Goal: Task Accomplishment & Management: Use online tool/utility

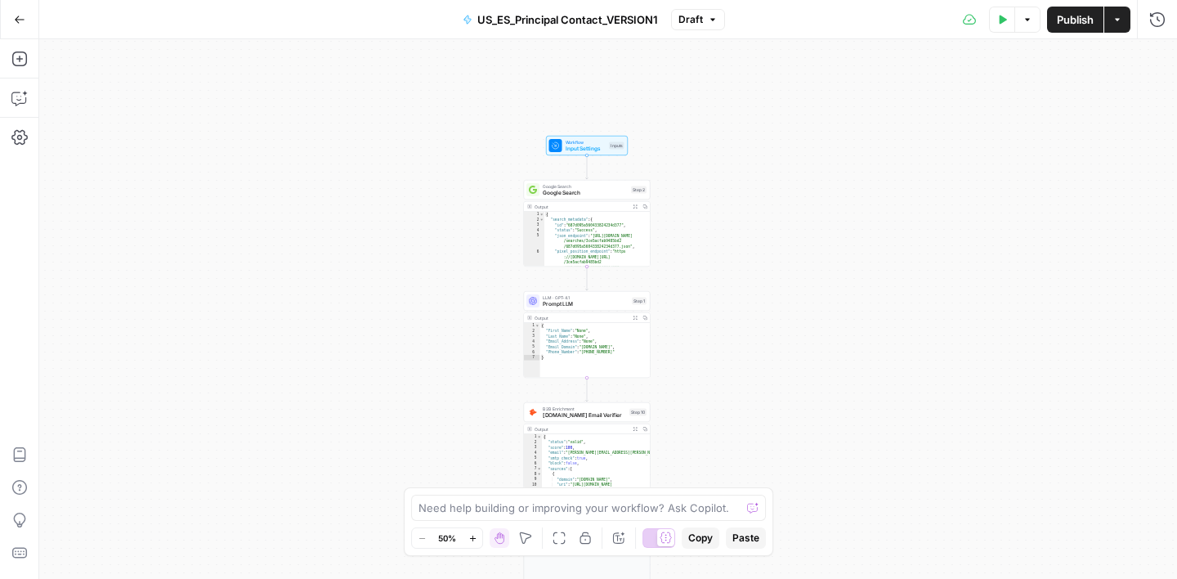
drag, startPoint x: 540, startPoint y: 232, endPoint x: 722, endPoint y: 394, distance: 243.1
click at [722, 394] on div "true false Workflow Input Settings Inputs Google Search Google Search Step 2 Ou…" at bounding box center [608, 308] width 1138 height 539
click at [592, 185] on span "Google Search" at bounding box center [585, 186] width 85 height 7
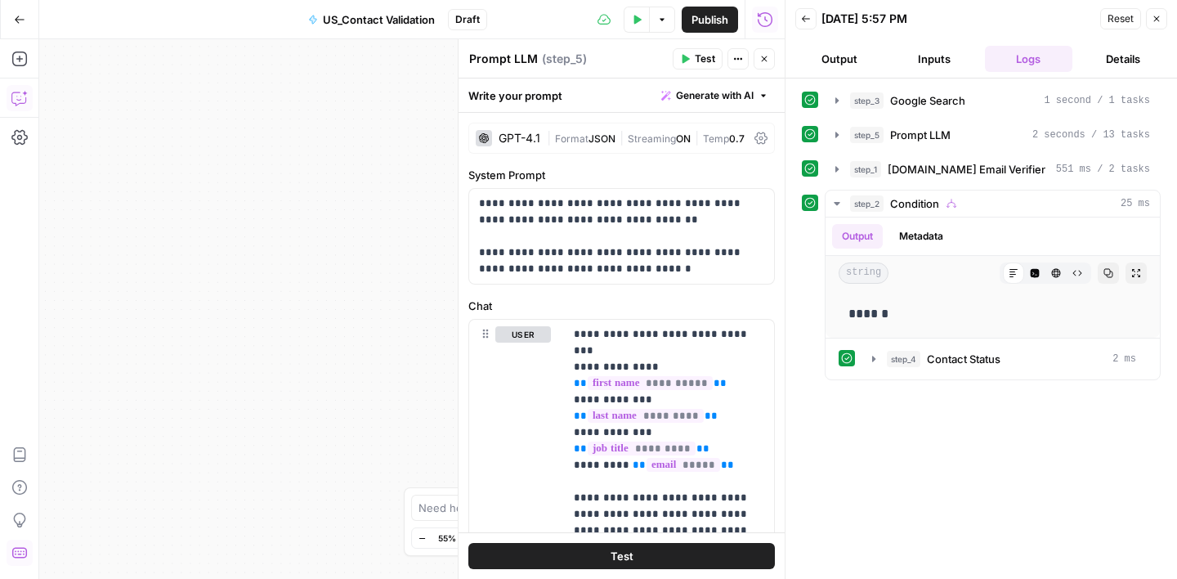
scroll to position [421, 0]
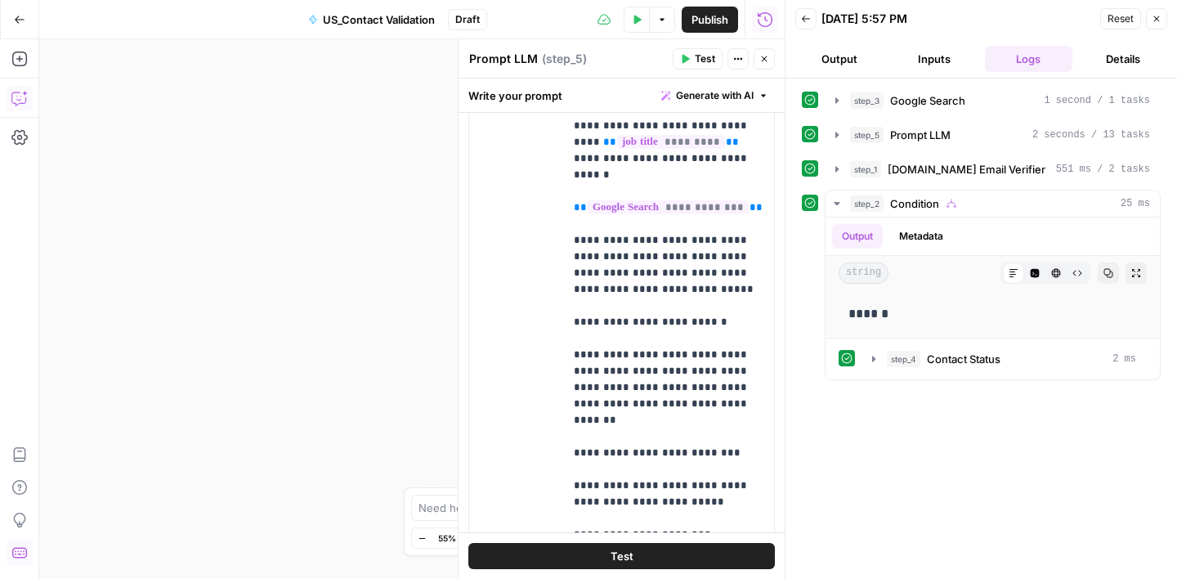
click at [1157, 11] on button "Close" at bounding box center [1156, 18] width 21 height 21
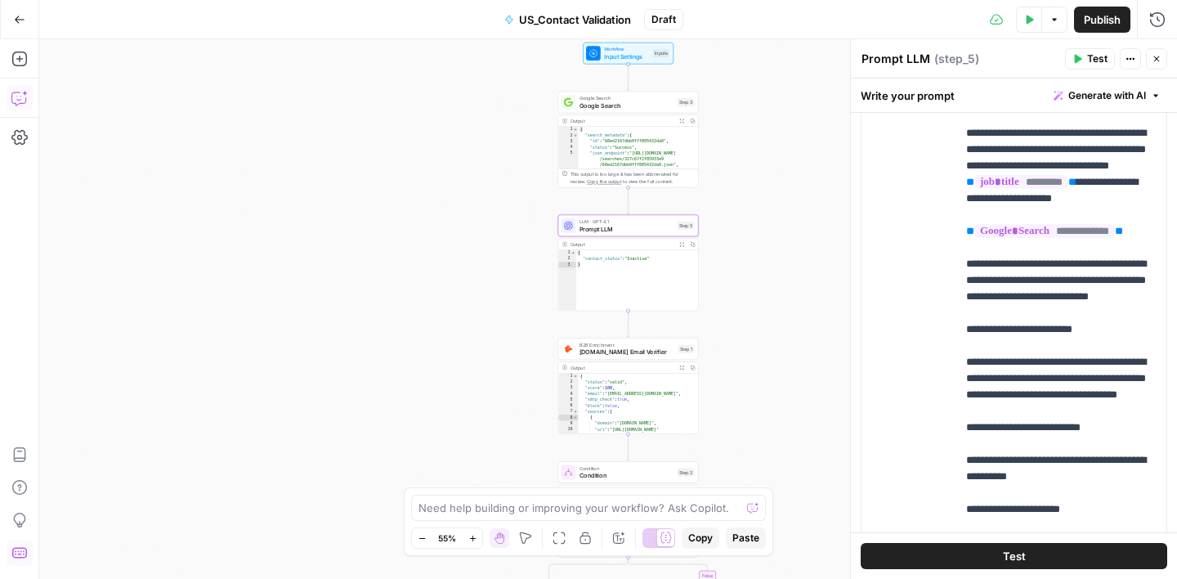
scroll to position [0, 0]
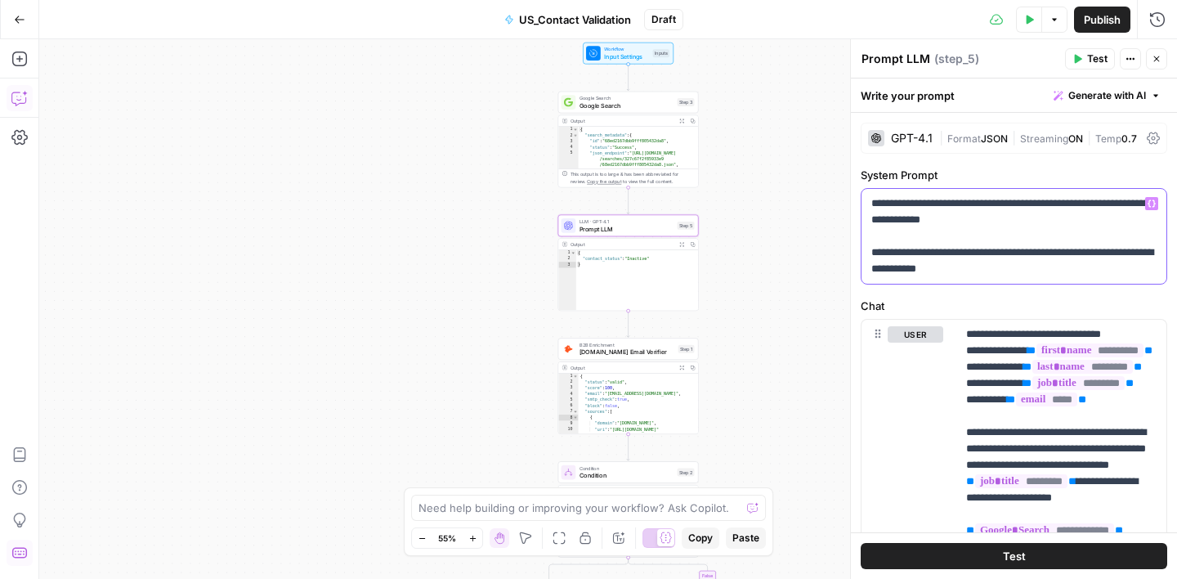
click at [1077, 204] on p "**********" at bounding box center [1013, 236] width 285 height 82
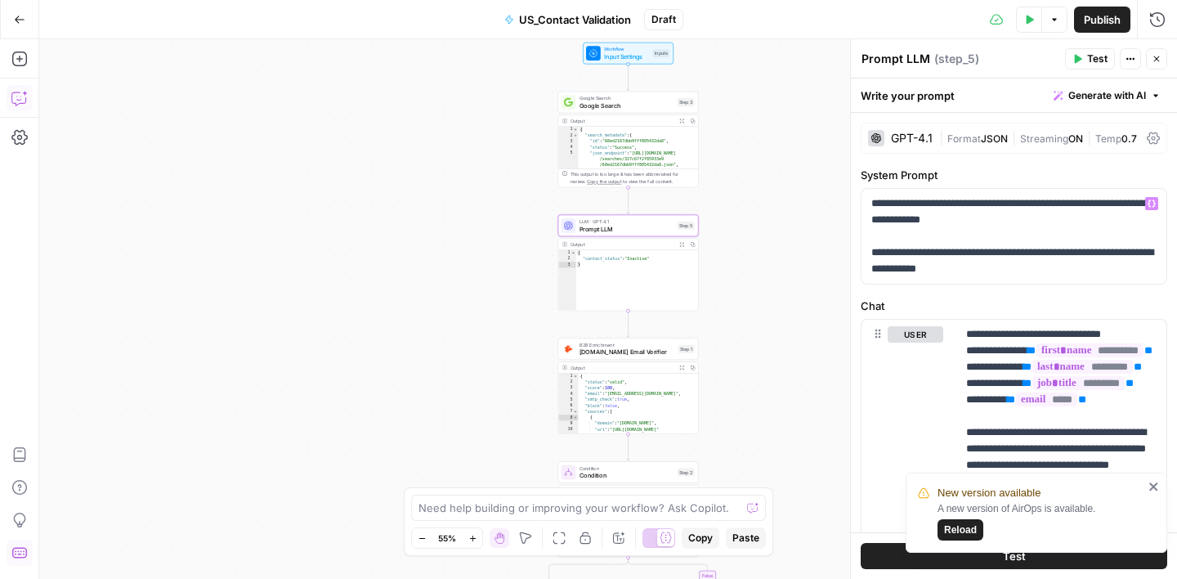
click at [960, 532] on span "Reload" at bounding box center [960, 529] width 33 height 15
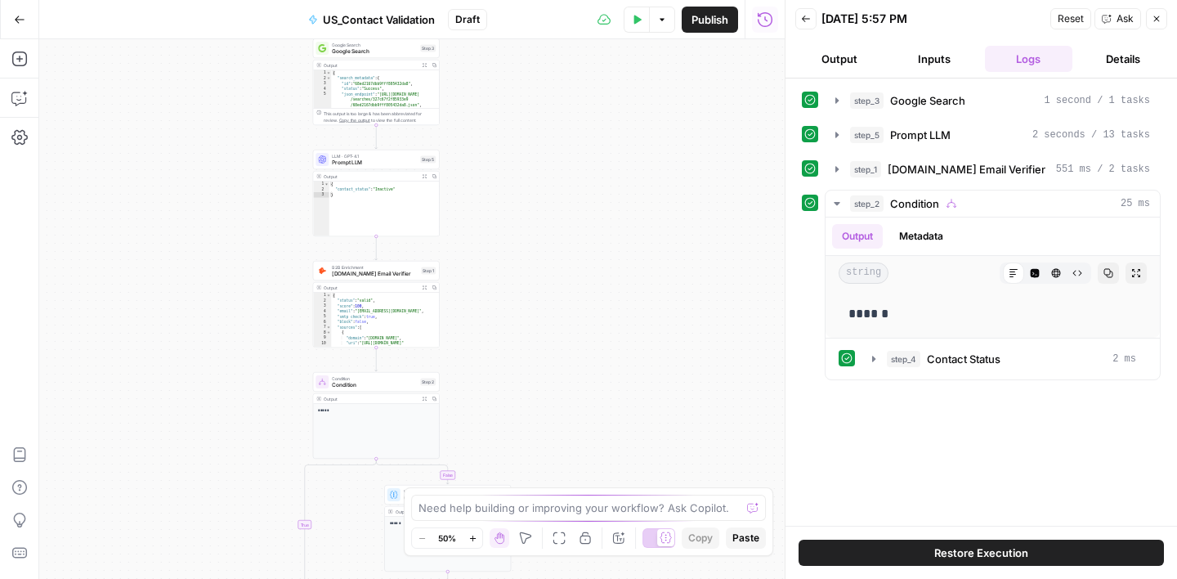
click at [1152, 20] on icon "button" at bounding box center [1157, 19] width 10 height 10
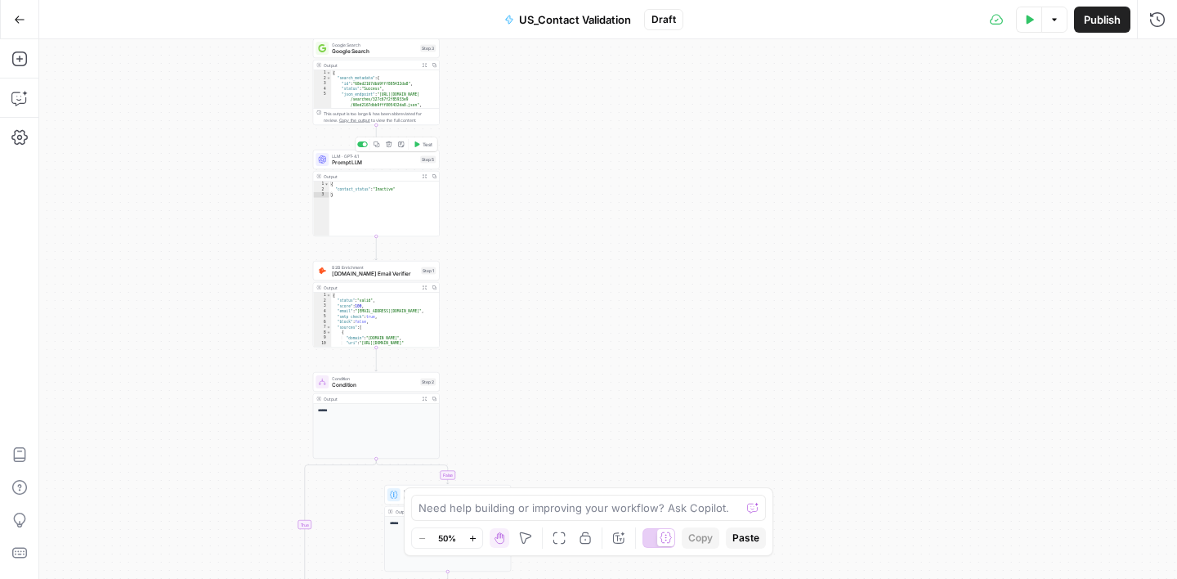
click at [382, 160] on span "Prompt LLM" at bounding box center [374, 163] width 85 height 8
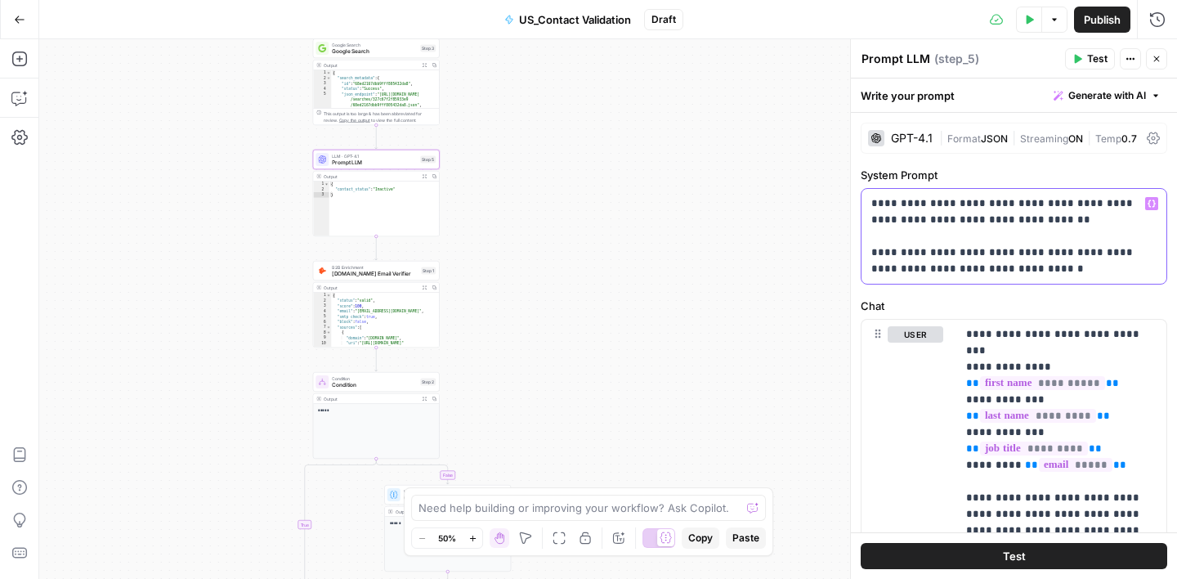
click at [1077, 200] on p "**********" at bounding box center [1013, 236] width 285 height 82
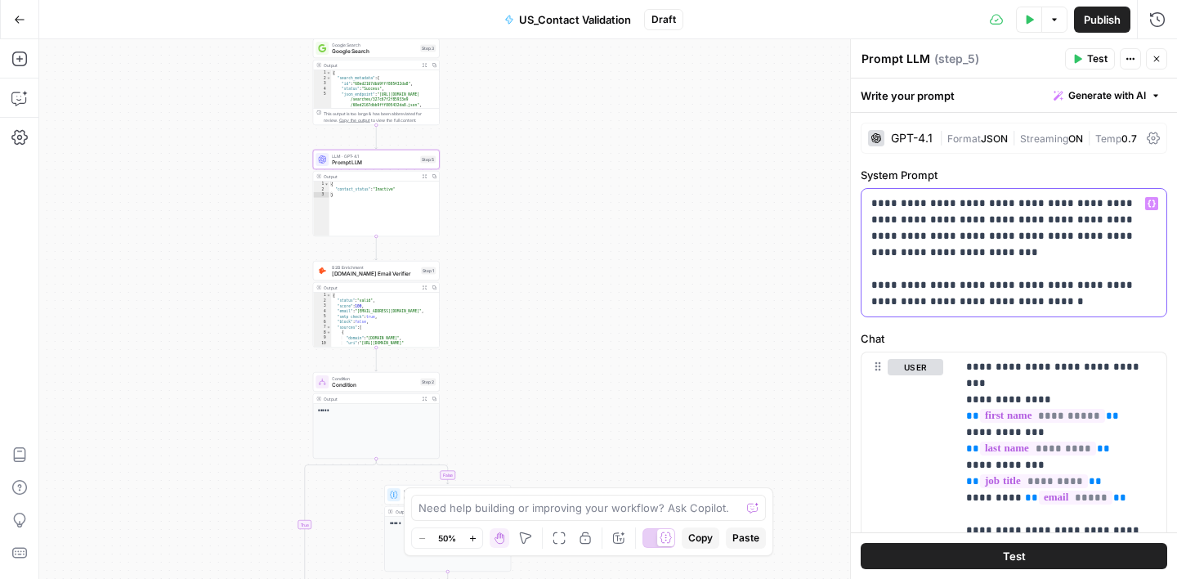
click at [998, 285] on p "**********" at bounding box center [1013, 252] width 285 height 114
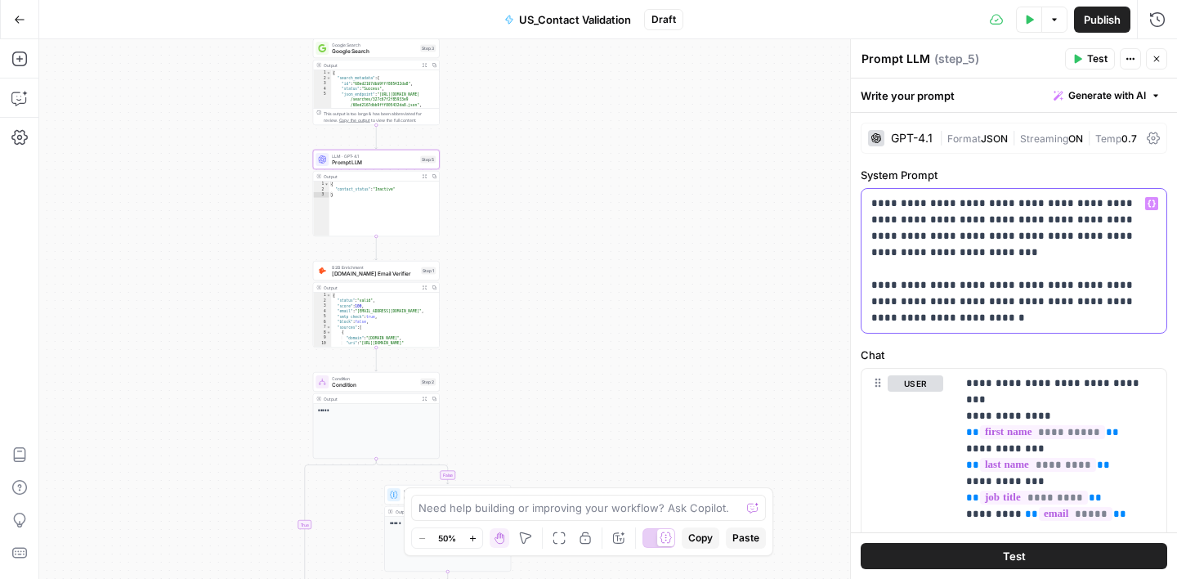
drag, startPoint x: 928, startPoint y: 305, endPoint x: 949, endPoint y: 305, distance: 21.3
click at [949, 305] on p "**********" at bounding box center [1013, 260] width 285 height 131
drag, startPoint x: 1006, startPoint y: 304, endPoint x: 1115, endPoint y: 311, distance: 108.9
click at [1115, 311] on p "**********" at bounding box center [1013, 260] width 285 height 131
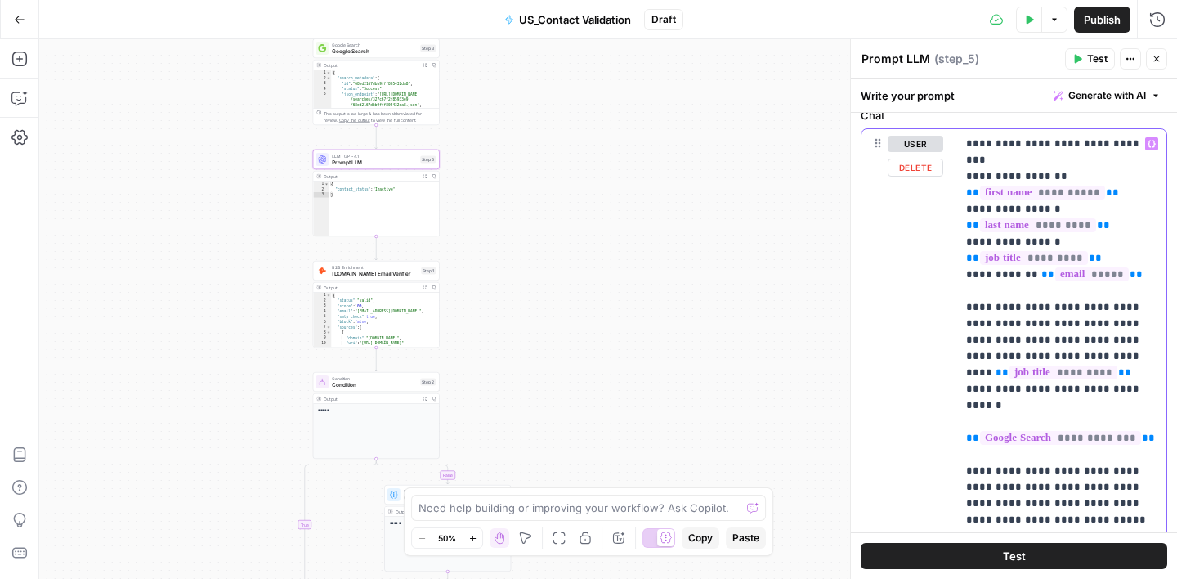
scroll to position [220, 0]
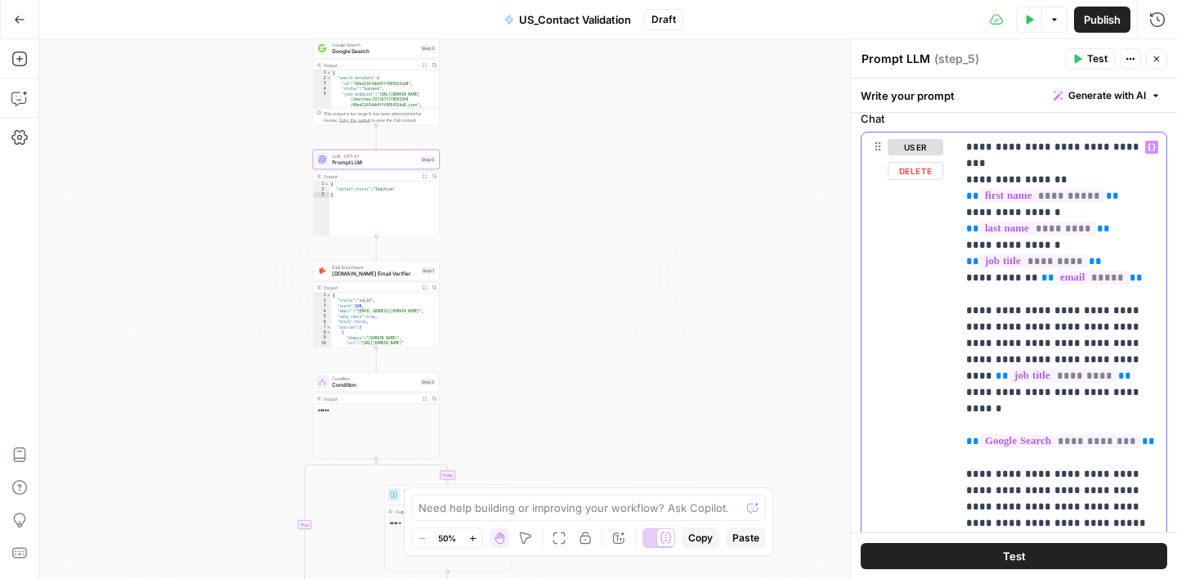
click at [1090, 145] on p "**********" at bounding box center [1061, 449] width 190 height 621
click at [1085, 331] on p "**********" at bounding box center [1061, 458] width 190 height 638
drag, startPoint x: 1041, startPoint y: 328, endPoint x: 1143, endPoint y: 387, distance: 117.2
click at [1143, 387] on p "**********" at bounding box center [1061, 458] width 190 height 638
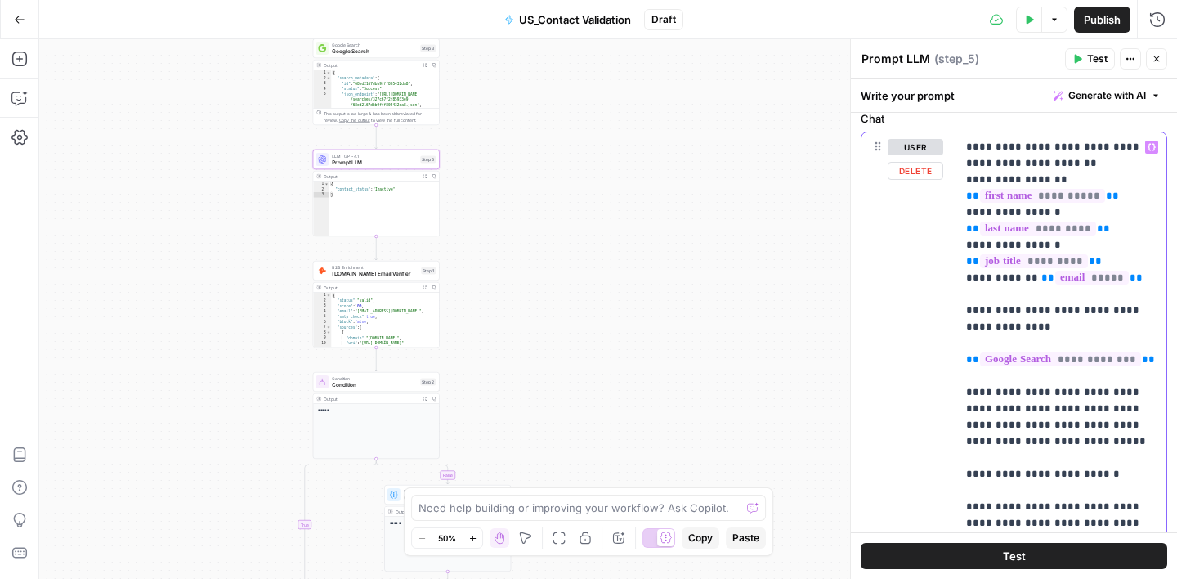
click at [1146, 360] on p "**********" at bounding box center [1061, 425] width 190 height 572
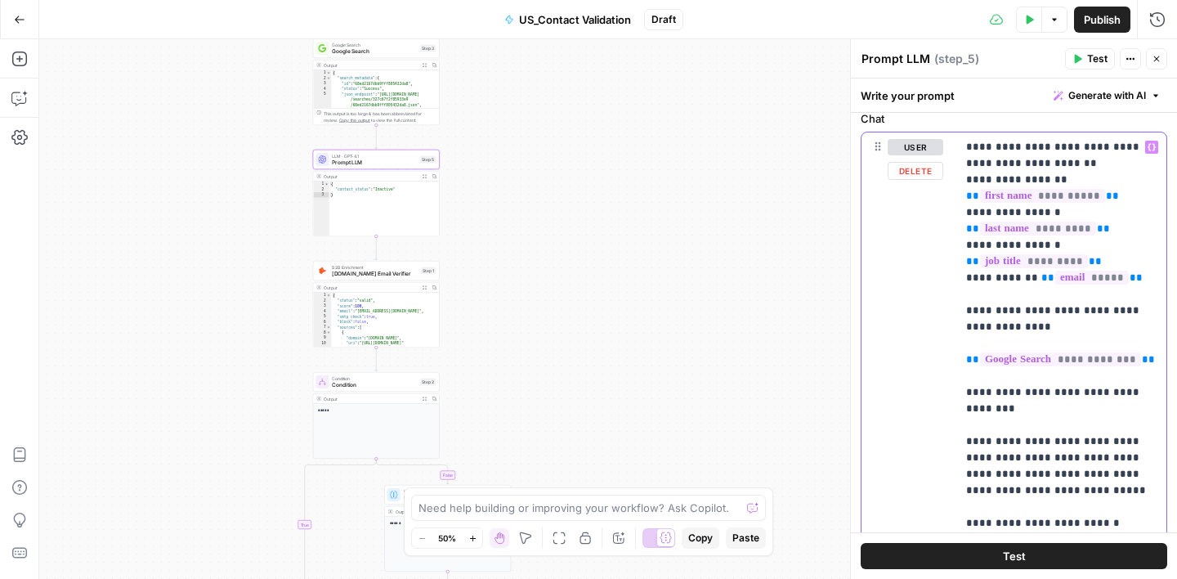
click at [1128, 272] on p "**********" at bounding box center [1061, 449] width 190 height 621
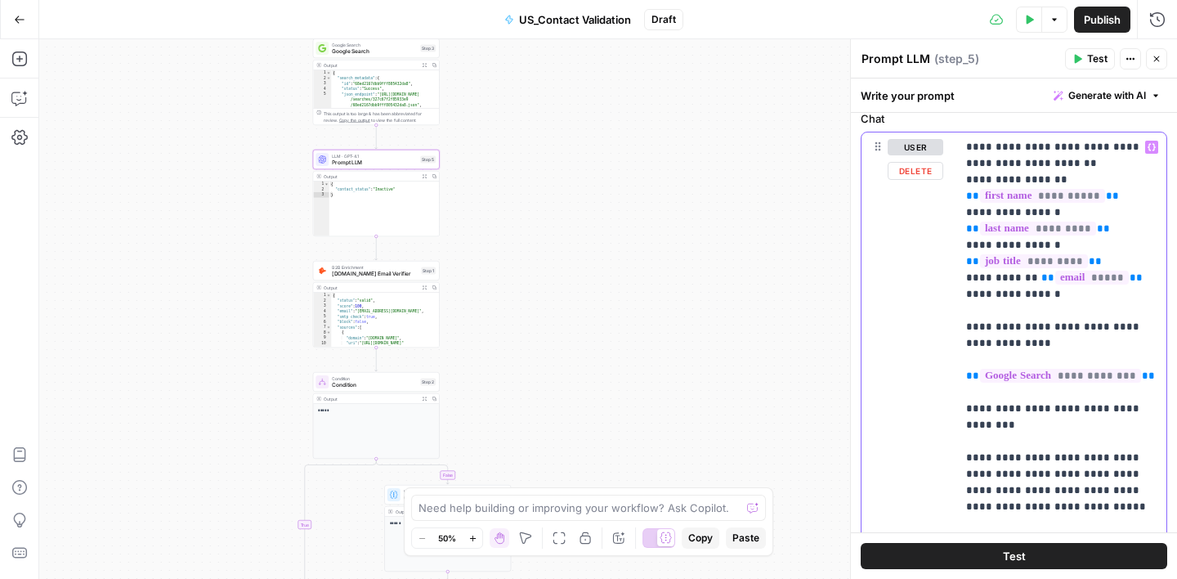
click at [1090, 295] on p "**********" at bounding box center [1061, 458] width 190 height 638
click at [1152, 151] on button "Variables Menu" at bounding box center [1151, 147] width 13 height 13
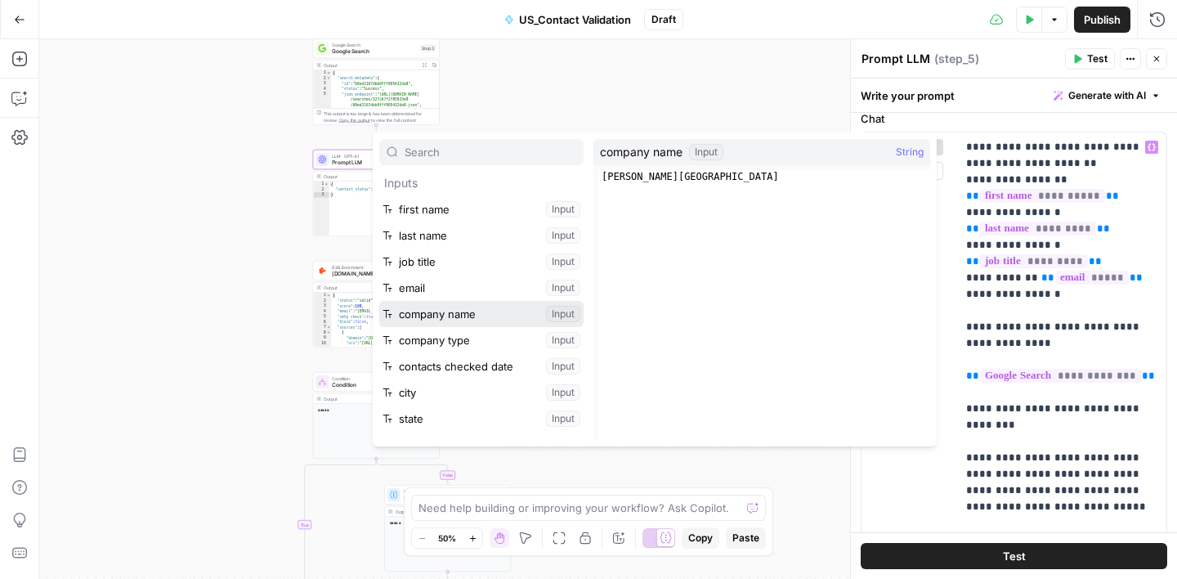
click at [450, 319] on button "Select variable company name" at bounding box center [481, 314] width 204 height 26
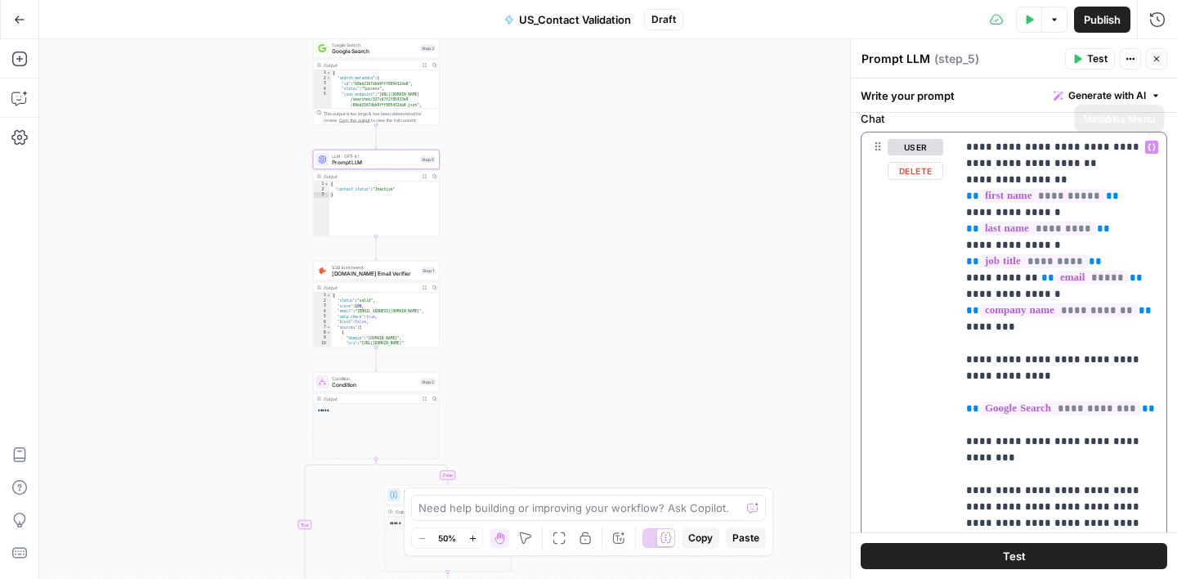
click at [1151, 145] on icon "button" at bounding box center [1152, 147] width 8 height 8
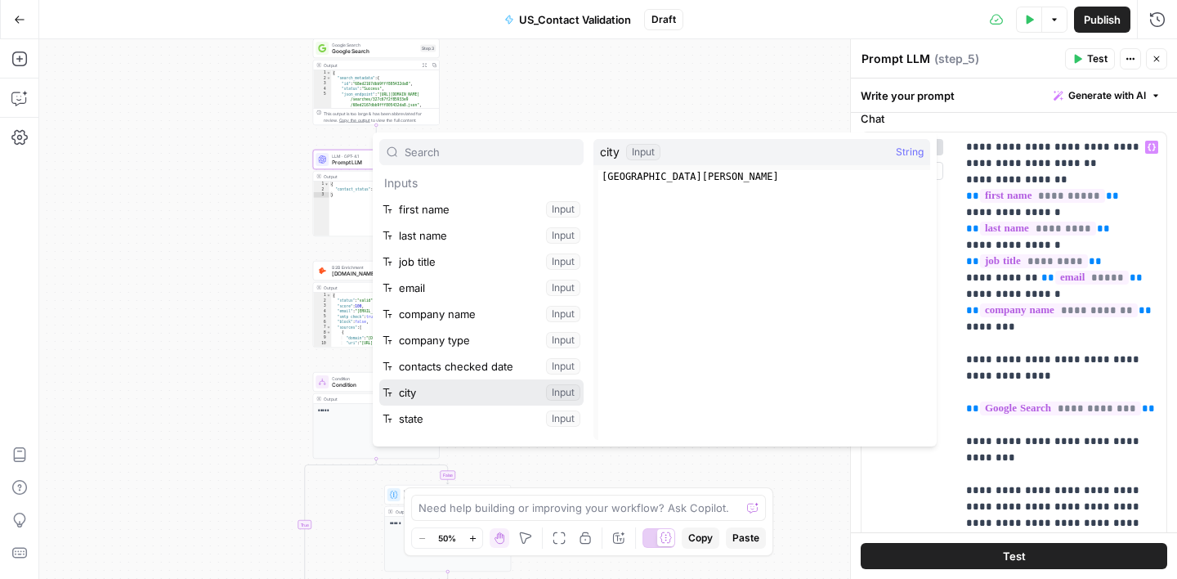
click at [440, 388] on button "Select variable city" at bounding box center [481, 392] width 204 height 26
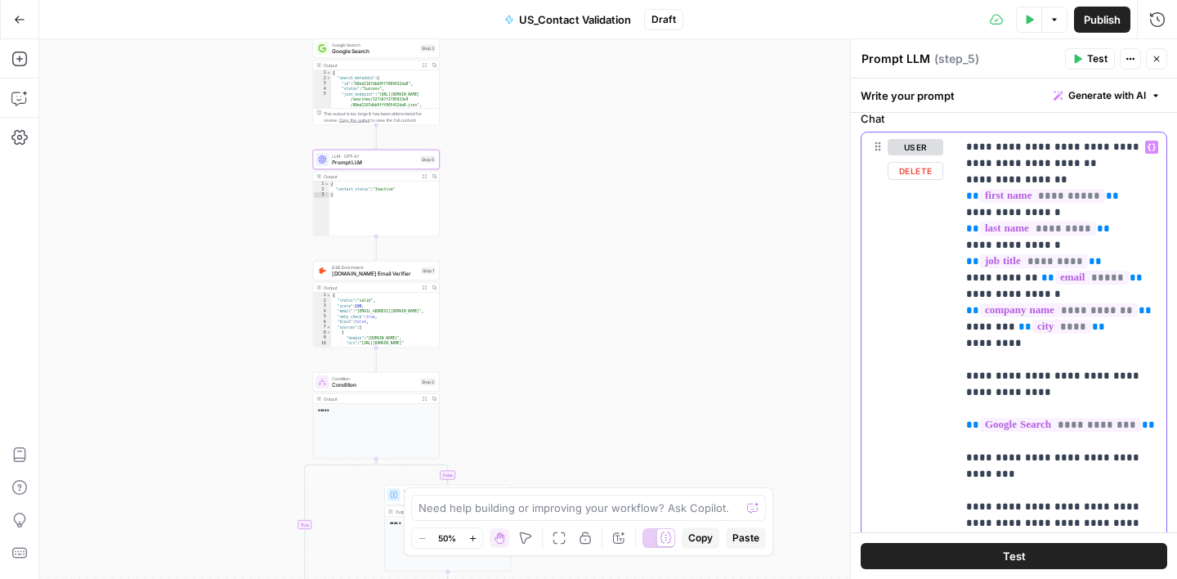
click at [1149, 147] on icon "button" at bounding box center [1152, 147] width 8 height 8
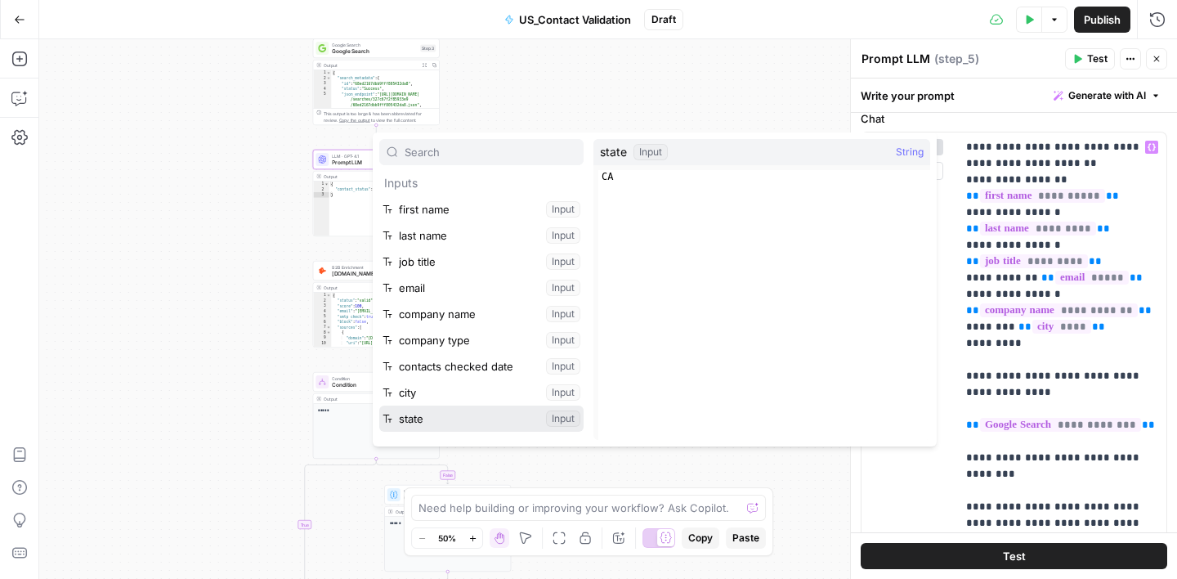
click at [448, 426] on button "Select variable state" at bounding box center [481, 418] width 204 height 26
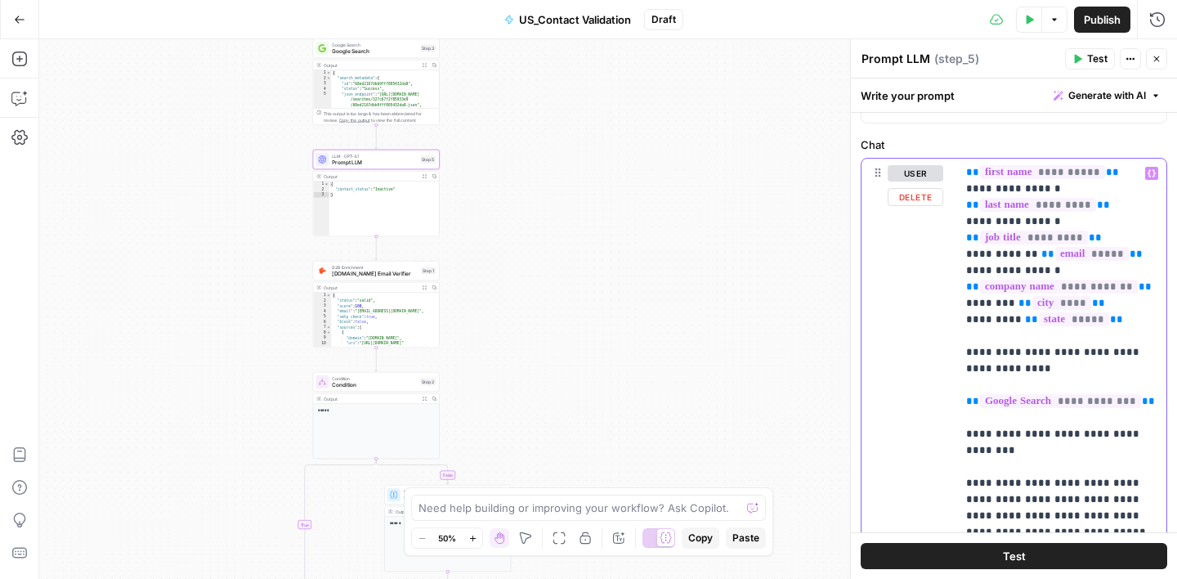
scroll to position [261, 0]
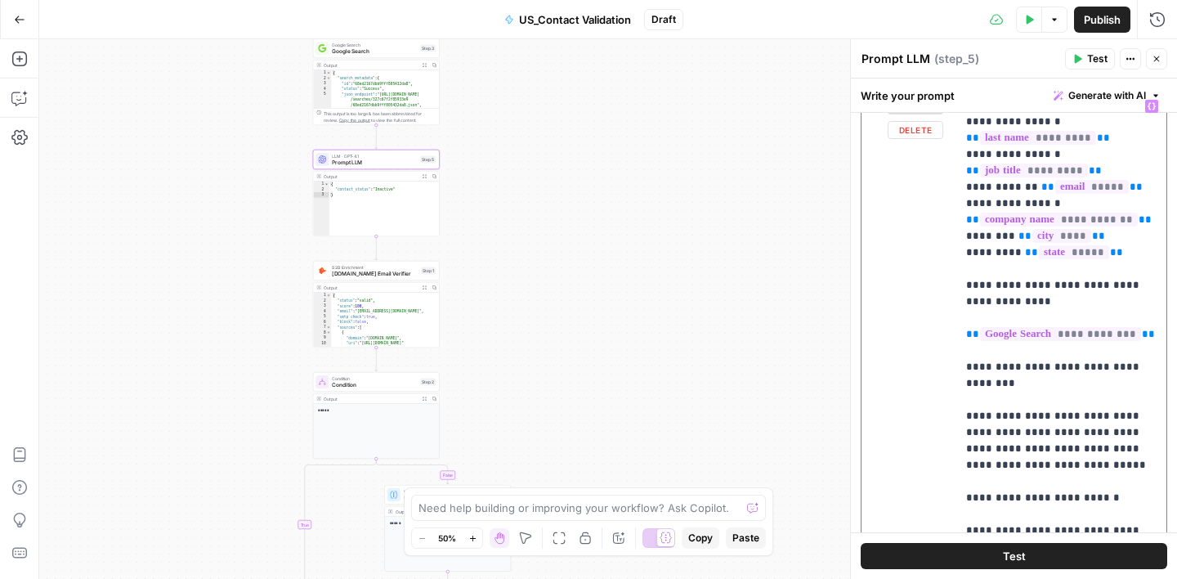
click at [991, 396] on p "**********" at bounding box center [1061, 399] width 190 height 703
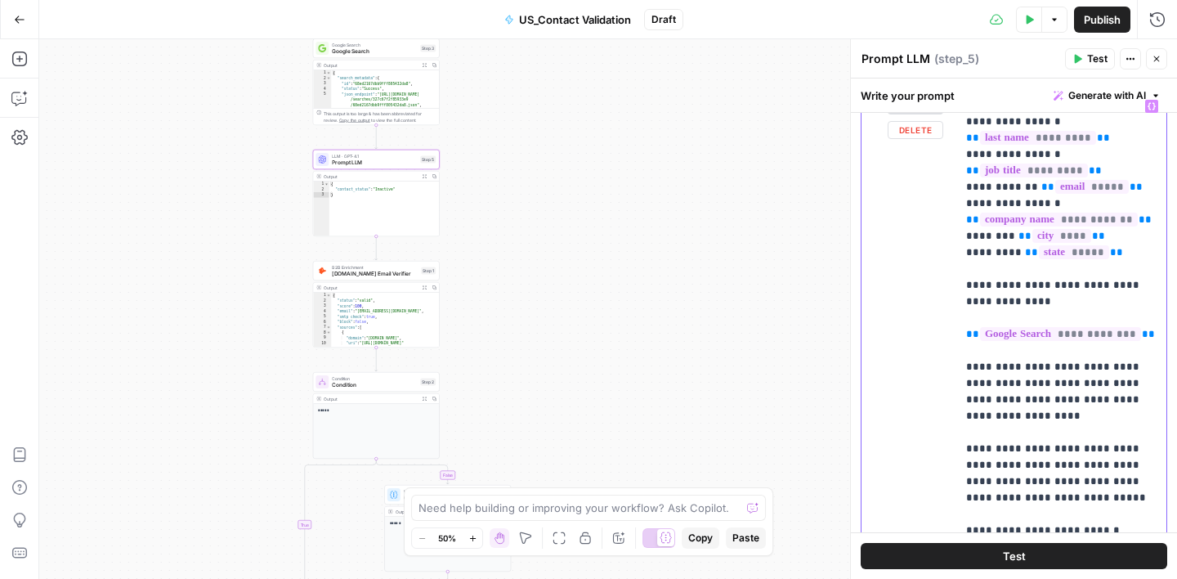
drag, startPoint x: 1067, startPoint y: 416, endPoint x: 1147, endPoint y: 417, distance: 80.1
click at [1147, 417] on p "**********" at bounding box center [1061, 407] width 190 height 719
click at [1017, 416] on p "**********" at bounding box center [1061, 407] width 190 height 719
click at [1102, 415] on p "**********" at bounding box center [1061, 407] width 190 height 719
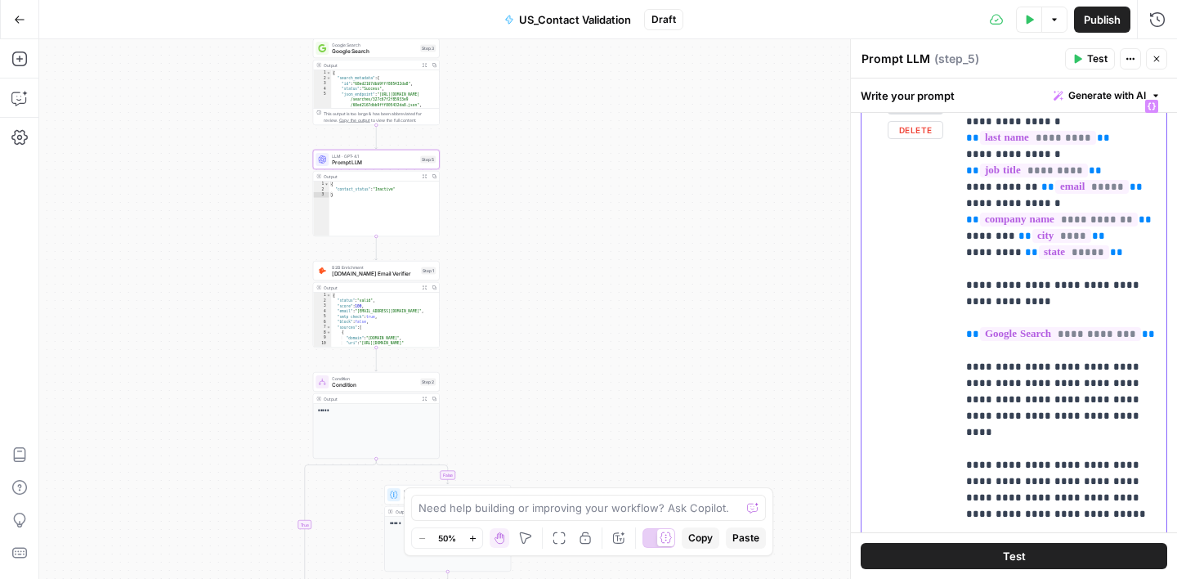
click at [1065, 432] on p "**********" at bounding box center [1061, 416] width 190 height 736
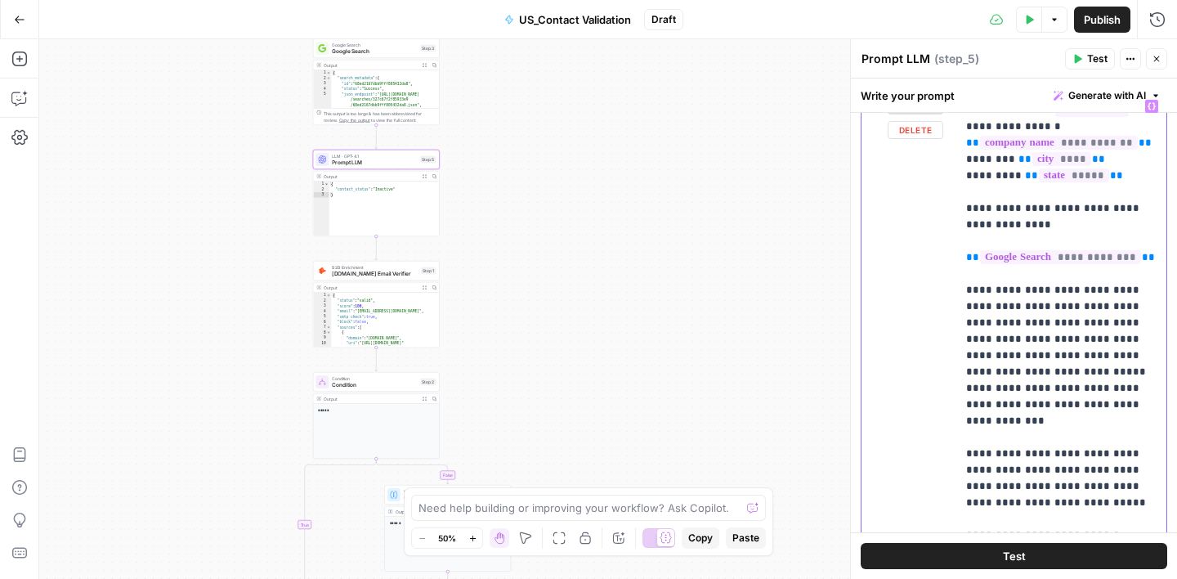
scroll to position [0, 0]
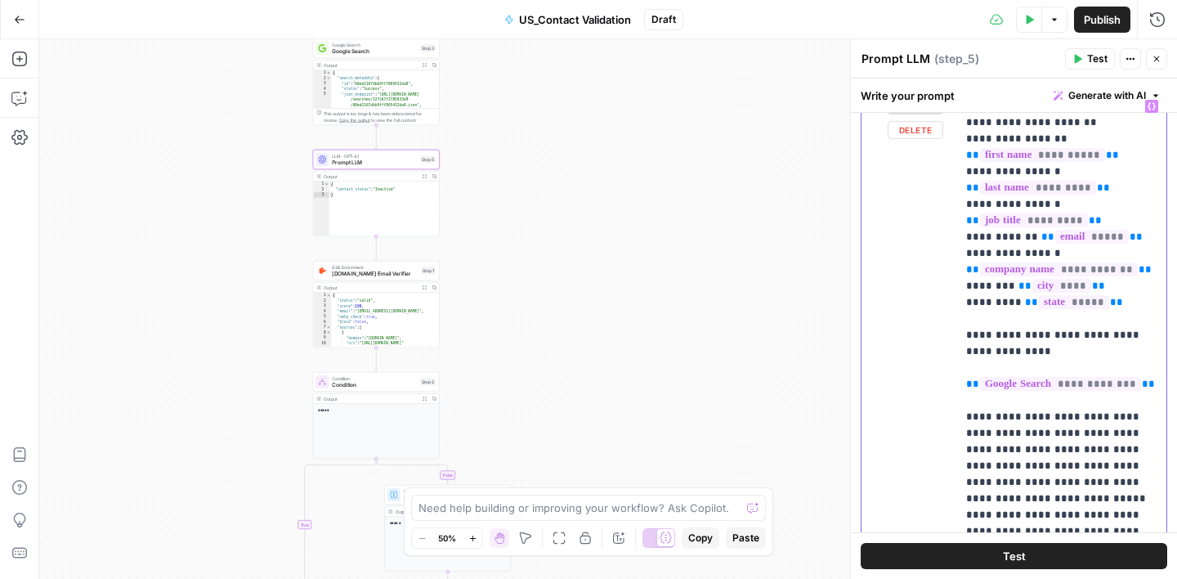
click at [1054, 136] on p "**********" at bounding box center [1061, 506] width 190 height 817
click at [1051, 170] on p "**********" at bounding box center [1061, 506] width 190 height 817
click at [1042, 203] on p "**********" at bounding box center [1061, 506] width 190 height 817
click at [1063, 249] on p "**********" at bounding box center [1061, 506] width 190 height 817
click at [1027, 239] on p "**********" at bounding box center [1061, 506] width 190 height 817
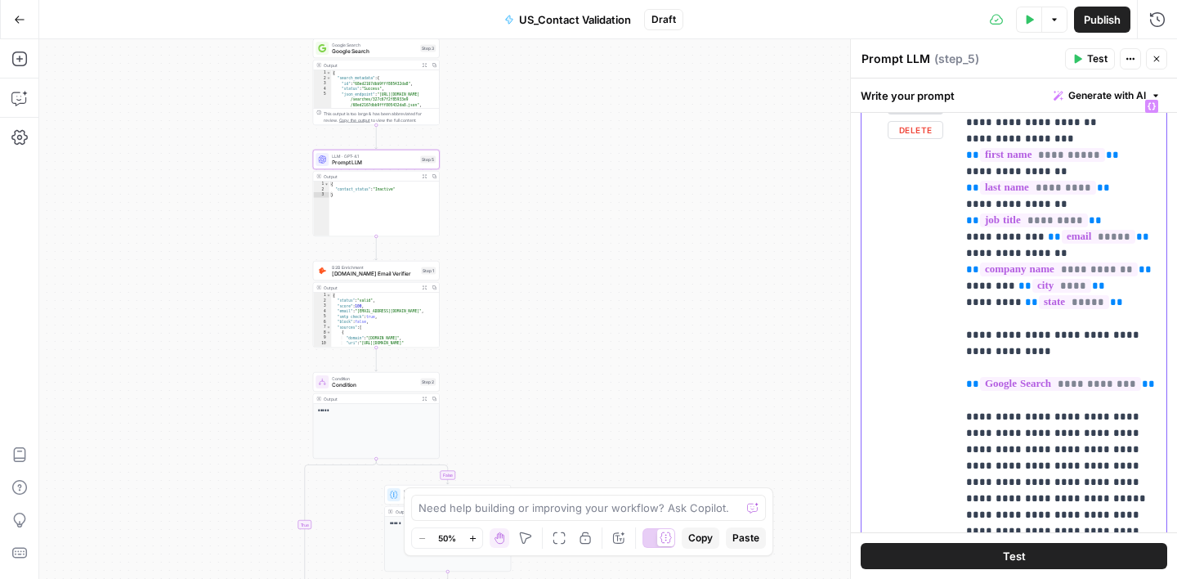
click at [1000, 299] on p "**********" at bounding box center [1061, 506] width 190 height 817
click at [1008, 320] on p "**********" at bounding box center [1061, 506] width 190 height 817
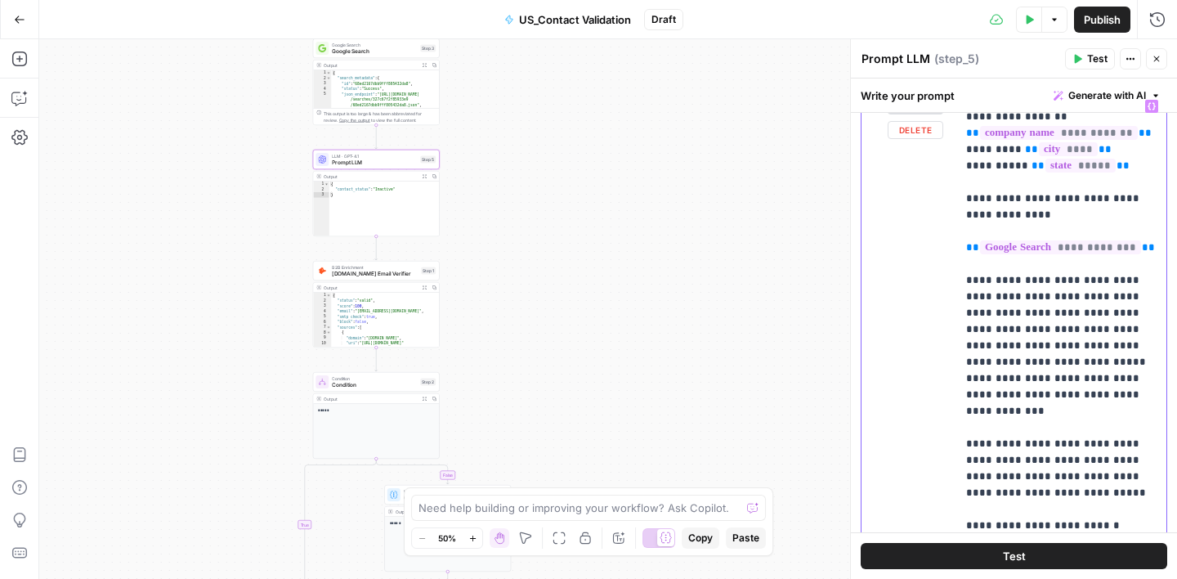
scroll to position [141, 0]
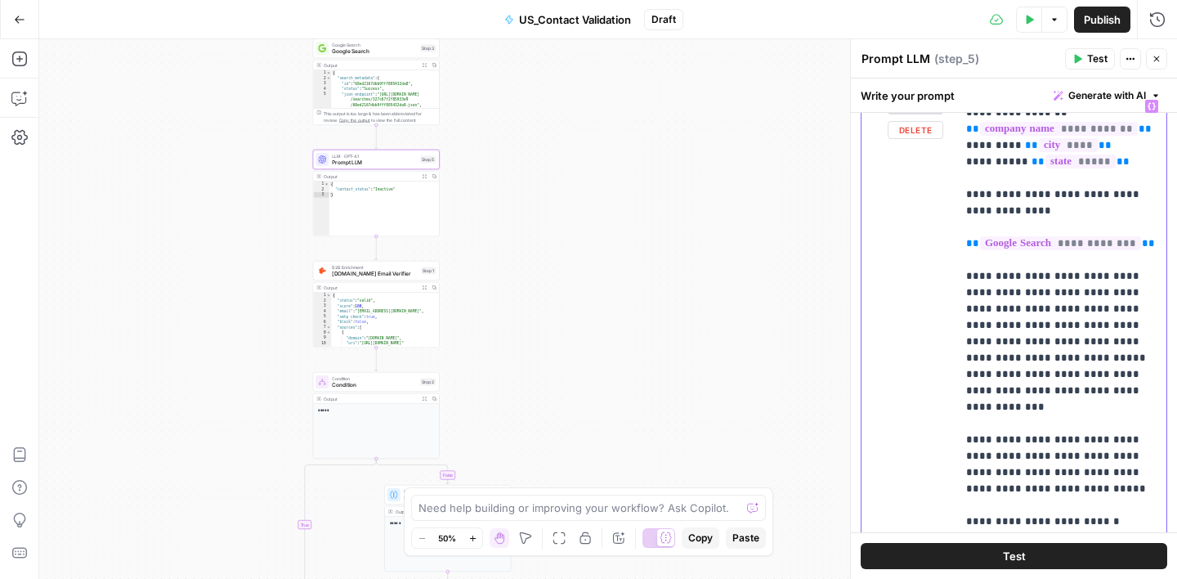
drag, startPoint x: 976, startPoint y: 390, endPoint x: 1114, endPoint y: 404, distance: 138.8
click at [1114, 404] on p "**********" at bounding box center [1061, 365] width 190 height 817
copy p "**********"
click at [1030, 422] on p "**********" at bounding box center [1061, 365] width 190 height 817
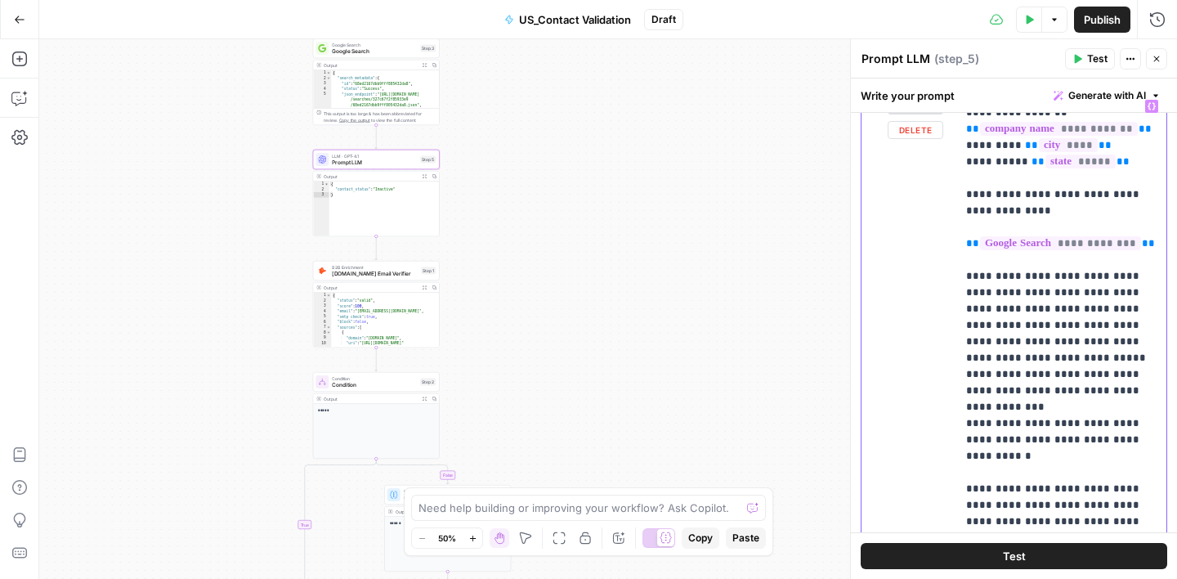
click at [989, 439] on p "**********" at bounding box center [1061, 390] width 190 height 866
click at [1058, 438] on p "**********" at bounding box center [1061, 382] width 190 height 850
click at [1051, 308] on p "**********" at bounding box center [1061, 382] width 190 height 850
click at [397, 51] on span "Google Search" at bounding box center [374, 51] width 85 height 8
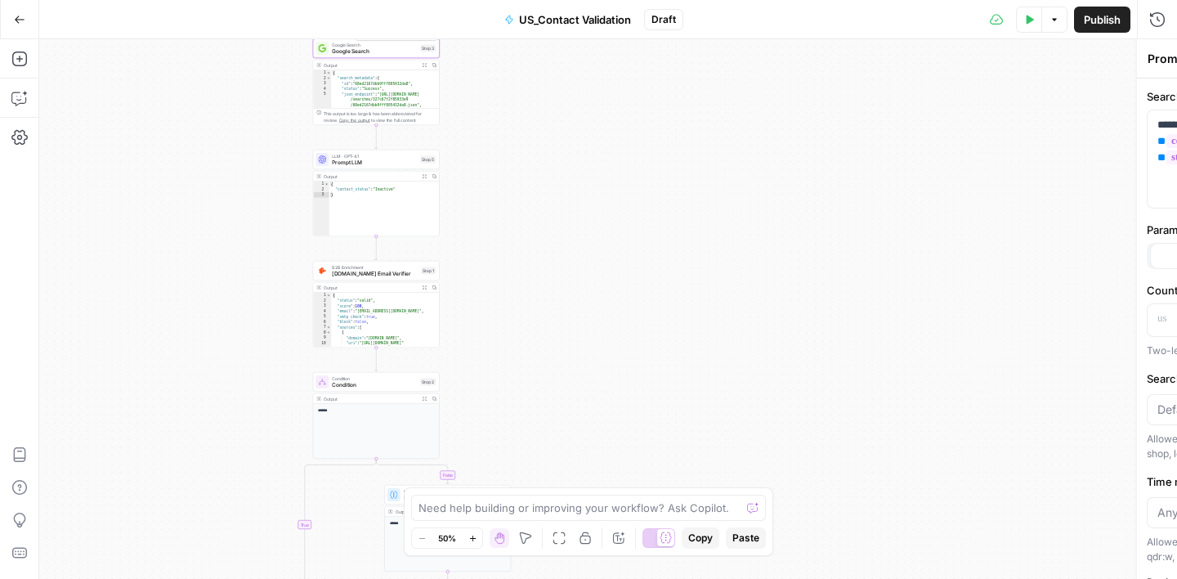
type textarea "Google Search"
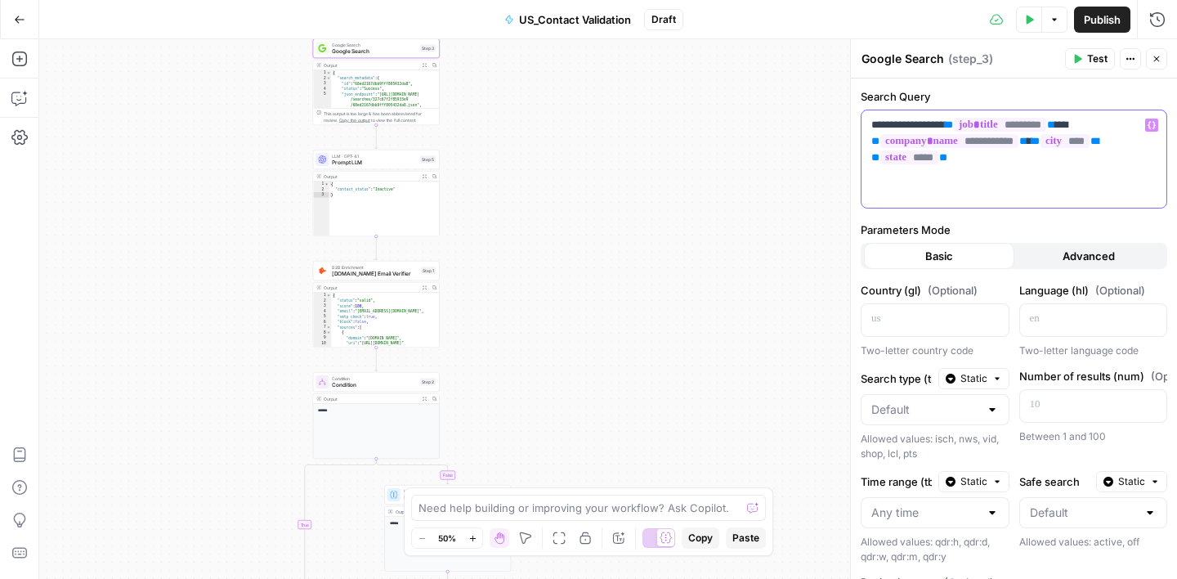
click at [937, 122] on p "**********" at bounding box center [1013, 141] width 285 height 49
click at [976, 222] on label "Parameters Mode" at bounding box center [1014, 230] width 307 height 16
click at [385, 163] on span "Prompt LLM" at bounding box center [374, 163] width 85 height 8
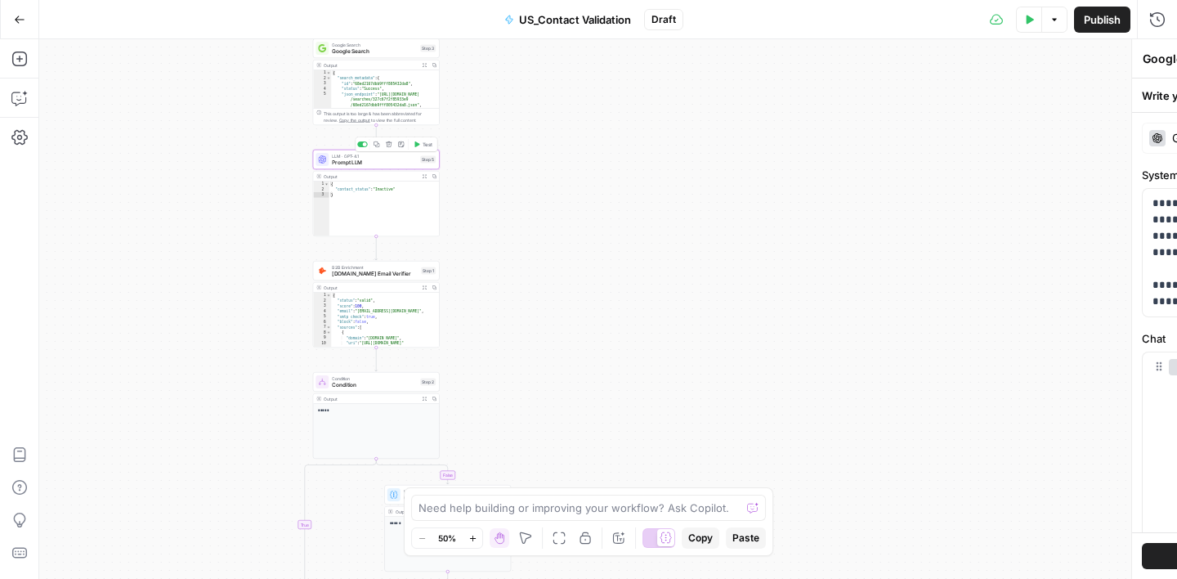
type textarea "Prompt LLM"
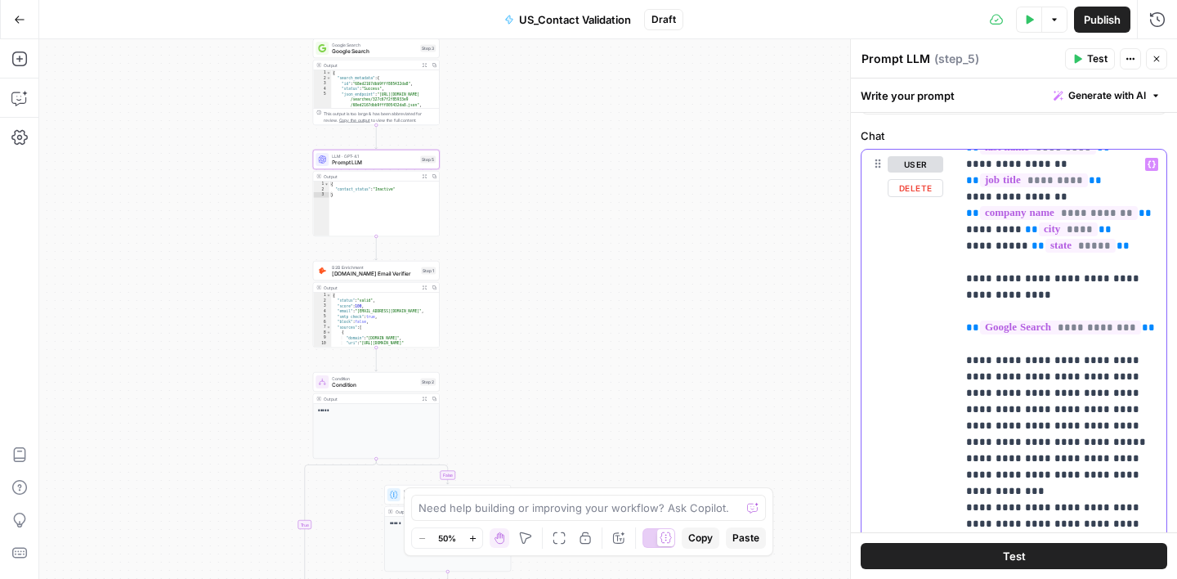
scroll to position [104, 0]
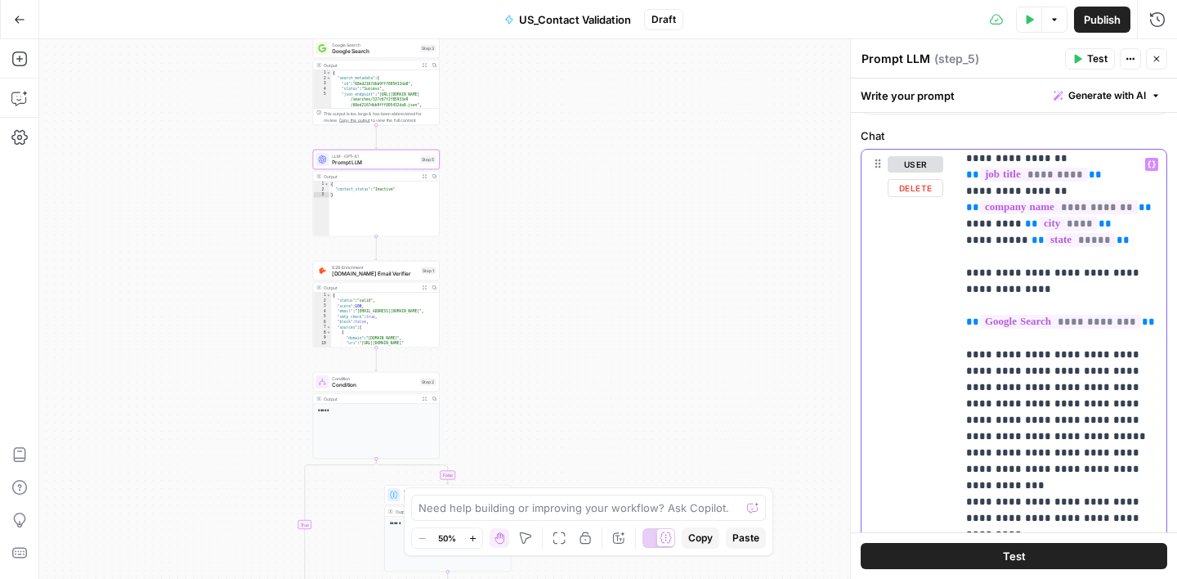
click at [1076, 401] on p "**********" at bounding box center [1061, 469] width 190 height 834
click at [1085, 423] on p "**********" at bounding box center [1061, 469] width 190 height 834
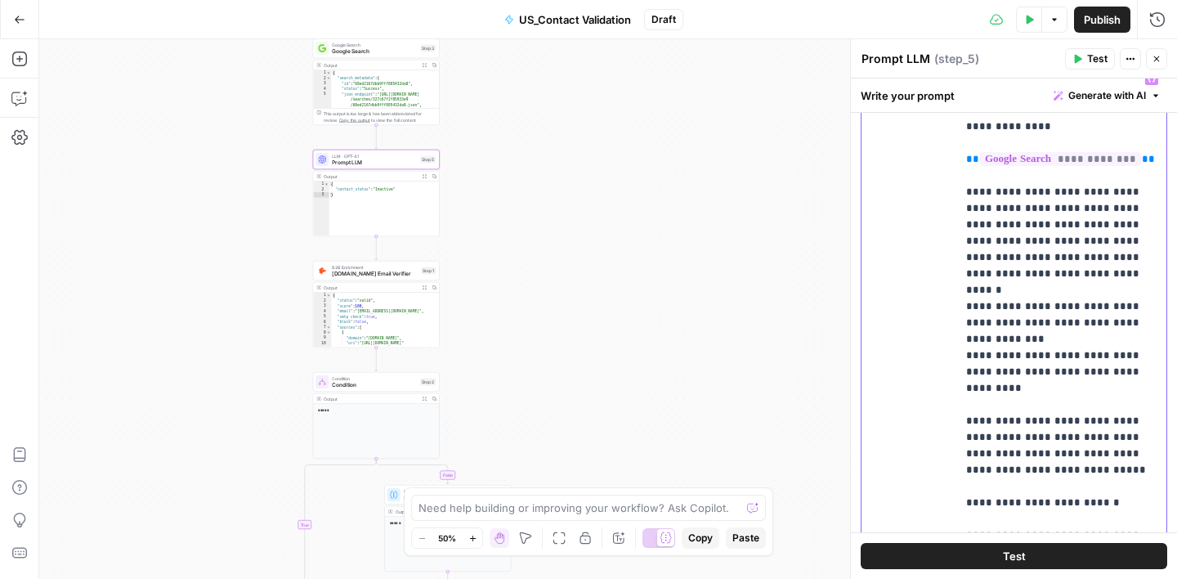
scroll to position [292, 0]
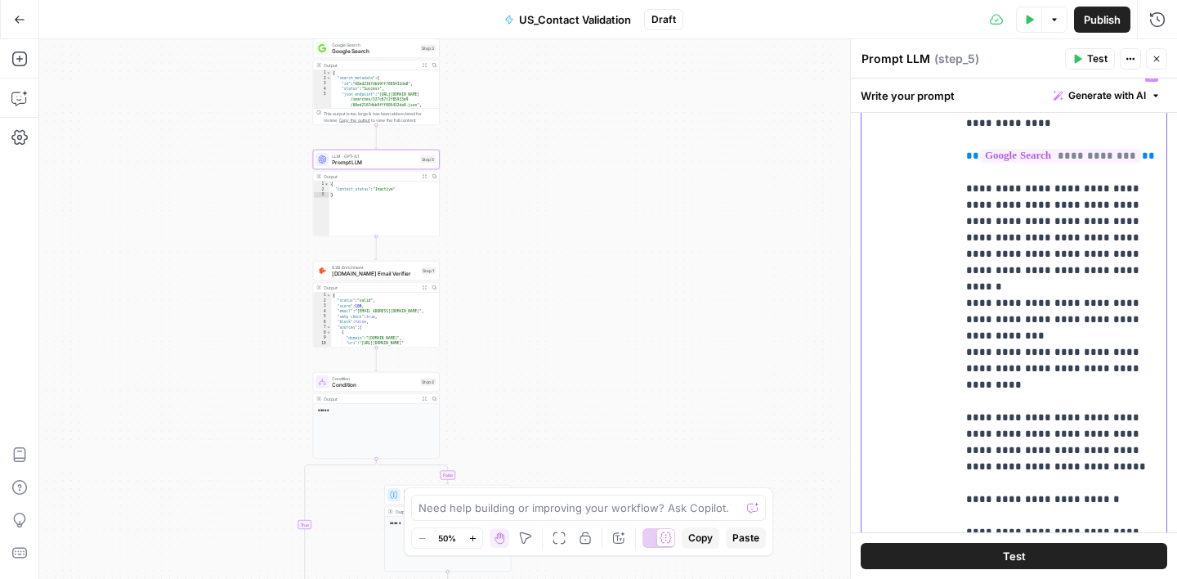
click at [1004, 290] on p "**********" at bounding box center [1061, 303] width 190 height 834
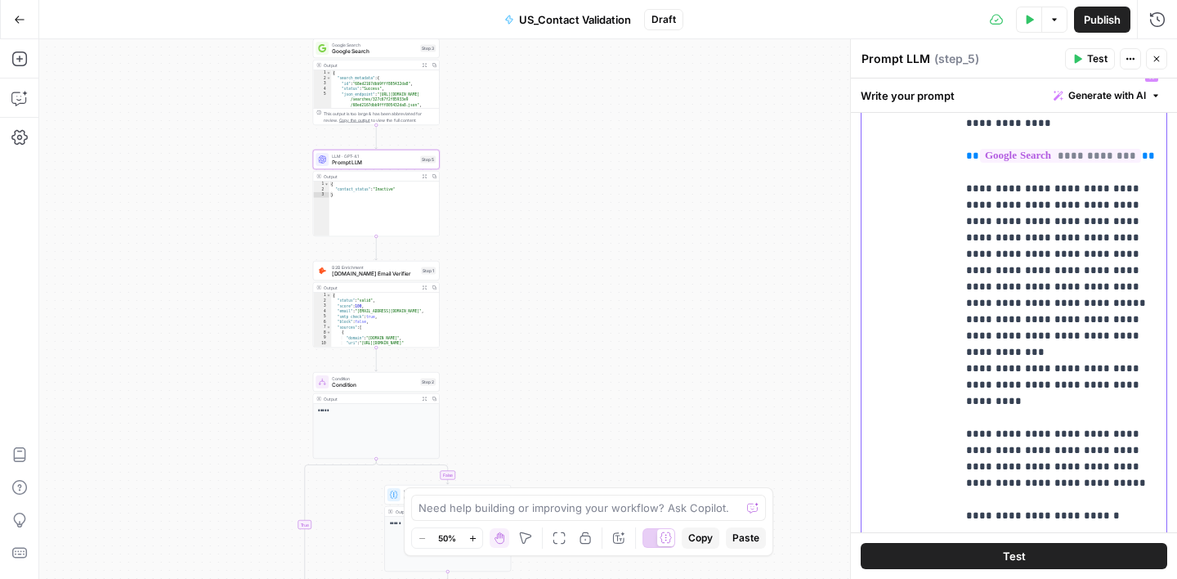
scroll to position [213, 0]
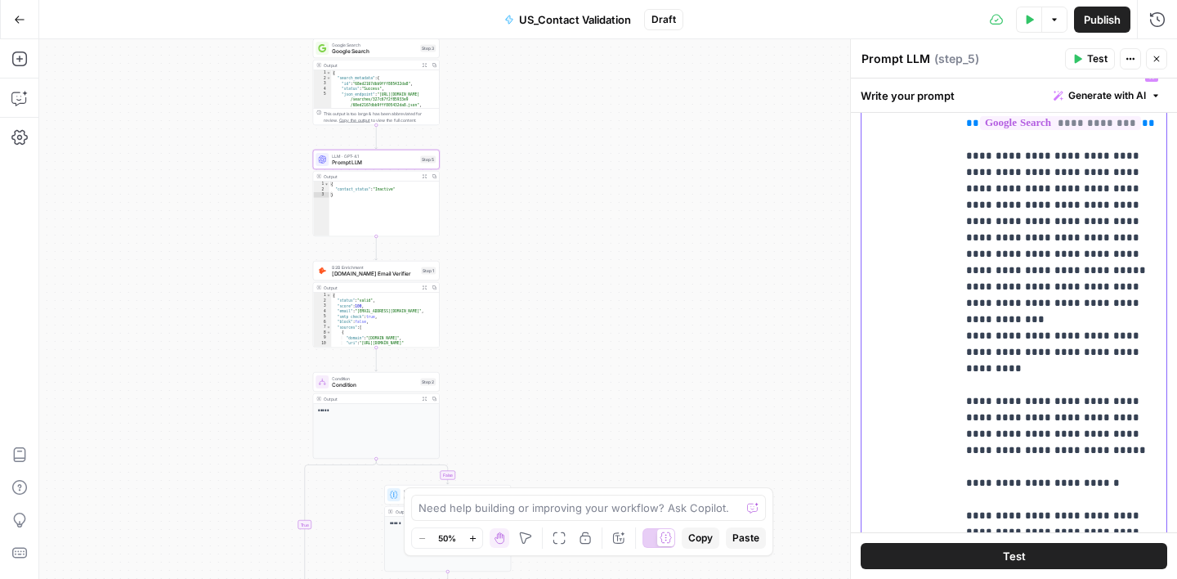
click at [1001, 401] on p "**********" at bounding box center [1061, 287] width 190 height 866
drag, startPoint x: 968, startPoint y: 398, endPoint x: 1028, endPoint y: 445, distance: 76.3
click at [1028, 445] on p "**********" at bounding box center [1061, 287] width 190 height 866
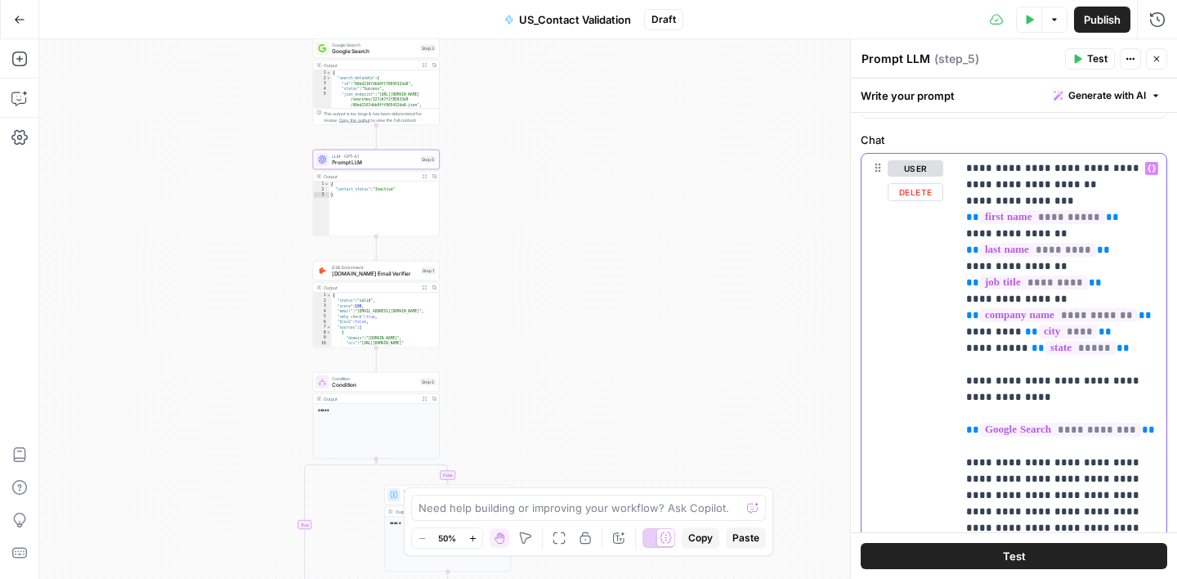
scroll to position [195, 0]
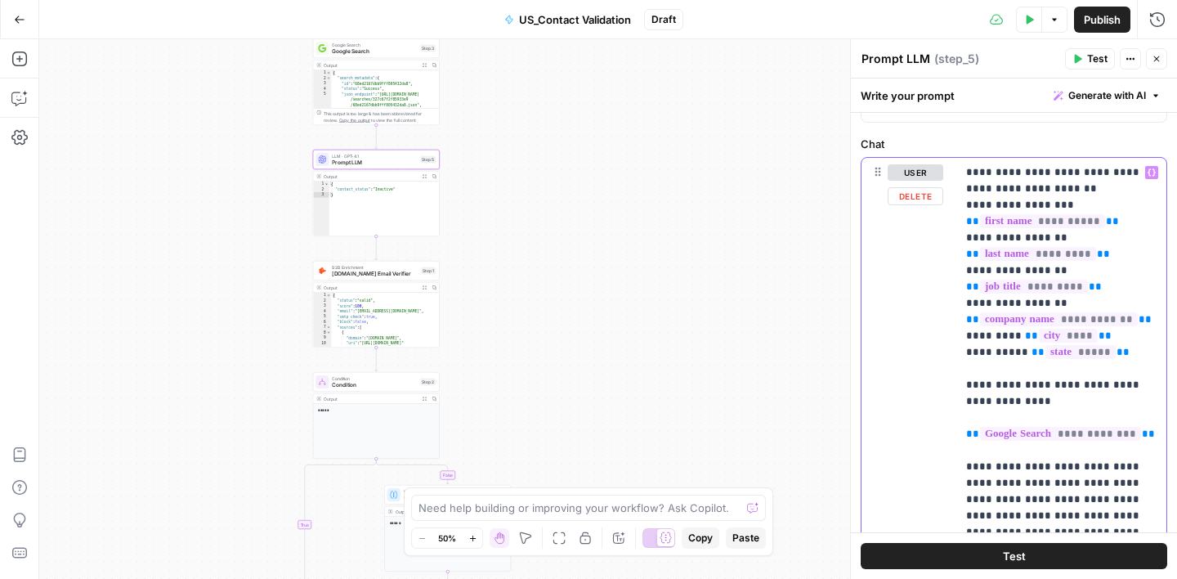
click at [1058, 298] on p "**********" at bounding box center [1061, 572] width 190 height 817
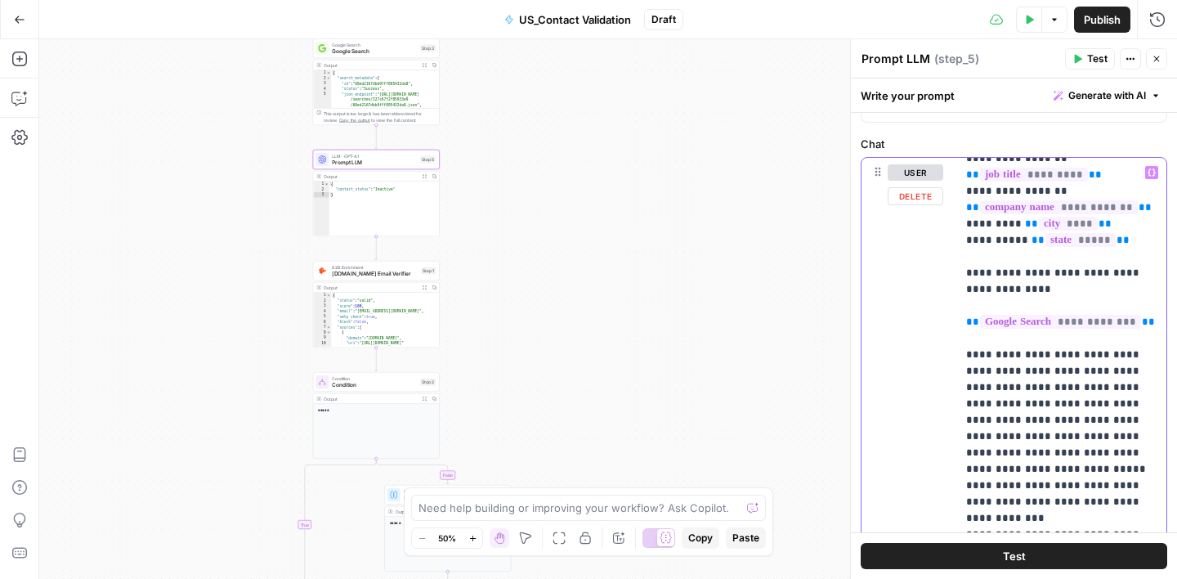
scroll to position [119, 0]
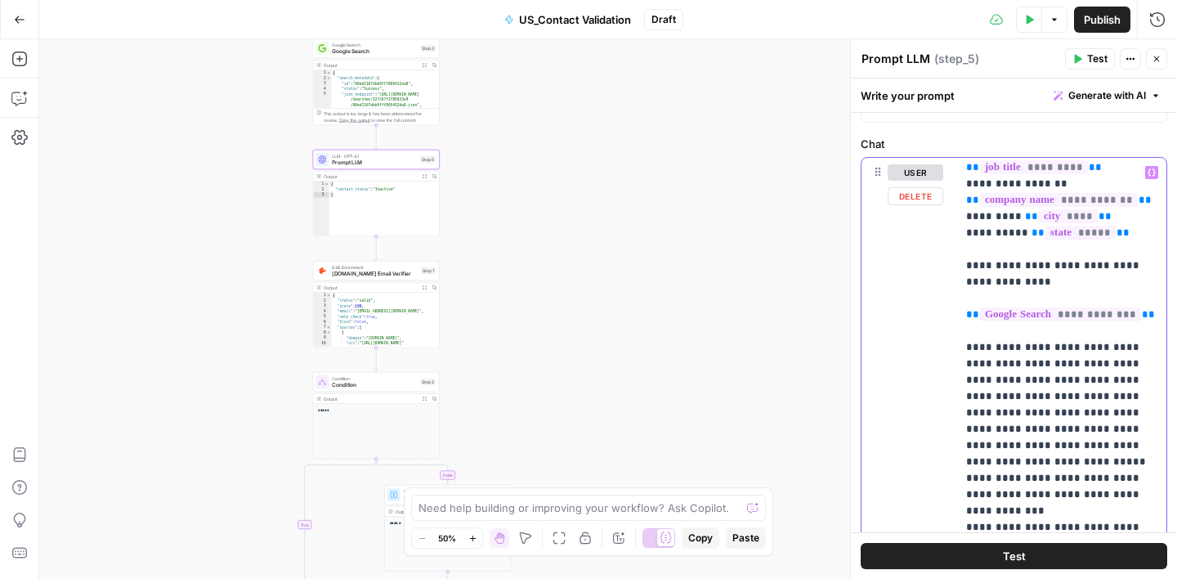
click at [1102, 417] on p "**********" at bounding box center [1061, 453] width 190 height 817
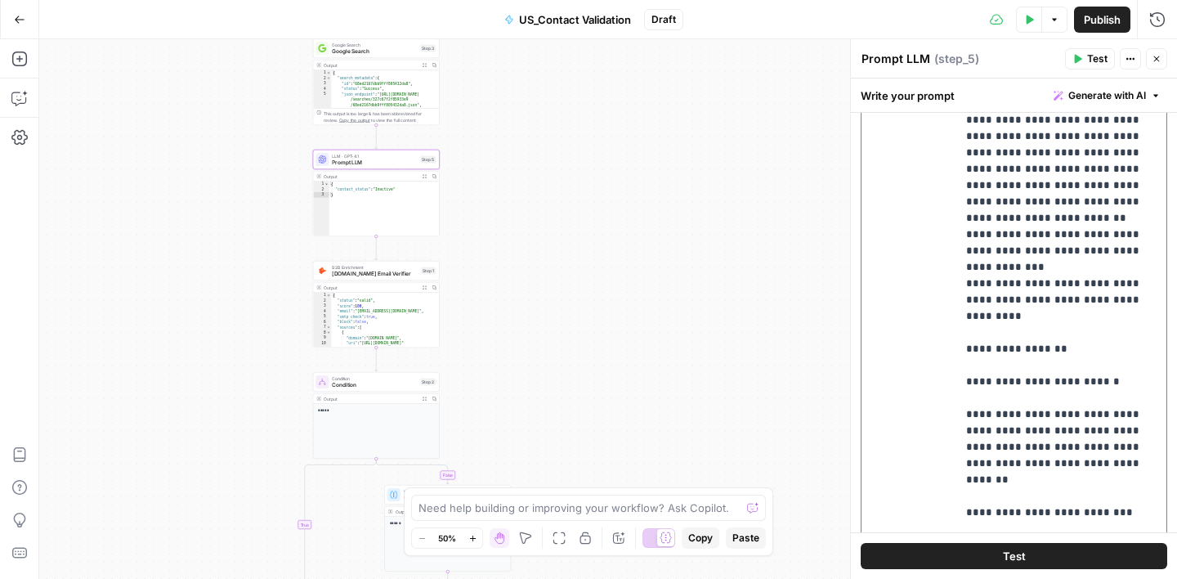
scroll to position [409, 0]
click at [965, 333] on div "**********" at bounding box center [1061, 277] width 210 height 666
click at [1060, 333] on p "**********" at bounding box center [1061, 202] width 190 height 801
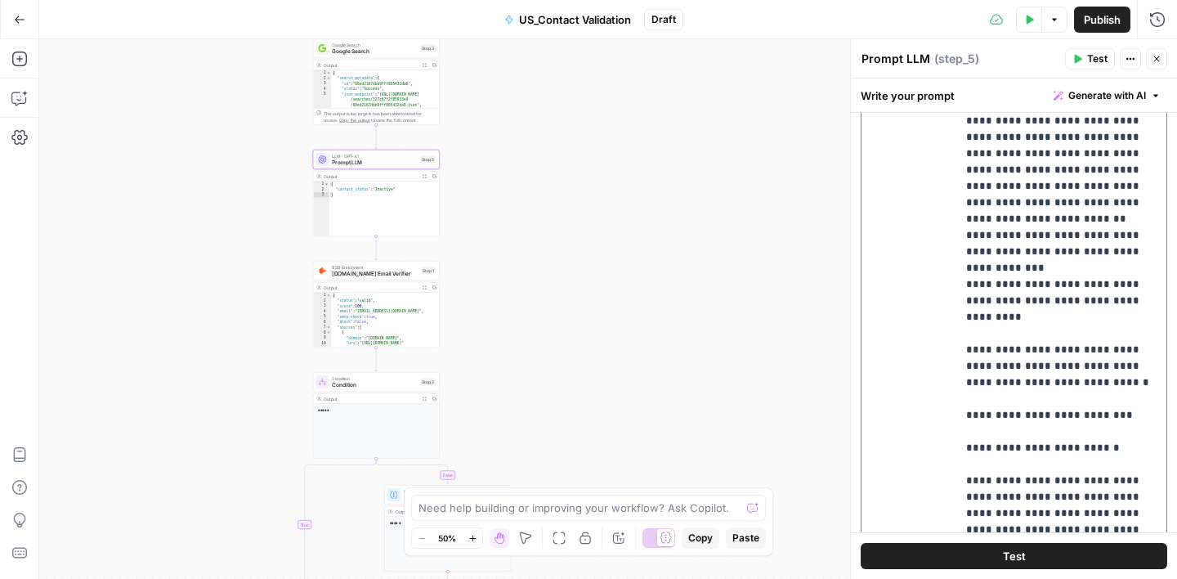
click at [1074, 403] on p "**********" at bounding box center [1061, 235] width 190 height 866
drag, startPoint x: 964, startPoint y: 467, endPoint x: 960, endPoint y: 431, distance: 36.2
click at [960, 431] on div "**********" at bounding box center [1061, 277] width 210 height 666
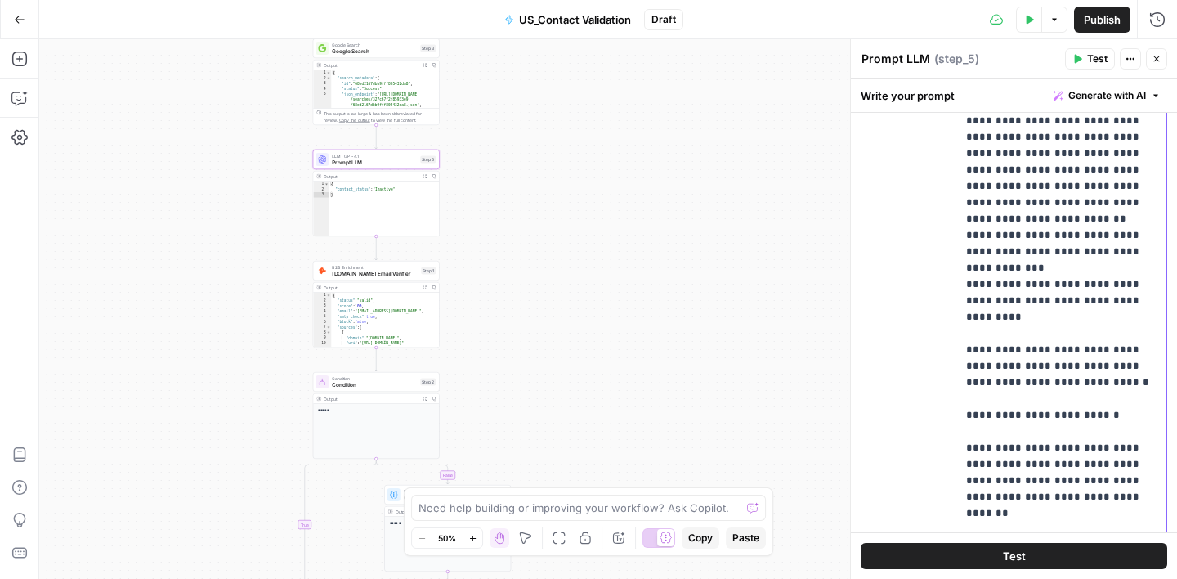
click at [998, 430] on p "**********" at bounding box center [1061, 219] width 190 height 834
drag, startPoint x: 964, startPoint y: 332, endPoint x: 1133, endPoint y: 344, distance: 168.8
click at [1133, 344] on div "**********" at bounding box center [1061, 277] width 210 height 666
copy p "**********"
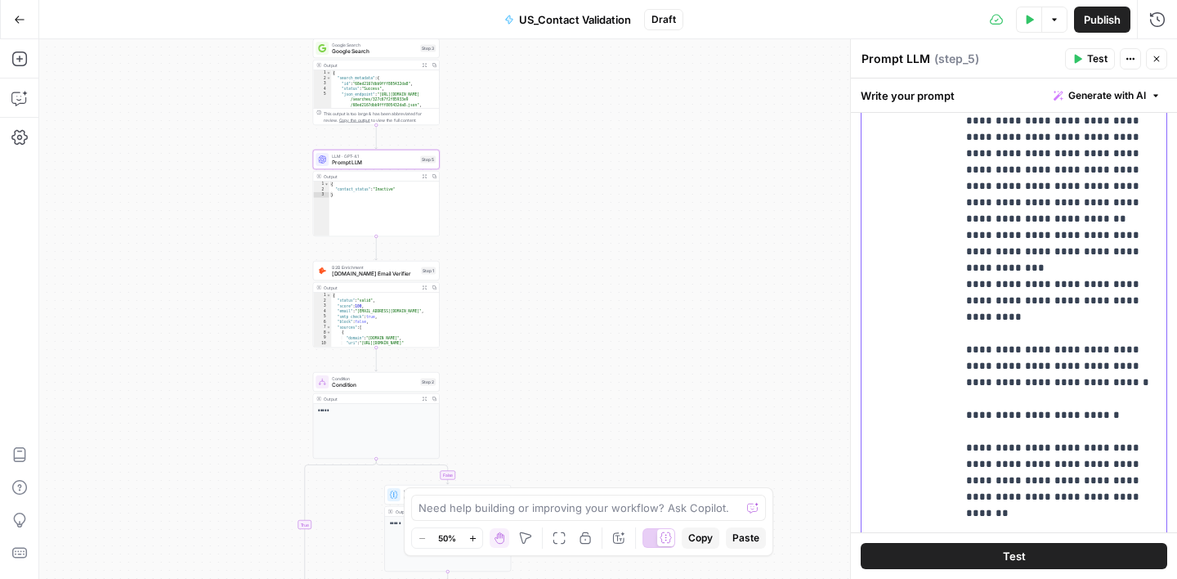
drag, startPoint x: 966, startPoint y: 428, endPoint x: 1080, endPoint y: 475, distance: 122.8
click at [1080, 475] on p "**********" at bounding box center [1061, 219] width 190 height 834
click at [1069, 434] on p "**********" at bounding box center [1061, 202] width 190 height 801
click at [990, 464] on p "**********" at bounding box center [1061, 210] width 190 height 817
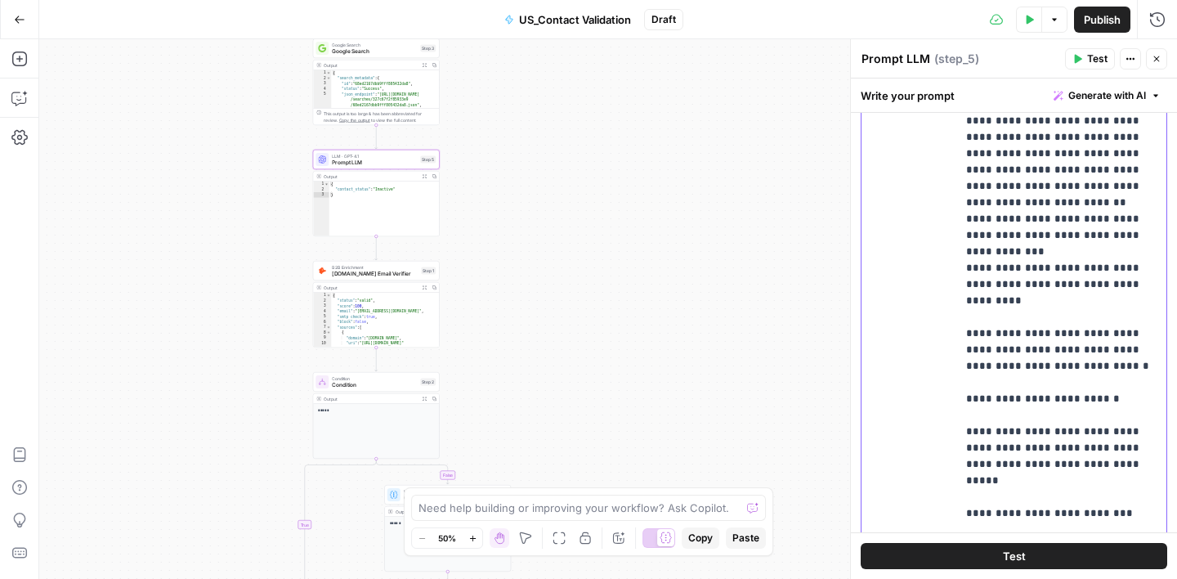
click at [967, 380] on p "**********" at bounding box center [1061, 194] width 190 height 817
click at [966, 474] on p "**********" at bounding box center [1061, 194] width 190 height 817
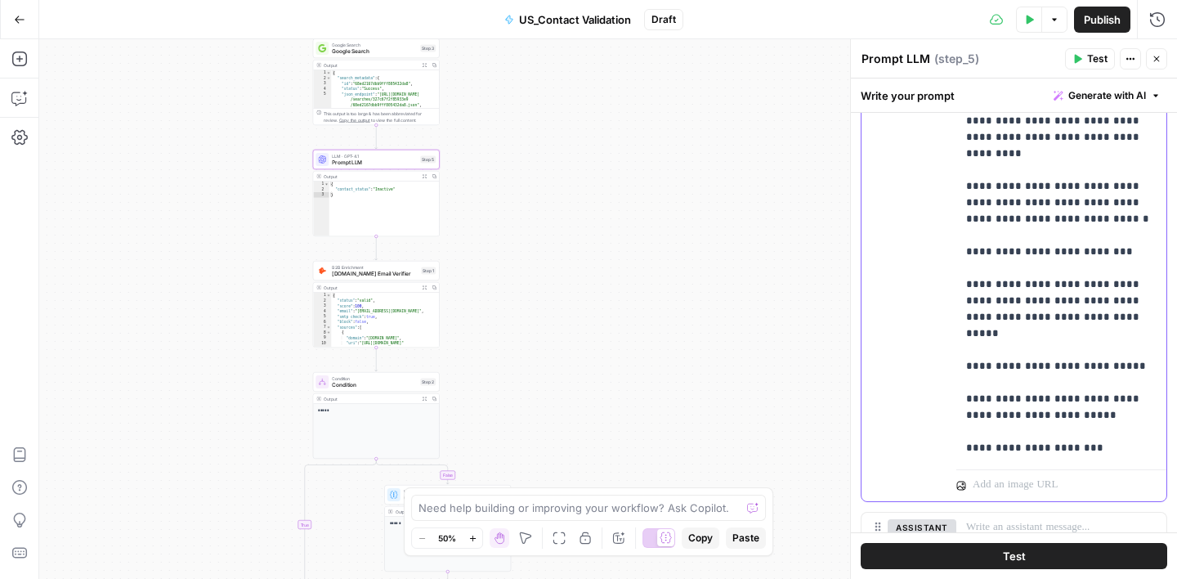
scroll to position [554, 0]
click at [964, 410] on div "**********" at bounding box center [1061, 131] width 210 height 666
click at [989, 61] on div "Prompt LLM Prompt LLM ( step_5 )" at bounding box center [960, 59] width 199 height 18
click at [396, 275] on span "Hunter.io Email Verifier" at bounding box center [375, 274] width 86 height 8
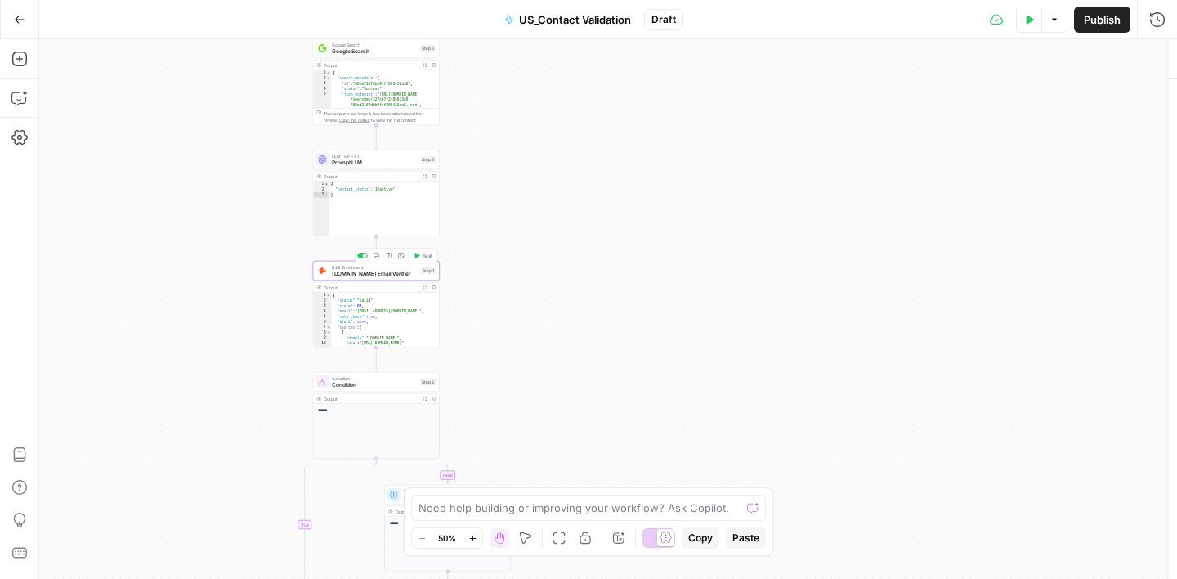
type textarea "Hunter.io Email Verifier"
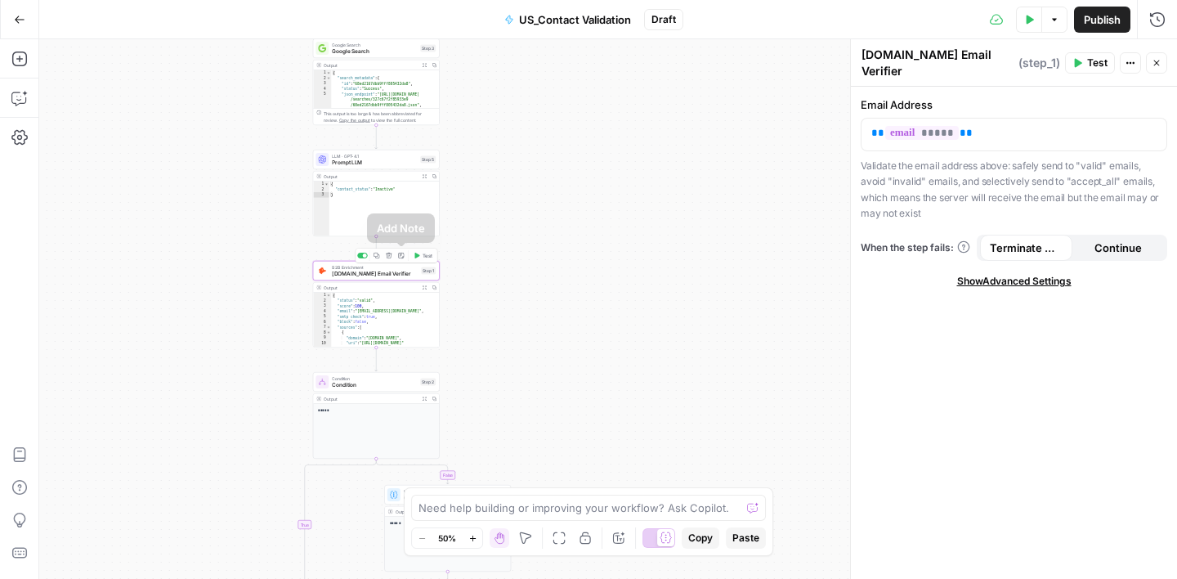
click at [387, 254] on icon "button" at bounding box center [389, 256] width 6 height 6
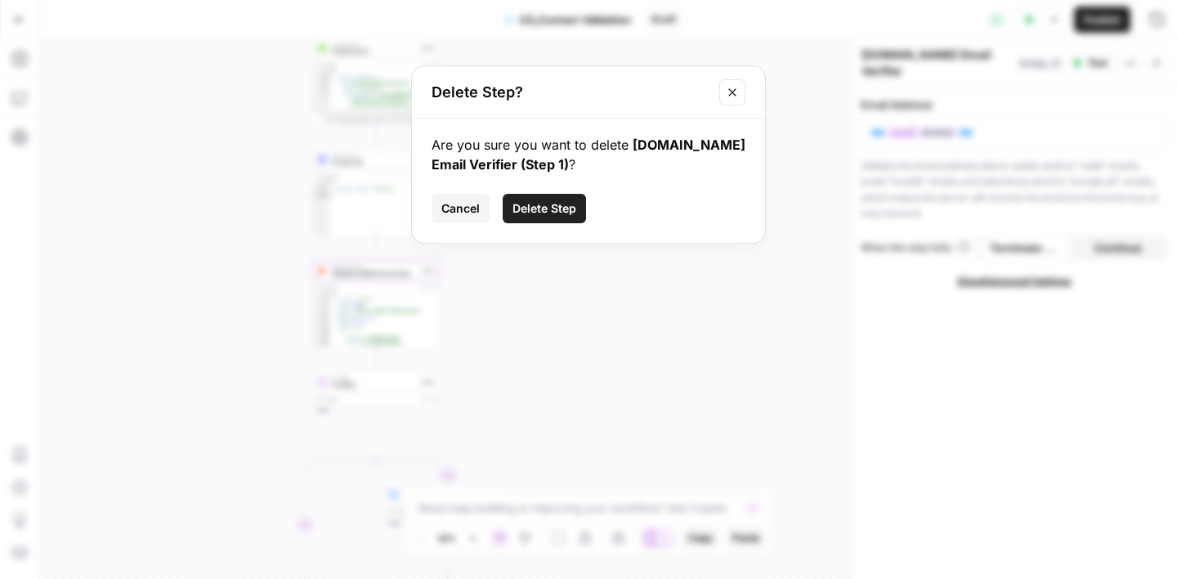
click at [548, 195] on button "Delete Step" at bounding box center [544, 208] width 83 height 29
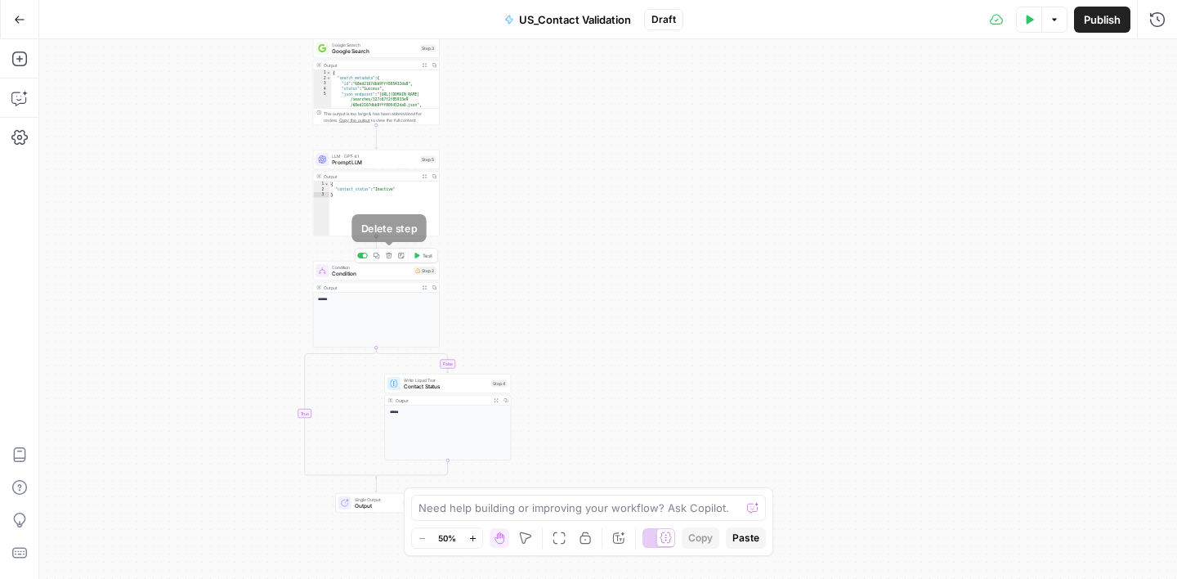
click at [388, 257] on icon "button" at bounding box center [389, 256] width 6 height 6
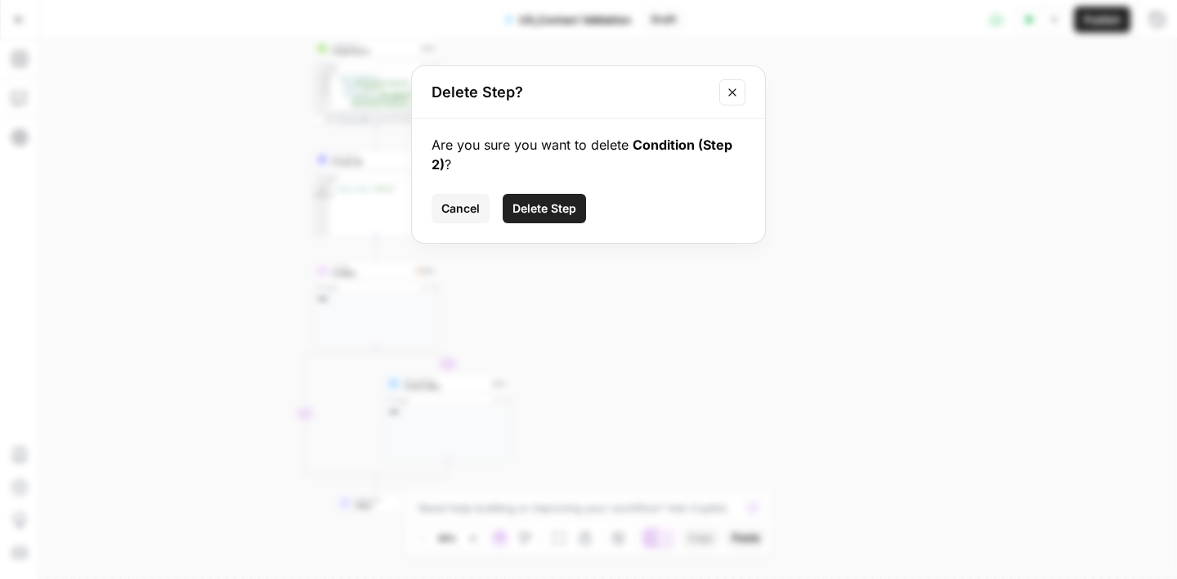
click at [562, 206] on span "Delete Step" at bounding box center [544, 208] width 64 height 16
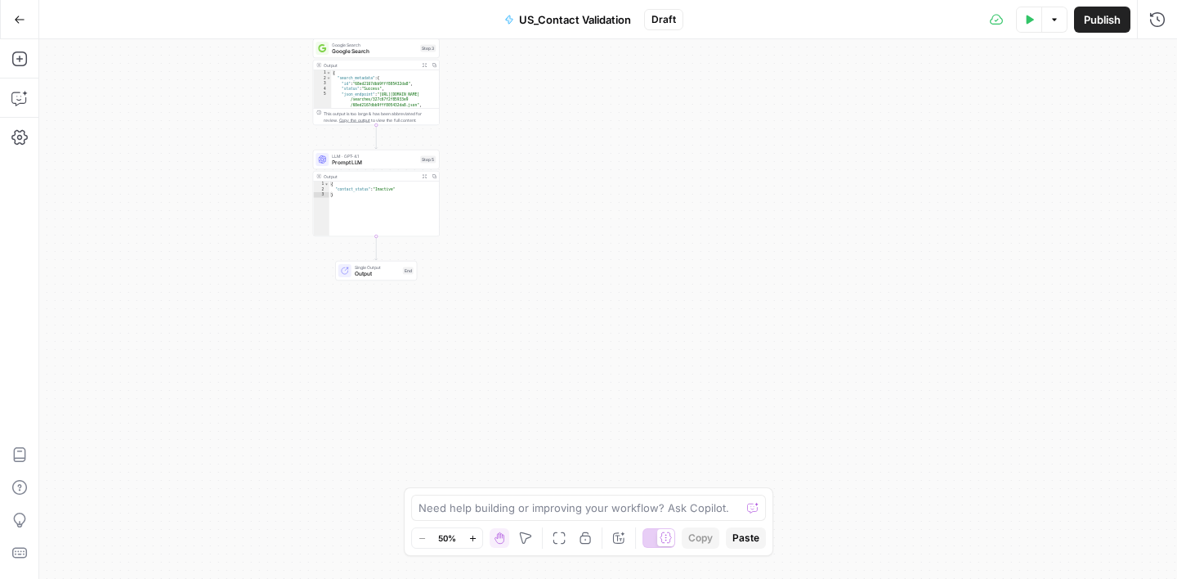
click at [1028, 22] on icon "button" at bounding box center [1029, 20] width 10 height 10
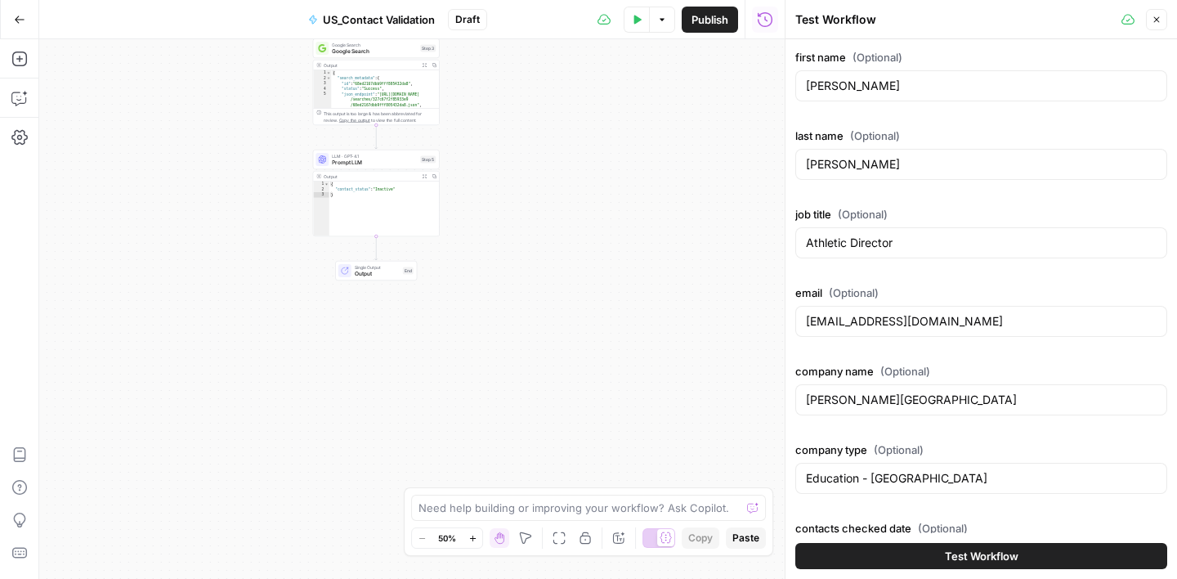
click at [942, 557] on button "Test Workflow" at bounding box center [981, 556] width 372 height 26
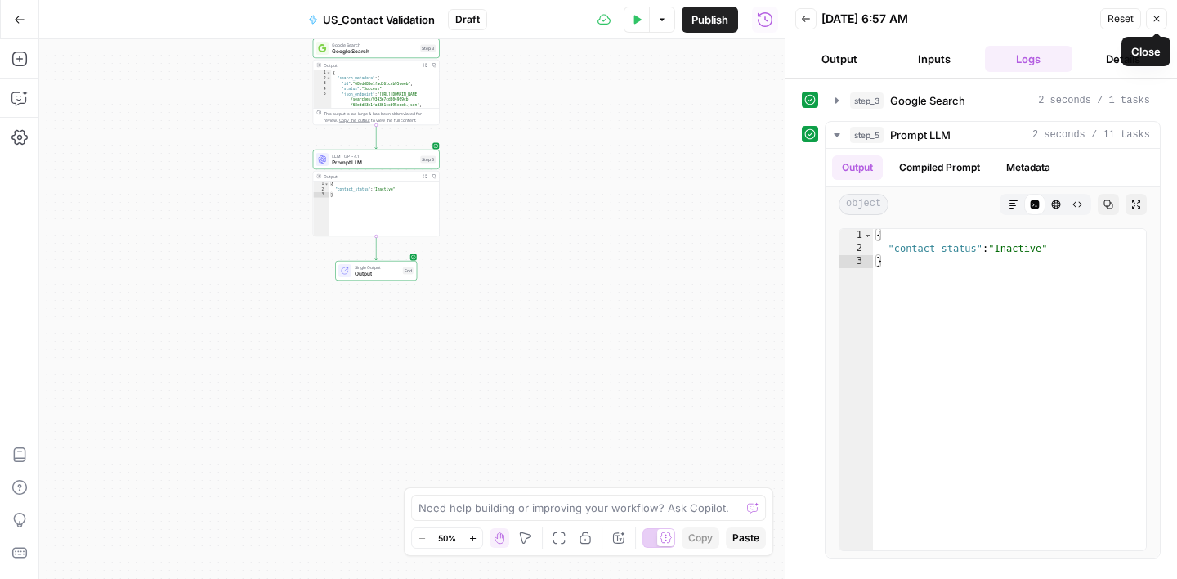
click at [1158, 11] on button "Close" at bounding box center [1156, 18] width 21 height 21
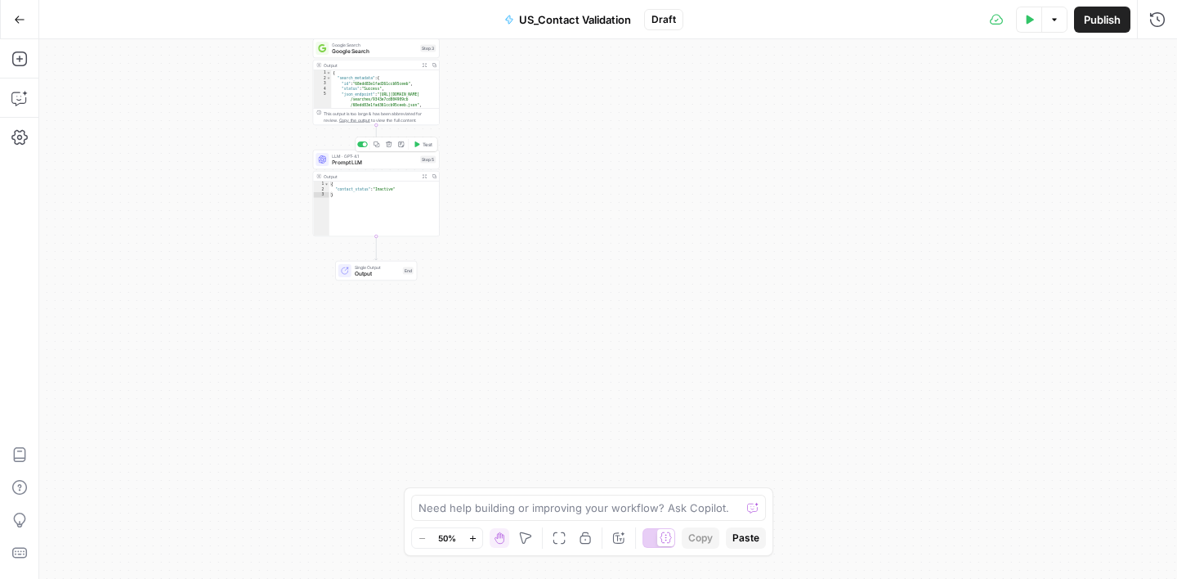
click at [381, 159] on span "Prompt LLM" at bounding box center [374, 163] width 85 height 8
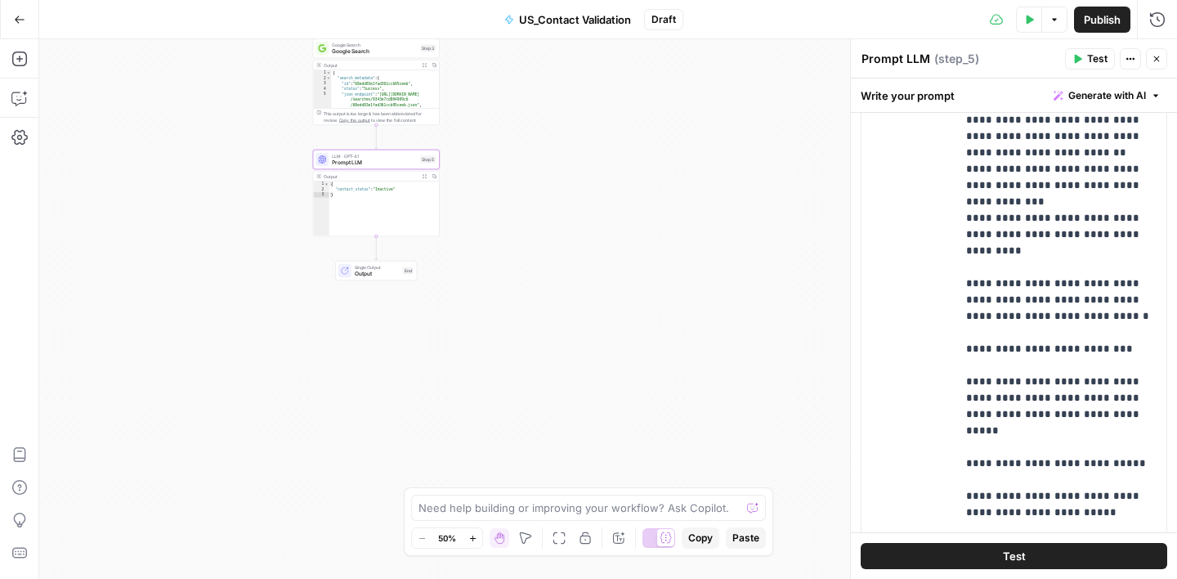
scroll to position [530, 0]
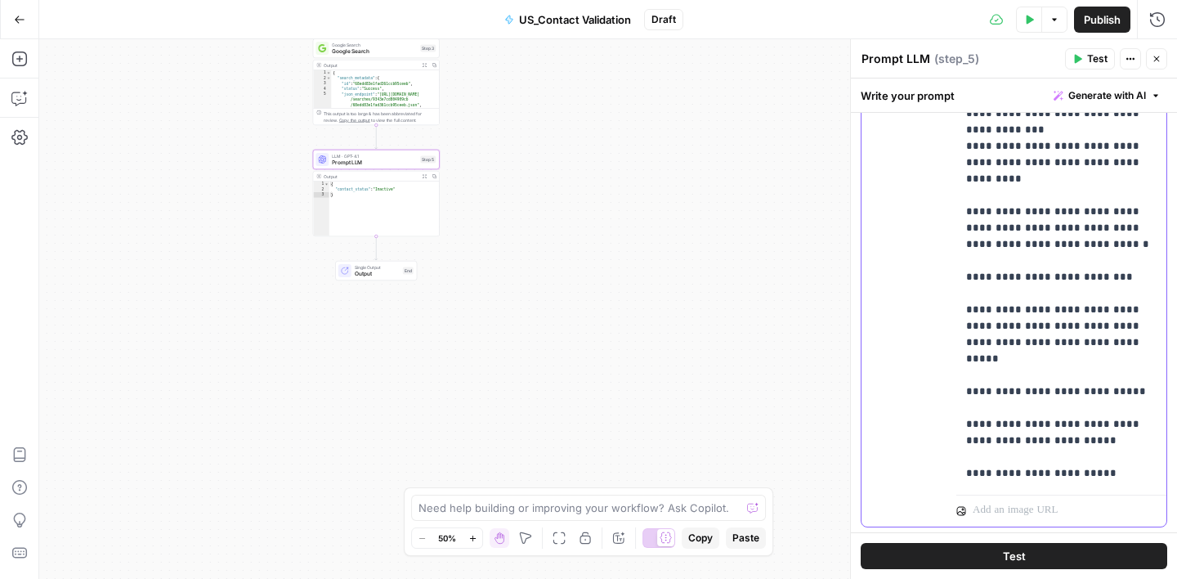
click at [1113, 360] on p "**********" at bounding box center [1061, 72] width 190 height 817
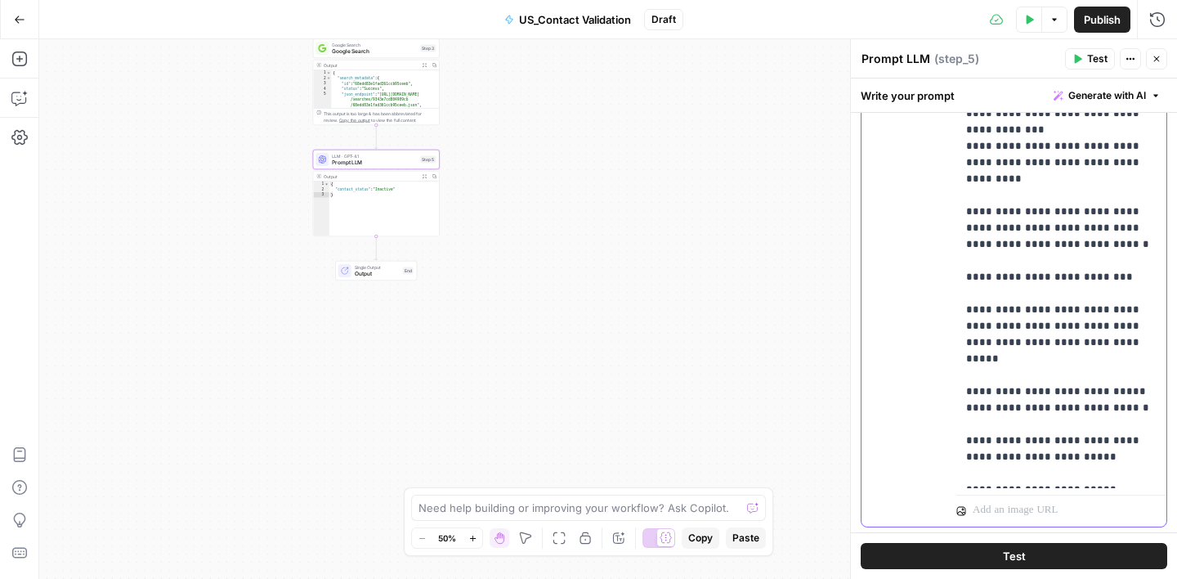
click at [1130, 373] on p "**********" at bounding box center [1061, 81] width 190 height 834
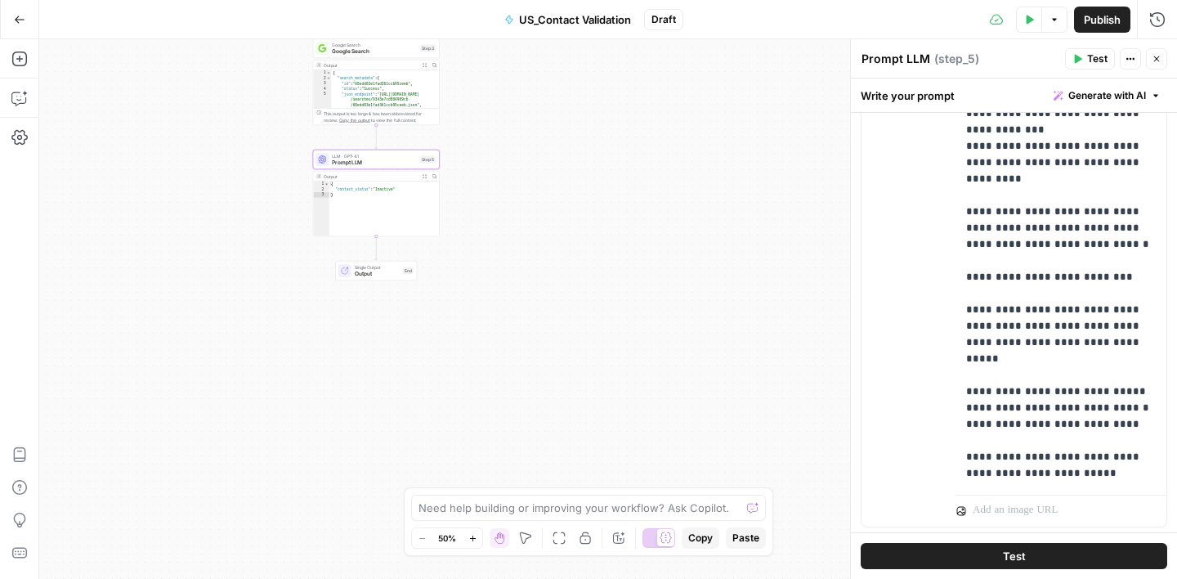
scroll to position [197, 0]
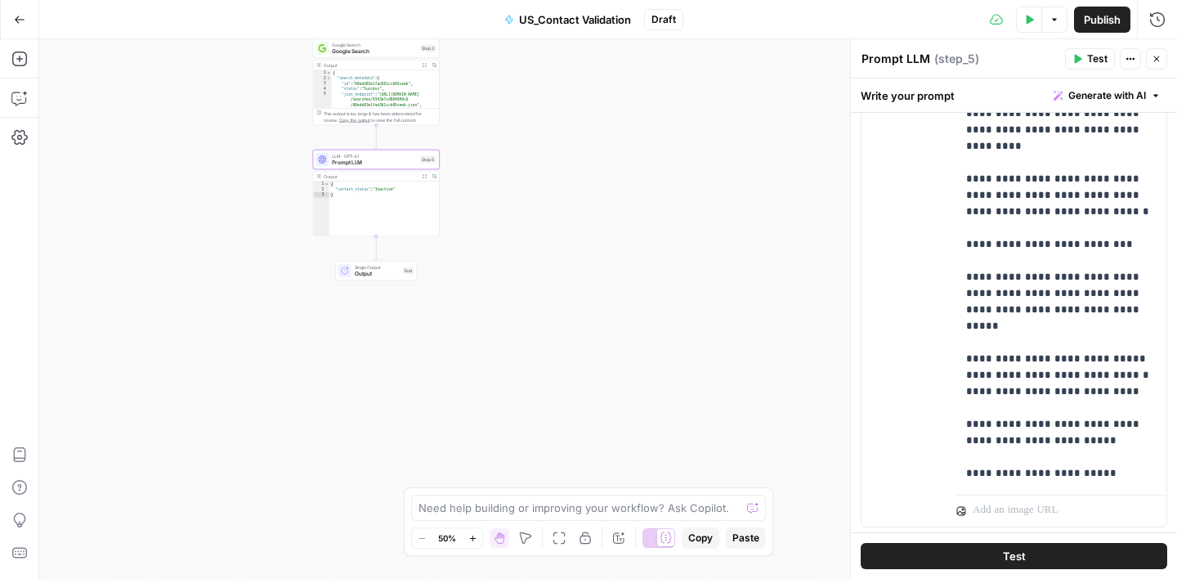
click at [1027, 21] on icon "button" at bounding box center [1030, 19] width 7 height 9
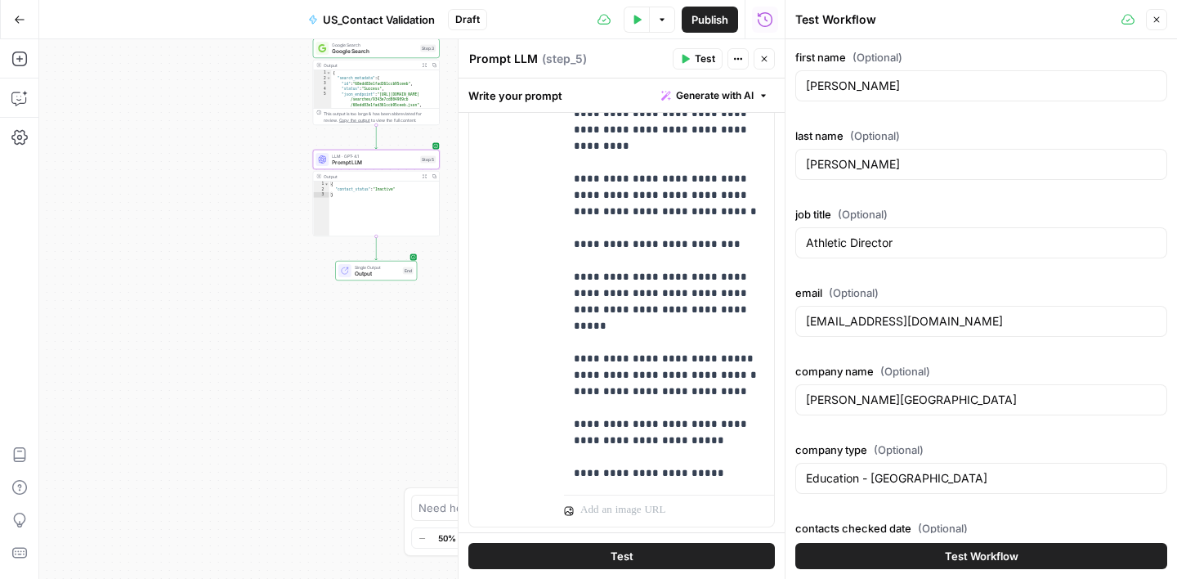
click at [990, 553] on span "Test Workflow" at bounding box center [982, 556] width 74 height 16
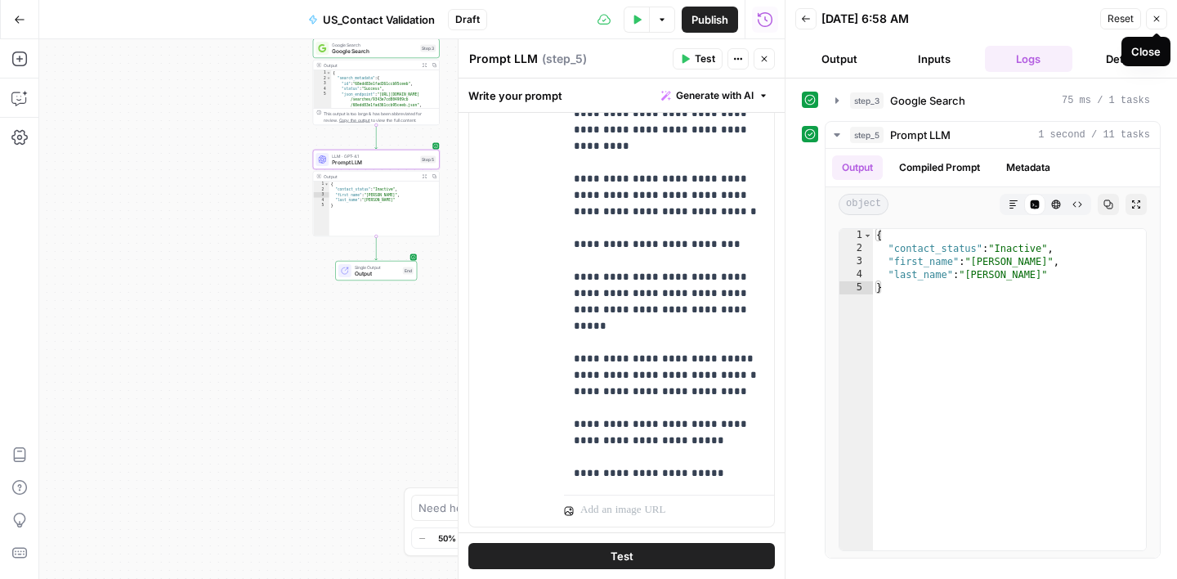
click at [1156, 22] on icon "button" at bounding box center [1157, 19] width 10 height 10
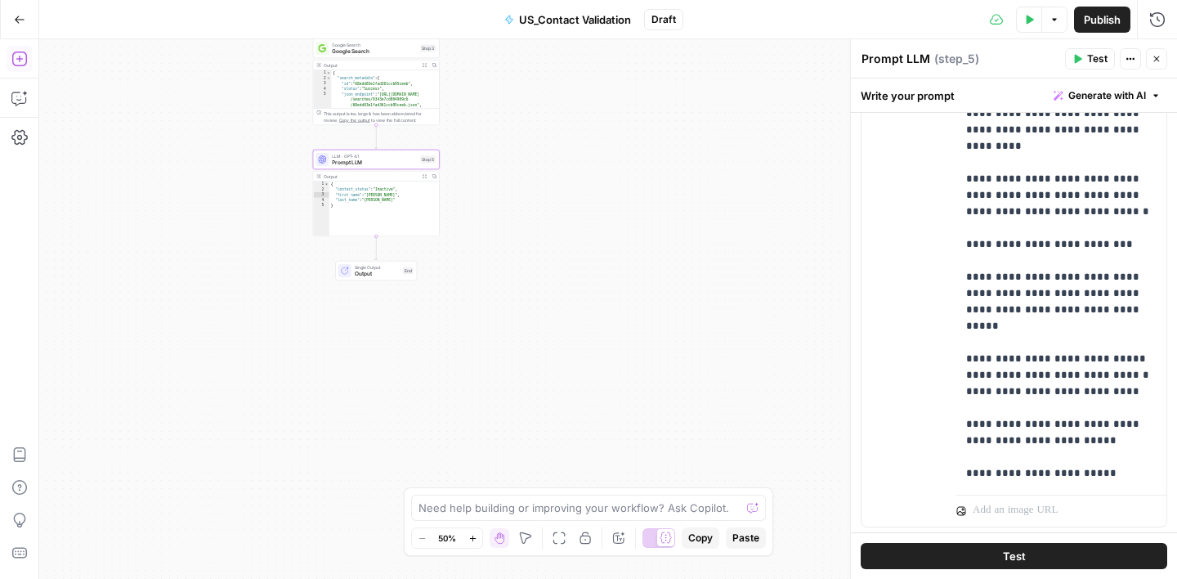
click at [20, 68] on button "Add Steps" at bounding box center [20, 59] width 26 height 26
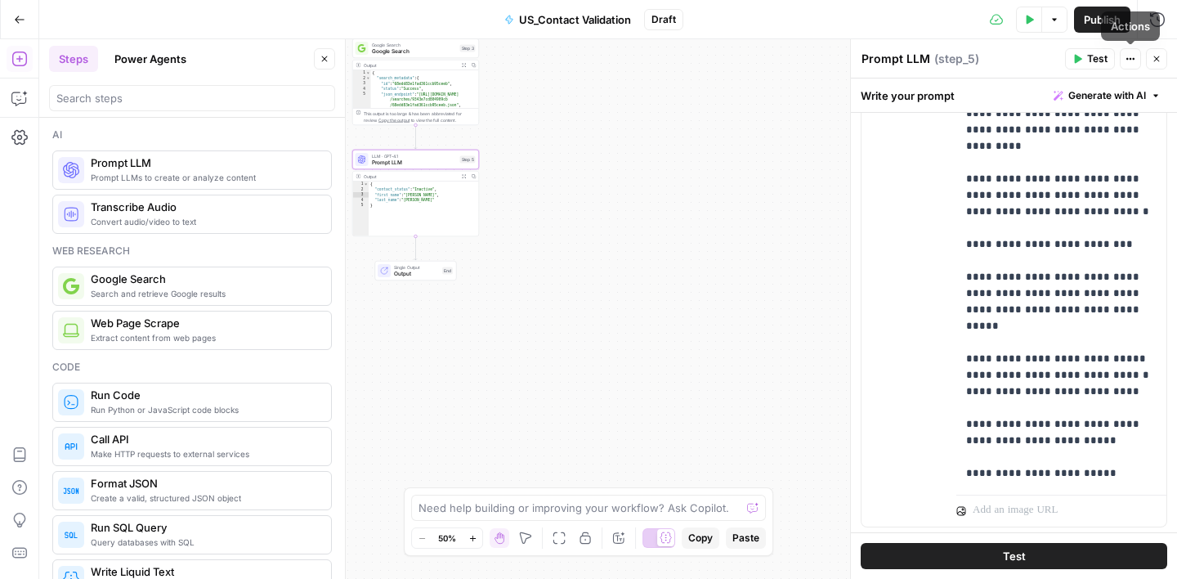
click at [1152, 58] on icon "button" at bounding box center [1157, 59] width 10 height 10
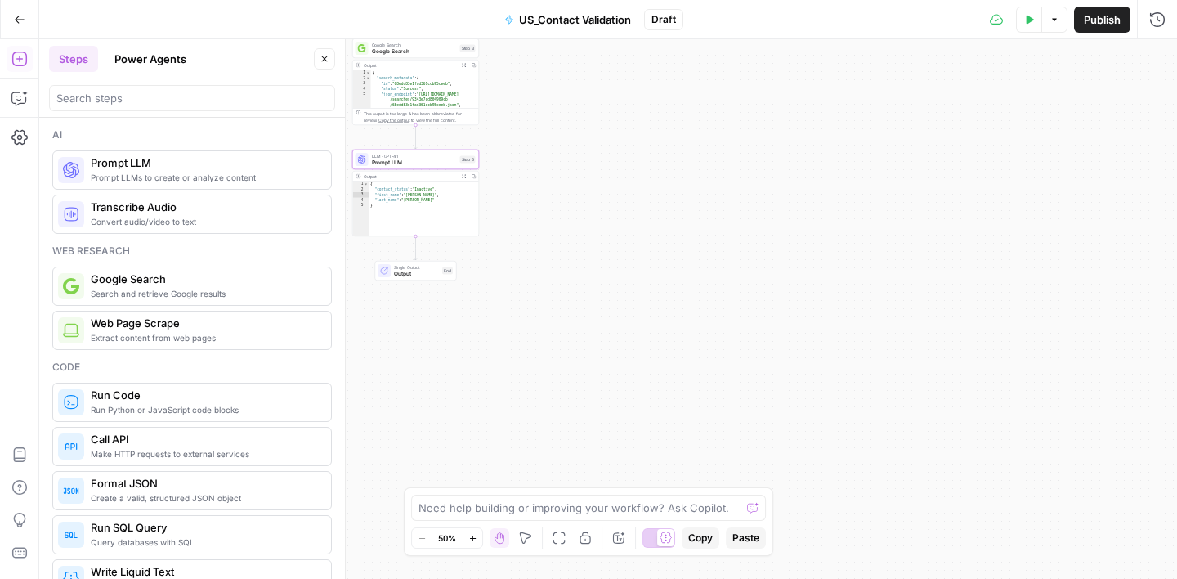
click at [326, 60] on icon "button" at bounding box center [325, 59] width 6 height 6
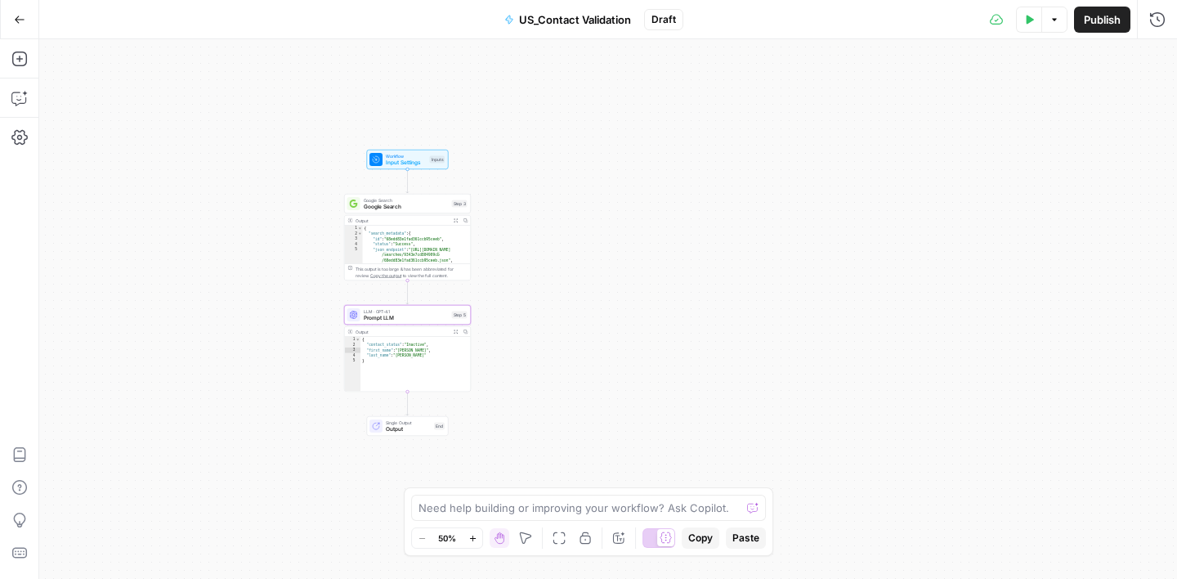
drag, startPoint x: 544, startPoint y: 139, endPoint x: 536, endPoint y: 294, distance: 155.5
click at [536, 294] on div "Workflow Input Settings Inputs Google Search Google Search Step 3 Output Expand…" at bounding box center [608, 308] width 1138 height 539
click at [410, 160] on span "Input Settings" at bounding box center [406, 163] width 41 height 8
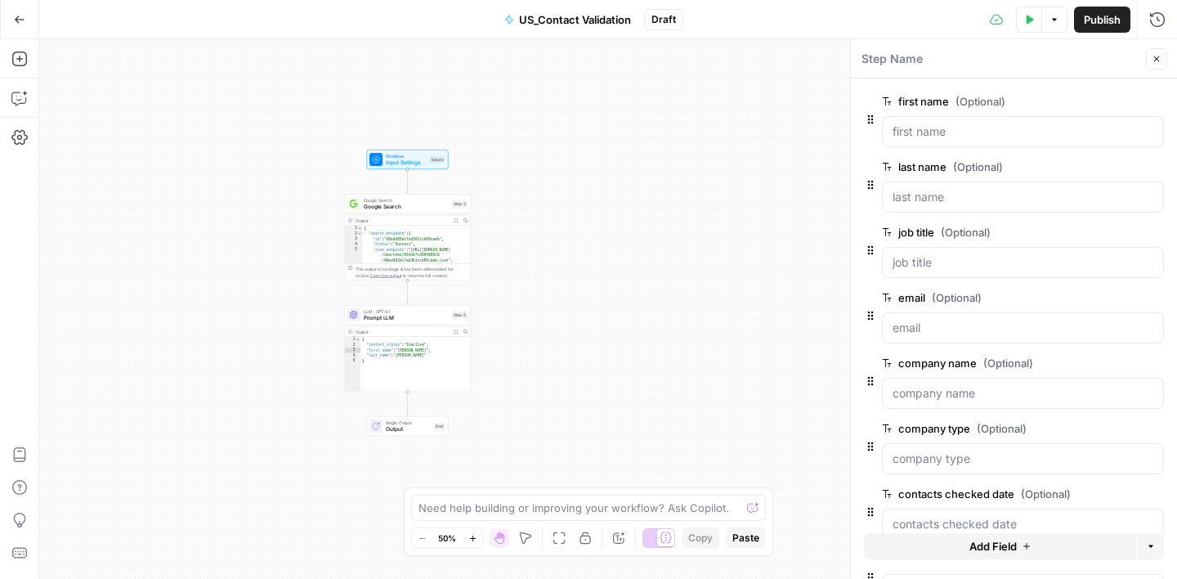
click at [989, 540] on span "Add Field" at bounding box center [992, 546] width 47 height 16
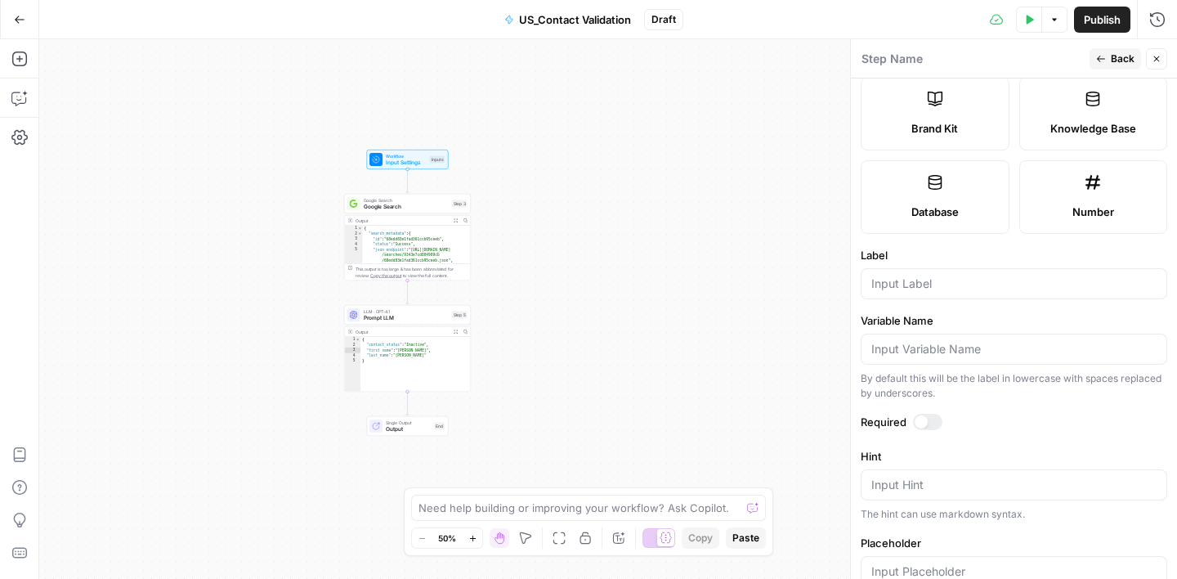
scroll to position [403, 0]
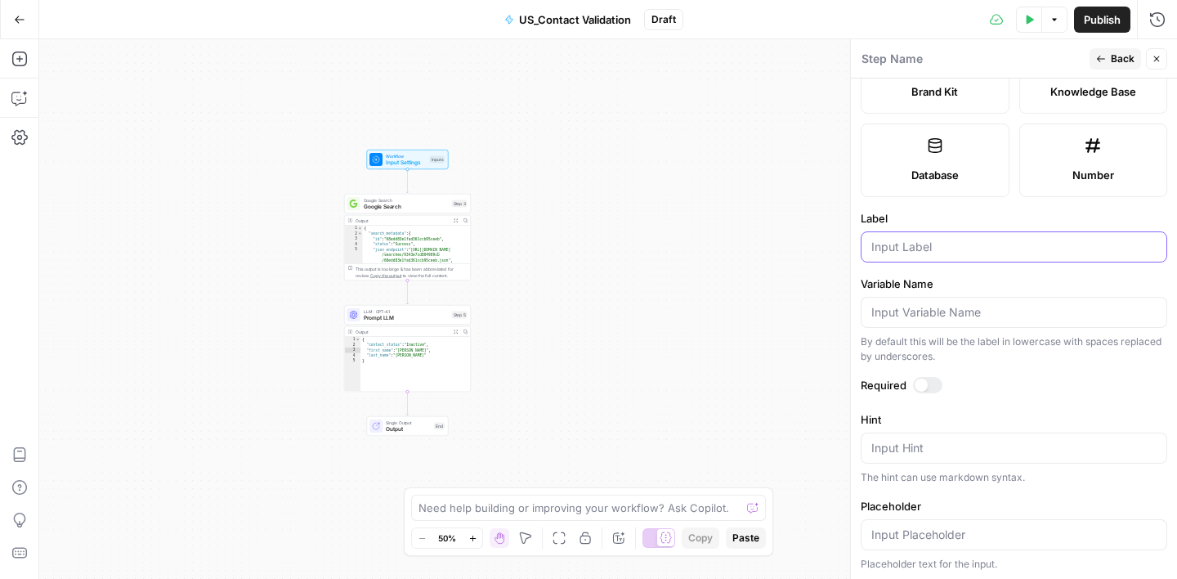
click at [959, 248] on input "Label" at bounding box center [1013, 247] width 285 height 16
type input "domain"
click at [1112, 53] on div "Publish P" at bounding box center [1101, 55] width 53 height 16
click at [1102, 60] on icon "button" at bounding box center [1101, 59] width 10 height 10
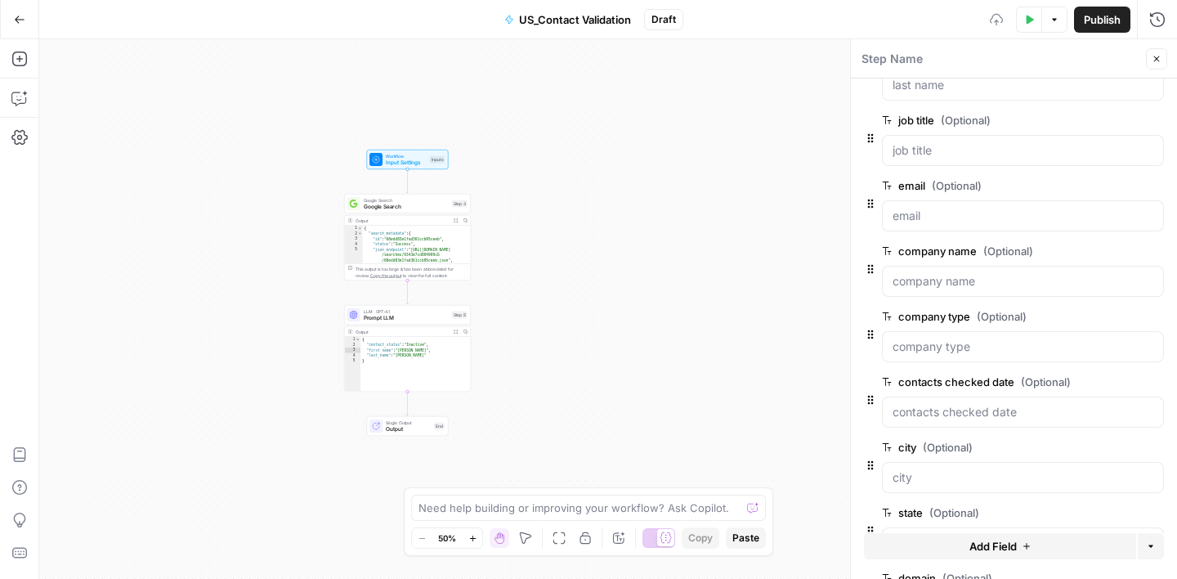
scroll to position [226, 0]
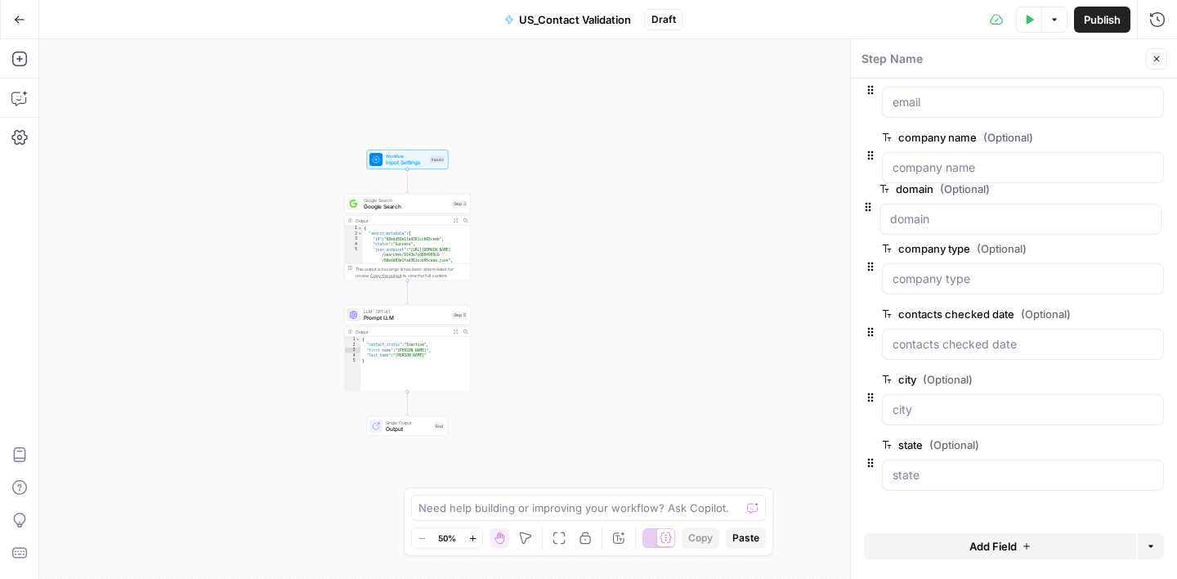
drag, startPoint x: 871, startPoint y: 485, endPoint x: 869, endPoint y: 196, distance: 288.5
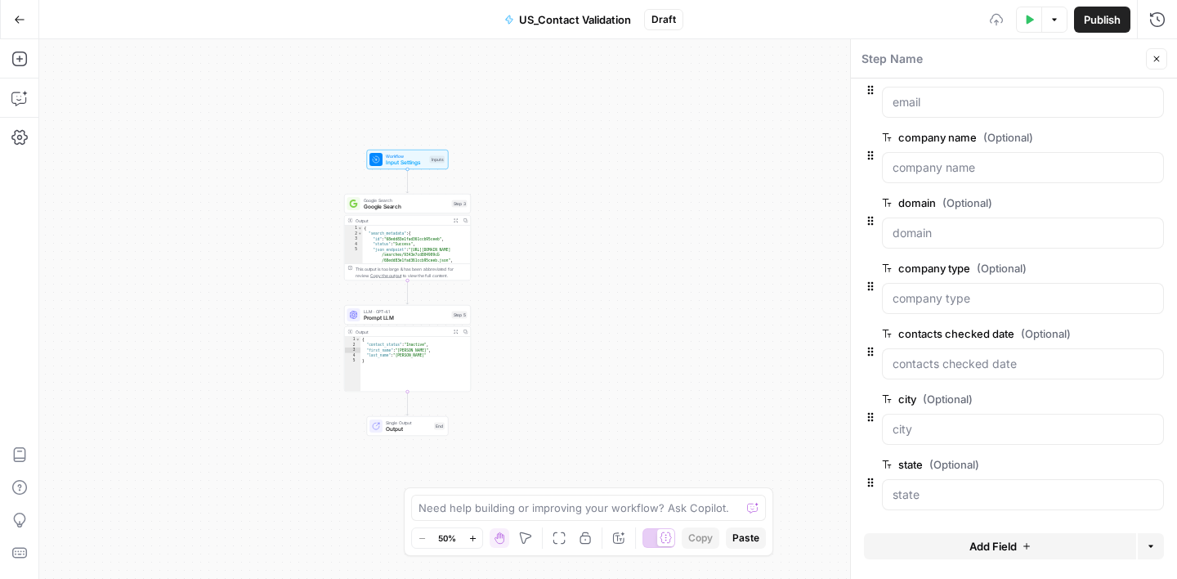
click at [1161, 59] on button "Close" at bounding box center [1156, 58] width 21 height 21
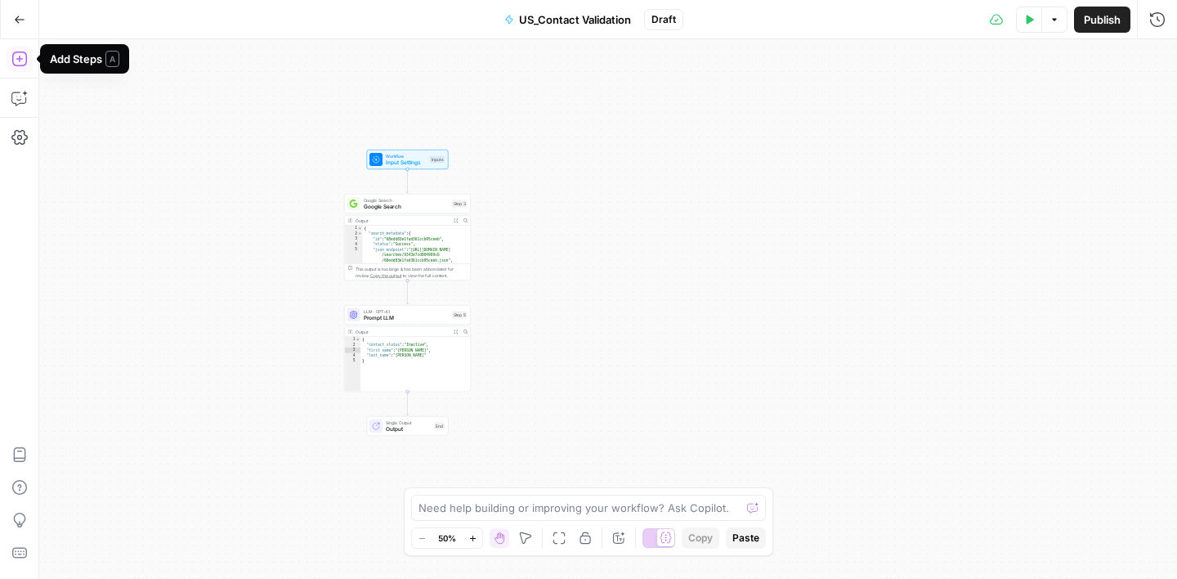
click at [21, 64] on icon "button" at bounding box center [19, 59] width 16 height 16
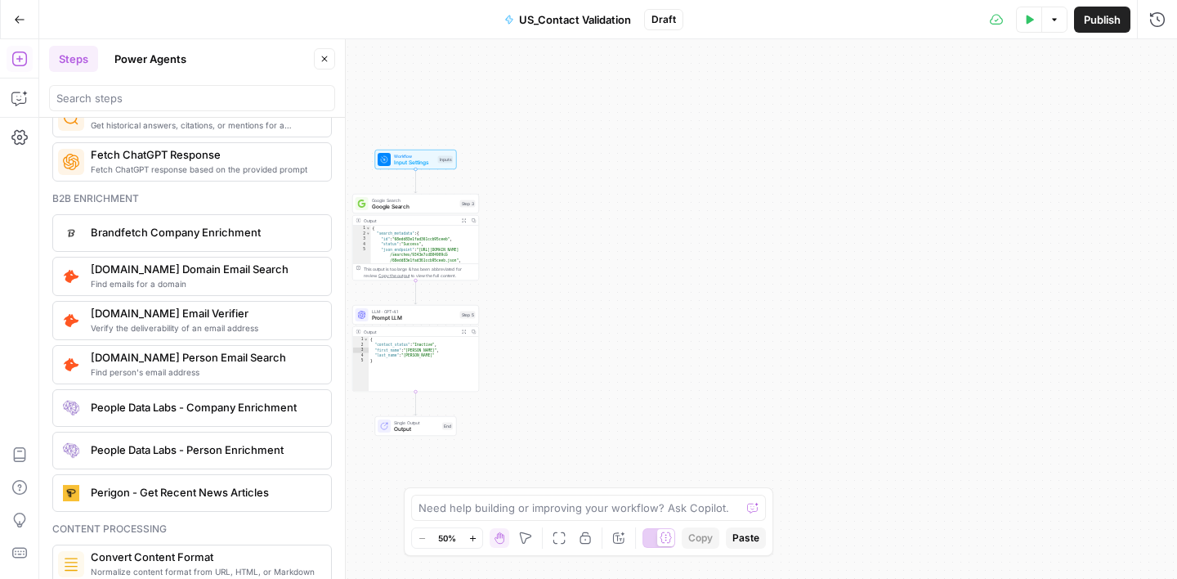
scroll to position [2348, 0]
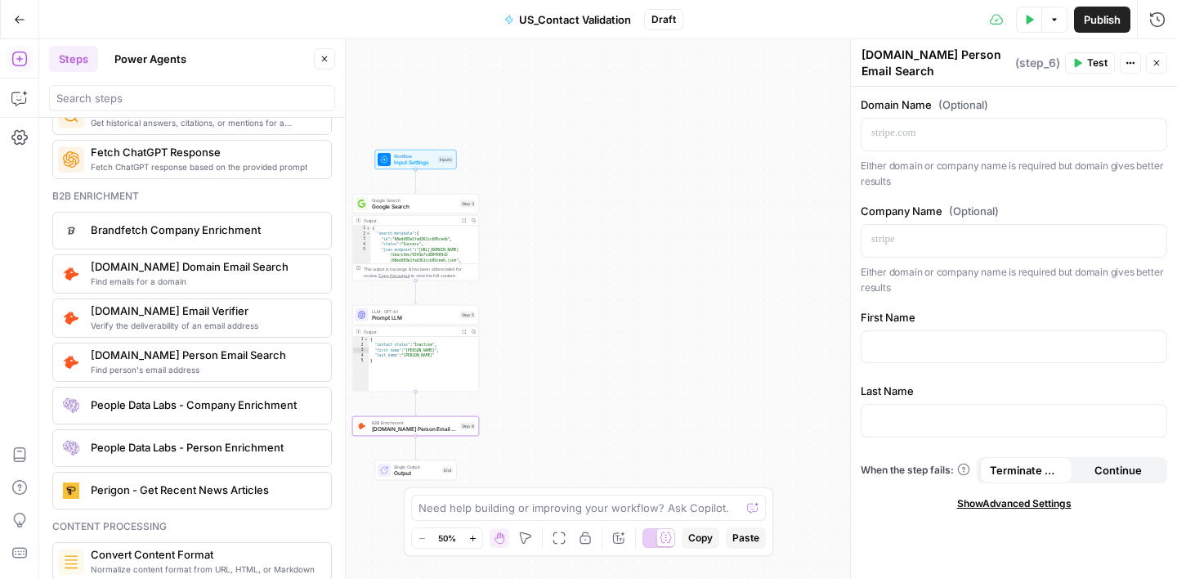
click at [746, 212] on div "Workflow Input Settings Inputs Google Search Google Search Step 3 Output Expand…" at bounding box center [608, 308] width 1138 height 539
click at [1146, 135] on button "Variables Menu" at bounding box center [1151, 133] width 13 height 13
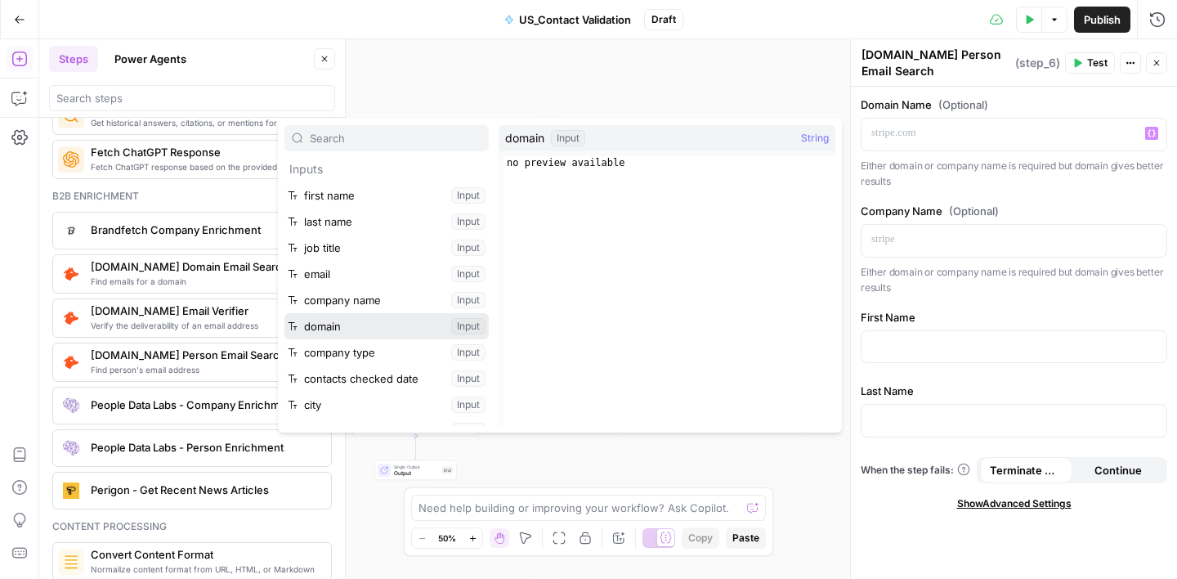
click at [406, 333] on button "Select variable domain" at bounding box center [386, 326] width 204 height 26
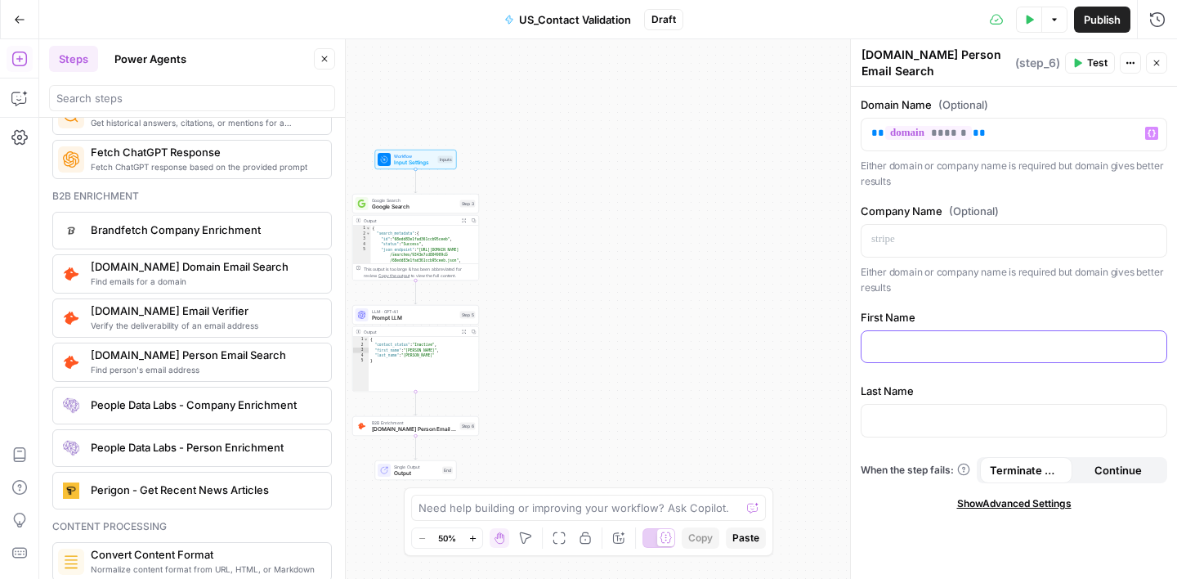
click at [1055, 346] on p at bounding box center [1013, 346] width 285 height 16
click at [1147, 344] on button "Variables Menu" at bounding box center [1151, 345] width 13 height 13
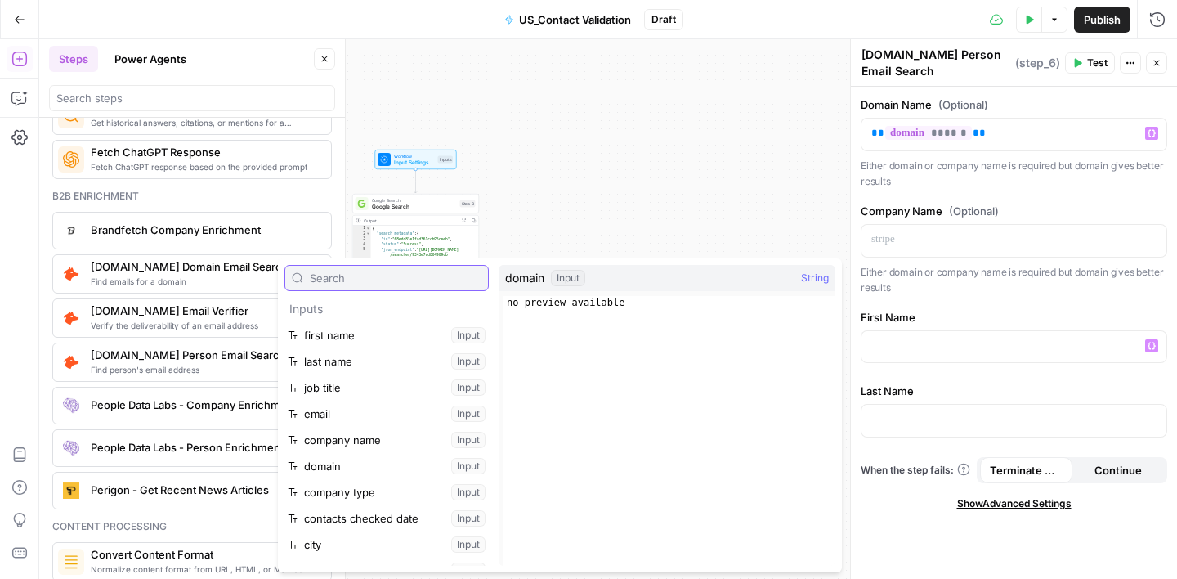
scroll to position [96, 0]
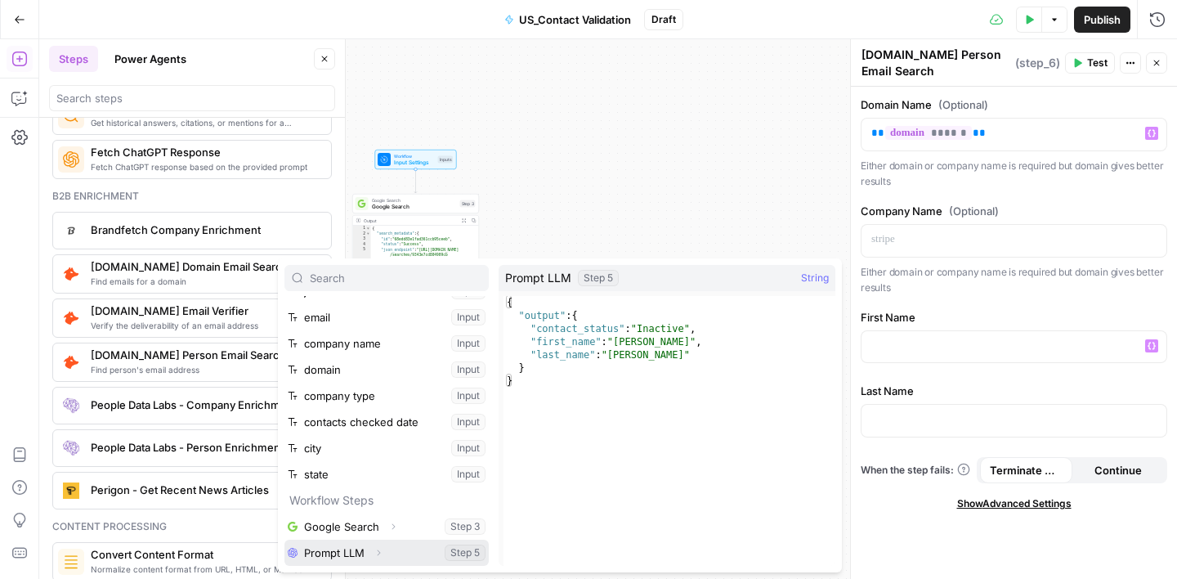
click at [387, 558] on button "Expand" at bounding box center [378, 552] width 21 height 21
click at [333, 549] on button "Select variable Prompt LLM" at bounding box center [386, 552] width 204 height 26
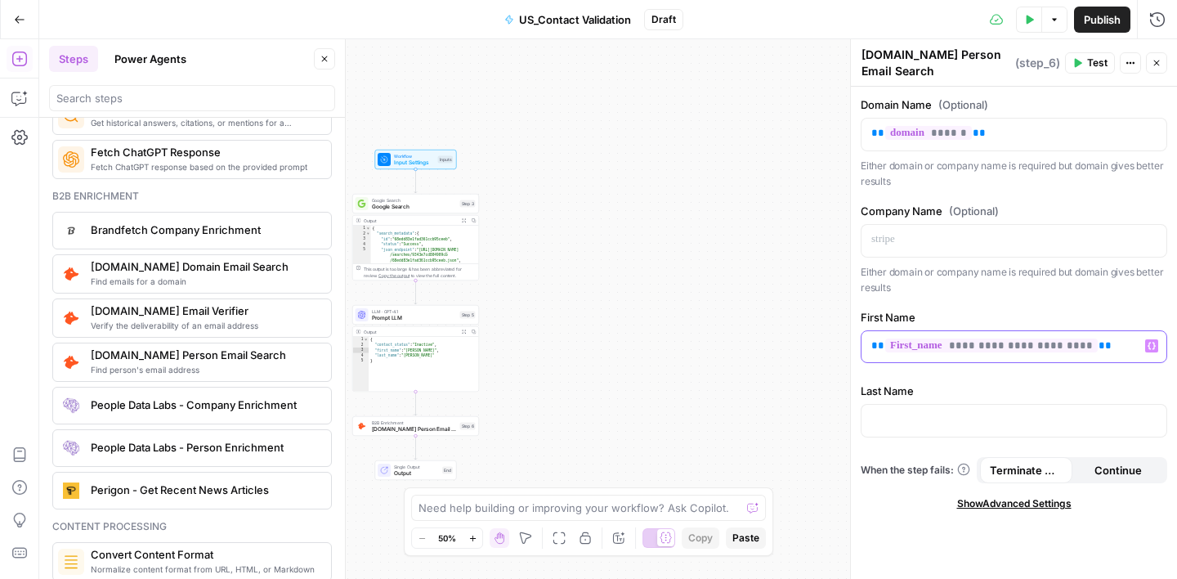
drag, startPoint x: 1095, startPoint y: 342, endPoint x: 856, endPoint y: 336, distance: 239.6
click at [856, 336] on div "**********" at bounding box center [1013, 308] width 327 height 539
copy p "**********"
click at [929, 424] on p at bounding box center [1013, 419] width 285 height 16
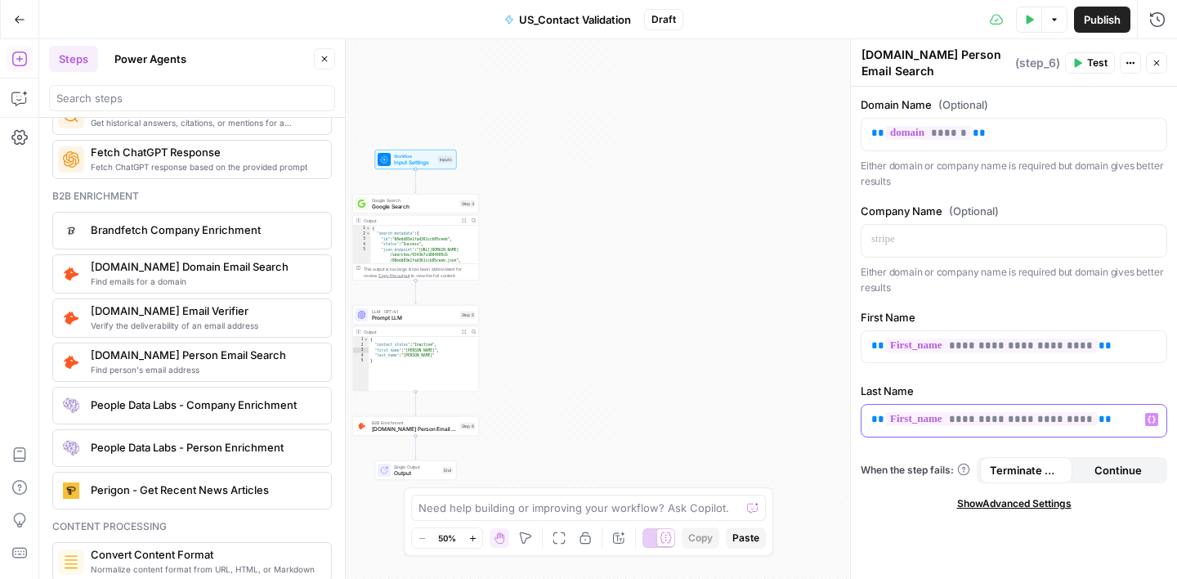
click at [1103, 422] on p "**********" at bounding box center [1013, 419] width 285 height 16
drag, startPoint x: 1103, startPoint y: 422, endPoint x: 1039, endPoint y: 422, distance: 64.6
click at [1038, 422] on p "**********" at bounding box center [1013, 419] width 285 height 16
click at [1110, 418] on p "**********" at bounding box center [1013, 419] width 285 height 16
click at [1050, 375] on div "**********" at bounding box center [1014, 333] width 326 height 492
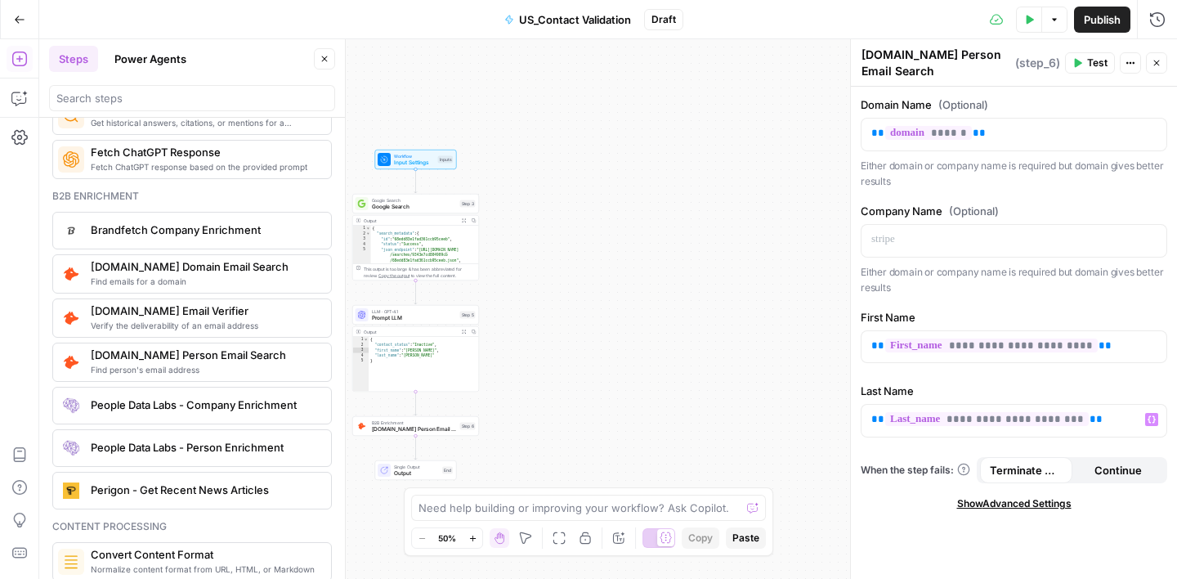
click at [333, 60] on button "Close" at bounding box center [324, 58] width 21 height 21
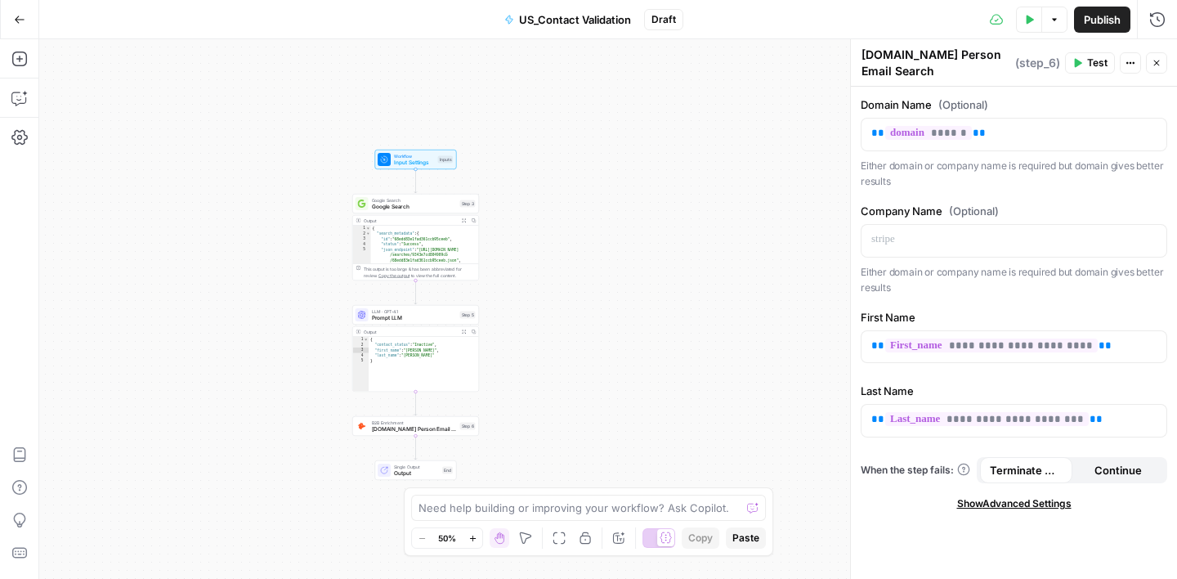
click at [1155, 61] on icon "button" at bounding box center [1157, 63] width 6 height 6
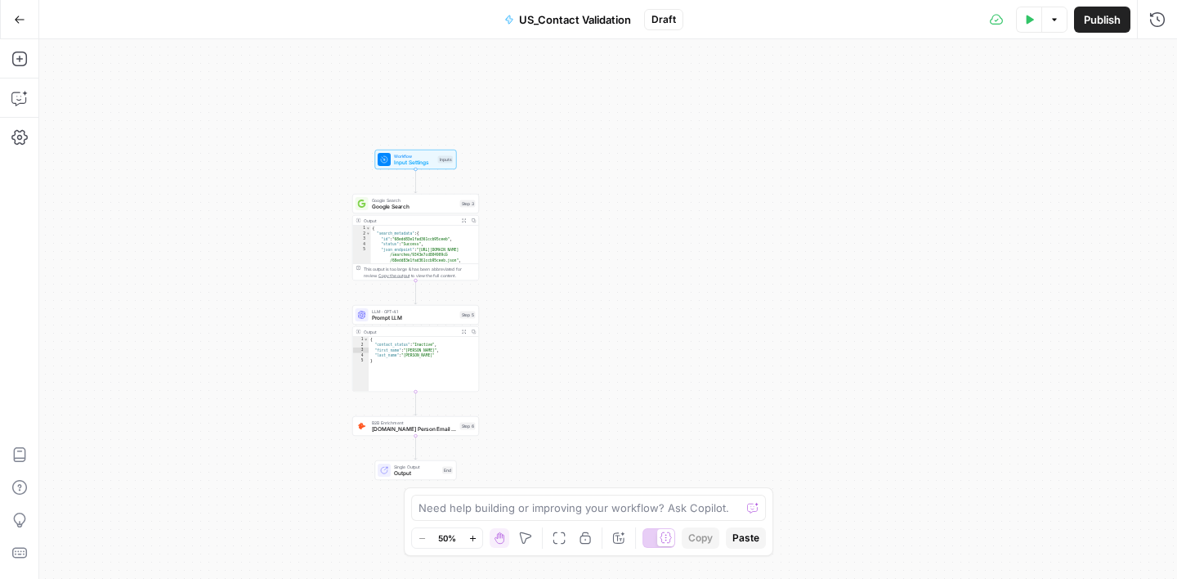
click at [422, 322] on div "LLM · GPT-4.1 Prompt LLM Step 5 Copy step Delete step Add Note Test" at bounding box center [415, 315] width 127 height 20
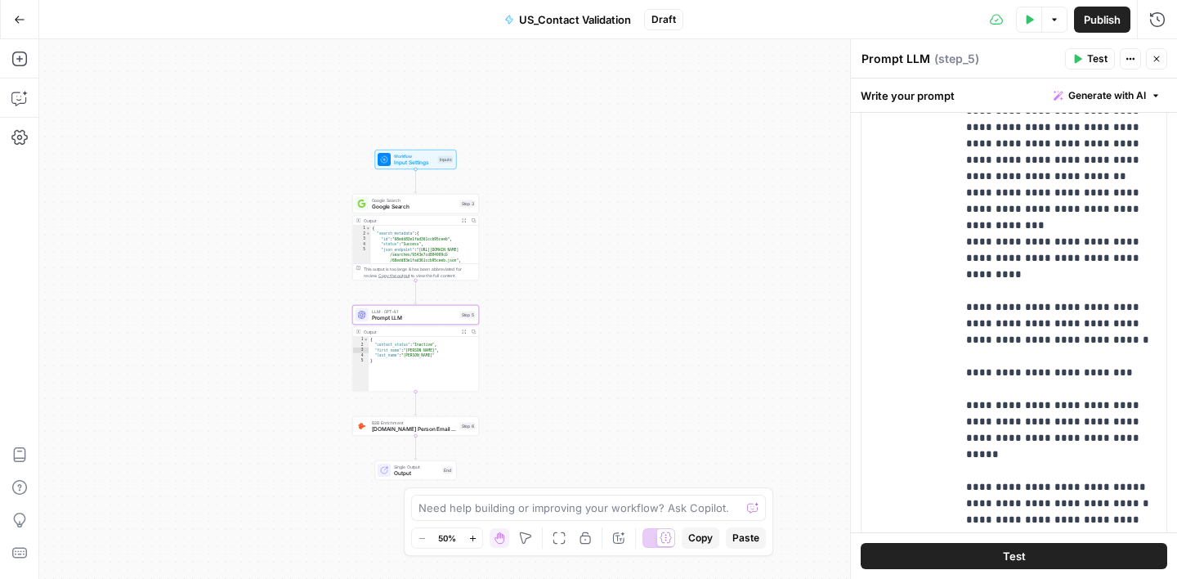
scroll to position [462, 0]
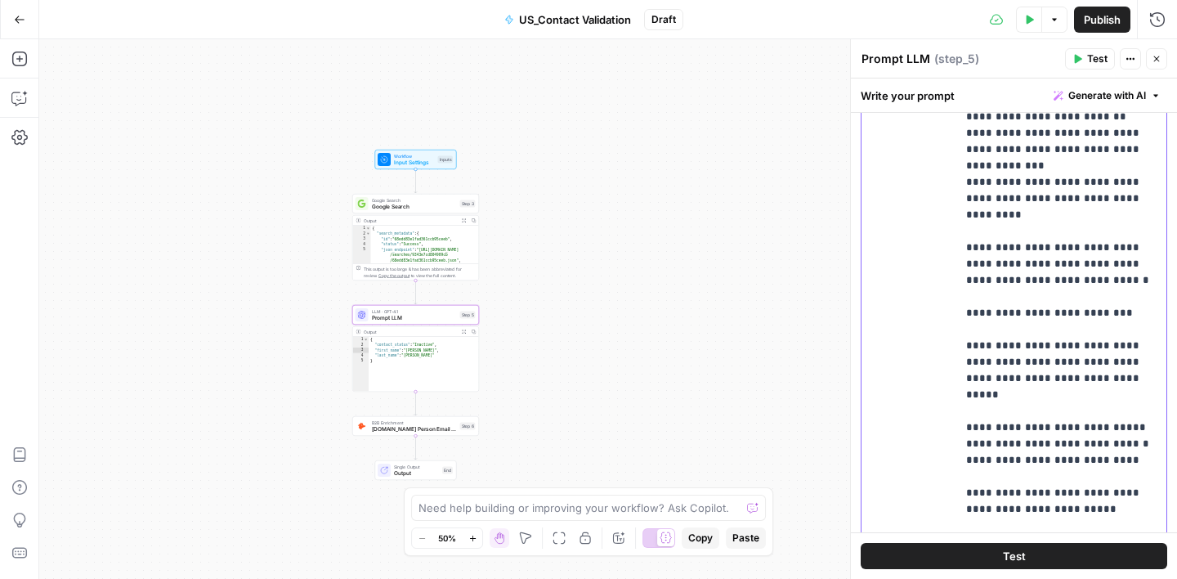
click at [1103, 294] on p "**********" at bounding box center [1061, 125] width 190 height 850
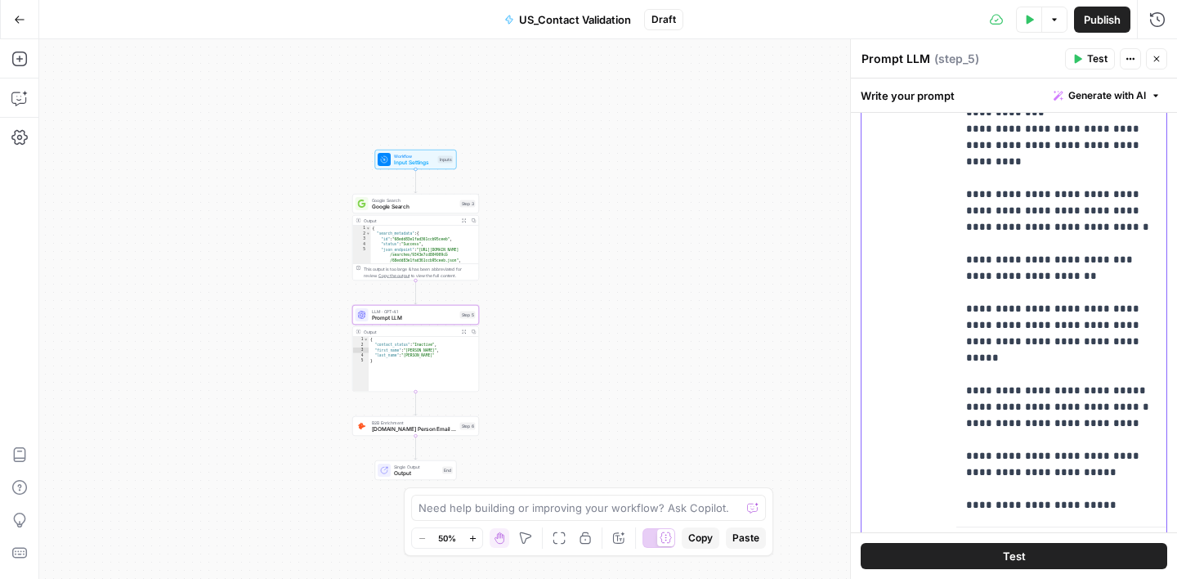
scroll to position [501, 0]
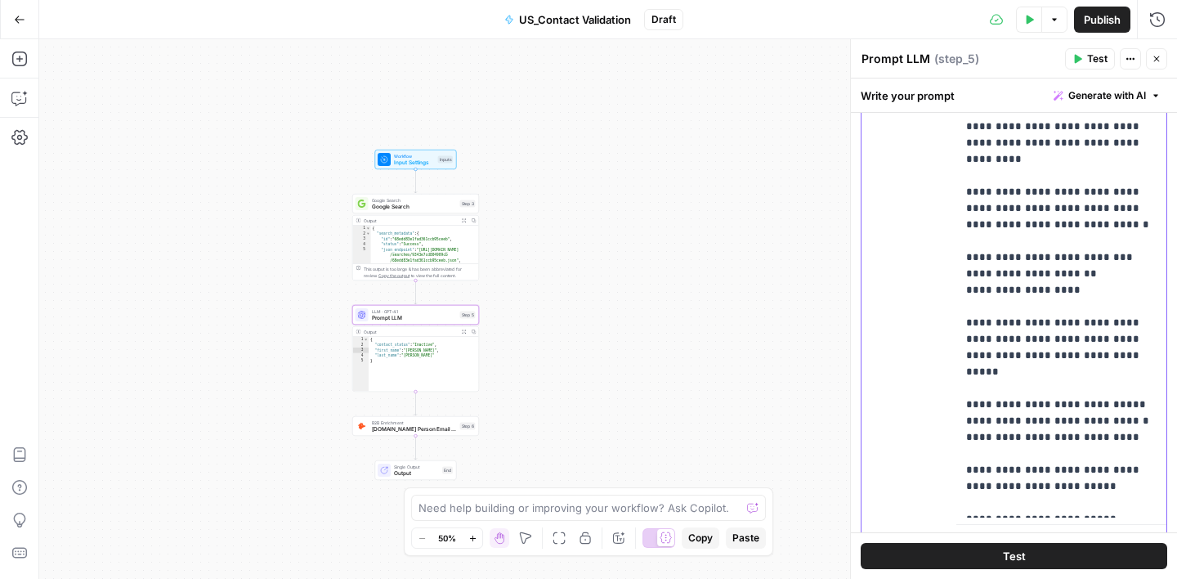
drag, startPoint x: 1081, startPoint y: 272, endPoint x: 964, endPoint y: 261, distance: 117.4
click at [964, 261] on div "**********" at bounding box center [1061, 184] width 210 height 666
copy p "**********"
click at [1040, 272] on p "**********" at bounding box center [1061, 85] width 190 height 883
click at [1082, 269] on p "**********" at bounding box center [1061, 85] width 190 height 883
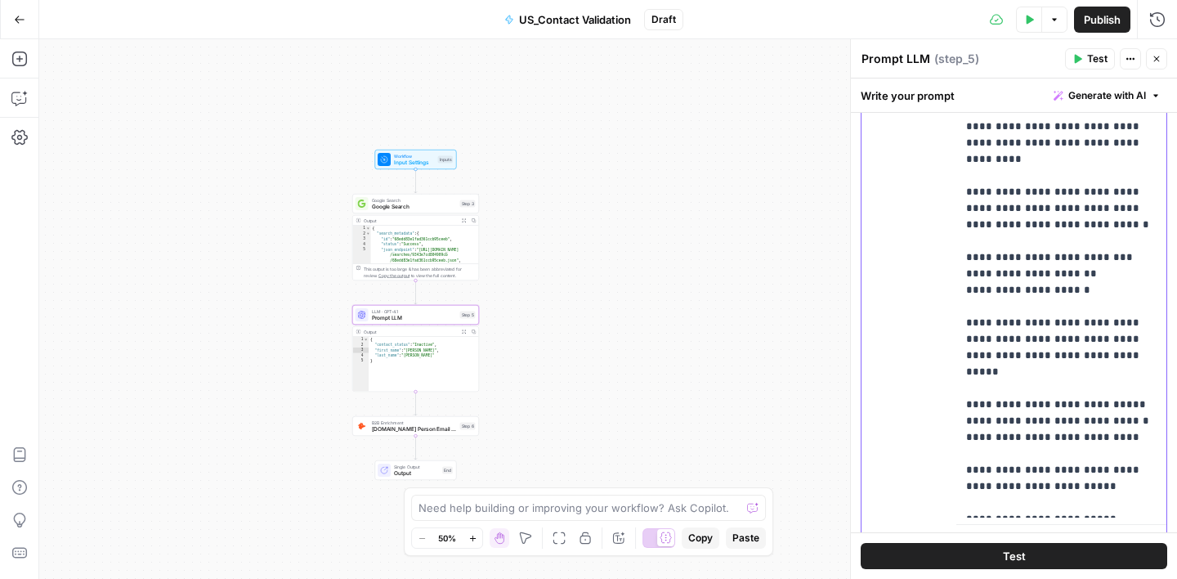
copy p "**********"
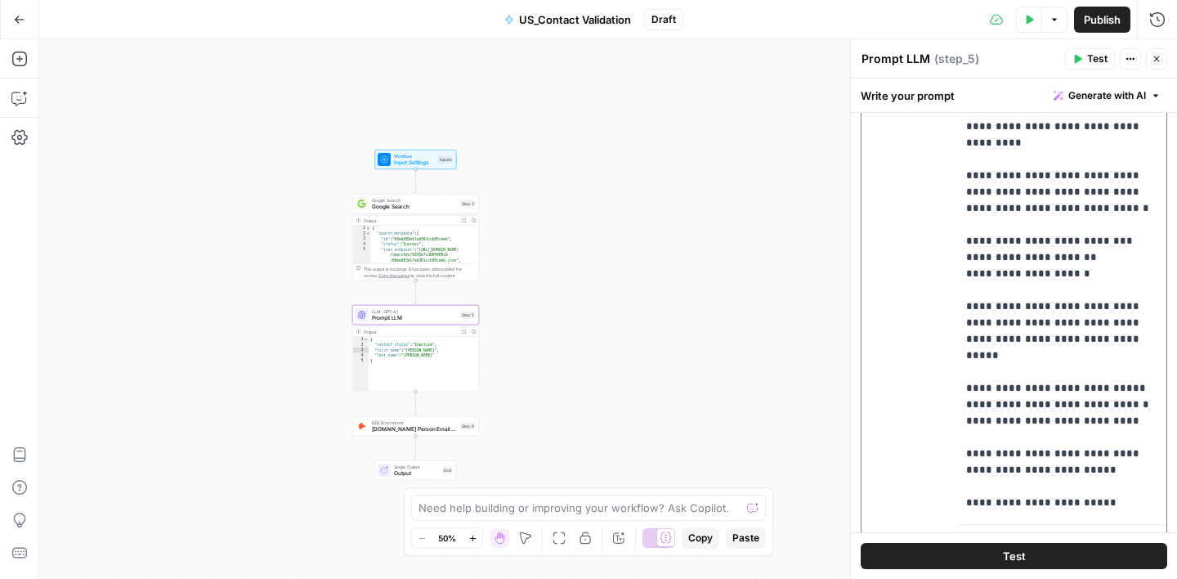
click at [1110, 469] on p "**********" at bounding box center [1061, 69] width 190 height 883
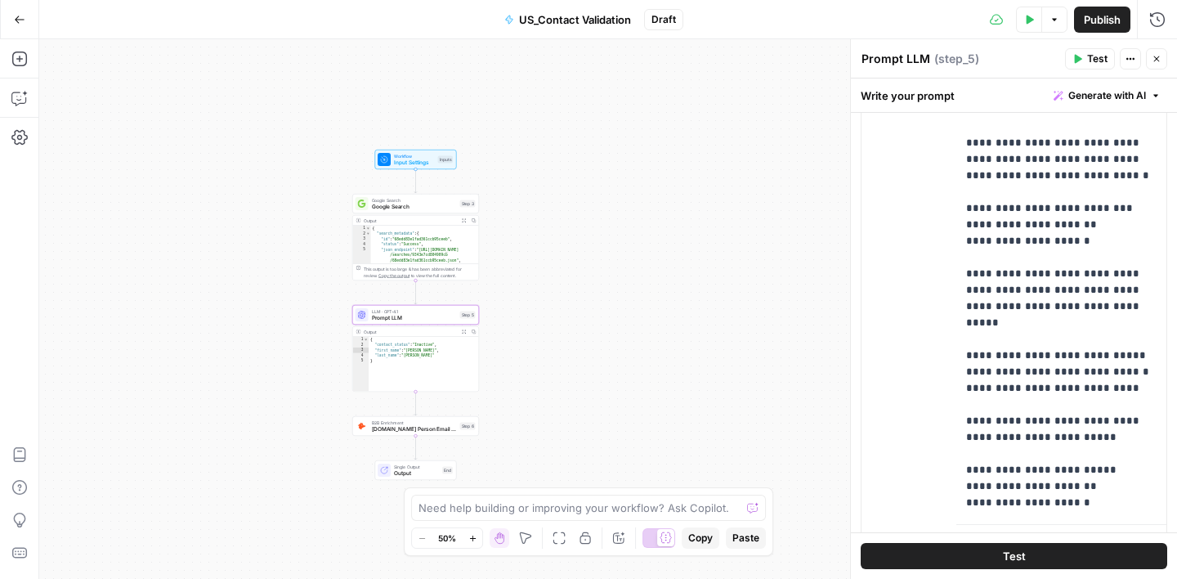
click at [1015, 59] on div "Prompt LLM Prompt LLM ( step_5 )" at bounding box center [960, 59] width 199 height 18
click at [1155, 57] on icon "button" at bounding box center [1157, 59] width 6 height 6
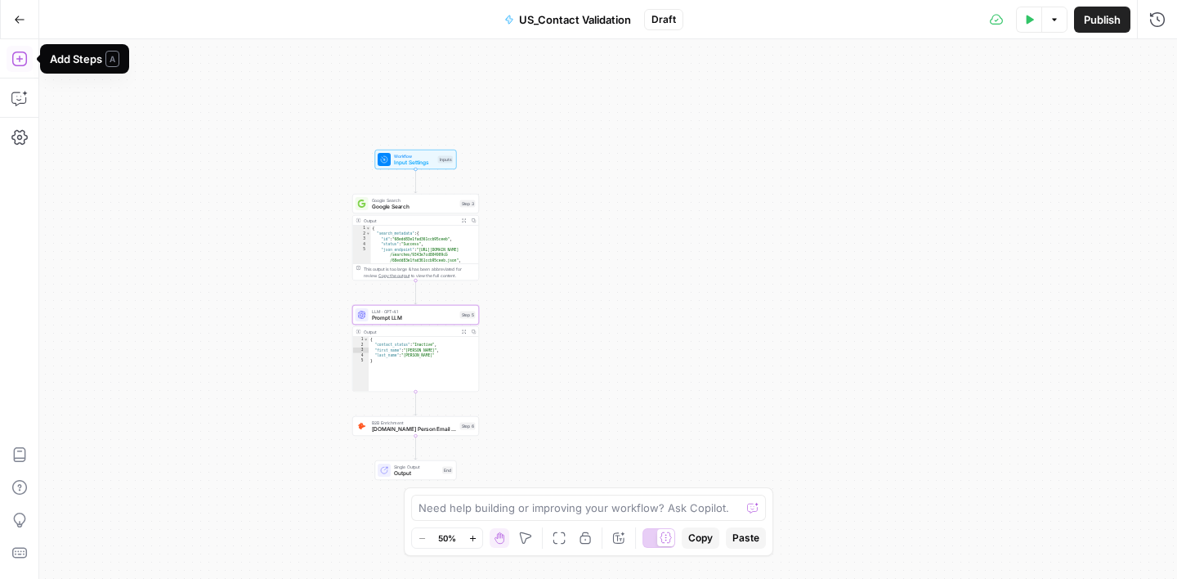
click at [25, 52] on icon "button" at bounding box center [19, 59] width 16 height 16
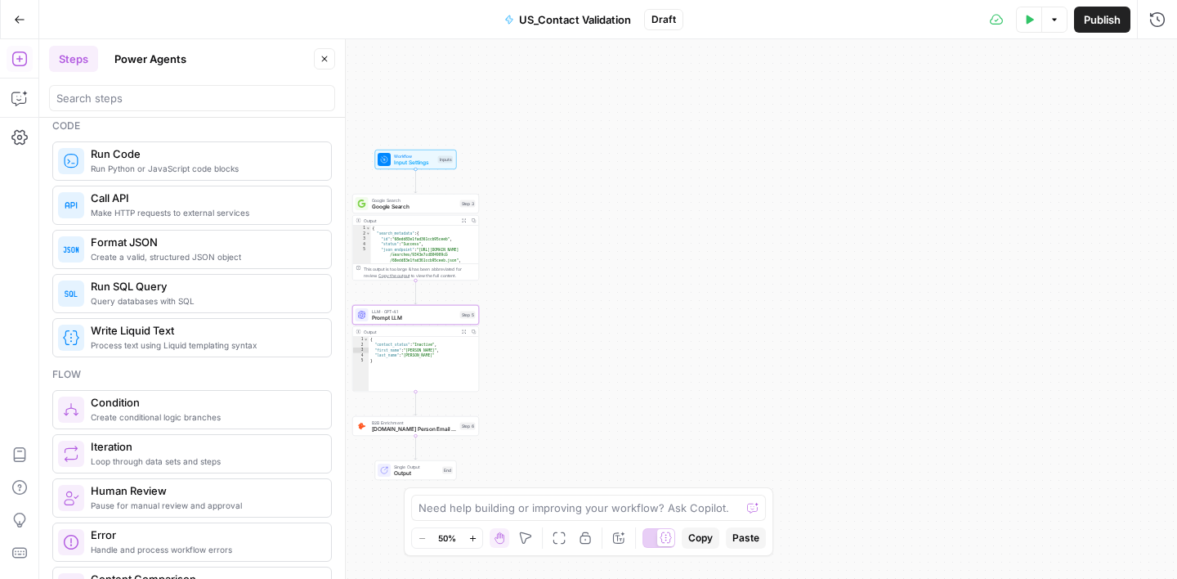
scroll to position [244, 0]
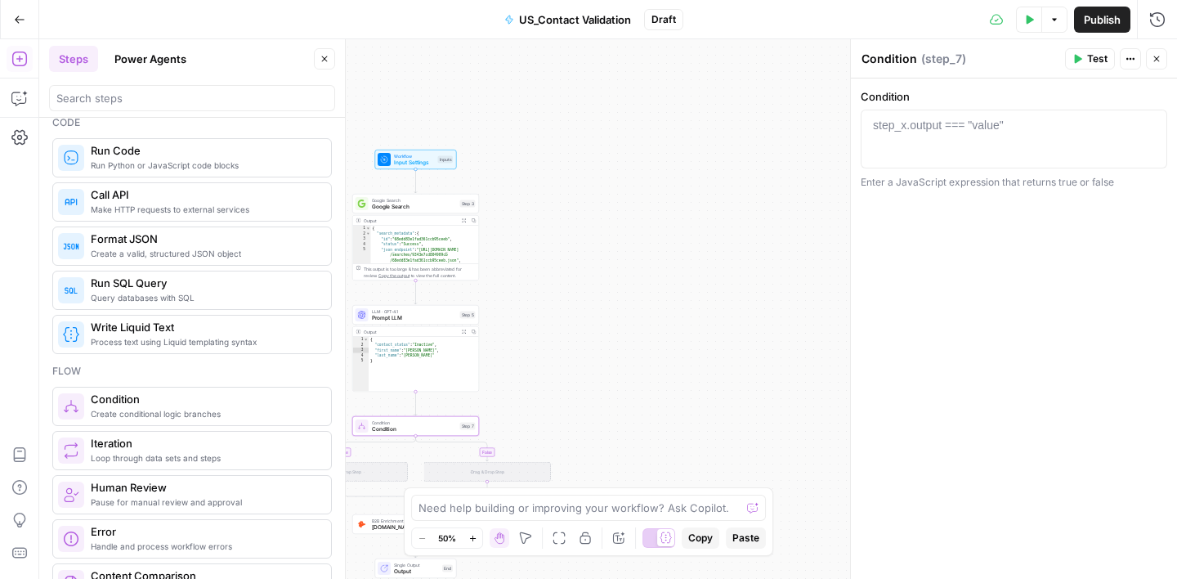
click at [324, 62] on icon "button" at bounding box center [325, 59] width 10 height 10
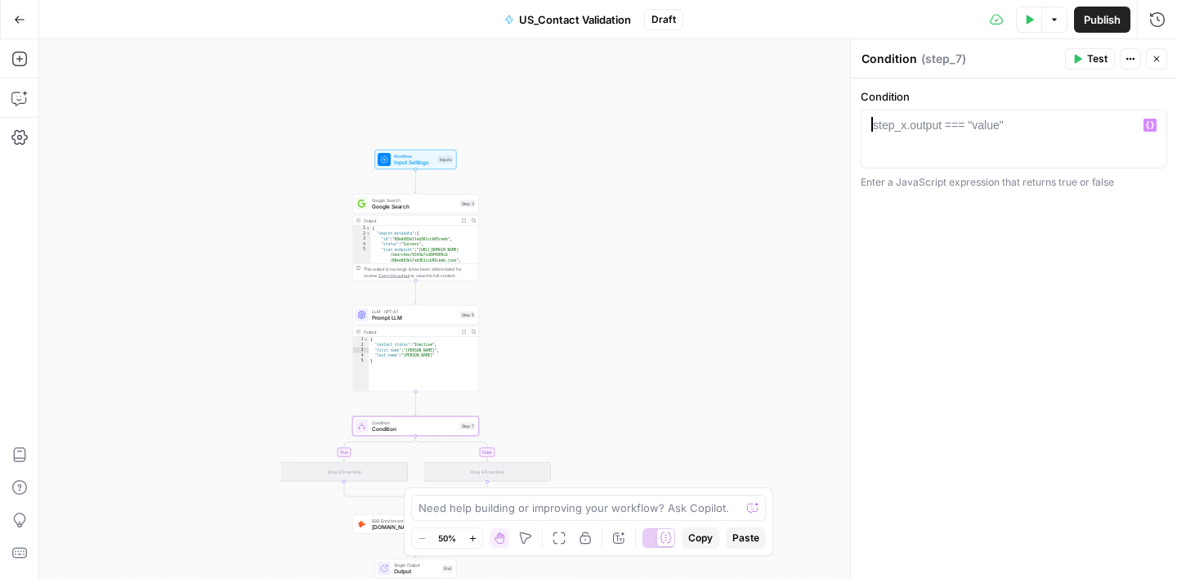
click at [942, 121] on div "step_x.output === "value"" at bounding box center [938, 125] width 131 height 16
click at [932, 362] on div "Condition ** 1 st XXXXXXXXXXXXXXXXXXXXXXXXXXXXXXXXXXXXXXXXXXXXXXXXXXXXXXXXXXXXX…" at bounding box center [1014, 328] width 326 height 500
click at [906, 128] on div "st" at bounding box center [1014, 154] width 292 height 74
type textarea "*"
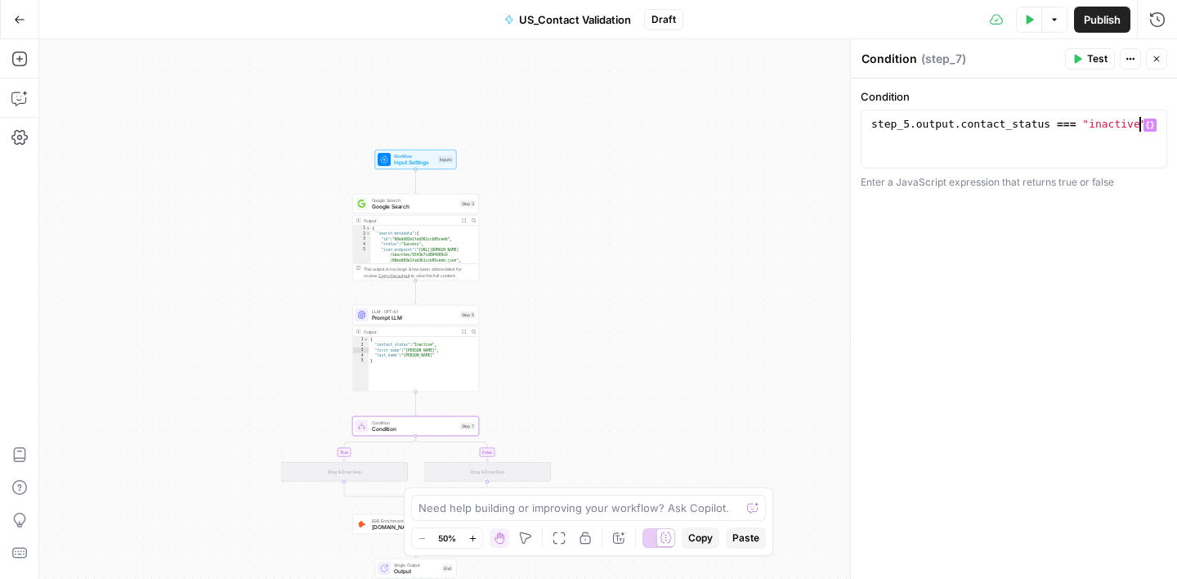
click at [1024, 240] on div "**********" at bounding box center [1014, 328] width 326 height 500
type textarea "**********"
click at [891, 129] on div "step_5 . output . contact_status === "inactive"" at bounding box center [1014, 154] width 292 height 74
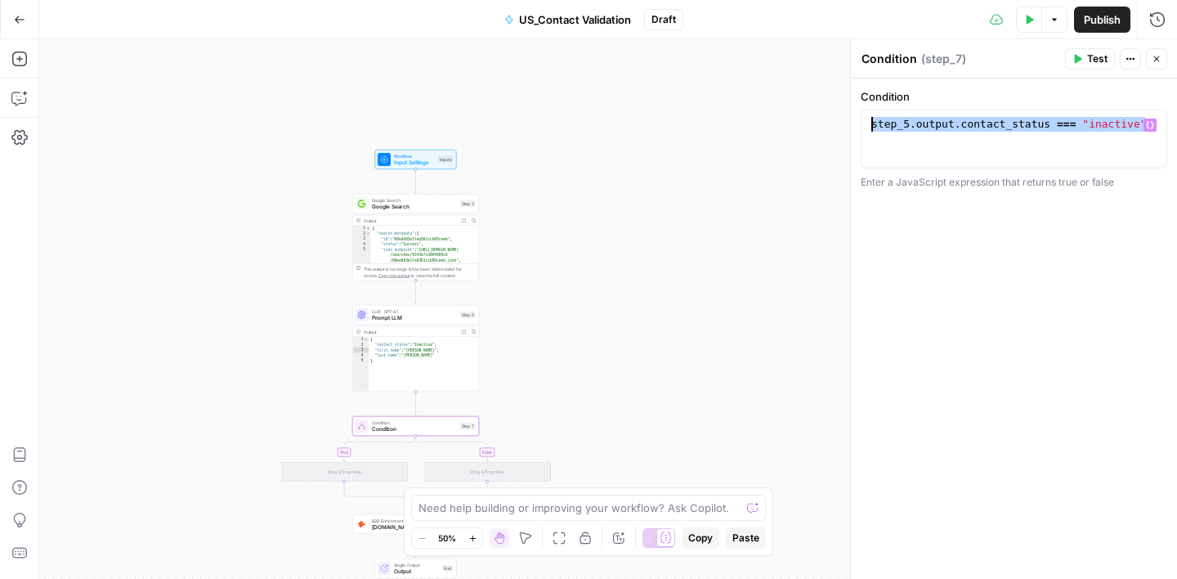
scroll to position [0, 0]
click at [1030, 302] on div "Condition 1 step_x.output === "value" XXXXXXXXXXXXXXXXXXXXXXXXXXXXXXXXXXXXXXXXX…" at bounding box center [1014, 328] width 326 height 500
click at [16, 93] on icon "button" at bounding box center [19, 98] width 16 height 16
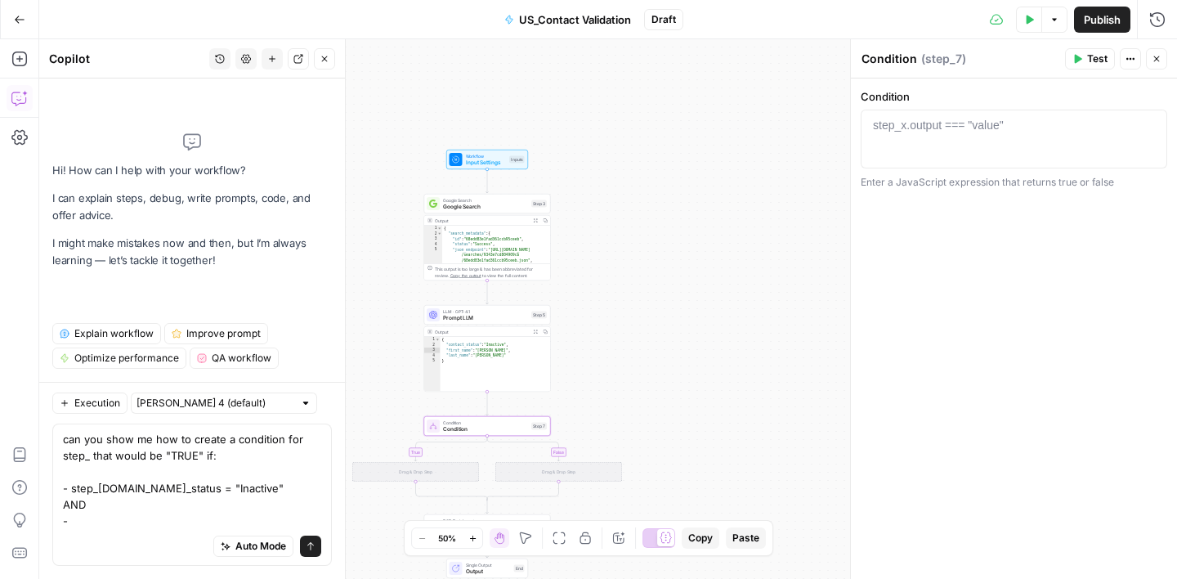
drag, startPoint x: 72, startPoint y: 491, endPoint x: 213, endPoint y: 494, distance: 140.6
click at [213, 494] on textarea "can you show me how to create a condition for step_ that would be "TRUE" if: - …" at bounding box center [192, 480] width 258 height 98
click at [93, 507] on textarea "can you show me how to create a condition for step_ that would be "TRUE" if: - …" at bounding box center [192, 480] width 258 height 98
drag, startPoint x: 72, startPoint y: 489, endPoint x: 138, endPoint y: 488, distance: 66.2
click at [137, 488] on textarea "can you show me how to create a condition for step_ that would be "TRUE" if: - …" at bounding box center [192, 480] width 258 height 98
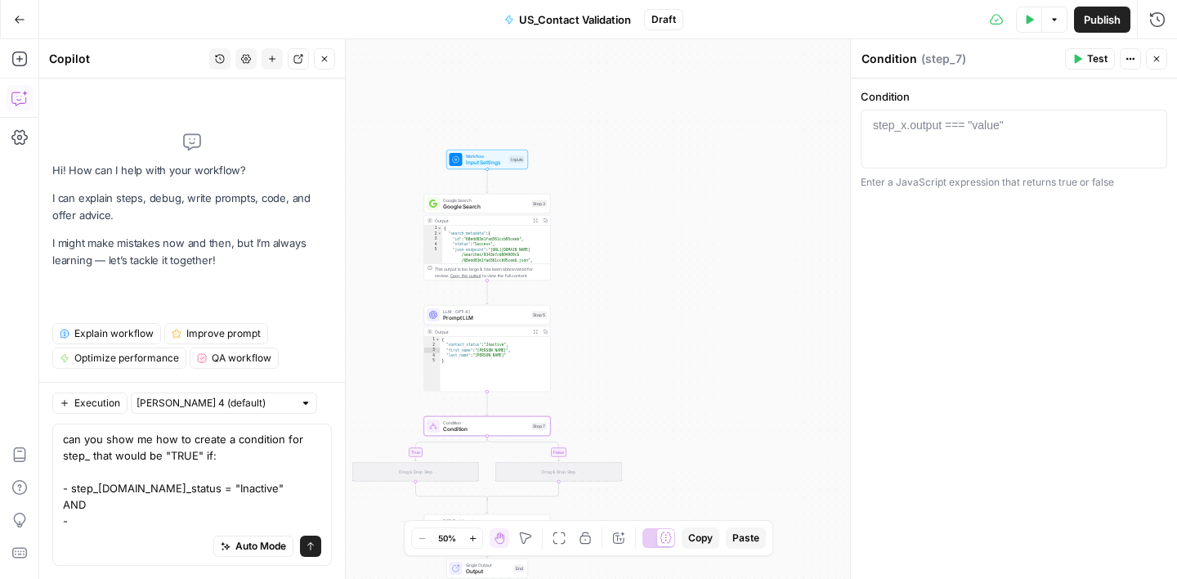
click at [83, 524] on textarea "can you show me how to create a condition for step_ that would be "TRUE" if: - …" at bounding box center [192, 480] width 258 height 98
click at [222, 488] on textarea "can you show me how to create a condition for step_ that would be "TRUE" if: - …" at bounding box center [192, 480] width 258 height 98
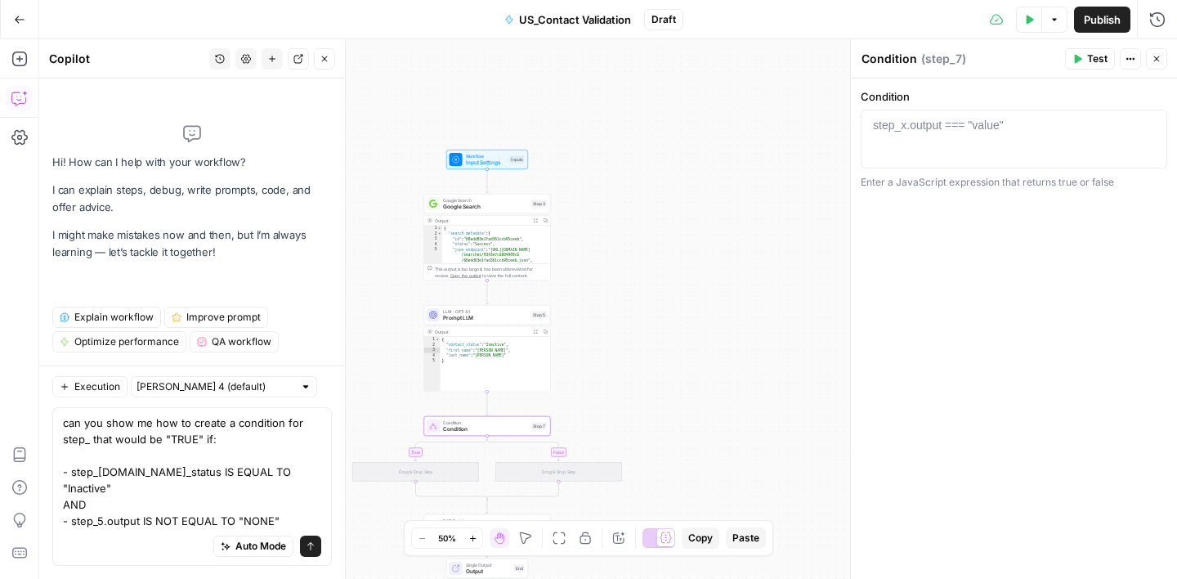
click at [138, 524] on textarea "can you show me how to create a condition for step_ that would be "TRUE" if: - …" at bounding box center [192, 471] width 258 height 114
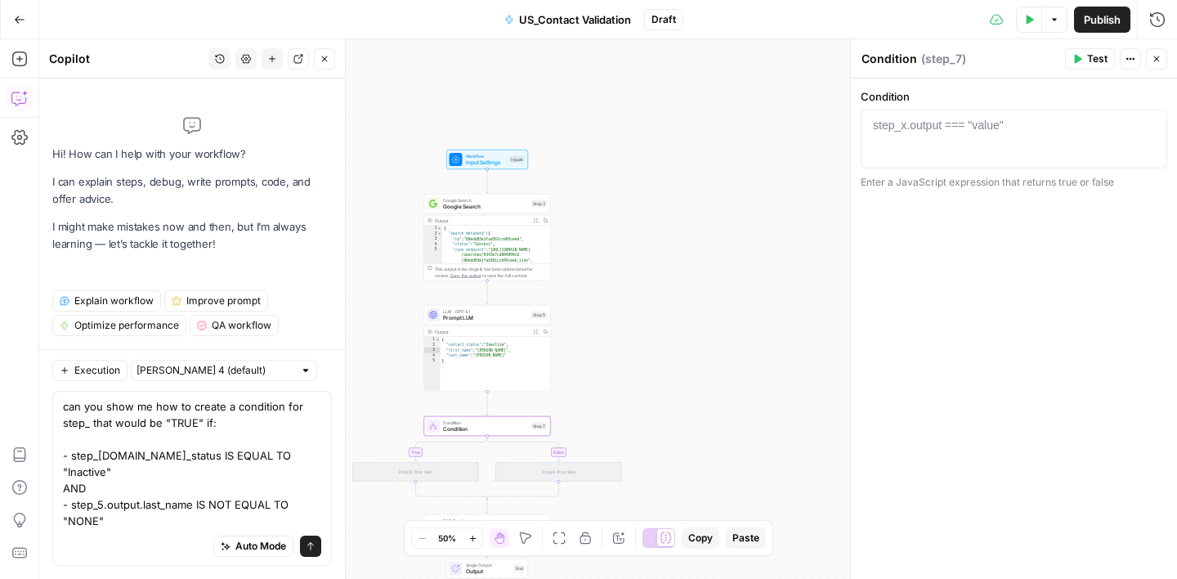
type textarea "can you show me how to create a condition for step_ that would be "TRUE" if: - …"
click at [312, 549] on icon "submit" at bounding box center [311, 546] width 10 height 10
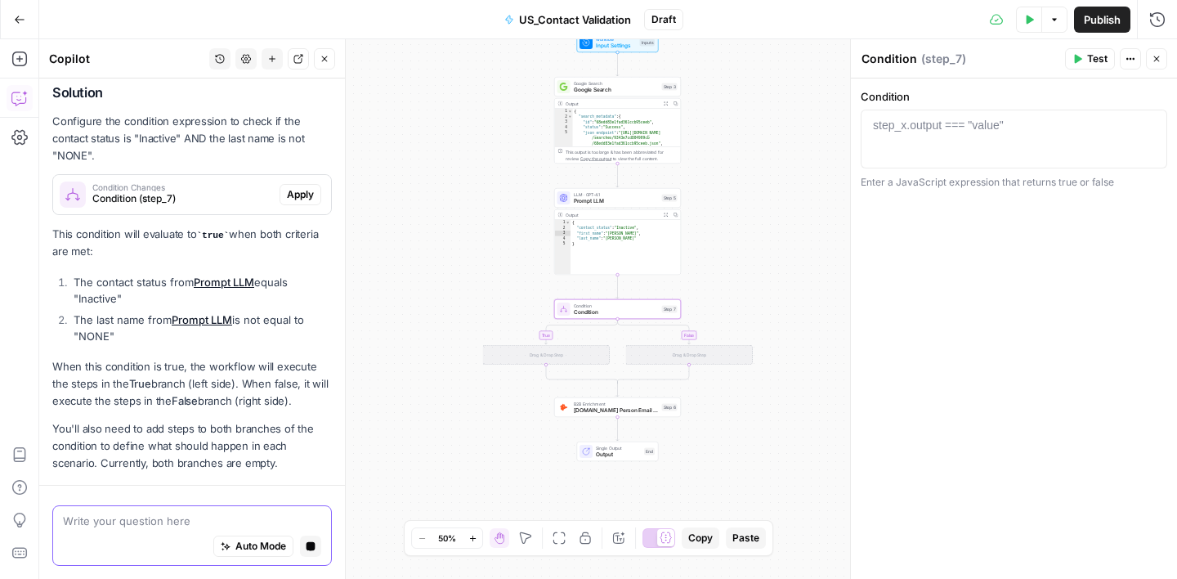
click at [205, 199] on div "Looking at your workflow, I can see that Condition is currently empty and needs…" at bounding box center [192, 248] width 280 height 449
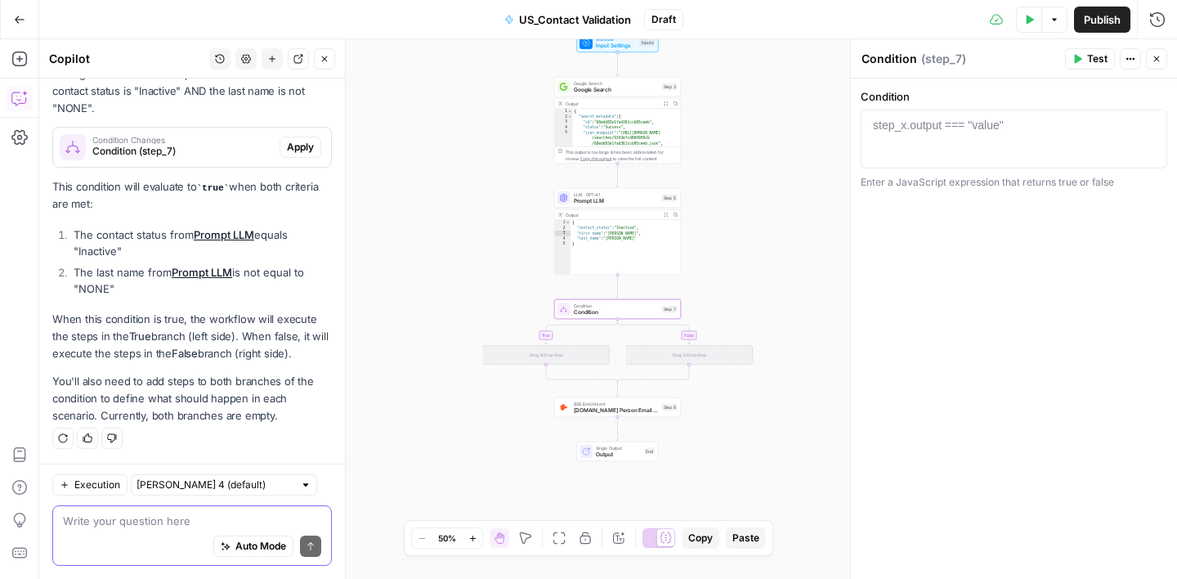
click at [241, 149] on span "Condition (step_7)" at bounding box center [182, 151] width 181 height 15
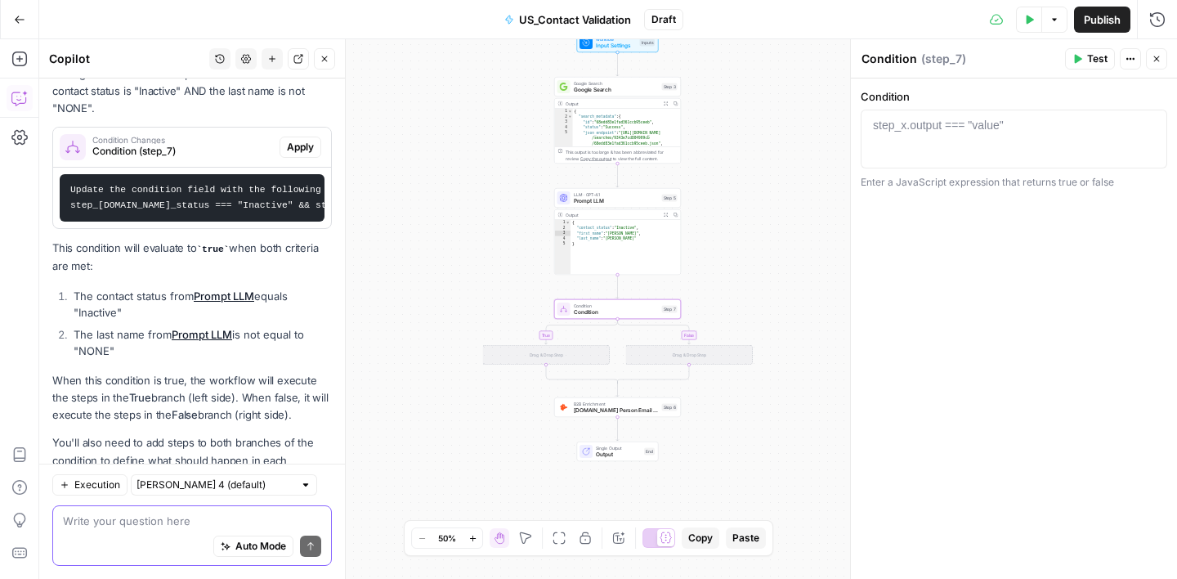
scroll to position [461, 0]
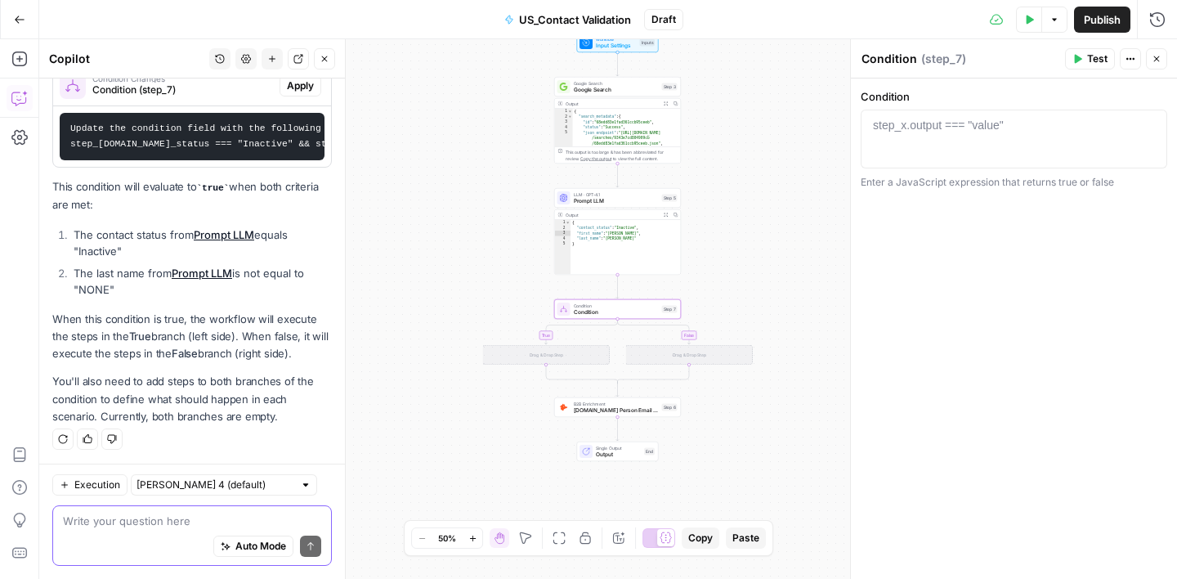
click at [290, 83] on span "Apply" at bounding box center [300, 85] width 27 height 15
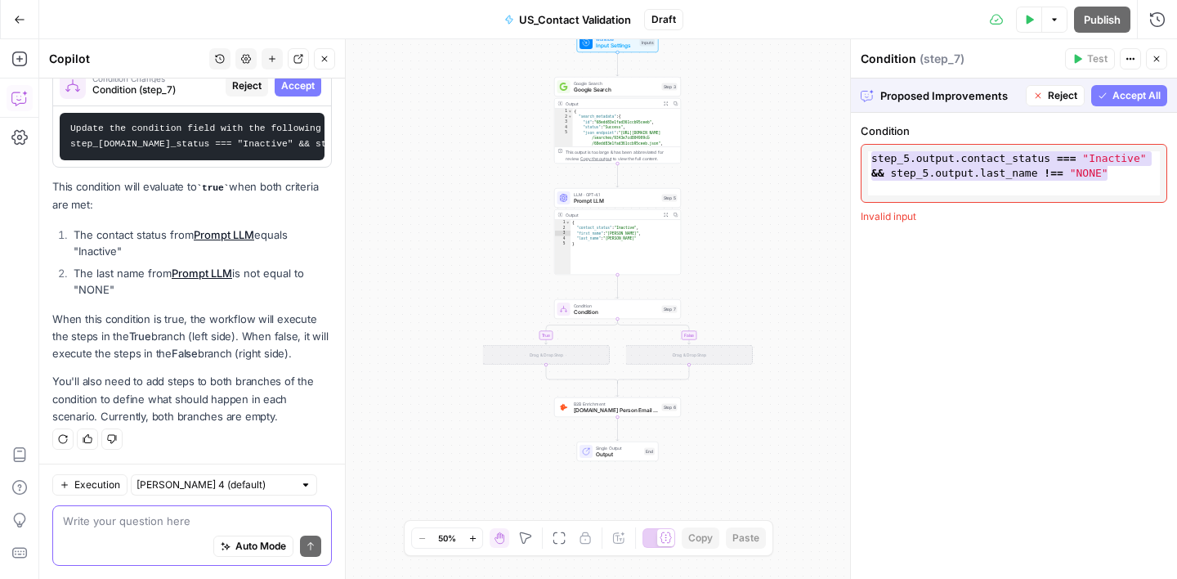
click at [1163, 87] on button "Accept All" at bounding box center [1129, 95] width 76 height 21
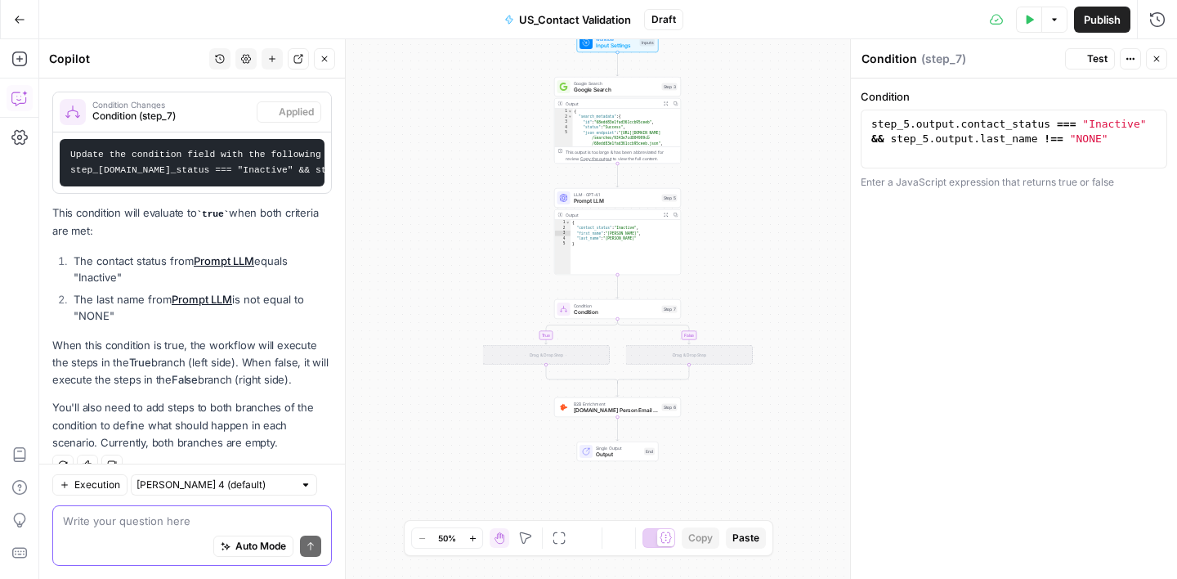
scroll to position [487, 0]
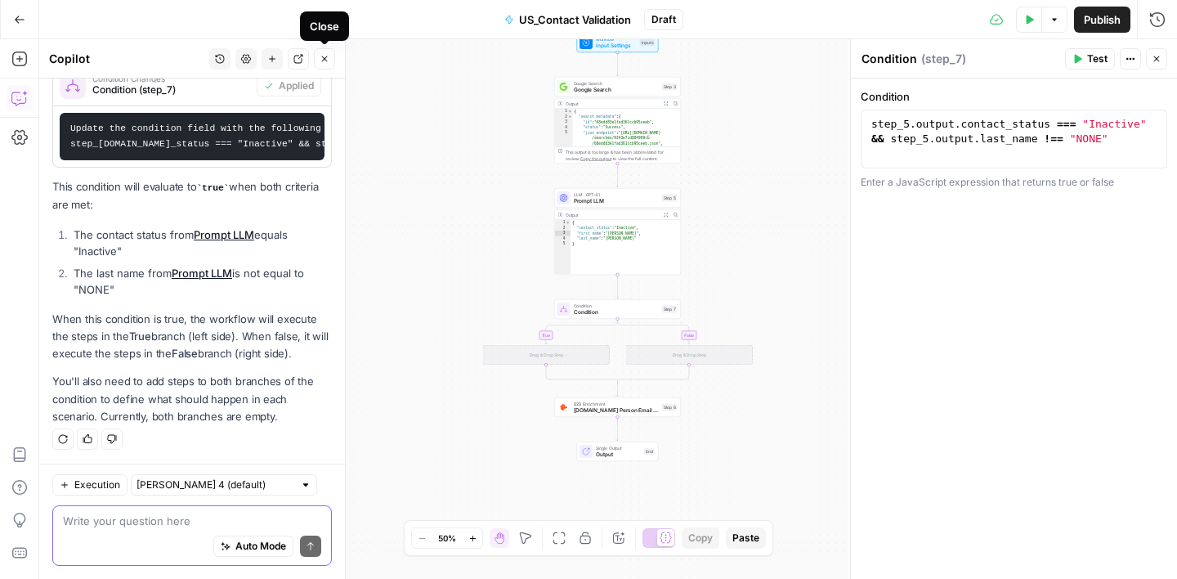
click at [329, 65] on button "Close" at bounding box center [324, 58] width 21 height 21
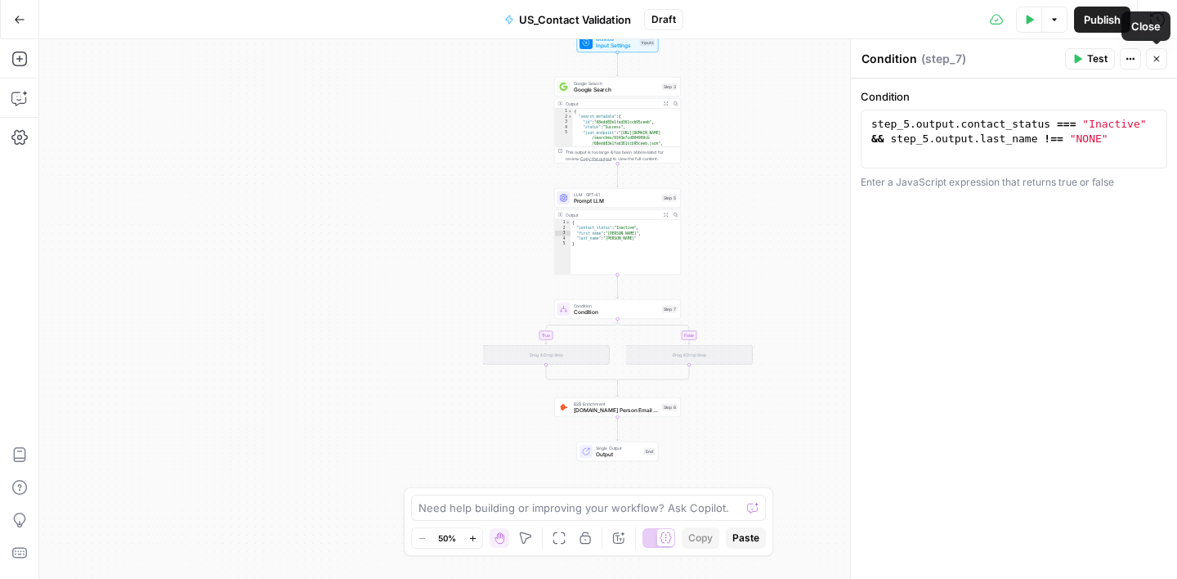
click at [1161, 54] on icon "button" at bounding box center [1157, 59] width 10 height 10
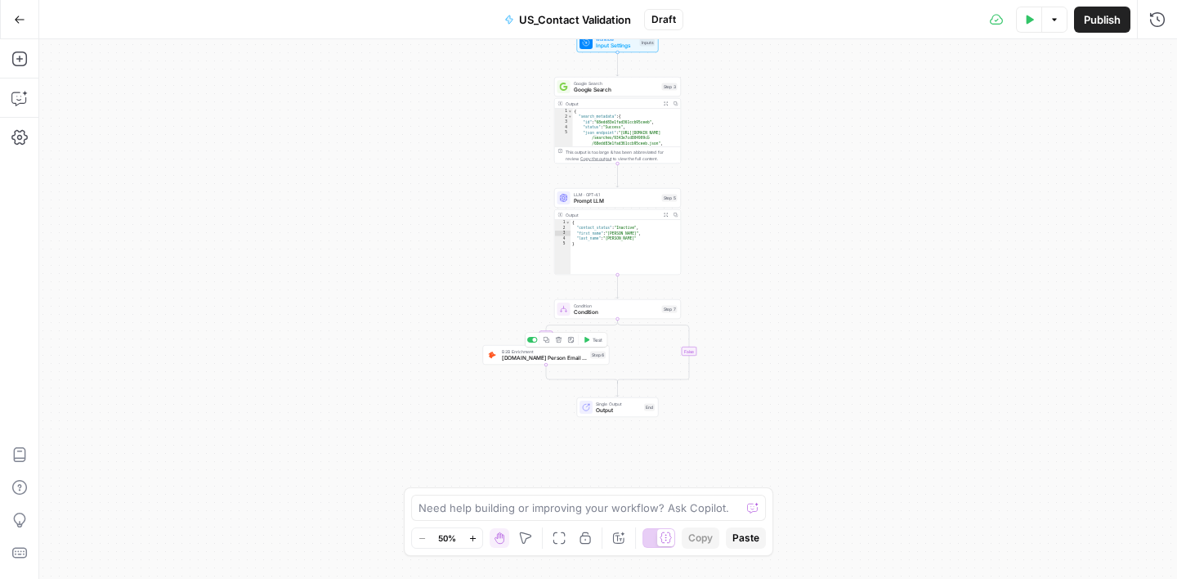
click at [566, 360] on span "[DOMAIN_NAME] Person Email Search" at bounding box center [544, 358] width 85 height 8
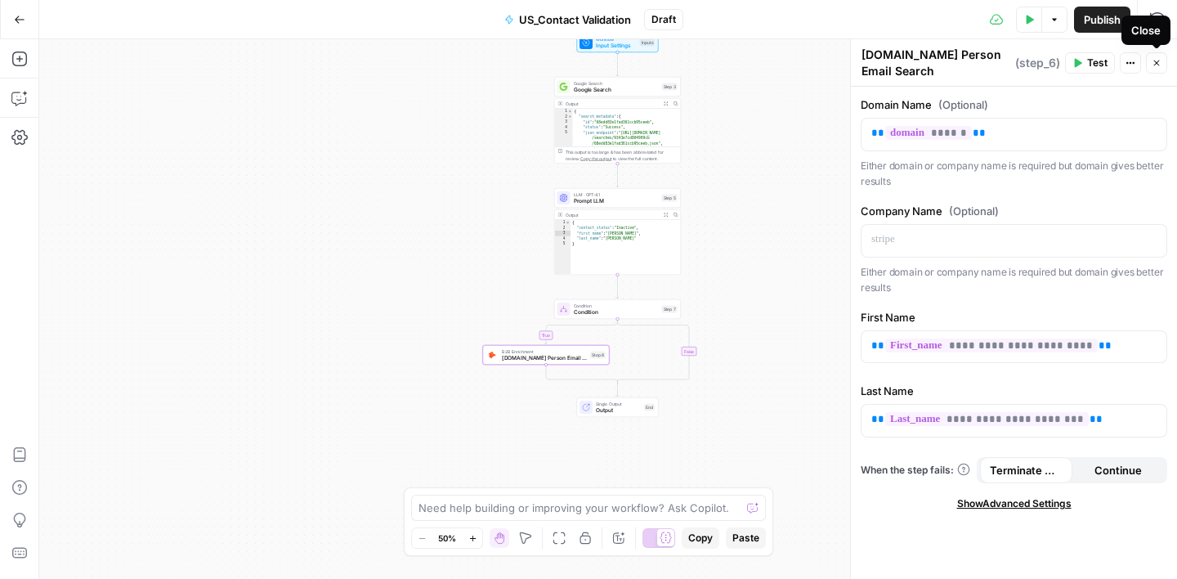
click at [1164, 63] on button "Close" at bounding box center [1156, 62] width 21 height 21
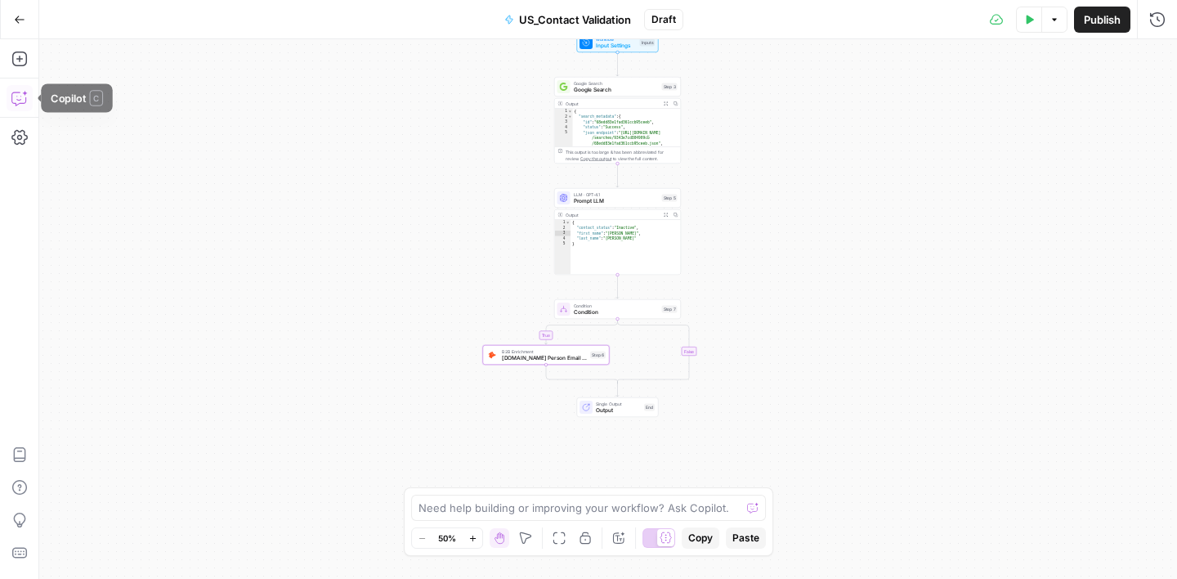
click at [23, 101] on icon "button" at bounding box center [19, 98] width 16 height 16
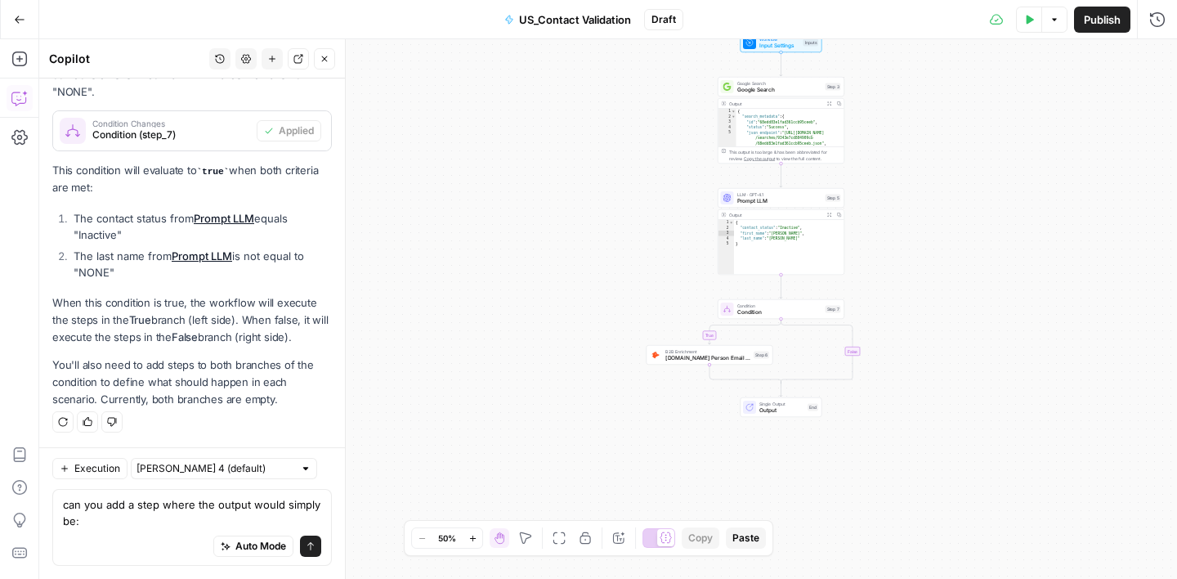
scroll to position [475, 0]
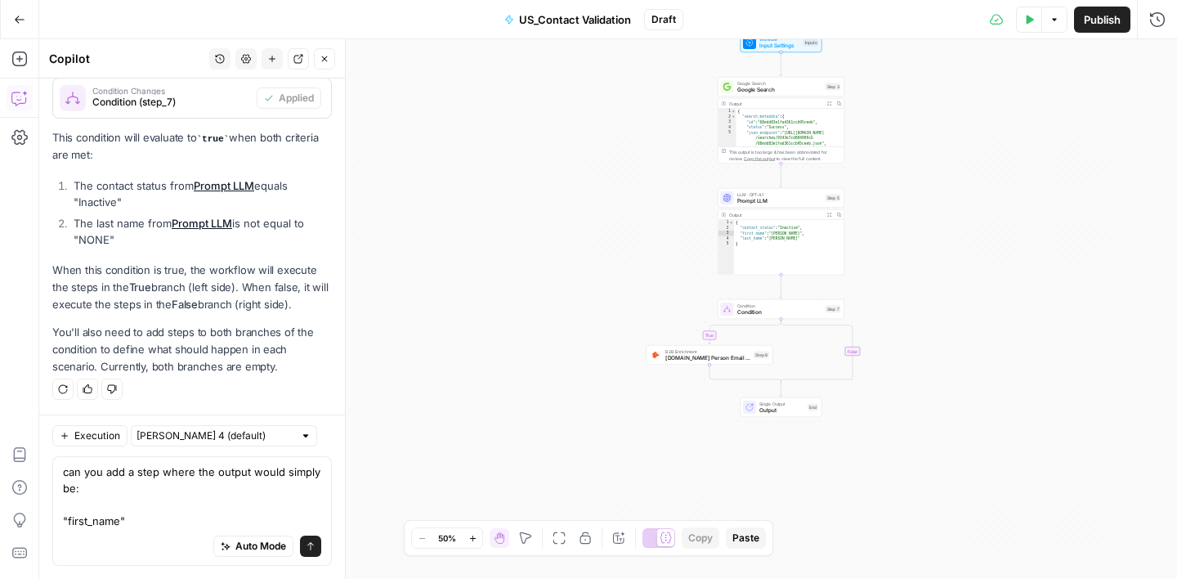
click at [63, 504] on textarea "can you add a step where the output would simply be: "first_name"" at bounding box center [192, 495] width 258 height 65
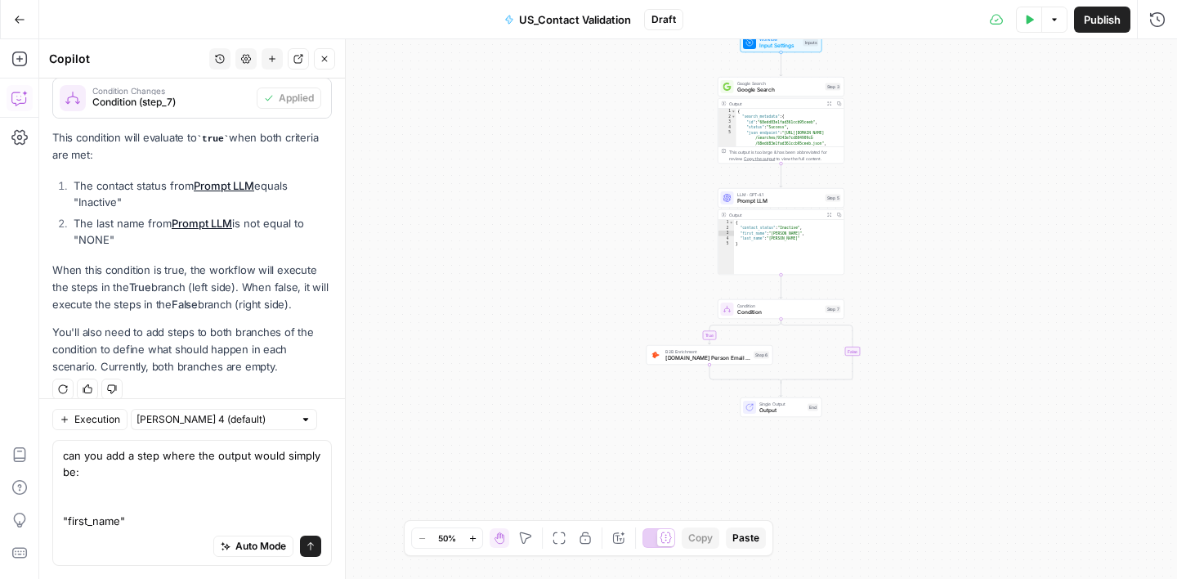
scroll to position [491, 0]
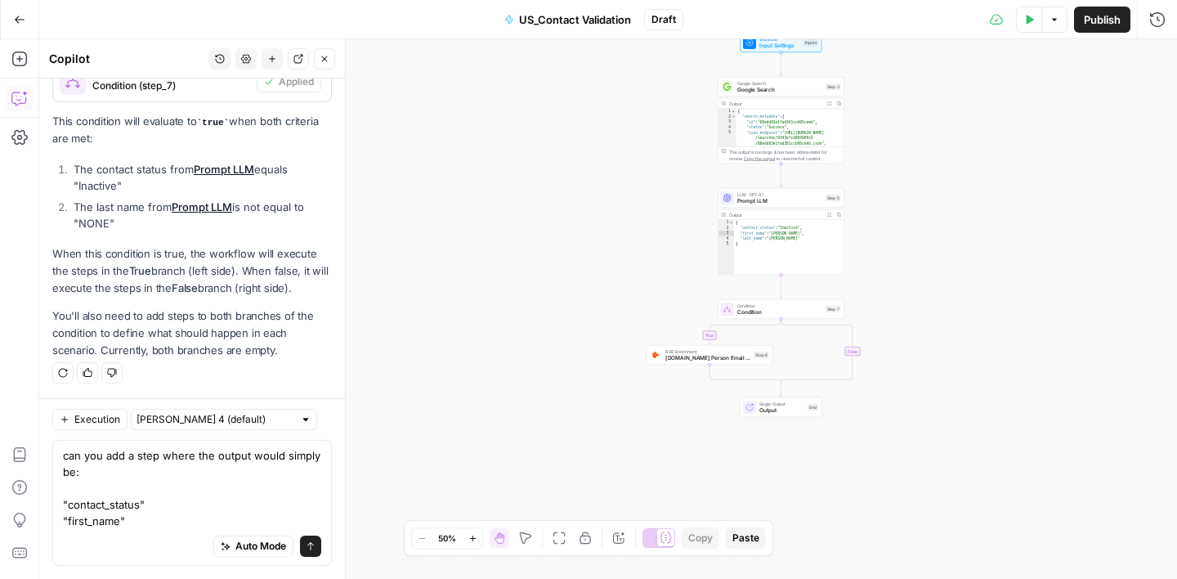
click at [147, 516] on textarea "can you add a step where the output would simply be: "contact_status" "first_na…" at bounding box center [192, 488] width 258 height 82
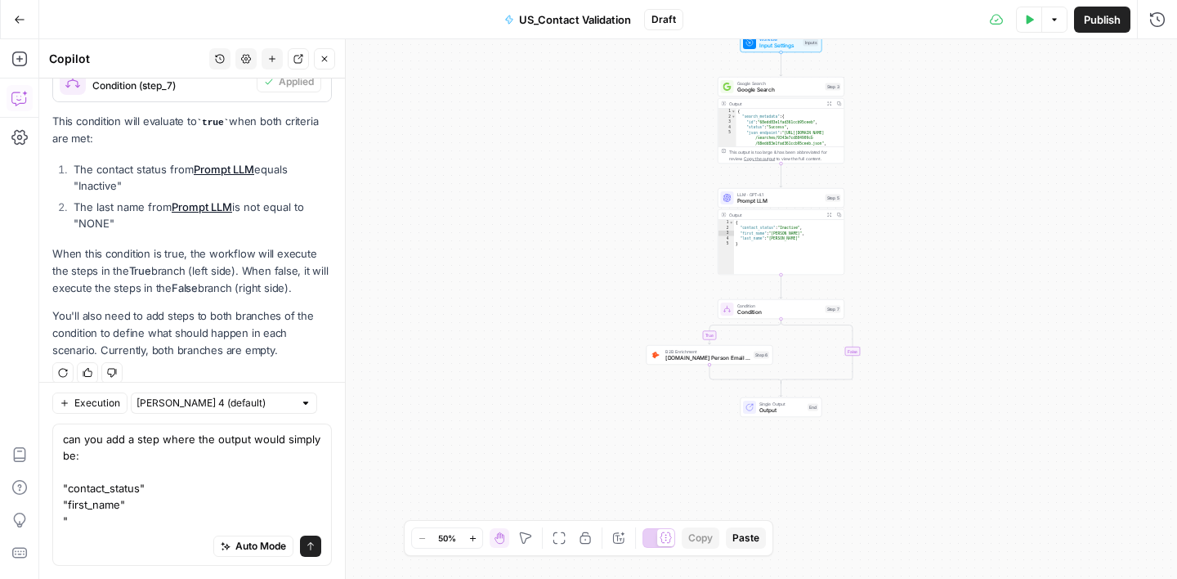
scroll to position [508, 0]
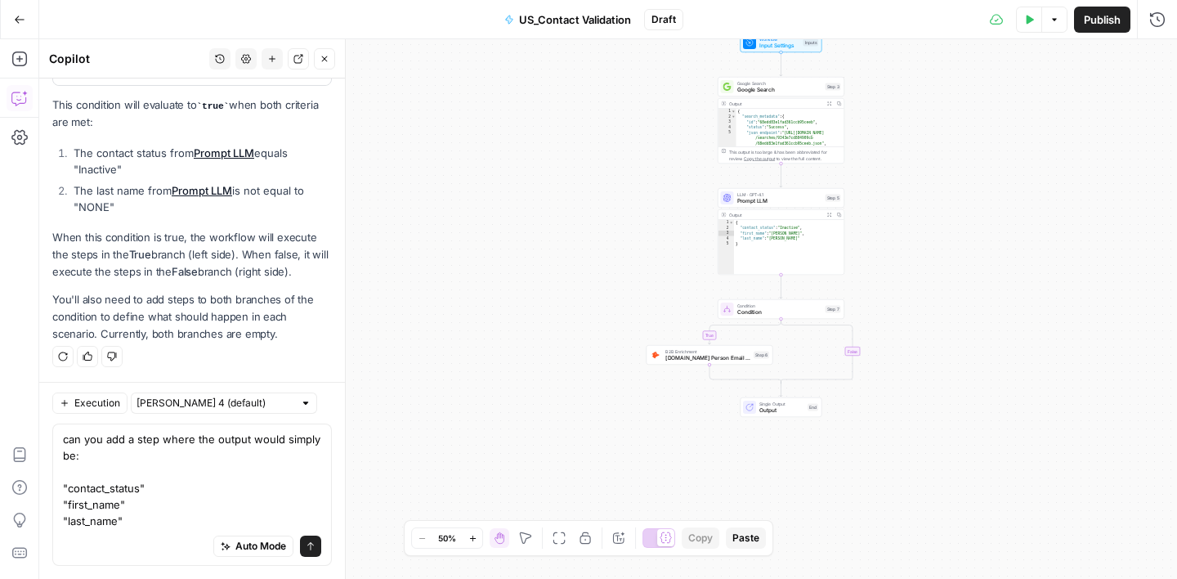
click at [157, 484] on textarea "can you add a step where the output would simply be: "contact_status" "first_na…" at bounding box center [192, 480] width 258 height 98
drag, startPoint x: 226, startPoint y: 489, endPoint x: 154, endPoint y: 492, distance: 72.8
click at [153, 492] on textarea "can you add a step where the output would simply be: "contact_status": step_5.o…" at bounding box center [192, 480] width 258 height 98
click at [146, 506] on textarea "can you add a step where the output would simply be: "contact_status": step_5.o…" at bounding box center [192, 480] width 258 height 98
click at [137, 520] on textarea "can you add a step where the output would simply be: "contact_status": step_5.o…" at bounding box center [192, 480] width 258 height 98
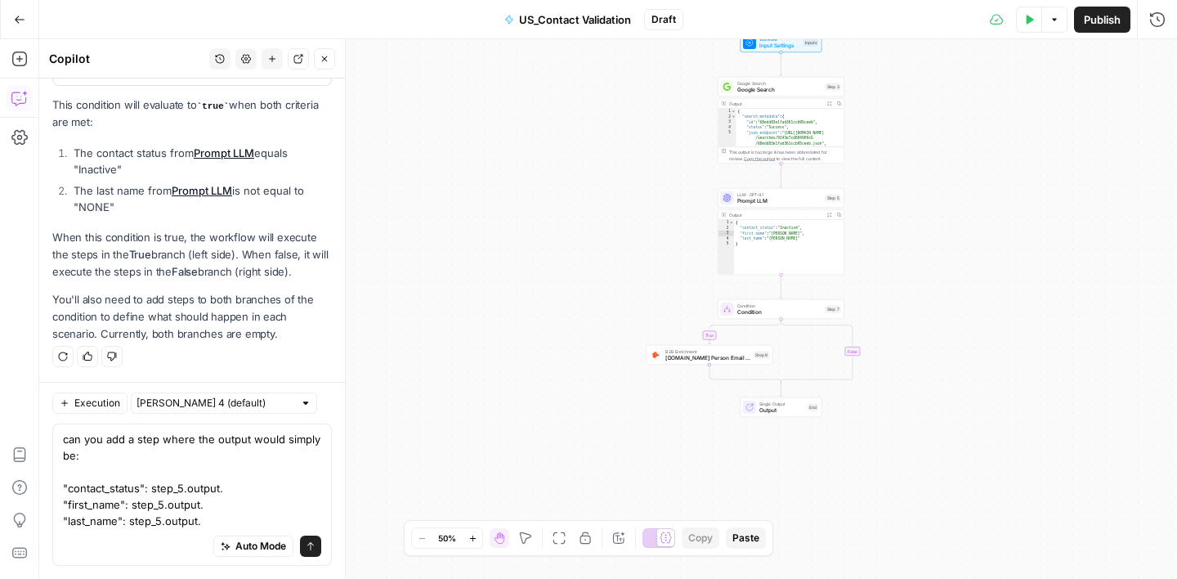
drag, startPoint x: 141, startPoint y: 488, endPoint x: 69, endPoint y: 488, distance: 71.1
click at [69, 488] on textarea "can you add a step where the output would simply be: "contact_status": step_5.o…" at bounding box center [192, 480] width 258 height 98
click at [235, 487] on textarea "can you add a step where the output would simply be: "contact_status": step_5.o…" at bounding box center [192, 480] width 258 height 98
drag, startPoint x: 119, startPoint y: 505, endPoint x: 67, endPoint y: 506, distance: 52.3
click at [67, 506] on textarea "can you add a step where the output would simply be: "contact_status": step_5.o…" at bounding box center [192, 480] width 258 height 98
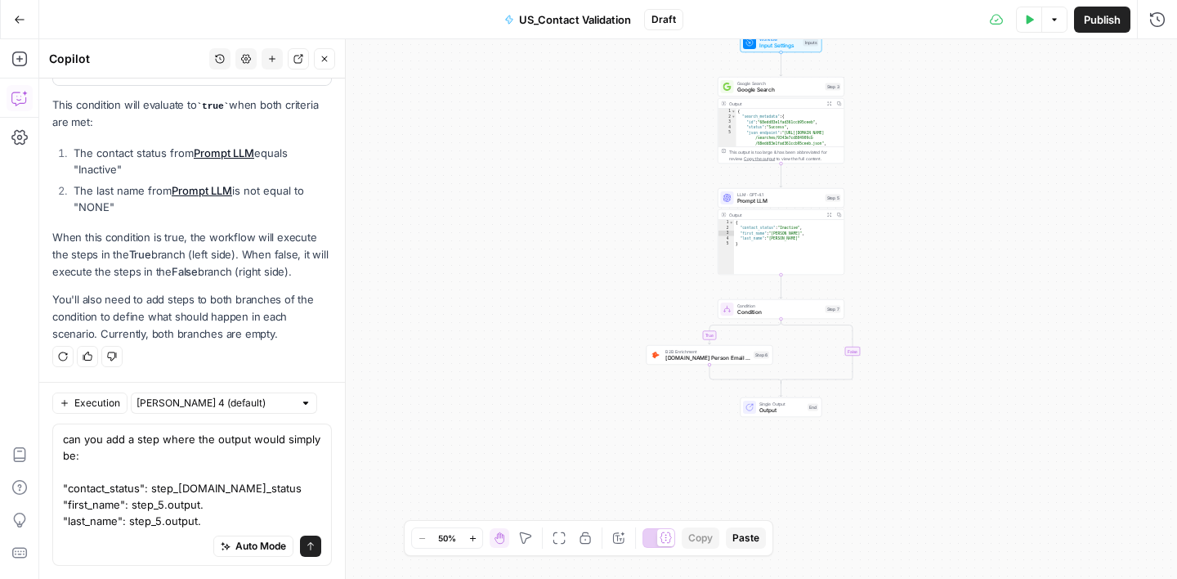
click at [217, 504] on textarea "can you add a step where the output would simply be: "contact_status": step_5.o…" at bounding box center [192, 480] width 258 height 98
drag, startPoint x: 118, startPoint y: 523, endPoint x: 66, endPoint y: 526, distance: 51.6
click at [66, 526] on textarea "can you add a step where the output would simply be: "contact_status": step_5.o…" at bounding box center [192, 480] width 258 height 98
click at [239, 518] on textarea "can you add a step where the output would simply be: "contact_status": step_5.o…" at bounding box center [192, 480] width 258 height 98
type textarea "can you add a step where the output would simply be: "contact_status": step_5.o…"
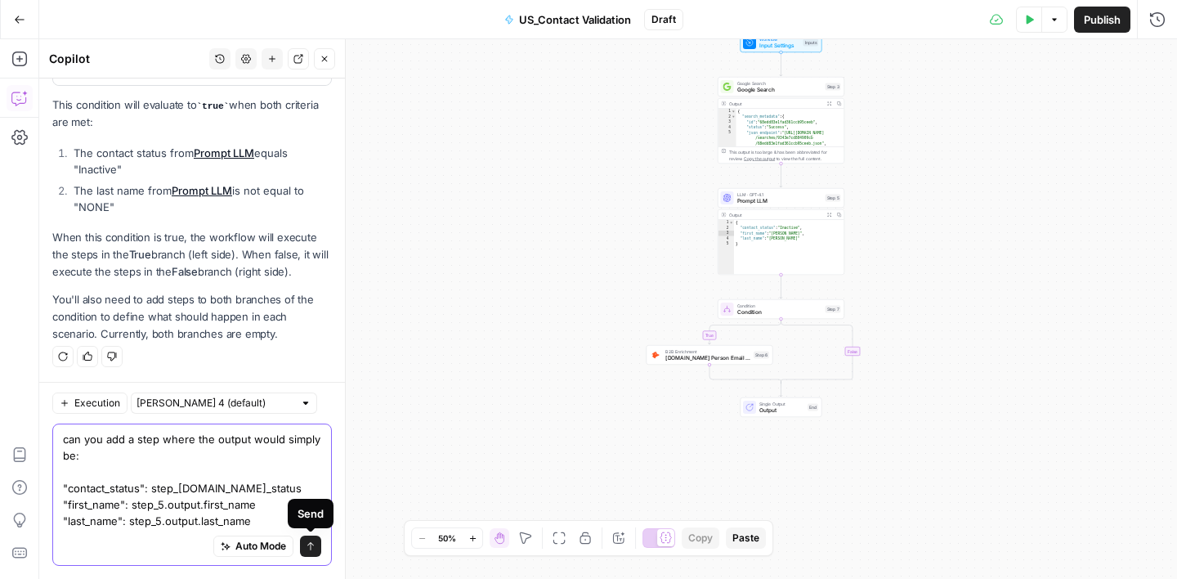
click at [315, 544] on button "Send" at bounding box center [310, 545] width 21 height 21
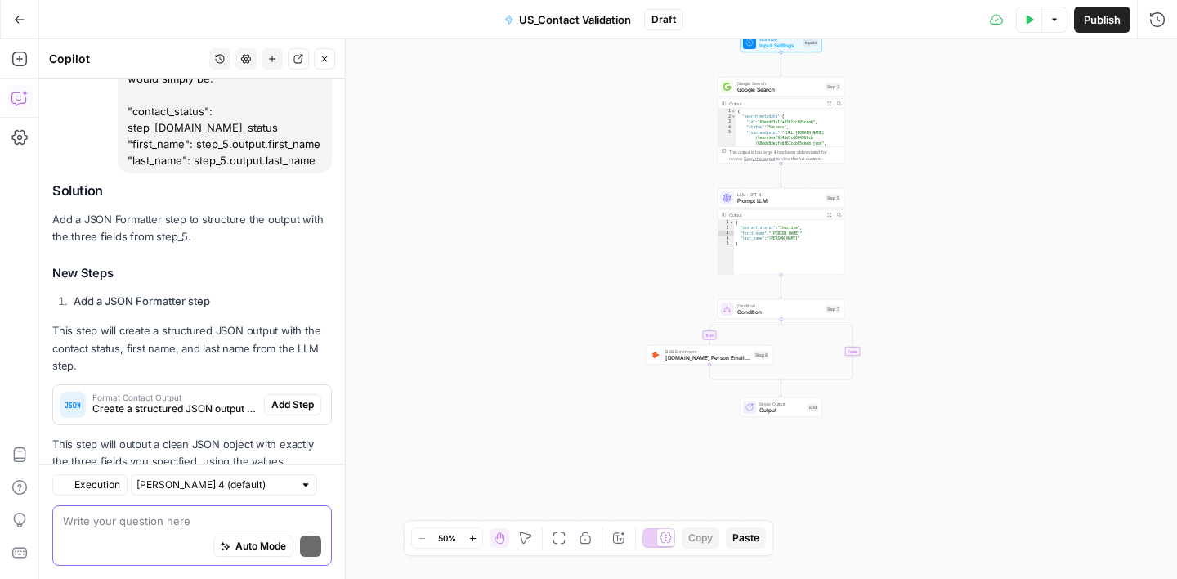
scroll to position [891, 0]
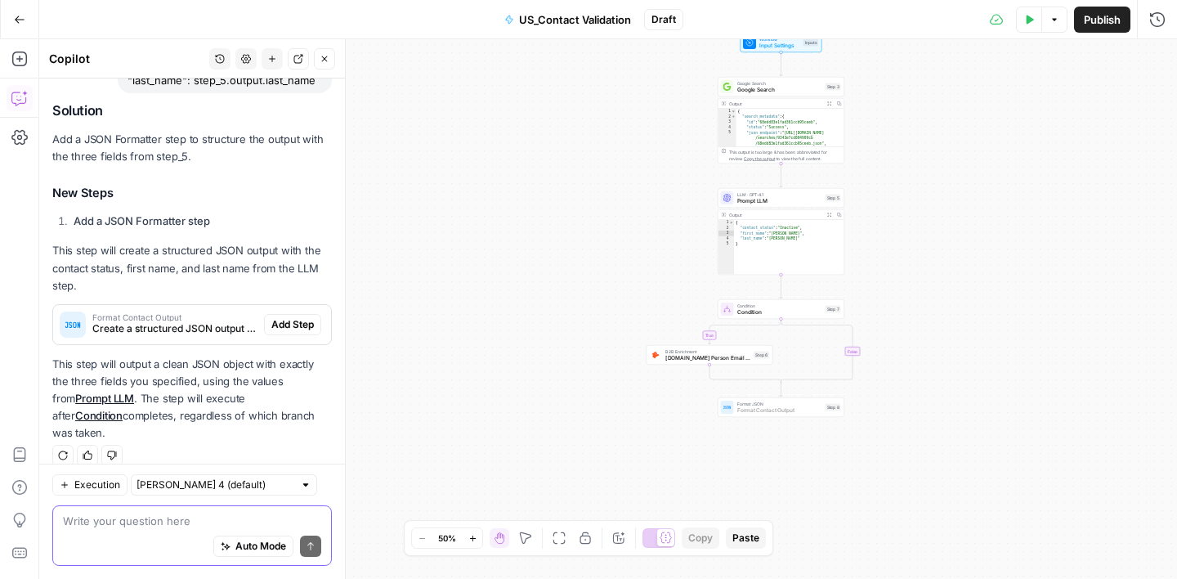
click at [298, 320] on span "Add Step" at bounding box center [292, 324] width 43 height 15
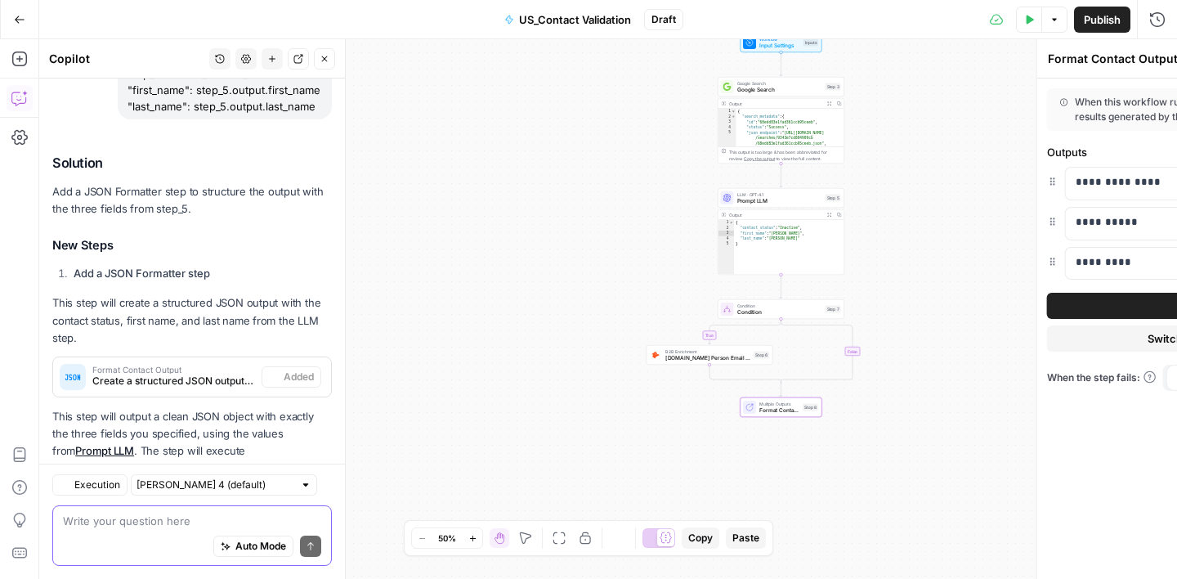
scroll to position [917, 0]
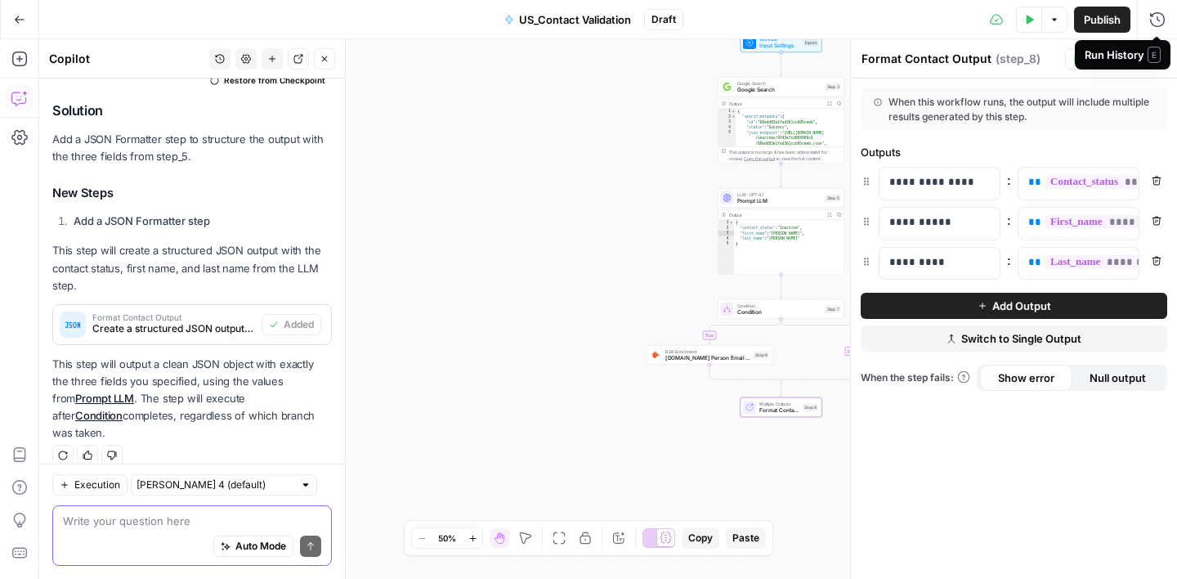
click at [1151, 51] on span "E" at bounding box center [1154, 55] width 13 height 16
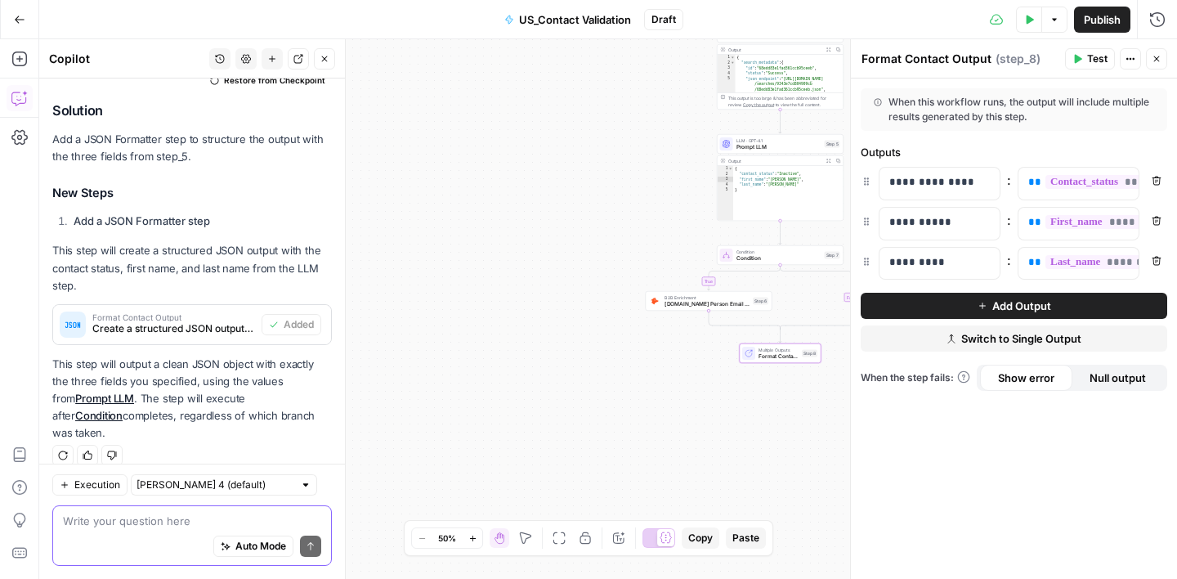
drag, startPoint x: 656, startPoint y: 425, endPoint x: 655, endPoint y: 357, distance: 67.8
click at [655, 357] on div "true false Workflow Input Settings Inputs Google Search Google Search Step 3 Ou…" at bounding box center [608, 308] width 1138 height 539
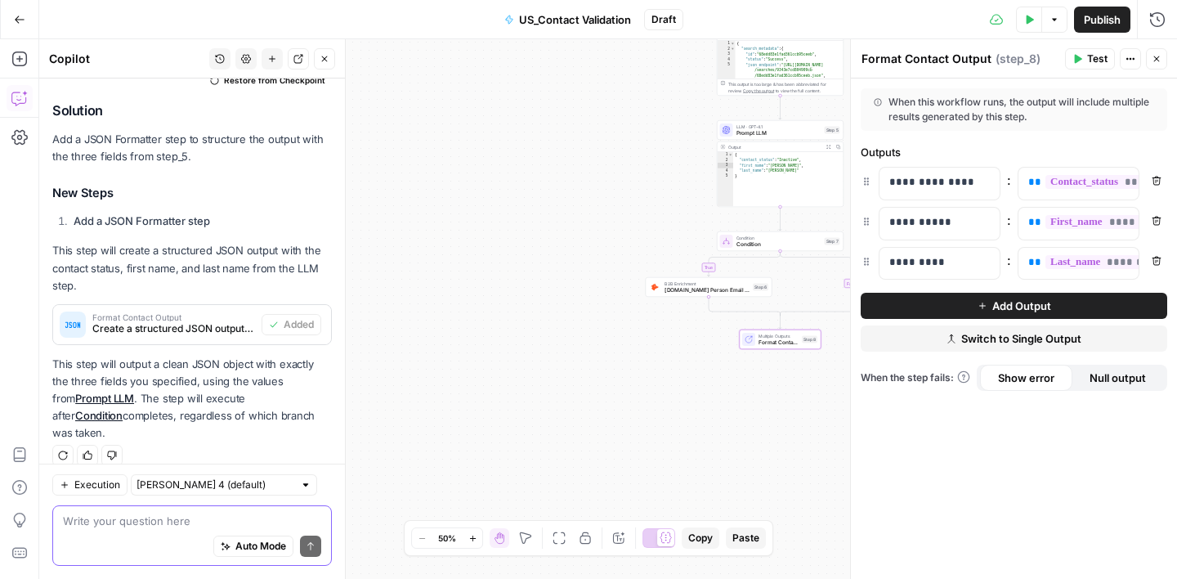
click at [1156, 56] on icon "button" at bounding box center [1157, 59] width 10 height 10
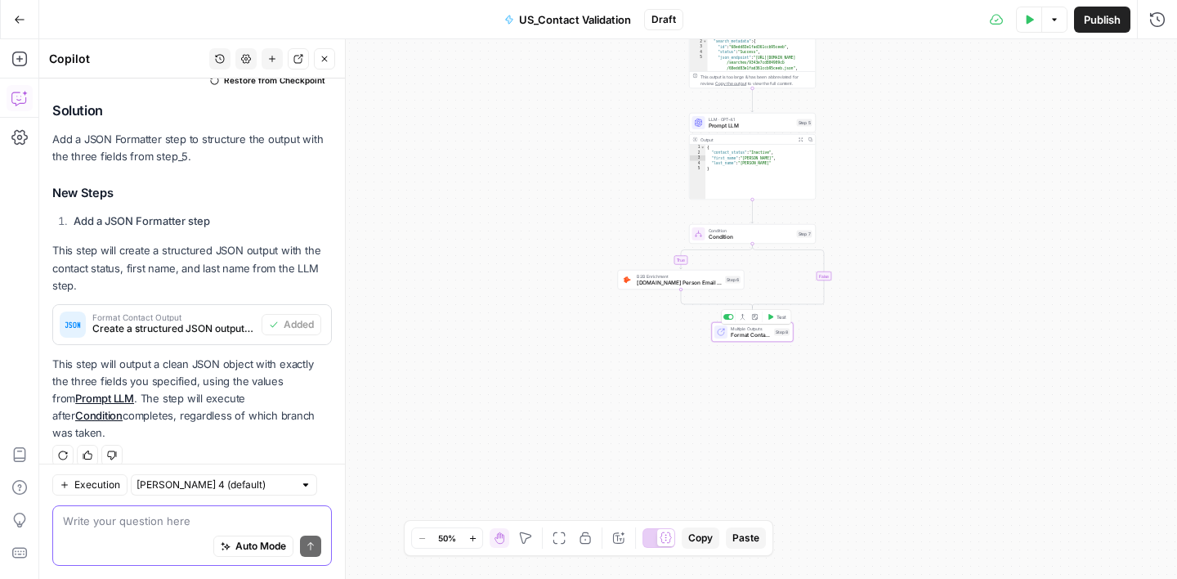
drag, startPoint x: 772, startPoint y: 333, endPoint x: 740, endPoint y: 327, distance: 33.2
click at [740, 327] on span "Multiple Outputs" at bounding box center [751, 328] width 40 height 7
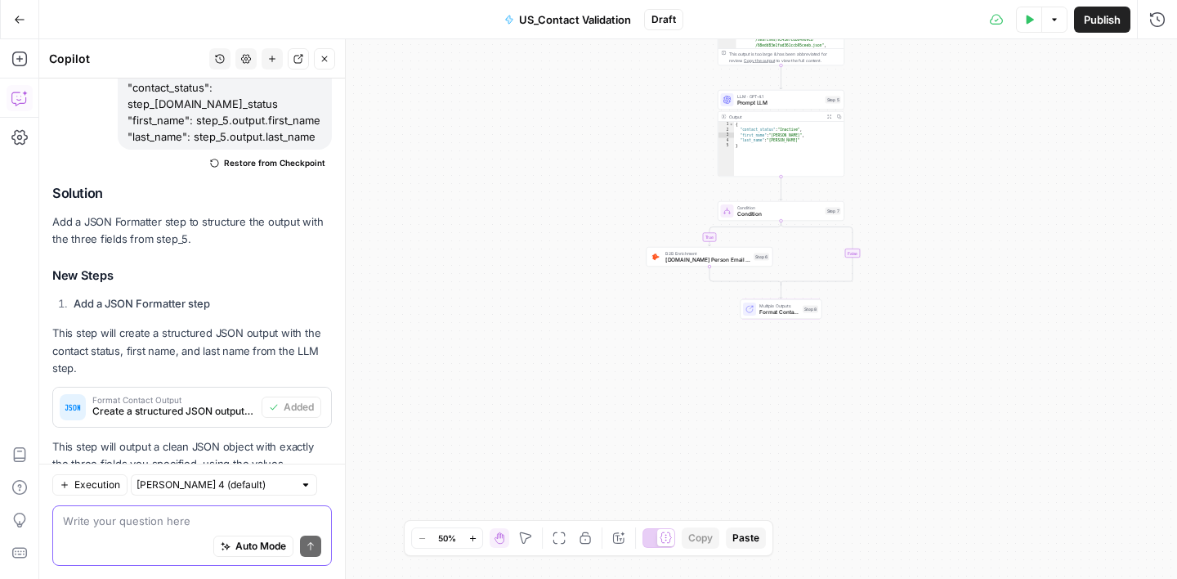
scroll to position [818, 0]
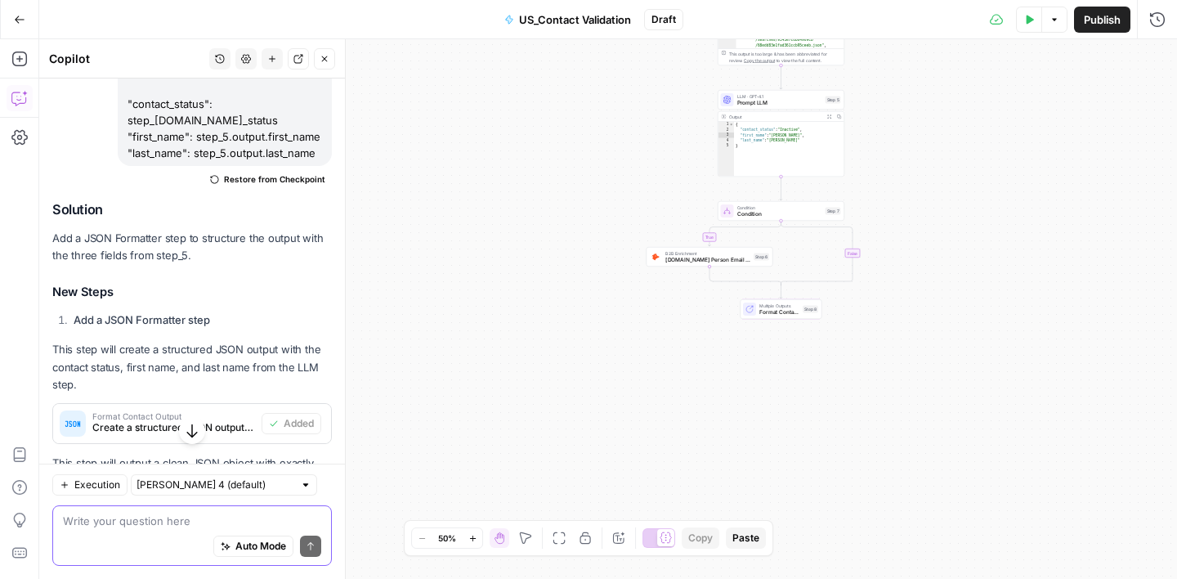
click at [266, 179] on span "Restore from Checkpoint" at bounding box center [274, 178] width 101 height 13
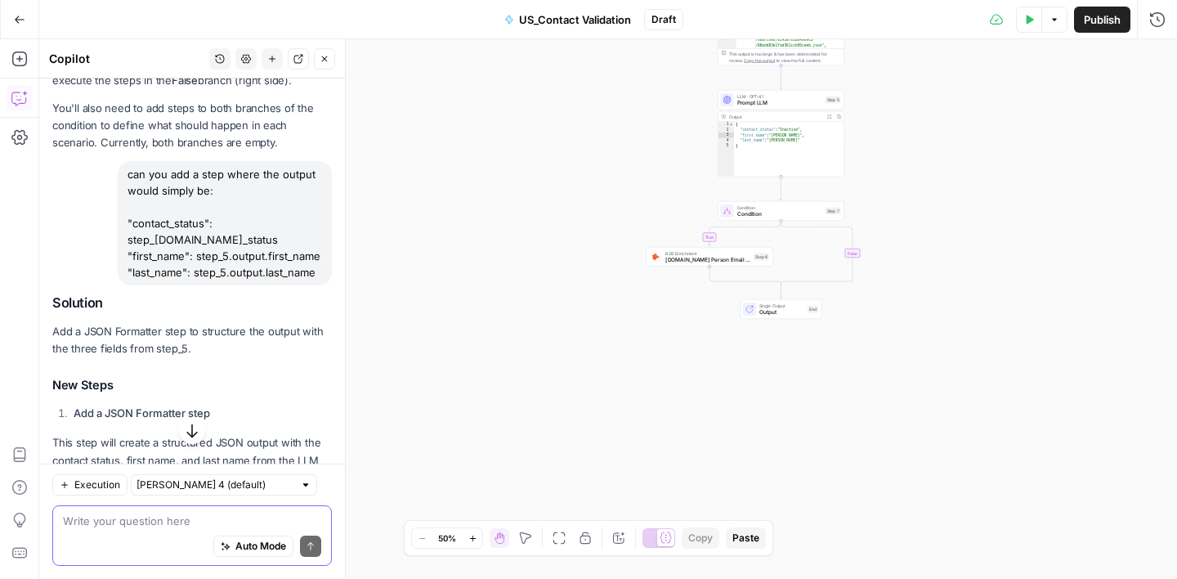
scroll to position [681, 0]
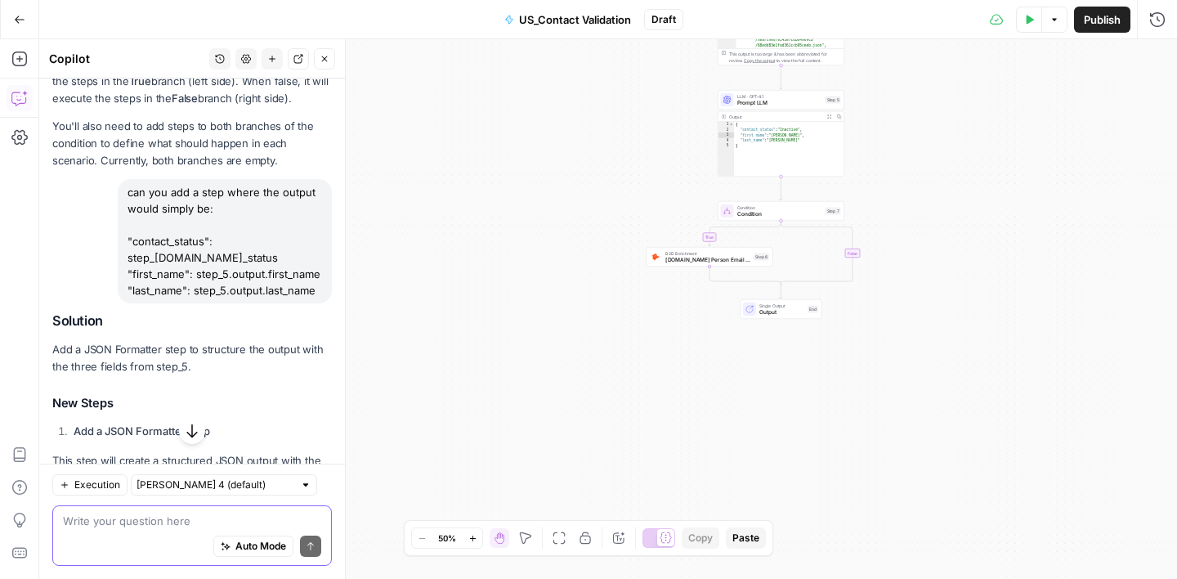
drag, startPoint x: 129, startPoint y: 193, endPoint x: 328, endPoint y: 282, distance: 217.7
click at [328, 282] on div "can you add a step where the output would simply be: "contact_status": step_5.o…" at bounding box center [225, 241] width 214 height 124
copy div "can you add a step where the output would simply be: "contact_status": step_5.o…"
click at [120, 517] on textarea at bounding box center [192, 520] width 258 height 16
paste textarea "can you add a step where the output would simply be: "contact_status": step_5.o…"
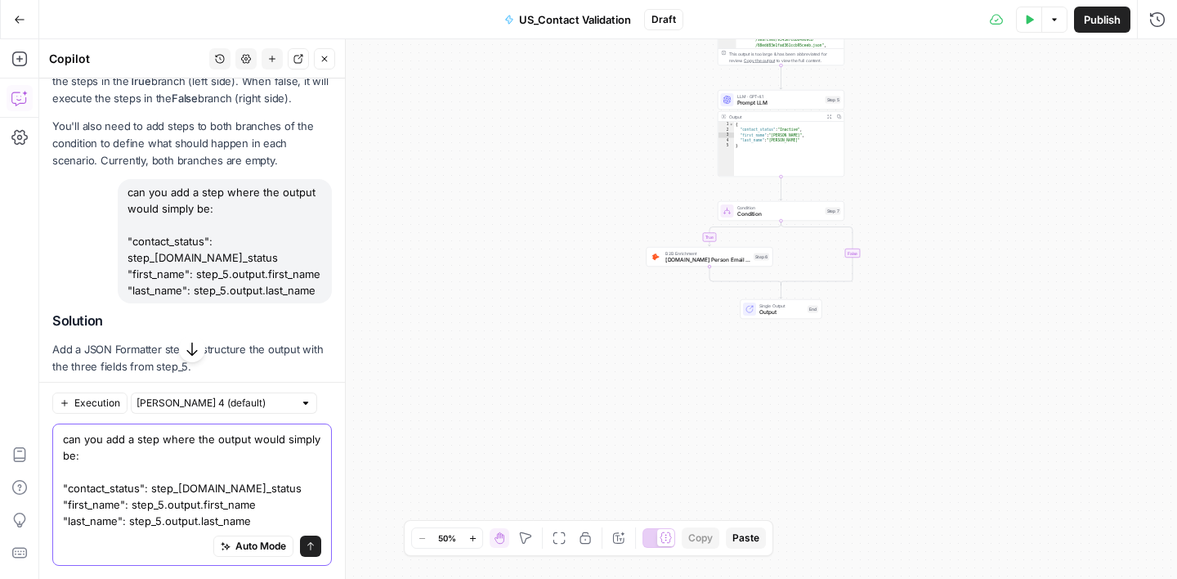
scroll to position [671, 0]
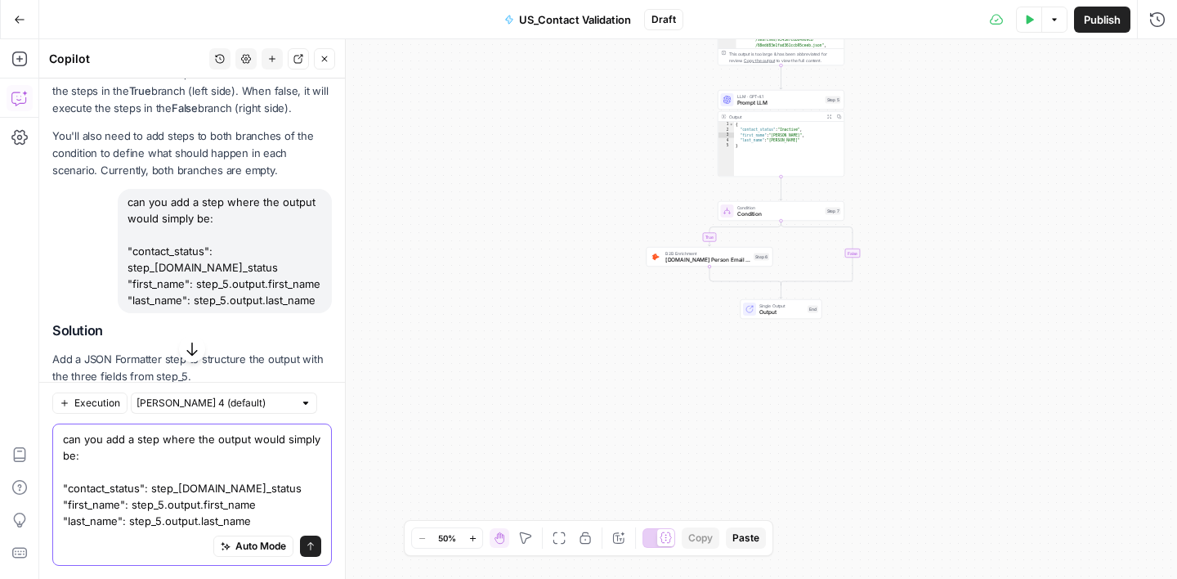
drag, startPoint x: 252, startPoint y: 441, endPoint x: 326, endPoint y: 452, distance: 75.1
click at [253, 441] on textarea "can you add a step where the output would simply be: "contact_status": step_5.o…" at bounding box center [192, 480] width 258 height 98
click at [234, 441] on textarea "can you add a step where the output of the step itself would simply be: "contac…" at bounding box center [192, 480] width 258 height 98
click at [302, 441] on textarea "can you add a step where the result returned of the step itself would simply be…" at bounding box center [192, 480] width 258 height 98
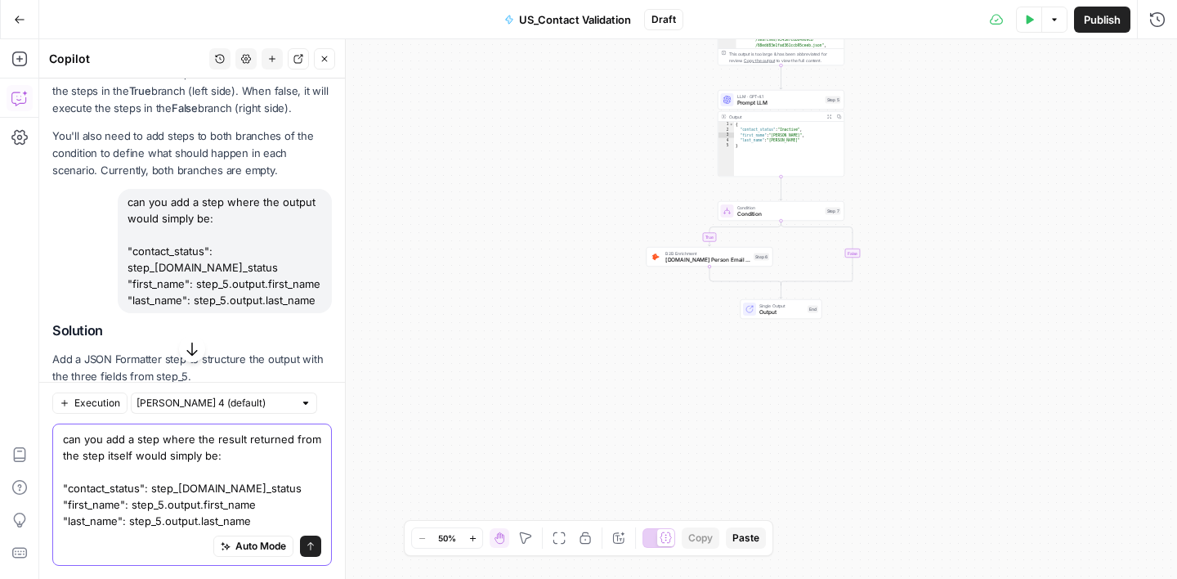
type textarea "can you add a step where the result returned from the step itself would simply …"
click at [316, 554] on button "Send" at bounding box center [310, 545] width 21 height 21
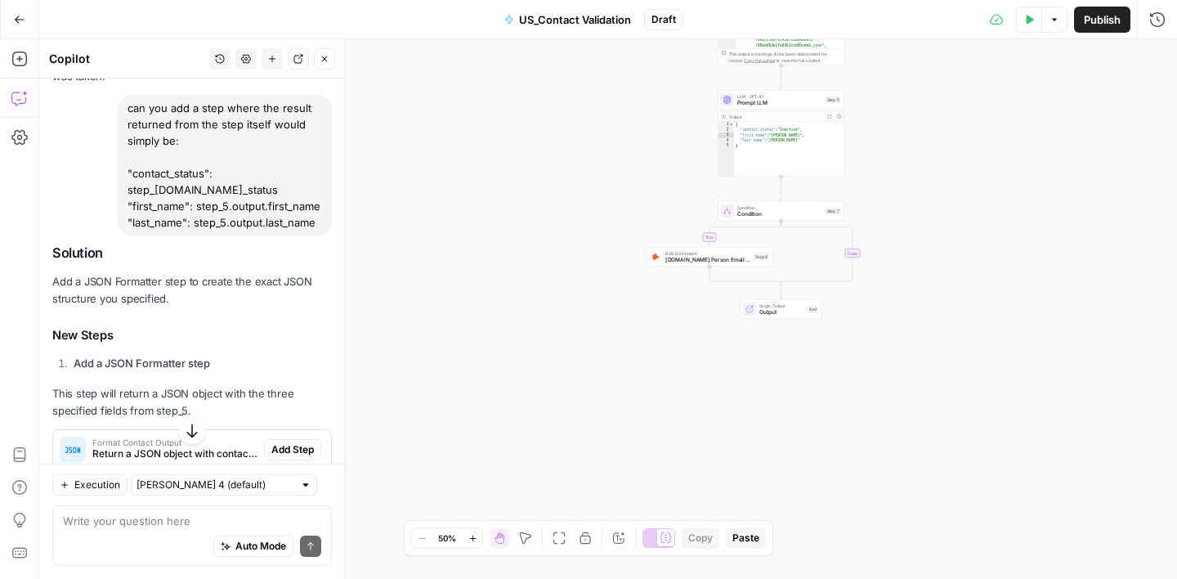
scroll to position [1236, 0]
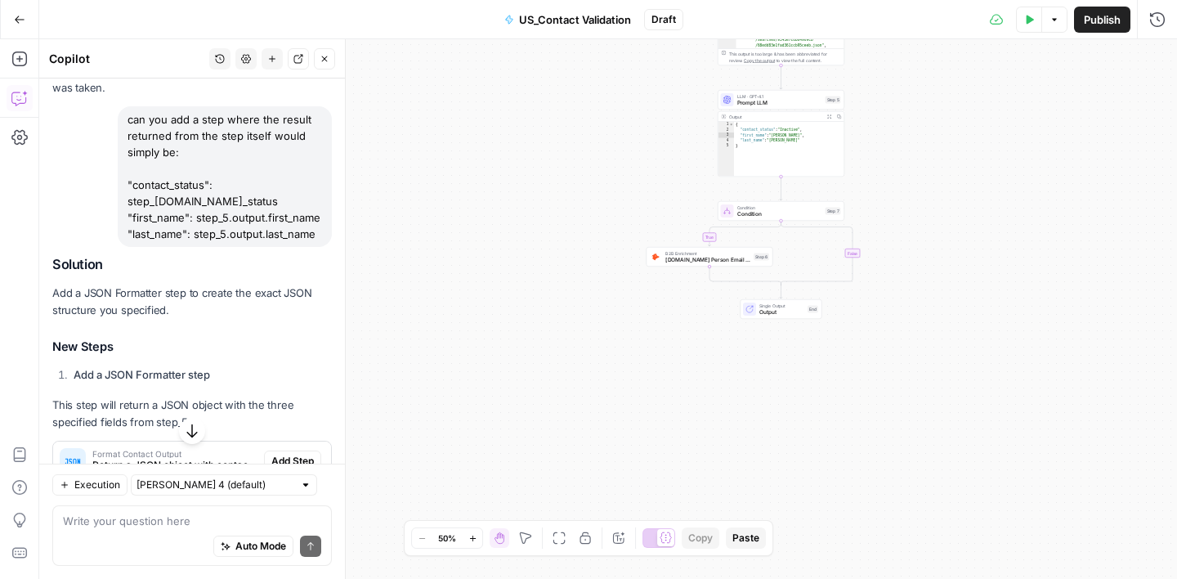
drag, startPoint x: 128, startPoint y: 167, endPoint x: 314, endPoint y: 213, distance: 191.3
click at [314, 213] on div "can you add a step where the result returned from the step itself would simply …" at bounding box center [225, 176] width 214 height 141
copy div ""contact_status": step_5.output.contact_status "first_name": step_5.output.firs…"
click at [141, 524] on textarea at bounding box center [192, 520] width 258 height 16
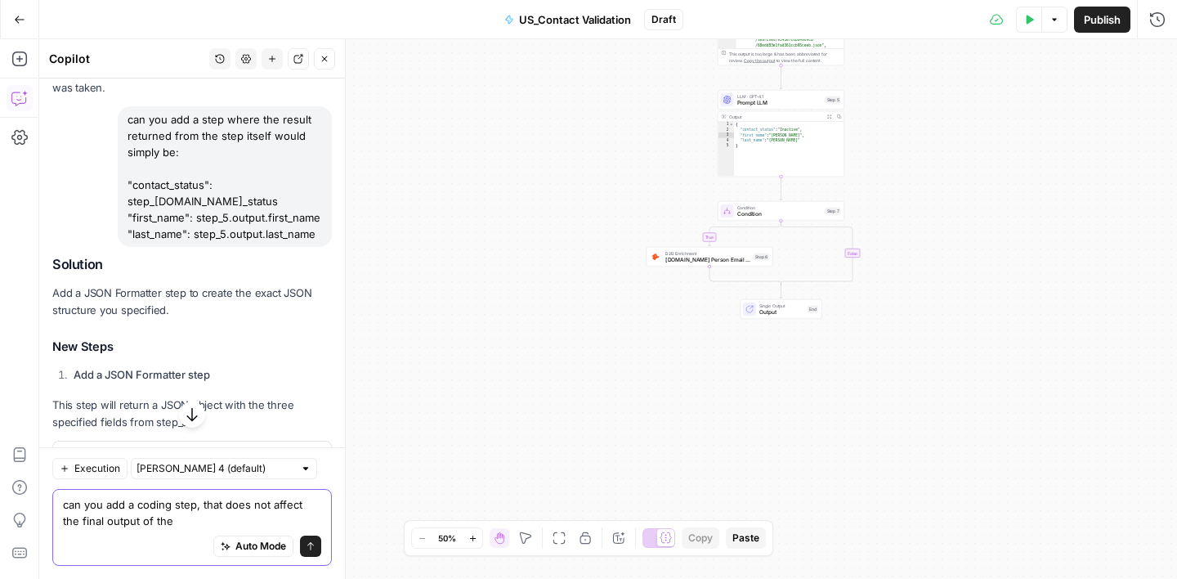
type textarea "can you add a coding step, that does not affect the final output of the"
click at [320, 56] on icon "button" at bounding box center [325, 59] width 10 height 10
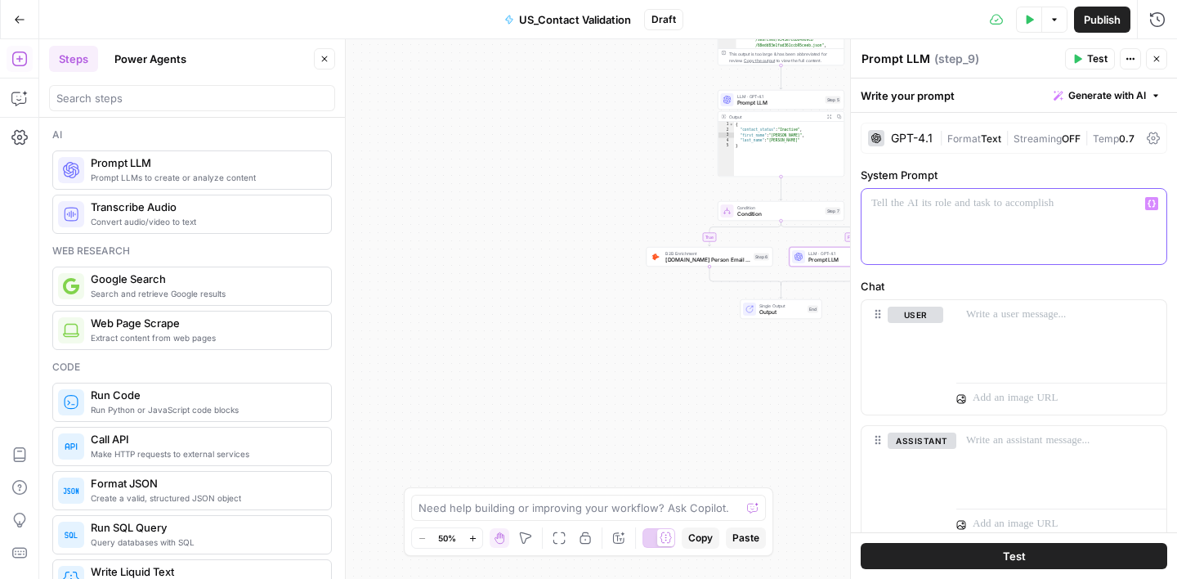
click at [900, 206] on p at bounding box center [1013, 203] width 285 height 16
click at [998, 312] on p at bounding box center [1061, 315] width 190 height 16
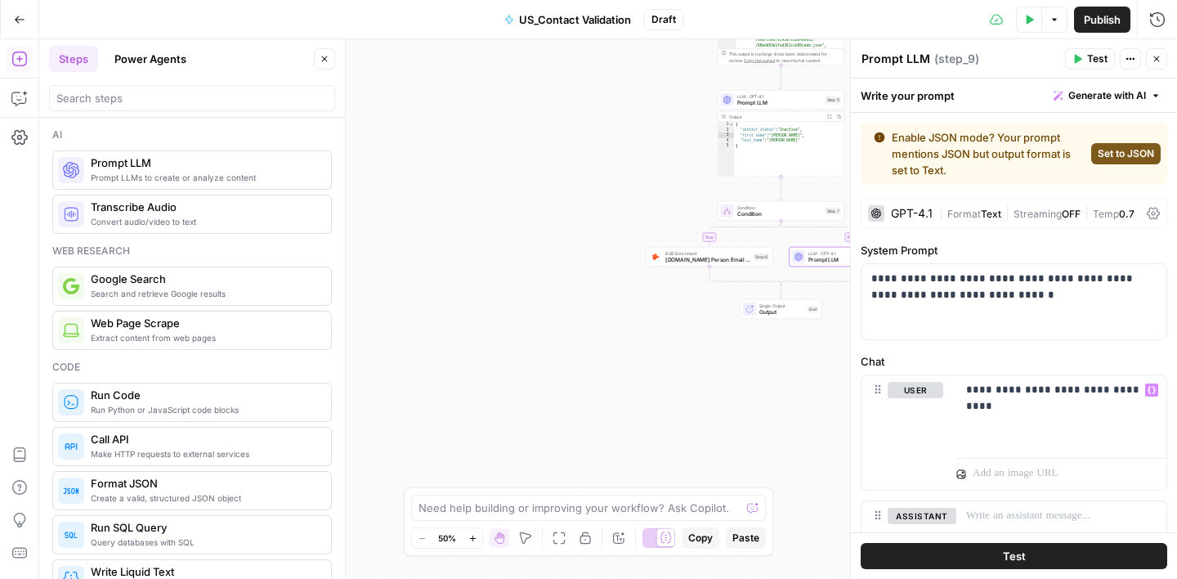
click at [1140, 148] on span "Set to JSON" at bounding box center [1126, 153] width 56 height 15
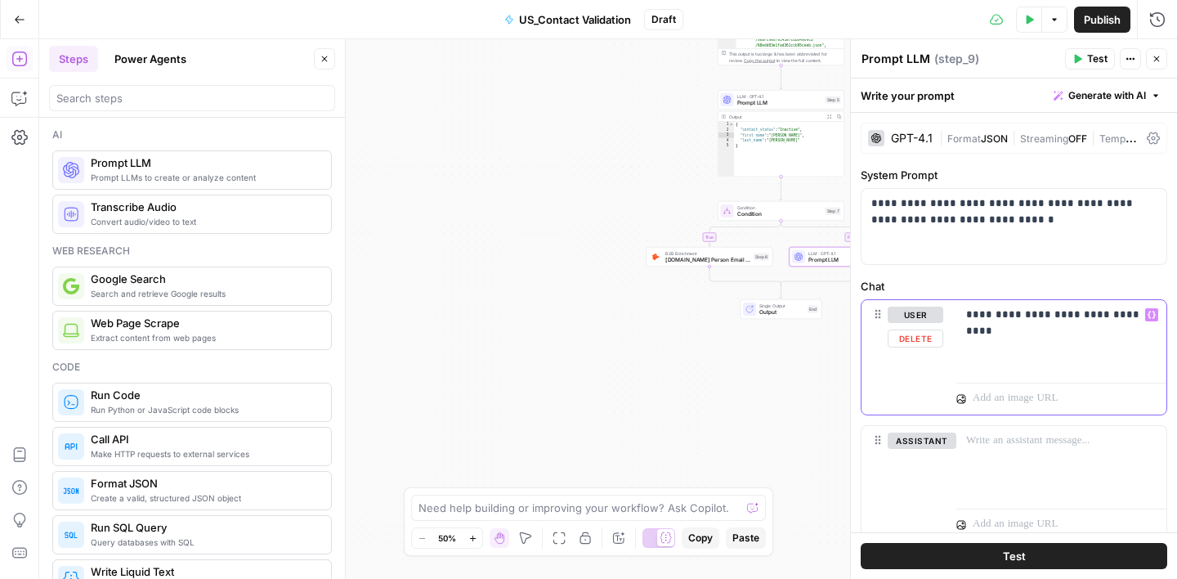
click at [1142, 316] on p "**********" at bounding box center [1061, 315] width 190 height 16
drag, startPoint x: 1031, startPoint y: 206, endPoint x: 1092, endPoint y: 205, distance: 61.3
click at [1092, 205] on p "**********" at bounding box center [1013, 211] width 285 height 33
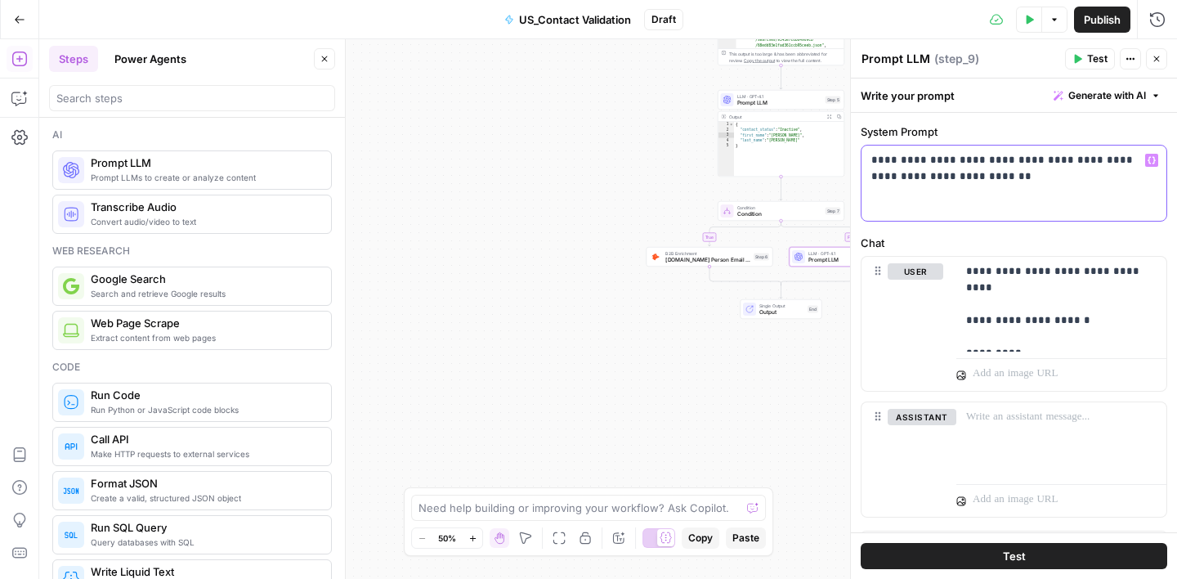
scroll to position [45, 0]
click at [1023, 331] on p "**********" at bounding box center [1061, 303] width 190 height 82
click at [1150, 269] on icon "button" at bounding box center [1152, 270] width 8 height 8
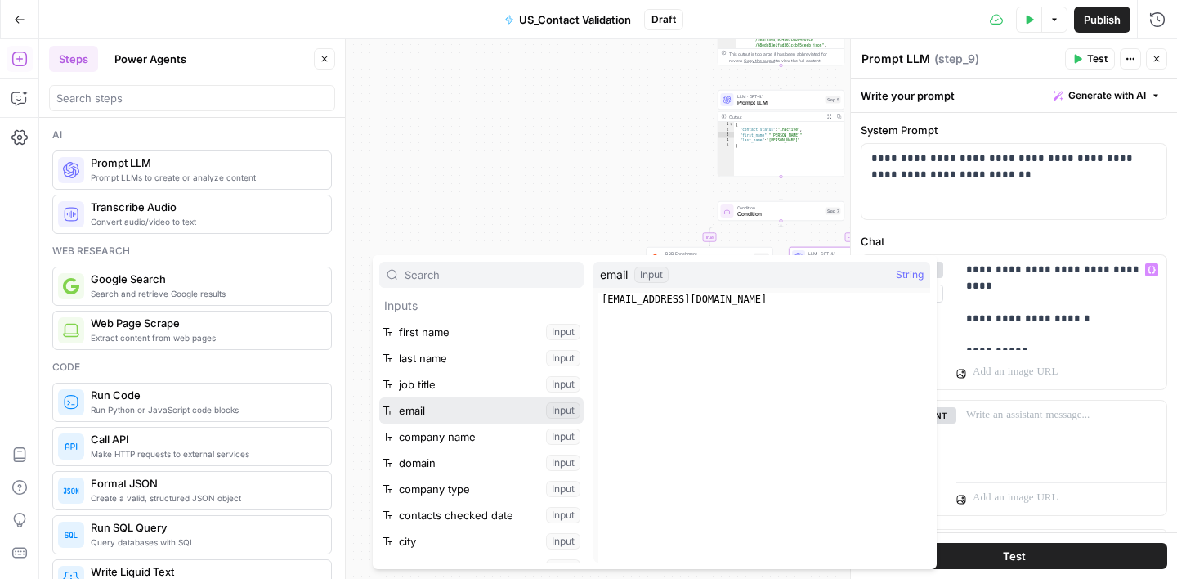
click at [481, 408] on button "Select variable email" at bounding box center [481, 410] width 204 height 26
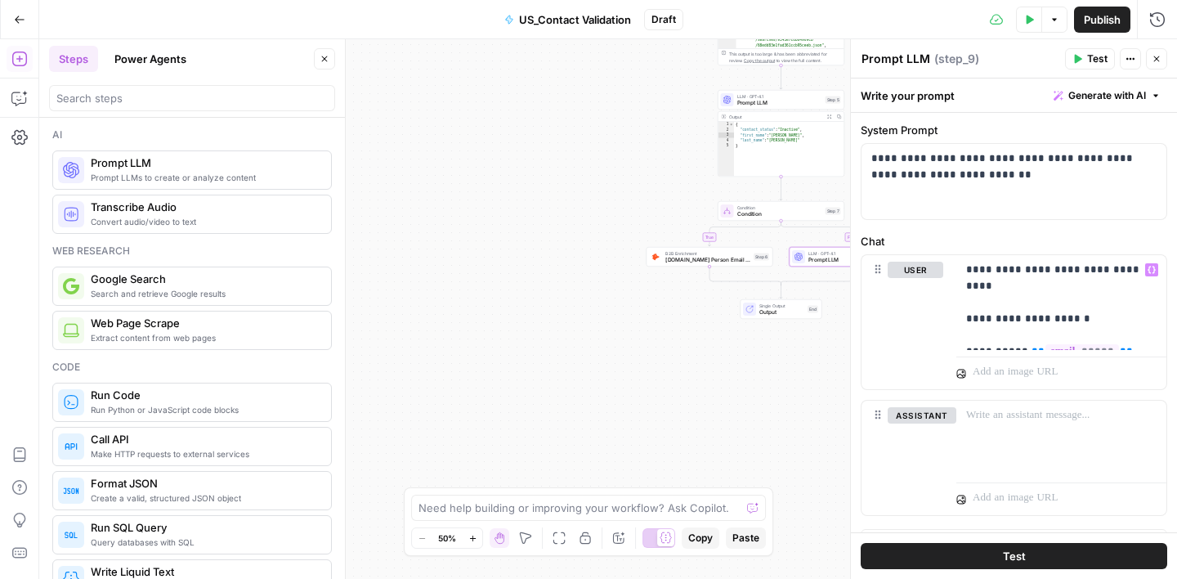
click at [743, 414] on div "true false Workflow Input Settings Inputs Google Search Google Search Step 3 Ou…" at bounding box center [608, 308] width 1138 height 539
click at [1165, 60] on button "Close" at bounding box center [1156, 58] width 21 height 21
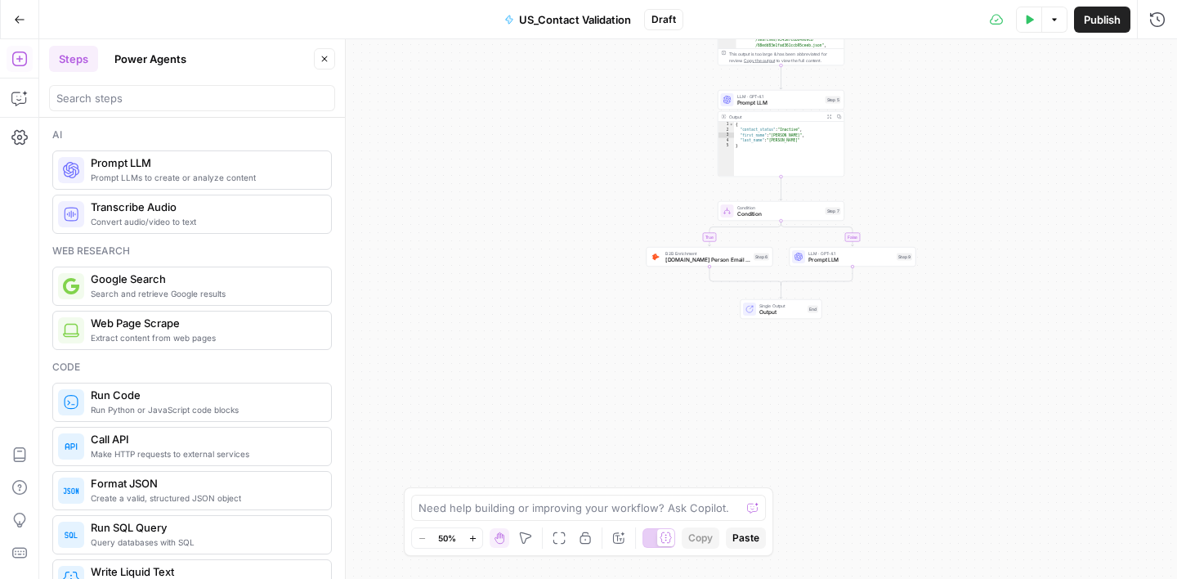
click at [1027, 22] on icon "button" at bounding box center [1030, 19] width 7 height 9
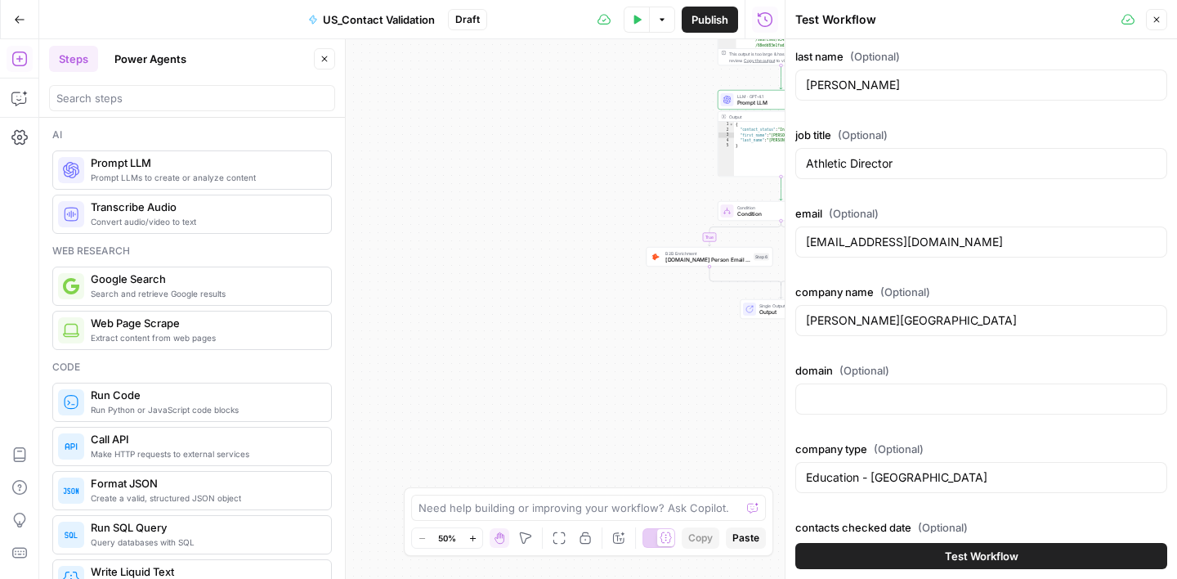
scroll to position [78, 0]
drag, startPoint x: 865, startPoint y: 242, endPoint x: 960, endPoint y: 244, distance: 95.6
click at [957, 244] on input "salgador@esuhsd.org" at bounding box center [981, 243] width 351 height 16
click at [830, 405] on input "domain (Optional)" at bounding box center [981, 400] width 351 height 16
paste input "esuhsd.org"
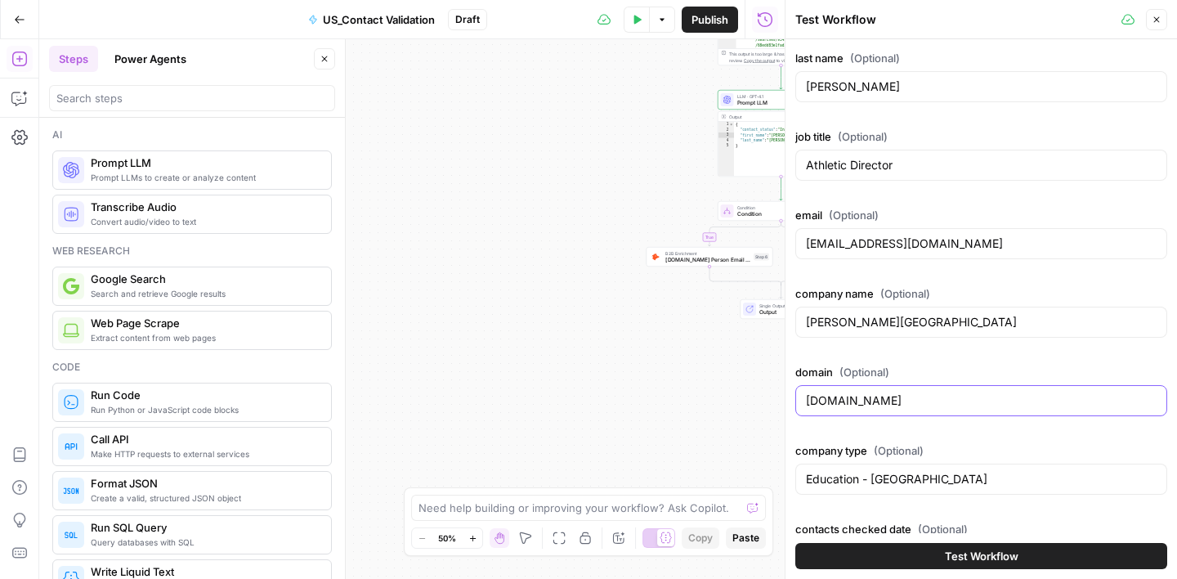
type input "esuhsd.org"
click at [971, 545] on button "Test Workflow" at bounding box center [981, 556] width 372 height 26
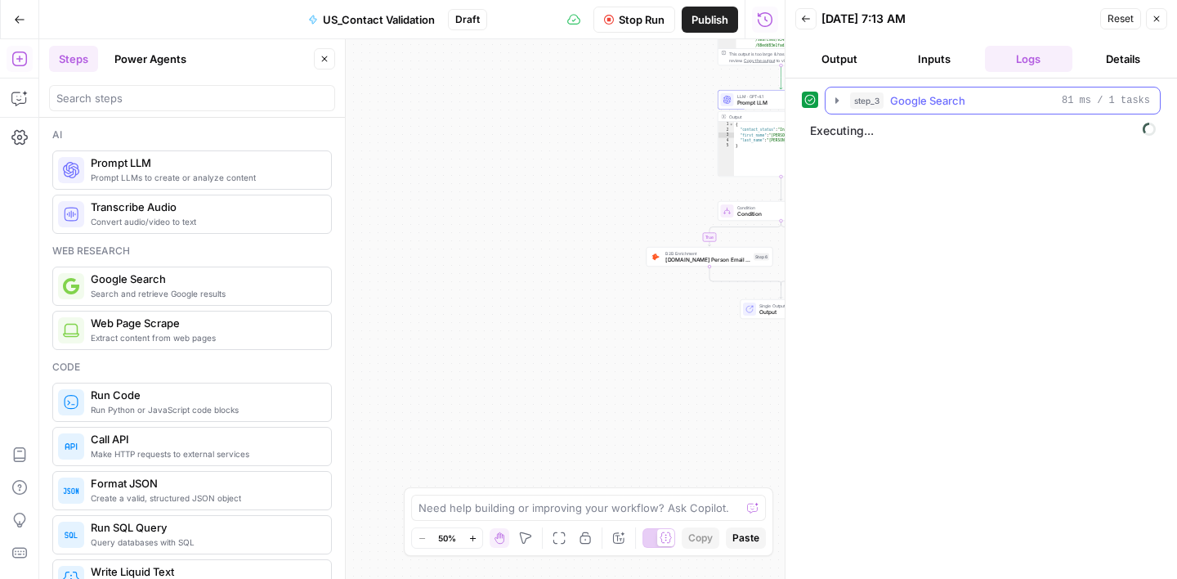
click at [836, 97] on icon "button" at bounding box center [836, 100] width 3 height 6
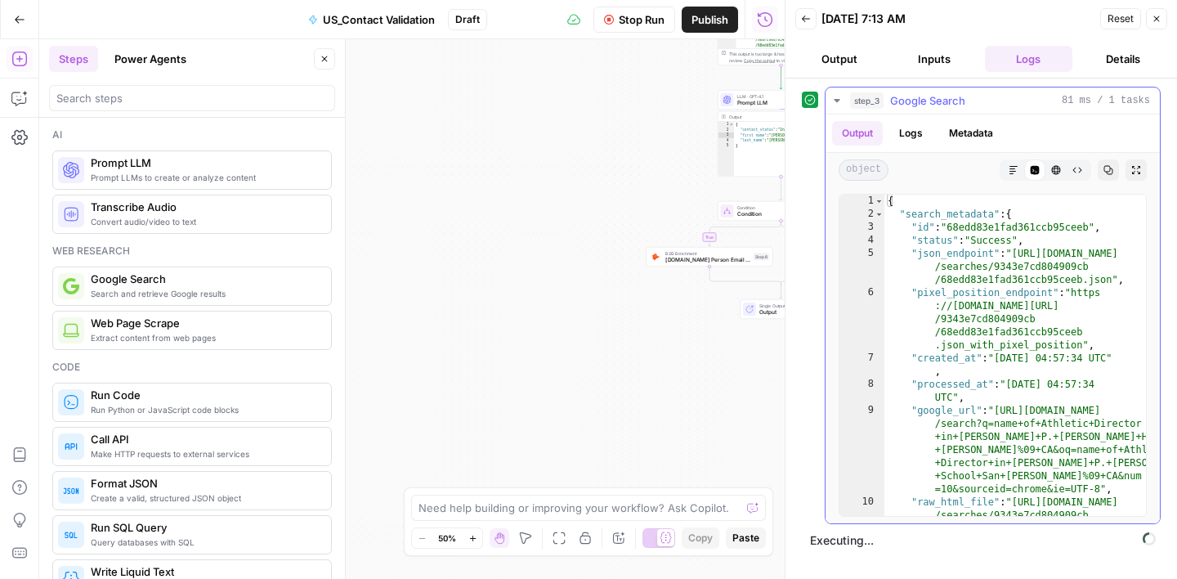
click at [836, 101] on icon "button" at bounding box center [837, 100] width 6 height 3
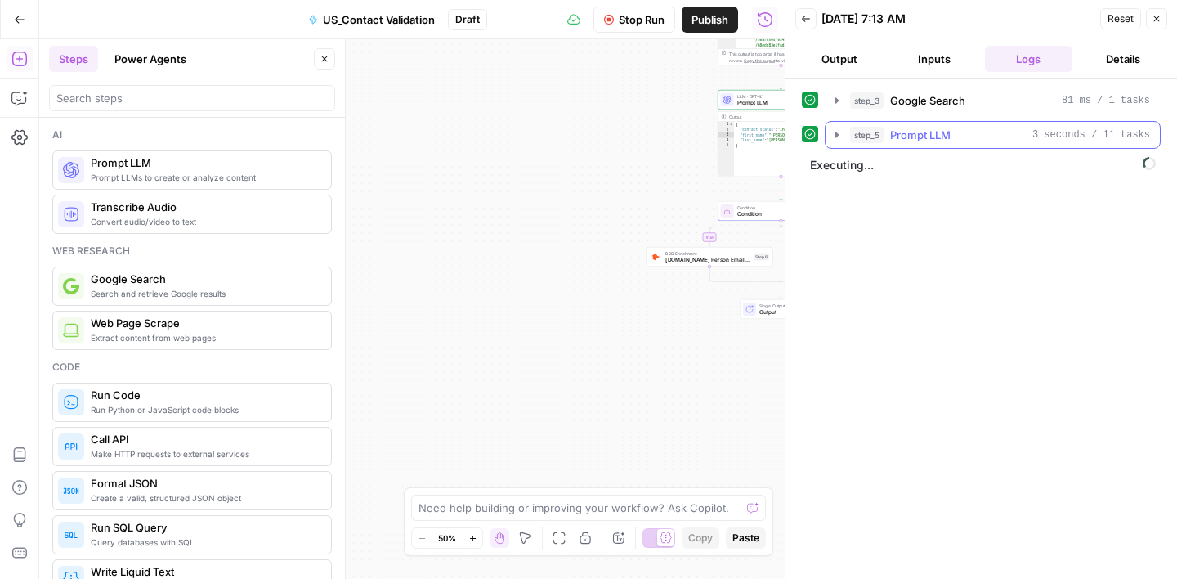
click at [836, 134] on icon "button" at bounding box center [836, 135] width 3 height 6
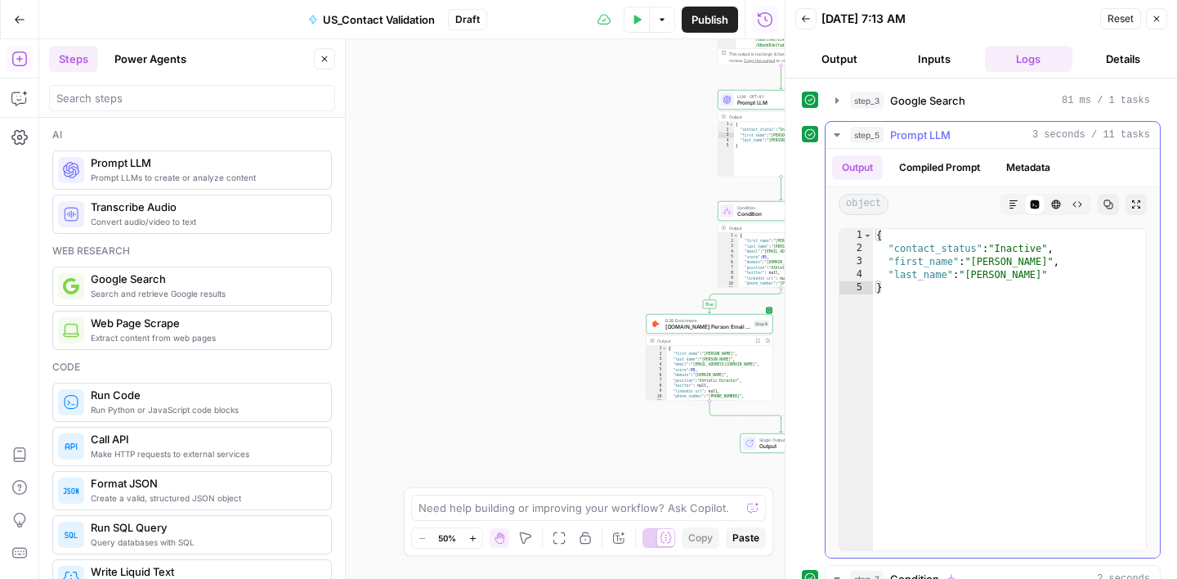
click at [836, 134] on icon "button" at bounding box center [837, 134] width 6 height 3
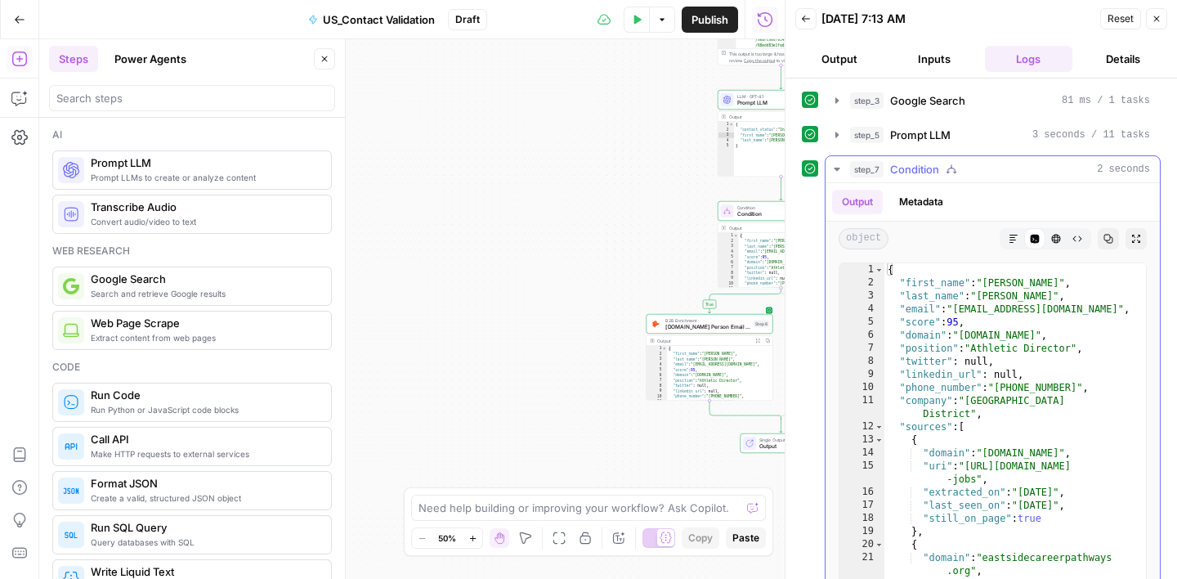
click at [839, 163] on icon "button" at bounding box center [836, 169] width 13 height 13
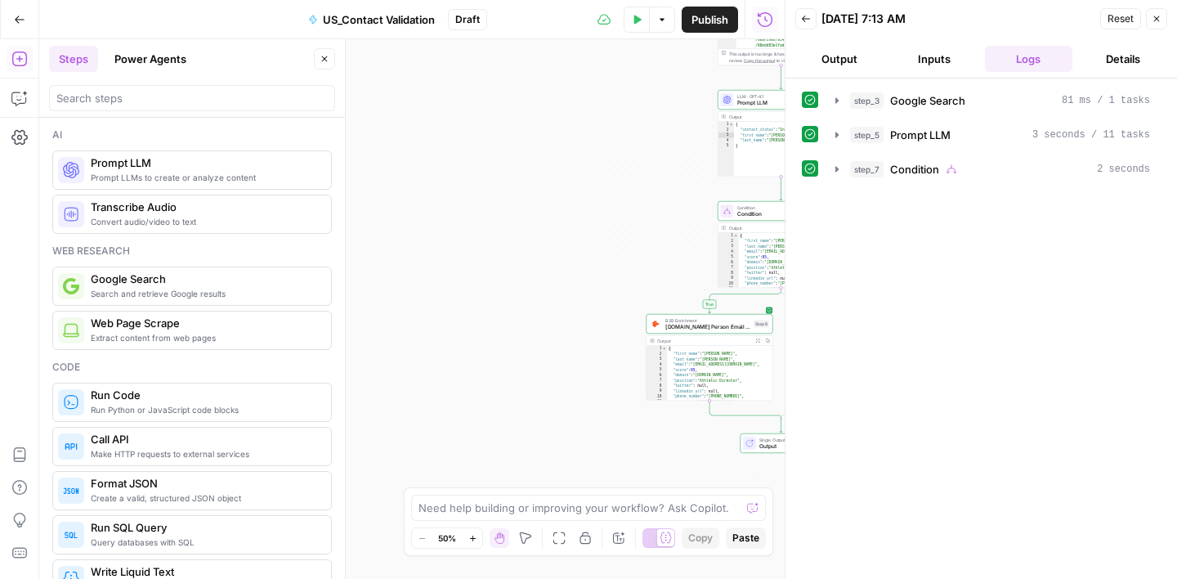
click at [1157, 14] on icon "button" at bounding box center [1157, 19] width 10 height 10
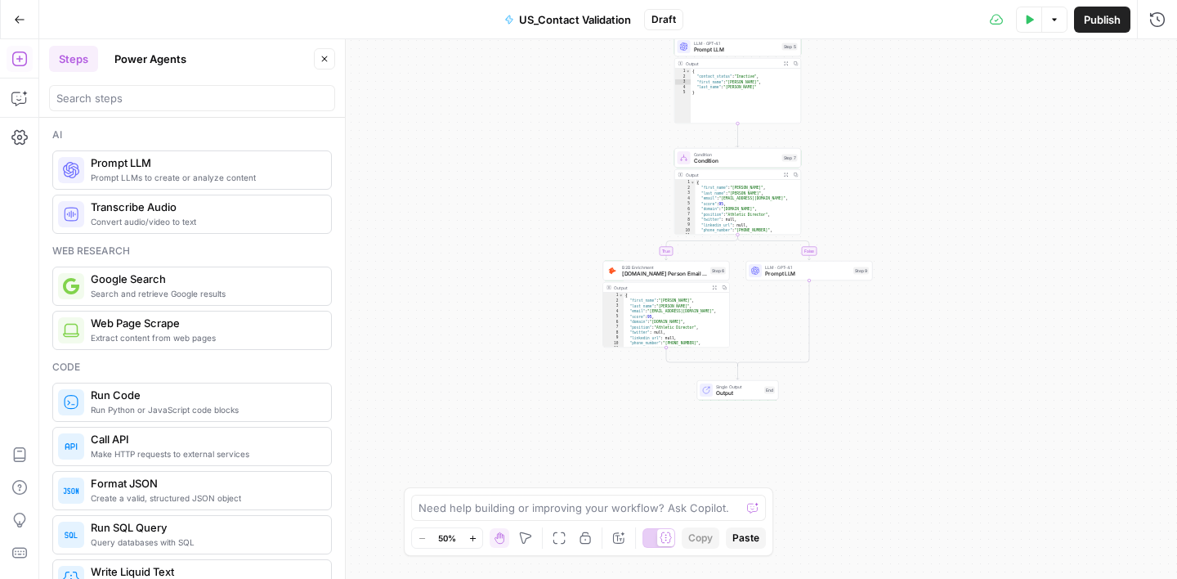
drag, startPoint x: 898, startPoint y: 407, endPoint x: 853, endPoint y: 351, distance: 71.5
click at [853, 351] on div "true false Workflow Input Settings Inputs Google Search Google Search Step 3 Ou…" at bounding box center [608, 308] width 1138 height 539
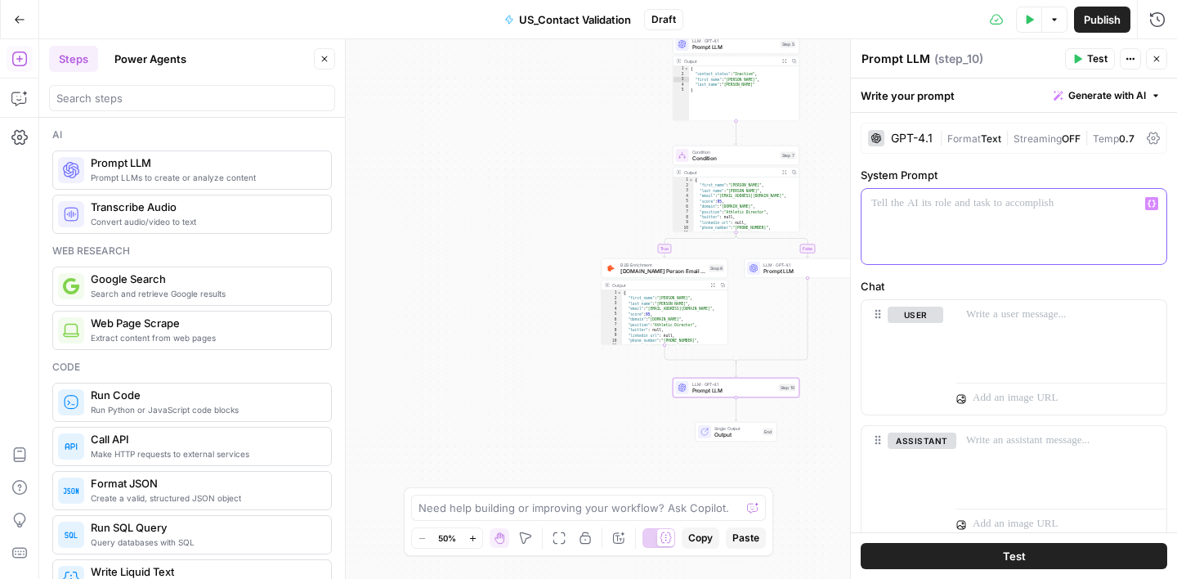
click at [1021, 206] on p at bounding box center [1013, 203] width 285 height 16
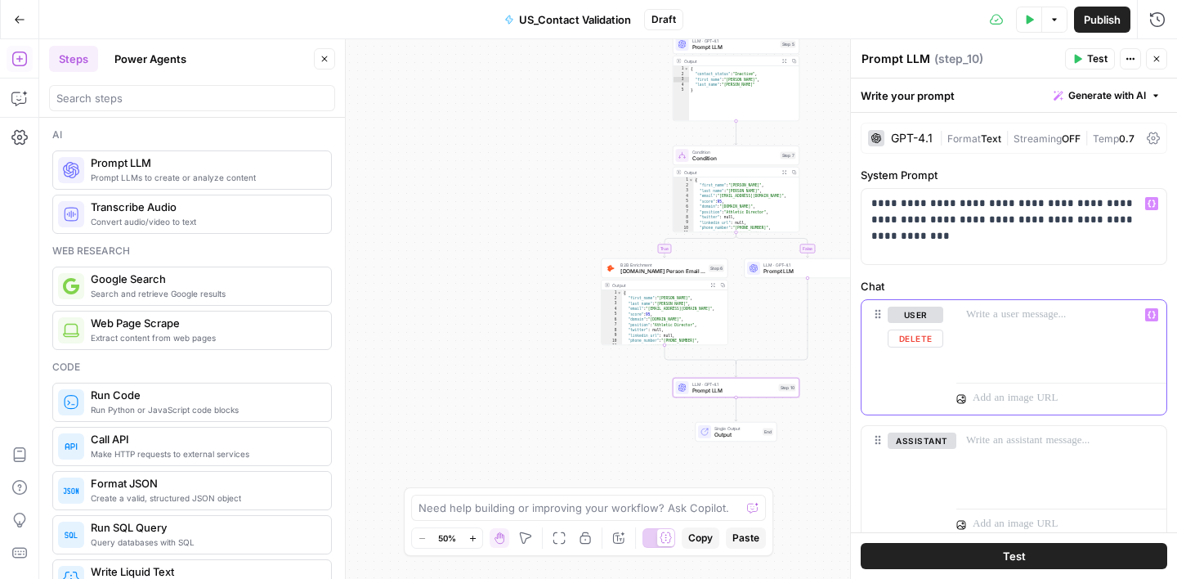
click at [1014, 311] on p at bounding box center [1061, 315] width 190 height 16
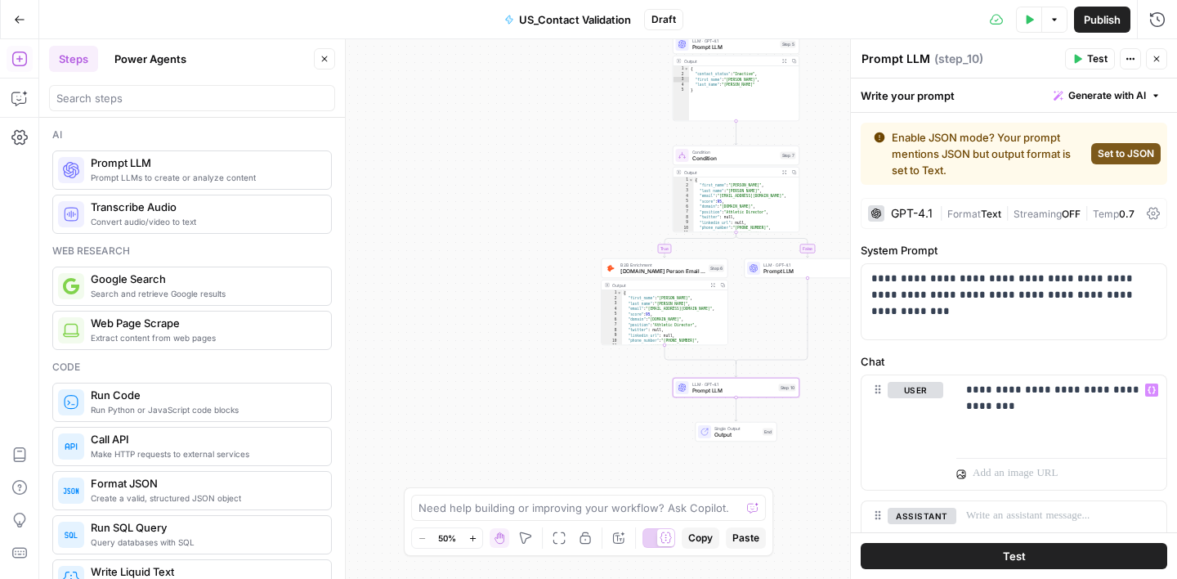
click at [1131, 155] on span "Set to JSON" at bounding box center [1126, 153] width 56 height 15
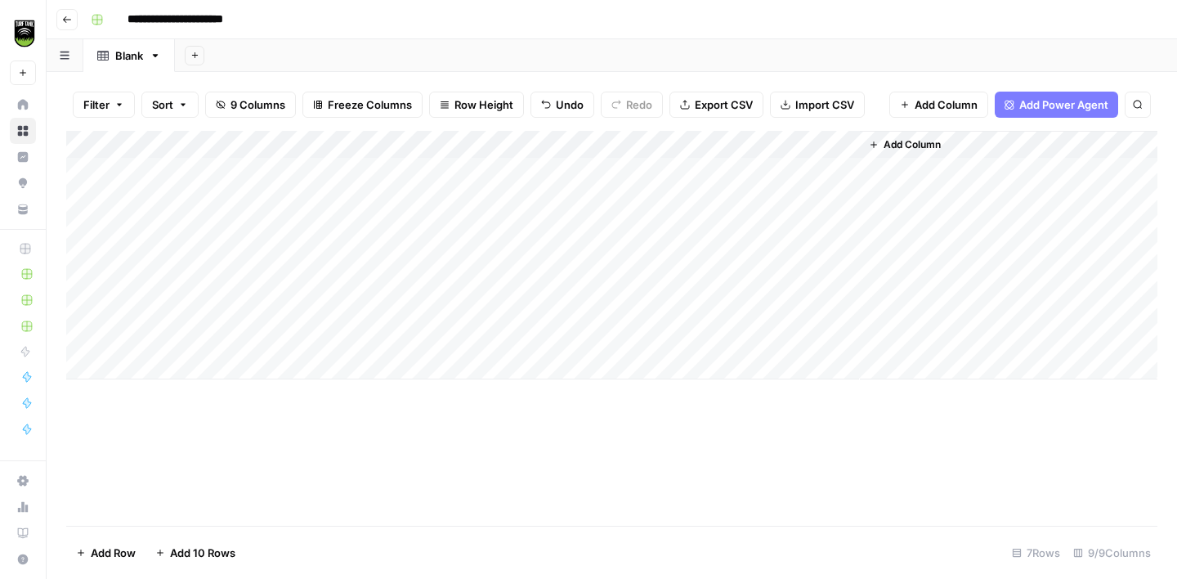
click at [508, 312] on div "Add Column" at bounding box center [611, 255] width 1091 height 248
click at [893, 147] on span "Add Column" at bounding box center [912, 144] width 57 height 15
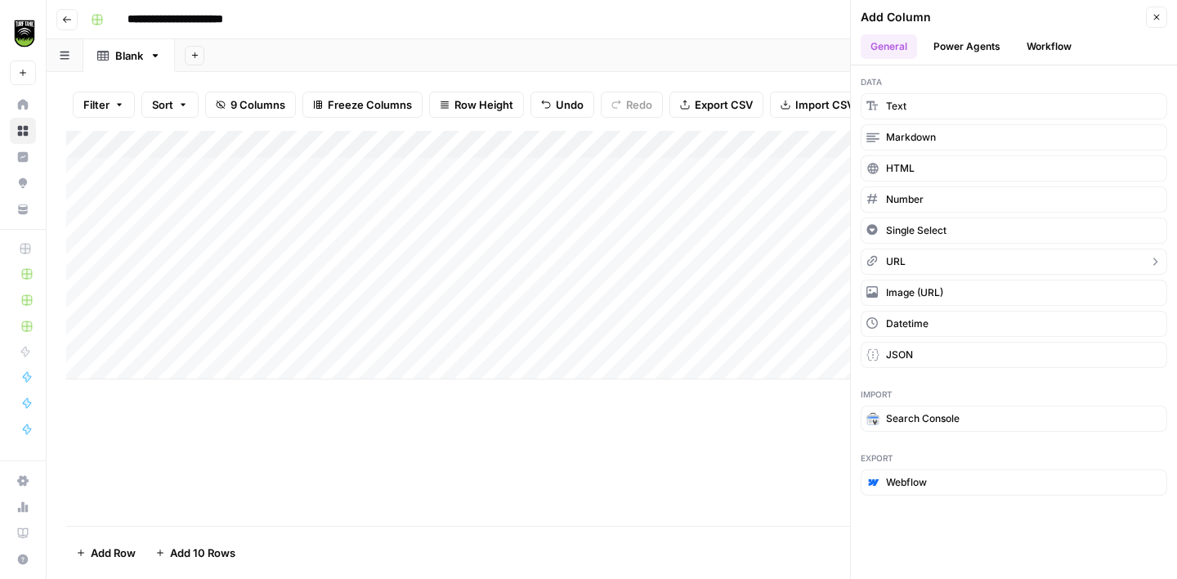
click at [920, 257] on button "URL" at bounding box center [1014, 261] width 307 height 26
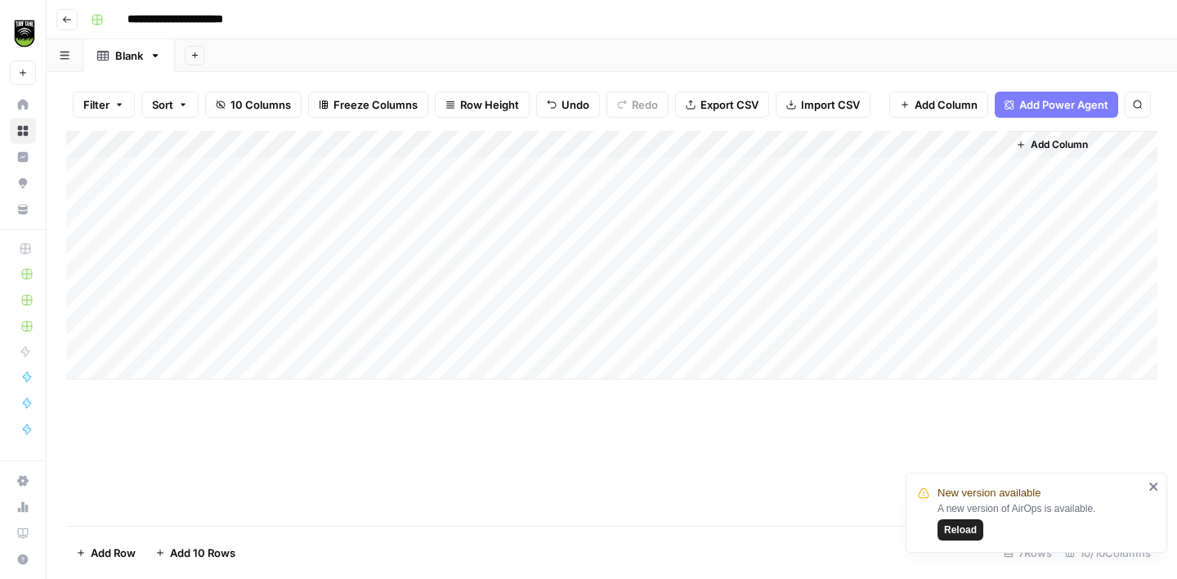
click at [884, 147] on div "Add Column" at bounding box center [611, 255] width 1091 height 248
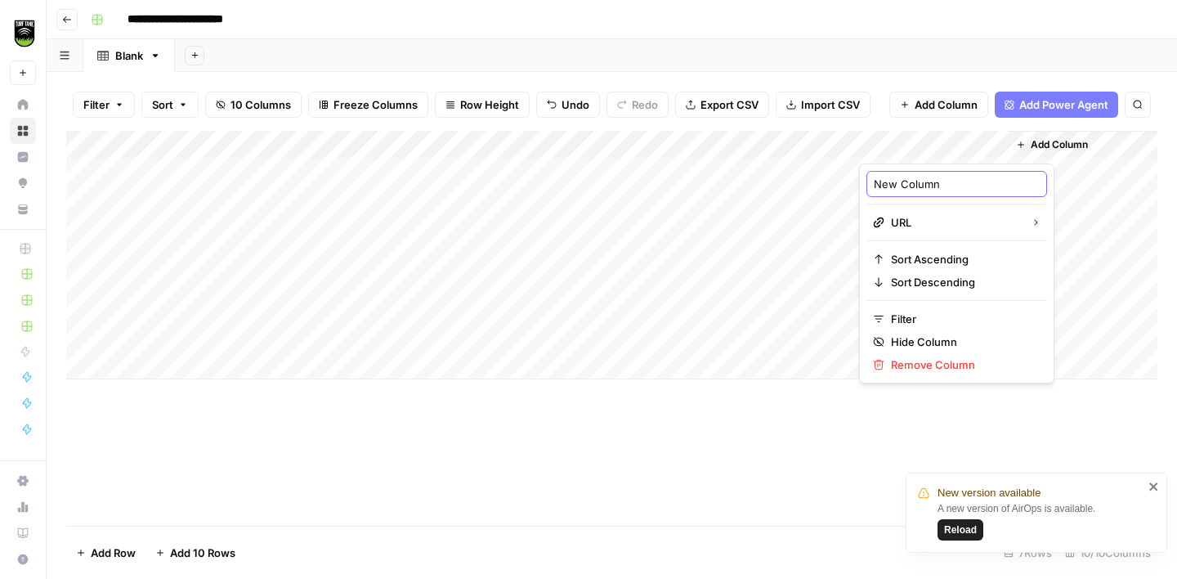
click at [890, 181] on input "New Column" at bounding box center [957, 184] width 166 height 16
type input "Domain"
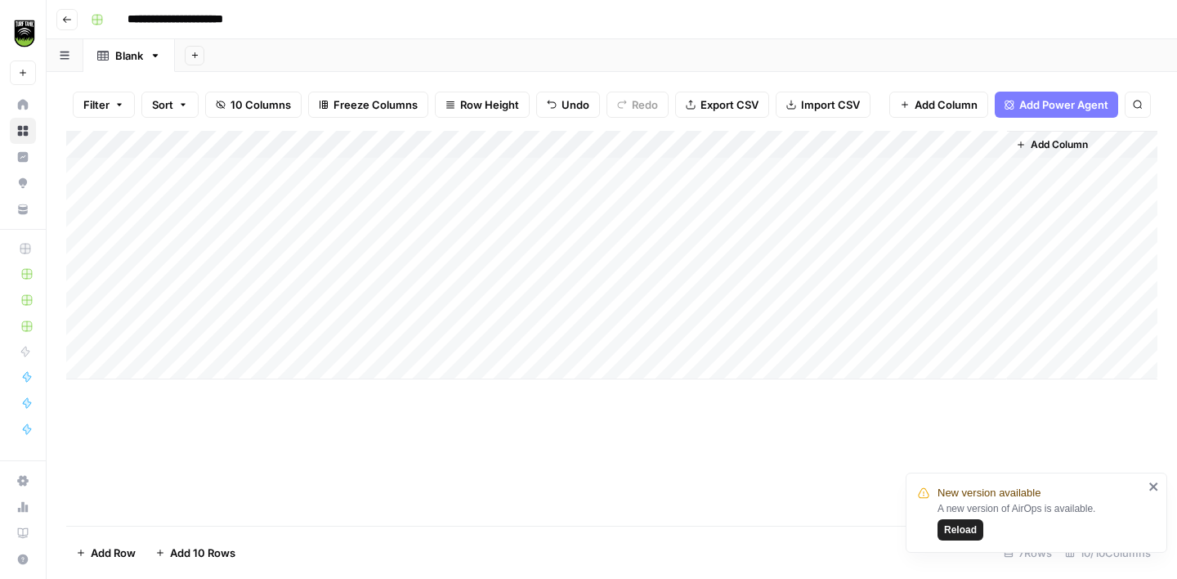
click at [963, 533] on span "Reload" at bounding box center [960, 529] width 33 height 15
drag, startPoint x: 899, startPoint y: 136, endPoint x: 432, endPoint y: 173, distance: 469.0
click at [432, 173] on div "Add Column" at bounding box center [611, 255] width 1091 height 248
drag, startPoint x: 599, startPoint y: 137, endPoint x: 708, endPoint y: 136, distance: 108.7
click at [707, 136] on div "Add Column" at bounding box center [611, 255] width 1091 height 248
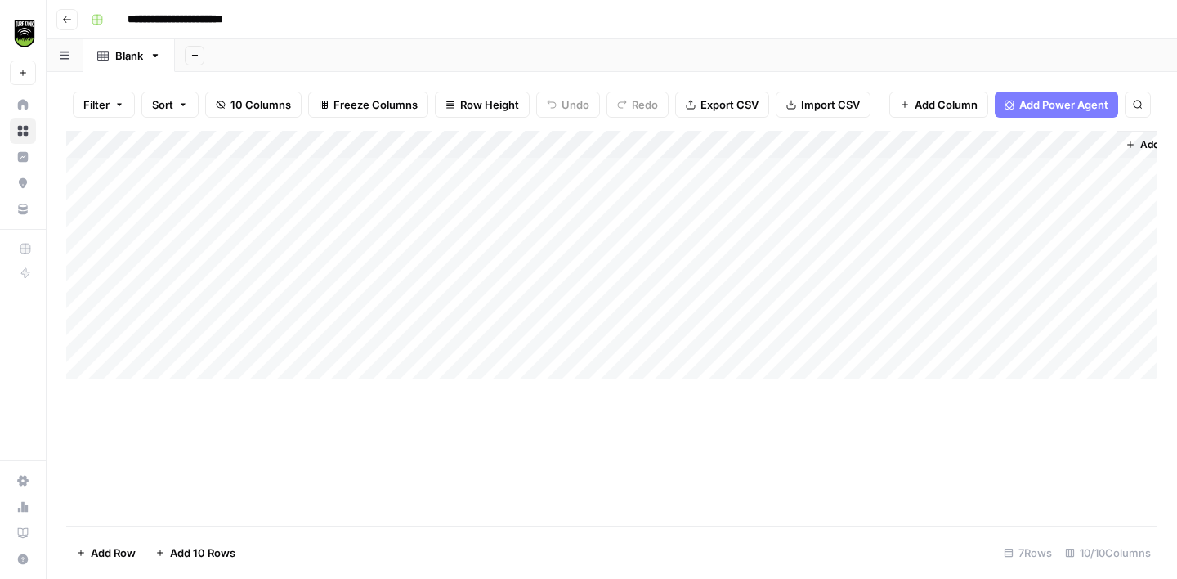
click at [580, 307] on div "Add Column" at bounding box center [611, 255] width 1091 height 248
click at [579, 311] on div "Add Column" at bounding box center [611, 255] width 1091 height 248
click at [576, 311] on textarea "**********" at bounding box center [646, 311] width 262 height 23
click at [429, 311] on div "Add Column" at bounding box center [611, 255] width 1091 height 248
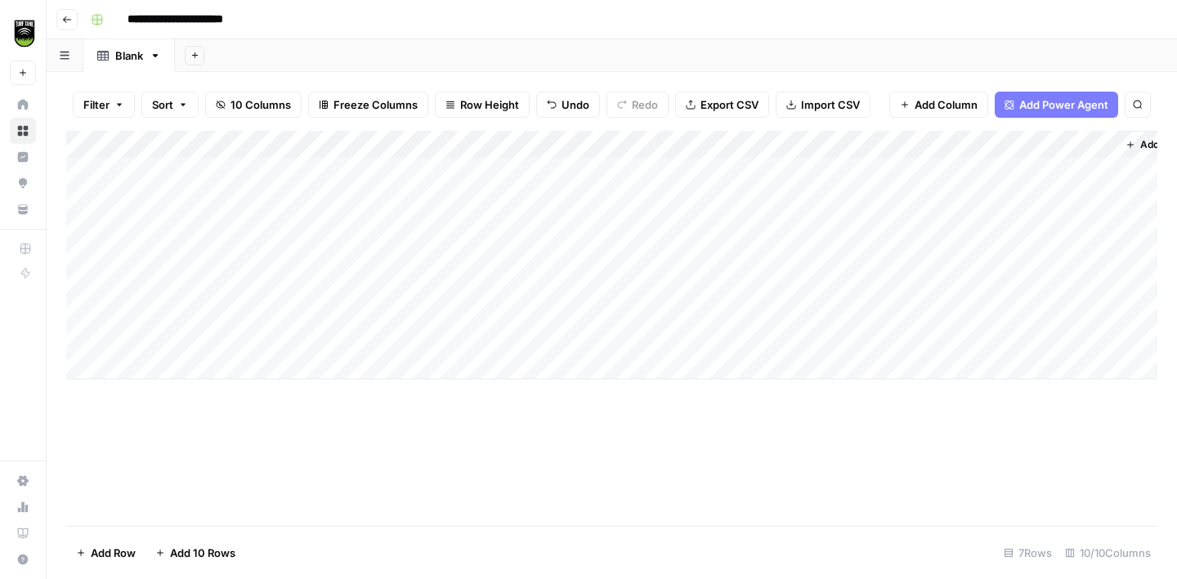
click at [730, 288] on div "Add Column" at bounding box center [611, 255] width 1091 height 248
click at [425, 279] on div "Add Column" at bounding box center [611, 255] width 1091 height 248
click at [416, 279] on div "Add Column" at bounding box center [611, 255] width 1091 height 248
click at [416, 279] on input "**********" at bounding box center [505, 287] width 262 height 20
click at [411, 279] on input "**********" at bounding box center [505, 287] width 262 height 20
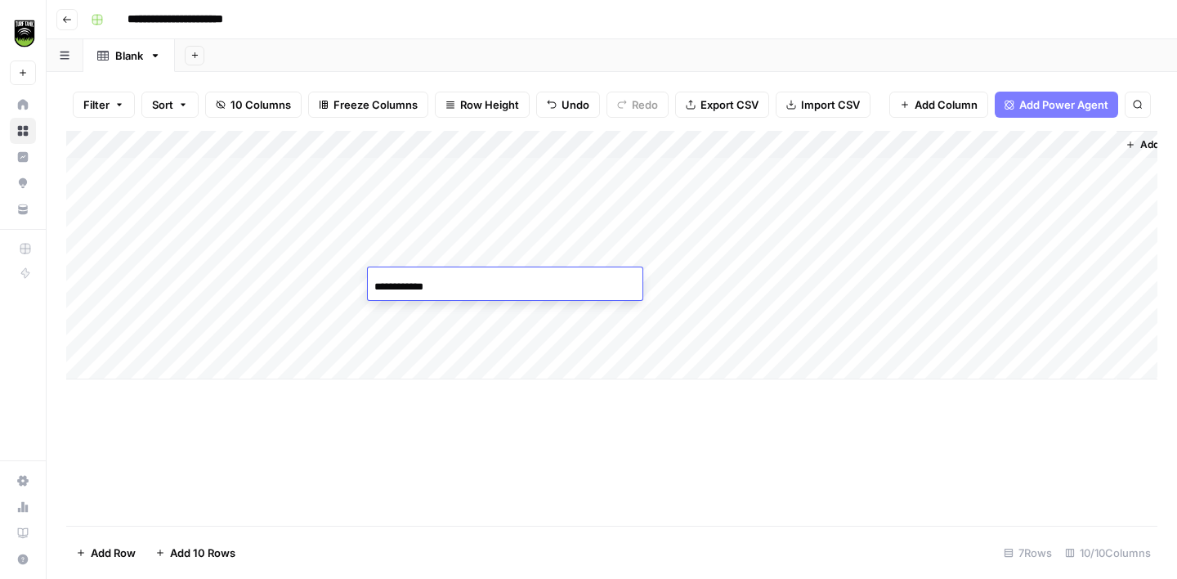
click at [484, 278] on input "**********" at bounding box center [505, 287] width 262 height 20
type input "**********"
click at [597, 257] on div "Add Column" at bounding box center [611, 255] width 1091 height 248
click at [430, 254] on div "Add Column" at bounding box center [611, 255] width 1091 height 248
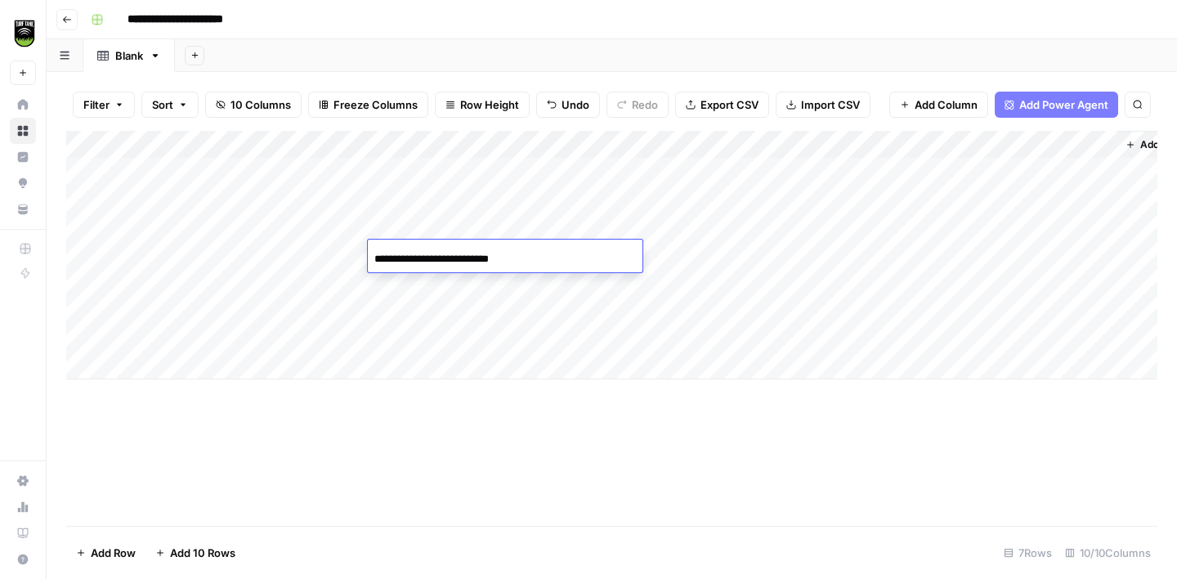
click at [430, 254] on input "**********" at bounding box center [505, 259] width 262 height 20
click at [443, 258] on input "**********" at bounding box center [505, 259] width 262 height 20
type input "**********"
click at [568, 218] on div "Add Column" at bounding box center [611, 255] width 1091 height 248
click at [566, 228] on div "Add Column" at bounding box center [611, 255] width 1091 height 248
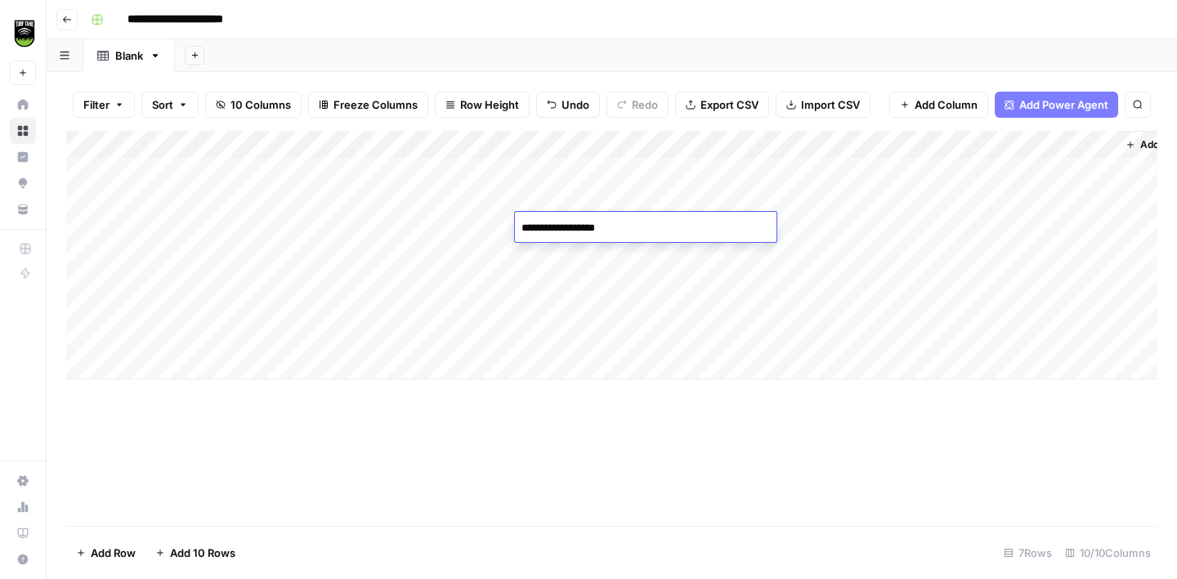
click at [566, 228] on textarea "**********" at bounding box center [646, 228] width 262 height 23
click at [570, 229] on textarea "**********" at bounding box center [646, 228] width 262 height 23
click at [459, 216] on div "Add Column" at bounding box center [611, 255] width 1091 height 248
type input "**********"
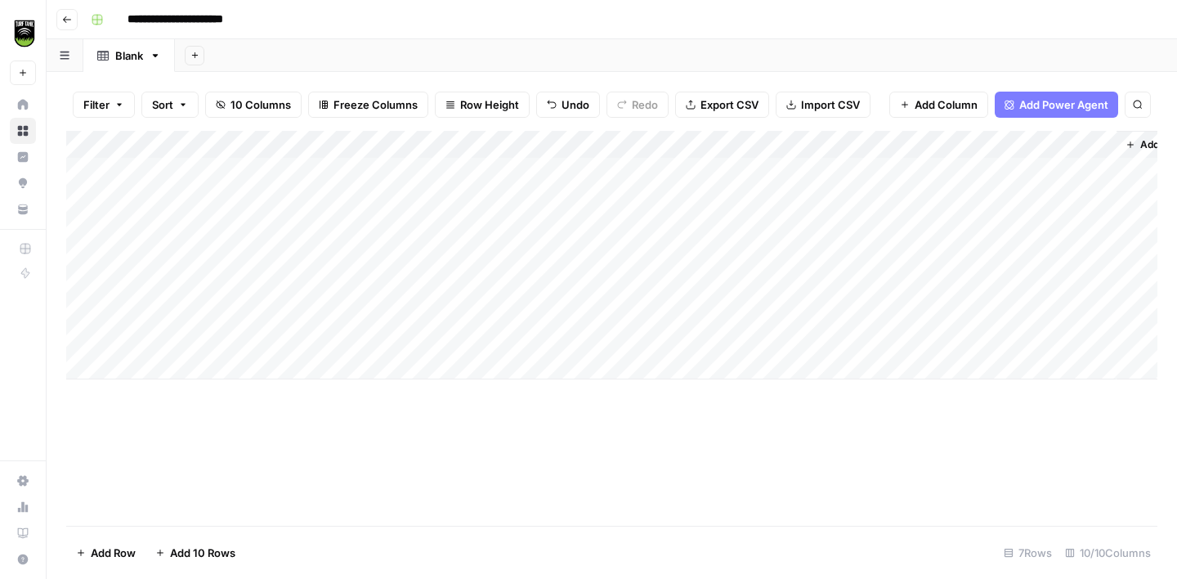
click at [567, 192] on div "Add Column" at bounding box center [611, 255] width 1091 height 248
click at [588, 195] on div "Add Column" at bounding box center [611, 255] width 1091 height 248
click at [401, 195] on div "Add Column" at bounding box center [611, 255] width 1091 height 248
click at [561, 173] on div "Add Column" at bounding box center [611, 255] width 1091 height 248
click at [577, 173] on div "Add Column" at bounding box center [611, 255] width 1091 height 248
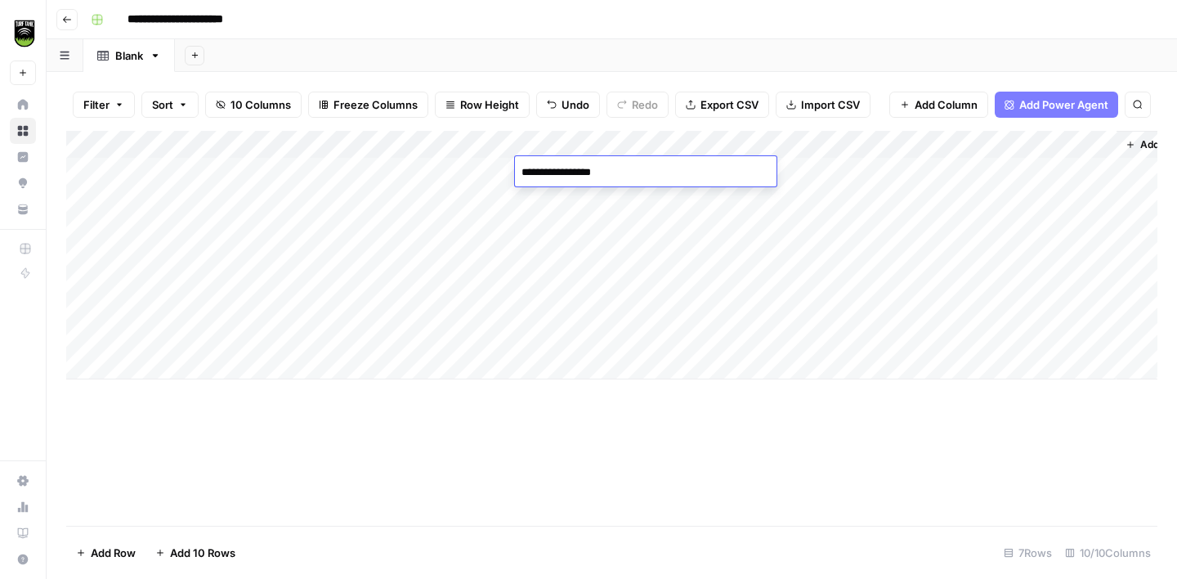
click at [577, 173] on textarea "**********" at bounding box center [646, 172] width 262 height 23
click at [566, 172] on textarea "**********" at bounding box center [646, 172] width 262 height 23
click at [412, 172] on div "Add Column" at bounding box center [611, 255] width 1091 height 248
type input "*********"
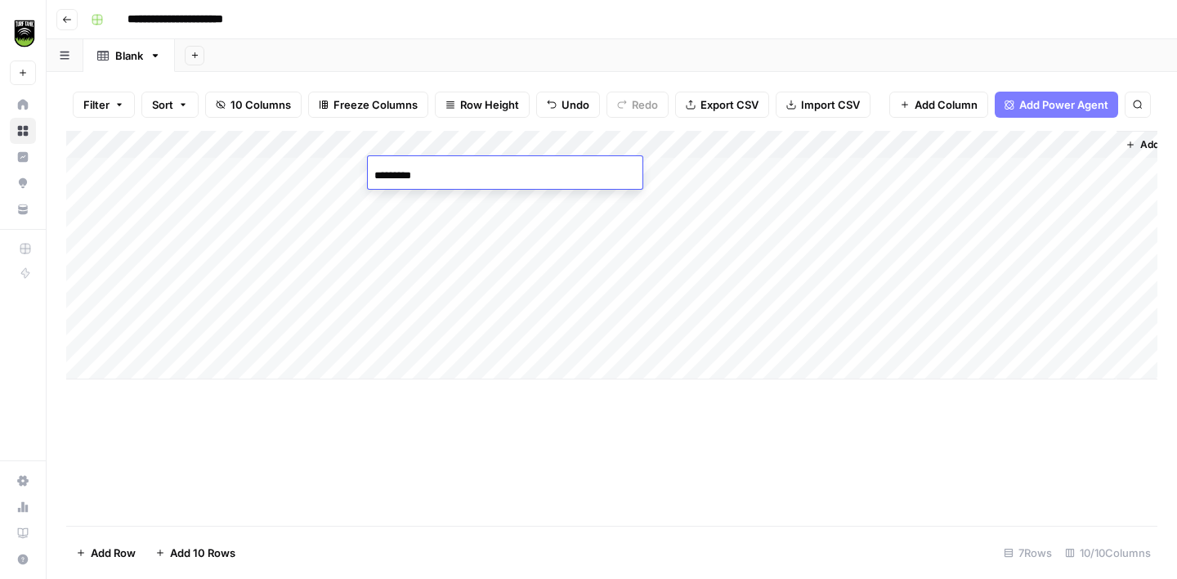
click at [477, 475] on div "Add Column" at bounding box center [611, 328] width 1091 height 395
click at [169, 168] on div "Add Column" at bounding box center [611, 255] width 1091 height 248
drag, startPoint x: 517, startPoint y: 144, endPoint x: 390, endPoint y: 145, distance: 127.5
click at [391, 145] on div "Add Column" at bounding box center [611, 255] width 1091 height 248
drag, startPoint x: 641, startPoint y: 138, endPoint x: 499, endPoint y: 135, distance: 142.3
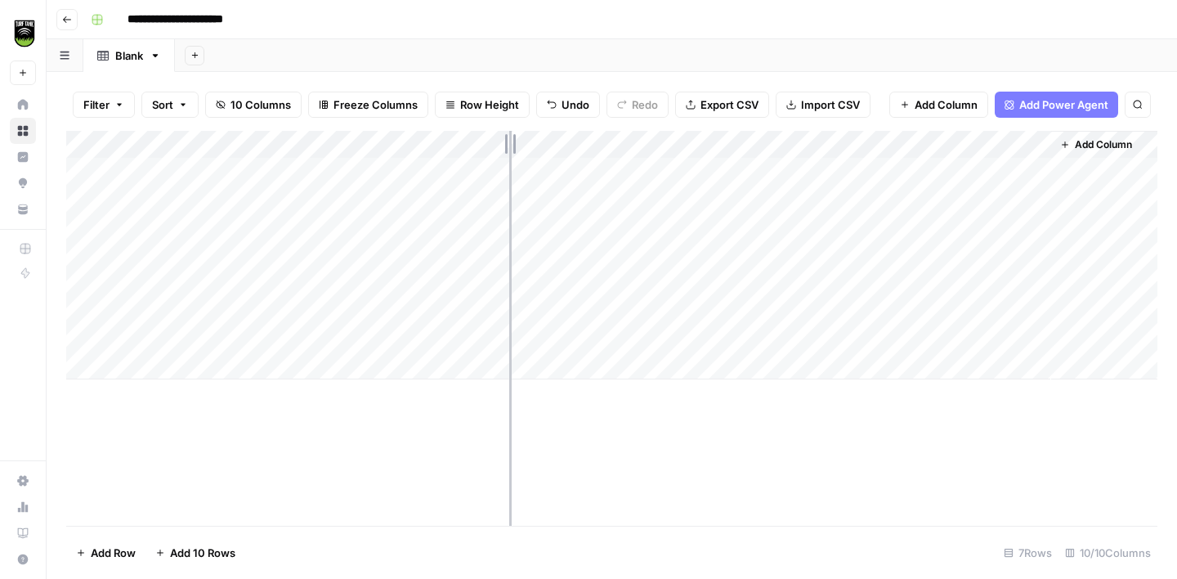
click at [499, 135] on div "Add Column" at bounding box center [611, 255] width 1091 height 248
drag, startPoint x: 616, startPoint y: 138, endPoint x: 571, endPoint y: 138, distance: 45.0
click at [575, 138] on div "Add Column" at bounding box center [611, 255] width 1091 height 248
drag, startPoint x: 694, startPoint y: 140, endPoint x: 628, endPoint y: 141, distance: 66.2
click at [633, 141] on div "Add Column" at bounding box center [611, 255] width 1091 height 248
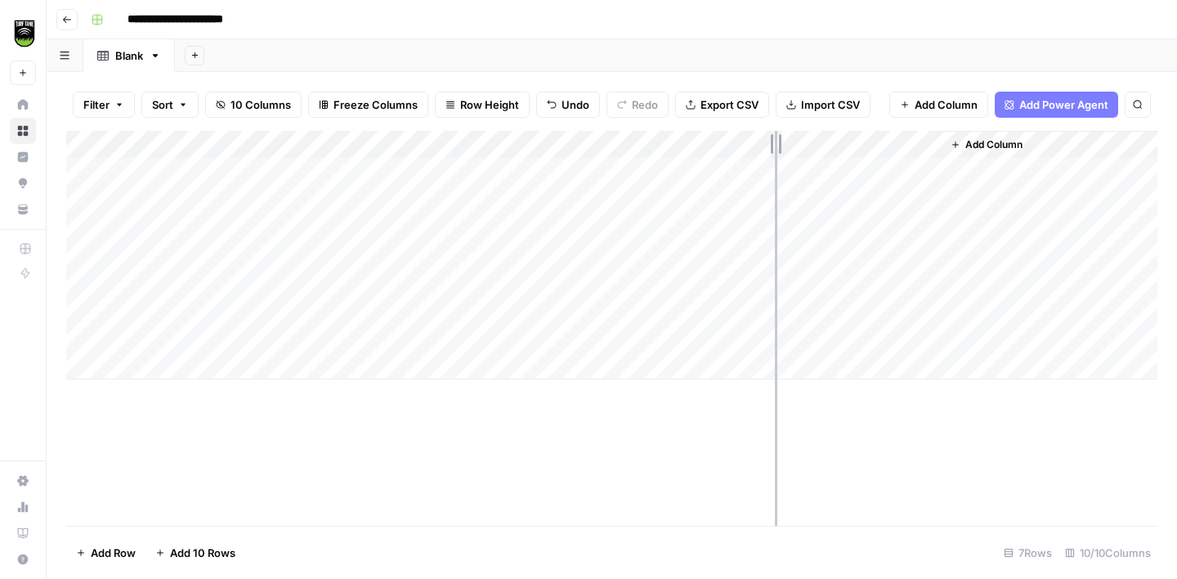
drag, startPoint x: 775, startPoint y: 133, endPoint x: 716, endPoint y: 133, distance: 58.8
click at [720, 133] on div "Add Column" at bounding box center [611, 255] width 1091 height 248
drag, startPoint x: 861, startPoint y: 136, endPoint x: 799, endPoint y: 136, distance: 62.1
click at [801, 136] on div "Add Column" at bounding box center [611, 255] width 1091 height 248
drag, startPoint x: 938, startPoint y: 141, endPoint x: 845, endPoint y: 146, distance: 93.3
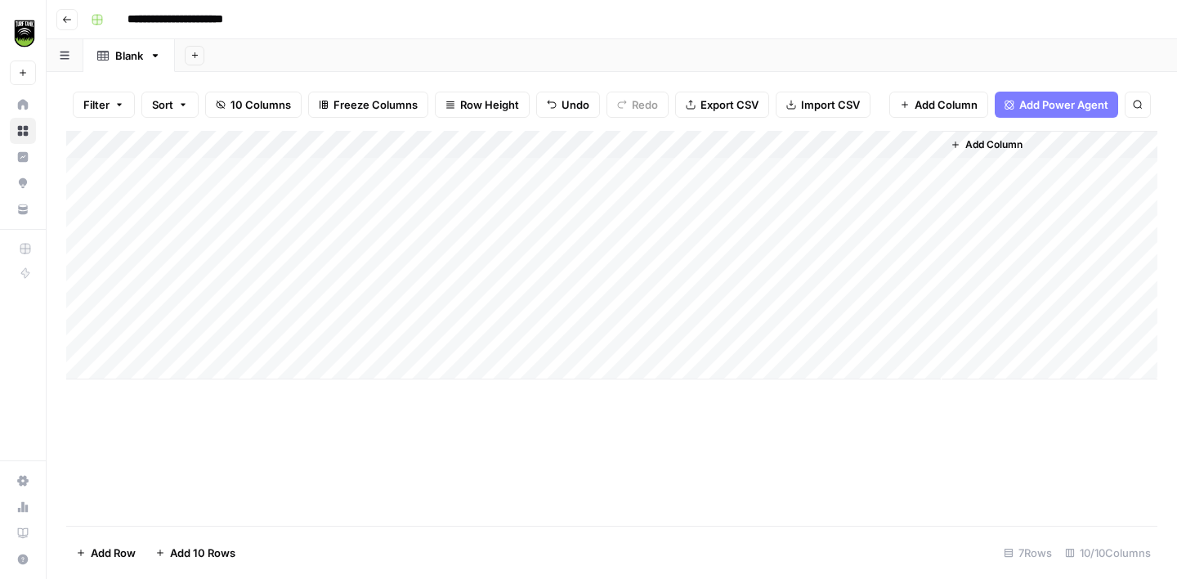
click at [851, 146] on div "Add Column" at bounding box center [611, 255] width 1091 height 248
click at [1005, 143] on span "Add Column" at bounding box center [993, 144] width 57 height 15
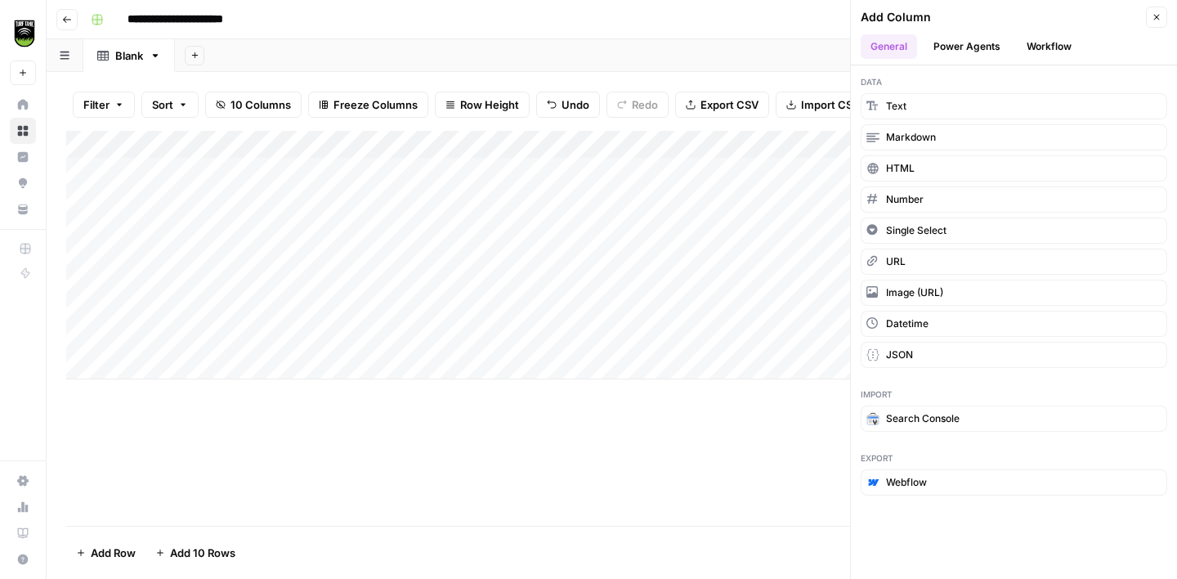
click at [1045, 47] on button "Workflow" at bounding box center [1049, 46] width 65 height 25
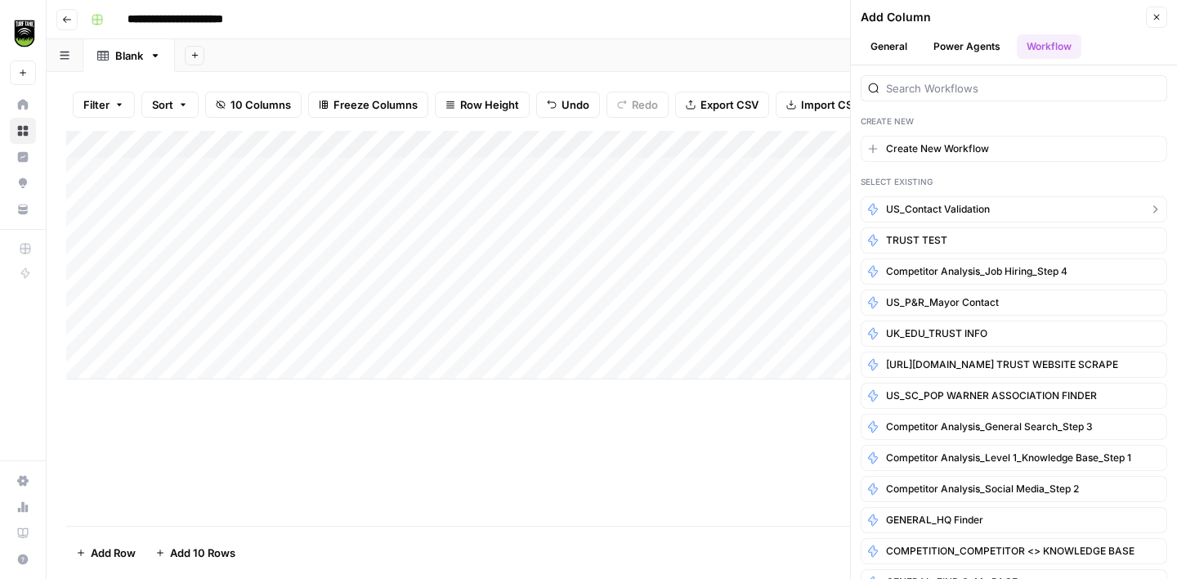
click at [947, 204] on span "US_Contact Validation" at bounding box center [938, 209] width 104 height 15
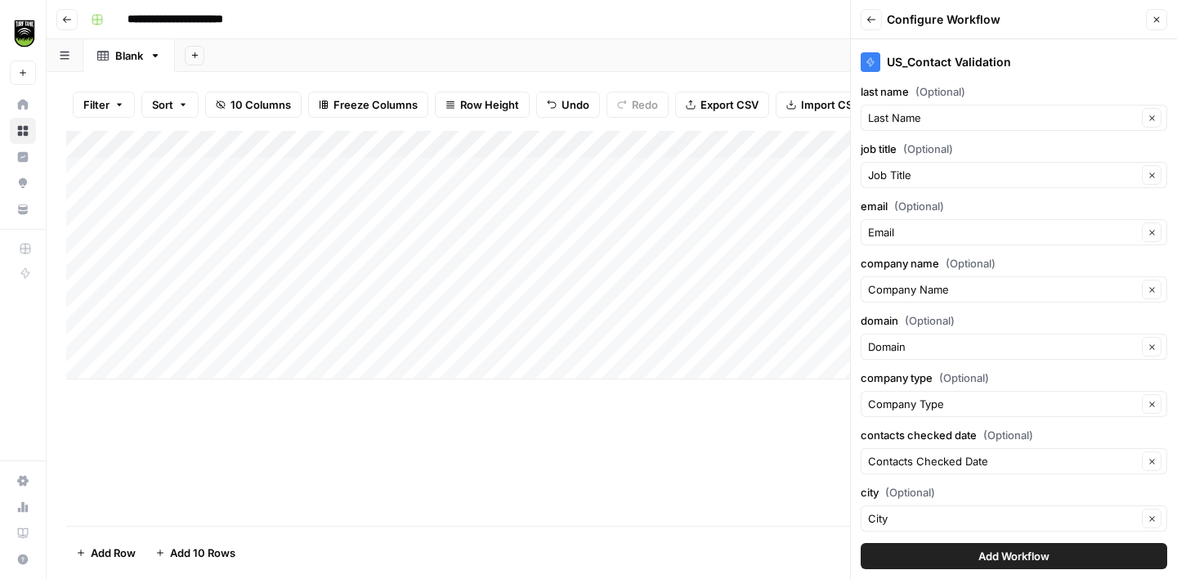
scroll to position [124, 0]
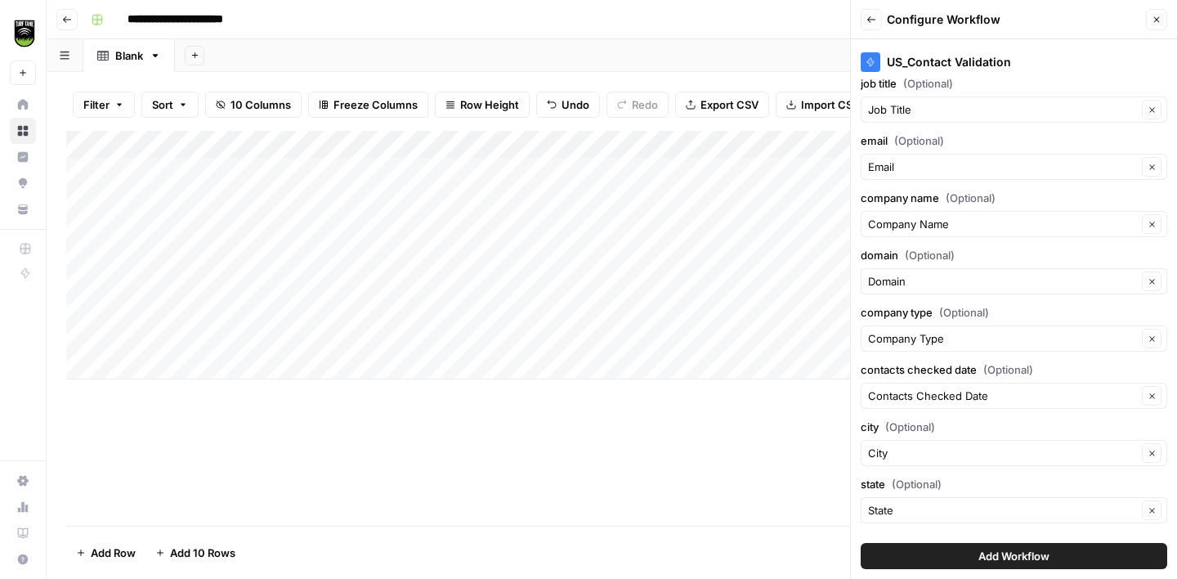
click at [1032, 552] on span "Add Workflow" at bounding box center [1013, 556] width 71 height 16
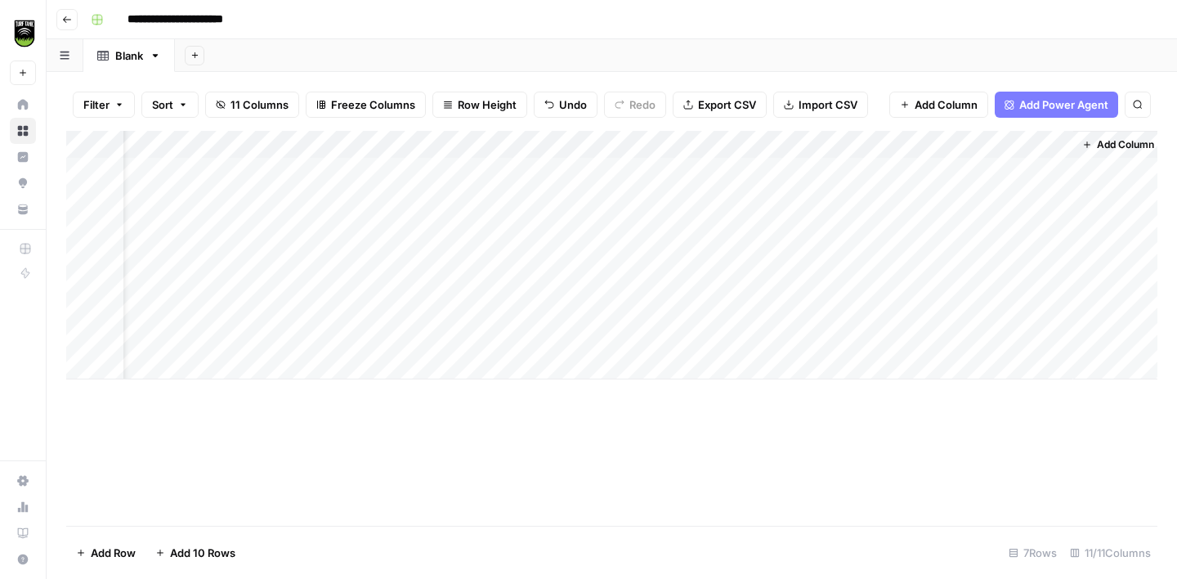
scroll to position [0, 65]
drag, startPoint x: 1065, startPoint y: 144, endPoint x: 911, endPoint y: 145, distance: 153.7
click at [912, 145] on div "Add Column" at bounding box center [611, 255] width 1091 height 248
drag, startPoint x: 1063, startPoint y: 143, endPoint x: 934, endPoint y: 149, distance: 129.3
click at [937, 148] on div "Add Column" at bounding box center [611, 255] width 1091 height 248
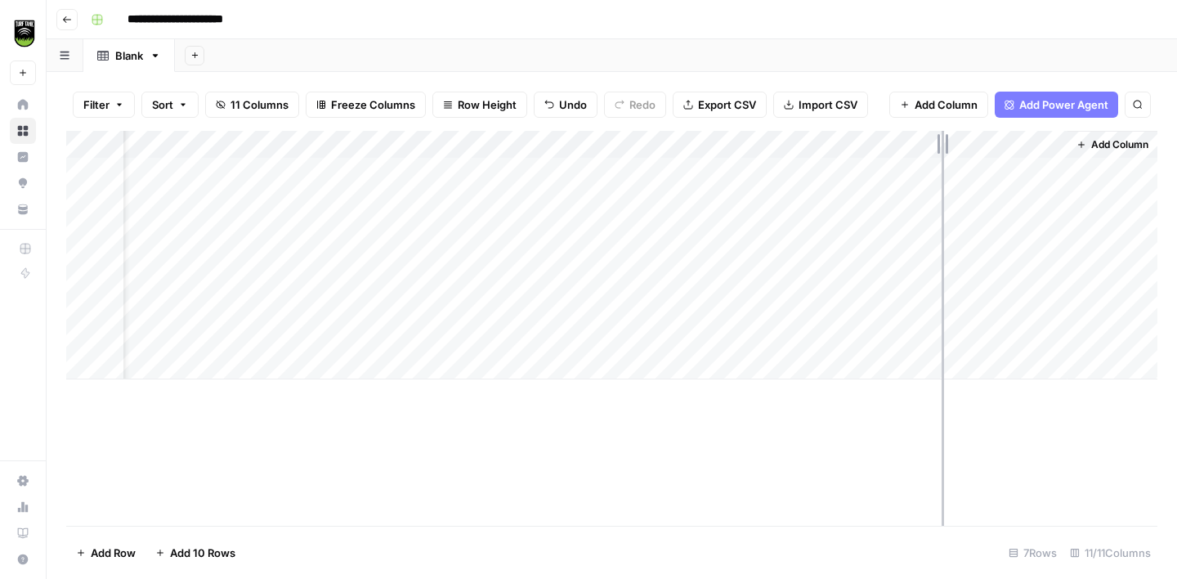
scroll to position [0, 0]
click at [1014, 141] on div "Add Column" at bounding box center [611, 255] width 1091 height 248
click at [1040, 183] on span "All Rows" at bounding box center [1066, 182] width 103 height 16
click at [1006, 340] on div "Add Column" at bounding box center [611, 255] width 1091 height 248
click at [80, 336] on div "Add Column" at bounding box center [611, 255] width 1091 height 248
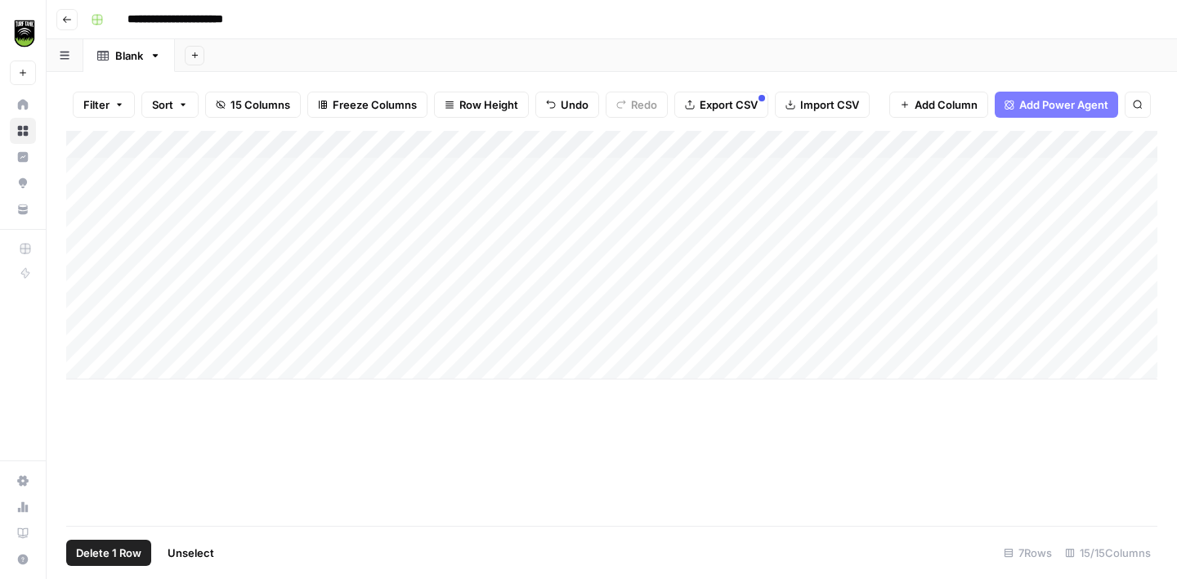
click at [113, 555] on span "Delete 1 Row" at bounding box center [108, 552] width 65 height 16
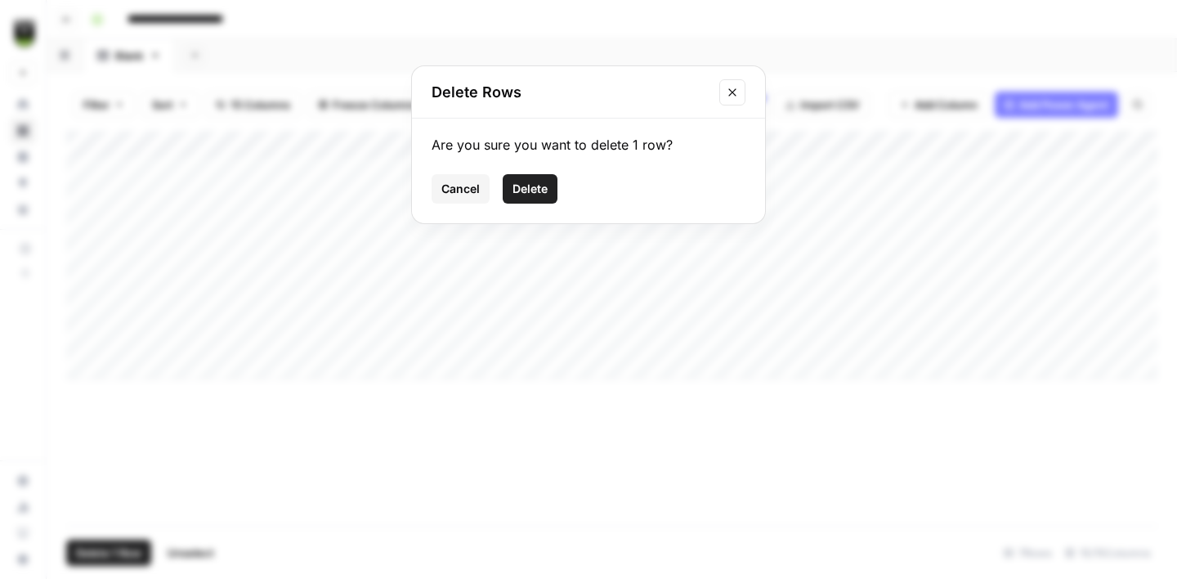
click at [528, 186] on span "Delete" at bounding box center [529, 189] width 35 height 16
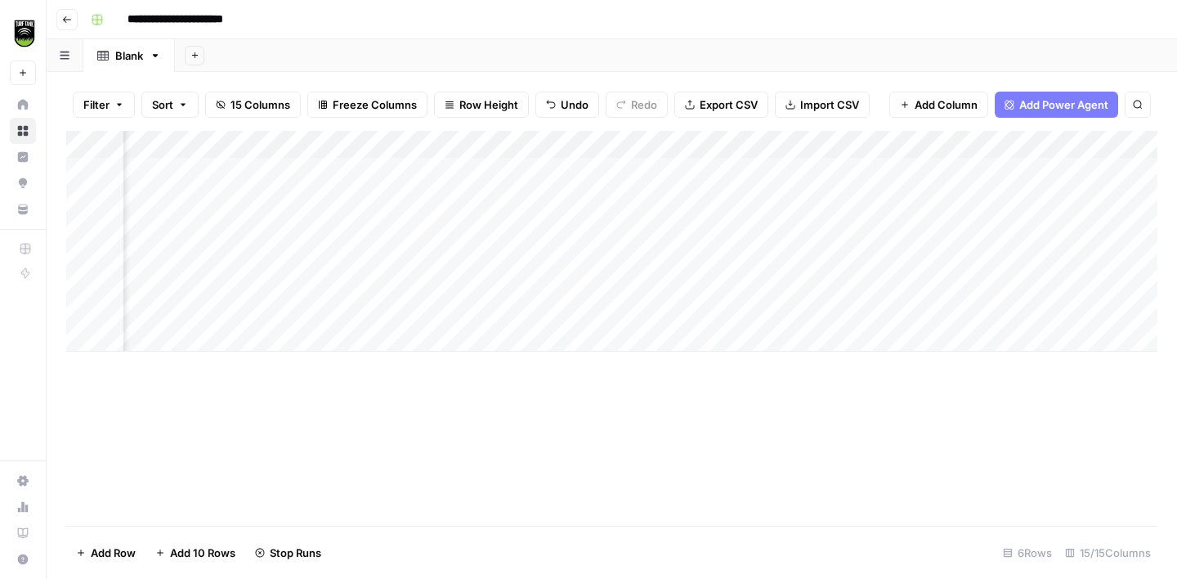
scroll to position [0, 545]
click at [441, 147] on div "Add Column" at bounding box center [611, 241] width 1091 height 221
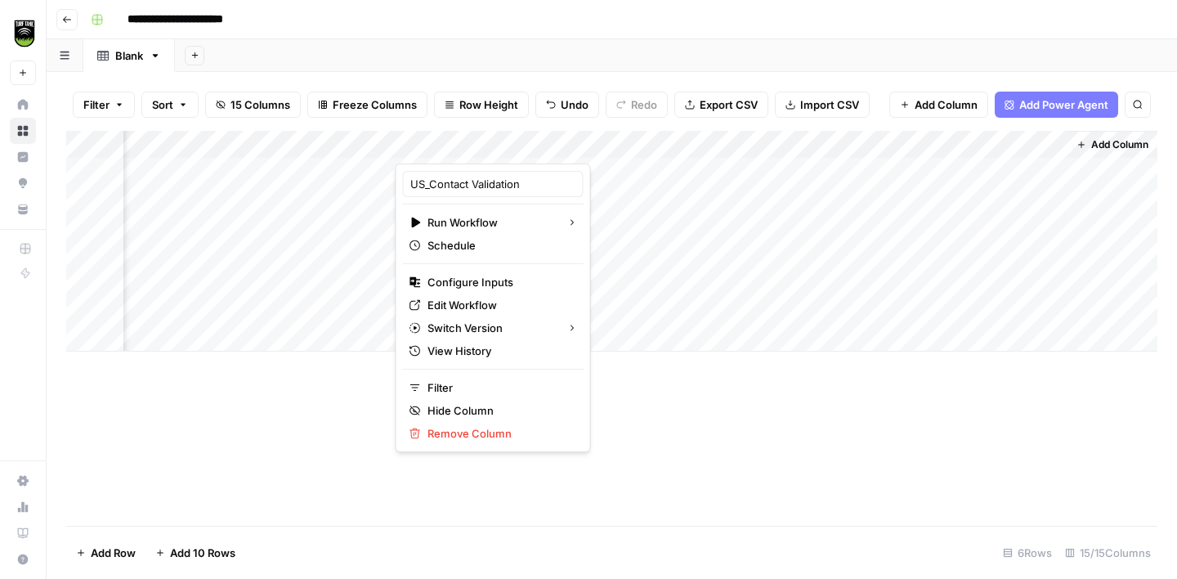
click at [648, 17] on div "**********" at bounding box center [622, 20] width 1076 height 26
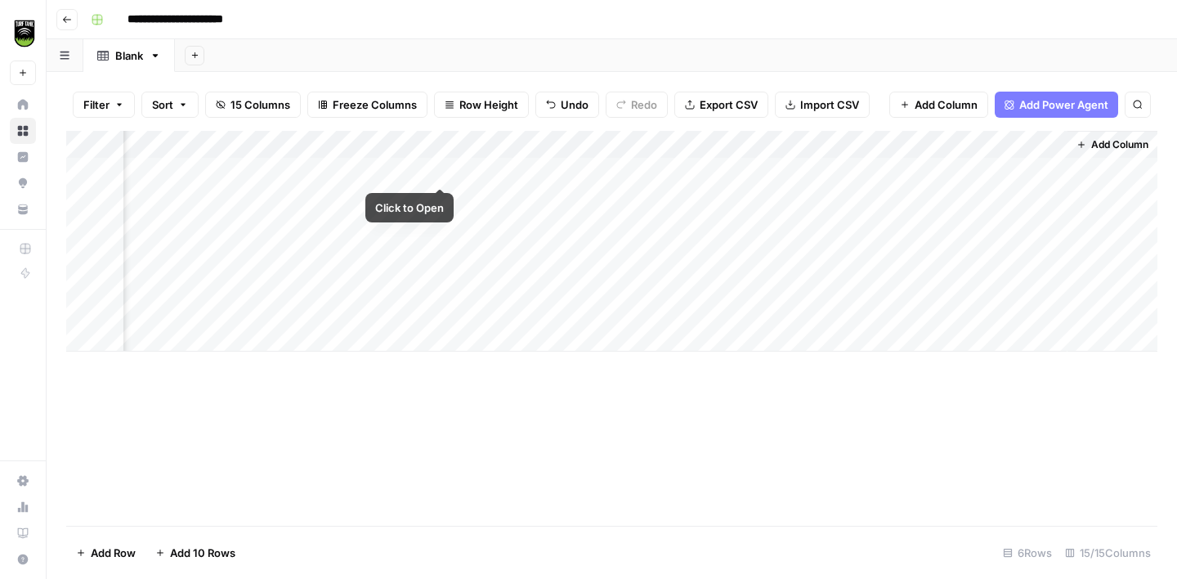
click at [442, 169] on div "Add Column" at bounding box center [611, 241] width 1091 height 221
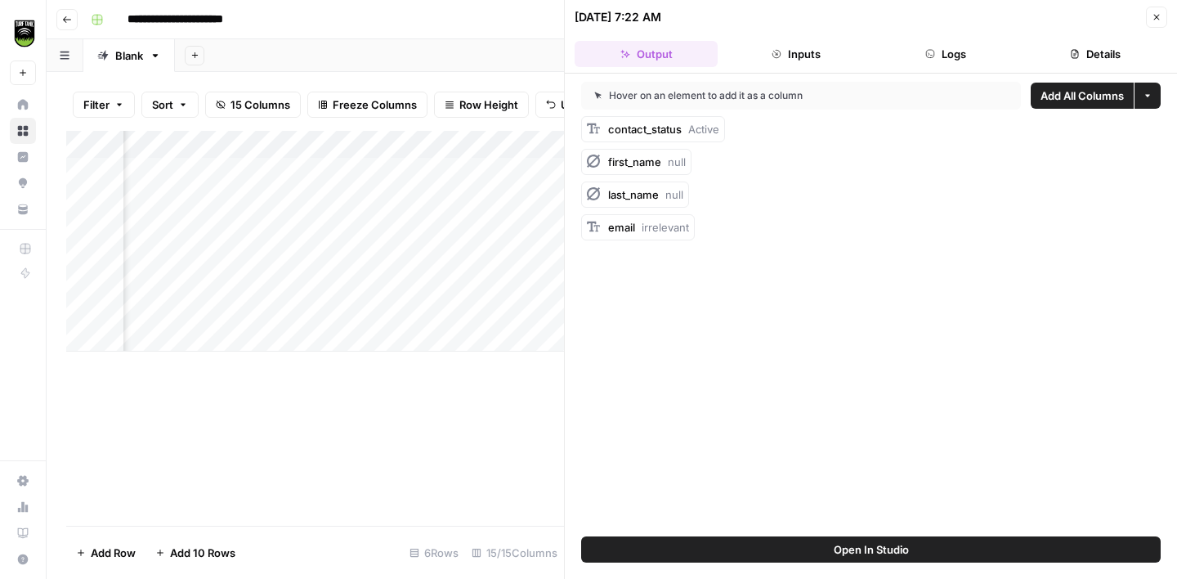
click at [1108, 46] on button "Details" at bounding box center [1095, 54] width 143 height 26
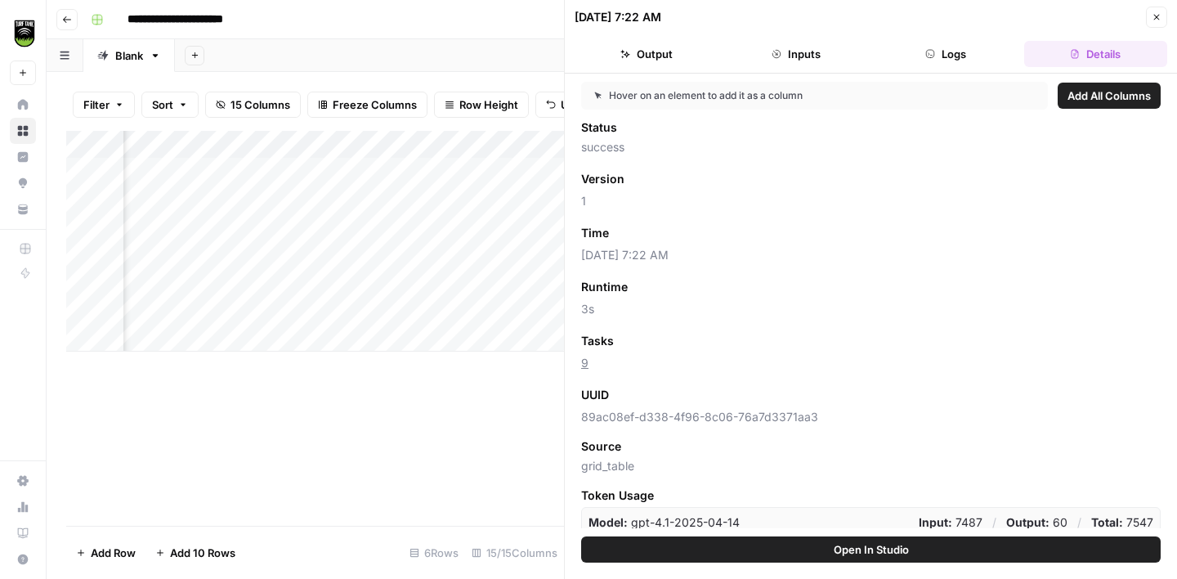
click at [651, 333] on span "Add as Column" at bounding box center [662, 340] width 71 height 15
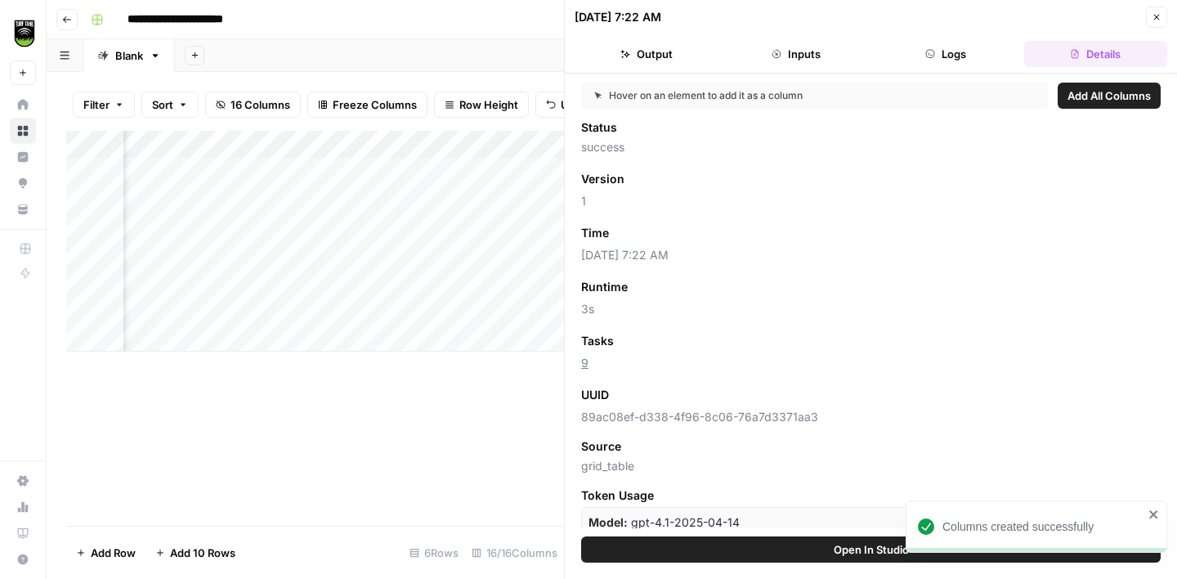
scroll to position [0, 729]
click at [1152, 18] on icon "button" at bounding box center [1157, 17] width 10 height 10
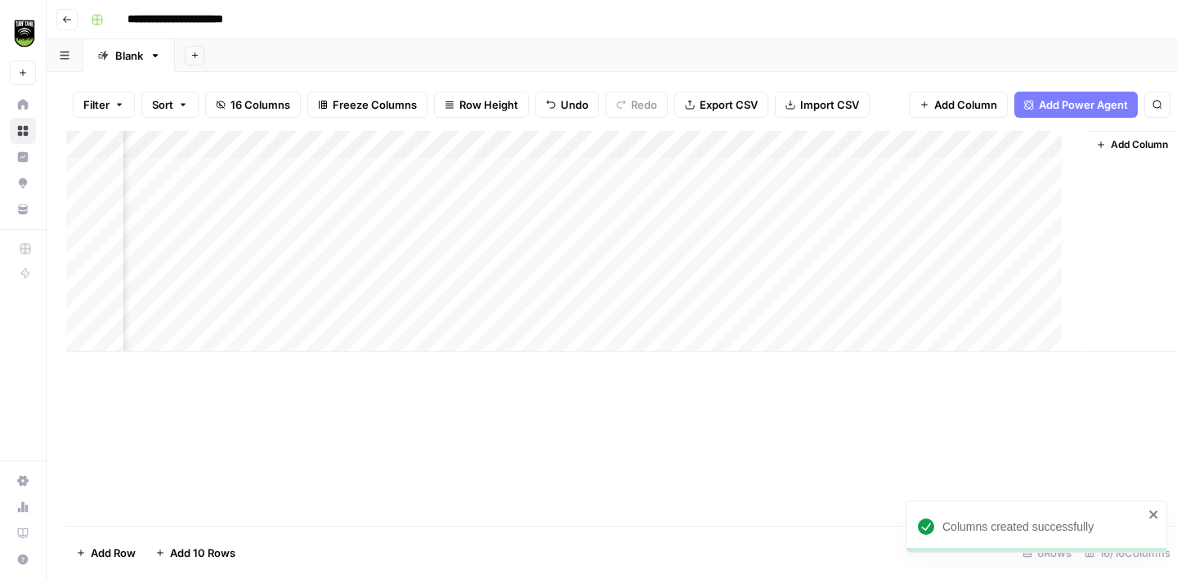
scroll to position [0, 673]
drag, startPoint x: 498, startPoint y: 142, endPoint x: 395, endPoint y: 136, distance: 103.1
click at [396, 136] on div "Add Column" at bounding box center [611, 241] width 1091 height 221
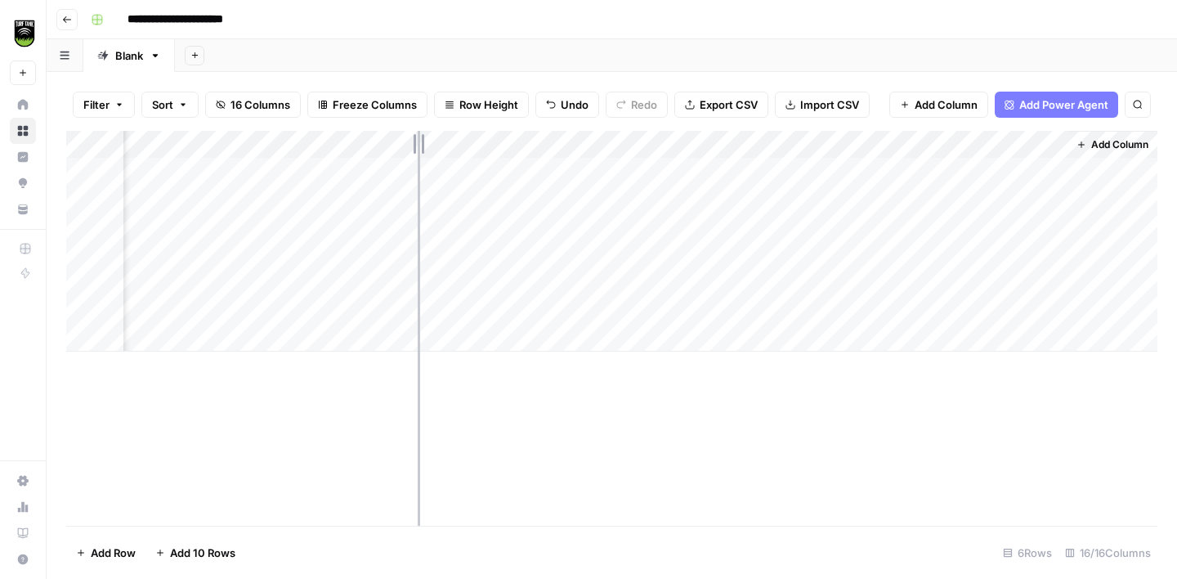
drag, startPoint x: 478, startPoint y: 139, endPoint x: 414, endPoint y: 145, distance: 64.9
click at [414, 145] on div "Add Column" at bounding box center [611, 241] width 1091 height 221
click at [625, 418] on div "Add Column" at bounding box center [611, 328] width 1091 height 395
click at [1091, 148] on span "Add Column" at bounding box center [1119, 144] width 57 height 15
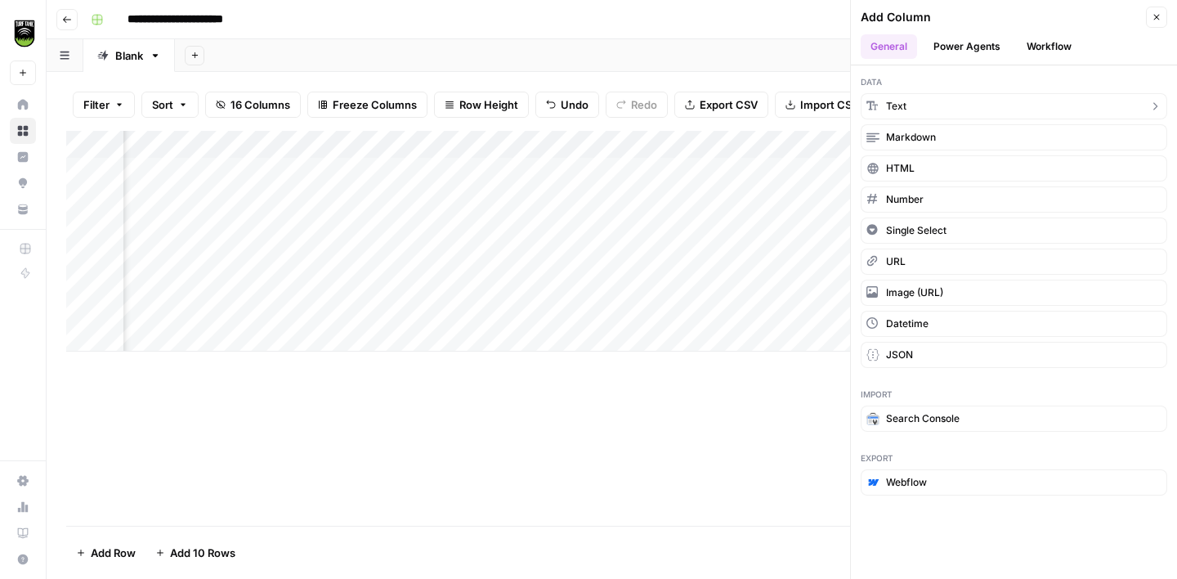
click at [957, 105] on button "Text" at bounding box center [1014, 106] width 307 height 26
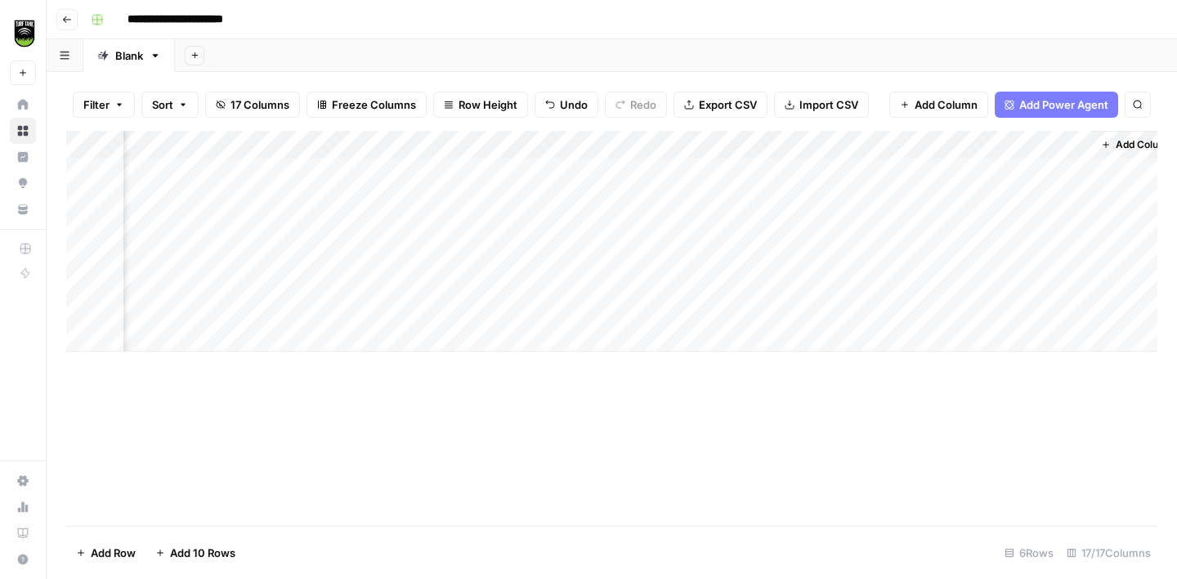
scroll to position [0, 862]
click at [887, 142] on div "Add Column" at bounding box center [611, 241] width 1091 height 221
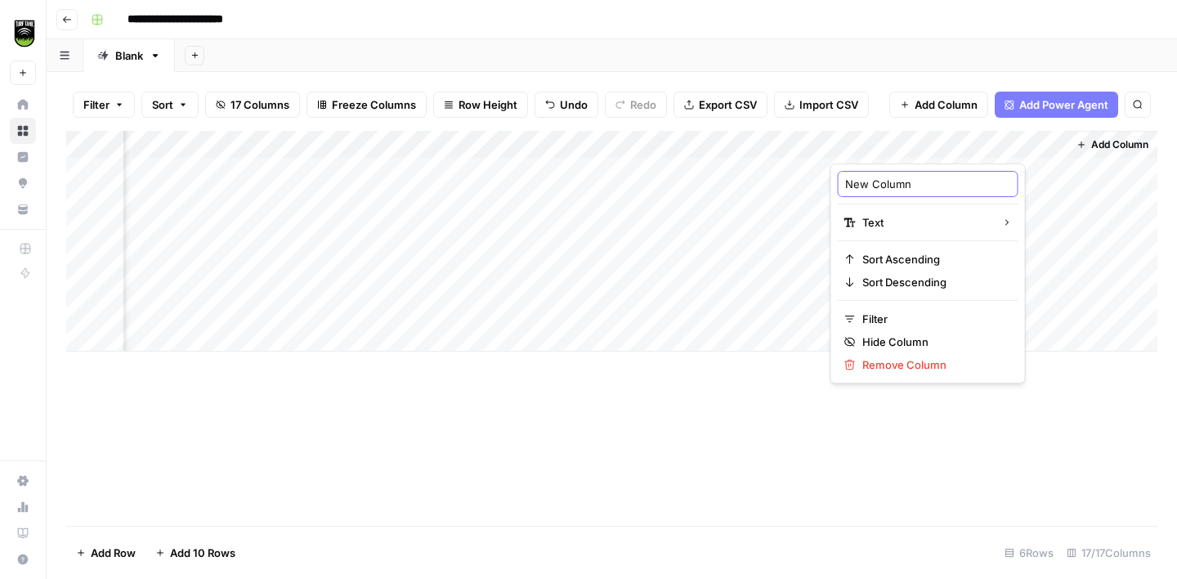
click at [870, 183] on input "New Column" at bounding box center [928, 184] width 166 height 16
type input "Tasks V1"
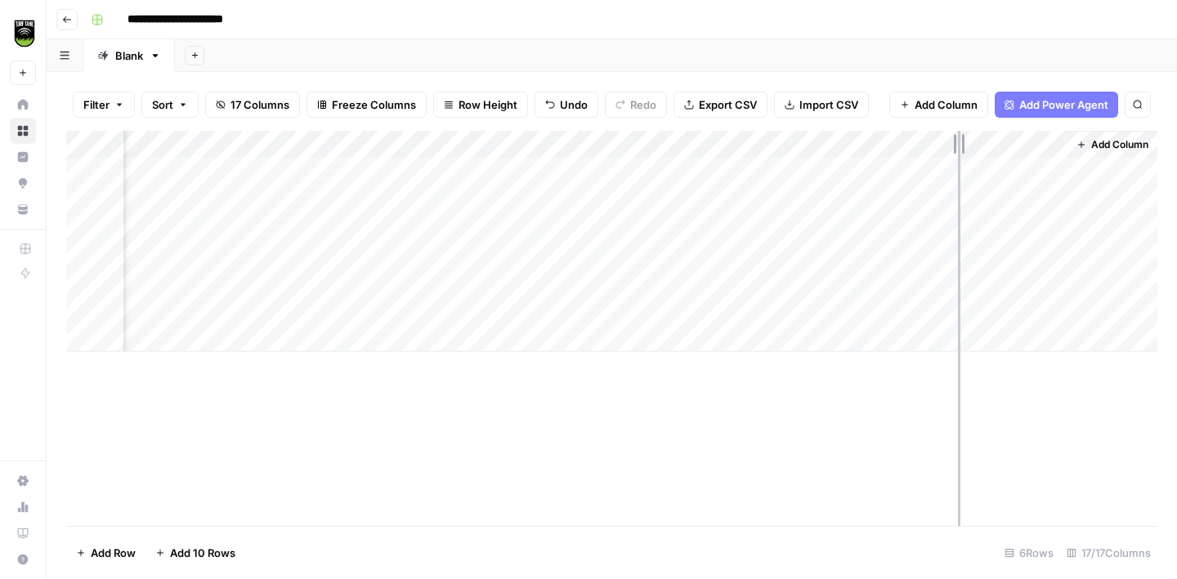
drag, startPoint x: 1063, startPoint y: 140, endPoint x: 886, endPoint y: 144, distance: 177.4
click at [887, 145] on div "Add Column" at bounding box center [611, 241] width 1091 height 221
drag, startPoint x: 1014, startPoint y: 140, endPoint x: 486, endPoint y: 150, distance: 527.3
click at [486, 150] on div "Add Column" at bounding box center [611, 241] width 1091 height 221
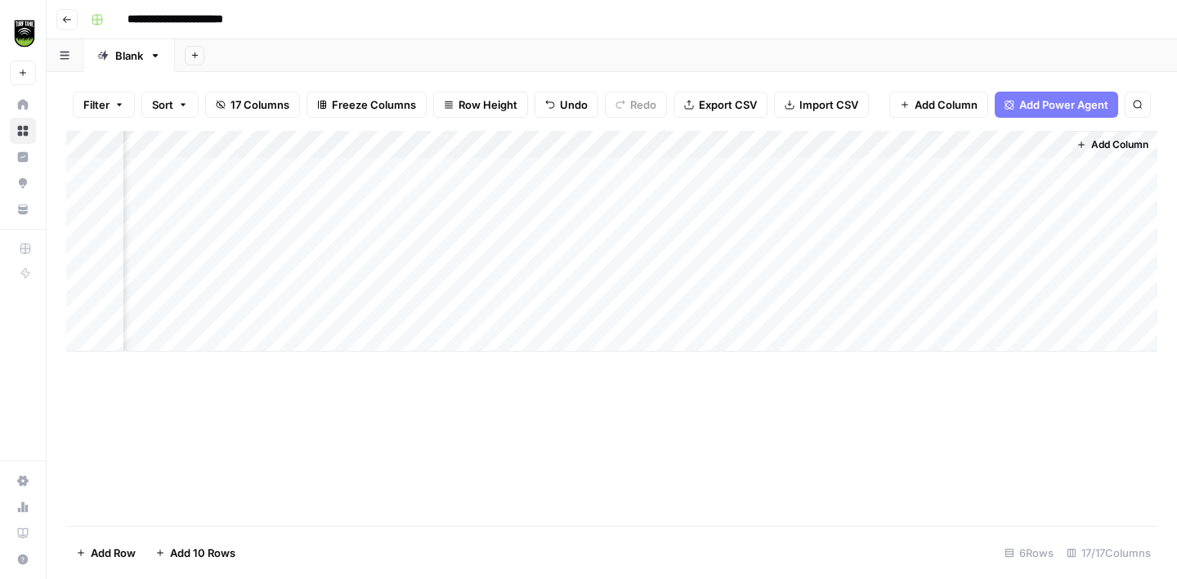
click at [356, 168] on div "Add Column" at bounding box center [611, 241] width 1091 height 221
click at [414, 171] on div "Add Column" at bounding box center [611, 241] width 1091 height 221
click at [297, 145] on div "Add Column" at bounding box center [611, 241] width 1091 height 221
click at [367, 20] on div "**********" at bounding box center [622, 20] width 1076 height 26
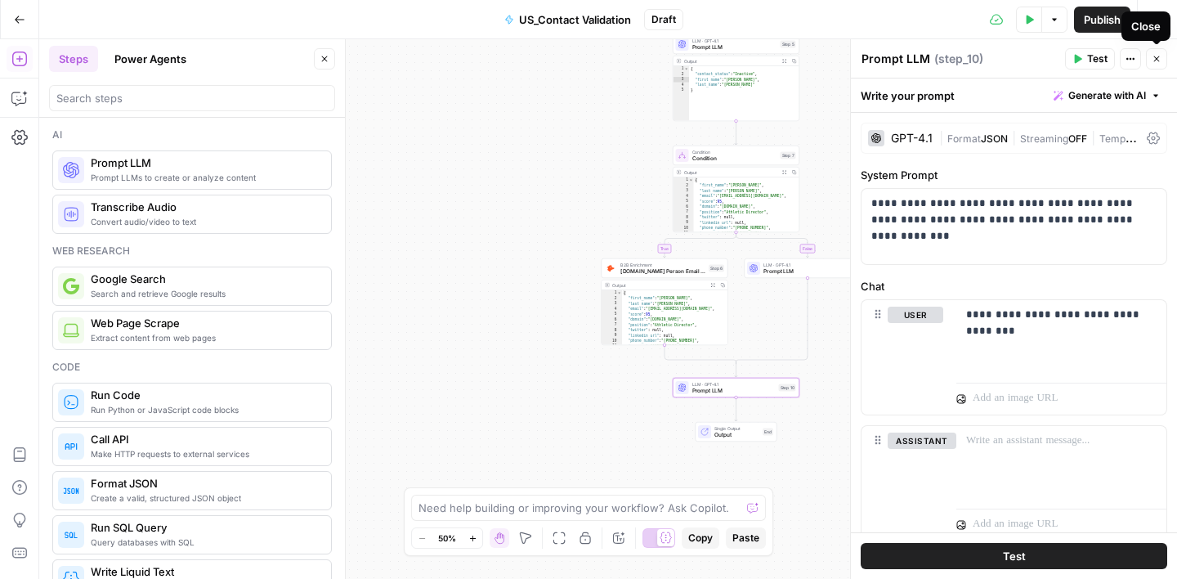
click at [1150, 65] on button "Close" at bounding box center [1156, 58] width 21 height 21
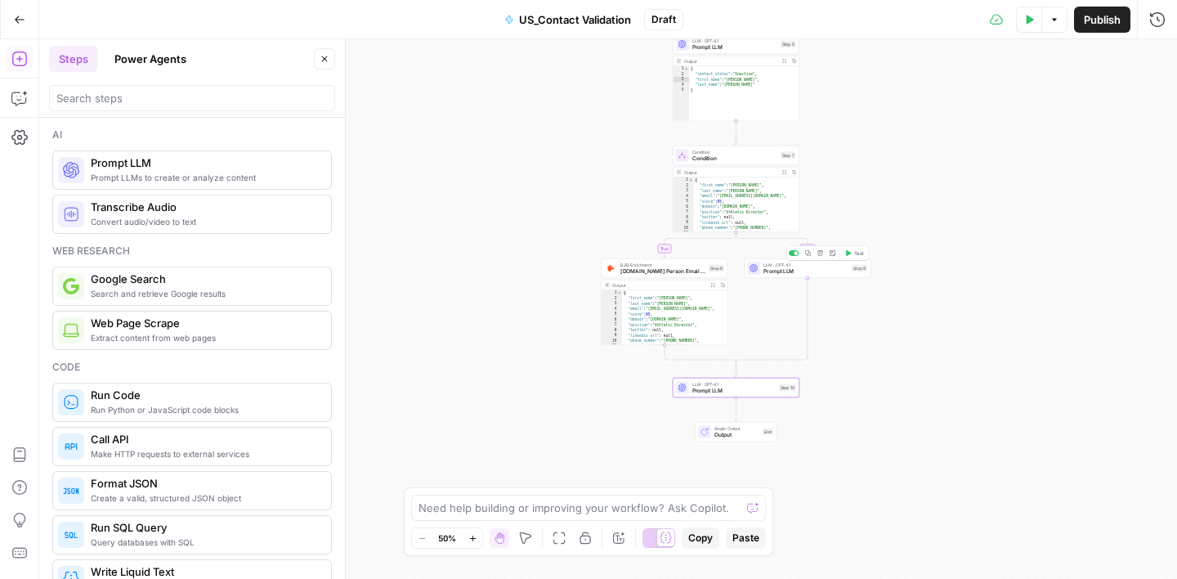
click at [816, 269] on span "Prompt LLM" at bounding box center [805, 271] width 85 height 8
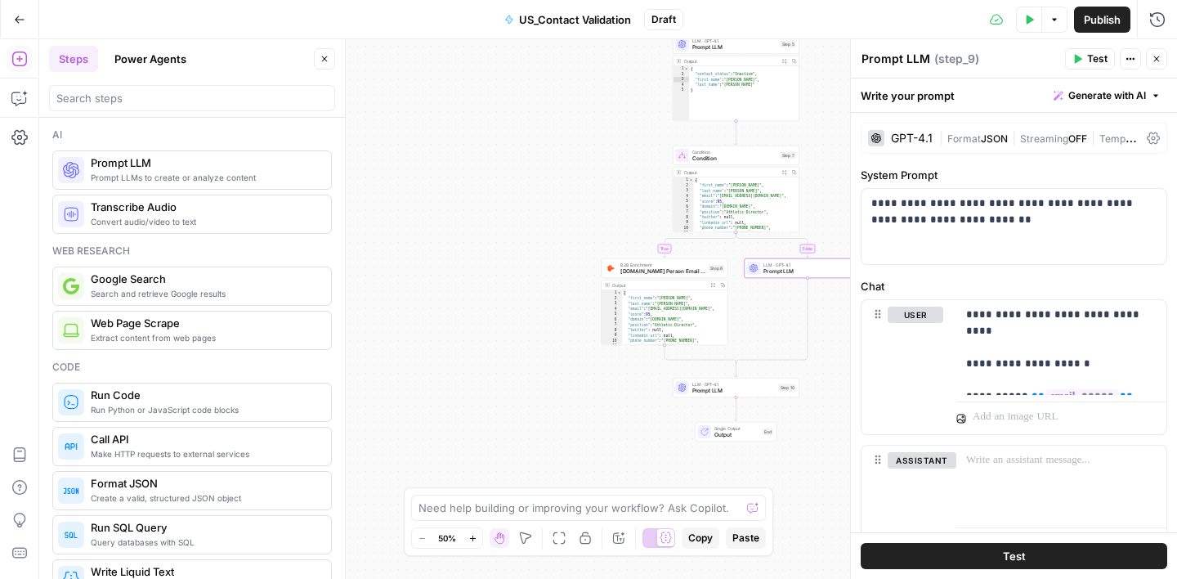
click at [1153, 62] on icon "button" at bounding box center [1157, 59] width 10 height 10
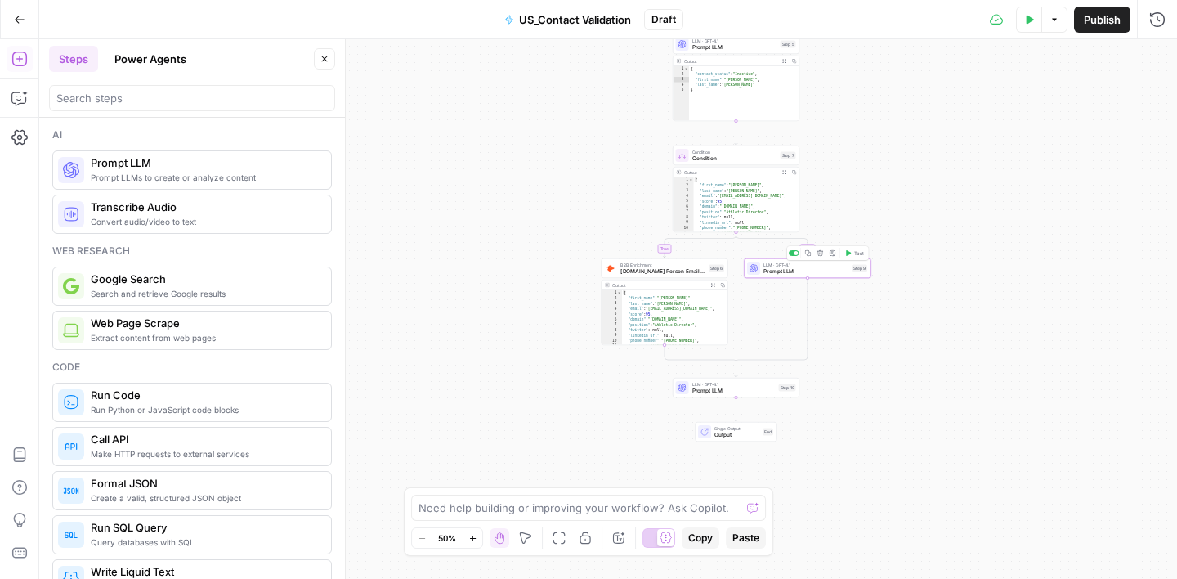
click at [820, 255] on icon "button" at bounding box center [820, 253] width 6 height 6
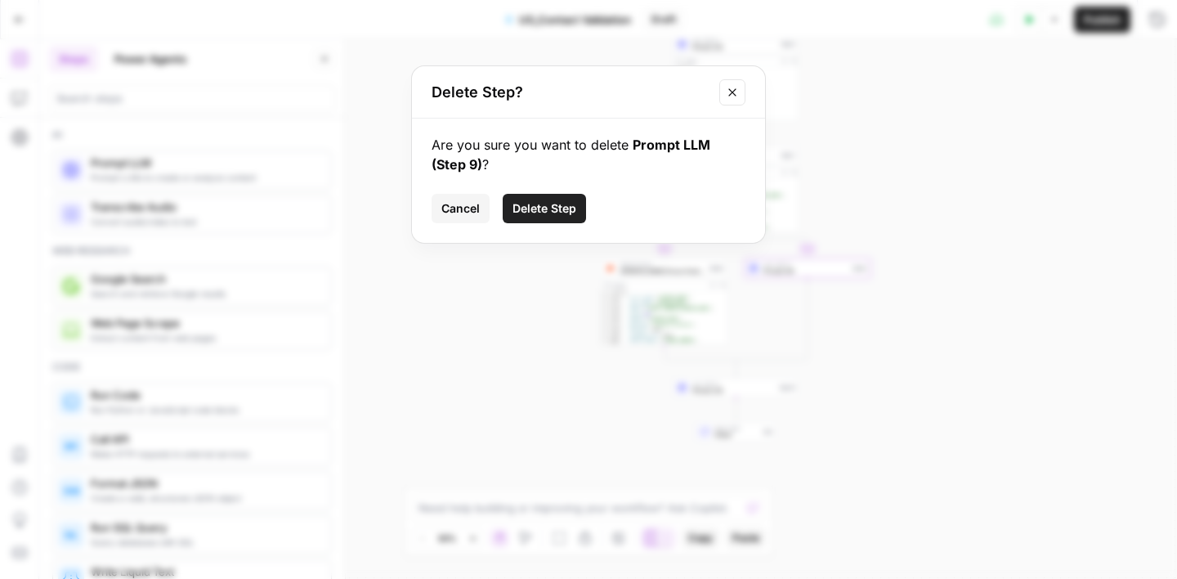
click at [540, 204] on span "Delete Step" at bounding box center [544, 208] width 64 height 16
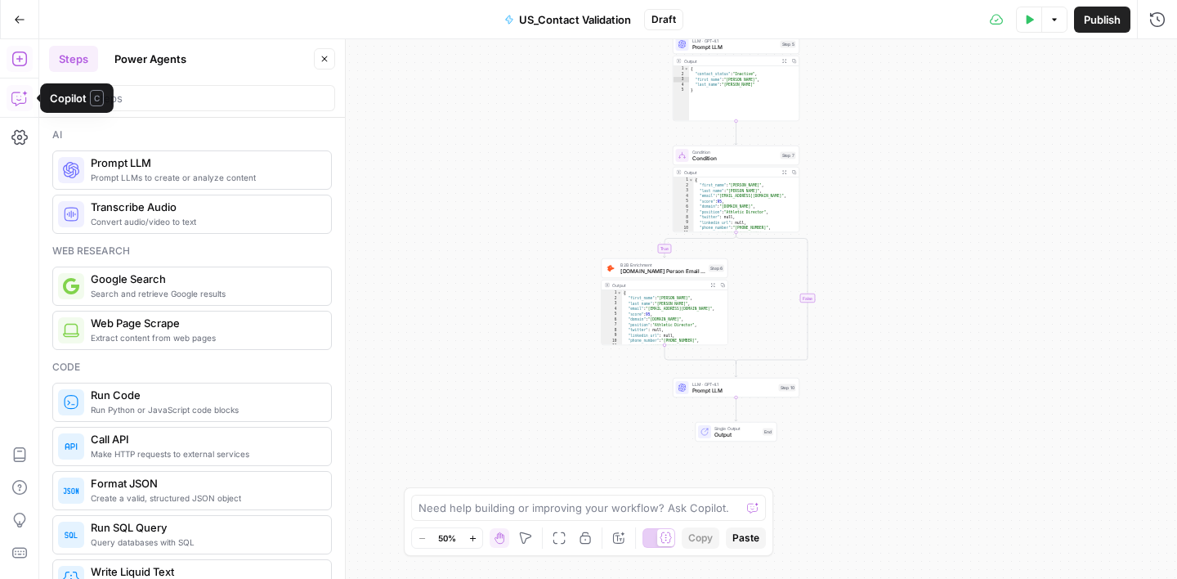
click at [19, 101] on icon "button" at bounding box center [19, 98] width 16 height 16
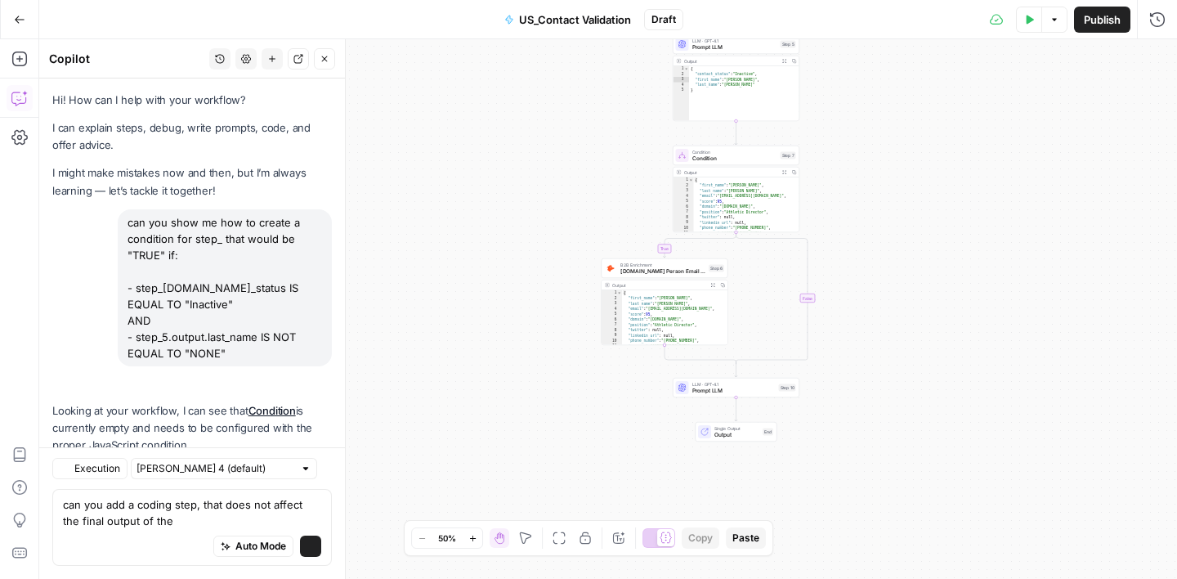
scroll to position [1569, 0]
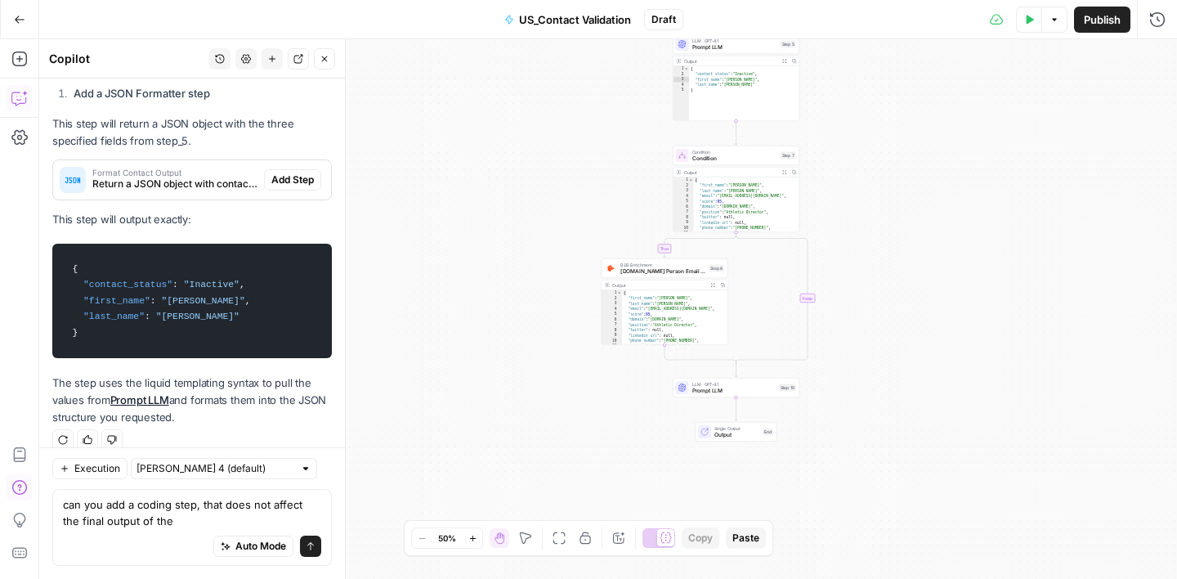
drag, startPoint x: 160, startPoint y: 525, endPoint x: 10, endPoint y: 487, distance: 155.0
click at [10, 487] on body "Turf Tank - Data Team New Home Browse Insights Opportunities Your Data Recent G…" at bounding box center [588, 289] width 1177 height 579
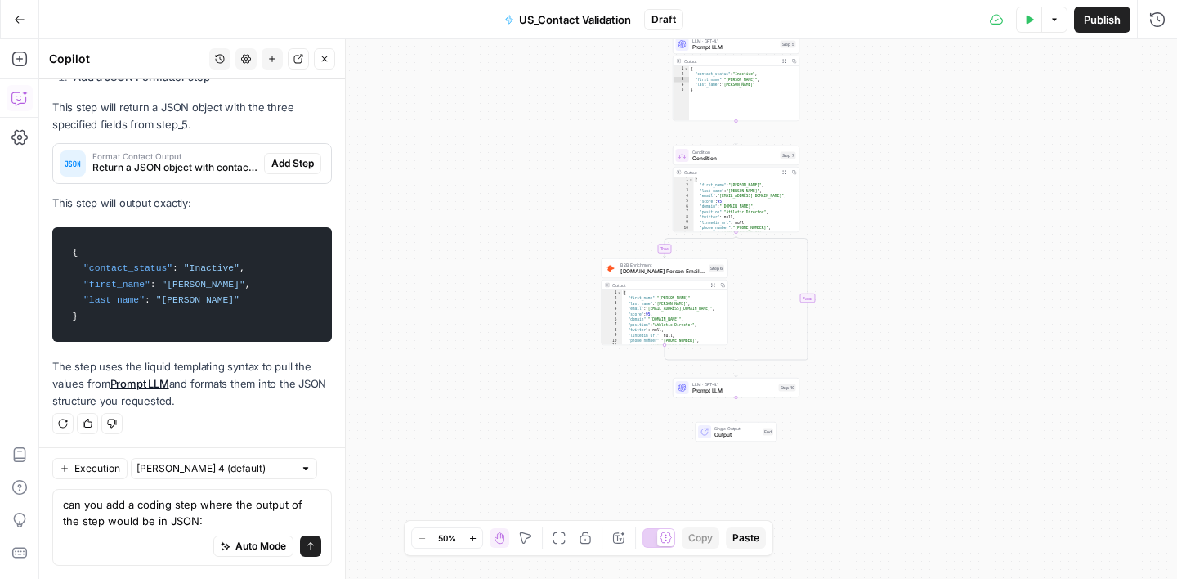
scroll to position [1602, 0]
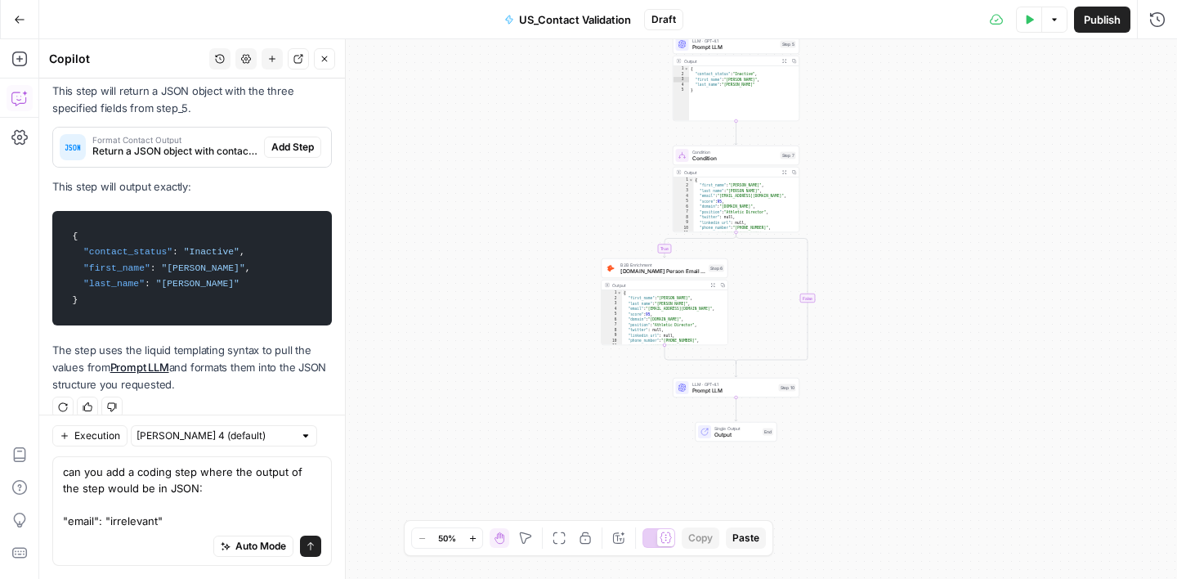
type textarea "can you add a coding step where the output of the step would be in JSON: "email…"
click at [319, 545] on button "Send" at bounding box center [310, 545] width 21 height 21
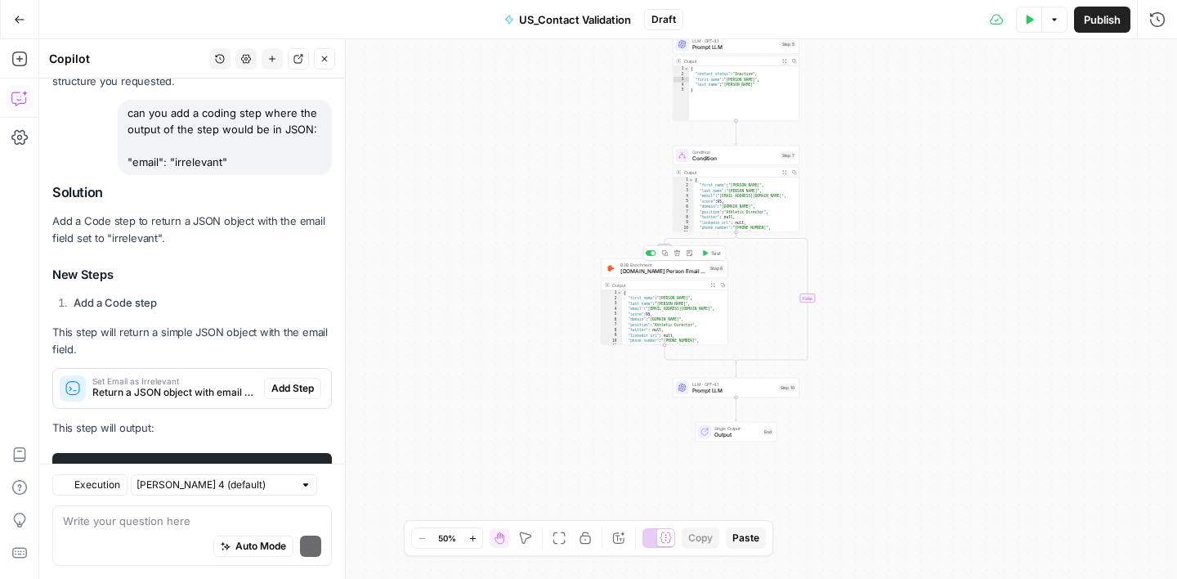
scroll to position [2049, 0]
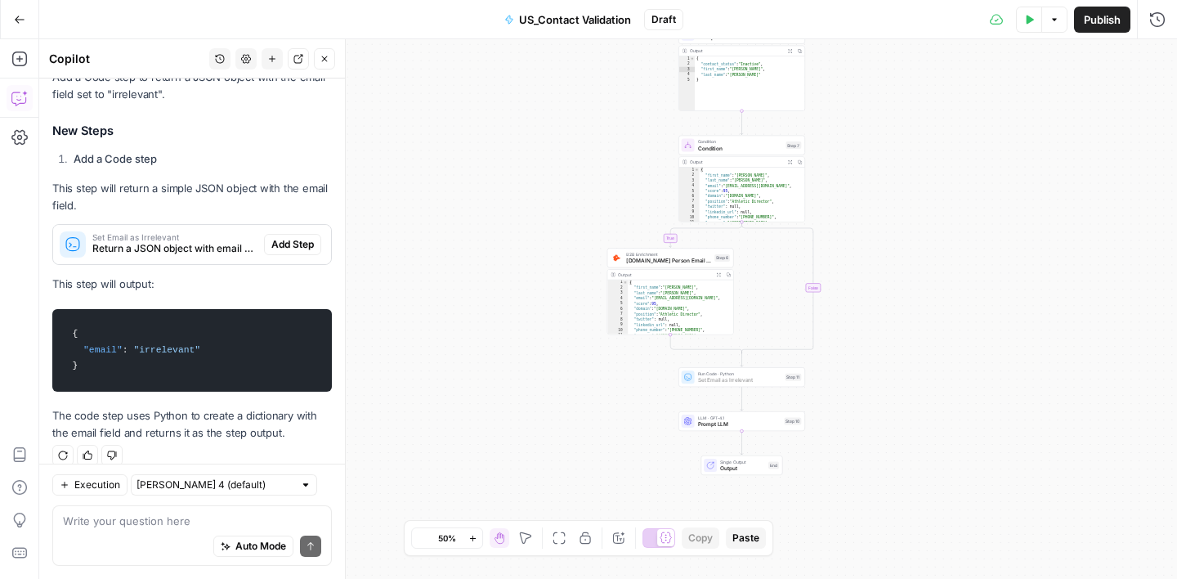
click at [304, 237] on span "Add Step" at bounding box center [292, 244] width 43 height 15
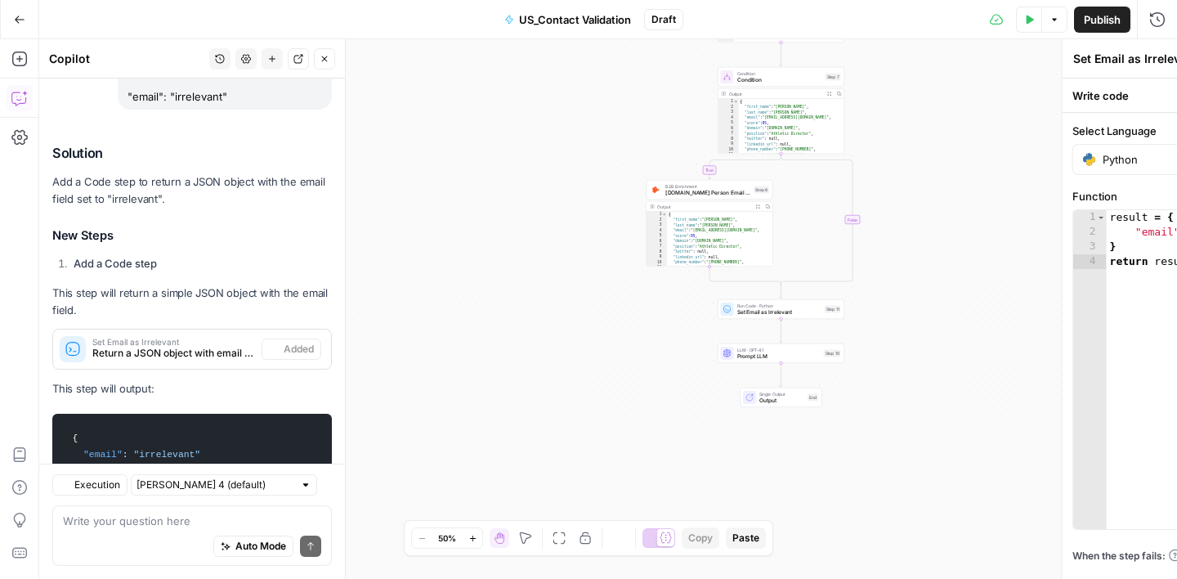
scroll to position [2075, 0]
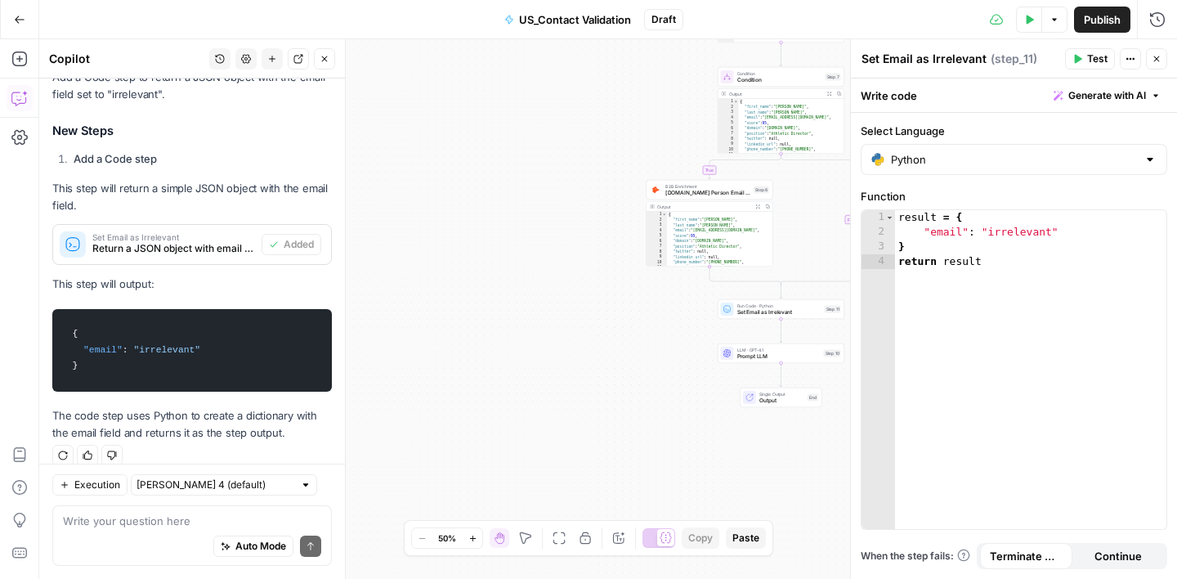
click at [1152, 63] on icon "button" at bounding box center [1157, 59] width 10 height 10
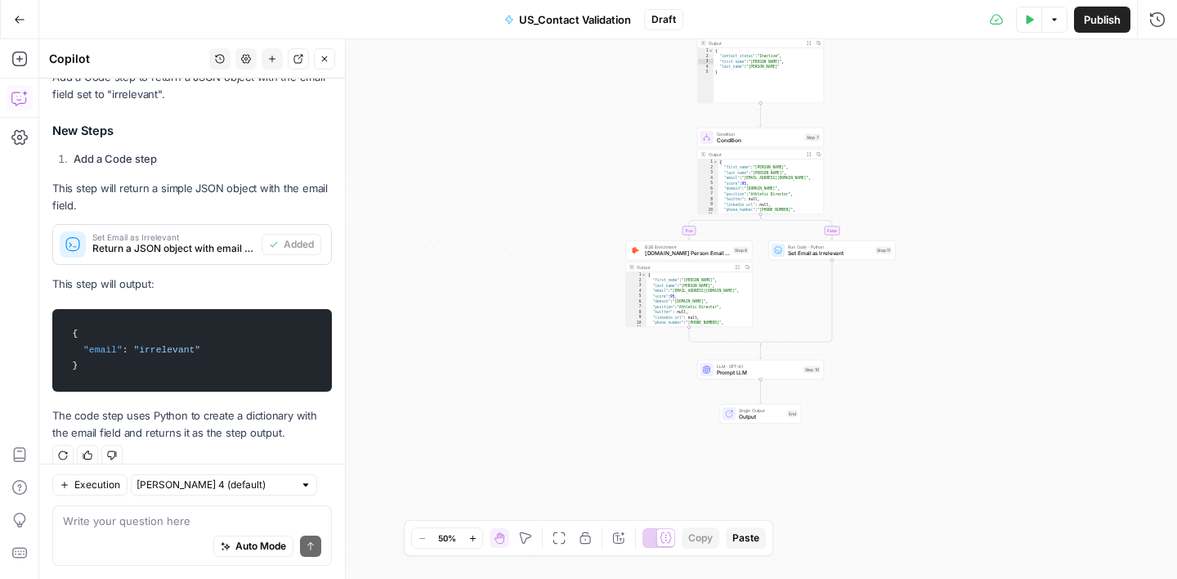
drag, startPoint x: 938, startPoint y: 264, endPoint x: 911, endPoint y: 342, distance: 82.5
click at [911, 342] on div "true false Workflow Input Settings Inputs Google Search Google Search Step 3 Ou…" at bounding box center [608, 308] width 1138 height 539
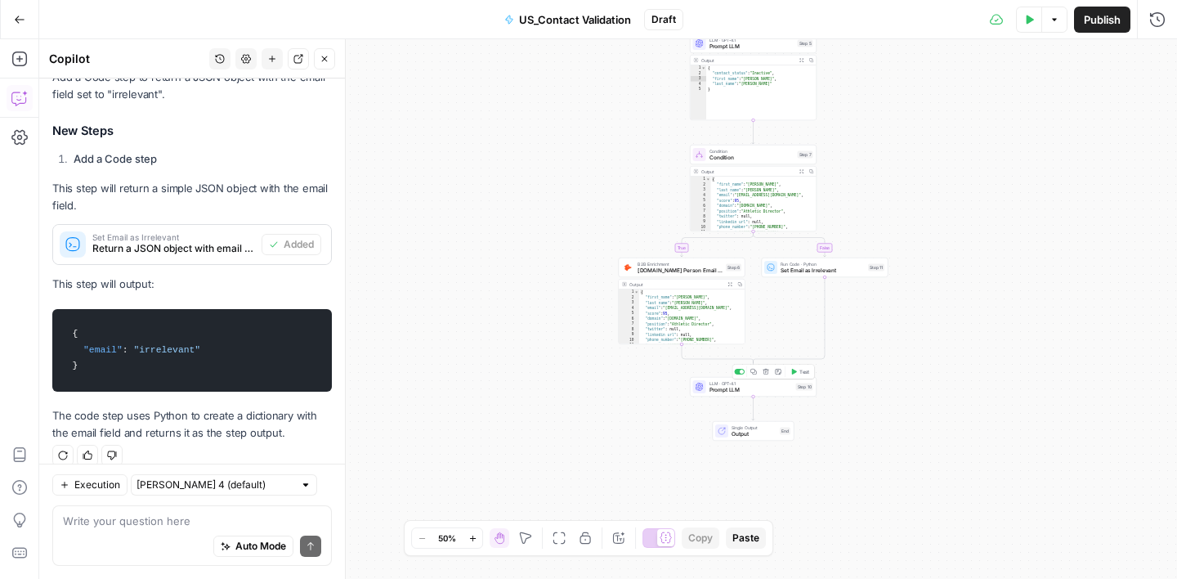
click at [758, 390] on span "Prompt LLM" at bounding box center [750, 390] width 83 height 8
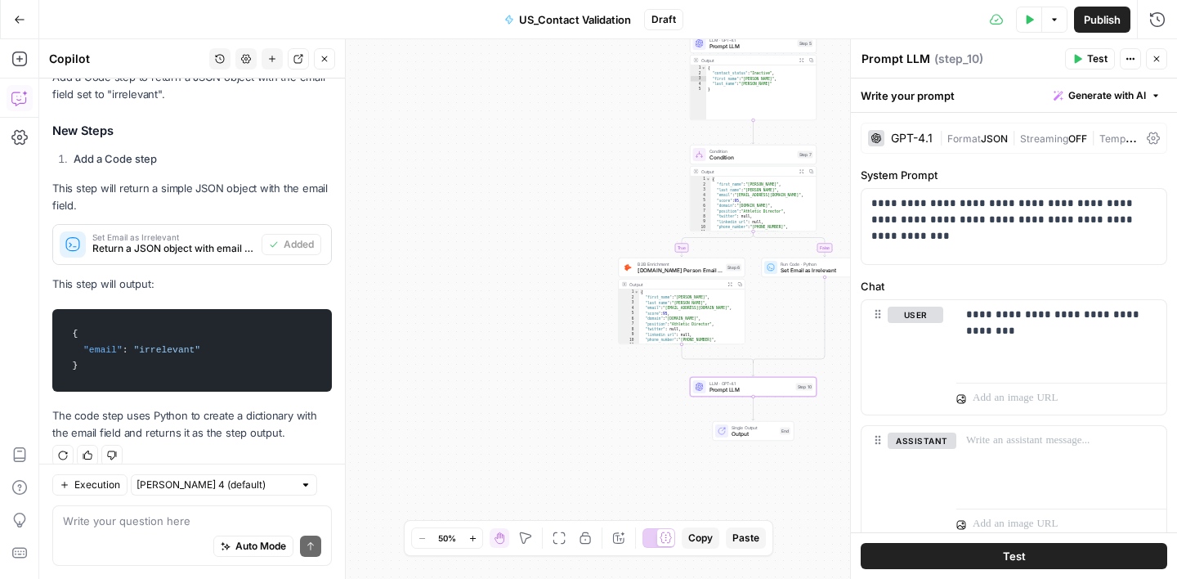
click at [328, 59] on icon "button" at bounding box center [325, 59] width 10 height 10
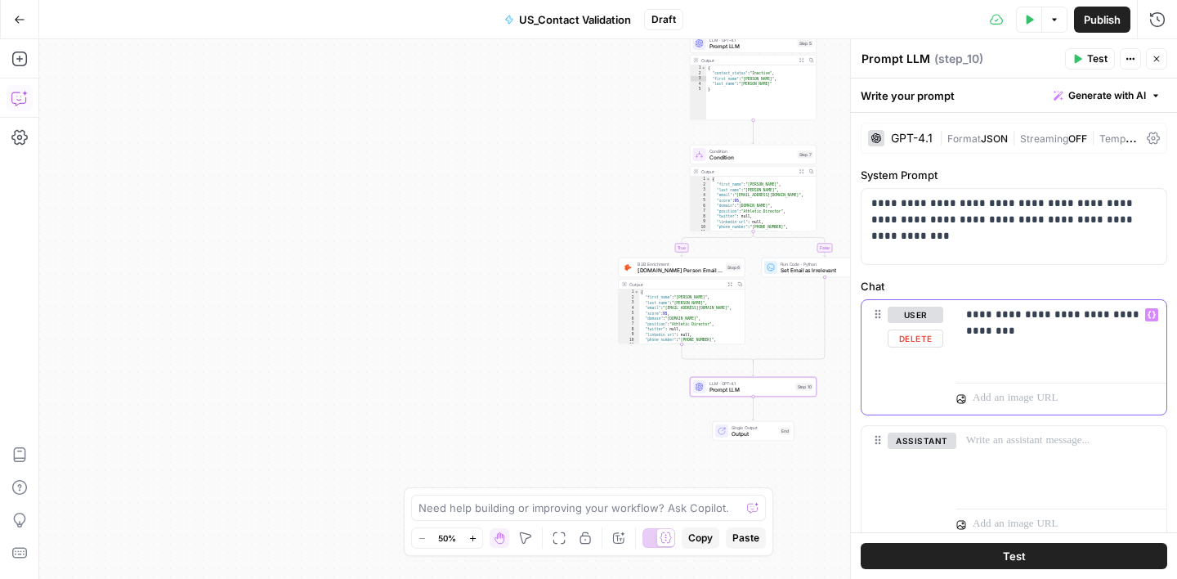
click at [1022, 333] on p "**********" at bounding box center [1061, 323] width 190 height 33
click at [1150, 319] on button "Variables Menu" at bounding box center [1151, 314] width 13 height 13
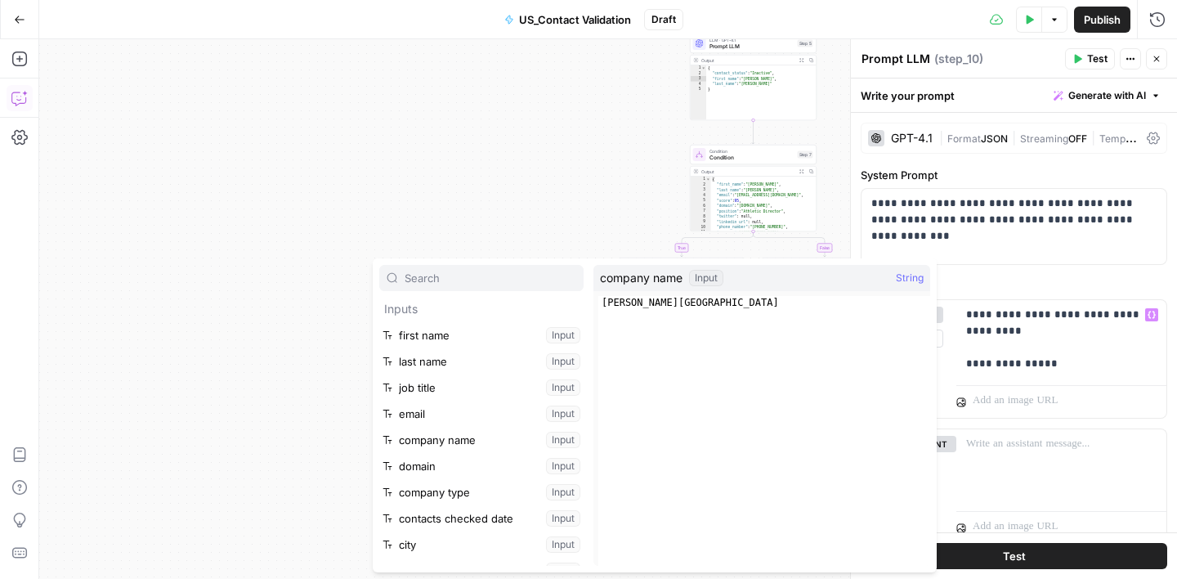
scroll to position [123, 0]
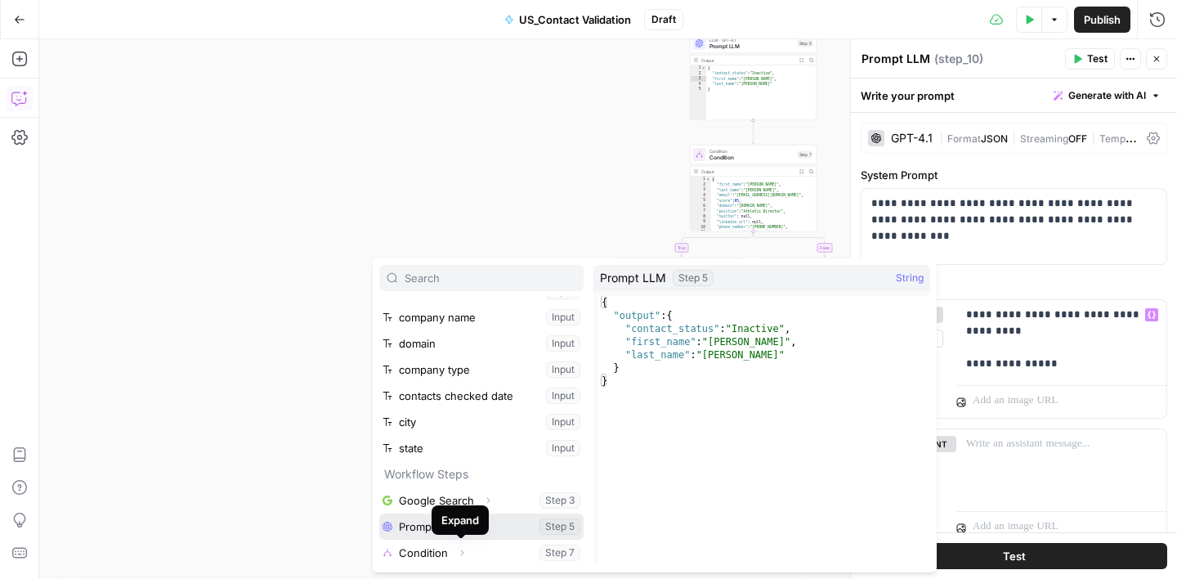
click at [518, 529] on button "Select variable Prompt LLM" at bounding box center [481, 526] width 204 height 26
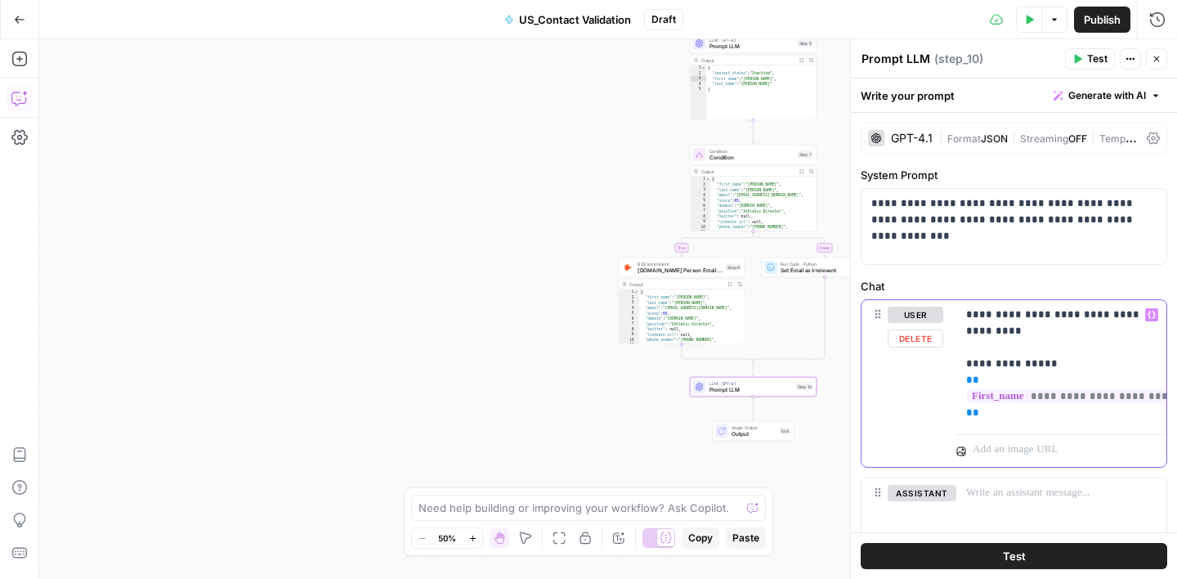
drag, startPoint x: 988, startPoint y: 415, endPoint x: 959, endPoint y: 366, distance: 57.2
click at [959, 366] on div "**********" at bounding box center [1061, 364] width 210 height 128
copy p "**********"
click at [990, 414] on p "**********" at bounding box center [1061, 364] width 190 height 114
click at [981, 431] on p "**********" at bounding box center [1061, 397] width 190 height 180
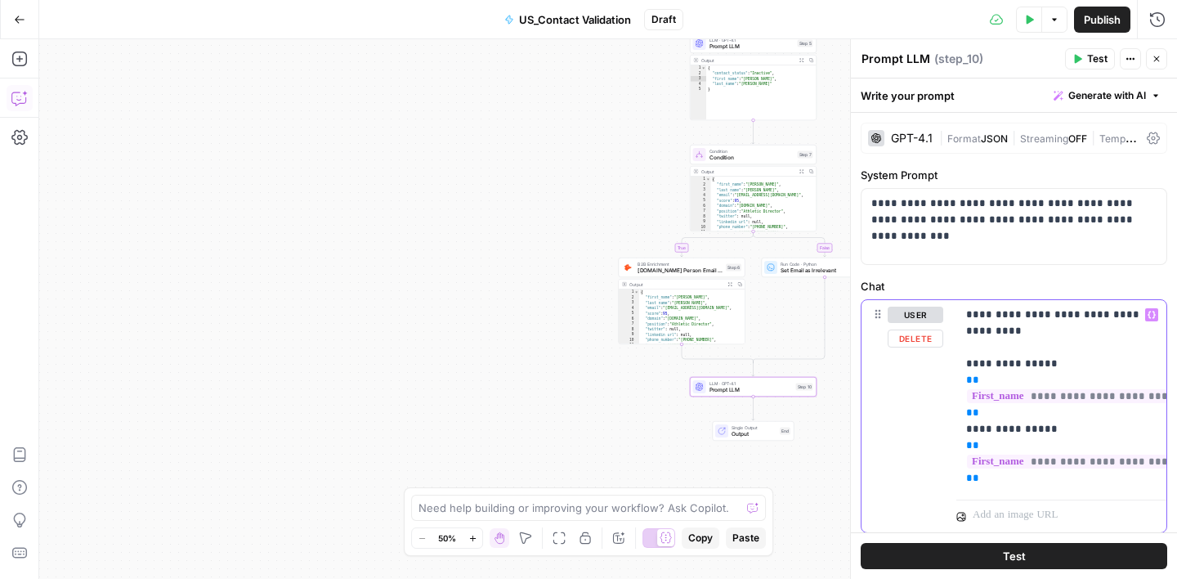
click at [991, 428] on p "**********" at bounding box center [1061, 397] width 190 height 180
click at [963, 481] on div "**********" at bounding box center [1061, 396] width 210 height 193
click at [997, 476] on p "**********" at bounding box center [1061, 397] width 190 height 180
click at [1153, 316] on icon "button" at bounding box center [1152, 314] width 8 height 7
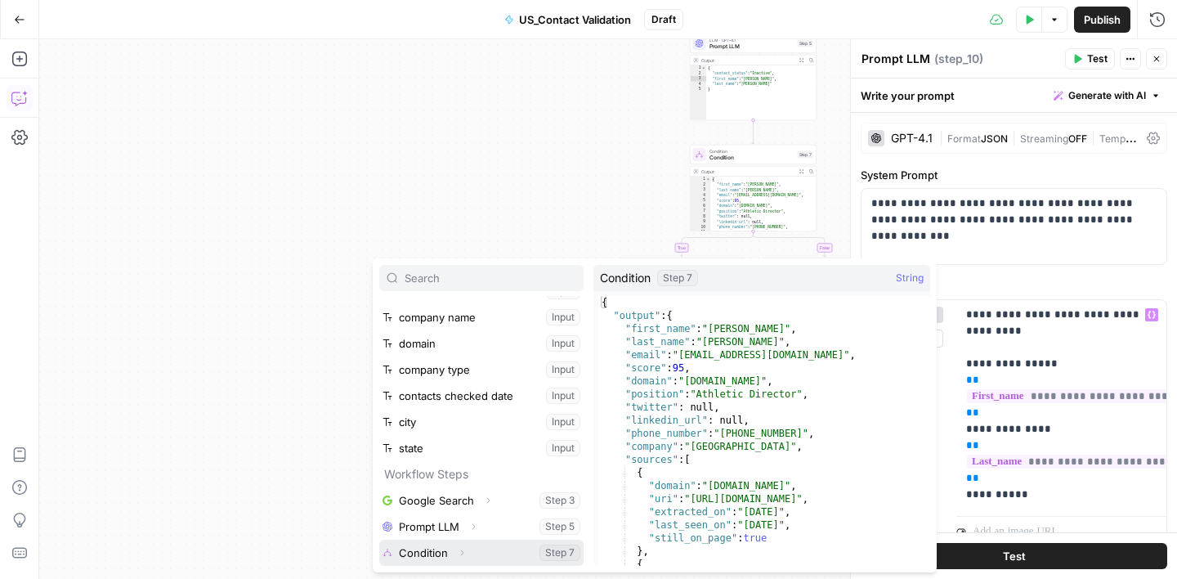
click at [449, 547] on button "Select variable Condition" at bounding box center [481, 552] width 204 height 26
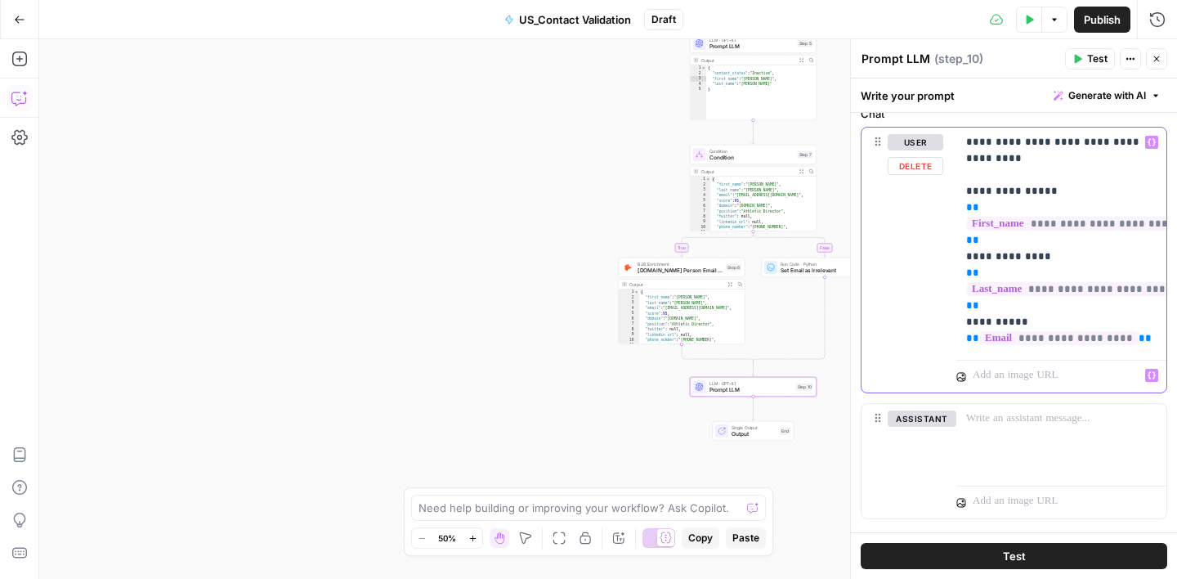
scroll to position [177, 0]
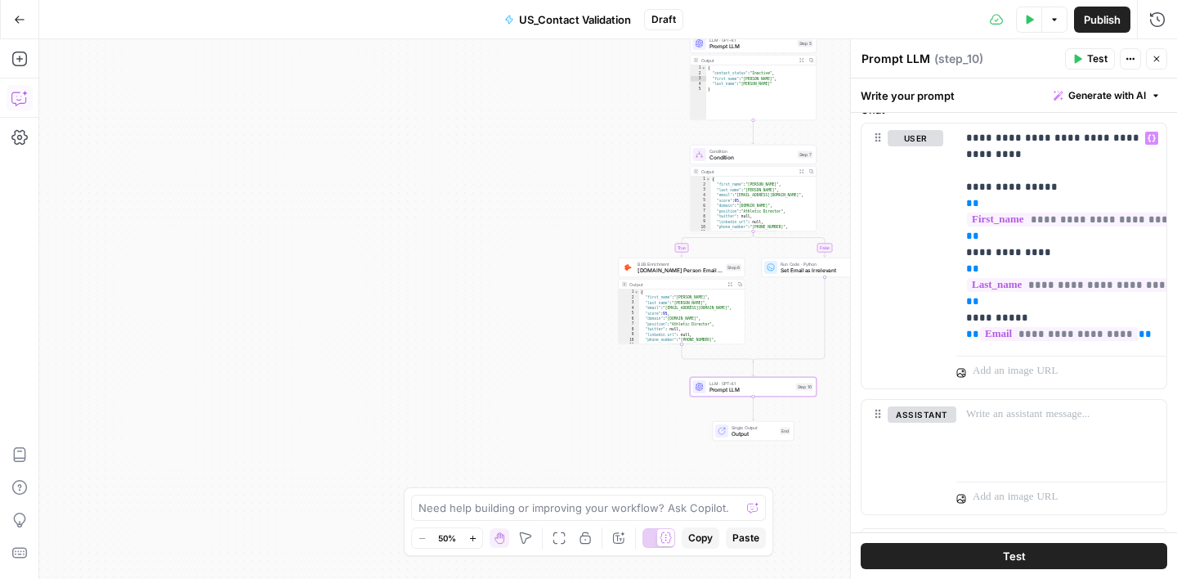
click at [859, 394] on div "**********" at bounding box center [1014, 249] width 326 height 626
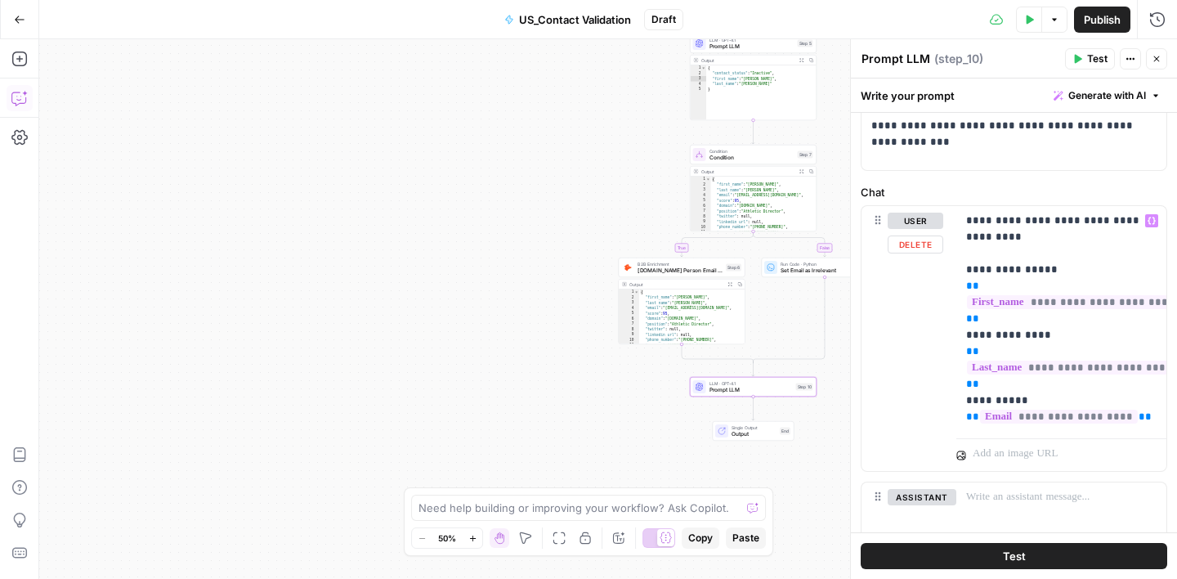
scroll to position [100, 0]
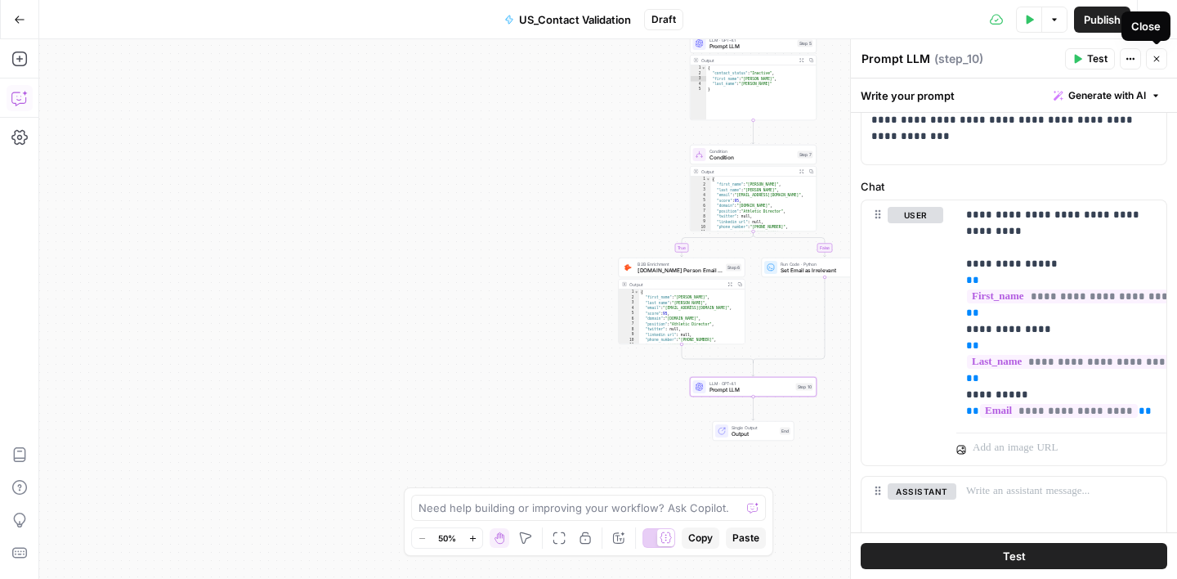
click at [1156, 56] on icon "button" at bounding box center [1157, 59] width 10 height 10
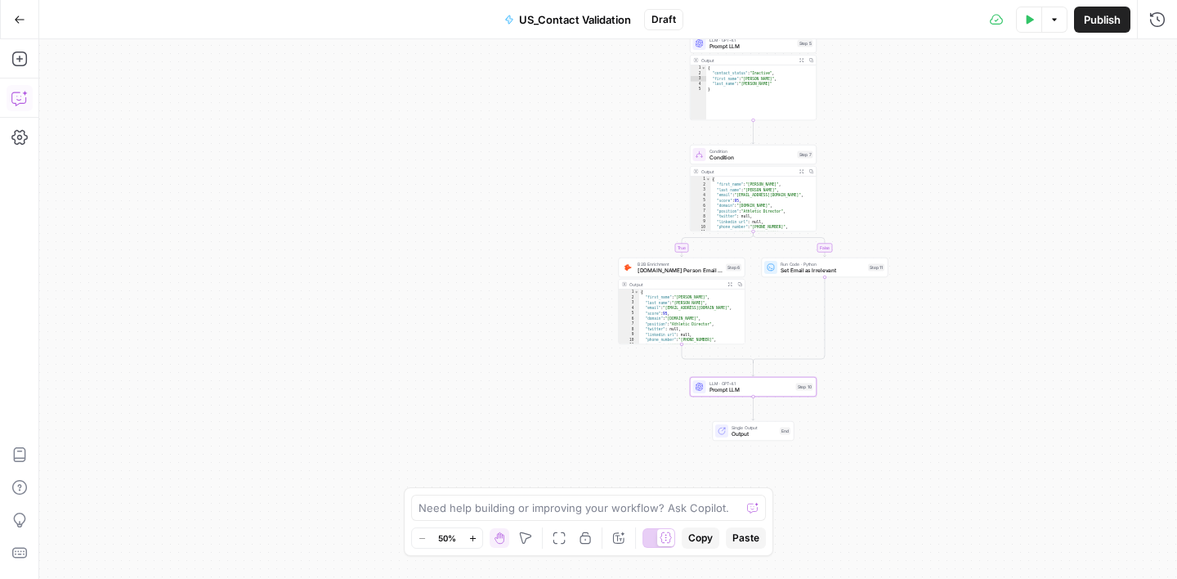
click at [1024, 22] on icon "button" at bounding box center [1029, 20] width 10 height 10
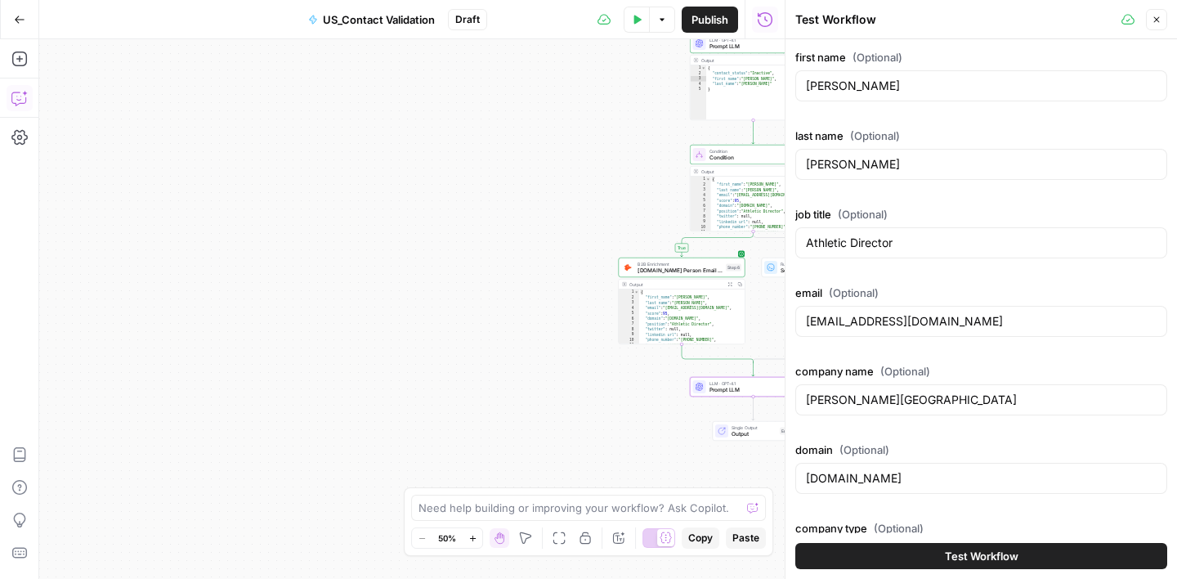
click at [995, 563] on span "Test Workflow" at bounding box center [982, 556] width 74 height 16
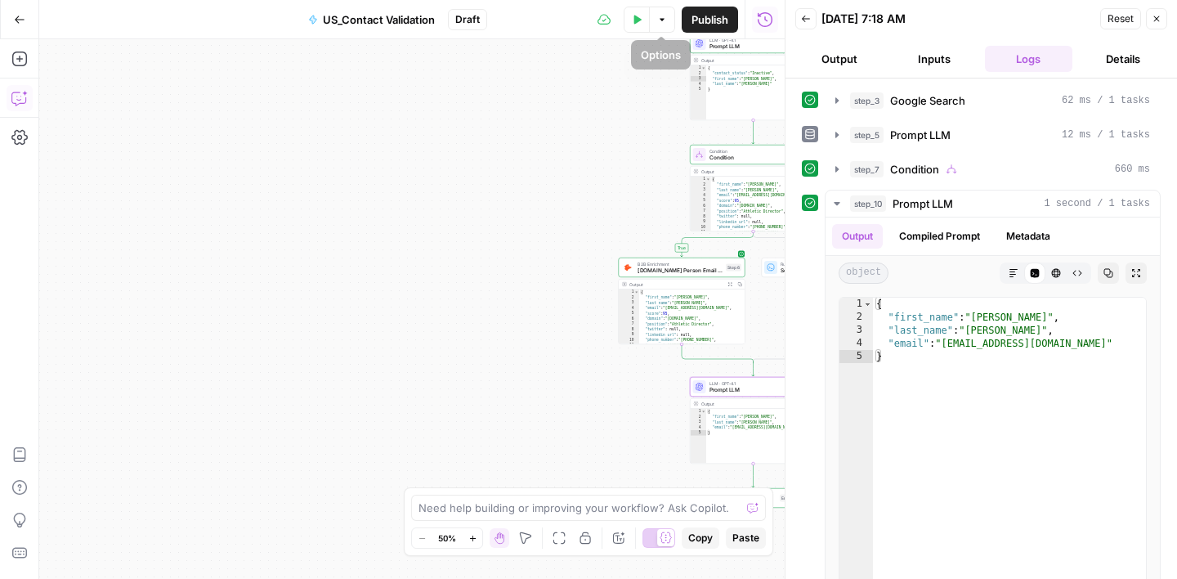
click at [628, 17] on button "Test Data" at bounding box center [637, 20] width 26 height 26
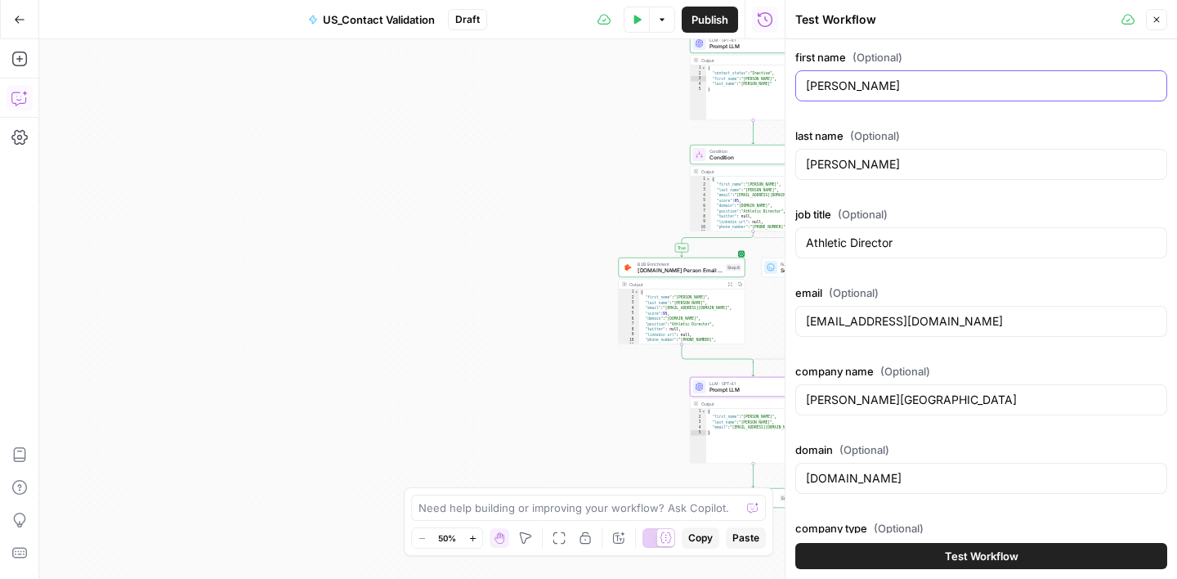
click at [856, 85] on input "Ricardo" at bounding box center [981, 86] width 351 height 16
paste input "Jacob Porter Public Works Director mtvwy.com jporter@mtvwy.com Town Of Mountain…"
click at [843, 86] on input "Jacob Porter Public Works Director mtvwy.com jporter@mtvwy.com Town Of Mountain…" at bounding box center [981, 86] width 351 height 16
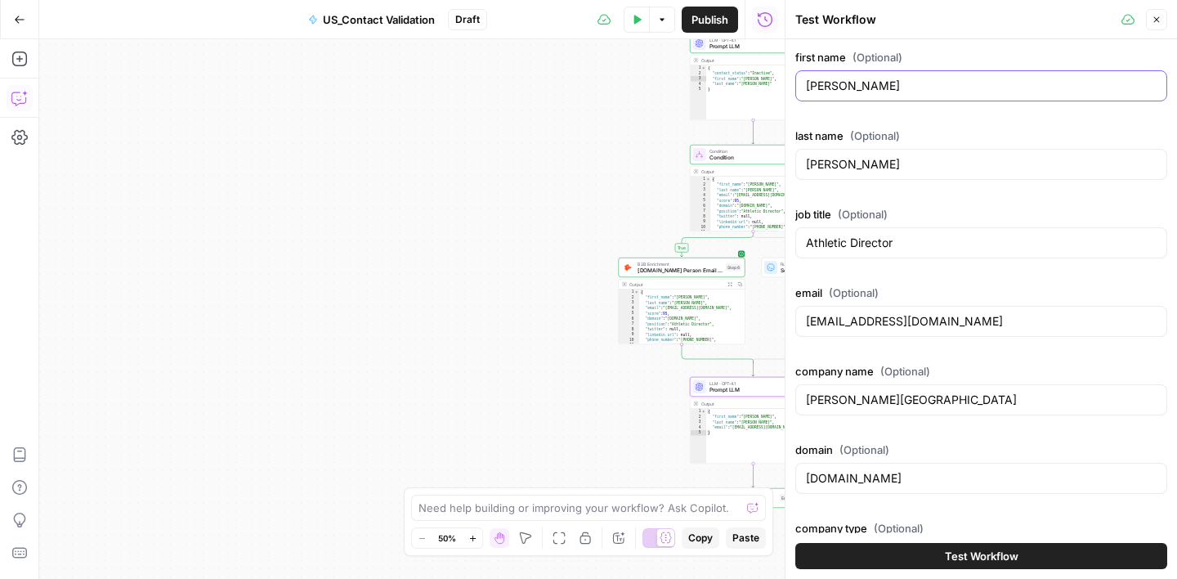
type input "[PERSON_NAME]"
click at [838, 162] on input "Salgado" at bounding box center [981, 164] width 351 height 16
click at [837, 162] on input "Salgado" at bounding box center [981, 164] width 351 height 16
paste input "Porter Public Works Director mtvwy.com jporter@mtvwy.com Town Of Mountain View …"
drag, startPoint x: 843, startPoint y: 168, endPoint x: 866, endPoint y: 167, distance: 23.7
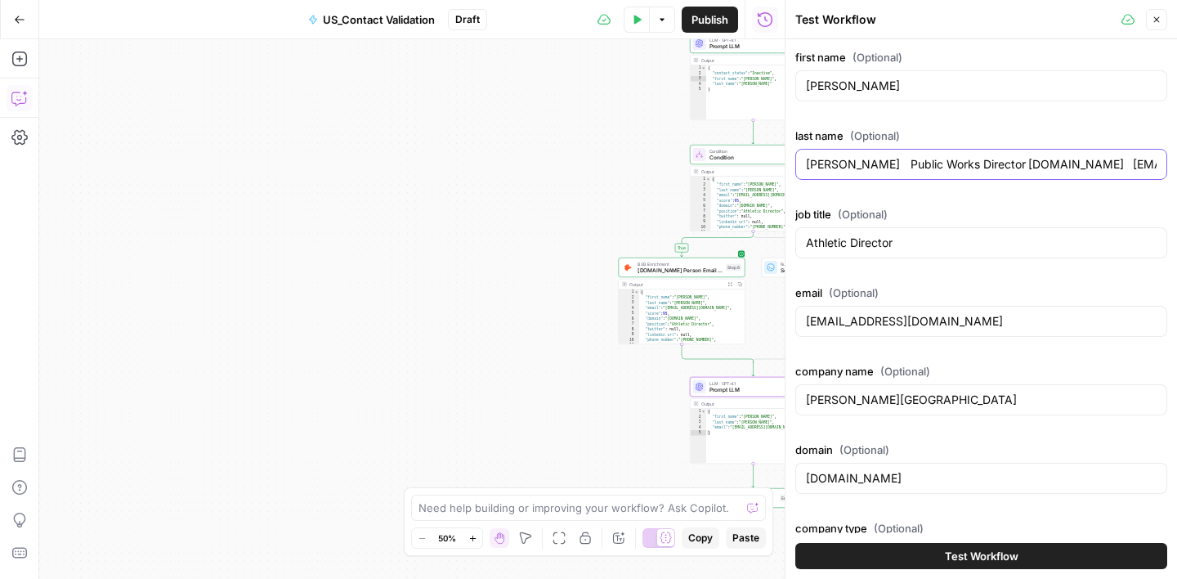
click at [843, 167] on input "Porter Public Works Director mtvwy.com jporter@mtvwy.com Town Of Mountain View …" at bounding box center [981, 164] width 351 height 16
type input "Porter"
click at [844, 235] on input "Athletic Director" at bounding box center [981, 243] width 351 height 16
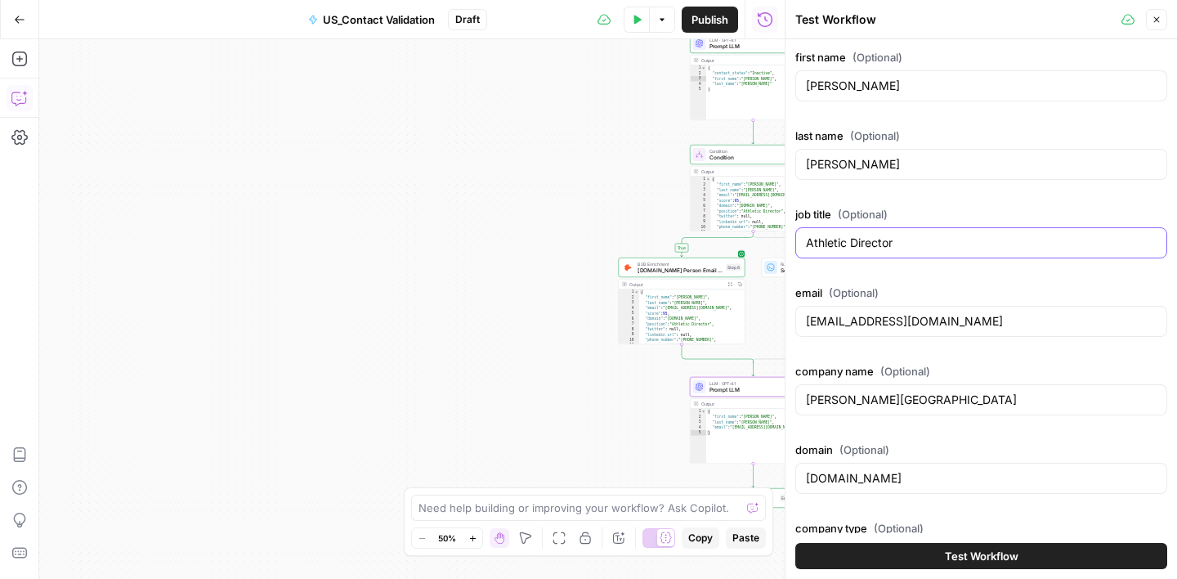
paste input "Public Works Director mtvwy.com jporter@mtvwy.com Town Of Mountain View Parks a…"
click at [933, 248] on input "Public Works Director mtvwy.com jporter@mtvwy.com Town Of Mountain View Parks a…" at bounding box center [981, 243] width 351 height 16
type input "Public Works Director"
click at [839, 479] on input "esuhsd.org" at bounding box center [981, 478] width 351 height 16
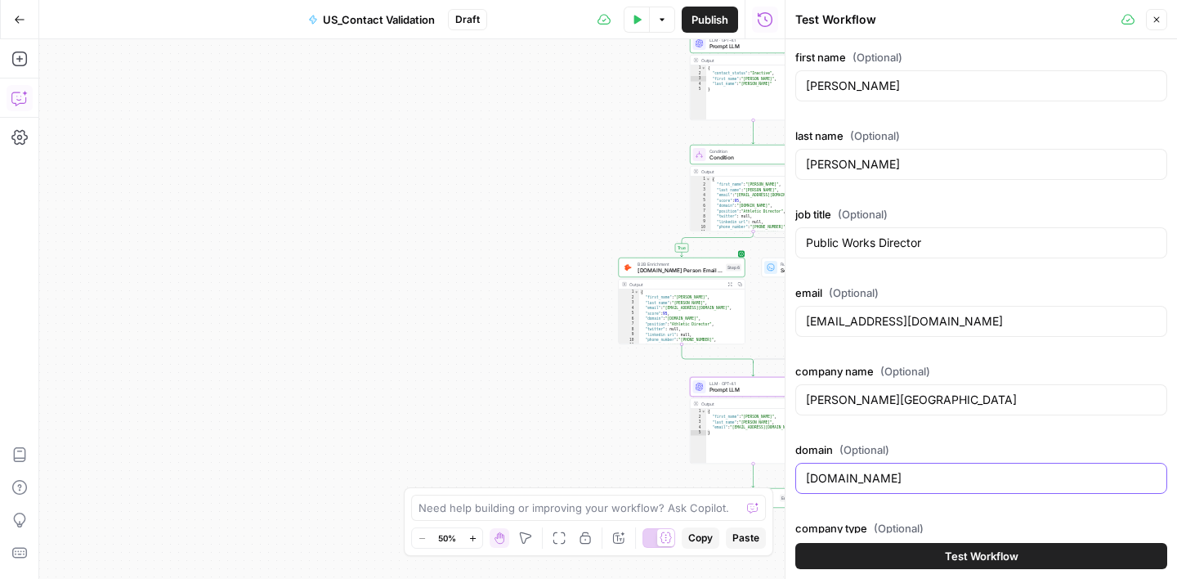
click at [839, 479] on input "esuhsd.org" at bounding box center [981, 478] width 351 height 16
paste input "mtvwy.com jporter@mtvwy.com Town Of Mountain View Parks and Recreation/ Municip…"
click at [870, 480] on input "mtvwy.com jporter@mtvwy.com Town Of Mountain View Parks and Recreation/ Municip…" at bounding box center [981, 478] width 351 height 16
type input "mtvwy.com"
click at [856, 322] on input "salgador@esuhsd.org" at bounding box center [981, 321] width 351 height 16
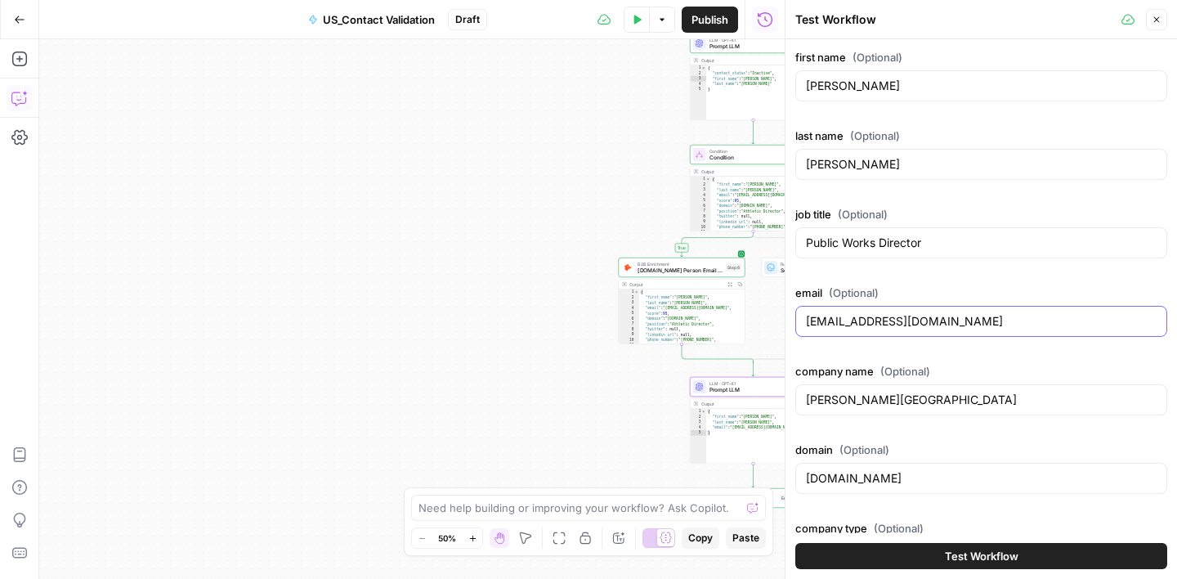
click at [856, 322] on input "salgador@esuhsd.org" at bounding box center [981, 321] width 351 height 16
paste input "jporter@mtvwy.com Town Of Mountain View Parks and Recreation/ Municipality Sep …"
click at [920, 319] on input "jporter@mtvwy.com Town Of Mountain View Parks and Recreation/ Municipality Sep …" at bounding box center [981, 321] width 351 height 16
type input "jporter@mtvwy.com"
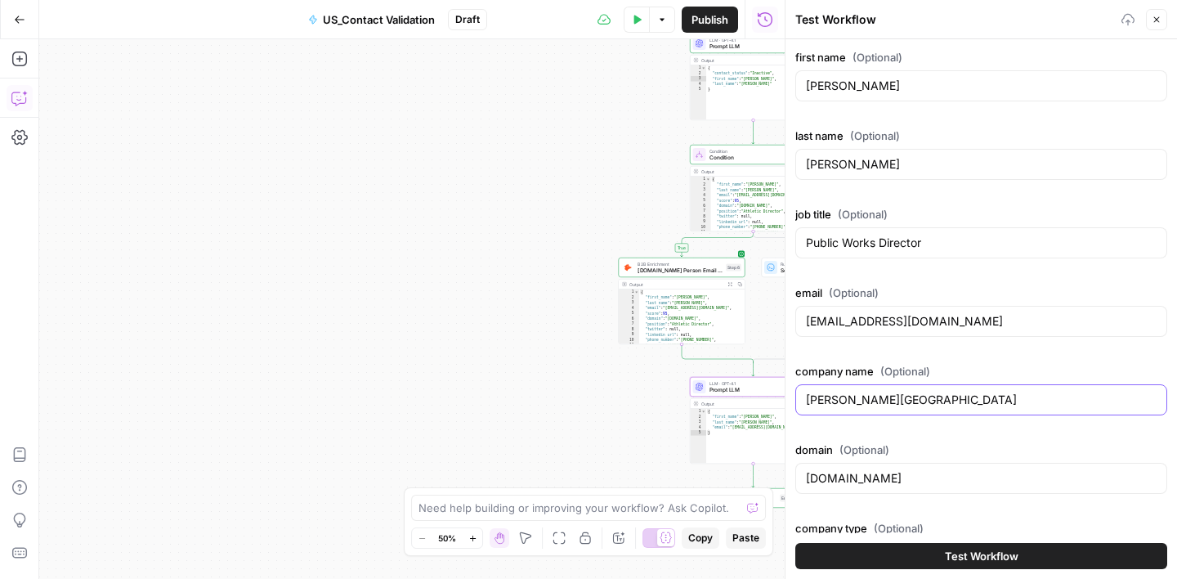
click at [878, 397] on input "Andrew P. Hill High School" at bounding box center [981, 400] width 351 height 16
paste input "Town Of Mountain View Parks and Recreation/ Municipality Sep 26, 2024 Mountain …"
click at [946, 402] on input "Town Of Mountain View Parks and Recreation/ Municipality Sep 26, 2024 Mountain …" at bounding box center [981, 400] width 351 height 16
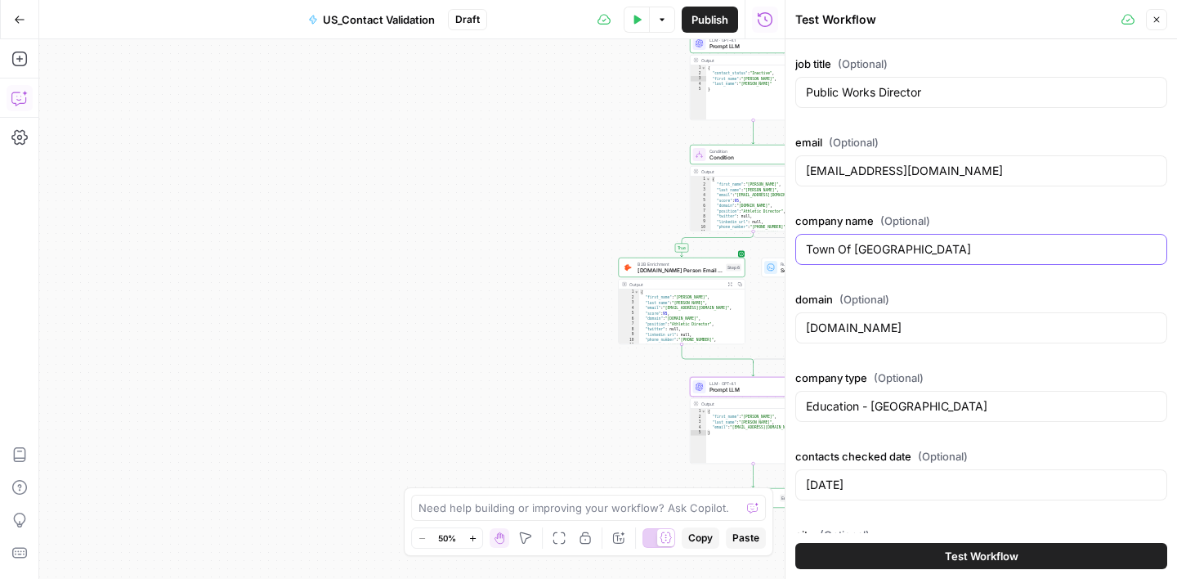
scroll to position [152, 0]
type input "Town Of Mountain View"
click at [888, 410] on input "Education - High School" at bounding box center [981, 404] width 351 height 16
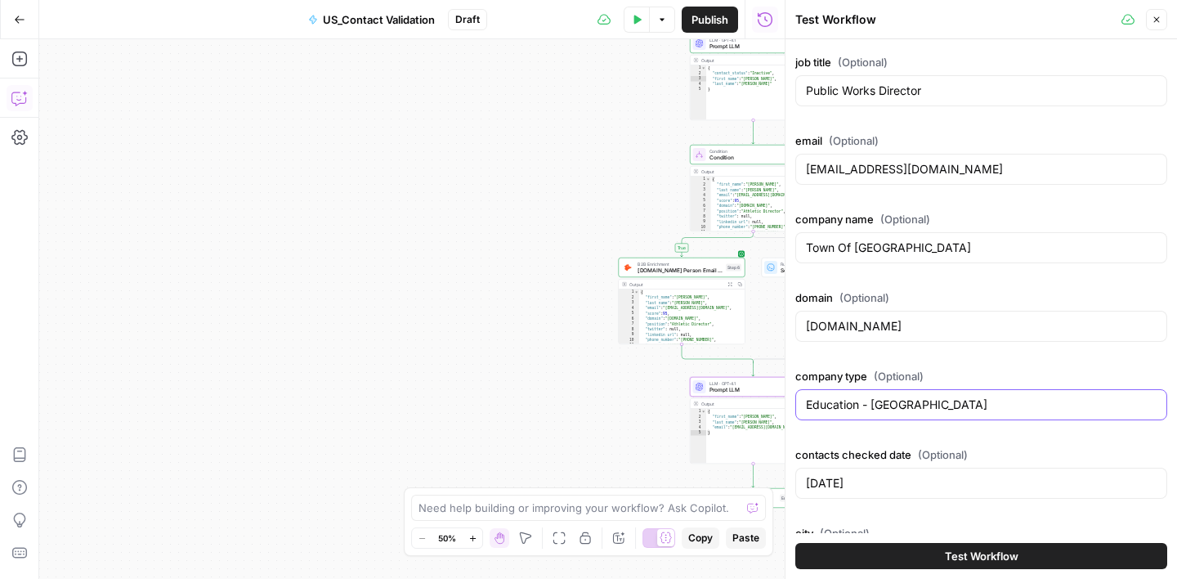
paste input "Parks and Recreation/ Municipality Sep 26, 2024 Mountain View WY"
click at [1000, 405] on input "Parks and Recreation/ Municipality Sep 26, 2024 Mountain View WY" at bounding box center [981, 404] width 351 height 16
type input "Parks and Recreation/ Municipality"
click at [871, 482] on input "09/26/2024" at bounding box center [981, 483] width 351 height 16
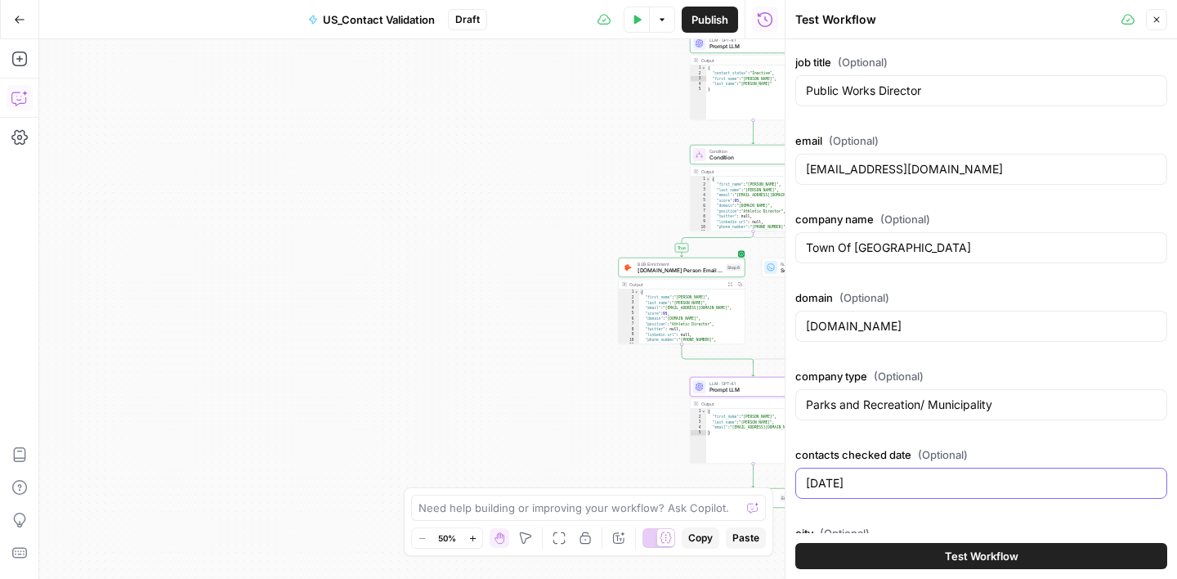
click at [871, 482] on input "09/26/2024" at bounding box center [981, 483] width 351 height 16
paste input "Sep 26, 2024 Mountain View WY"
drag, startPoint x: 830, startPoint y: 486, endPoint x: 791, endPoint y: 484, distance: 39.3
click at [791, 484] on div "Test Workflow Close first name (Optional) Jacob last name (Optional) Porter job…" at bounding box center [981, 289] width 392 height 579
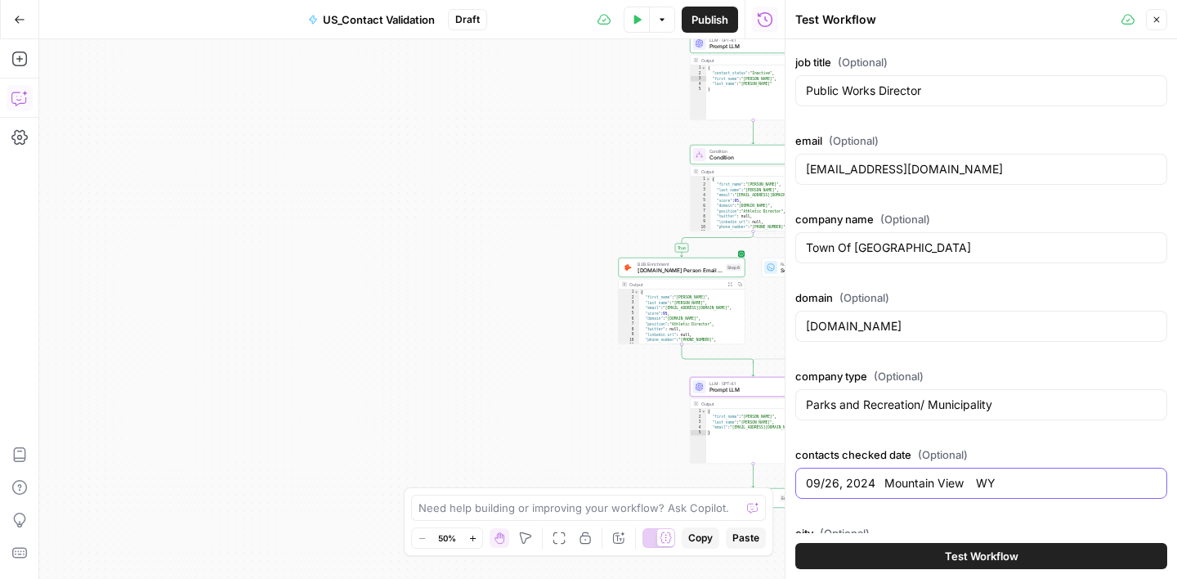
click at [843, 486] on input "09/26, 2024 Mountain View WY" at bounding box center [981, 483] width 351 height 16
click at [883, 483] on input "09/26/2024 Mountain View WY" at bounding box center [981, 483] width 351 height 16
type input "09/26/2024"
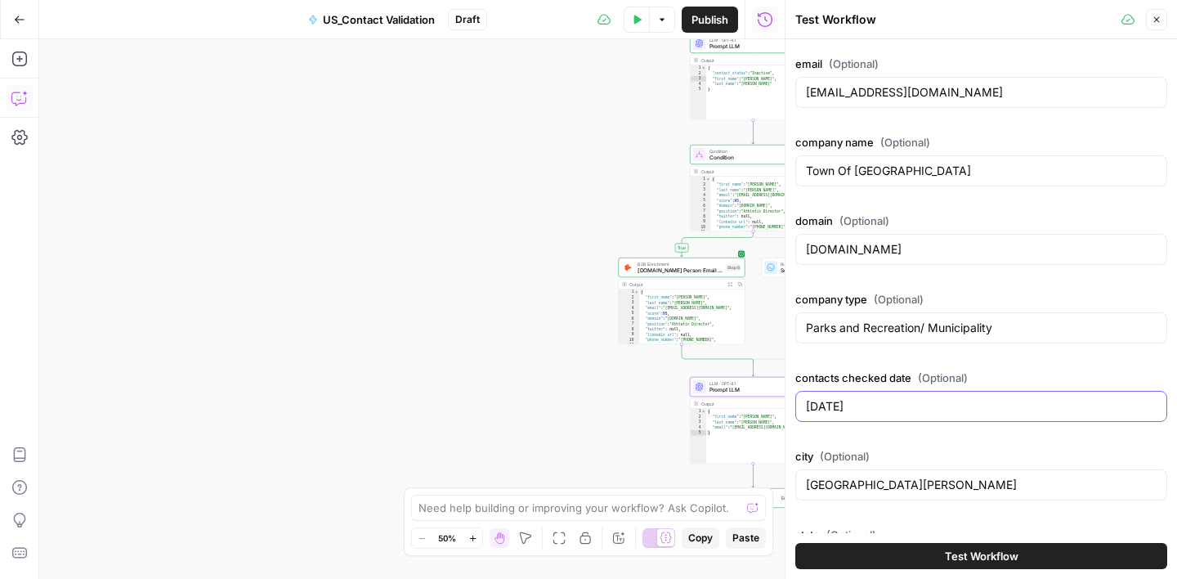
scroll to position [291, 0]
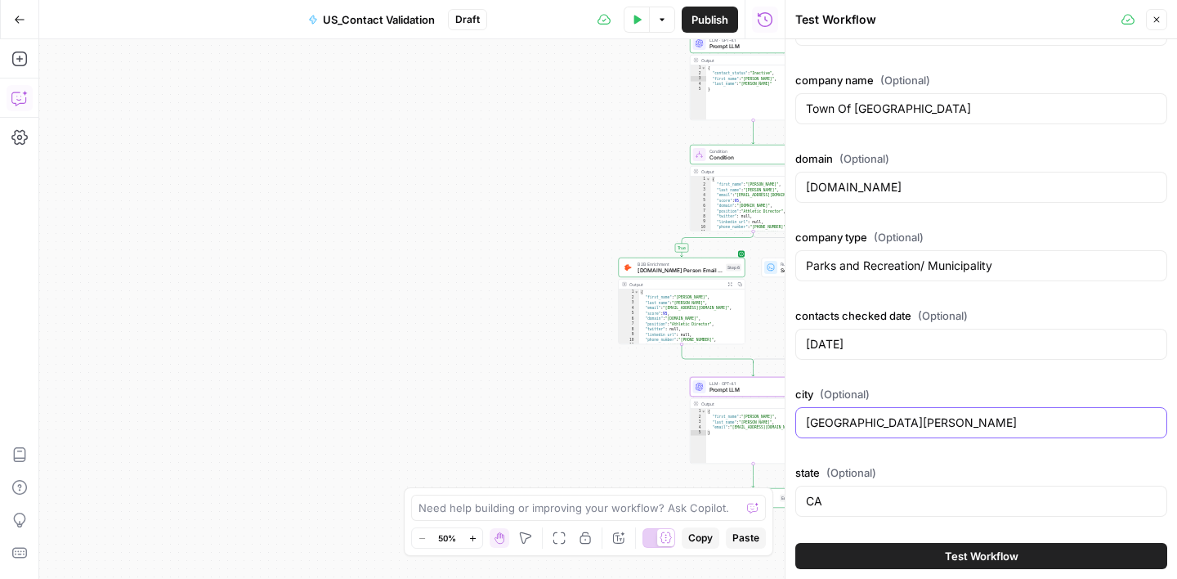
click at [836, 422] on input "San Jose" at bounding box center [981, 422] width 351 height 16
paste input "Mountain View WY"
click at [899, 424] on input "Mountain View WY" at bounding box center [981, 422] width 351 height 16
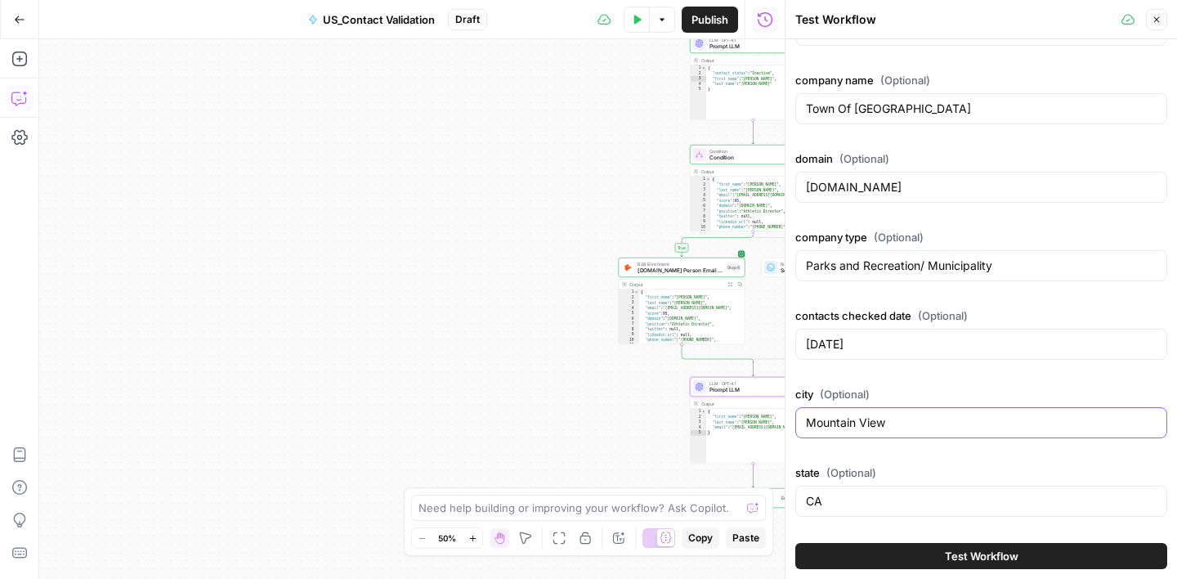
type input "Mountain View"
click at [808, 503] on input "CA" at bounding box center [981, 501] width 351 height 16
paste input "WY"
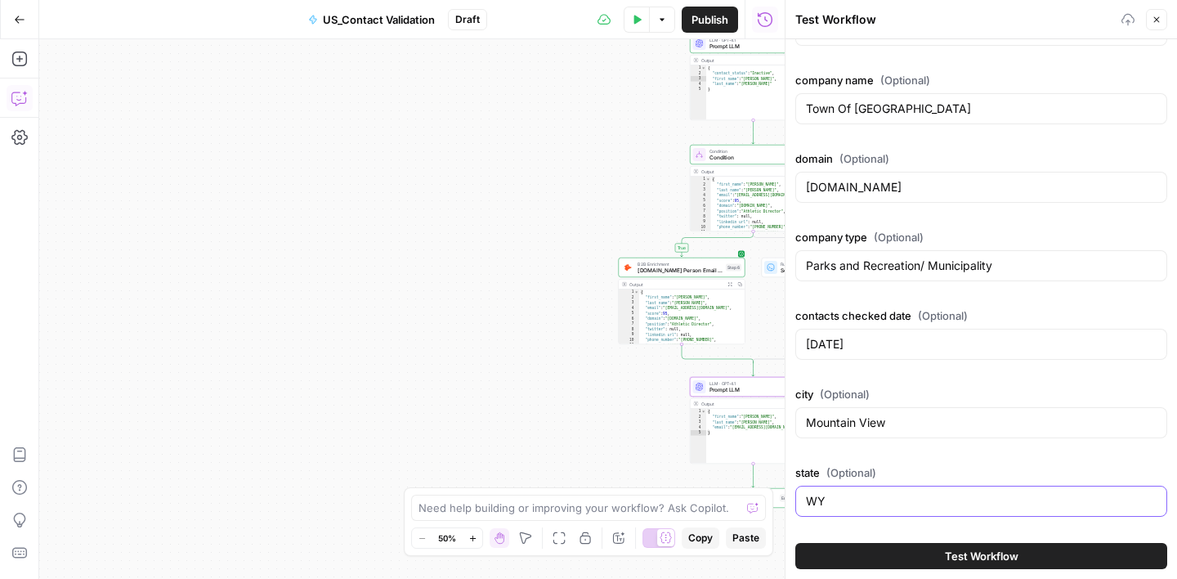
type input "WY"
click at [963, 548] on span "Test Workflow" at bounding box center [982, 556] width 74 height 16
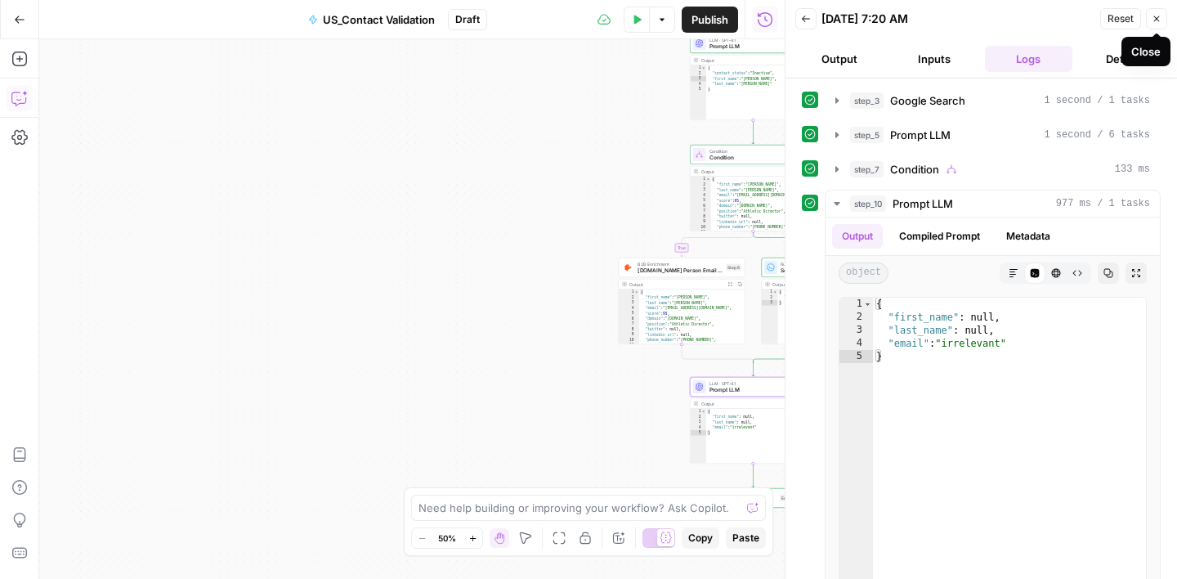
click at [1157, 19] on icon "button" at bounding box center [1157, 19] width 10 height 10
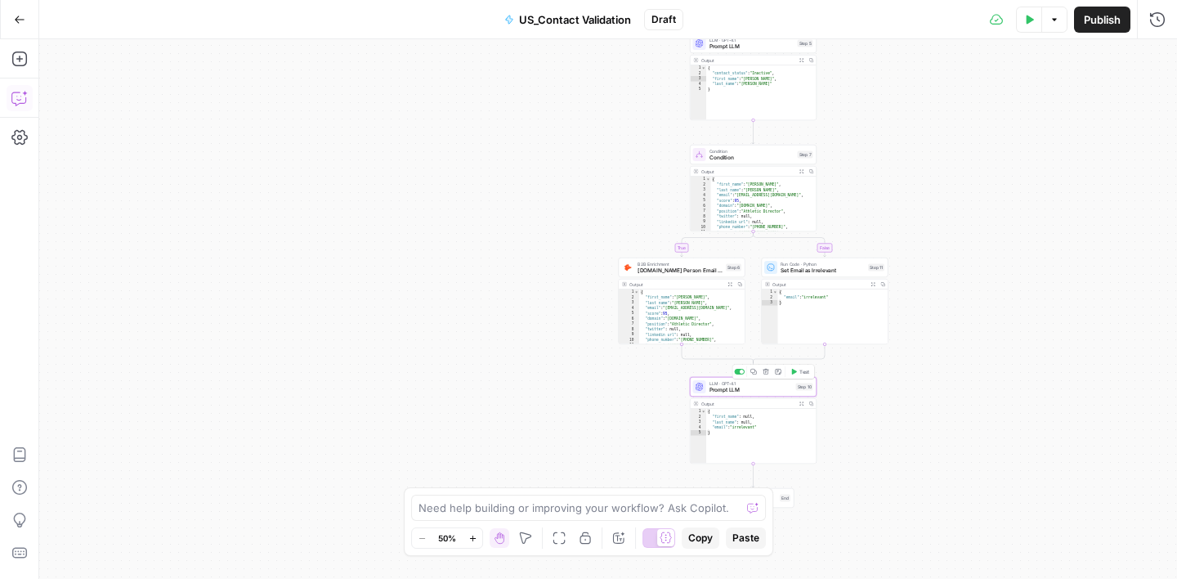
click at [759, 386] on span "Prompt LLM" at bounding box center [750, 390] width 83 height 8
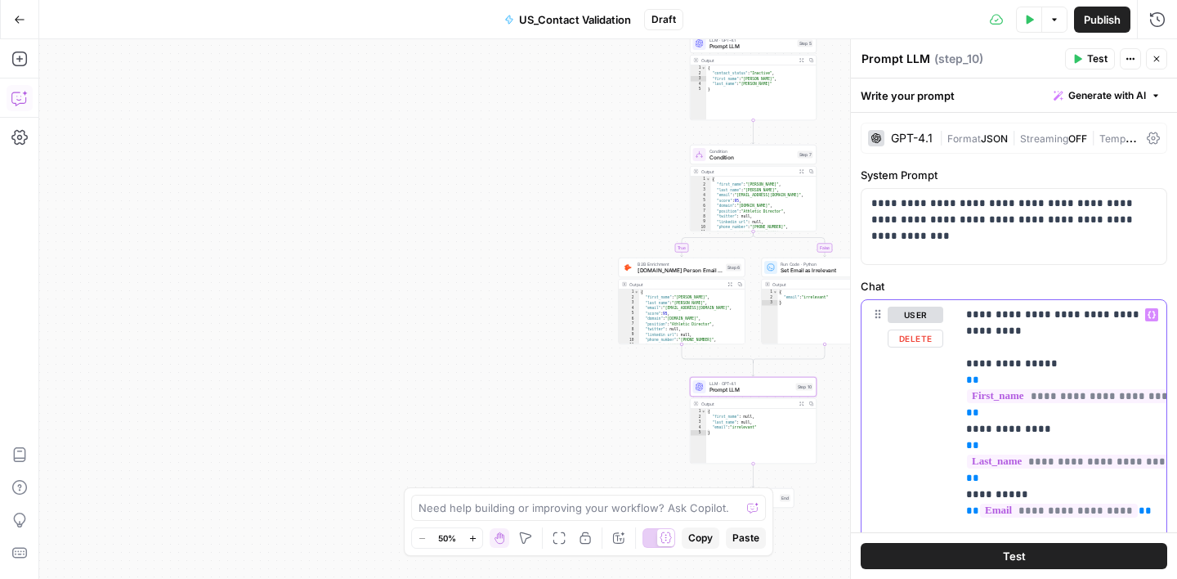
click at [966, 354] on p "**********" at bounding box center [1061, 413] width 190 height 213
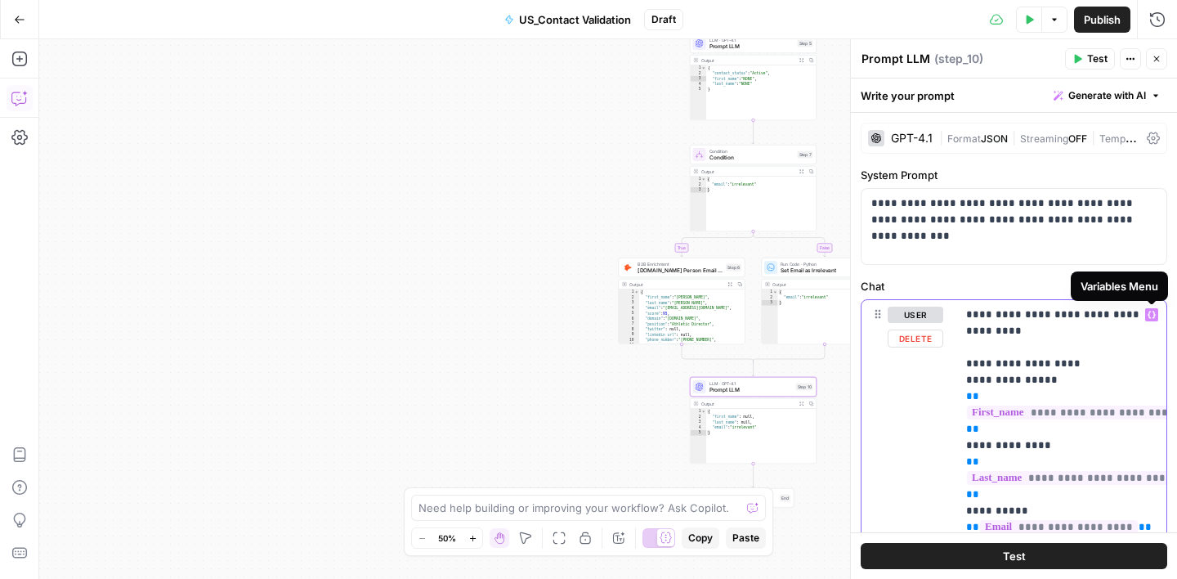
click at [1150, 311] on icon "button" at bounding box center [1152, 315] width 8 height 8
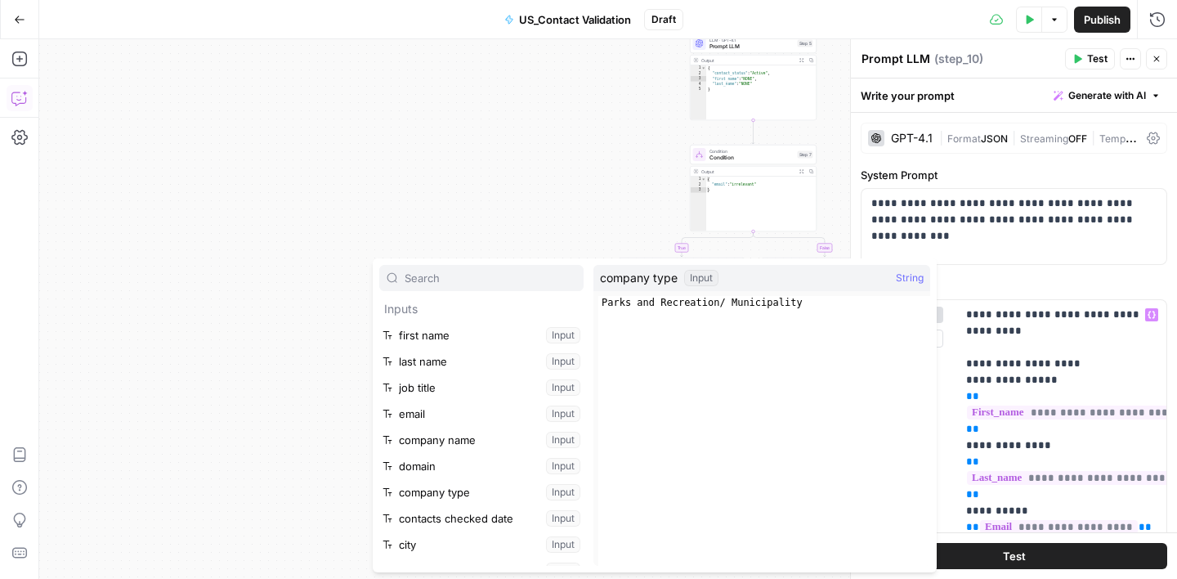
scroll to position [123, 0]
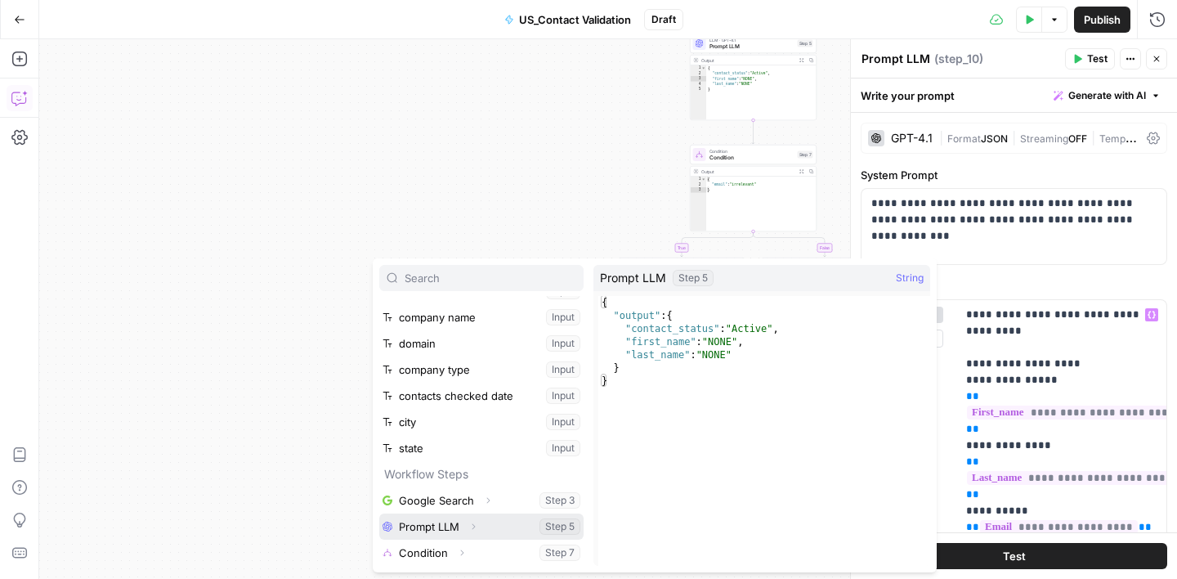
click at [496, 524] on button "Select variable Prompt LLM" at bounding box center [481, 526] width 204 height 26
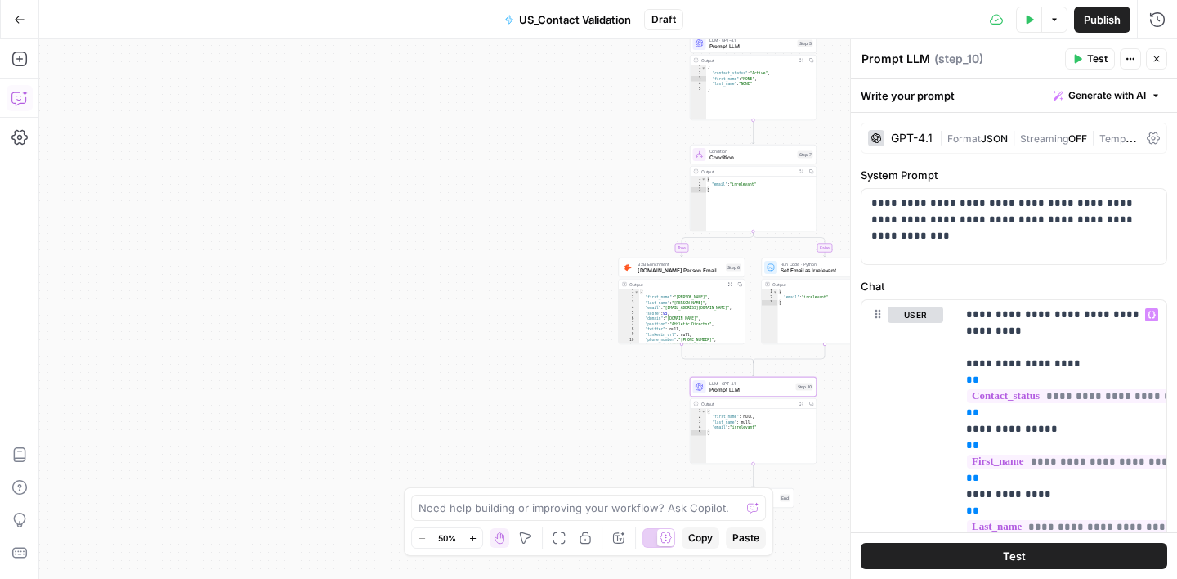
click at [1113, 279] on label "Chat" at bounding box center [1014, 286] width 307 height 16
click at [1161, 54] on icon "button" at bounding box center [1157, 59] width 10 height 10
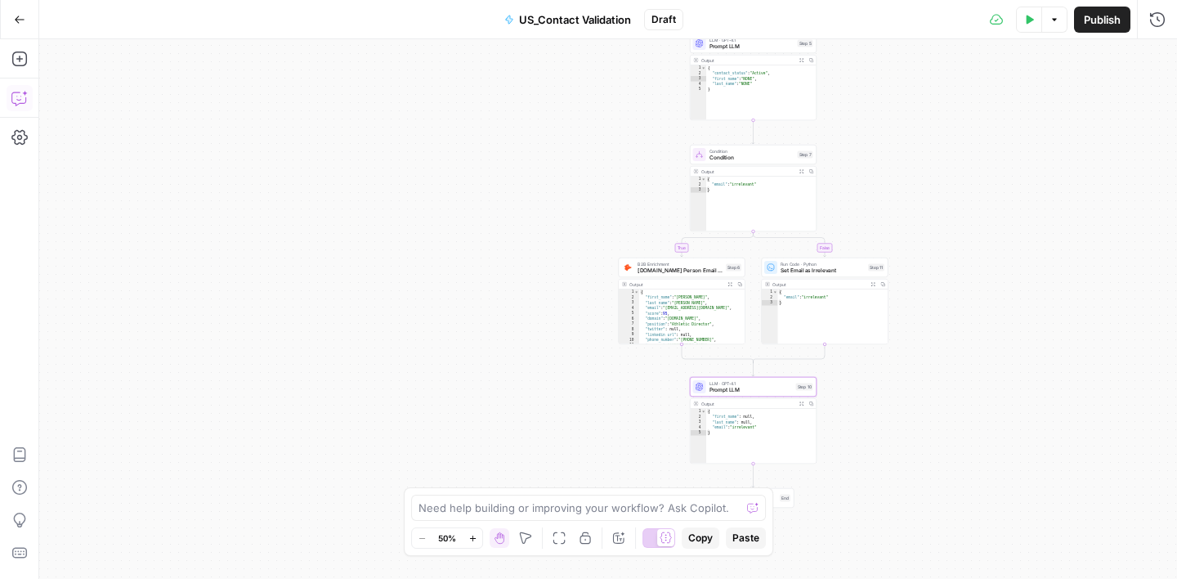
click at [1026, 15] on icon "button" at bounding box center [1029, 20] width 10 height 10
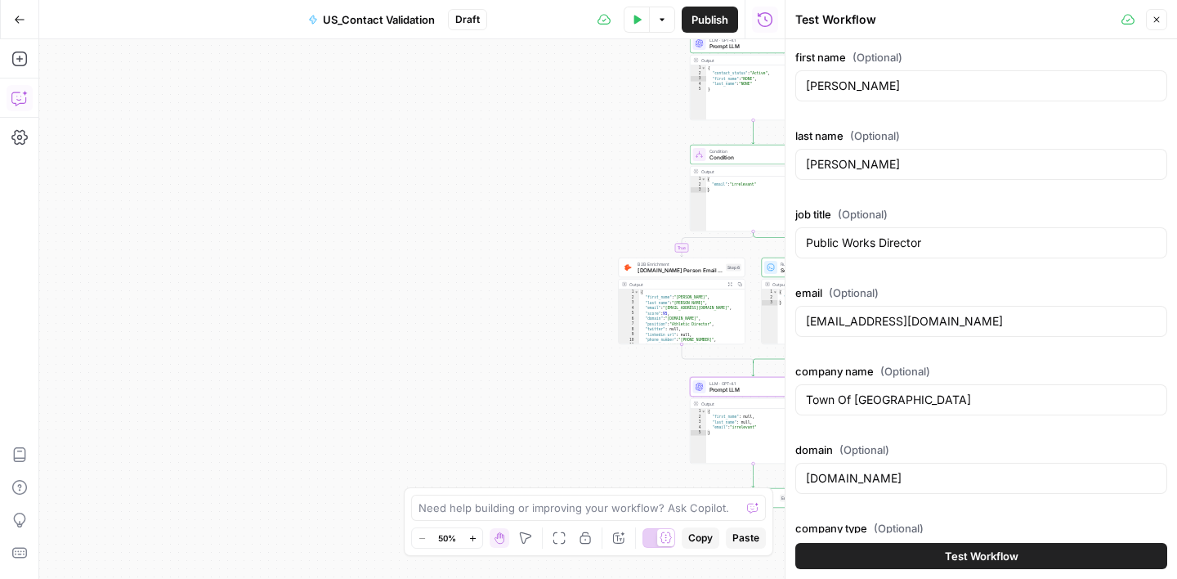
click at [936, 563] on button "Test Workflow" at bounding box center [981, 556] width 372 height 26
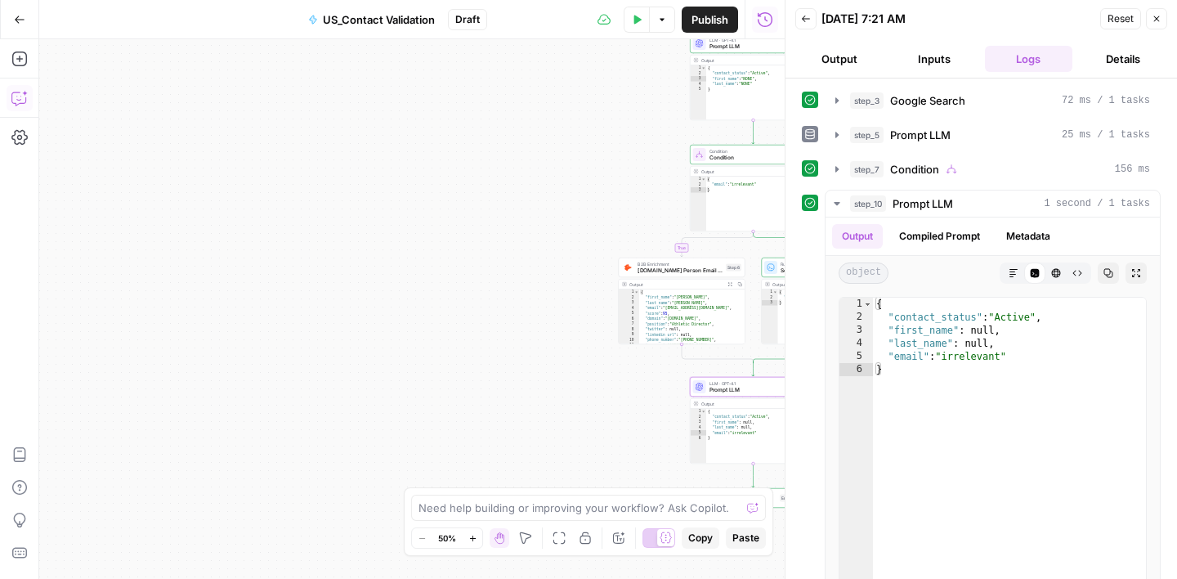
click at [1112, 59] on button "Details" at bounding box center [1123, 59] width 88 height 26
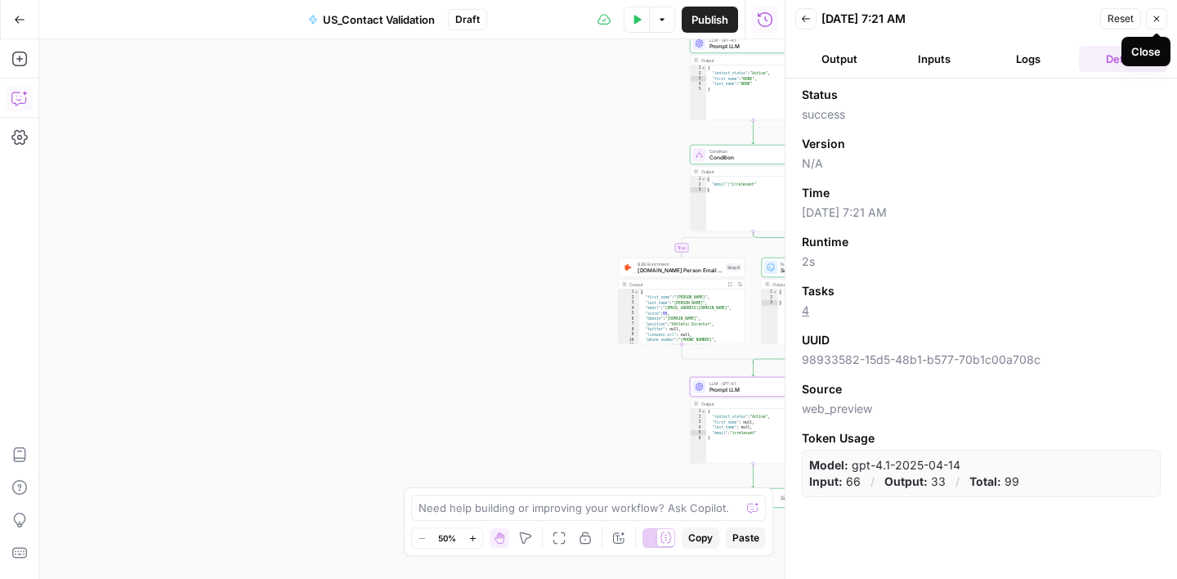
click at [1161, 14] on button "Close" at bounding box center [1156, 18] width 21 height 21
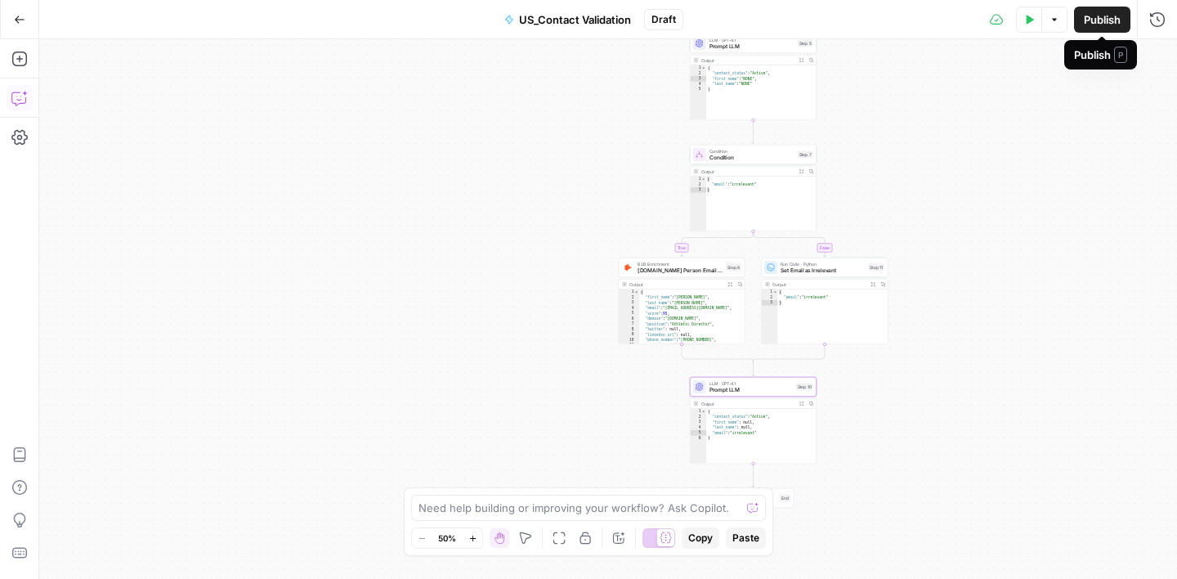
click at [1103, 20] on span "Publish" at bounding box center [1102, 19] width 37 height 16
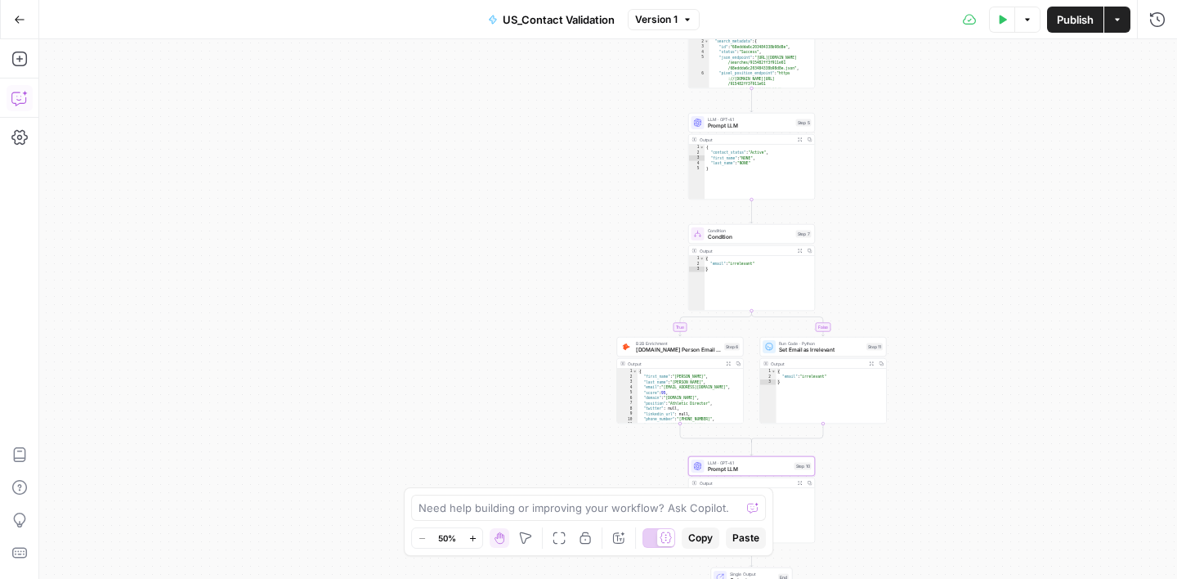
drag, startPoint x: 918, startPoint y: 186, endPoint x: 915, endPoint y: 266, distance: 80.1
click at [915, 266] on div "true false Workflow Input Settings Inputs Google Search Google Search Step 3 Ou…" at bounding box center [608, 308] width 1138 height 539
click at [859, 147] on div "true false Workflow Input Settings Inputs Google Search Google Search Step 3 Ou…" at bounding box center [608, 308] width 1138 height 539
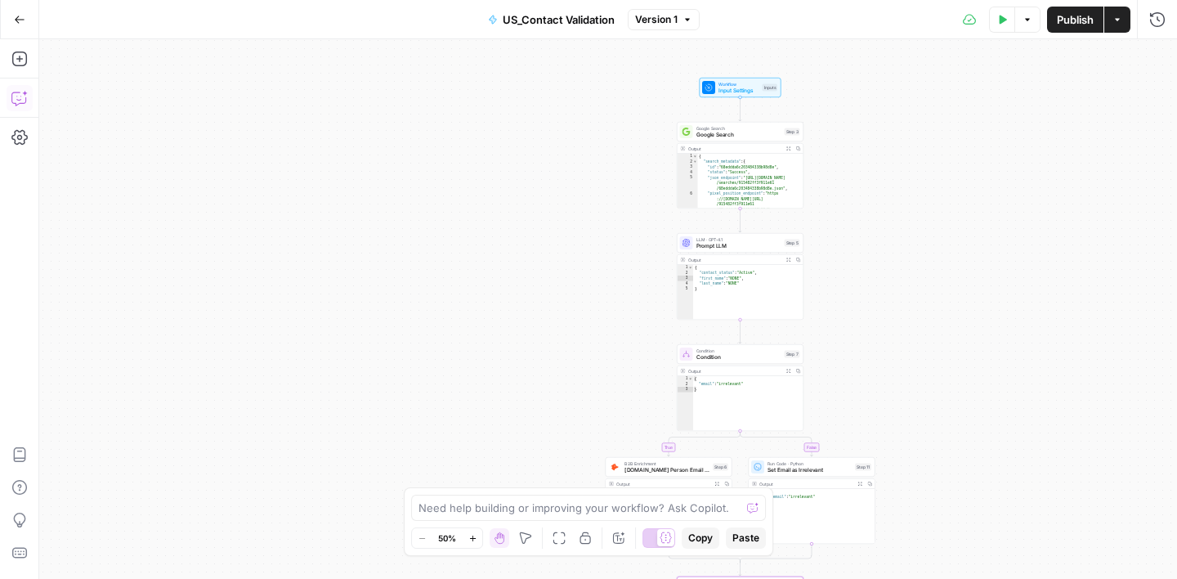
drag, startPoint x: 884, startPoint y: 73, endPoint x: 875, endPoint y: 186, distance: 113.2
click at [875, 186] on div "true false Workflow Input Settings Inputs Google Search Google Search Step 3 Ou…" at bounding box center [608, 308] width 1138 height 539
click at [750, 246] on span "Prompt LLM" at bounding box center [738, 246] width 85 height 8
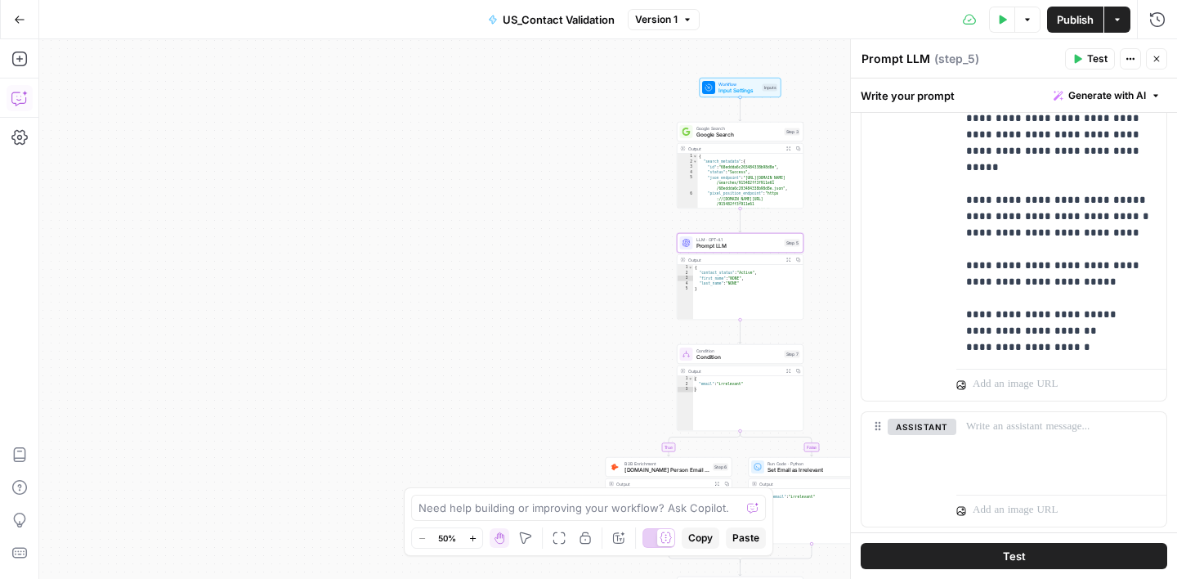
scroll to position [664, 0]
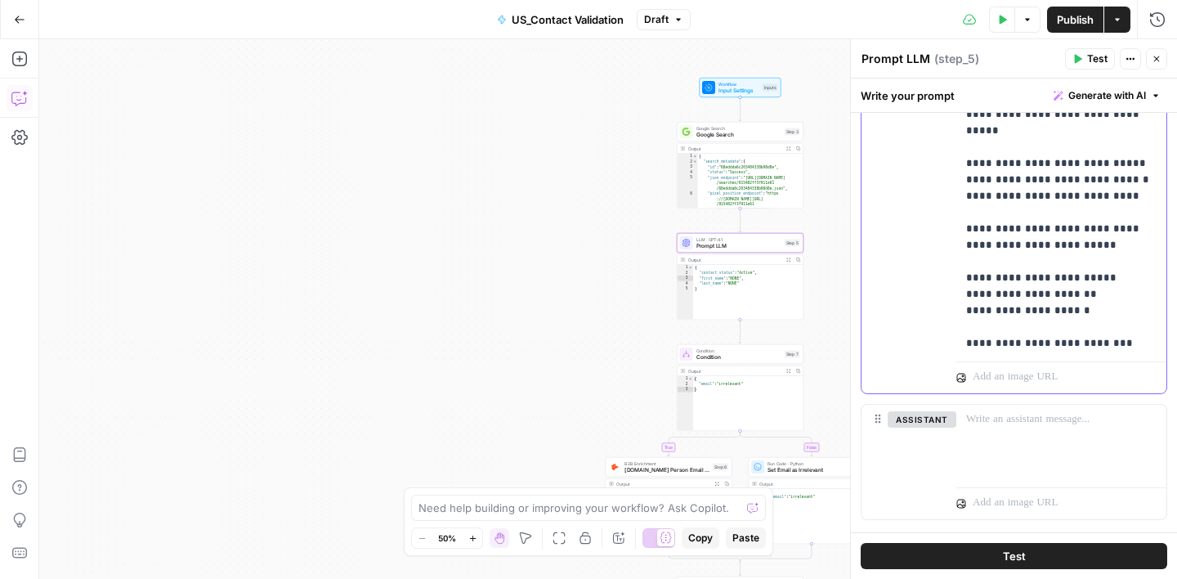
scroll to position [295, 0]
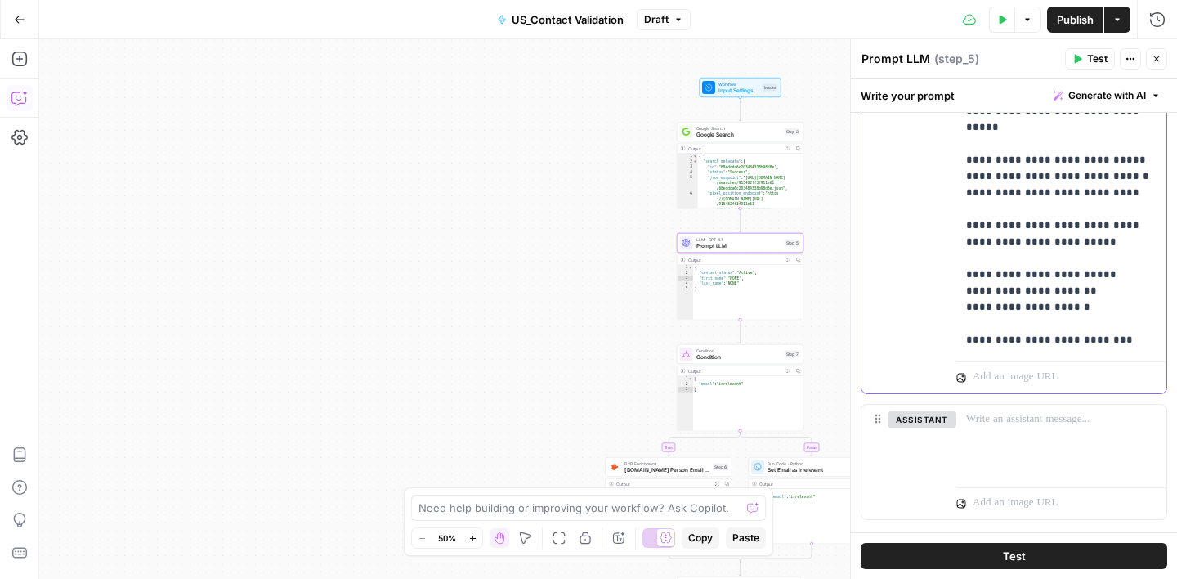
drag, startPoint x: 1096, startPoint y: 346, endPoint x: 965, endPoint y: 346, distance: 130.8
click at [965, 346] on div "**********" at bounding box center [1061, 22] width 210 height 666
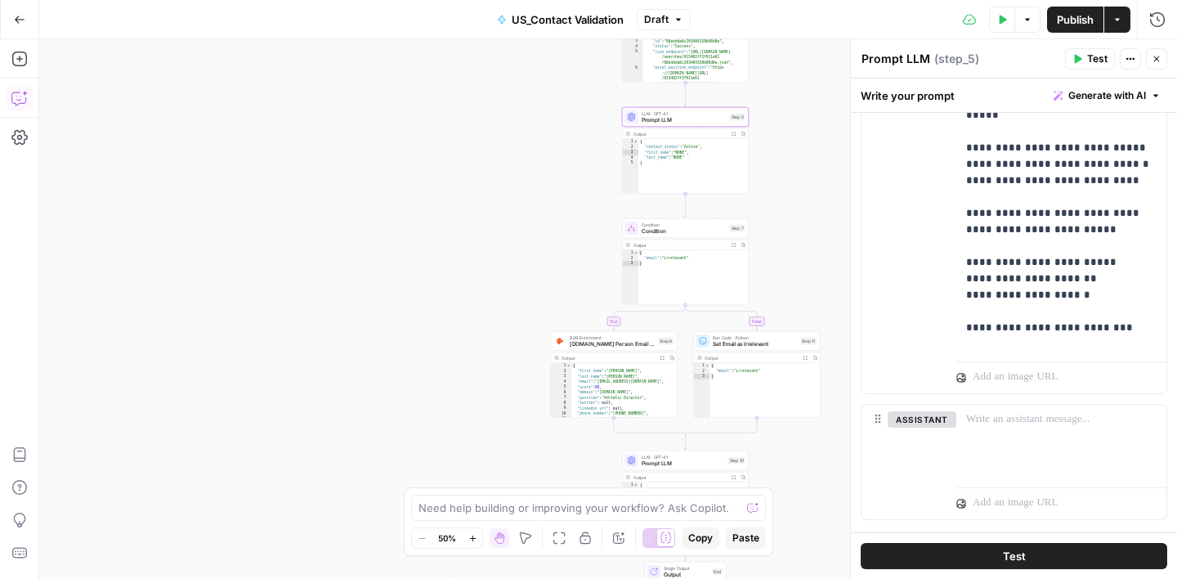
drag, startPoint x: 606, startPoint y: 393, endPoint x: 550, endPoint y: 267, distance: 137.6
click at [551, 267] on div "true false Workflow Input Settings Inputs Google Search Google Search Step 3 Ou…" at bounding box center [608, 308] width 1138 height 539
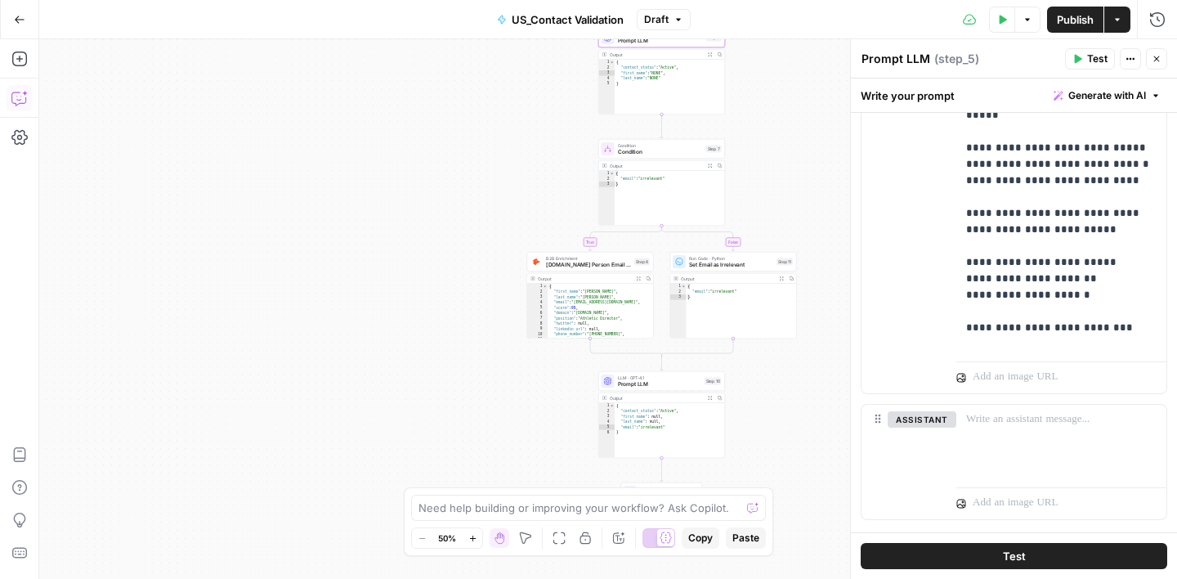
drag, startPoint x: 784, startPoint y: 472, endPoint x: 759, endPoint y: 391, distance: 84.6
click at [759, 391] on div "true false Workflow Input Settings Inputs Google Search Google Search Step 3 Ou…" at bounding box center [608, 308] width 1138 height 539
click at [1159, 56] on icon "button" at bounding box center [1157, 59] width 10 height 10
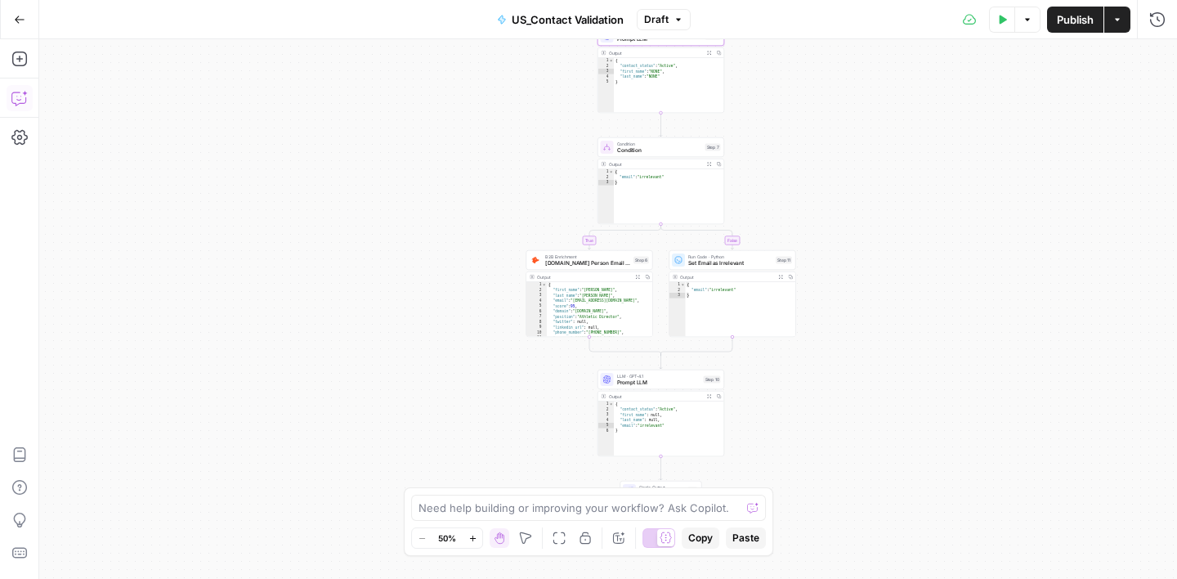
drag, startPoint x: 830, startPoint y: 122, endPoint x: 835, endPoint y: 182, distance: 60.6
click at [862, 128] on div "true false Workflow Input Settings Inputs Google Search Google Search Step 3 Ou…" at bounding box center [608, 308] width 1138 height 539
click at [16, 101] on icon "button" at bounding box center [19, 98] width 16 height 16
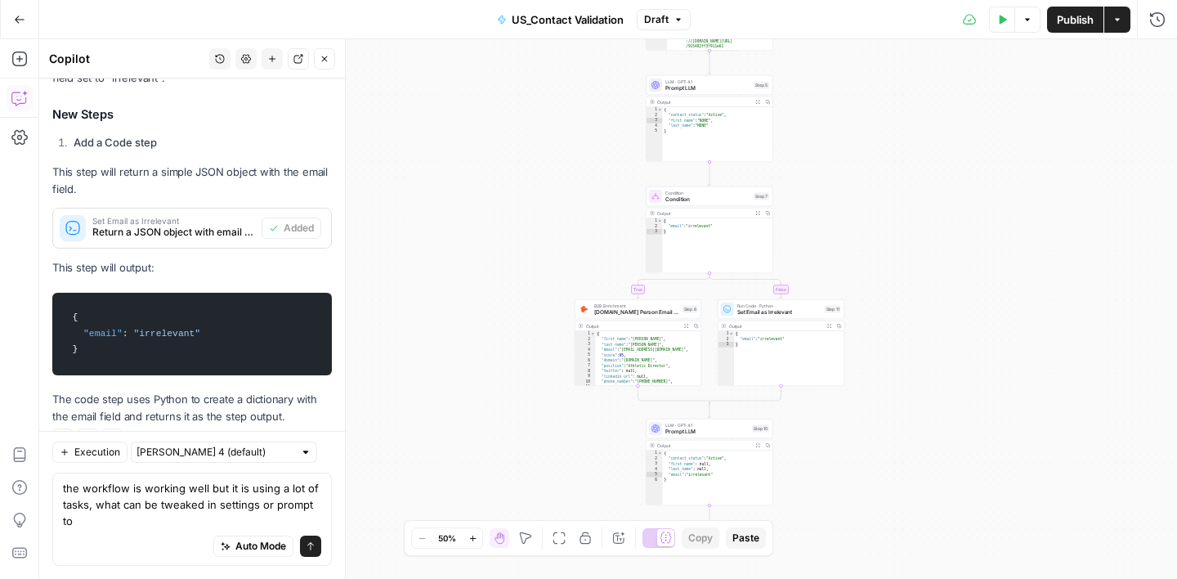
scroll to position [2108, 0]
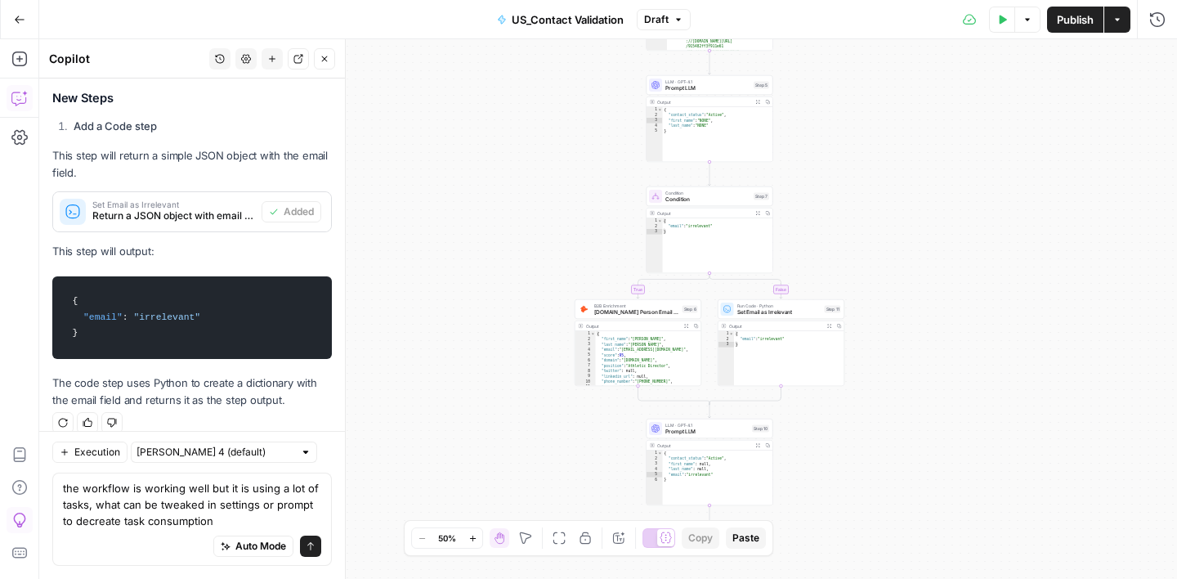
type textarea "the workflow is working well but it is using a lot of tasks, what can be tweake…"
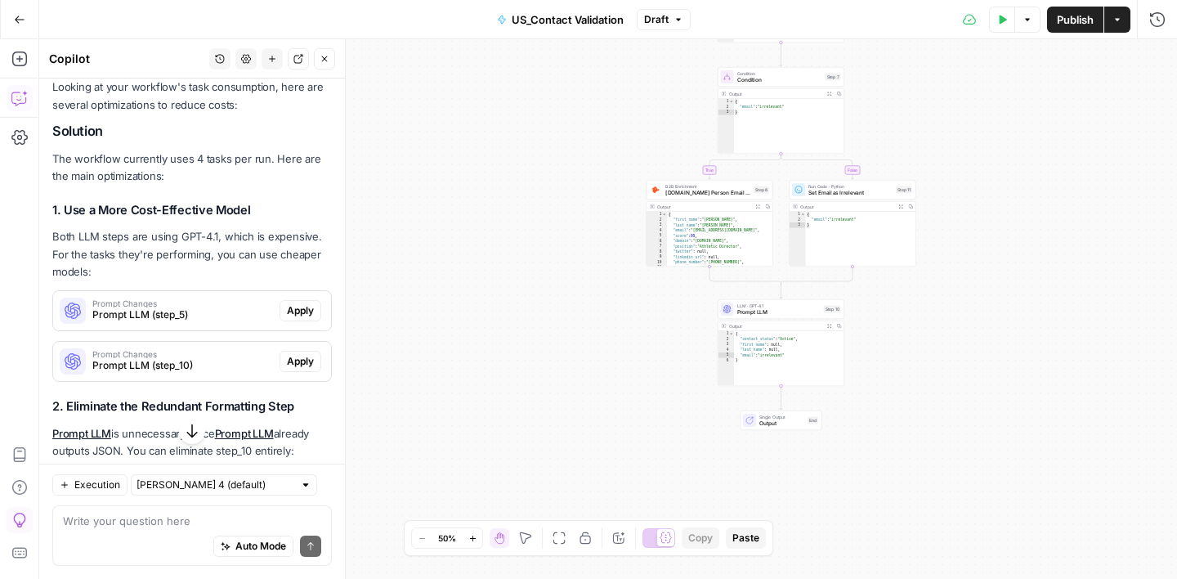
scroll to position [2520, 0]
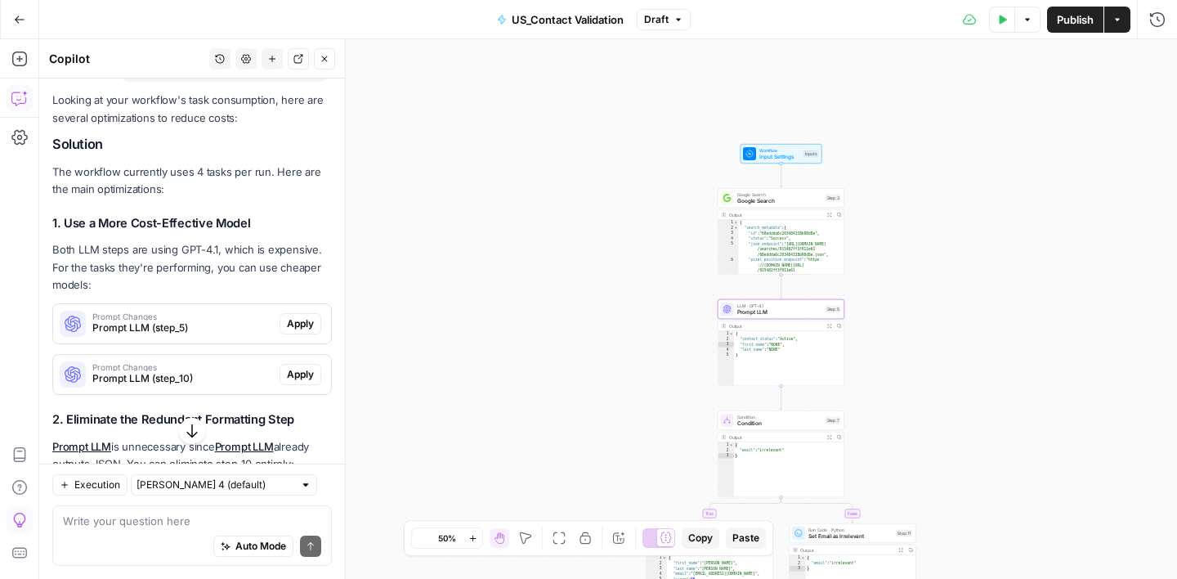
click at [307, 316] on span "Apply" at bounding box center [300, 323] width 27 height 15
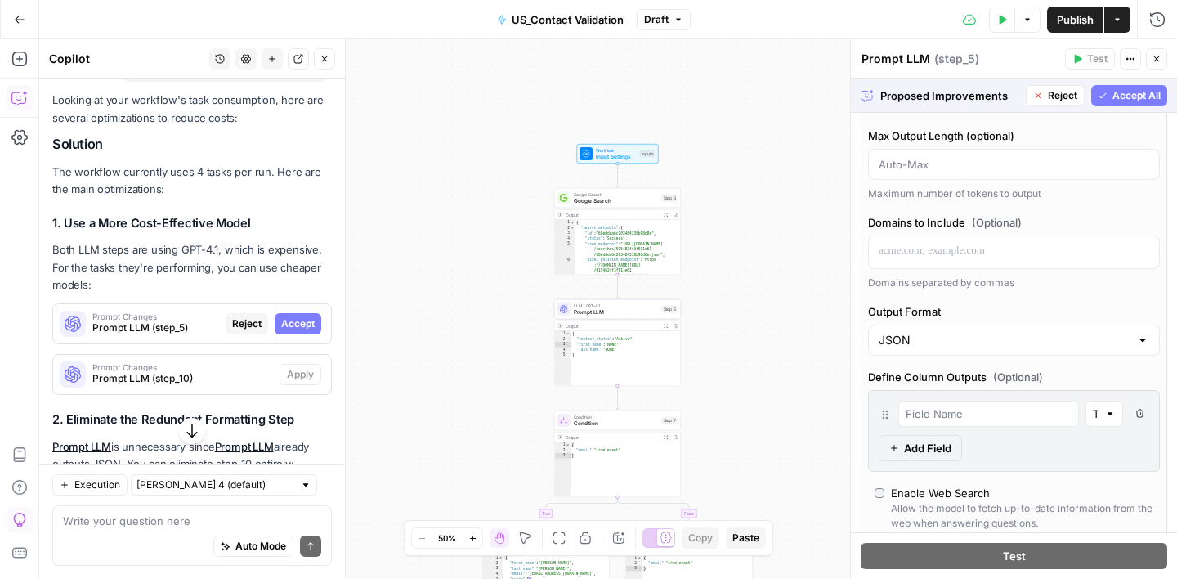
scroll to position [145, 0]
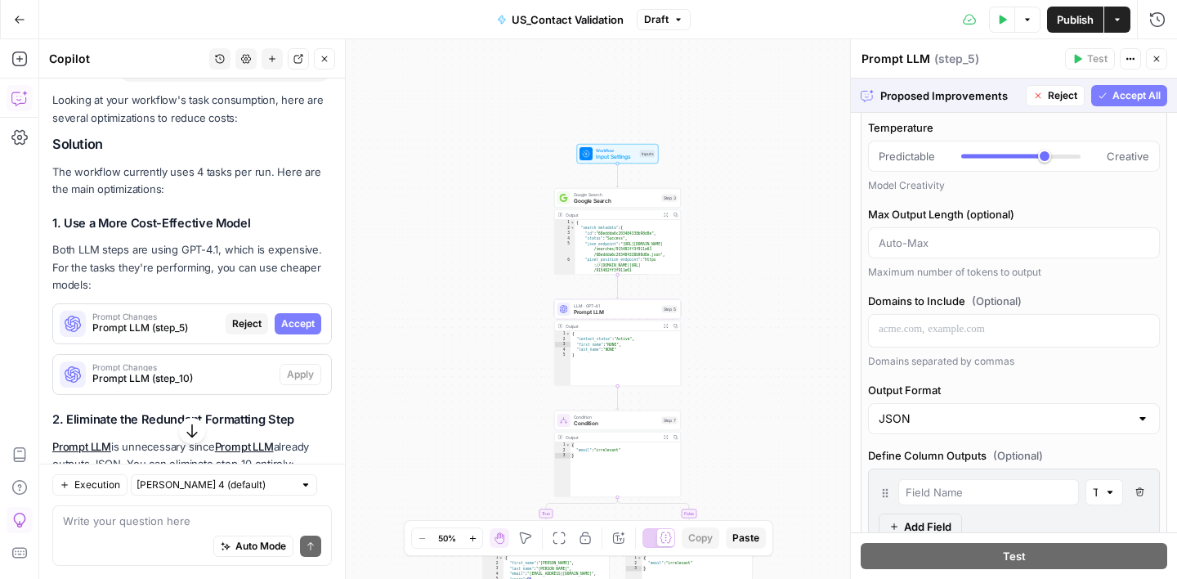
click at [1141, 91] on span "Accept All" at bounding box center [1136, 95] width 48 height 15
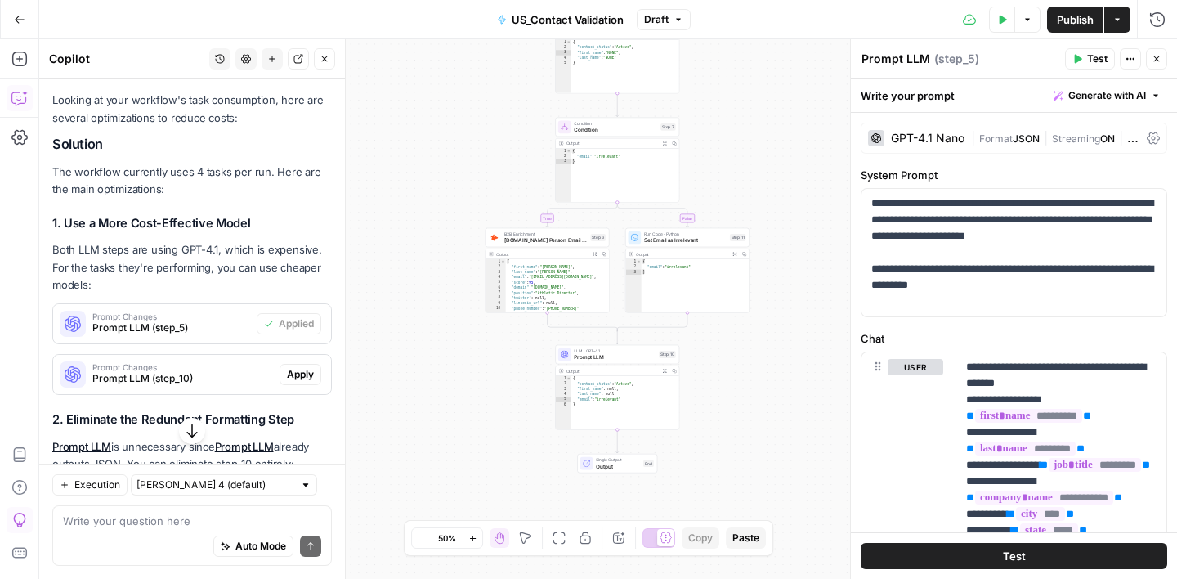
scroll to position [2856, 0]
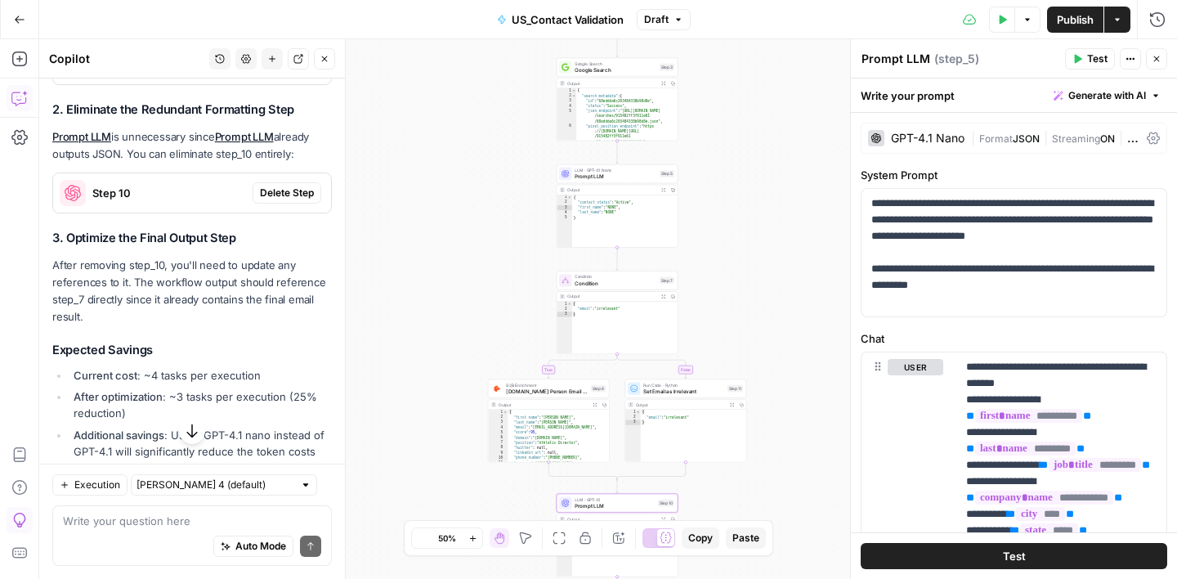
click at [309, 186] on span "Delete Step" at bounding box center [287, 193] width 54 height 15
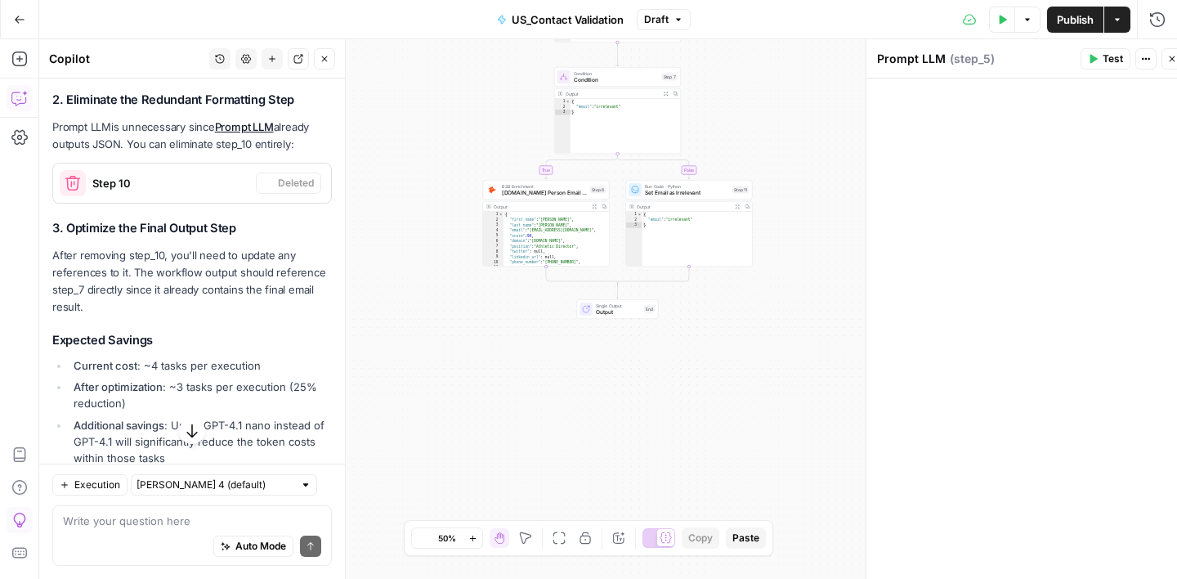
scroll to position [2846, 0]
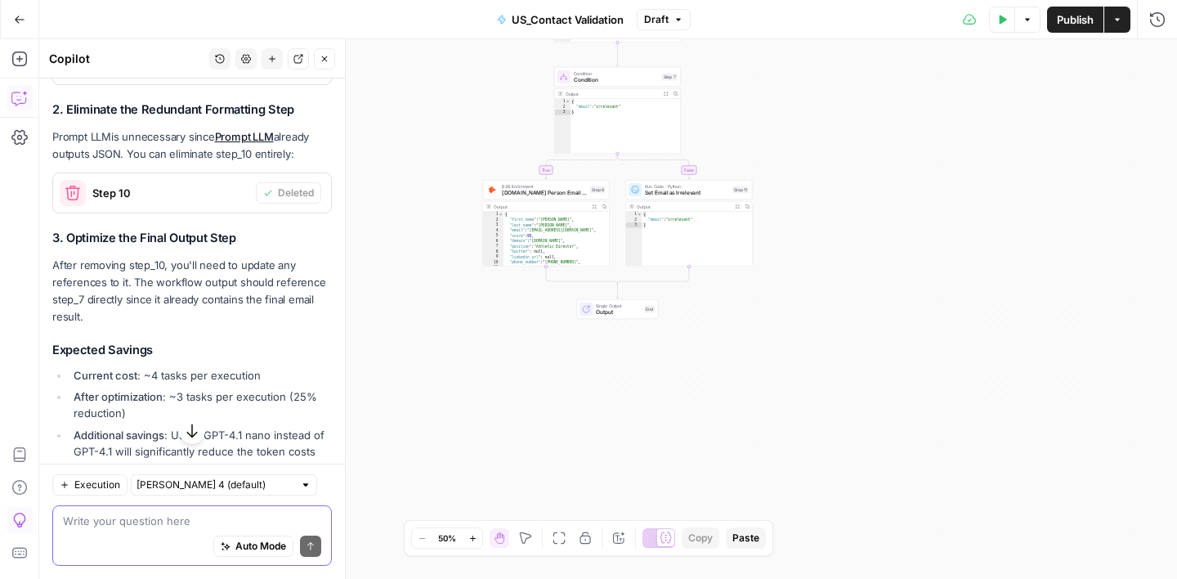
click at [152, 519] on textarea at bounding box center [192, 520] width 258 height 16
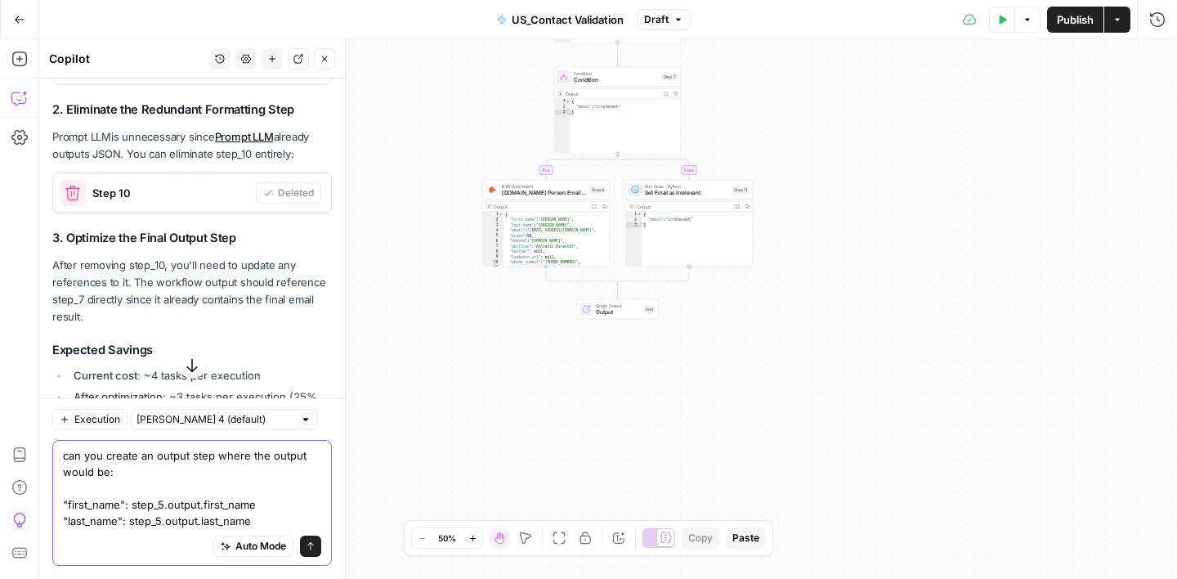
click at [69, 489] on textarea "can you create an output step where the output would be: "first_name": step_5.o…" at bounding box center [192, 488] width 258 height 82
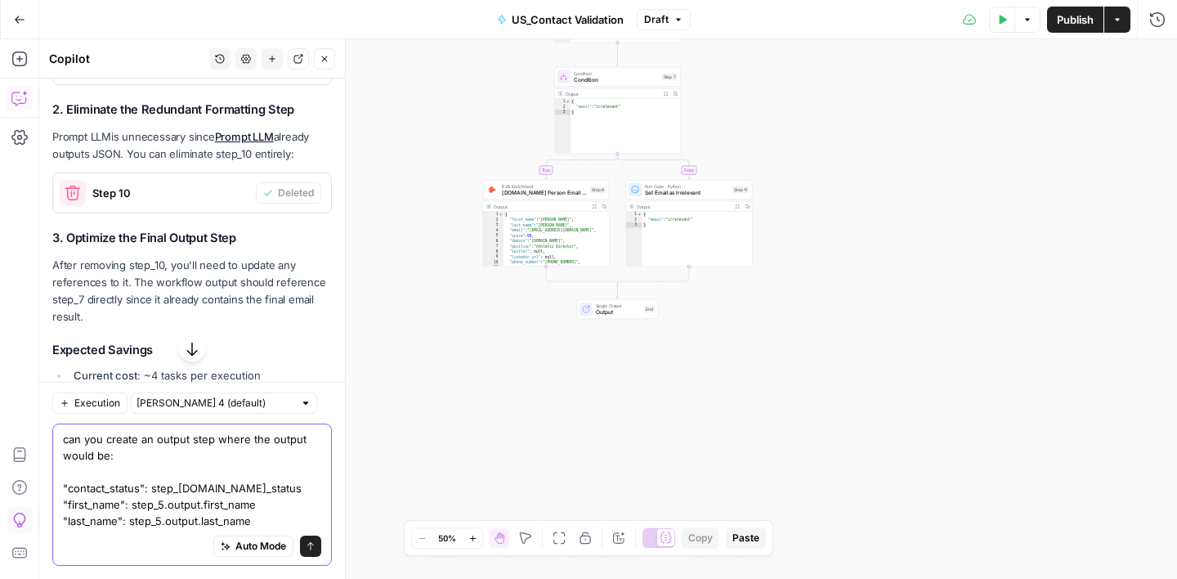
click at [262, 518] on textarea "can you create an output step where the output would be: "contact_status": step…" at bounding box center [192, 480] width 258 height 98
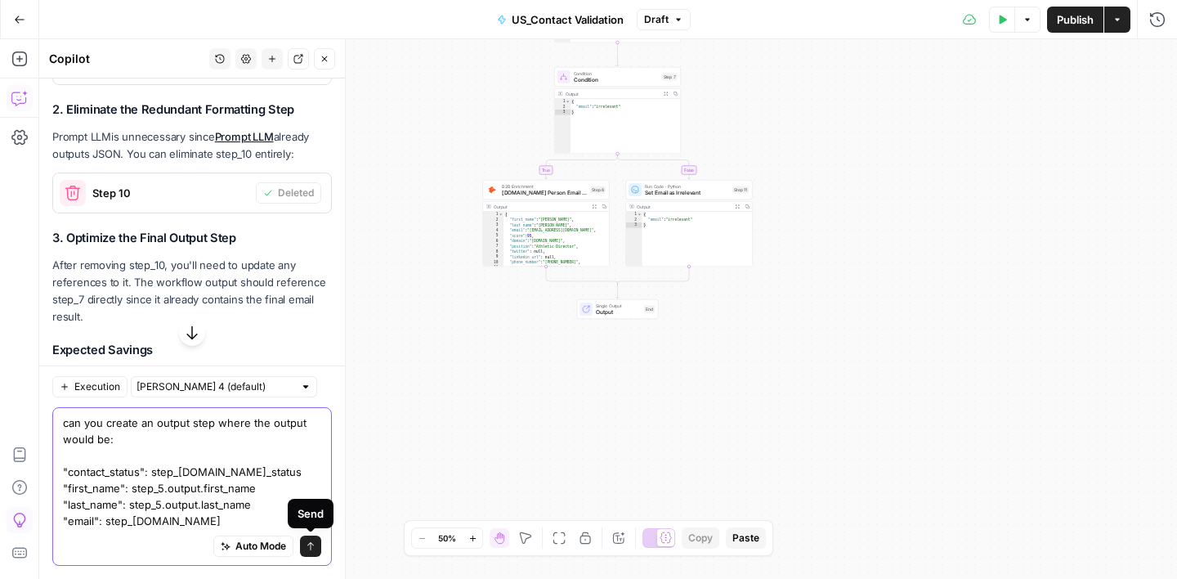
type textarea "can you create an output step where the output would be: "contact_status": step…"
click at [314, 547] on icon "submit" at bounding box center [311, 546] width 10 height 10
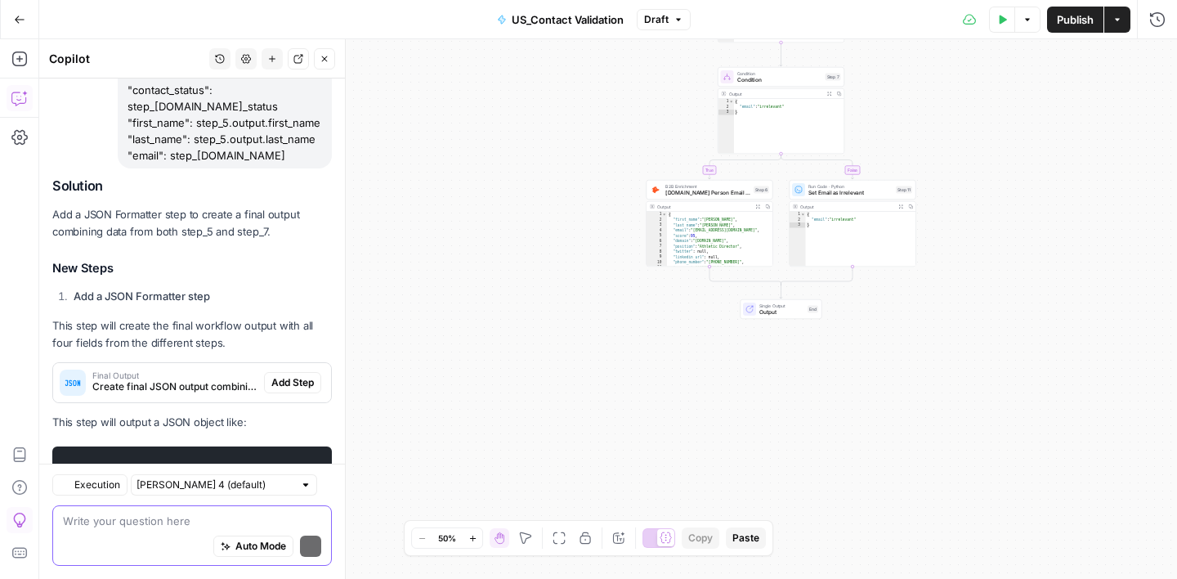
scroll to position [3681, 0]
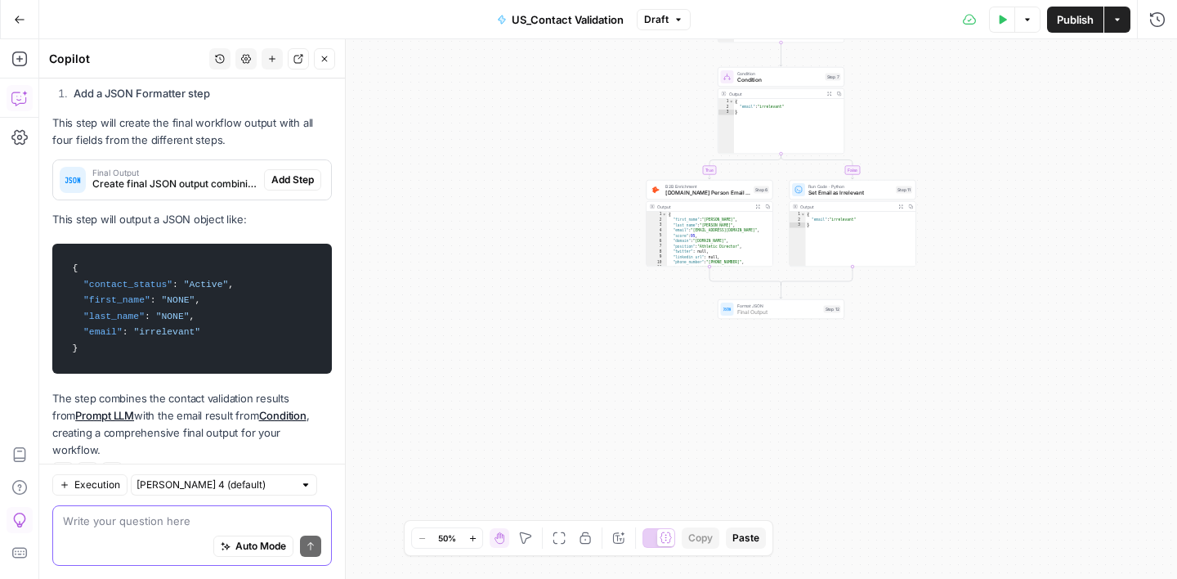
click at [296, 172] on span "Add Step" at bounding box center [292, 179] width 43 height 15
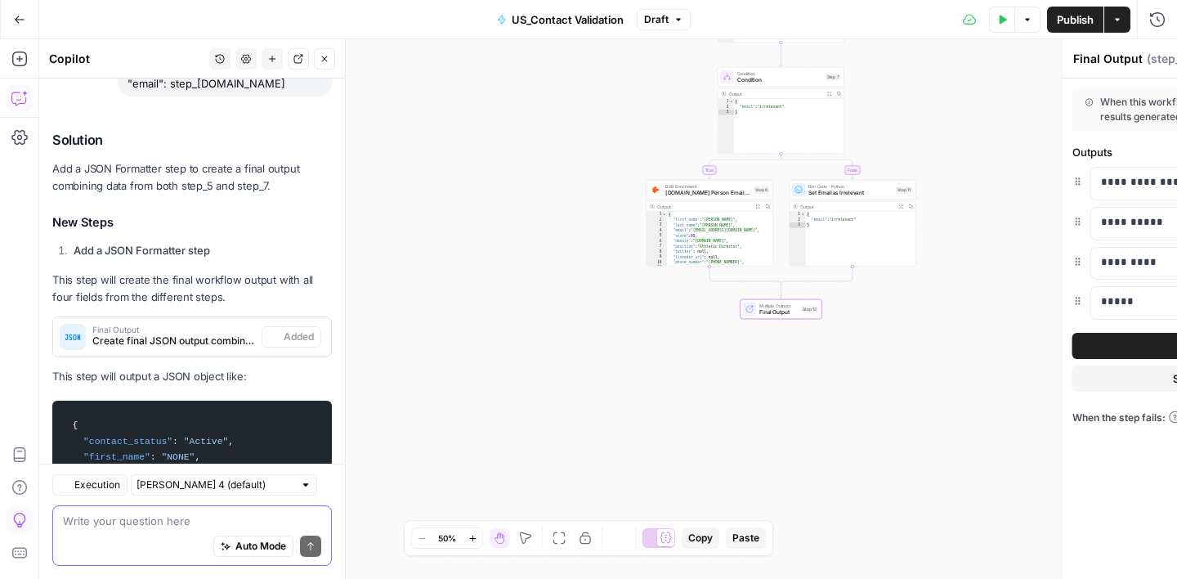
scroll to position [3707, 0]
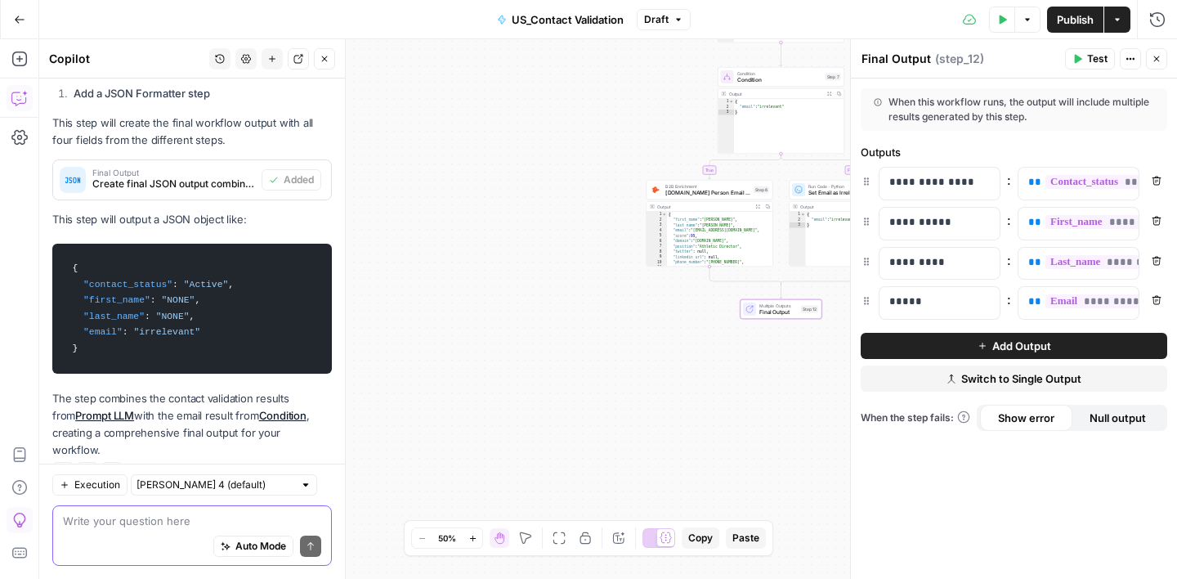
click at [1164, 57] on button "Close" at bounding box center [1156, 58] width 21 height 21
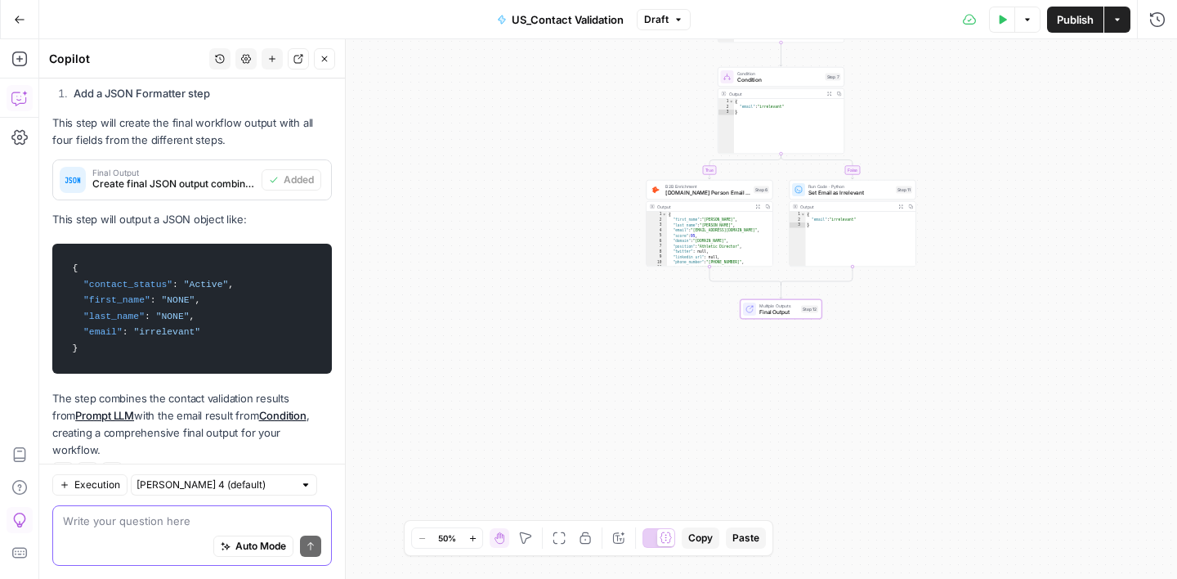
click at [322, 62] on icon "button" at bounding box center [325, 59] width 10 height 10
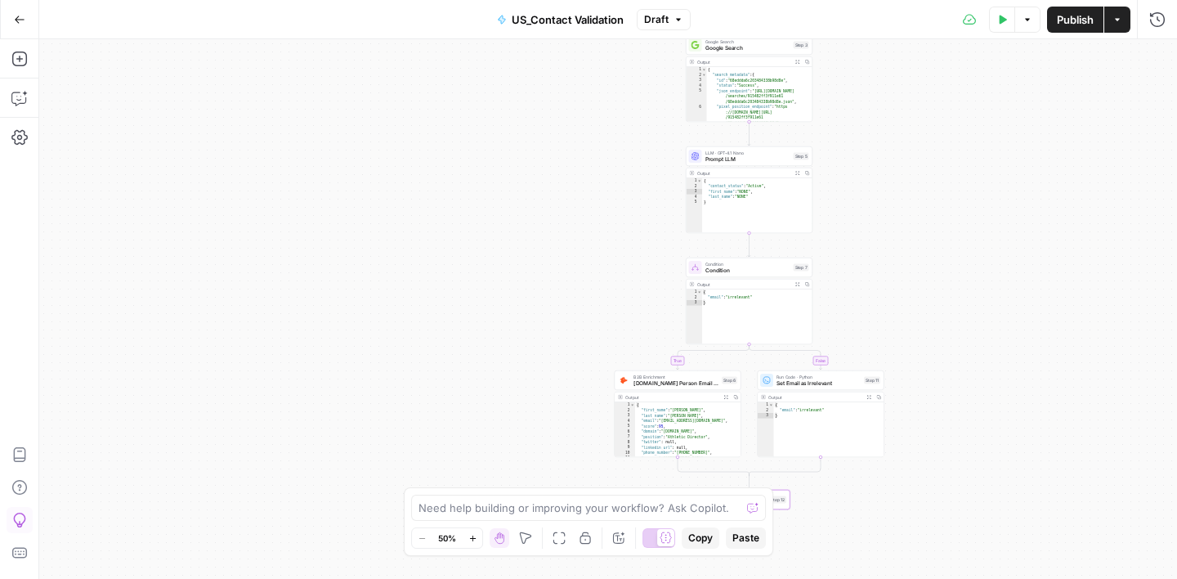
drag, startPoint x: 519, startPoint y: 123, endPoint x: 487, endPoint y: 314, distance: 193.1
click at [487, 314] on div "true false Workflow Input Settings Inputs Google Search Google Search Step 3 Ou…" at bounding box center [608, 308] width 1138 height 539
click at [1069, 23] on span "Publish" at bounding box center [1075, 19] width 37 height 16
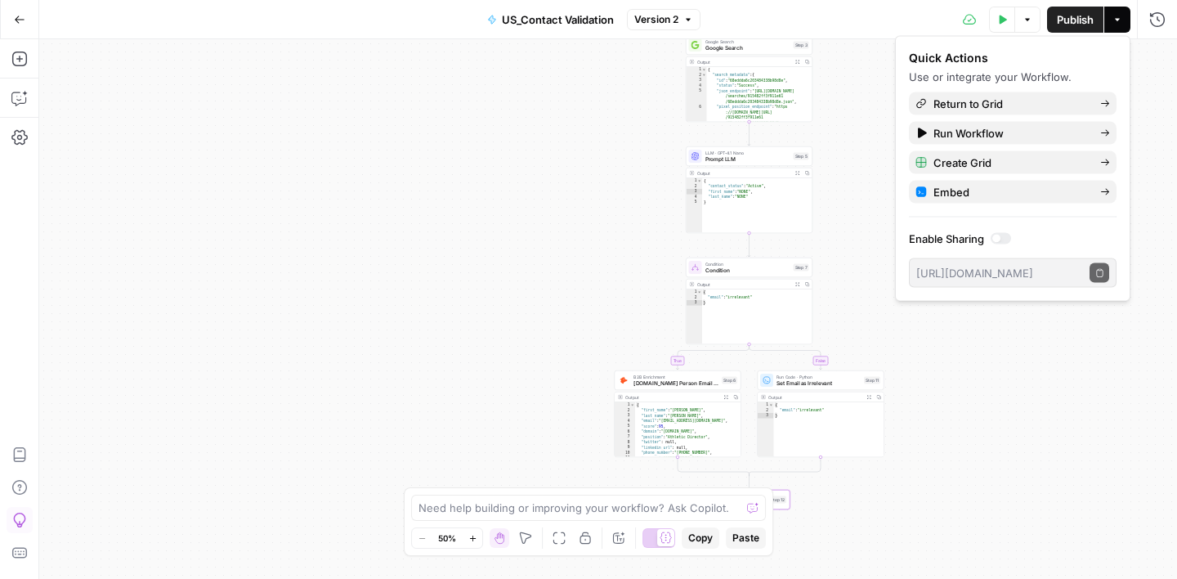
click at [1040, 380] on div "true false Workflow Input Settings Inputs Google Search Google Search Step 3 Ou…" at bounding box center [608, 308] width 1138 height 539
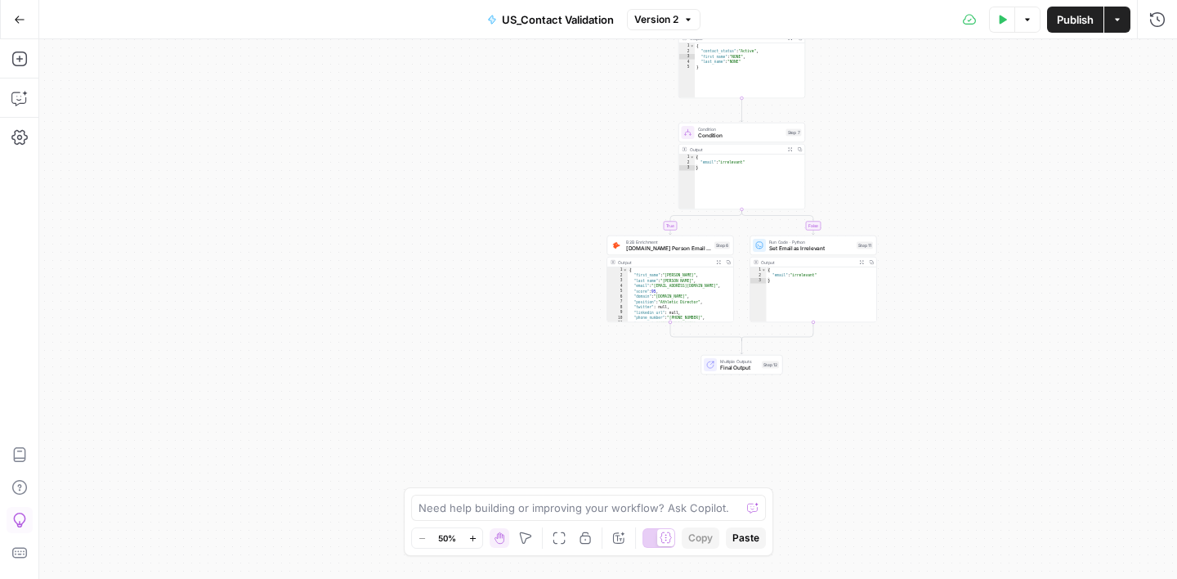
drag, startPoint x: 999, startPoint y: 450, endPoint x: 989, endPoint y: 311, distance: 139.3
click at [990, 311] on div "true false Workflow Input Settings Inputs Google Search Google Search Step 3 Ou…" at bounding box center [608, 308] width 1138 height 539
click at [744, 361] on span "Final Output" at bounding box center [737, 364] width 38 height 8
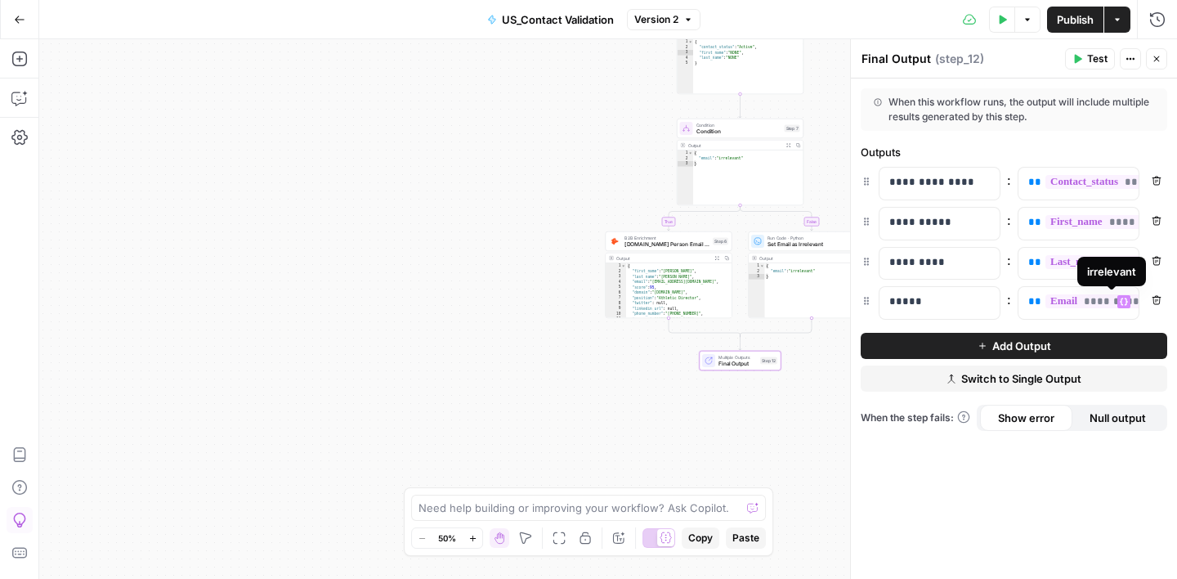
scroll to position [0, 56]
click at [1159, 59] on icon "button" at bounding box center [1157, 59] width 10 height 10
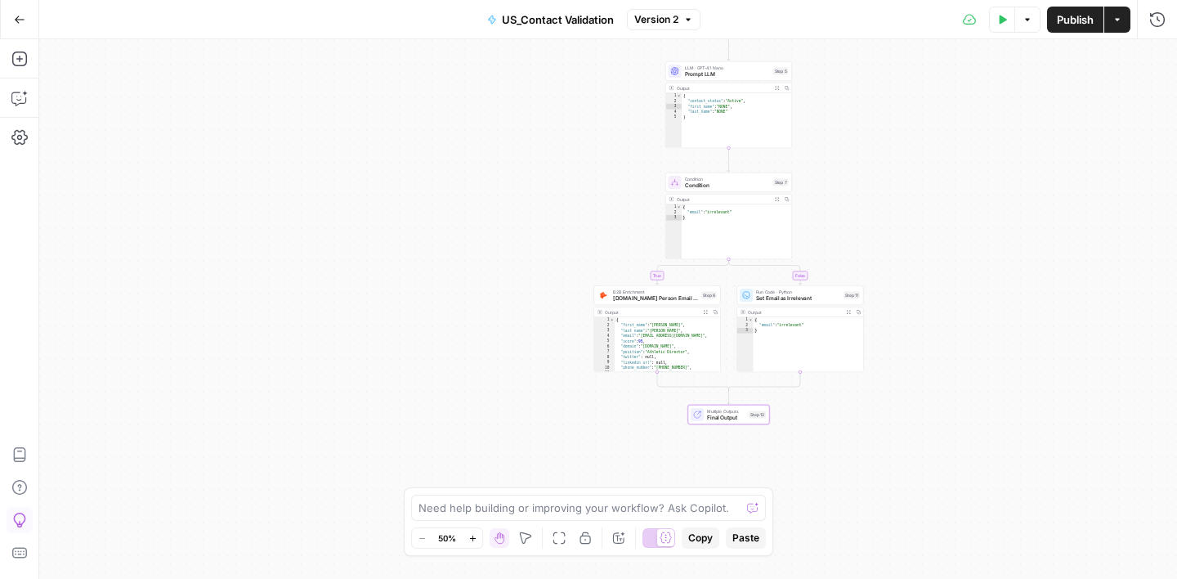
drag, startPoint x: 931, startPoint y: 110, endPoint x: 919, endPoint y: 164, distance: 55.3
click at [920, 164] on div "true false Workflow Input Settings Inputs Google Search Google Search Step 3 Ou…" at bounding box center [608, 308] width 1138 height 539
click at [691, 11] on button "Version 2" at bounding box center [664, 19] width 74 height 21
click at [717, 99] on span "Version 1" at bounding box center [762, 96] width 242 height 16
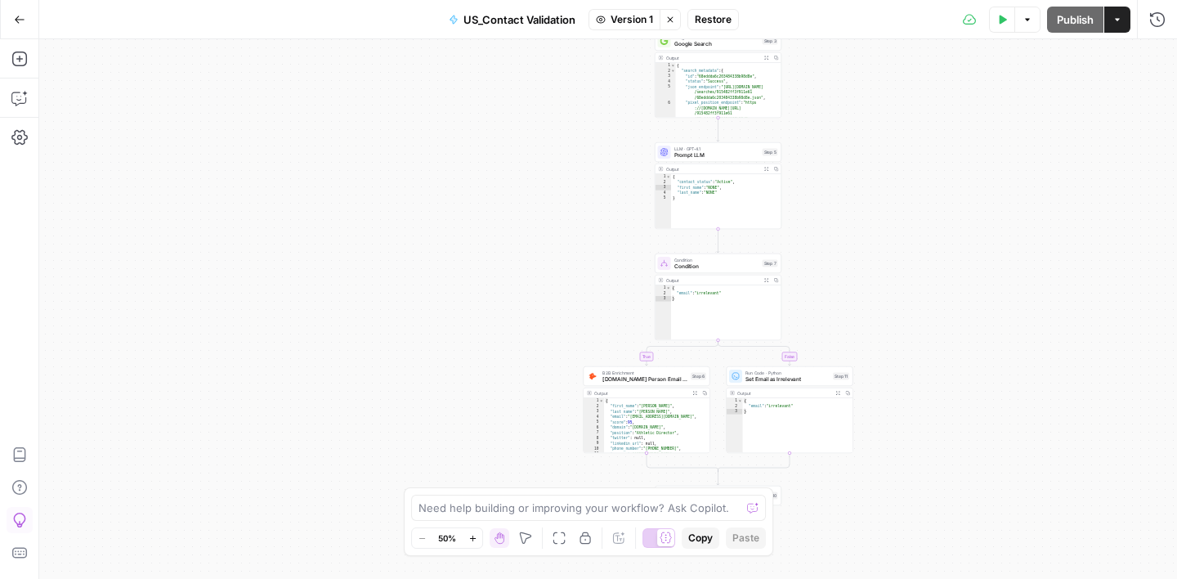
drag, startPoint x: 860, startPoint y: 134, endPoint x: 849, endPoint y: 215, distance: 81.6
click at [849, 215] on div "true false Workflow Input Settings Inputs Google Search Google Search Step 3 Ou…" at bounding box center [608, 308] width 1138 height 539
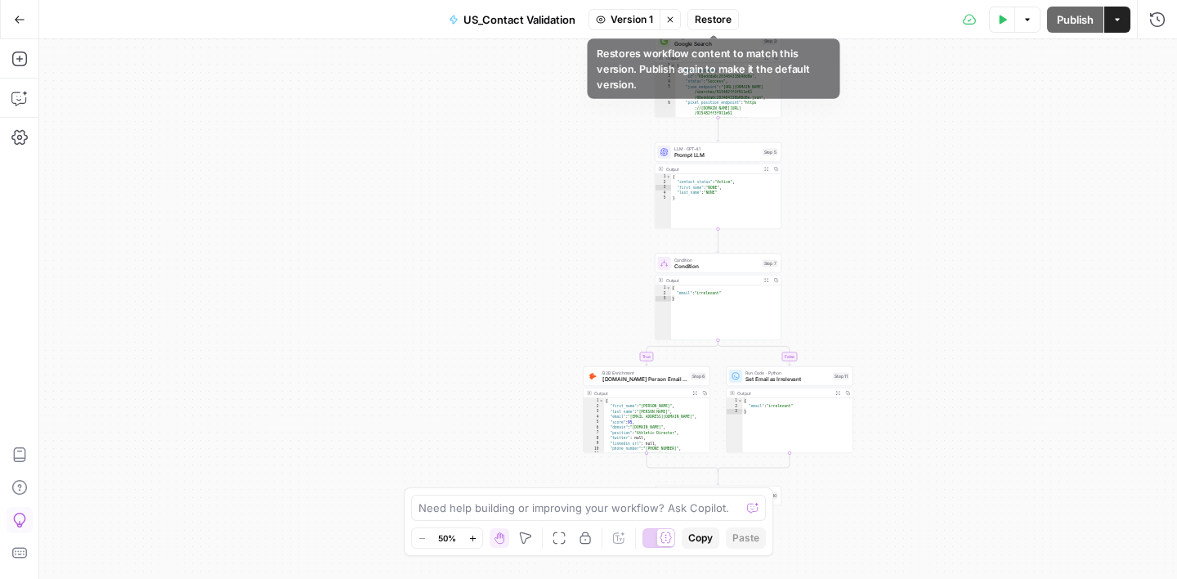
click at [723, 18] on span "Restore" at bounding box center [713, 19] width 37 height 15
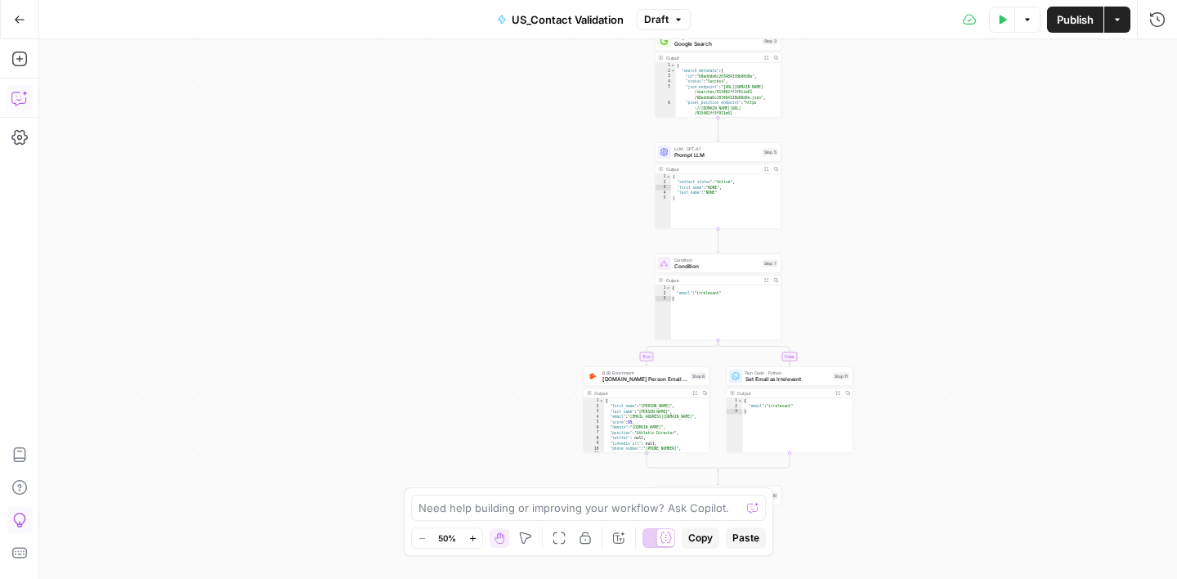
click at [18, 93] on icon "button" at bounding box center [19, 98] width 16 height 16
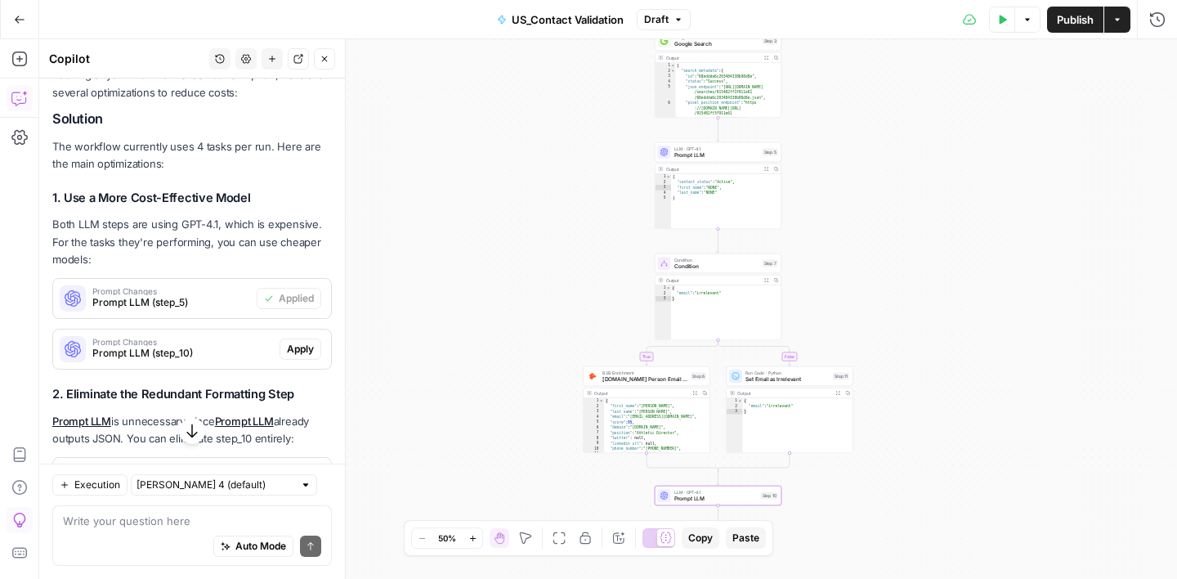
scroll to position [2549, 0]
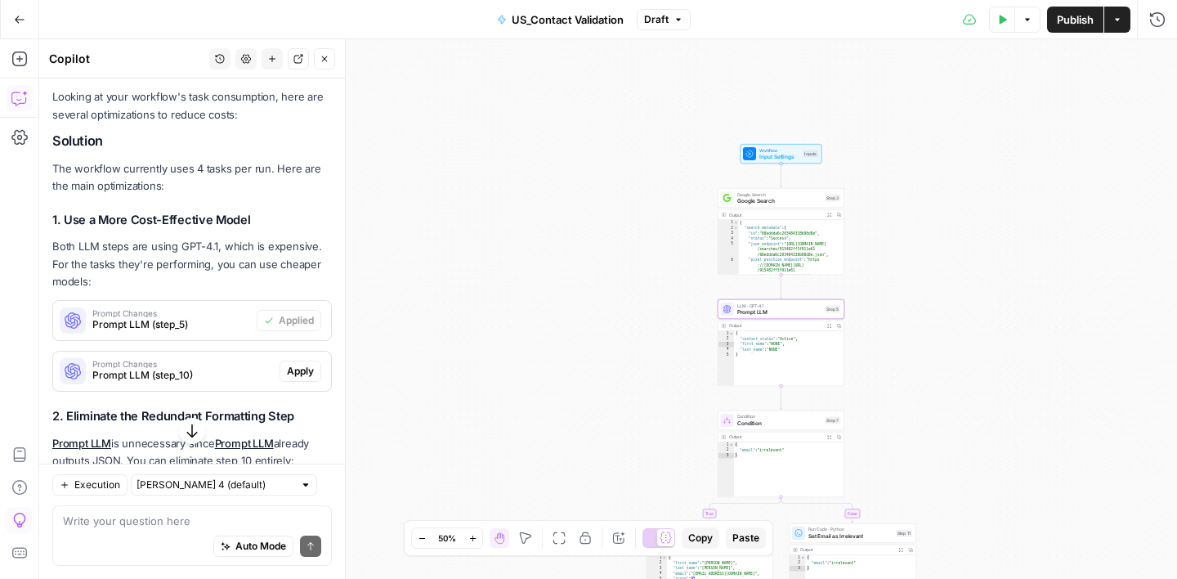
click at [204, 317] on span "Prompt LLM (step_5)" at bounding box center [171, 324] width 158 height 15
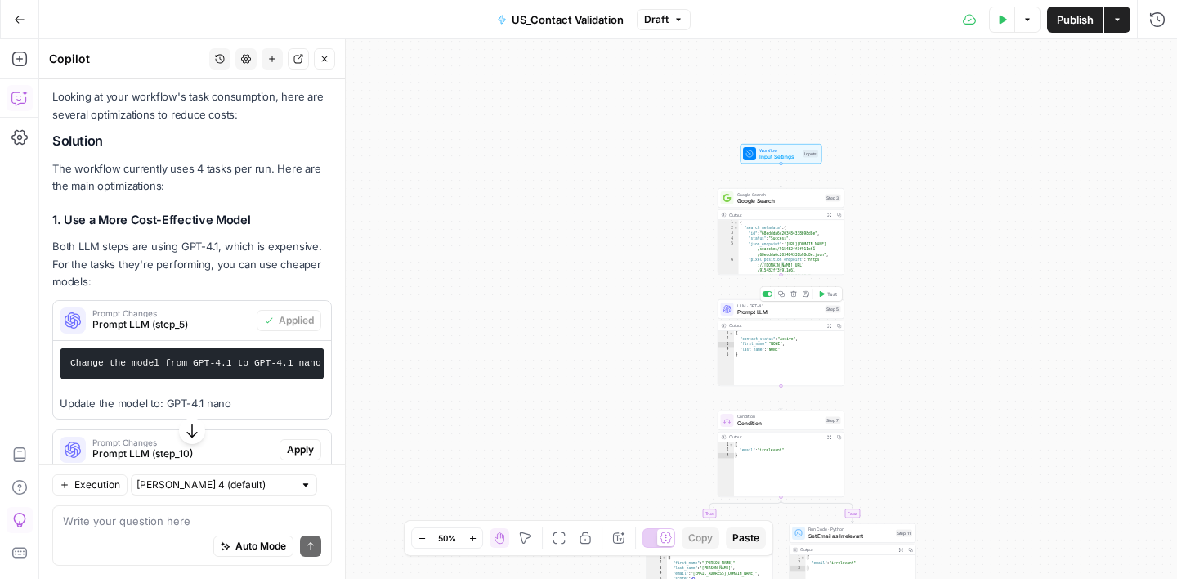
click at [789, 311] on span "Prompt LLM" at bounding box center [779, 312] width 85 height 8
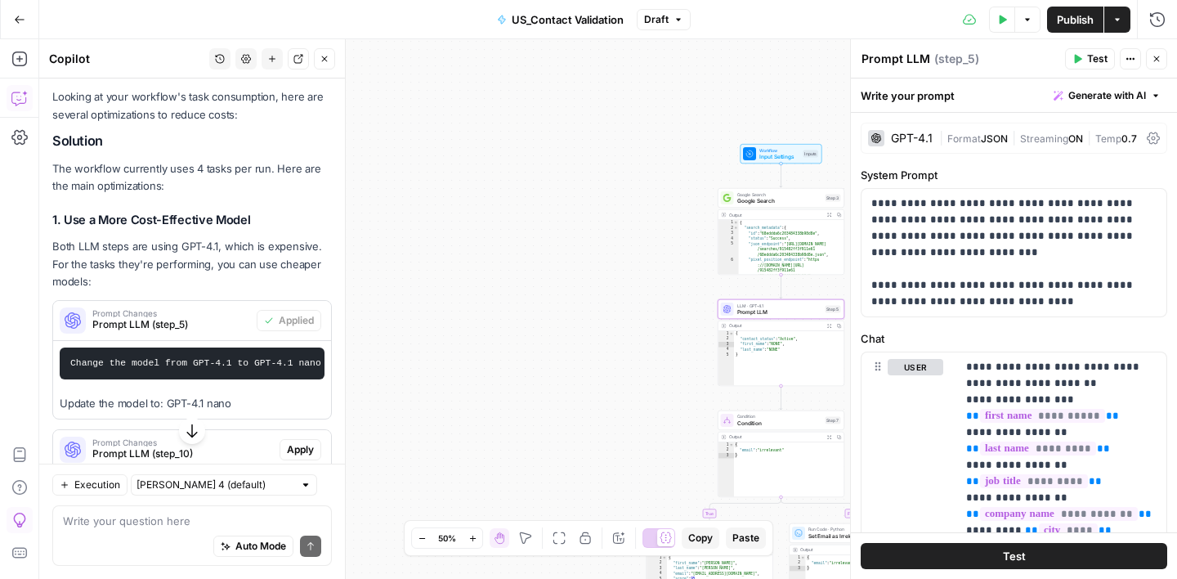
click at [916, 139] on div "GPT-4.1" at bounding box center [912, 137] width 42 height 11
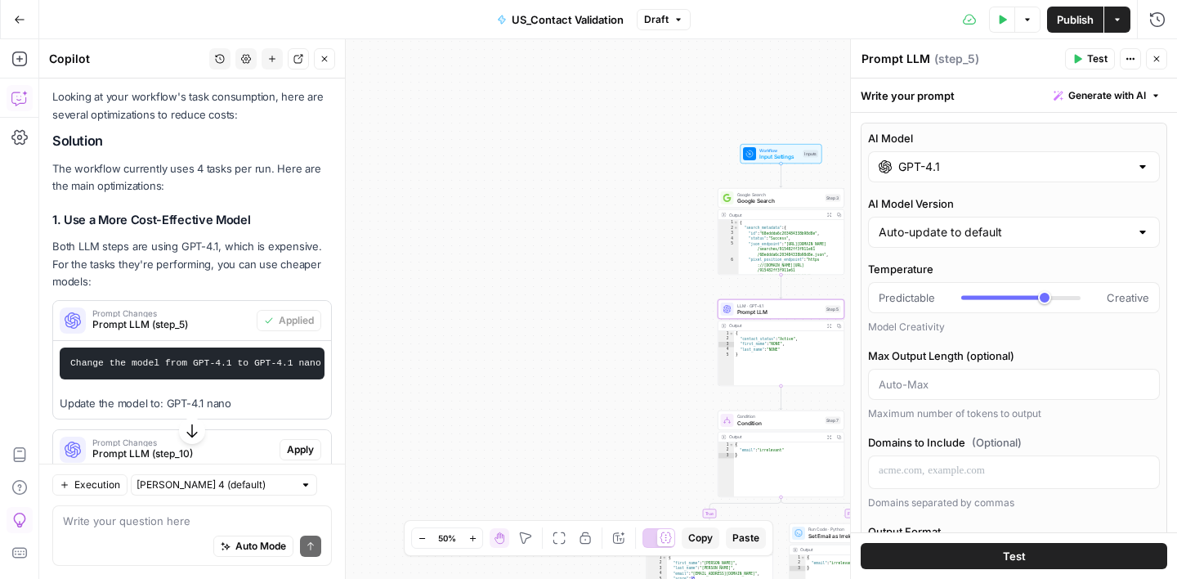
click at [989, 165] on input "GPT-4.1" at bounding box center [1013, 167] width 231 height 16
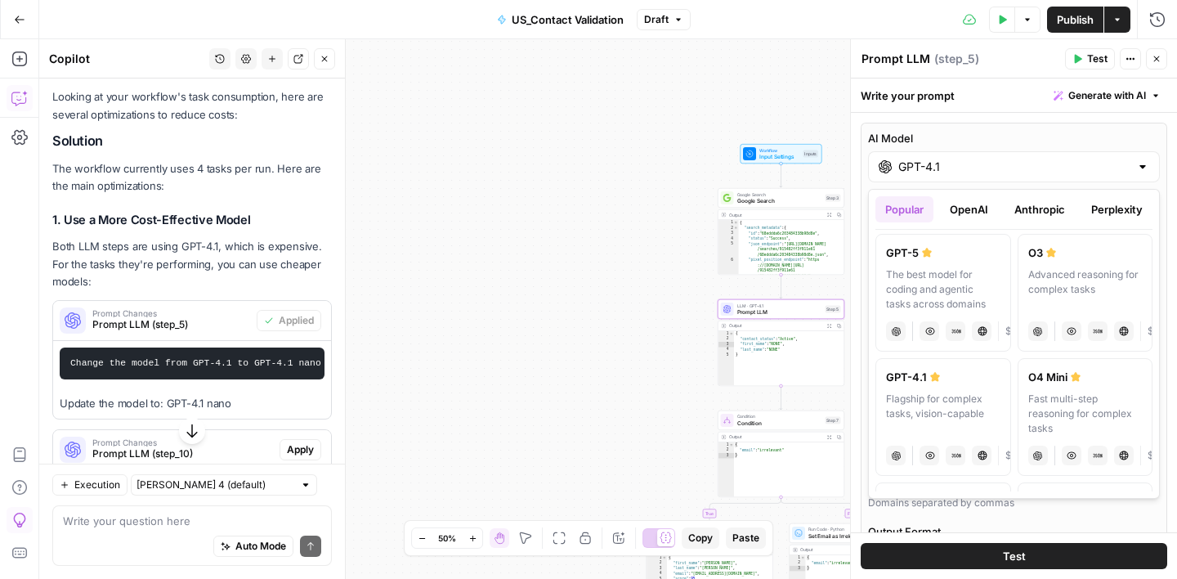
scroll to position [0, 0]
click at [977, 208] on button "OpenAI" at bounding box center [969, 209] width 58 height 26
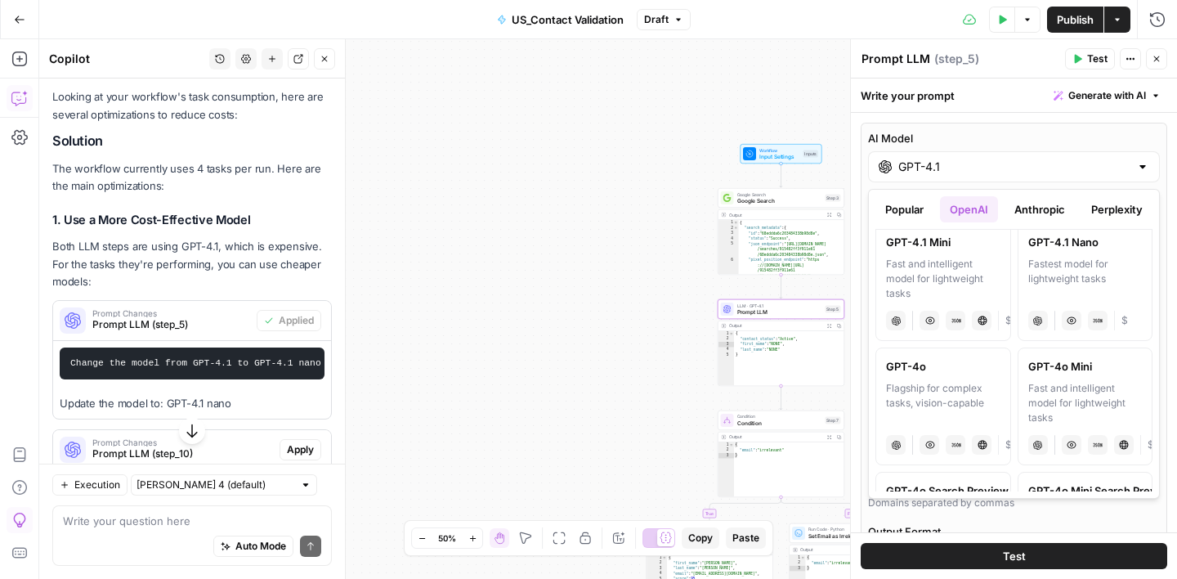
scroll to position [370, 0]
click at [1054, 286] on div "Fastest model for lightweight tasks" at bounding box center [1085, 279] width 114 height 44
type input "GPT-4.1 Nano"
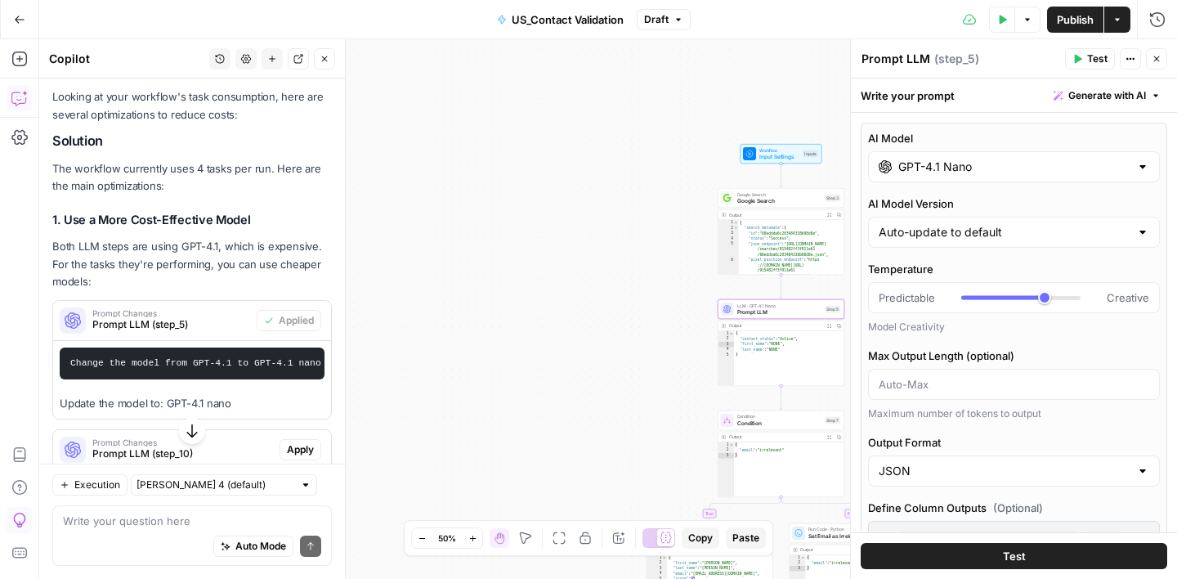
click at [1157, 60] on icon "button" at bounding box center [1157, 59] width 10 height 10
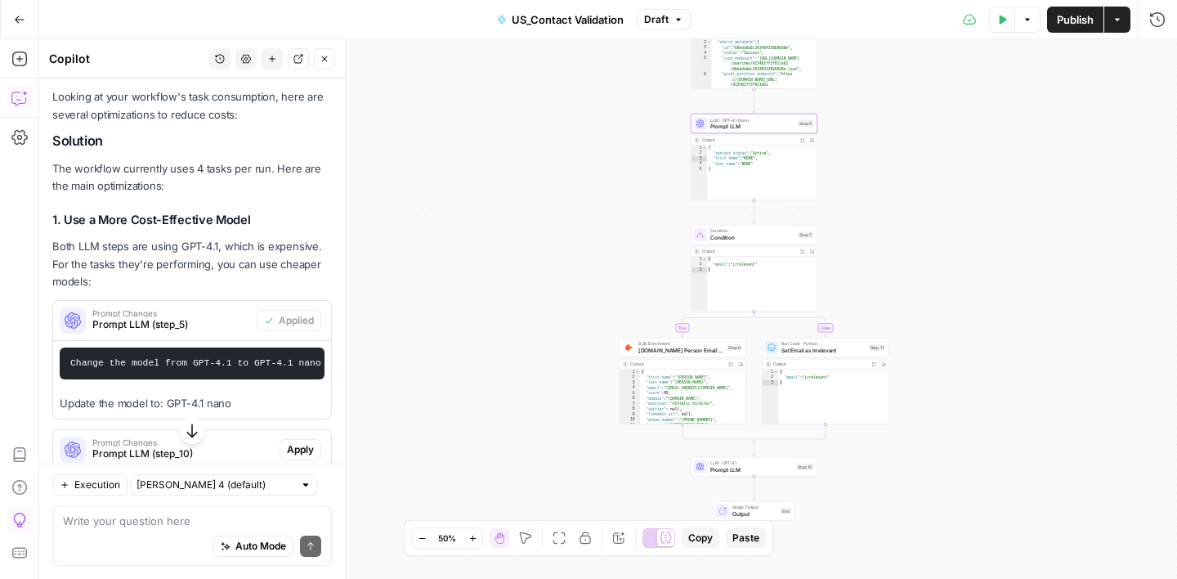
drag, startPoint x: 1000, startPoint y: 423, endPoint x: 972, endPoint y: 225, distance: 199.7
click at [972, 225] on div "true false Workflow Input Settings Inputs Google Search Google Search Step 3 Ou…" at bounding box center [608, 308] width 1138 height 539
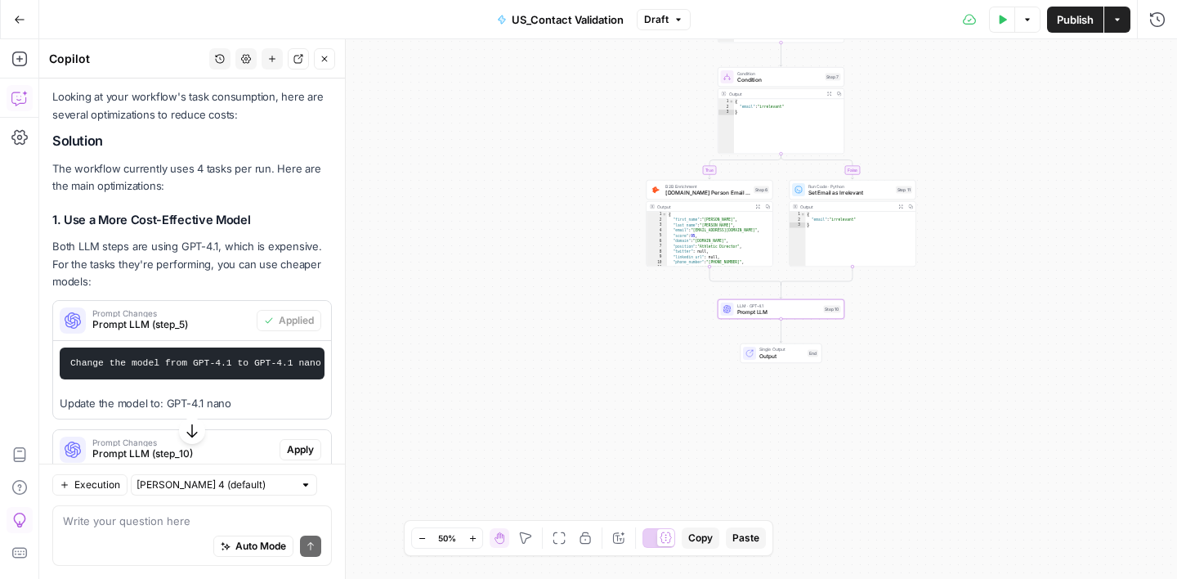
click at [241, 446] on span "Prompt LLM (step_10)" at bounding box center [182, 453] width 181 height 15
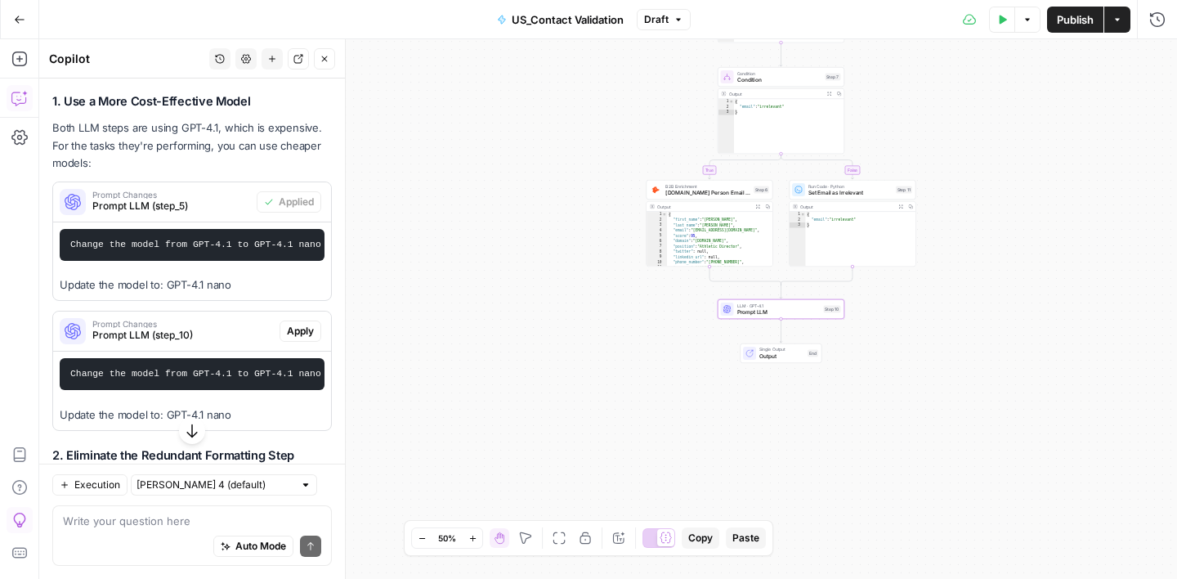
scroll to position [2669, 0]
click at [302, 323] on span "Apply" at bounding box center [300, 330] width 27 height 15
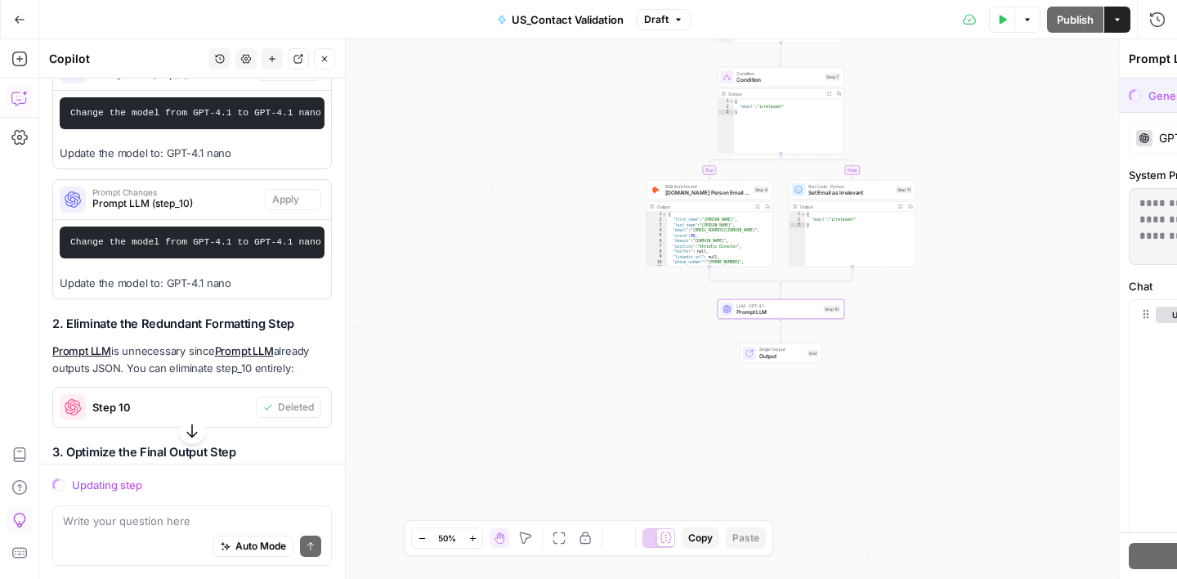
scroll to position [2538, 0]
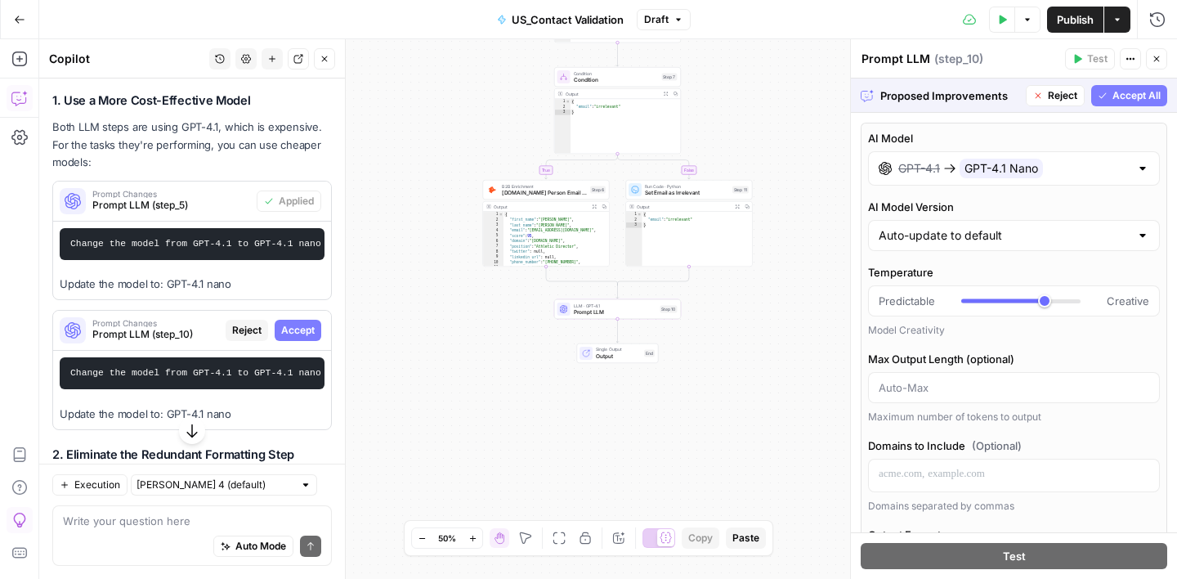
click at [1149, 96] on span "Accept All" at bounding box center [1136, 95] width 48 height 15
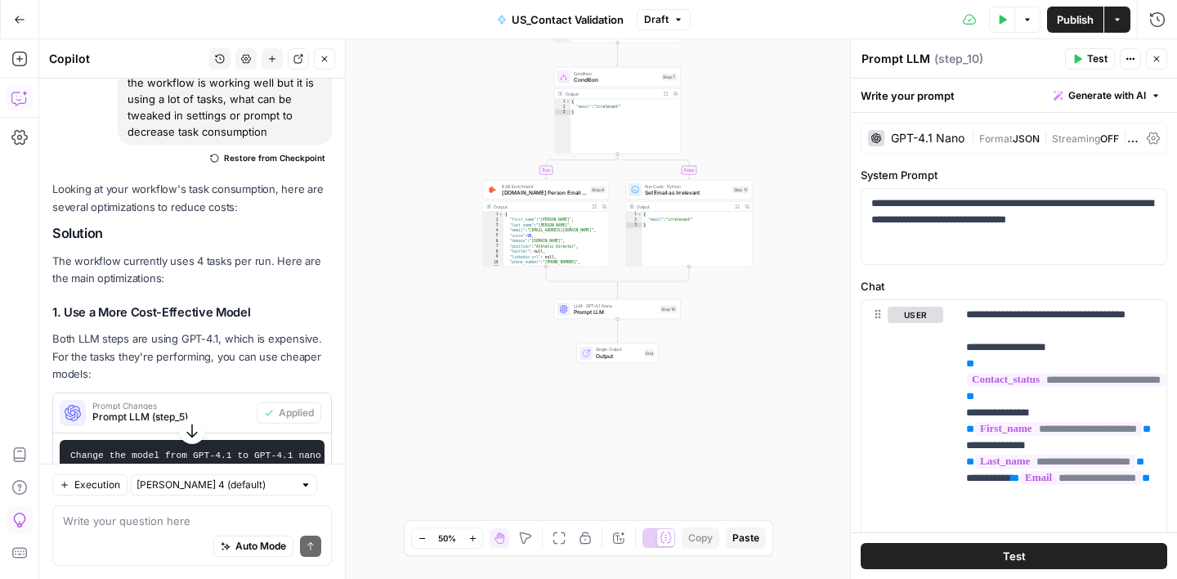
scroll to position [2461, 0]
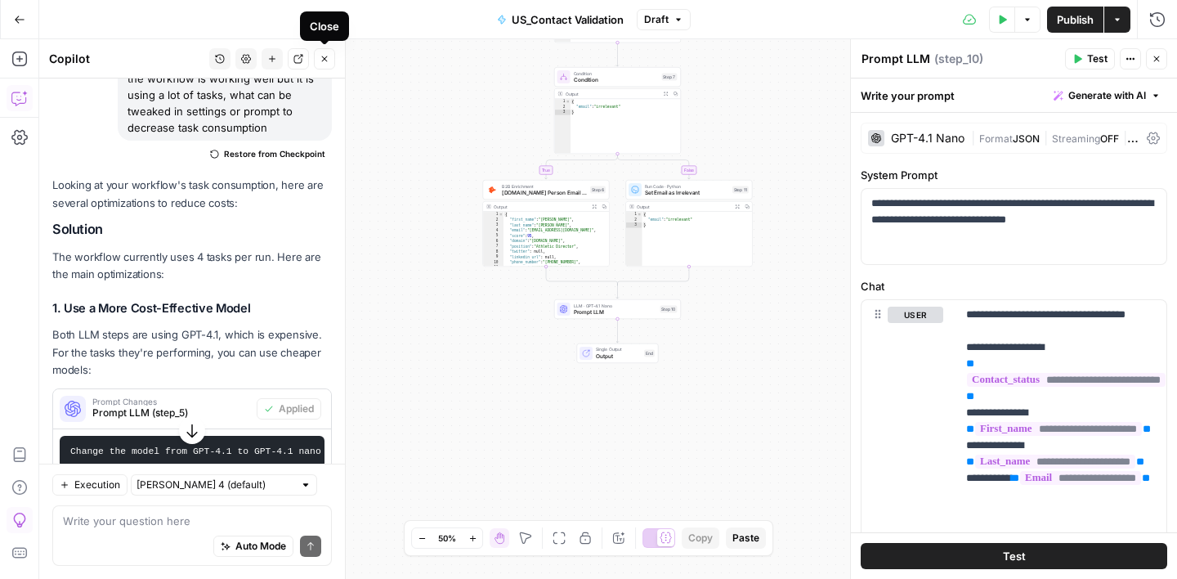
click at [318, 55] on button "Close" at bounding box center [324, 58] width 21 height 21
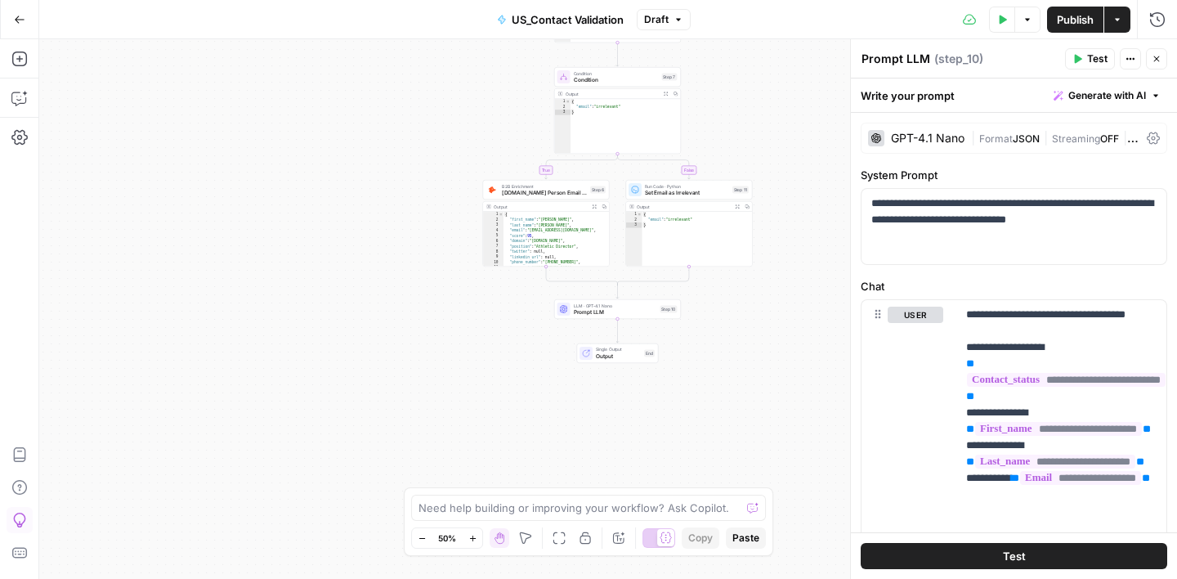
click at [1153, 64] on button "Close" at bounding box center [1156, 58] width 21 height 21
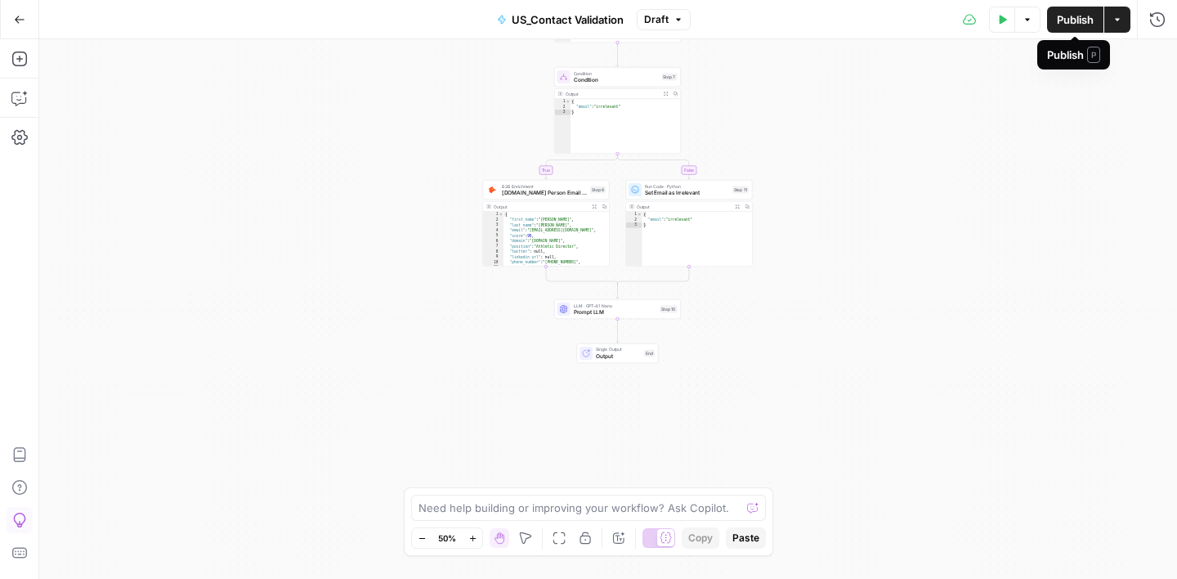
click at [1076, 16] on span "Publish" at bounding box center [1075, 19] width 37 height 16
click at [22, 105] on icon "button" at bounding box center [19, 98] width 16 height 16
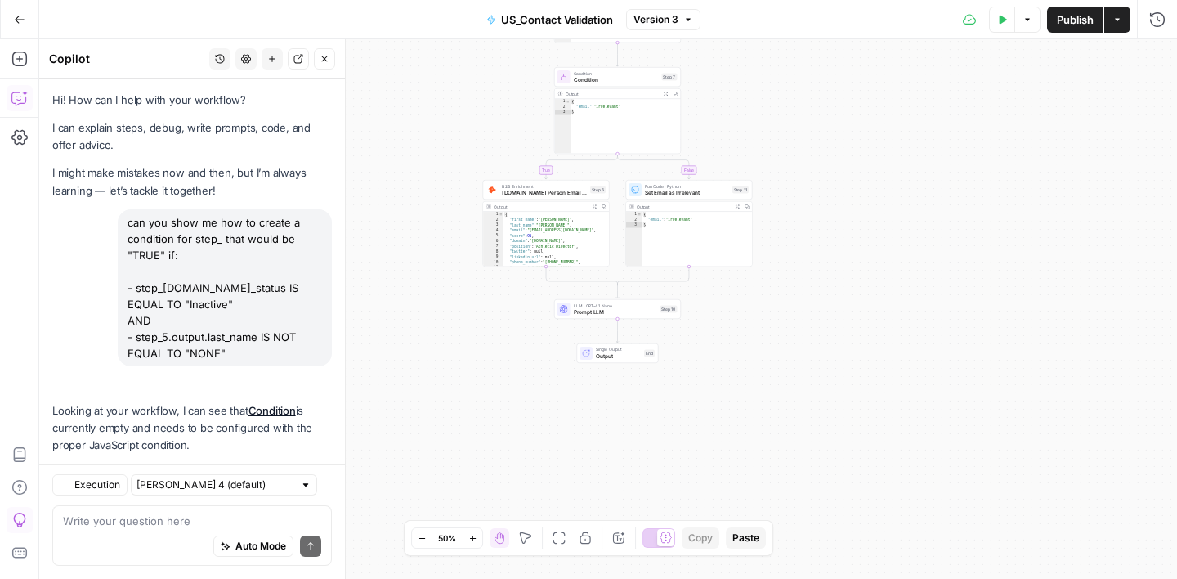
scroll to position [3717, 0]
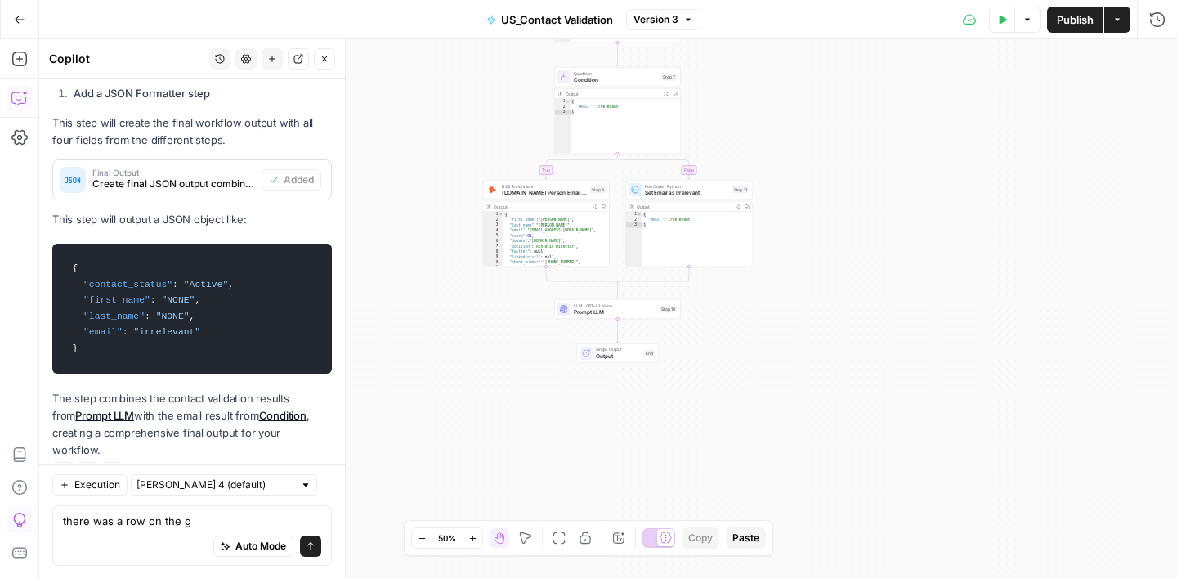
type textarea "there was a row on the g"
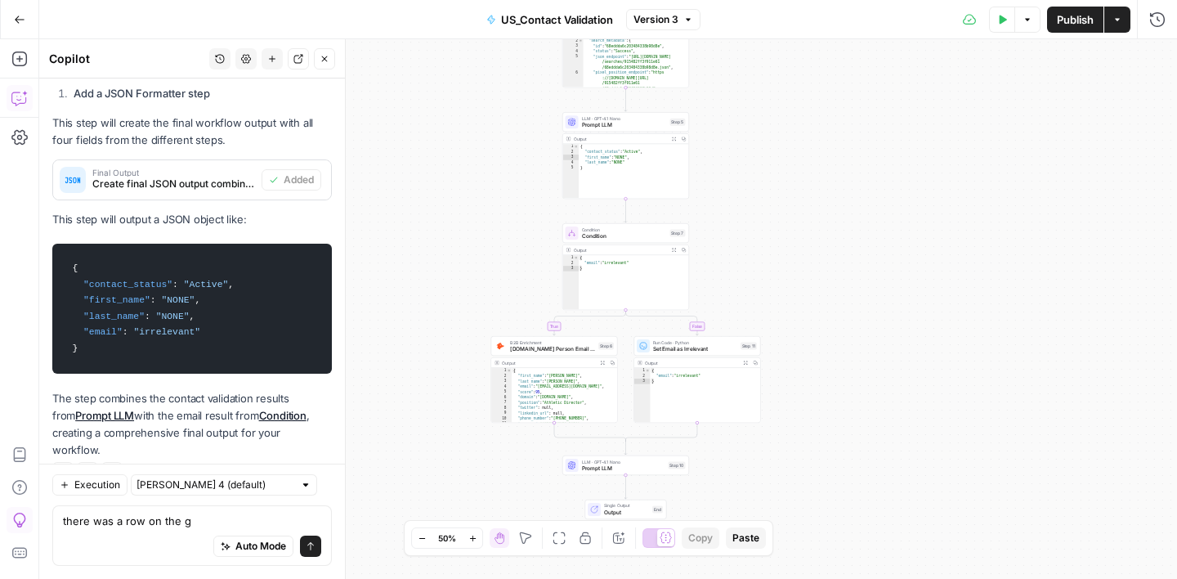
drag, startPoint x: 810, startPoint y: 146, endPoint x: 818, endPoint y: 302, distance: 156.3
click at [818, 302] on div "true false Workflow Input Settings Inputs Google Search Google Search Step 3 Ou…" at bounding box center [608, 308] width 1138 height 539
click at [624, 124] on span "Prompt LLM" at bounding box center [624, 125] width 85 height 8
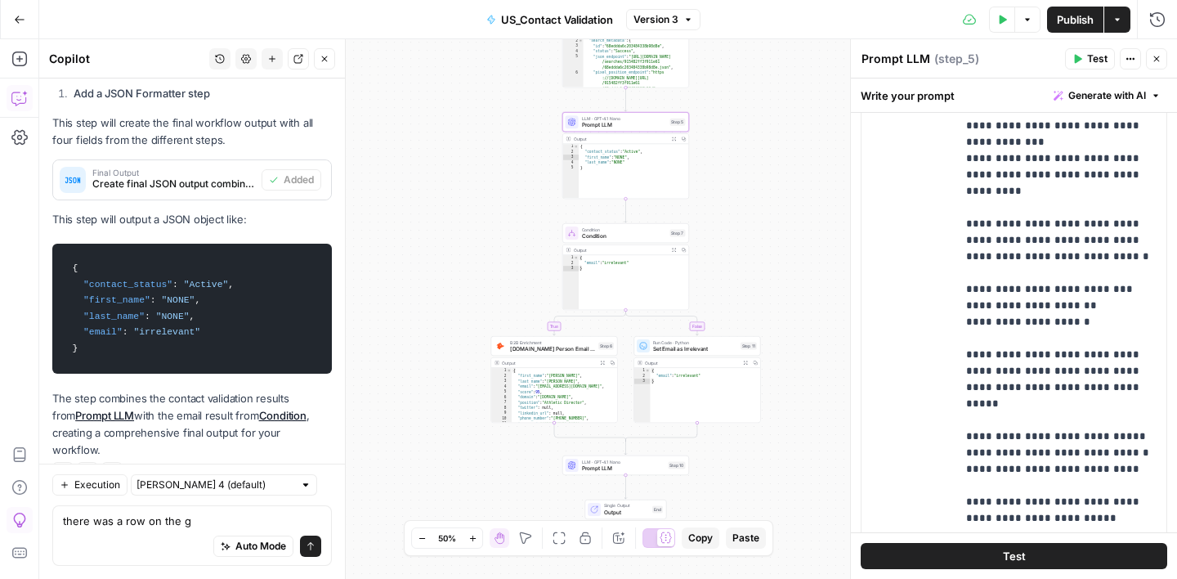
scroll to position [432, 0]
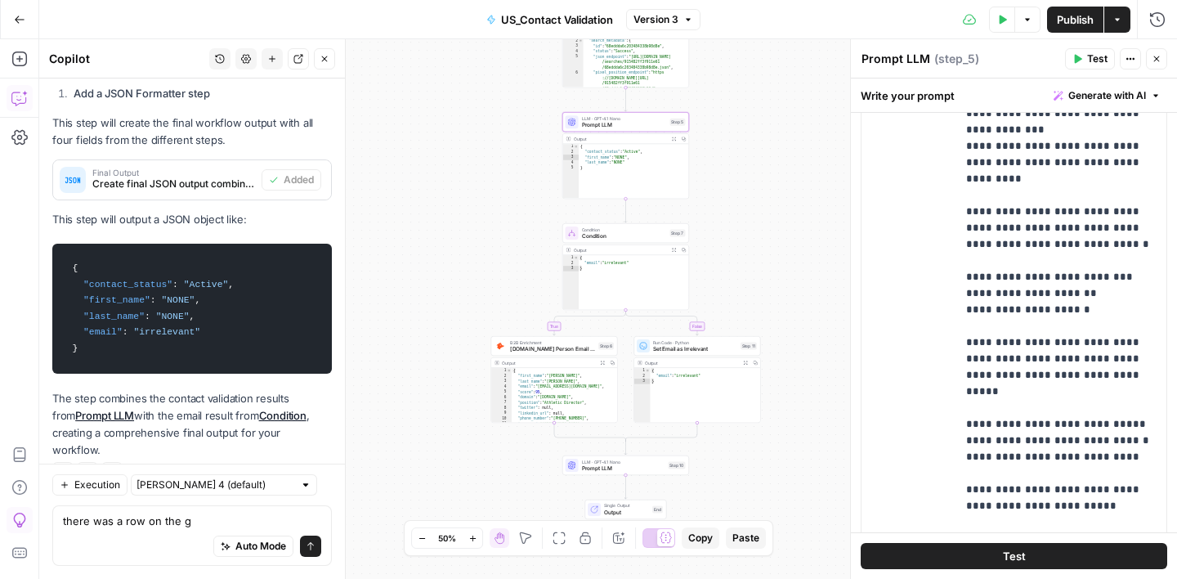
click at [998, 23] on icon "button" at bounding box center [1002, 20] width 10 height 10
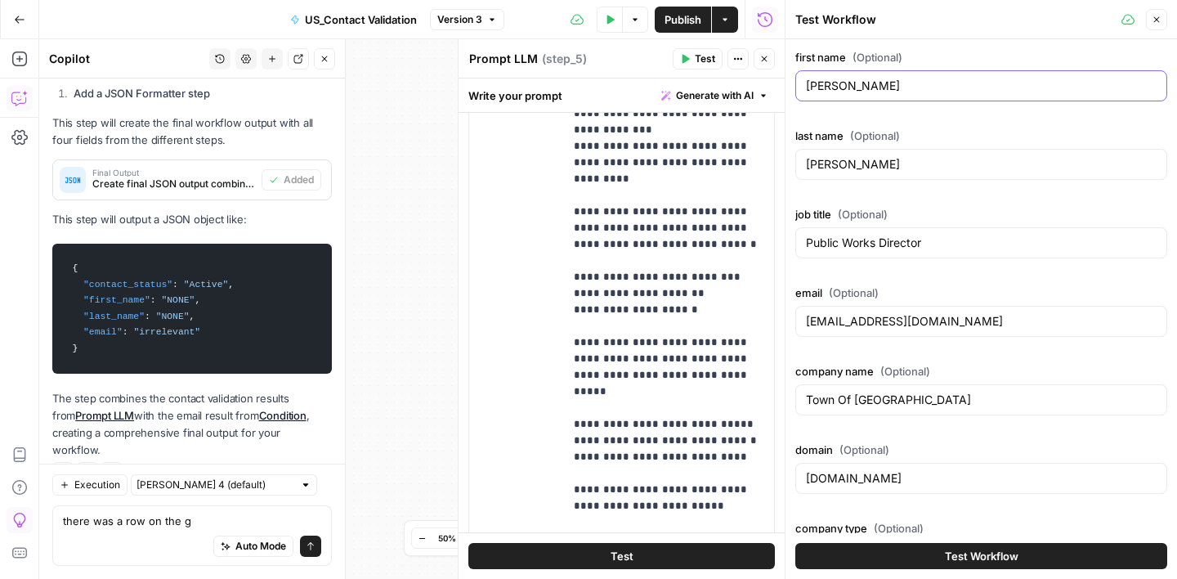
click at [848, 88] on input "[PERSON_NAME]" at bounding box center [981, 86] width 351 height 16
paste input "Steven Zarn Athletic Director bccanes.org szarn24@icloud.com Berean Christian A…"
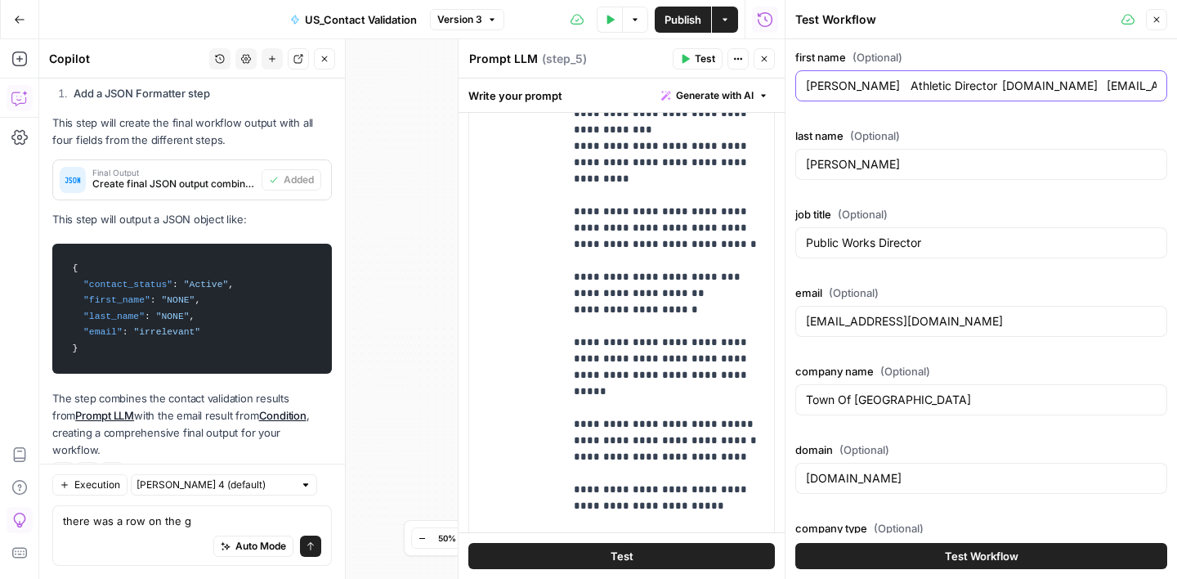
click at [856, 84] on input "Steven Zarn Athletic Director bccanes.org szarn24@icloud.com Berean Christian A…" at bounding box center [981, 86] width 351 height 16
type input "Steven"
click at [840, 154] on div "[PERSON_NAME]" at bounding box center [981, 164] width 372 height 31
click at [840, 153] on div "[PERSON_NAME]" at bounding box center [981, 164] width 372 height 31
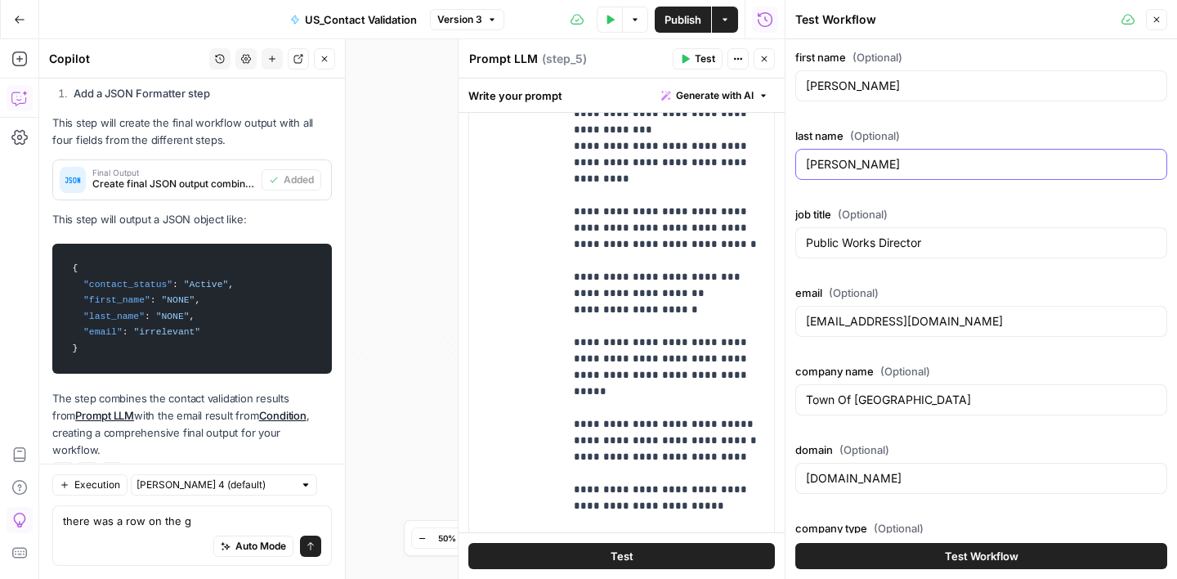
click at [823, 164] on input "[PERSON_NAME]" at bounding box center [981, 164] width 351 height 16
paste input "Zarn Athletic Director bccanes.org szarn24@icloud.com Berean Christian Academy …"
type input "Zarn Athletic Director bccanes.org szarn24@icloud.com Berean Christian Academy …"
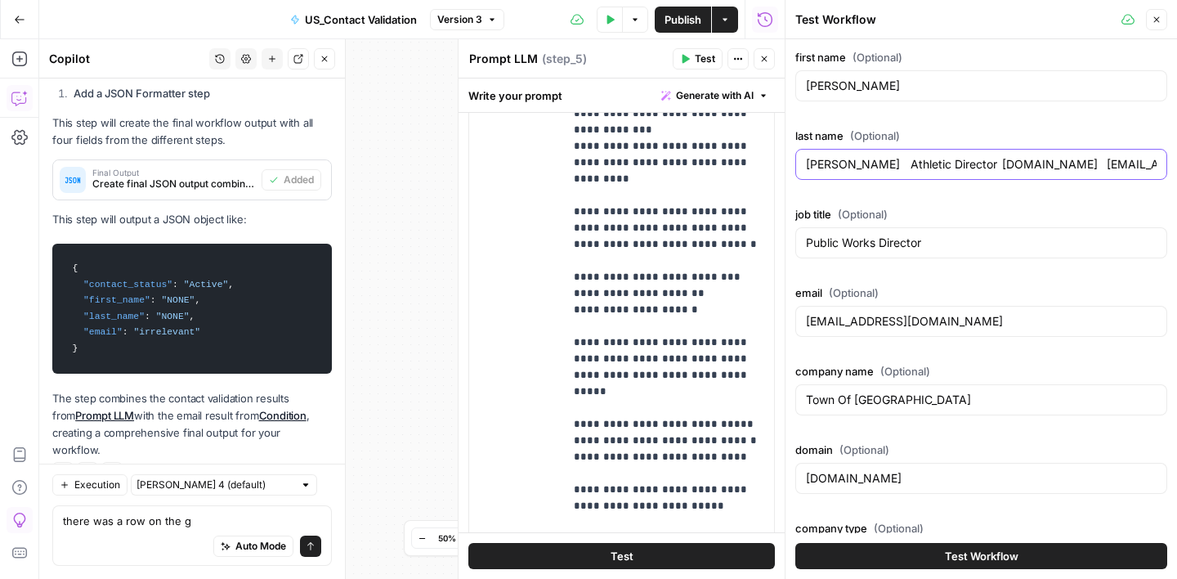
scroll to position [0, 447]
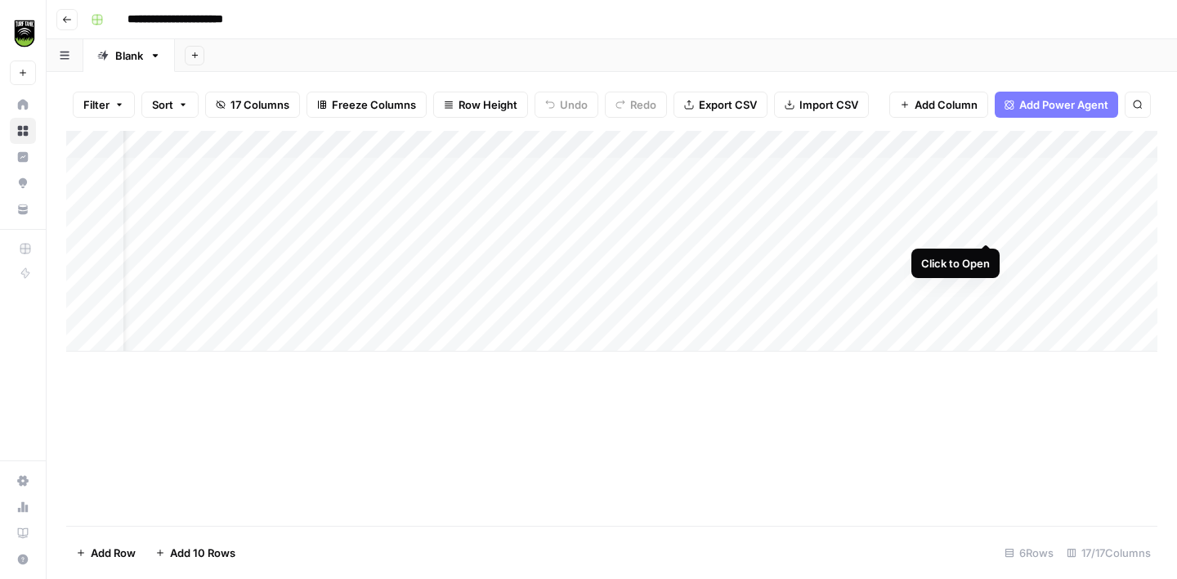
scroll to position [0, 112]
click at [900, 147] on div "Add Column" at bounding box center [611, 241] width 1091 height 221
click at [927, 185] on span "All Rows" at bounding box center [954, 182] width 103 height 16
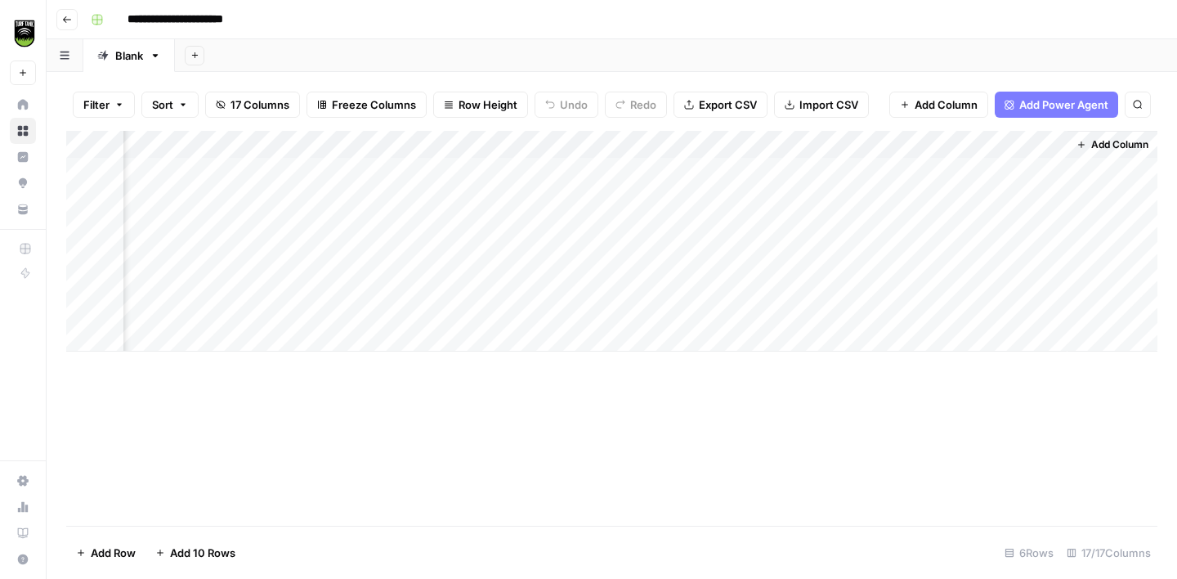
click at [302, 149] on div "Add Column" at bounding box center [611, 241] width 1091 height 221
click at [353, 179] on span "All Rows" at bounding box center [358, 182] width 103 height 16
click at [173, 277] on div "Add Column" at bounding box center [611, 241] width 1091 height 221
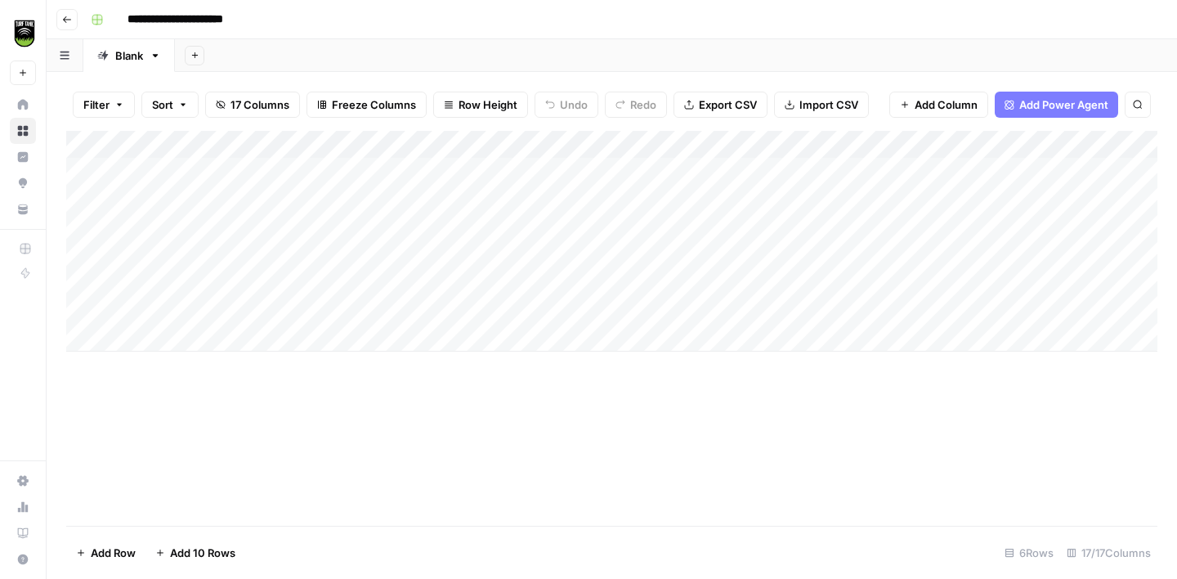
click at [289, 418] on div "Add Column" at bounding box center [611, 328] width 1091 height 395
click at [253, 282] on div "Add Column" at bounding box center [611, 241] width 1091 height 221
click at [264, 436] on div "Add Column" at bounding box center [611, 328] width 1091 height 395
click at [164, 284] on div "Add Column" at bounding box center [611, 241] width 1091 height 221
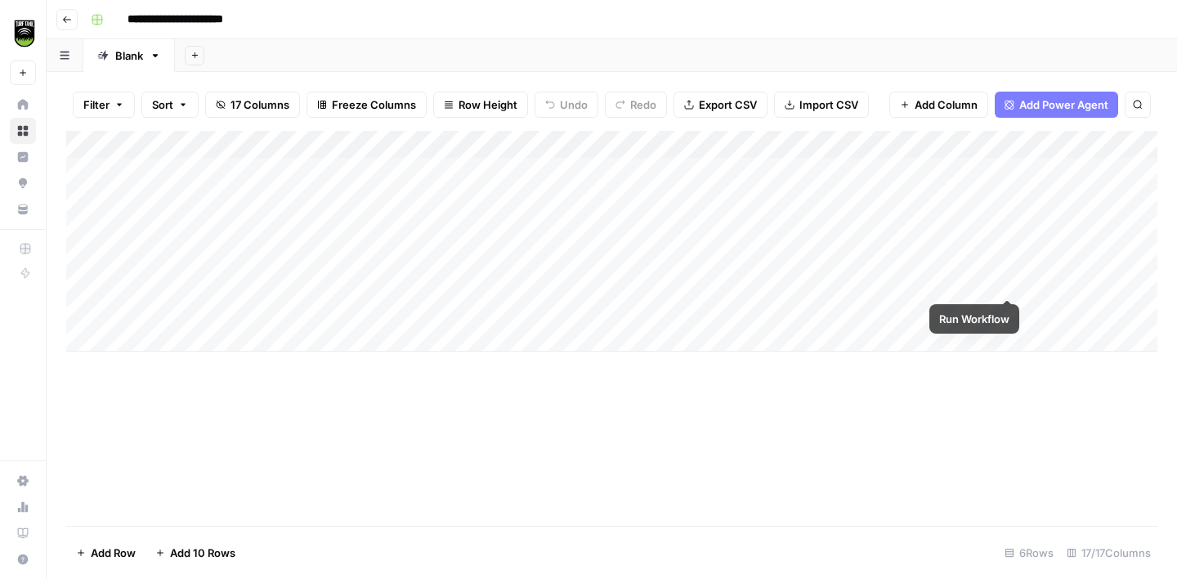
click at [1006, 280] on div "Add Column" at bounding box center [611, 241] width 1091 height 221
click at [172, 338] on div "Add Column" at bounding box center [611, 241] width 1091 height 221
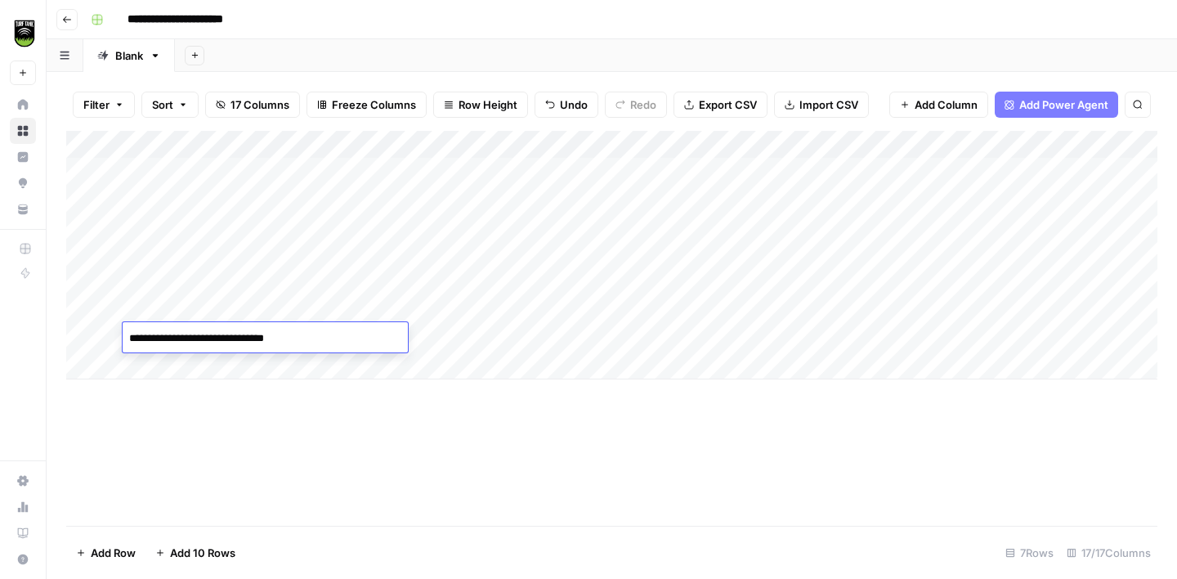
type textarea "**********"
click at [334, 333] on div "Add Column" at bounding box center [611, 255] width 1091 height 248
click at [411, 329] on div "Add Column" at bounding box center [611, 255] width 1091 height 248
click at [490, 338] on div "Add Column" at bounding box center [611, 255] width 1091 height 248
click at [489, 337] on div "Add Column" at bounding box center [611, 255] width 1091 height 248
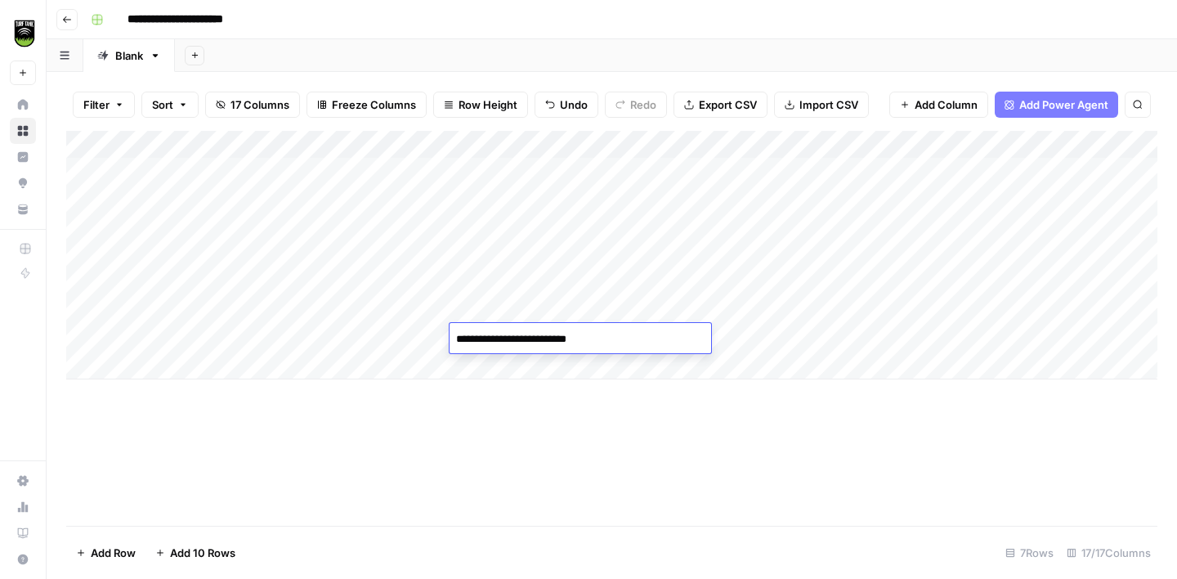
click at [489, 337] on textarea "**********" at bounding box center [581, 339] width 262 height 23
click at [511, 342] on textarea "**********" at bounding box center [581, 339] width 262 height 23
click at [405, 337] on div "Add Column" at bounding box center [611, 255] width 1091 height 248
click at [405, 336] on div "Add Column" at bounding box center [611, 255] width 1091 height 248
type input "**********"
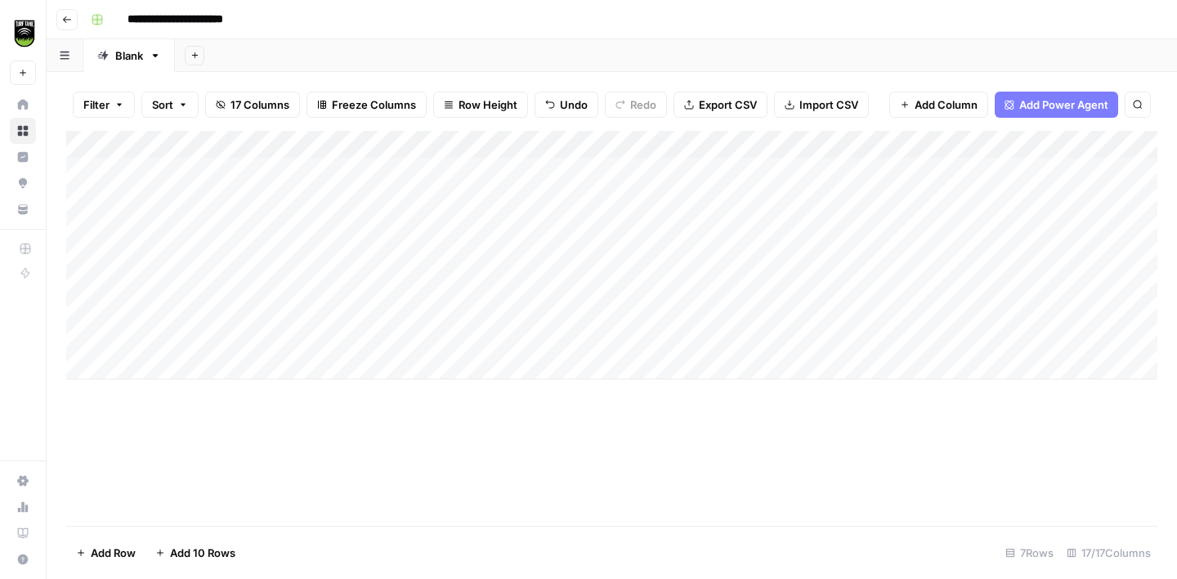
click at [436, 448] on div "Add Column" at bounding box center [611, 328] width 1091 height 395
click at [478, 305] on div "Add Column" at bounding box center [611, 255] width 1091 height 248
click at [478, 305] on textarea "**********" at bounding box center [581, 311] width 262 height 23
click at [491, 278] on div "Add Column" at bounding box center [611, 255] width 1091 height 248
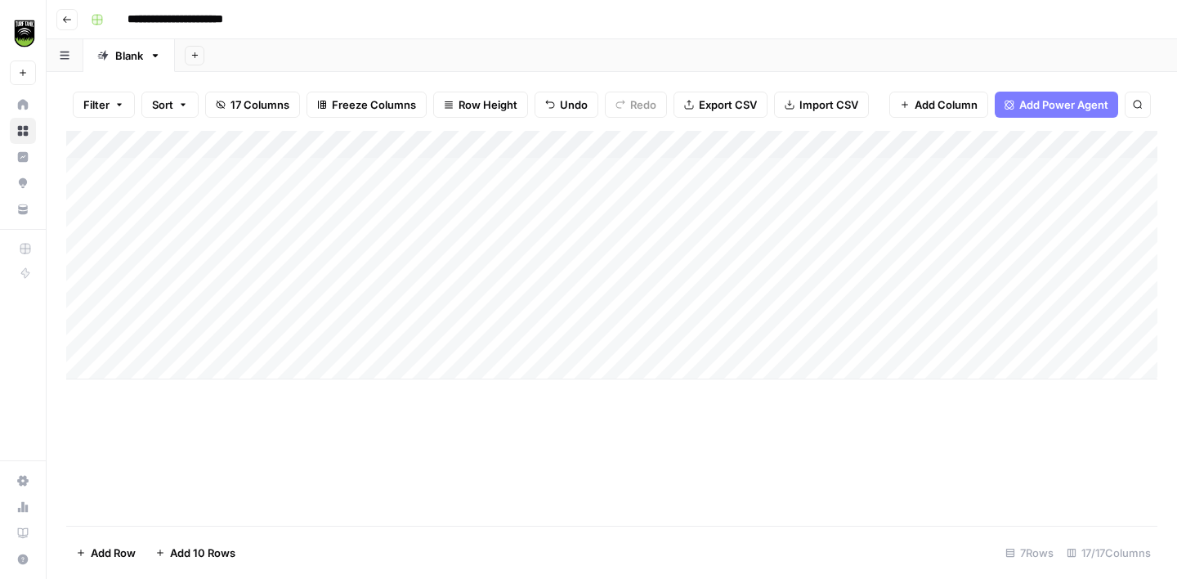
click at [491, 278] on div "Add Column" at bounding box center [611, 255] width 1091 height 248
click at [499, 248] on div "Add Column" at bounding box center [611, 255] width 1091 height 248
click at [499, 221] on div "Add Column" at bounding box center [611, 255] width 1091 height 248
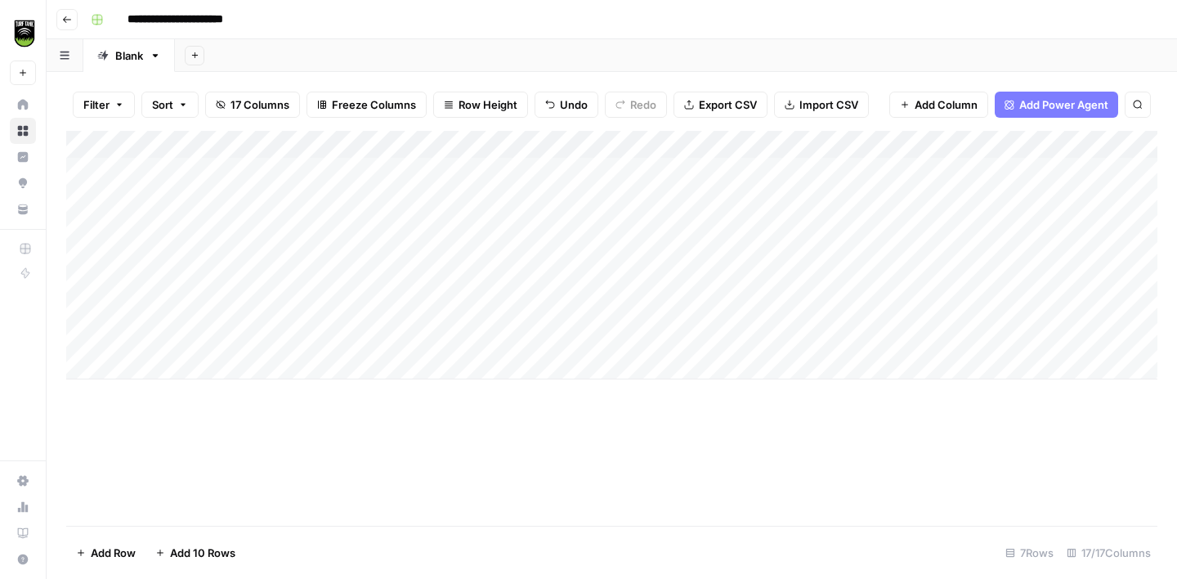
click at [493, 195] on div "Add Column" at bounding box center [611, 255] width 1091 height 248
click at [495, 168] on div "Add Column" at bounding box center [611, 255] width 1091 height 248
click at [492, 488] on div "Add Column" at bounding box center [611, 328] width 1091 height 395
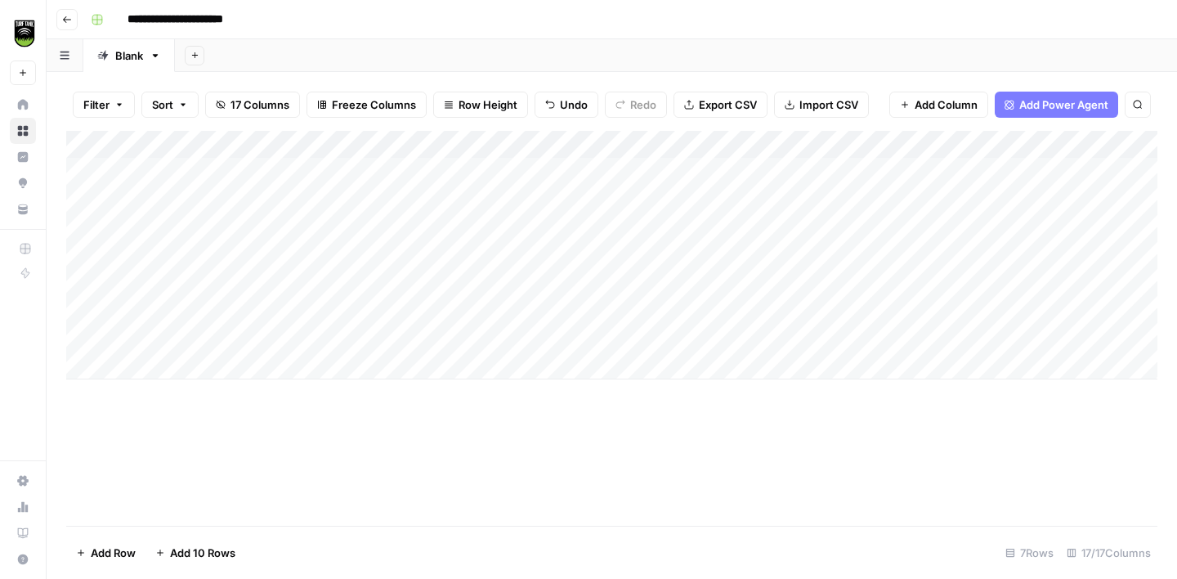
click at [578, 336] on div "Add Column" at bounding box center [611, 255] width 1091 height 248
click at [560, 340] on textarea "**********" at bounding box center [662, 339] width 262 height 23
type textarea "**********"
click at [647, 330] on div "Add Column" at bounding box center [611, 255] width 1091 height 248
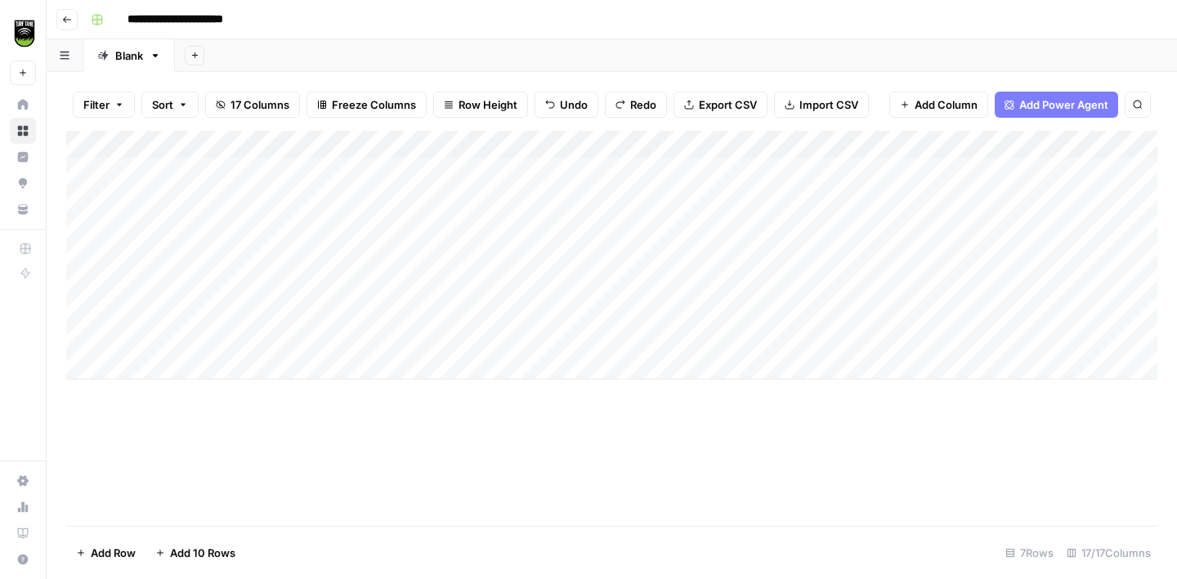
click at [658, 330] on div "Add Column" at bounding box center [611, 255] width 1091 height 248
click at [648, 462] on div "Add Column" at bounding box center [611, 328] width 1091 height 395
click at [647, 428] on div "Add Column" at bounding box center [611, 328] width 1091 height 395
click at [888, 342] on div "Add Column" at bounding box center [611, 255] width 1091 height 248
click at [640, 338] on div "Add Column" at bounding box center [611, 255] width 1091 height 248
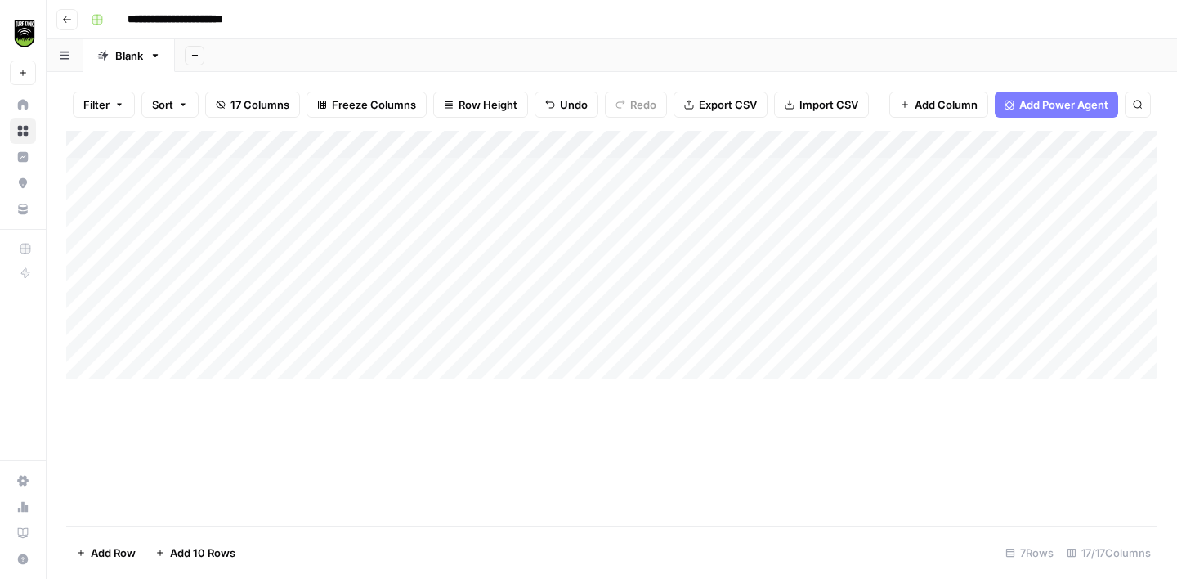
click at [718, 339] on div "Add Column" at bounding box center [611, 255] width 1091 height 248
click at [658, 331] on div "Add Column" at bounding box center [611, 255] width 1091 height 248
click at [645, 304] on div "Add Column" at bounding box center [611, 255] width 1091 height 248
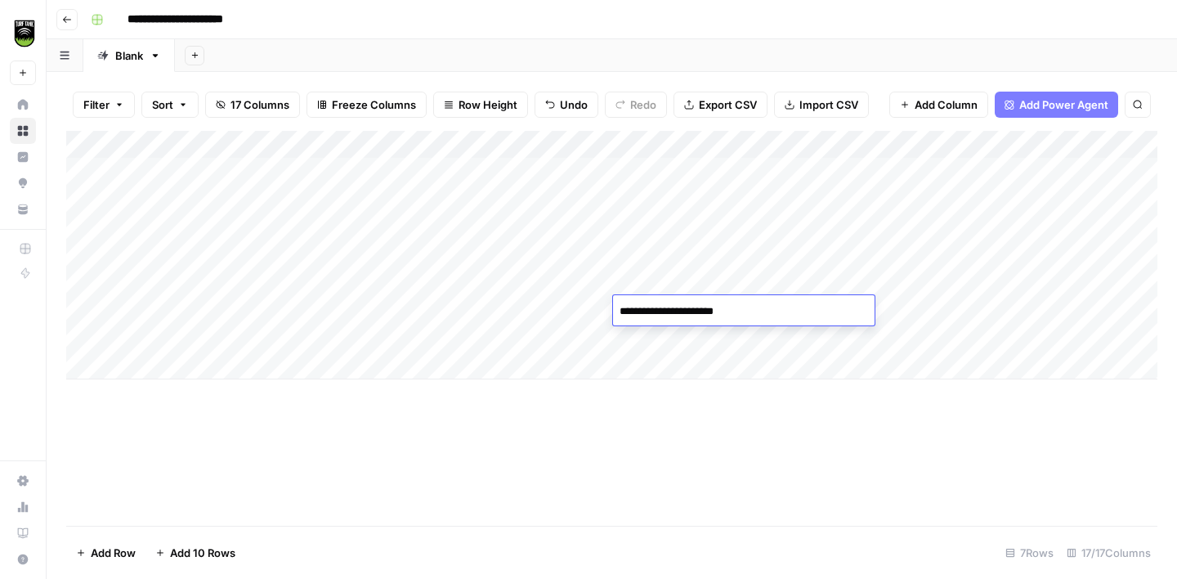
click at [641, 280] on div "Add Column" at bounding box center [611, 255] width 1091 height 248
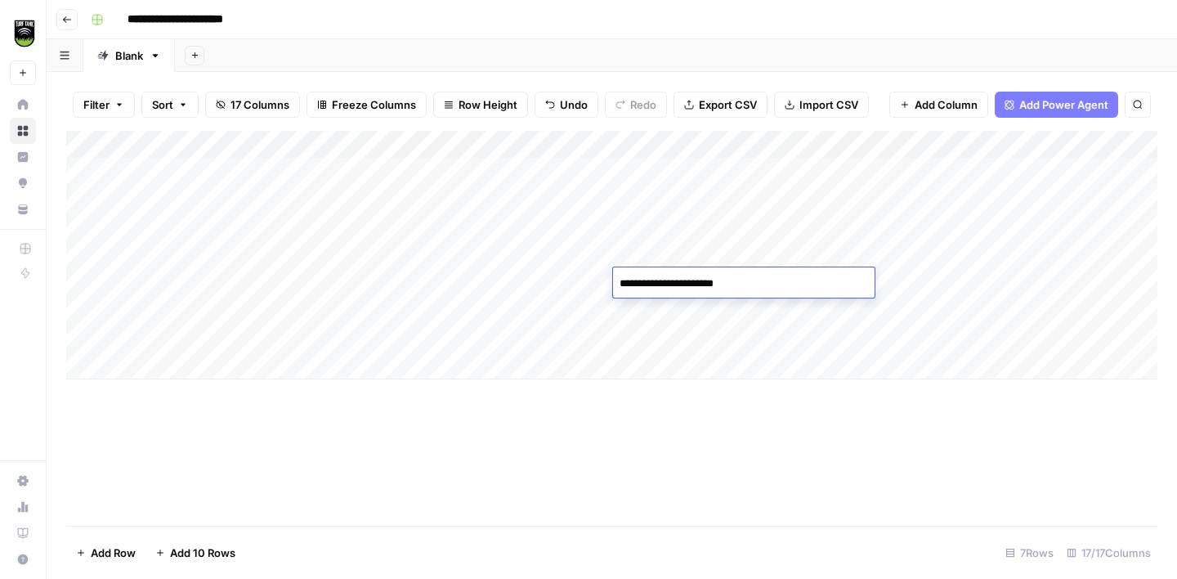
click at [651, 249] on div "Add Column" at bounding box center [611, 255] width 1091 height 248
click at [651, 250] on div "Add Column" at bounding box center [611, 255] width 1091 height 248
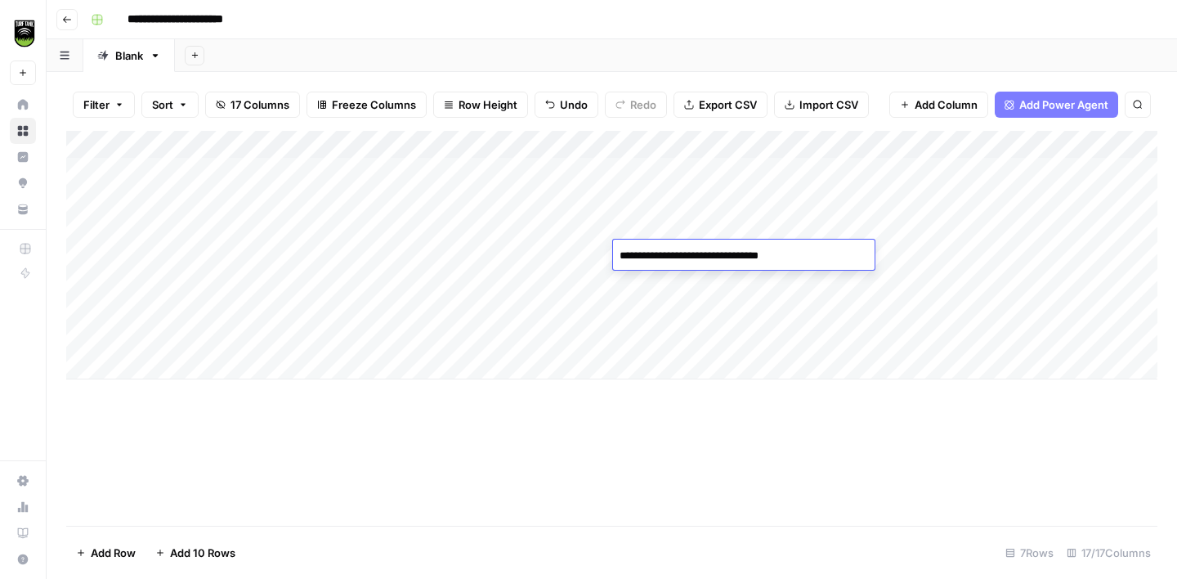
click at [642, 225] on div "Add Column" at bounding box center [611, 255] width 1091 height 248
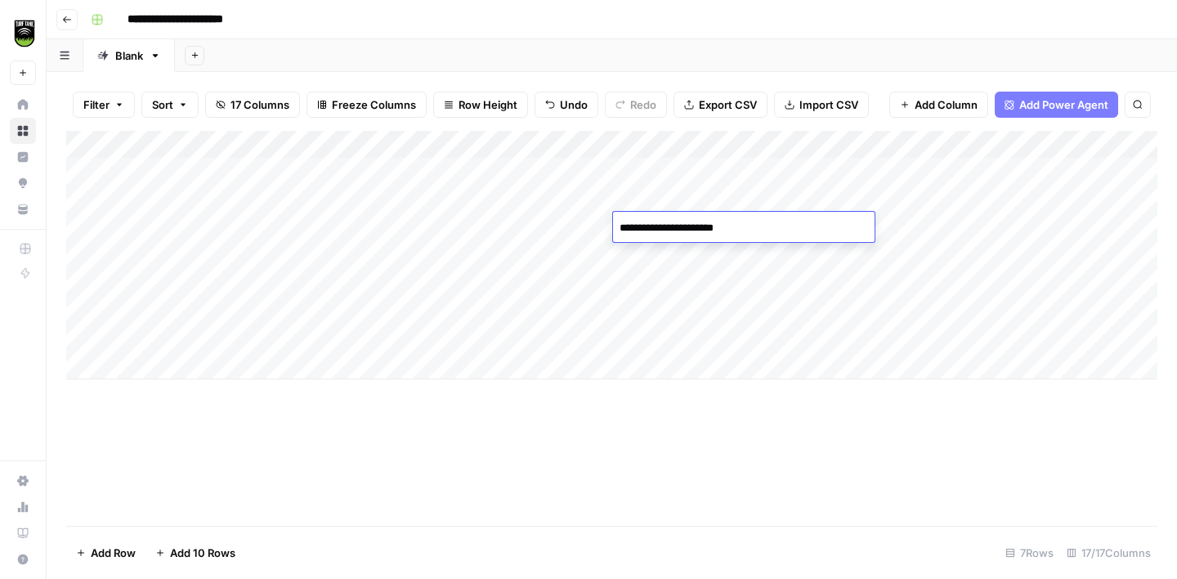
click at [685, 498] on div "Add Column" at bounding box center [611, 328] width 1091 height 395
click at [169, 334] on div "Add Column" at bounding box center [611, 255] width 1091 height 248
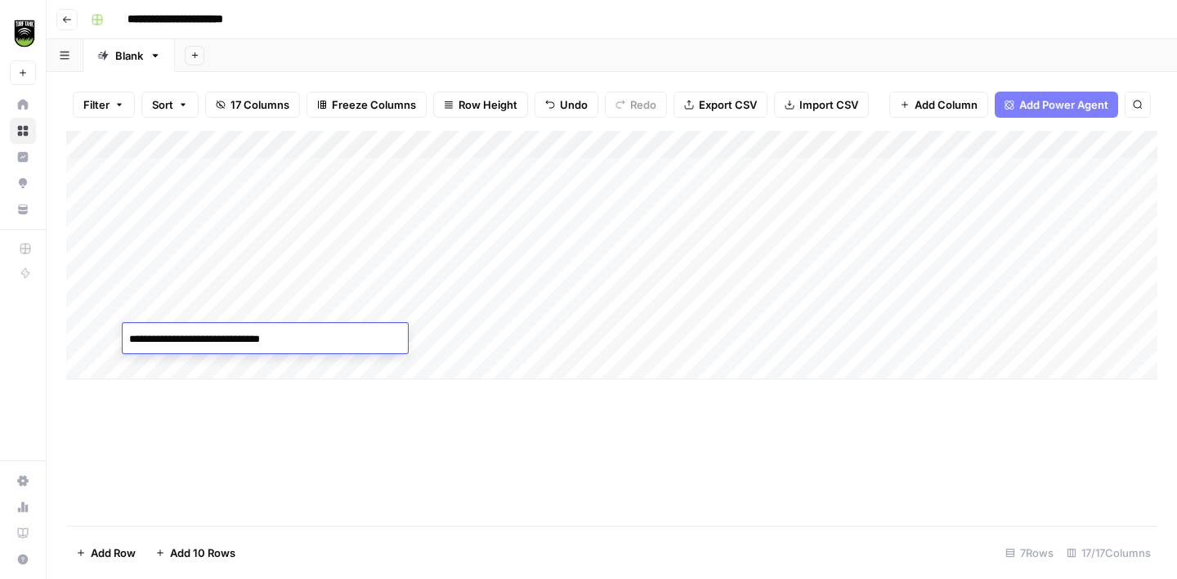
click at [185, 342] on textarea "**********" at bounding box center [254, 339] width 262 height 23
click at [202, 336] on textarea "**********" at bounding box center [254, 339] width 262 height 23
click at [156, 341] on textarea "**********" at bounding box center [254, 339] width 262 height 23
type textarea "*****"
click at [982, 338] on div "Add Column" at bounding box center [611, 255] width 1091 height 248
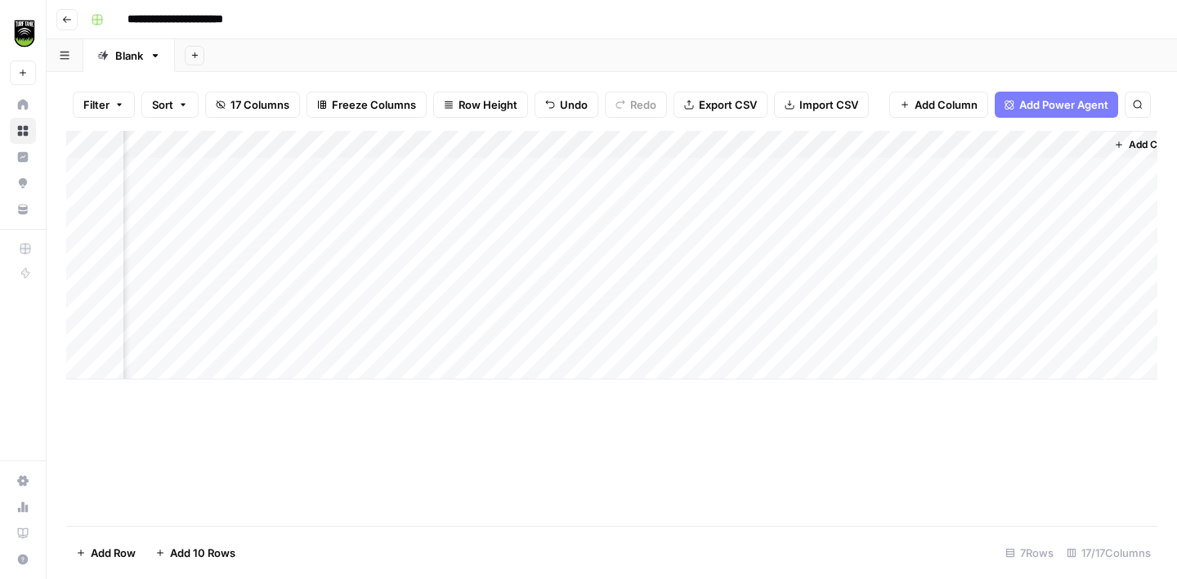
scroll to position [0, 709]
click at [293, 334] on div "Add Column" at bounding box center [611, 255] width 1091 height 248
click at [460, 145] on div "Add Column" at bounding box center [611, 255] width 1091 height 248
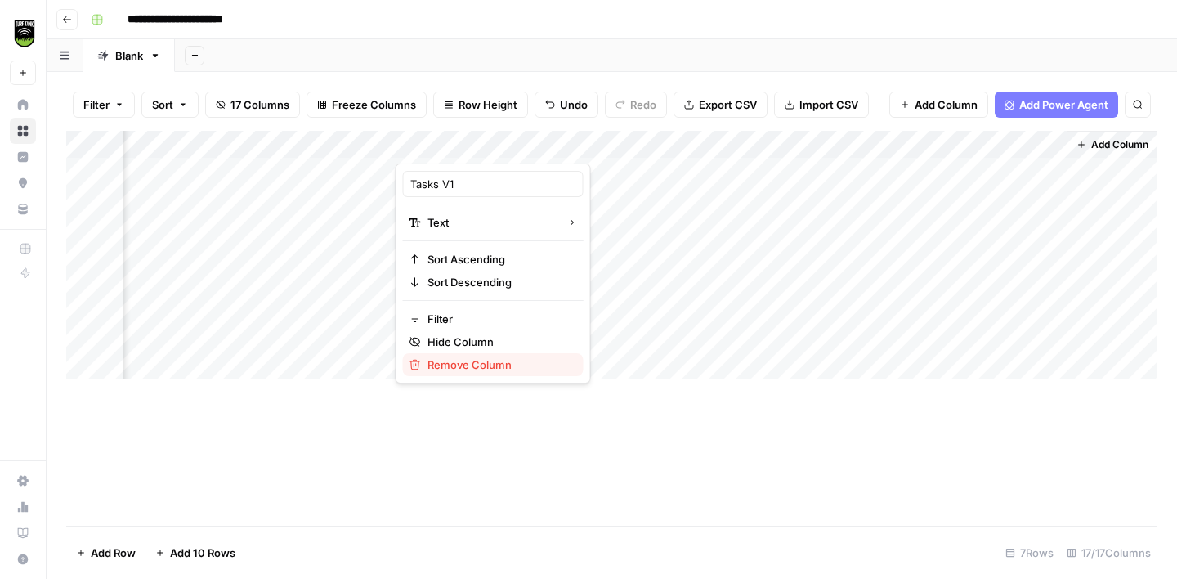
click at [476, 361] on span "Remove Column" at bounding box center [498, 364] width 143 height 16
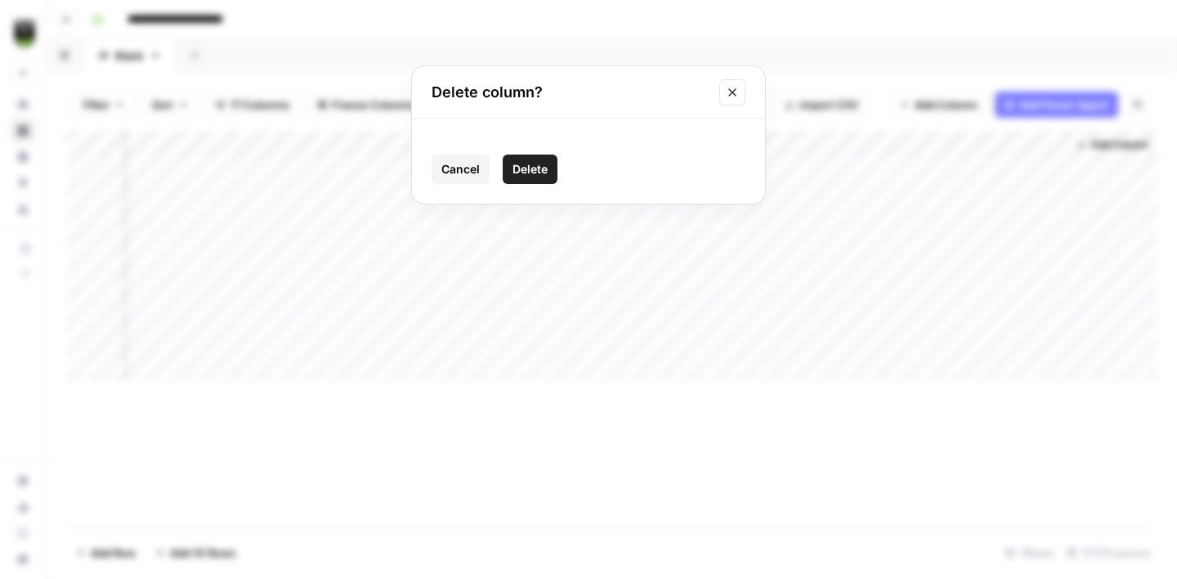
click at [533, 159] on button "Delete" at bounding box center [530, 168] width 55 height 29
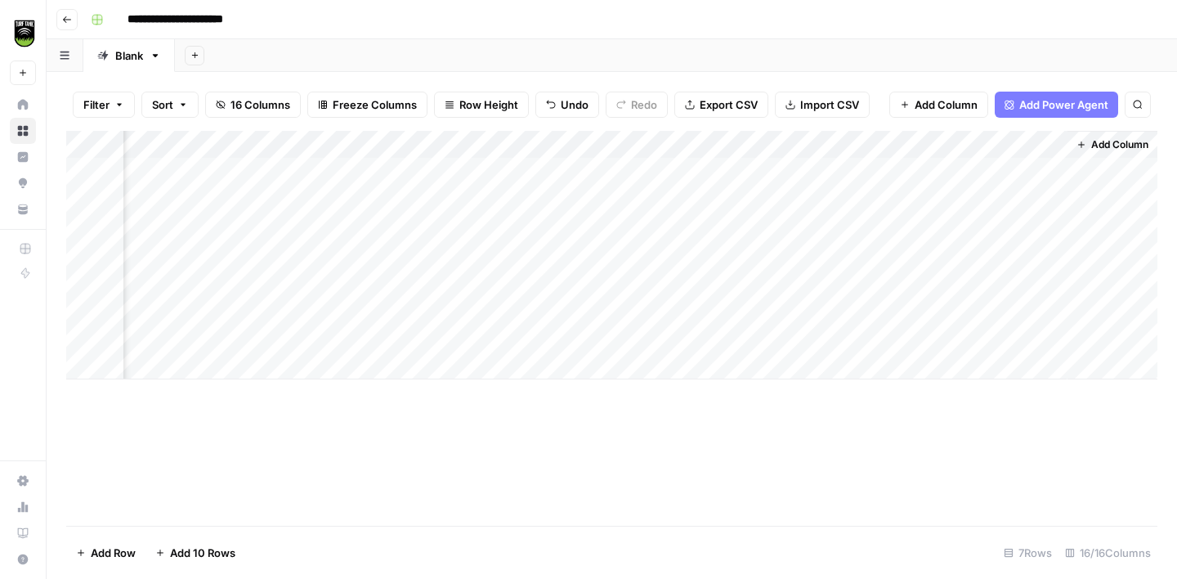
scroll to position [0, 627]
click at [473, 153] on div "Add Column" at bounding box center [611, 255] width 1091 height 248
click at [625, 3] on header "**********" at bounding box center [612, 19] width 1130 height 39
click at [463, 145] on div "Add Column" at bounding box center [611, 255] width 1091 height 248
click at [699, 5] on header "**********" at bounding box center [612, 19] width 1130 height 39
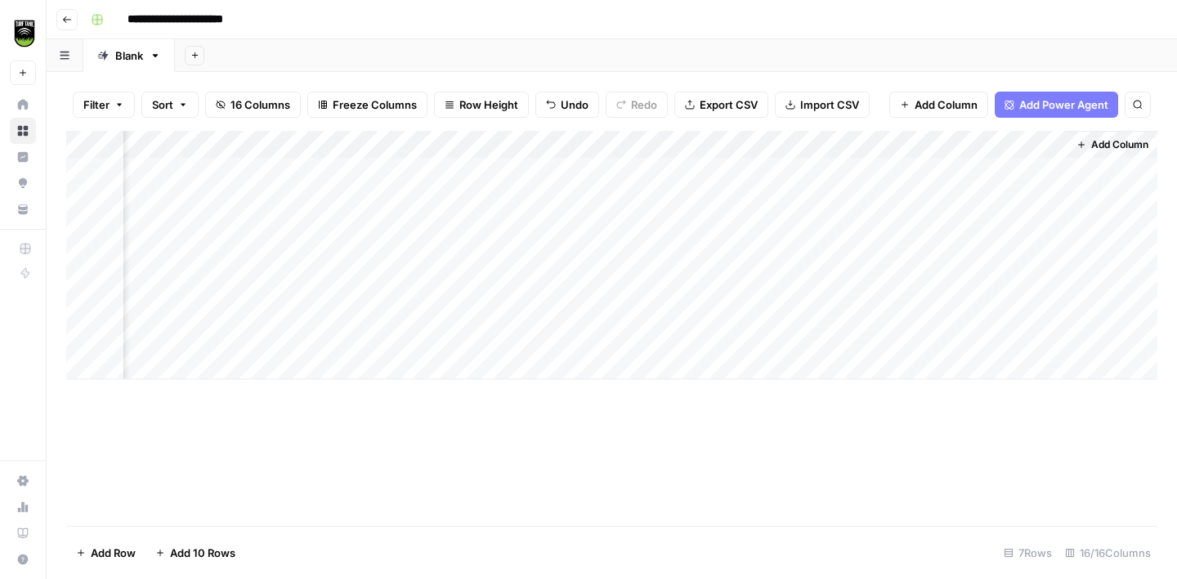
click at [731, 11] on div "**********" at bounding box center [622, 20] width 1076 height 26
click at [1087, 154] on button "Add Column" at bounding box center [1112, 144] width 85 height 21
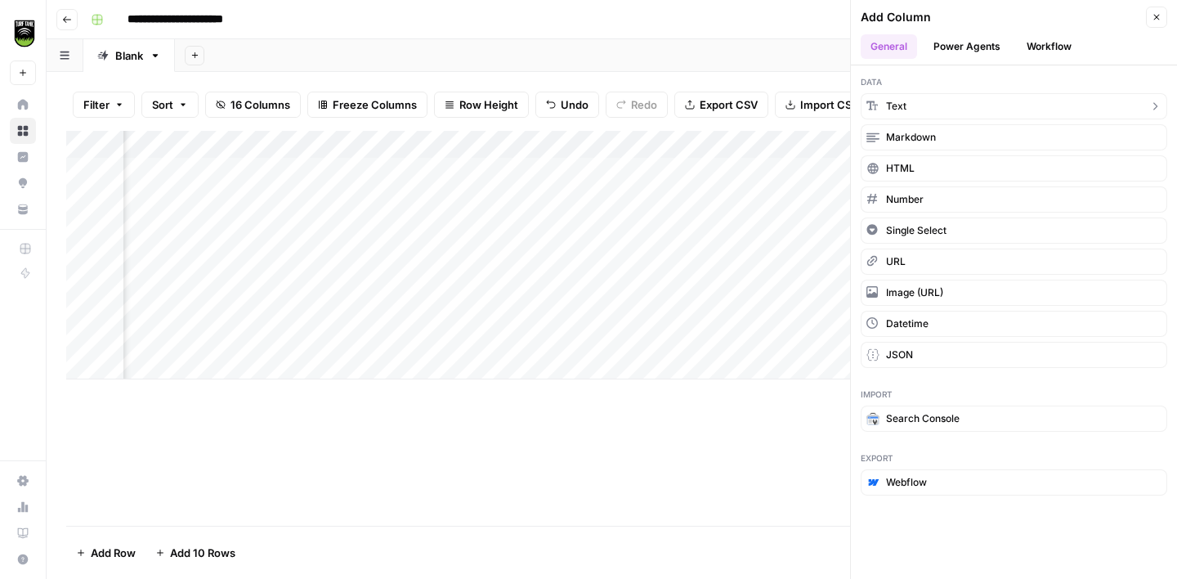
click at [920, 113] on button "Text" at bounding box center [1014, 106] width 307 height 26
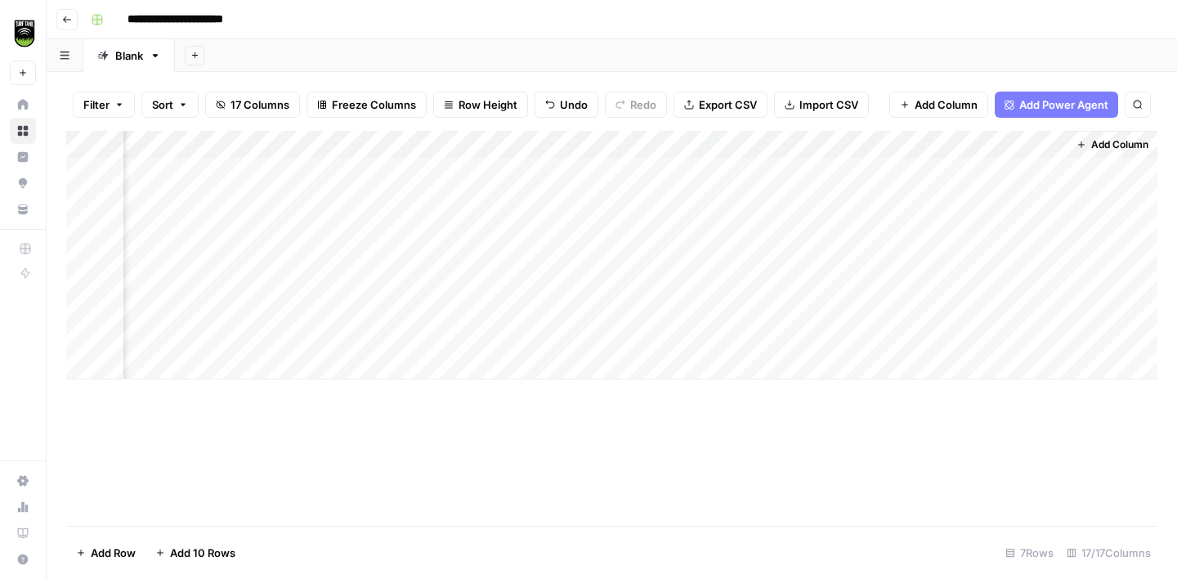
scroll to position [0, 862]
click at [902, 147] on div "Add Column" at bounding box center [611, 255] width 1091 height 248
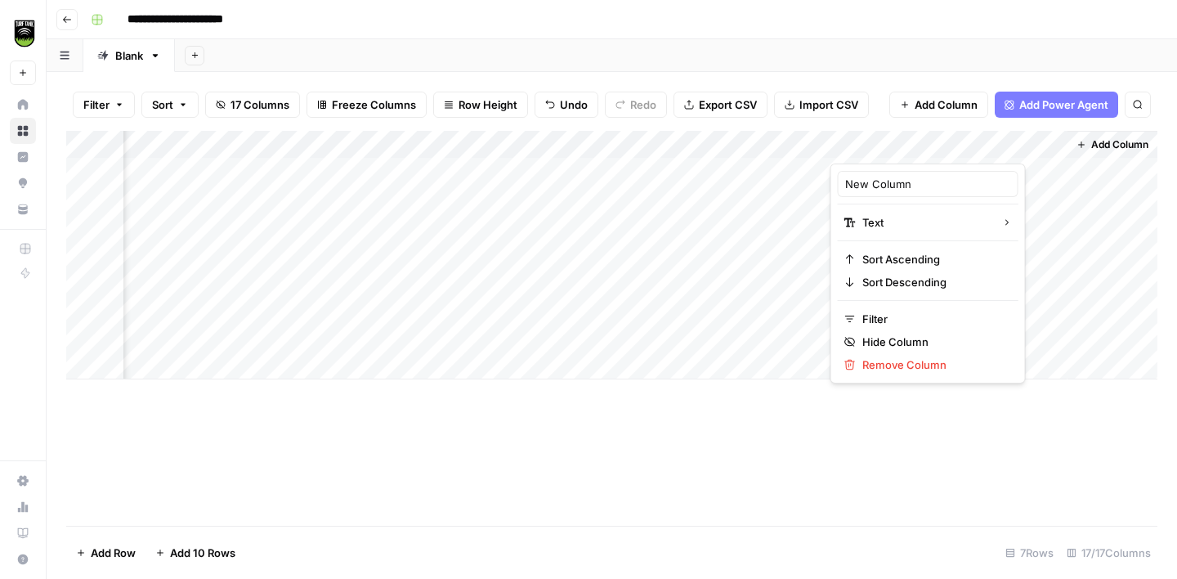
click at [884, 194] on div "New Column" at bounding box center [928, 184] width 181 height 26
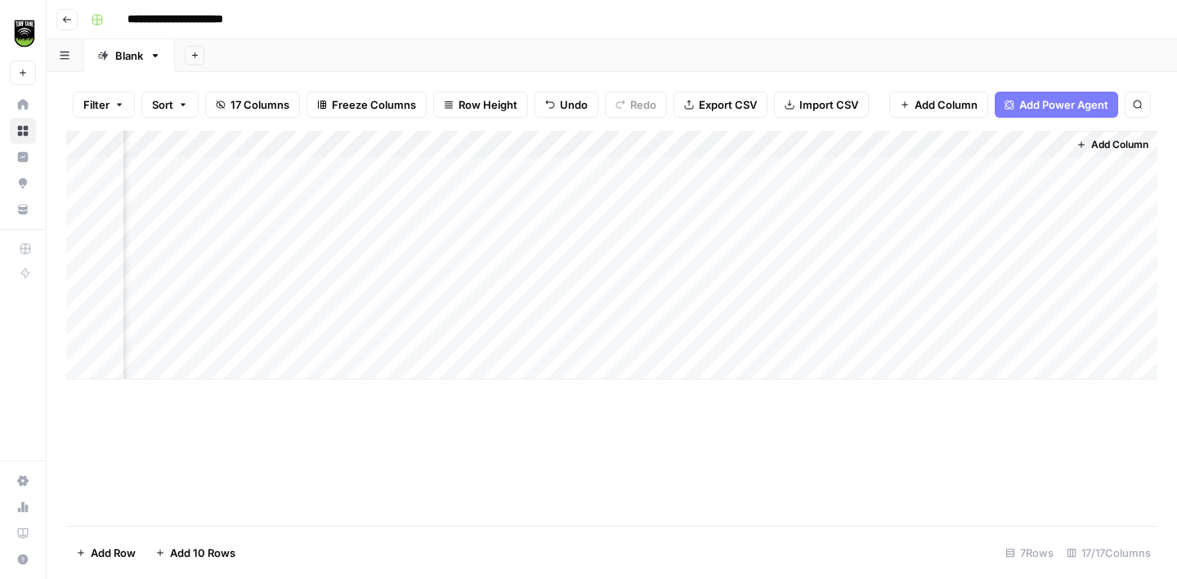
click at [884, 194] on div "Add Column" at bounding box center [611, 255] width 1091 height 248
click at [875, 140] on div "Add Column" at bounding box center [611, 255] width 1091 height 248
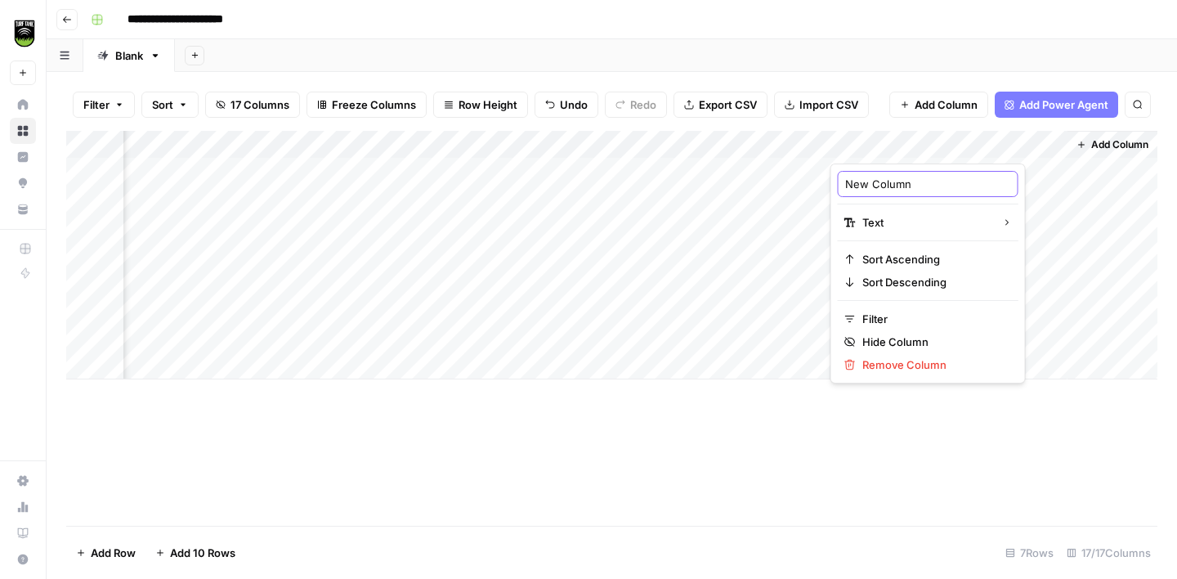
click at [865, 181] on input "New Column" at bounding box center [928, 184] width 166 height 16
click at [864, 181] on input "New Column" at bounding box center [928, 184] width 166 height 16
type input "Tasks 2"
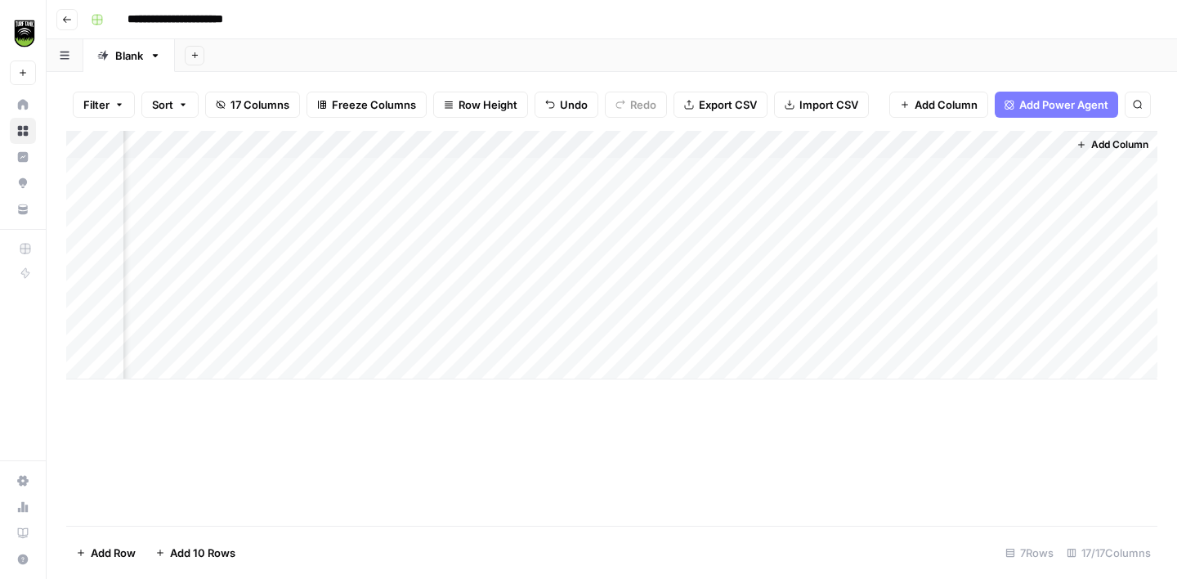
click at [1106, 141] on span "Add Column" at bounding box center [1119, 144] width 57 height 15
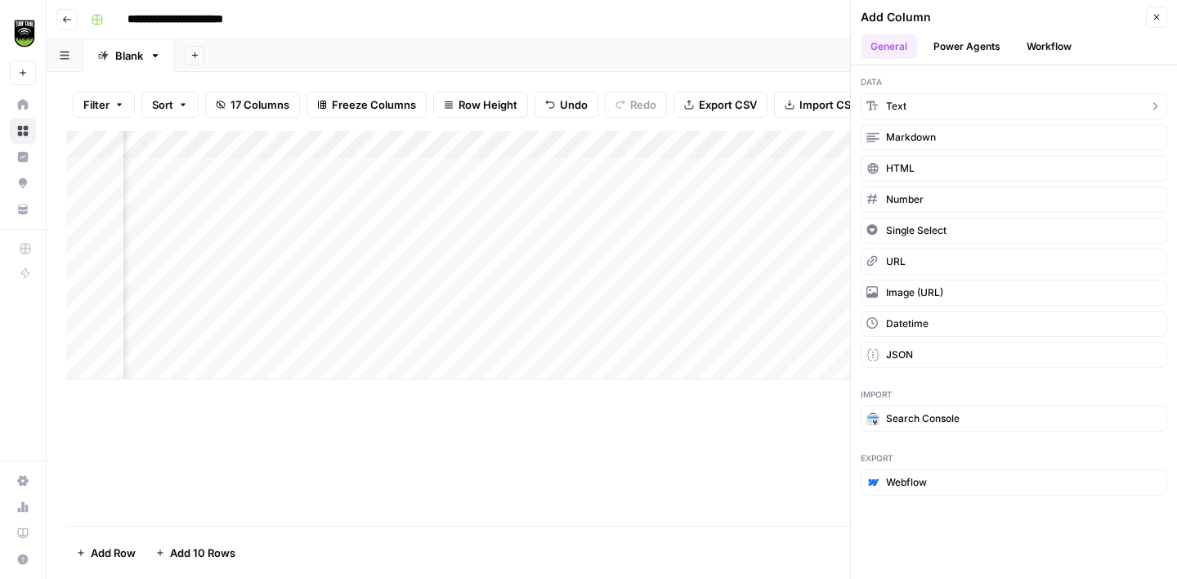
click at [947, 108] on button "Text" at bounding box center [1014, 106] width 307 height 26
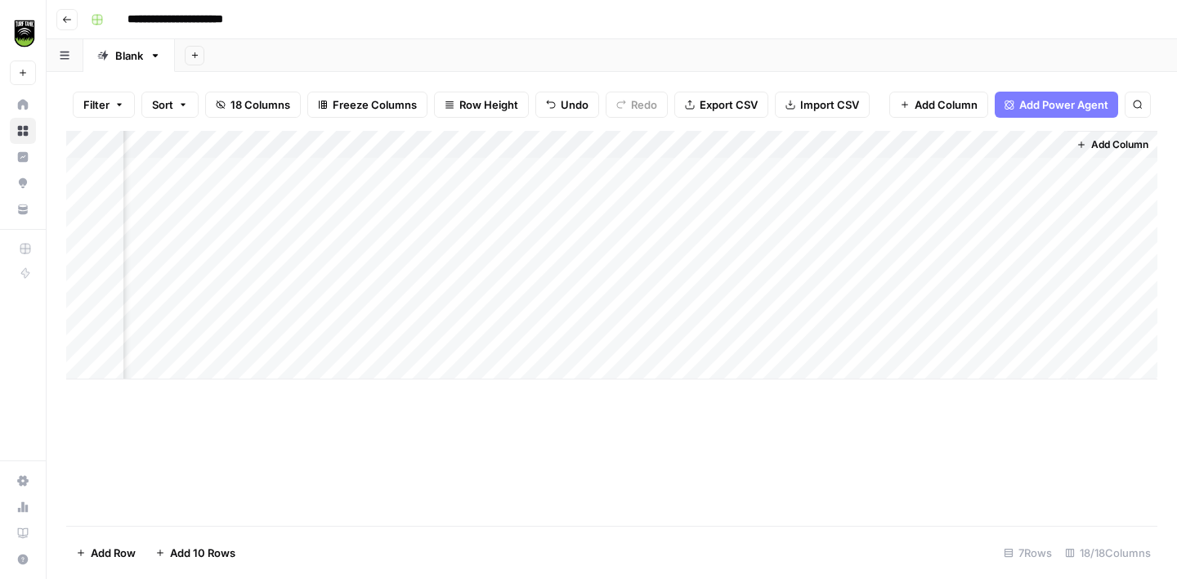
scroll to position [0, 1098]
click at [873, 141] on div "Add Column" at bounding box center [611, 255] width 1091 height 248
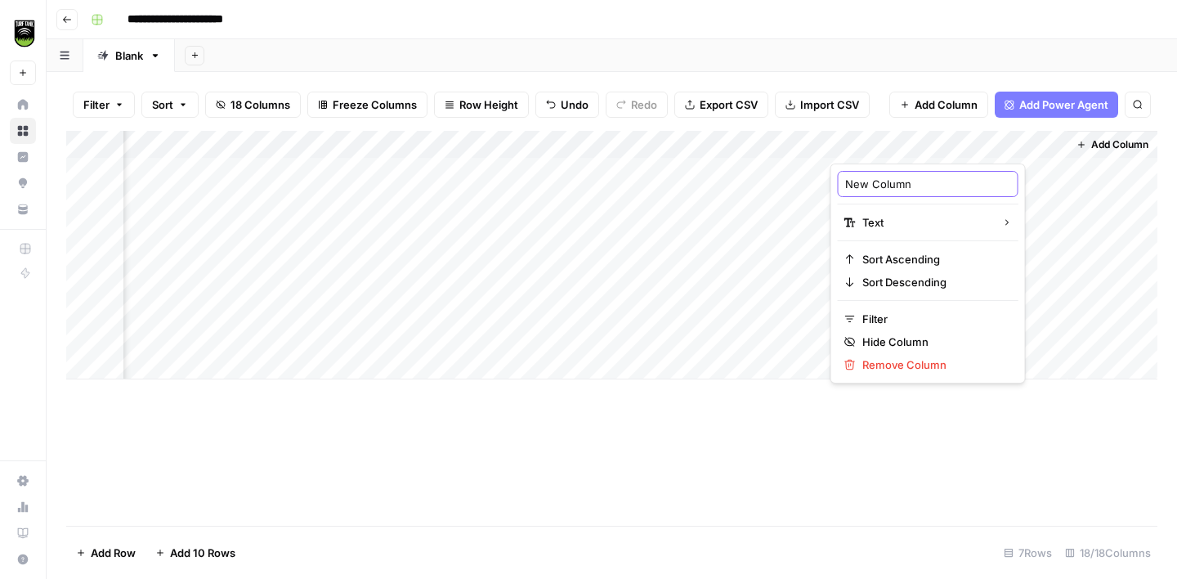
click at [865, 186] on input "New Column" at bounding box center [928, 184] width 166 height 16
type input "First Name"
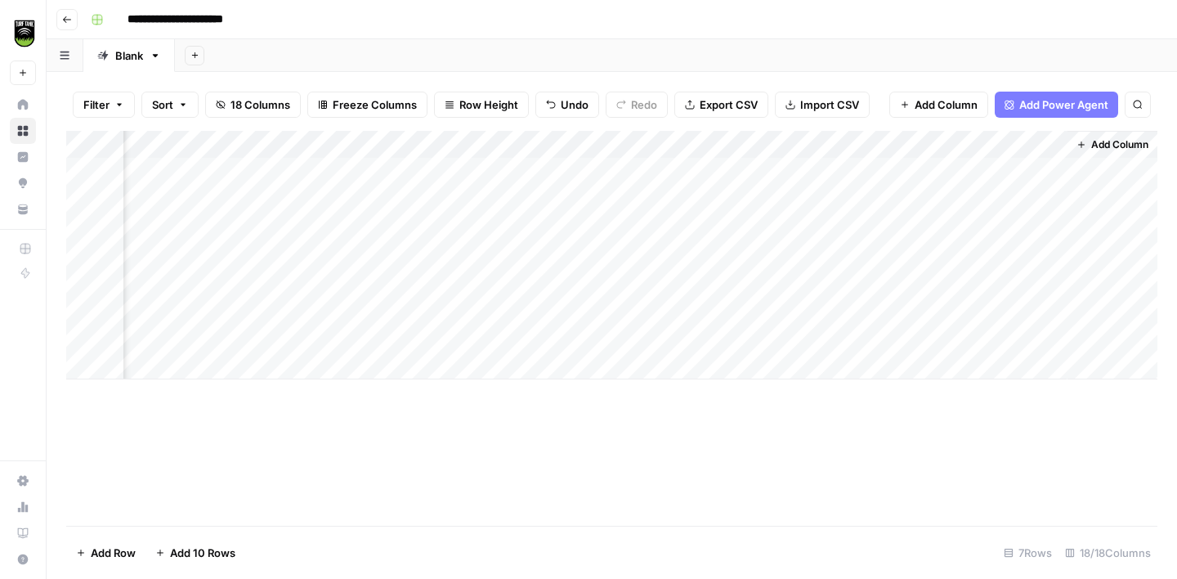
click at [925, 144] on div "Add Column" at bounding box center [611, 255] width 1091 height 248
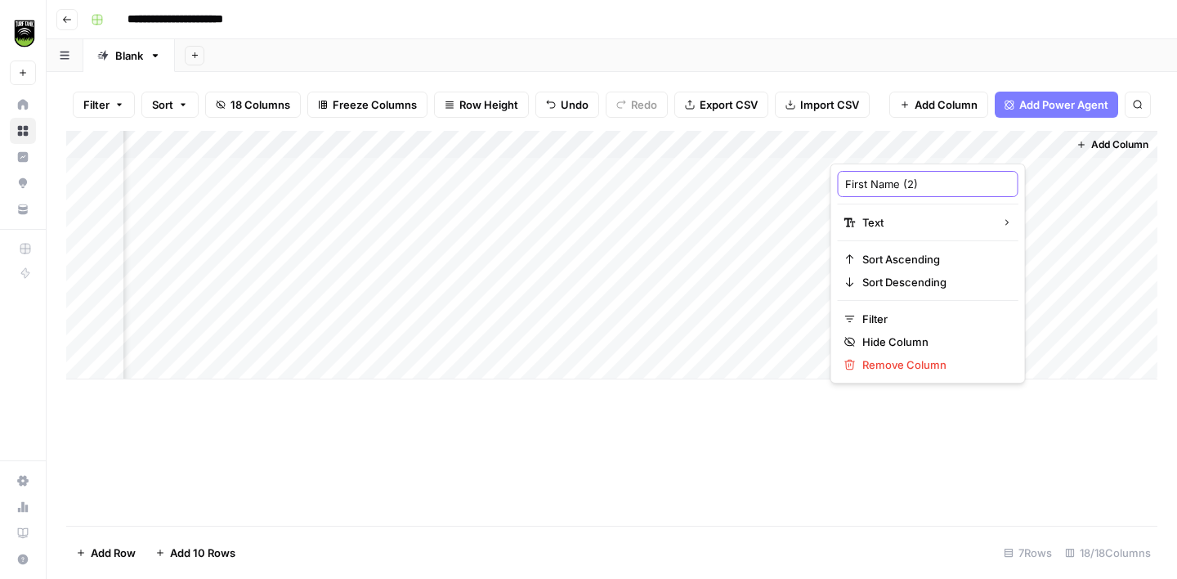
click at [920, 187] on input "First Name (2)" at bounding box center [928, 184] width 166 height 16
type input "First Name 2"
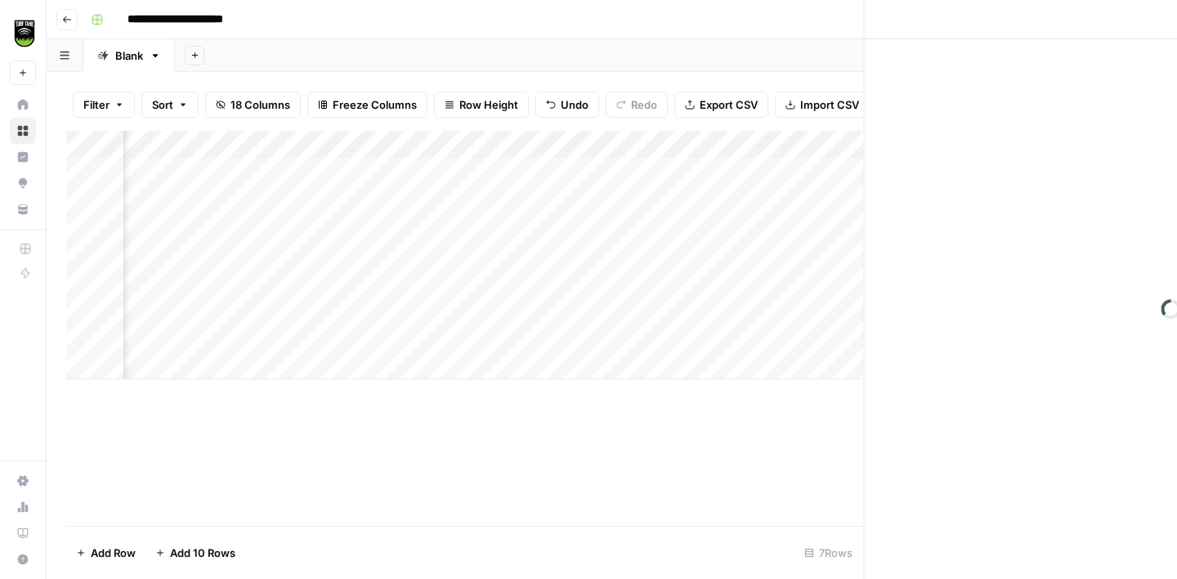
scroll to position [0, 1096]
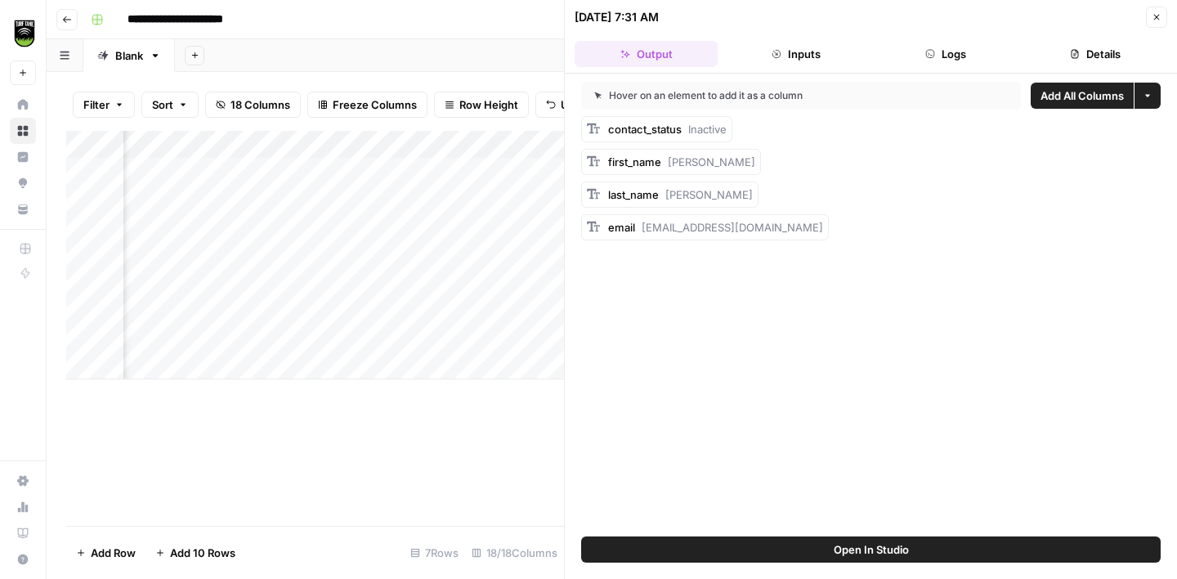
click at [1156, 17] on icon "button" at bounding box center [1157, 18] width 6 height 6
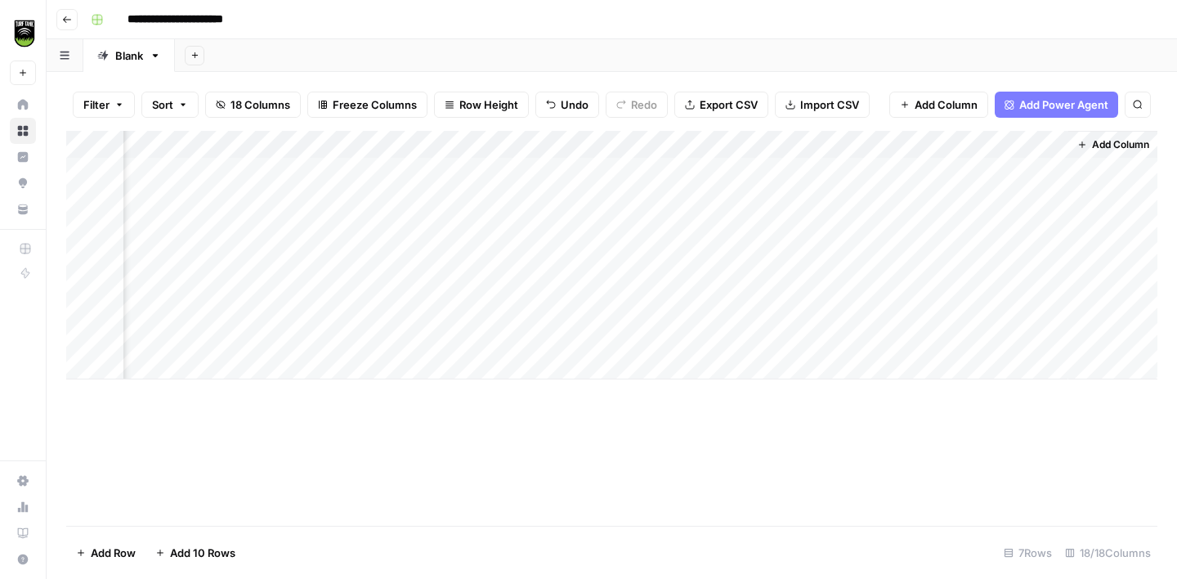
scroll to position [0, 1078]
click at [1122, 150] on span "Add Column" at bounding box center [1138, 144] width 57 height 15
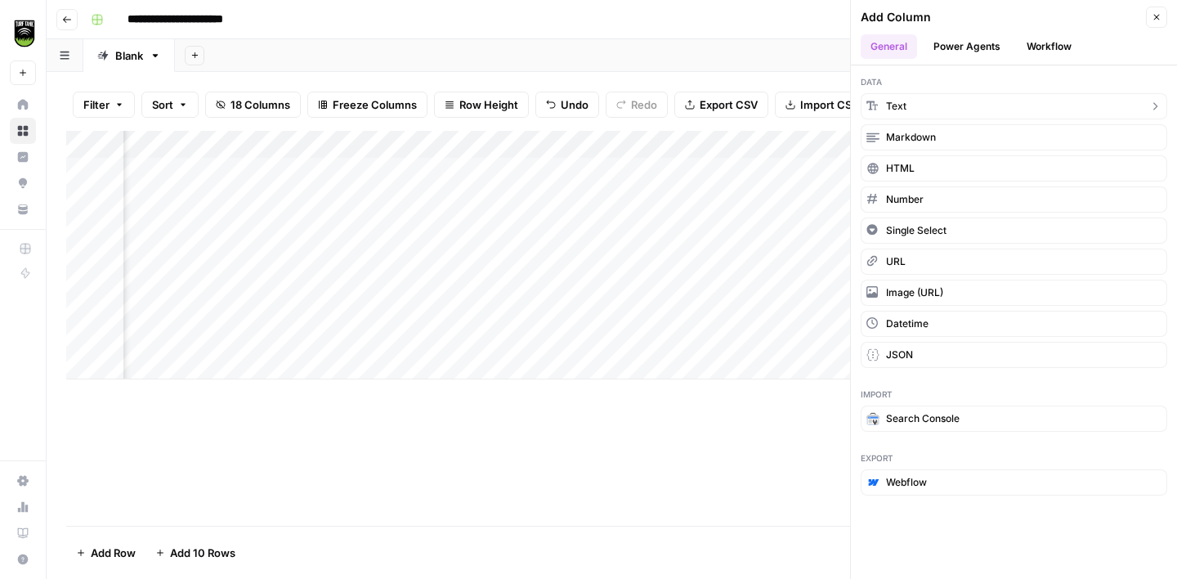
click at [920, 105] on button "Text" at bounding box center [1014, 106] width 307 height 26
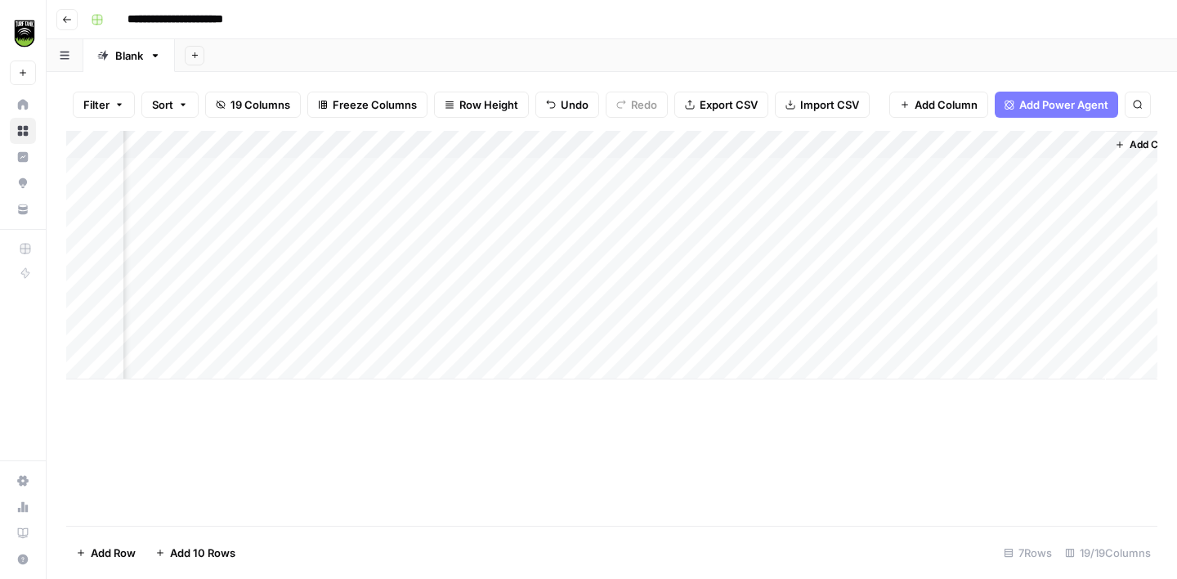
scroll to position [0, 1333]
click at [929, 153] on div "Add Column" at bounding box center [611, 255] width 1091 height 248
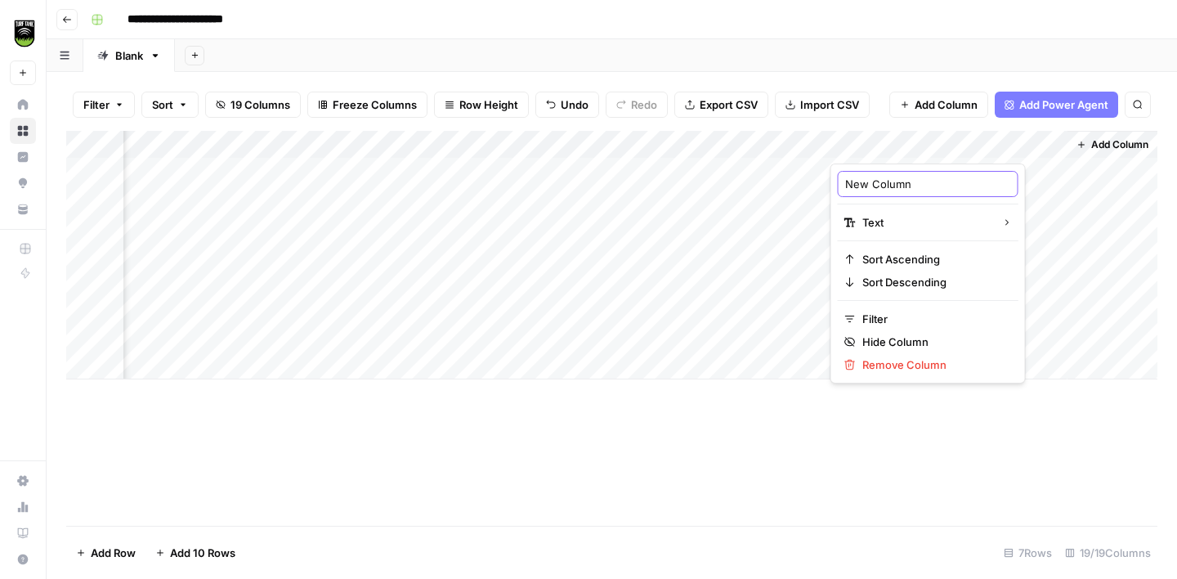
click at [904, 176] on input "New Column" at bounding box center [928, 184] width 166 height 16
type input "Last Name 2"
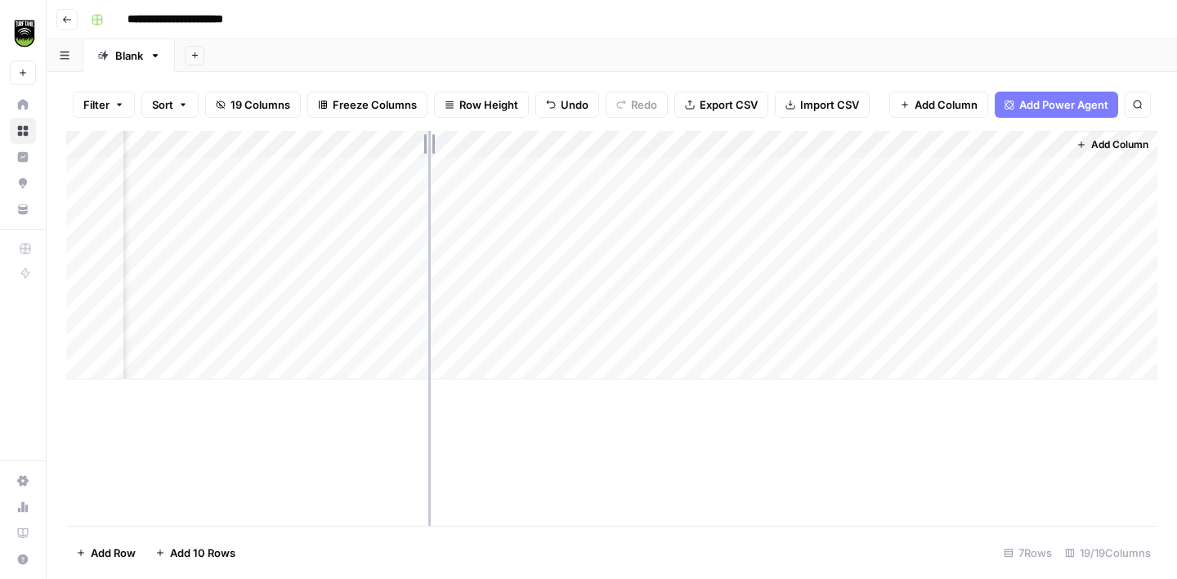
drag, startPoint x: 595, startPoint y: 143, endPoint x: 416, endPoint y: 143, distance: 179.0
click at [416, 143] on div "Add Column" at bounding box center [611, 255] width 1091 height 248
drag, startPoint x: 832, startPoint y: 144, endPoint x: 642, endPoint y: 141, distance: 189.6
click at [642, 141] on div "Add Column" at bounding box center [611, 255] width 1091 height 248
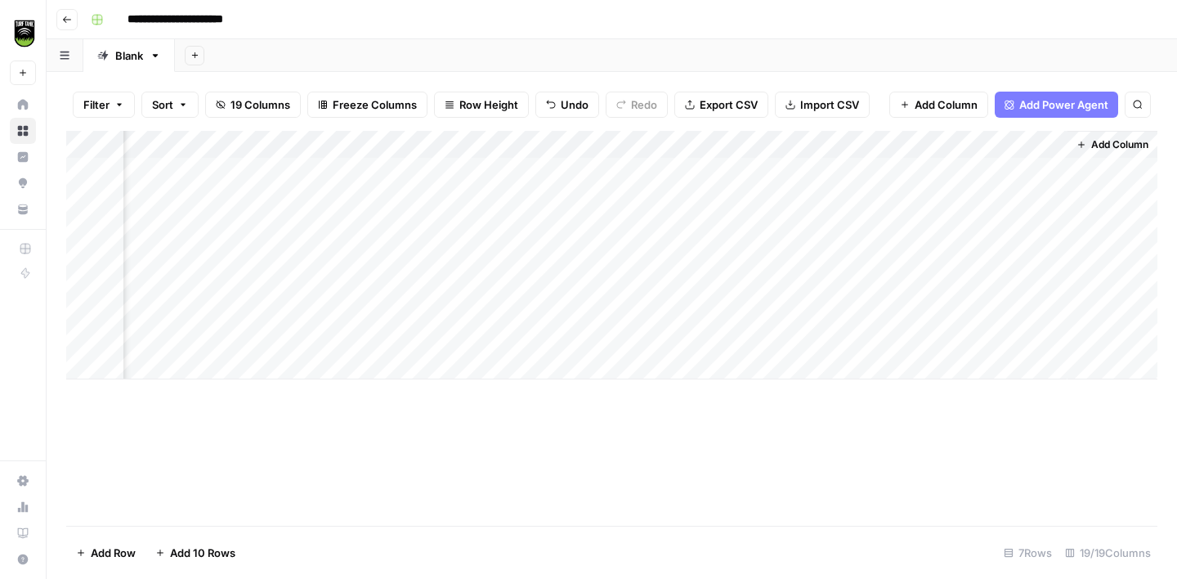
scroll to position [0, 1026]
drag, startPoint x: 1064, startPoint y: 143, endPoint x: 804, endPoint y: 145, distance: 259.9
click at [804, 145] on div "Add Column" at bounding box center [611, 255] width 1091 height 248
click at [1098, 145] on span "Add Column" at bounding box center [1119, 144] width 57 height 15
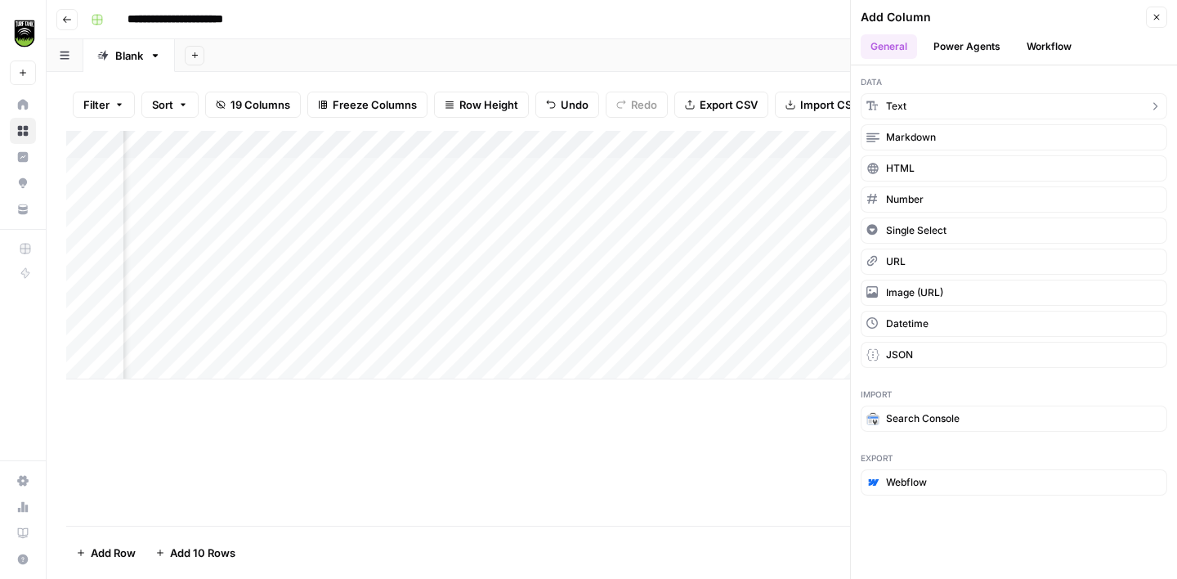
click at [960, 109] on button "Text" at bounding box center [1014, 106] width 307 height 26
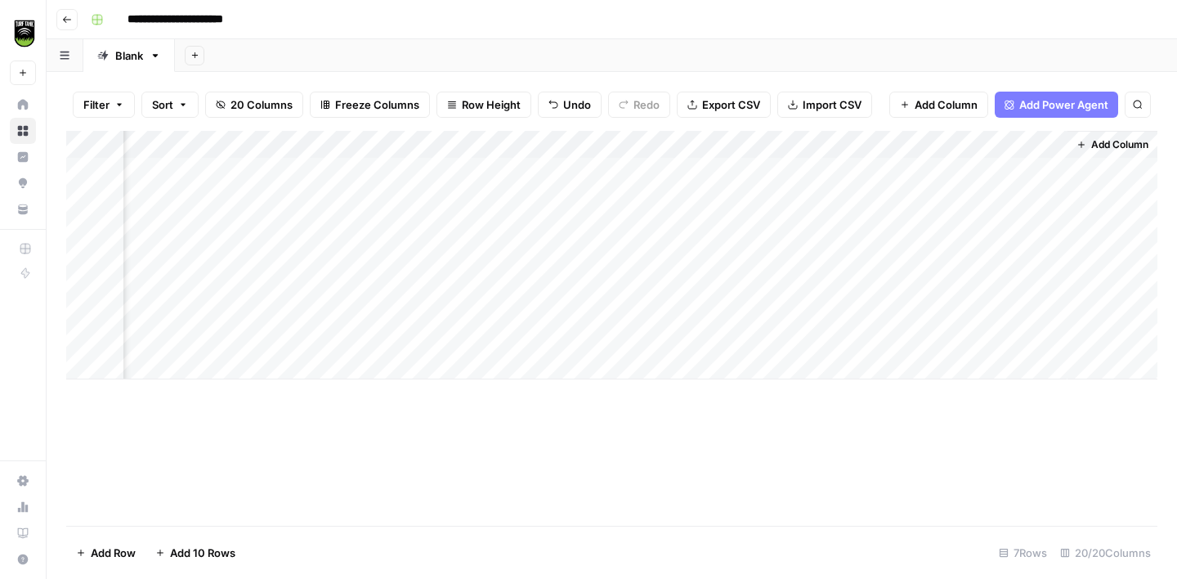
scroll to position [0, 1108]
click at [920, 138] on div "Add Column" at bounding box center [611, 255] width 1091 height 248
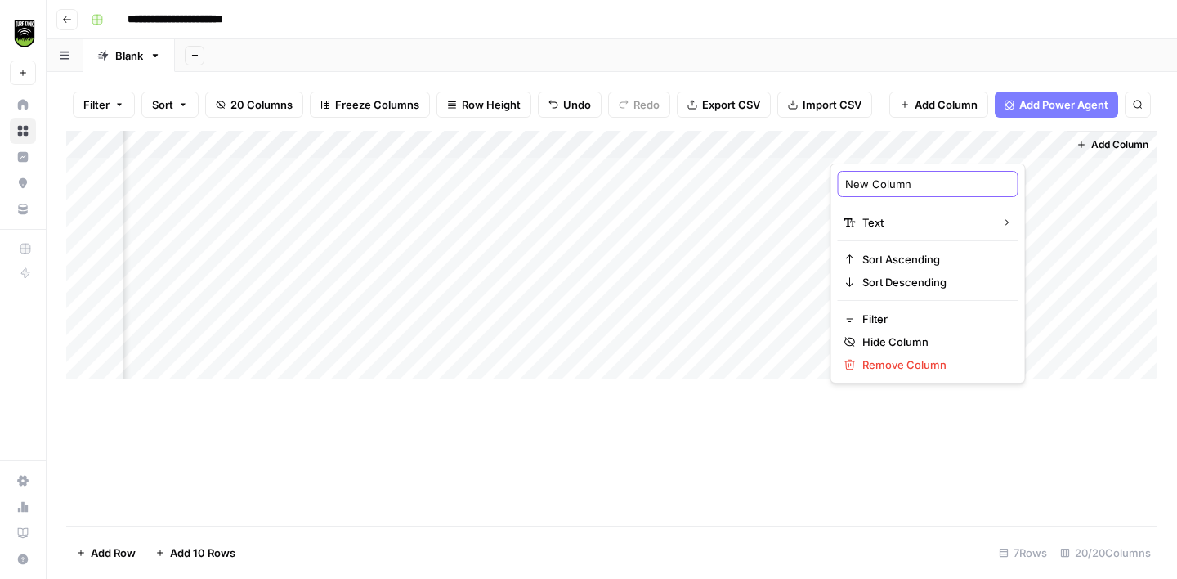
click at [888, 176] on input "New Column" at bounding box center [928, 184] width 166 height 16
type input "Contact Status 2"
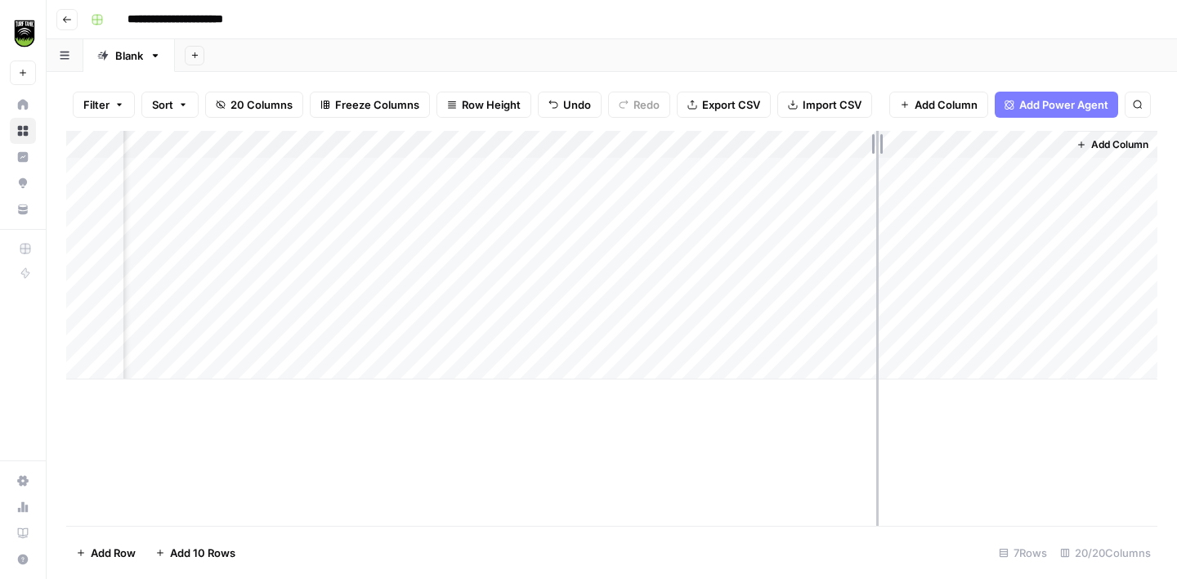
drag, startPoint x: 1063, startPoint y: 142, endPoint x: 853, endPoint y: 149, distance: 209.3
click at [853, 149] on div "Add Column" at bounding box center [611, 255] width 1091 height 248
drag, startPoint x: 1025, startPoint y: 147, endPoint x: 872, endPoint y: 150, distance: 152.9
click at [872, 150] on div "Add Column" at bounding box center [611, 255] width 1091 height 248
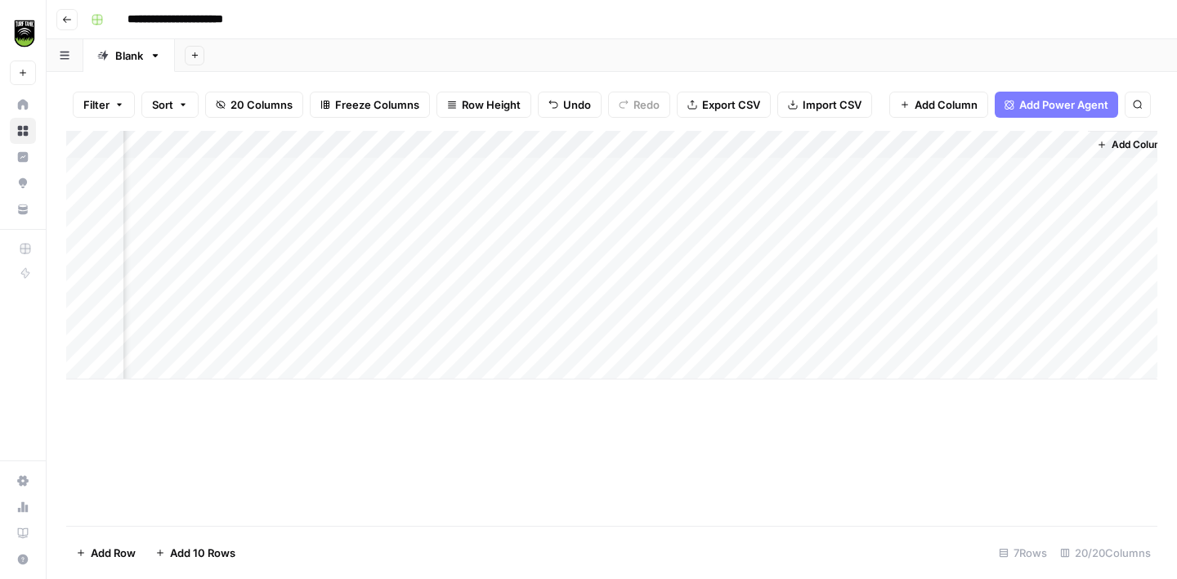
scroll to position [0, 954]
click at [1086, 150] on button "Add Column" at bounding box center [1112, 144] width 85 height 21
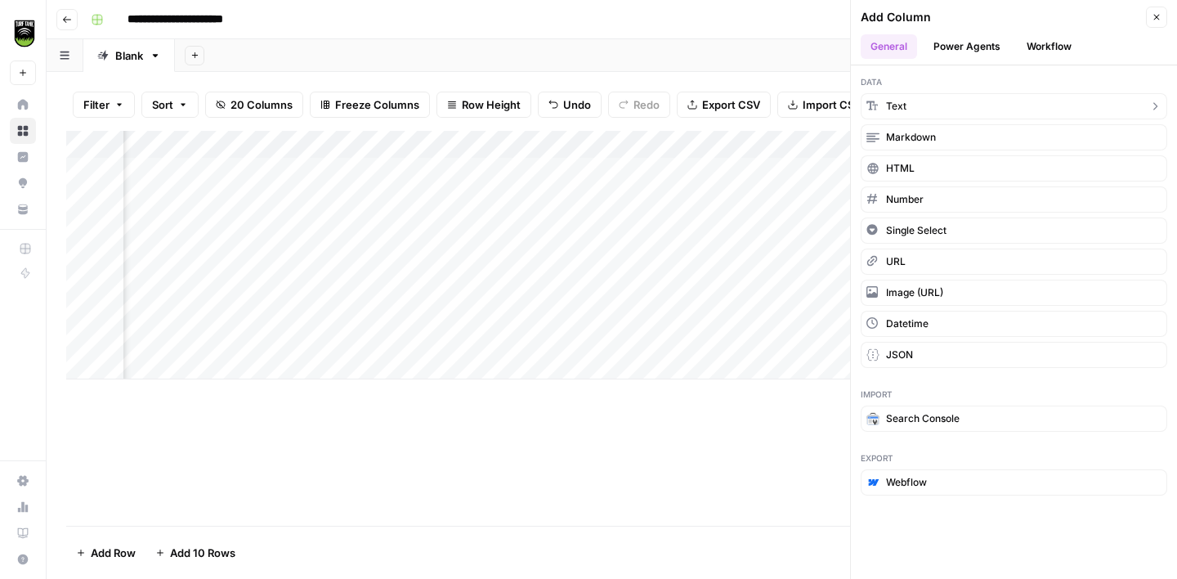
click at [984, 98] on button "Text" at bounding box center [1014, 106] width 307 height 26
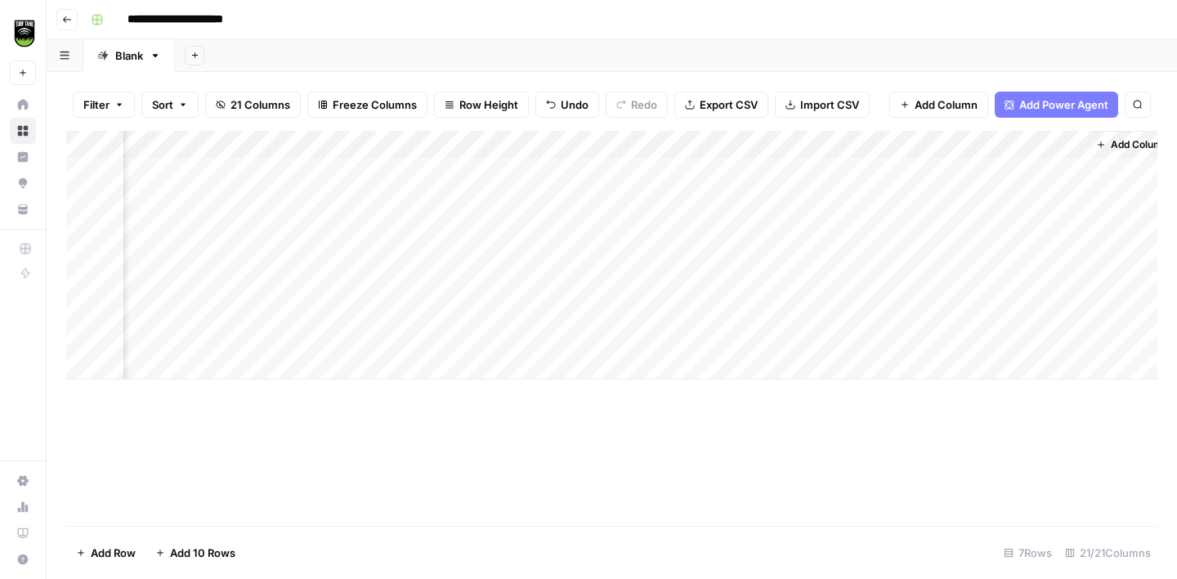
scroll to position [0, 1189]
click at [915, 141] on div "Add Column" at bounding box center [611, 255] width 1091 height 248
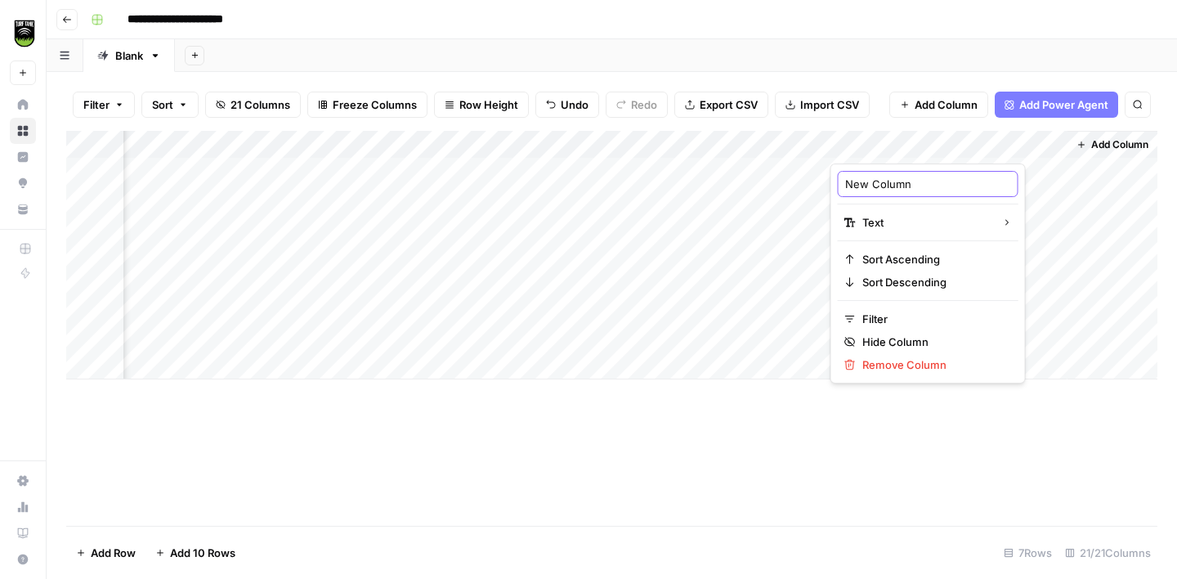
click at [886, 189] on input "New Column" at bounding box center [928, 184] width 166 height 16
click at [847, 188] on input "email 2" at bounding box center [928, 184] width 166 height 16
type input "Email 2"
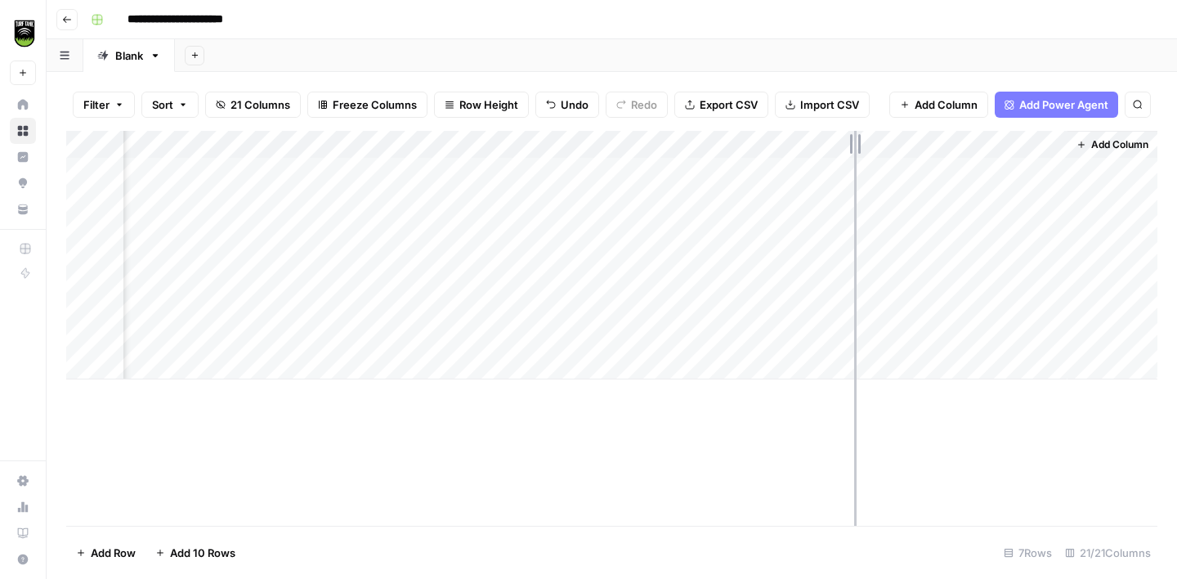
drag, startPoint x: 1063, startPoint y: 141, endPoint x: 846, endPoint y: 146, distance: 217.5
click at [846, 146] on div "Add Column" at bounding box center [611, 255] width 1091 height 248
click at [333, 166] on div "Add Column" at bounding box center [611, 255] width 1091 height 248
click at [982, 171] on div "Add Column" at bounding box center [611, 255] width 1091 height 248
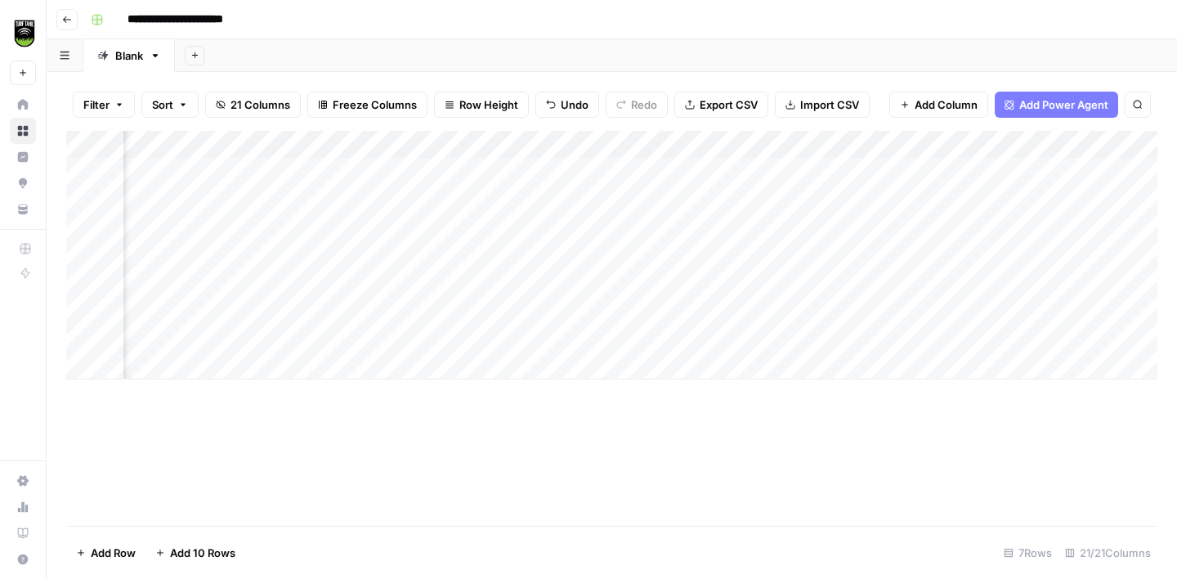
scroll to position [0, 566]
click at [444, 151] on div "Add Column" at bounding box center [611, 255] width 1091 height 248
click at [465, 178] on span "All Rows" at bounding box center [500, 182] width 103 height 16
click at [290, 148] on div "Add Column" at bounding box center [611, 255] width 1091 height 248
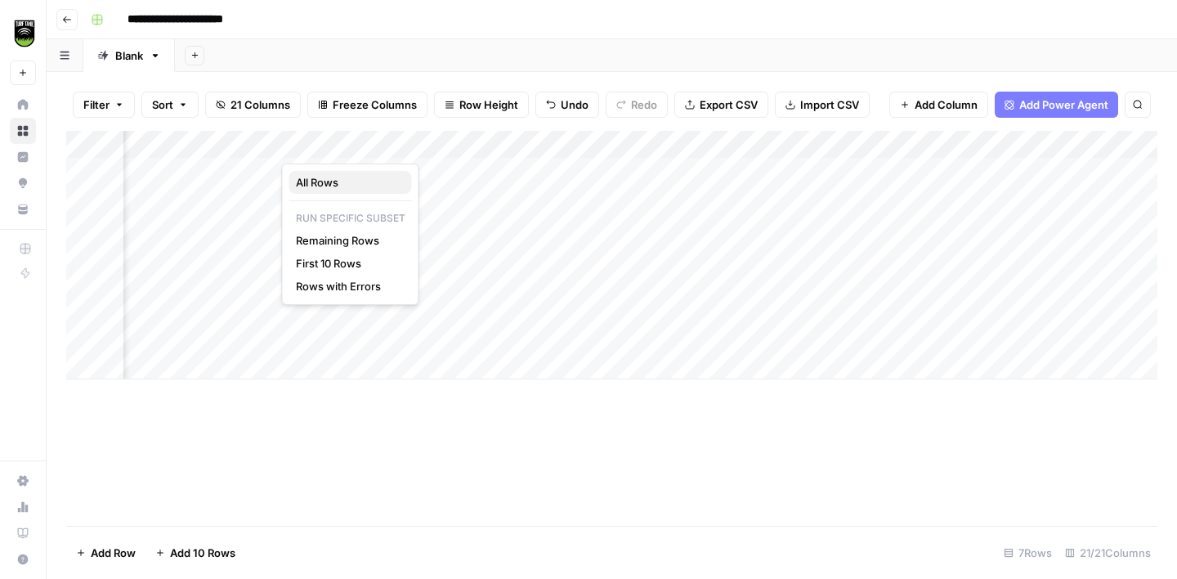
click at [367, 187] on span "All Rows" at bounding box center [347, 182] width 103 height 16
click at [286, 144] on div "Add Column" at bounding box center [611, 255] width 1091 height 248
click at [331, 190] on button "All Rows" at bounding box center [350, 182] width 123 height 23
click at [762, 20] on div "**********" at bounding box center [622, 20] width 1076 height 26
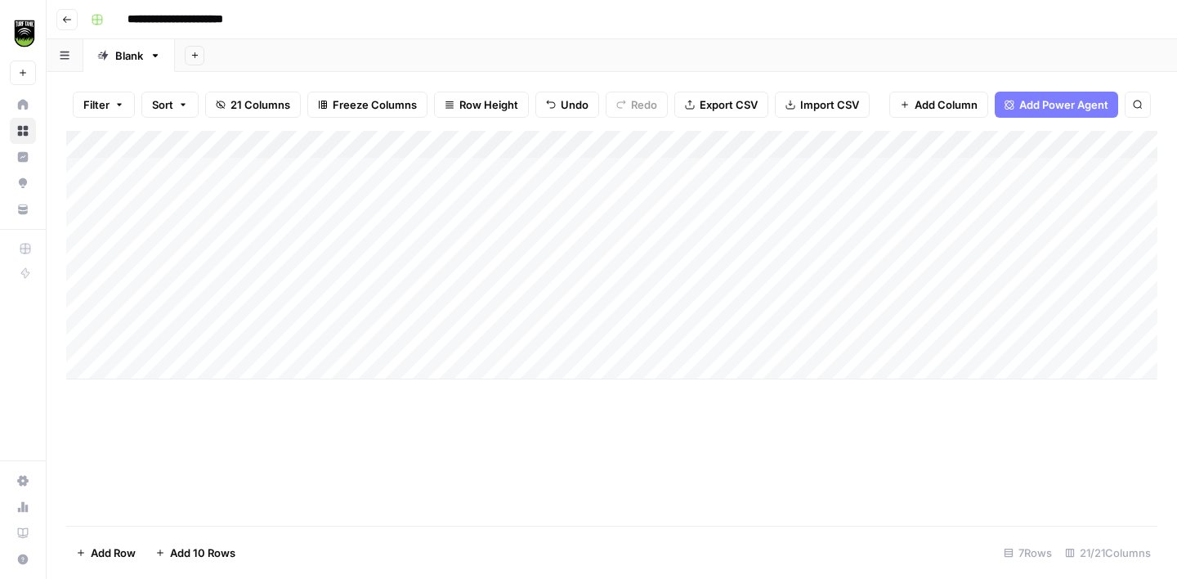
click at [1004, 146] on div "Add Column" at bounding box center [611, 255] width 1091 height 248
click at [1033, 189] on span "All Rows" at bounding box center [1066, 182] width 103 height 16
click at [160, 144] on div "Add Column" at bounding box center [611, 255] width 1091 height 248
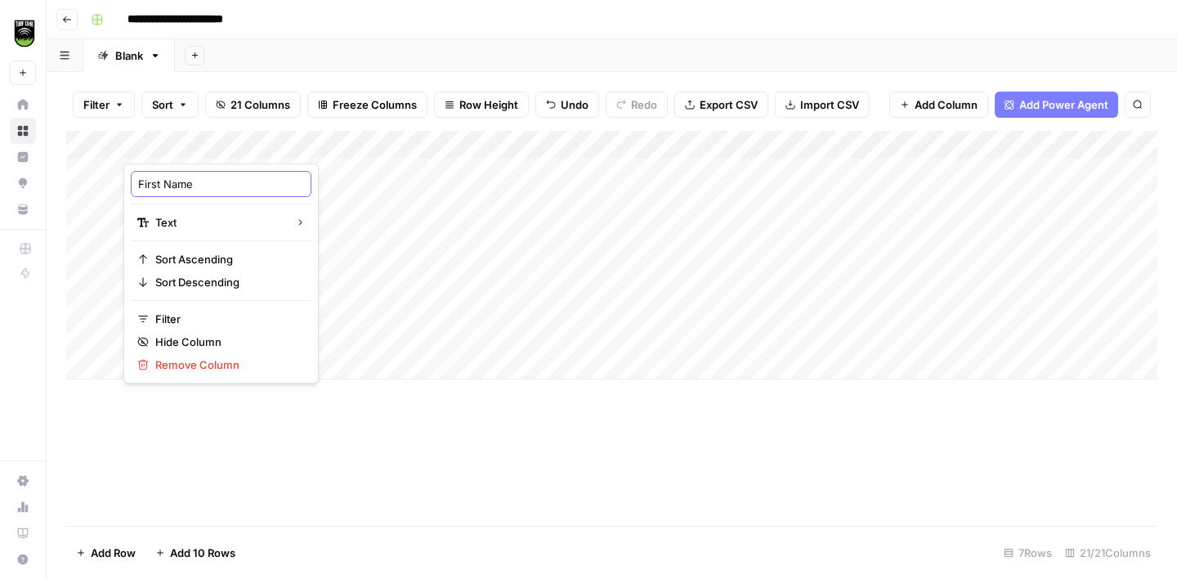
click at [165, 184] on input "First Name" at bounding box center [221, 184] width 166 height 16
type input "first name db"
click at [236, 145] on div "Add Column" at bounding box center [611, 255] width 1091 height 248
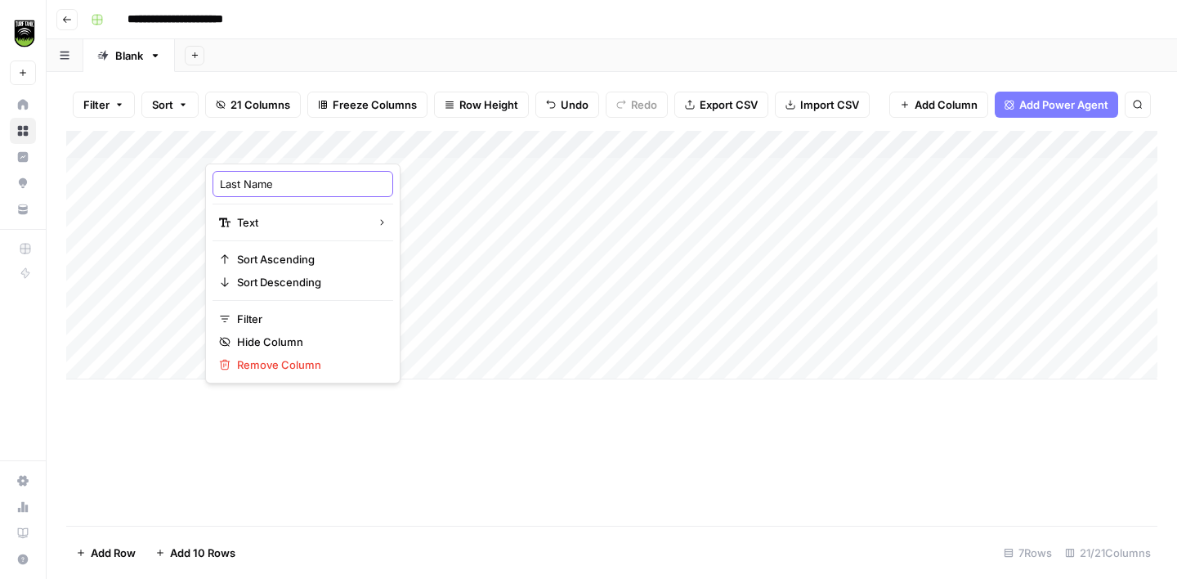
click at [239, 177] on input "Last Name" at bounding box center [303, 184] width 166 height 16
click at [268, 186] on input "last namedb" at bounding box center [303, 184] width 166 height 16
type input "last name db"
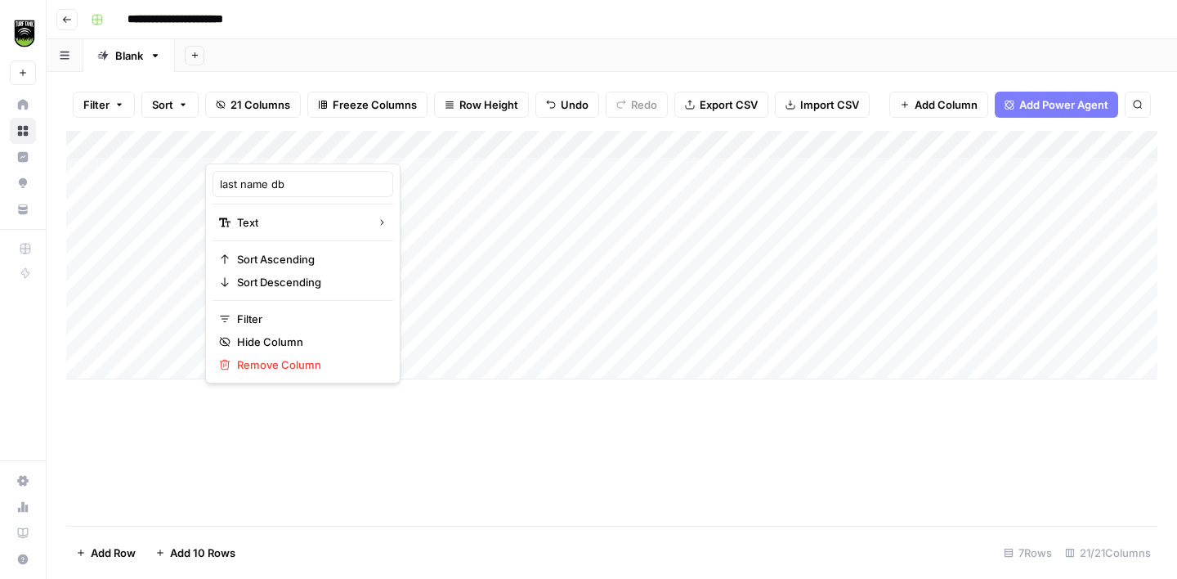
click at [315, 149] on div "Add Column" at bounding box center [611, 255] width 1091 height 248
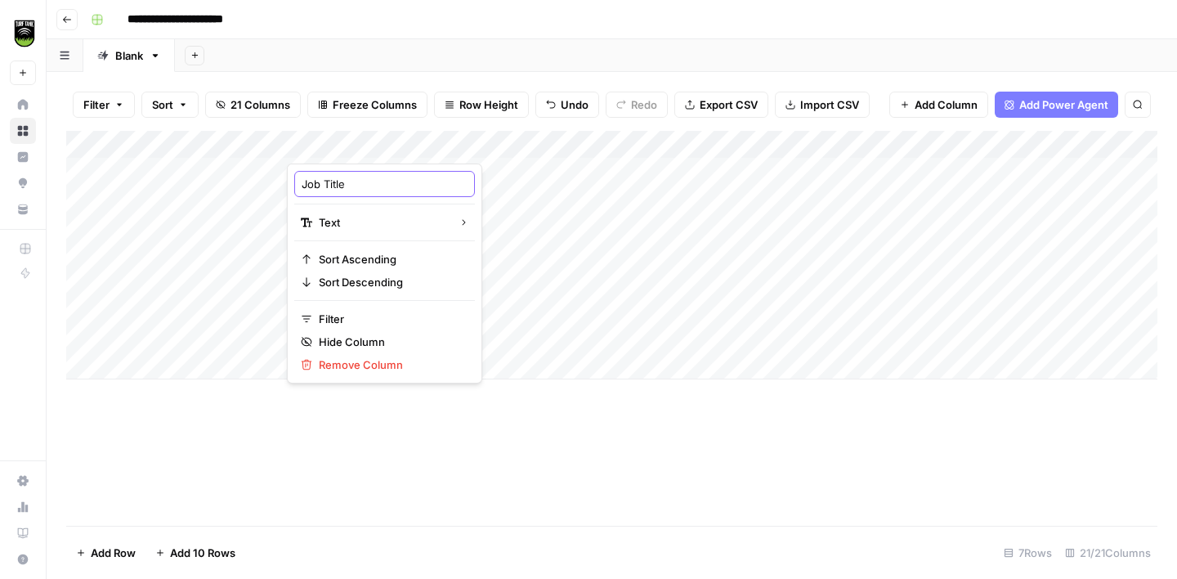
click at [326, 180] on input "Job Title" at bounding box center [385, 184] width 166 height 16
type input "job title db"
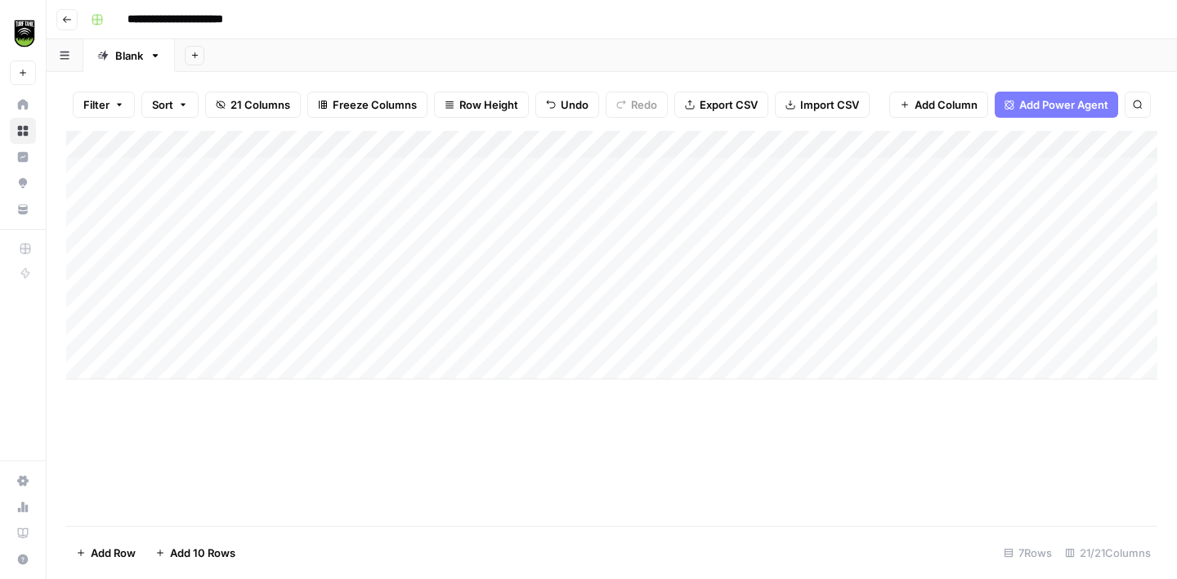
click at [403, 142] on div "Add Column" at bounding box center [611, 255] width 1091 height 248
click at [411, 178] on input "Domain" at bounding box center [466, 184] width 166 height 16
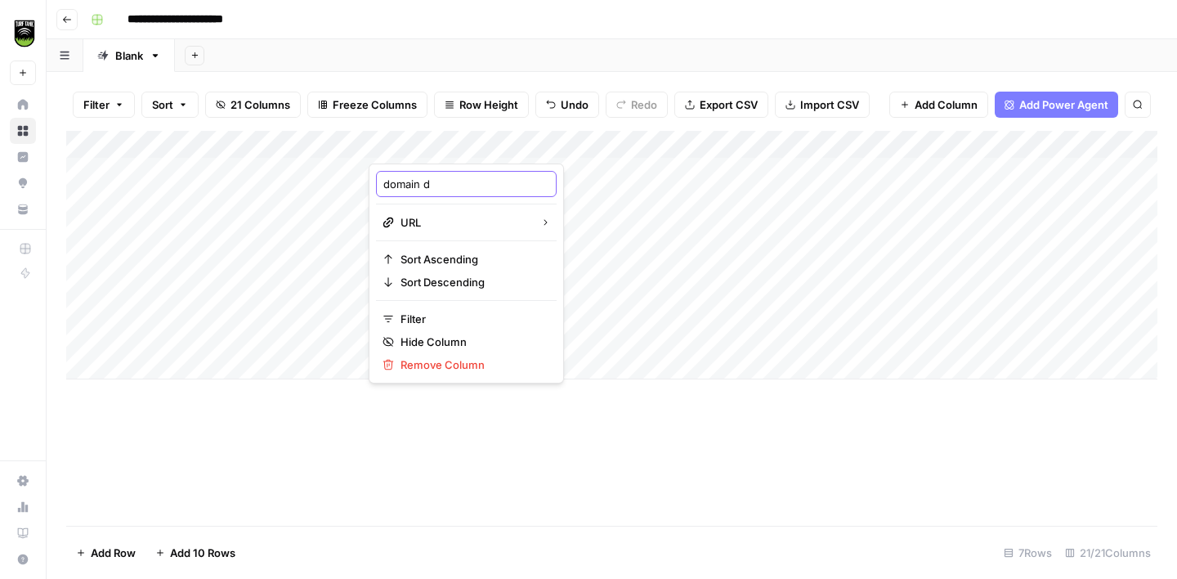
type input "domain db"
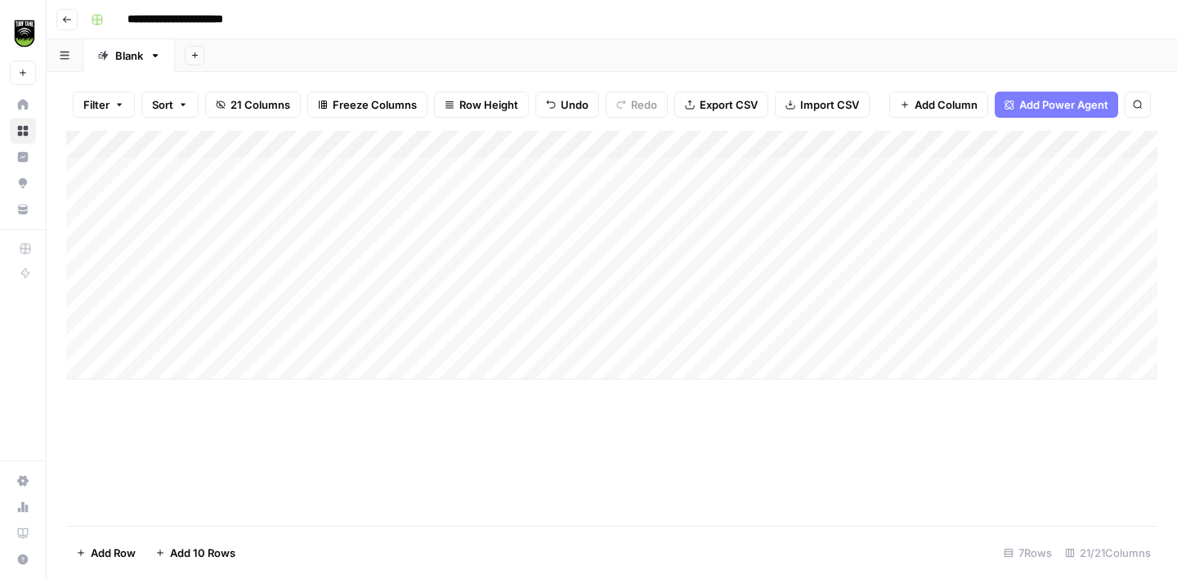
click at [479, 141] on div "Add Column" at bounding box center [611, 255] width 1091 height 248
click at [405, 140] on div "Add Column" at bounding box center [611, 255] width 1091 height 248
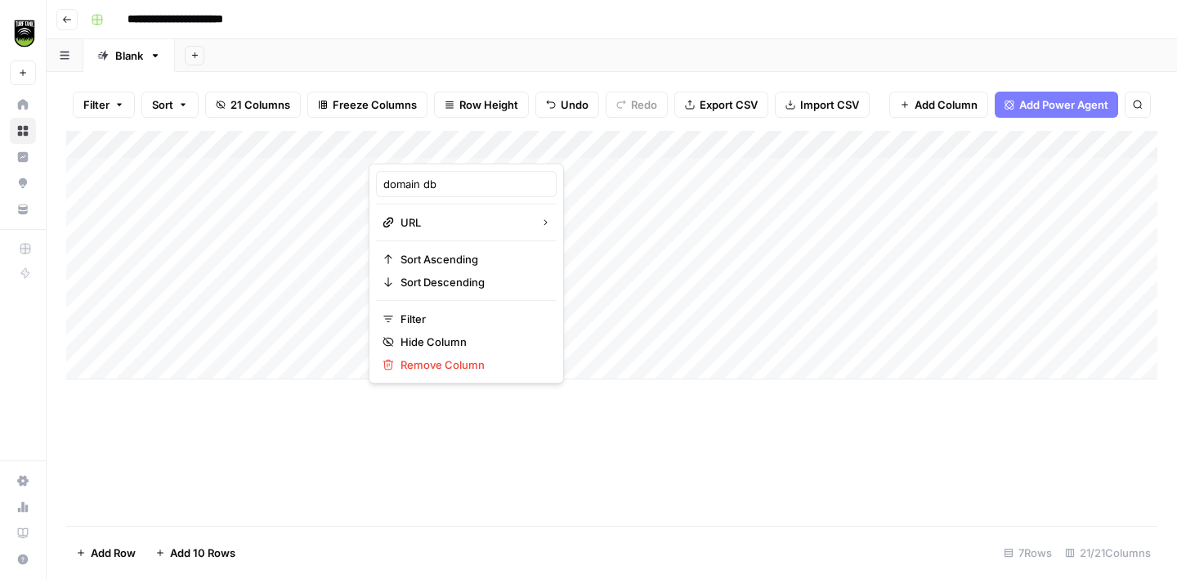
click at [472, 139] on div "Add Column" at bounding box center [611, 255] width 1091 height 248
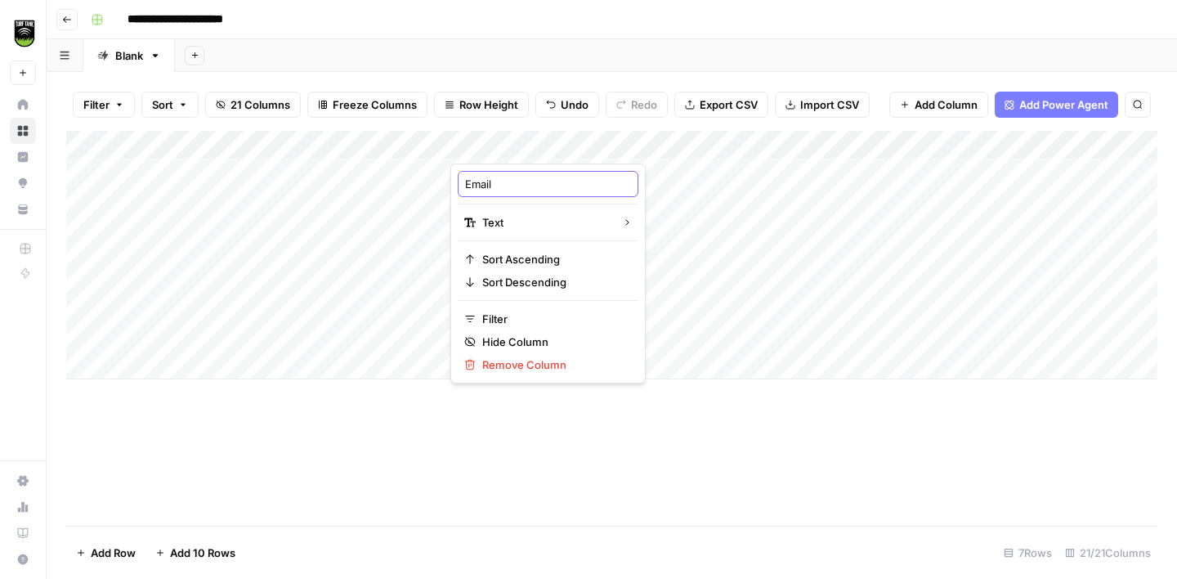
click at [483, 183] on input "Email" at bounding box center [548, 184] width 166 height 16
type input "email db"
click at [573, 147] on div "Add Column" at bounding box center [611, 255] width 1091 height 248
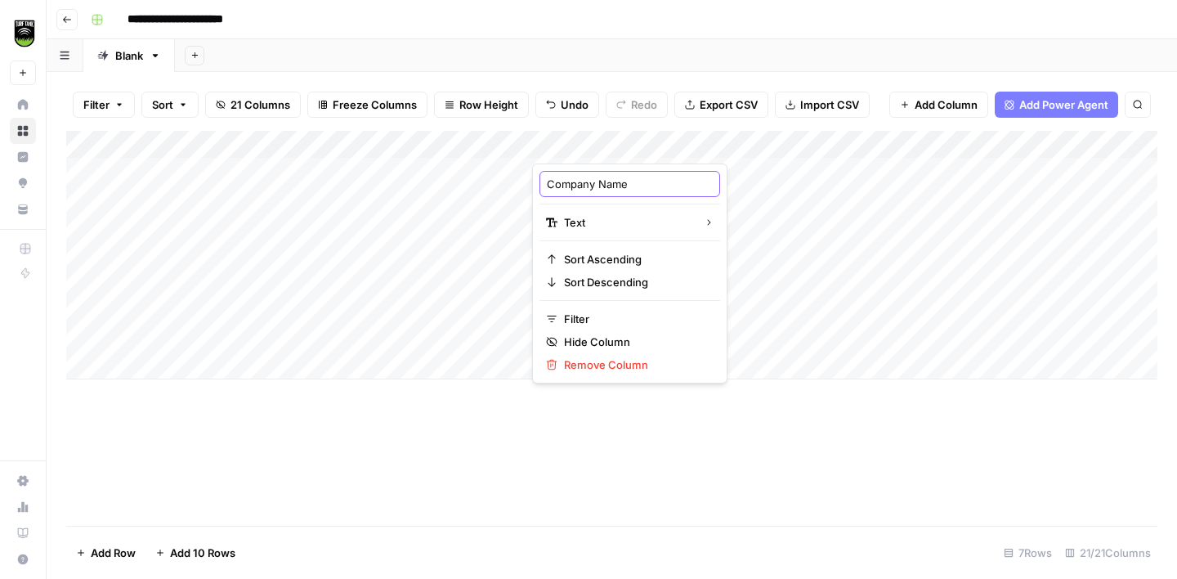
click at [575, 190] on input "Company Name" at bounding box center [630, 184] width 166 height 16
type input "company name db"
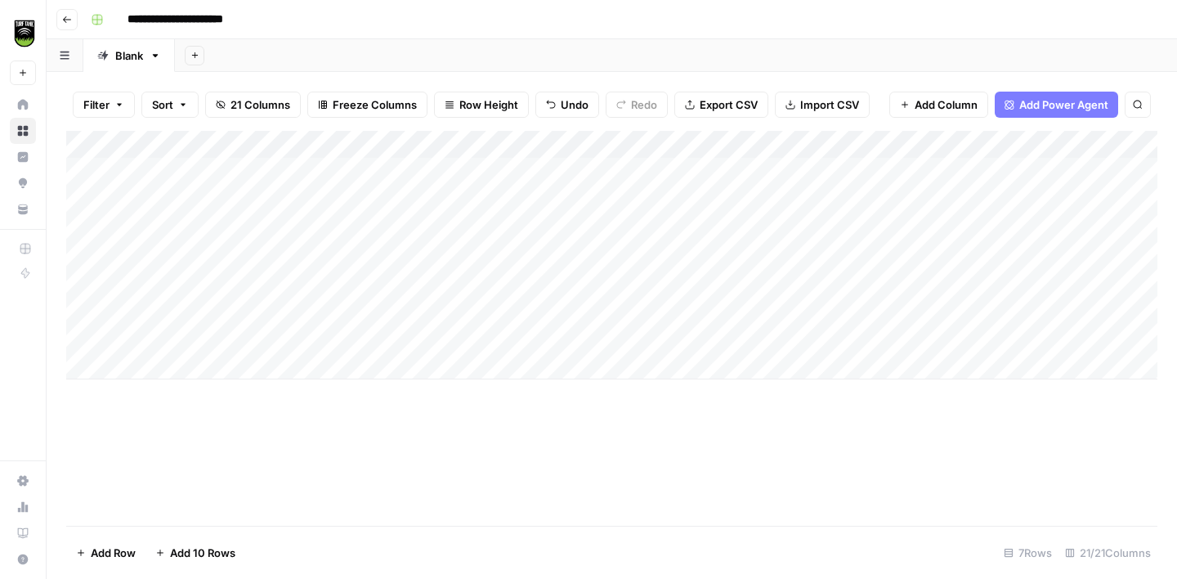
click at [642, 144] on div "Add Column" at bounding box center [611, 255] width 1091 height 248
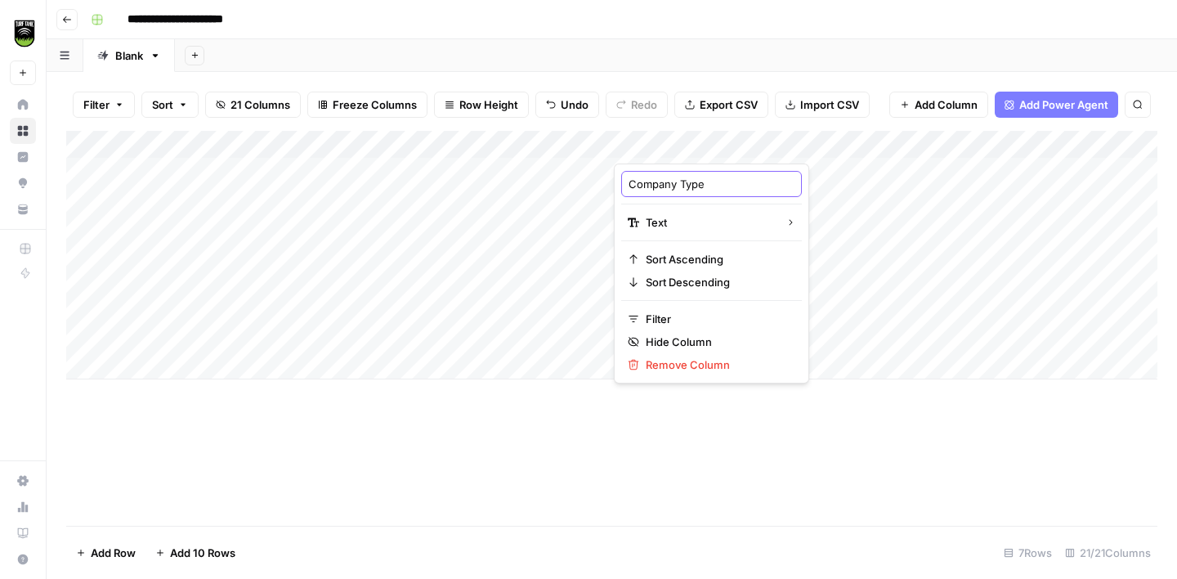
click at [655, 185] on input "Company Type" at bounding box center [712, 184] width 166 height 16
click at [654, 185] on input "Company Type" at bounding box center [712, 184] width 166 height 16
type input "company type db"
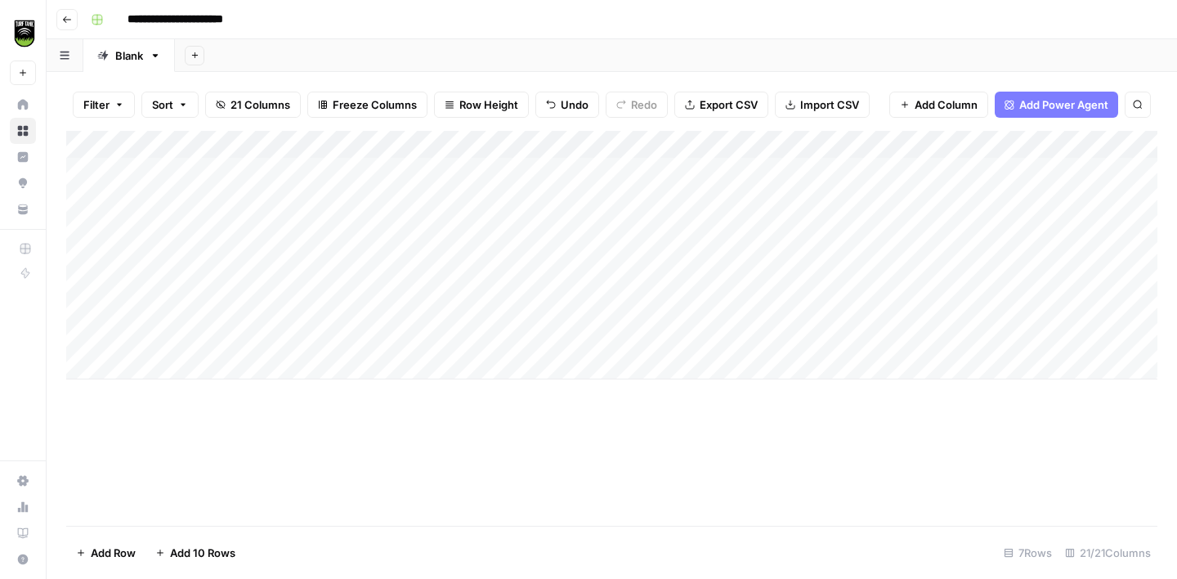
click at [562, 146] on div "Add Column" at bounding box center [611, 255] width 1091 height 248
click at [759, 19] on div "**********" at bounding box center [622, 20] width 1076 height 26
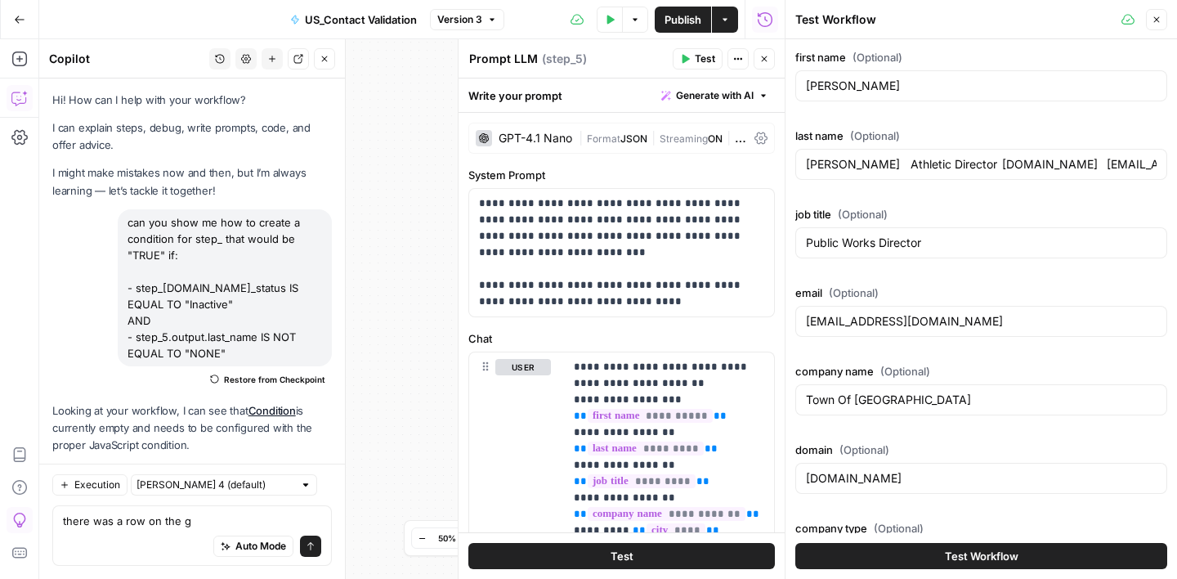
scroll to position [262, 0]
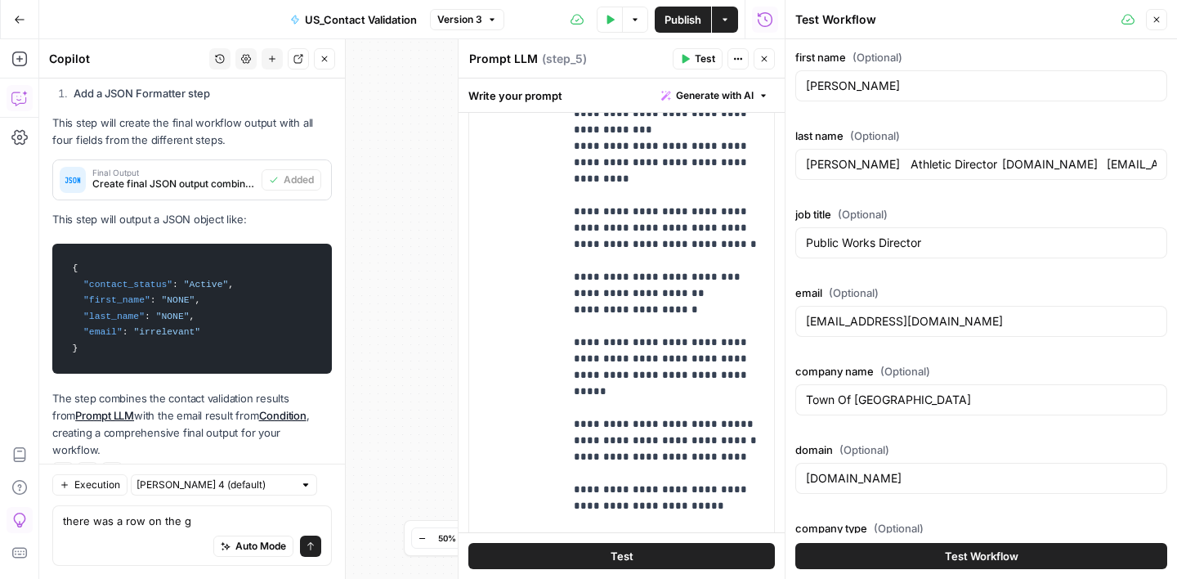
click at [844, 166] on input "Zarn Athletic Director bccanes.org szarn24@icloud.com Berean Christian Academy …" at bounding box center [981, 164] width 351 height 16
type input "Zarn"
click at [873, 237] on input "Public Works Director" at bounding box center [981, 243] width 351 height 16
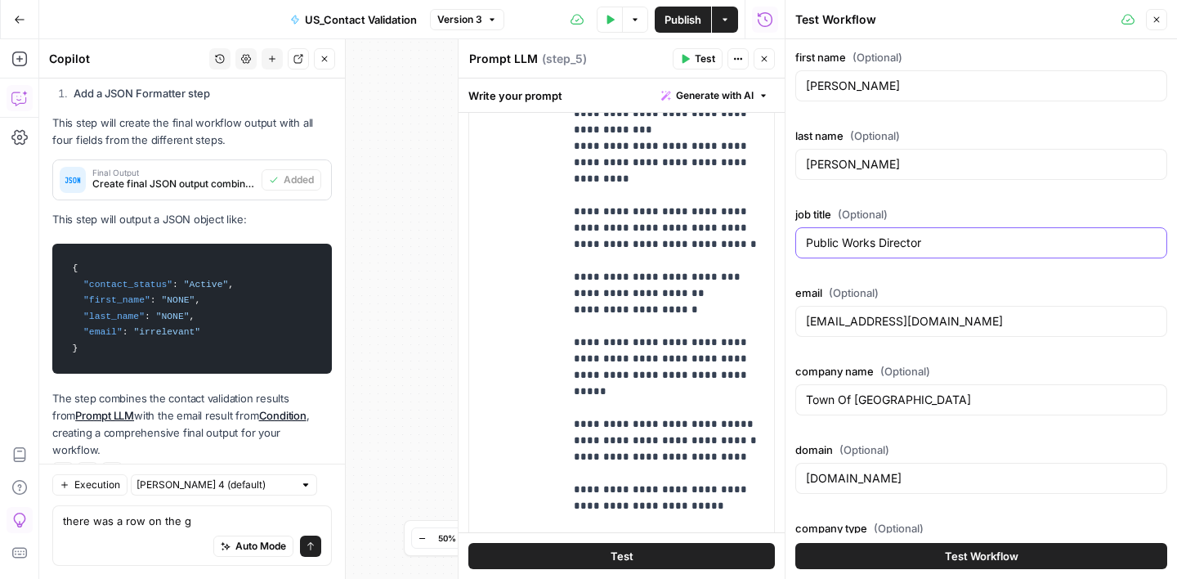
click at [873, 237] on input "Public Works Director" at bounding box center [981, 243] width 351 height 16
paste input "Athletic Director bccanes.org szarn24@icloud.com Berean Christian Academy Educa…"
click at [895, 247] on input "Athletic Director bccanes.org szarn24@icloud.com Berean Christian Academy Educa…" at bounding box center [981, 243] width 351 height 16
type input "Athletic Director"
click at [835, 483] on input "mtvwy.com" at bounding box center [981, 478] width 351 height 16
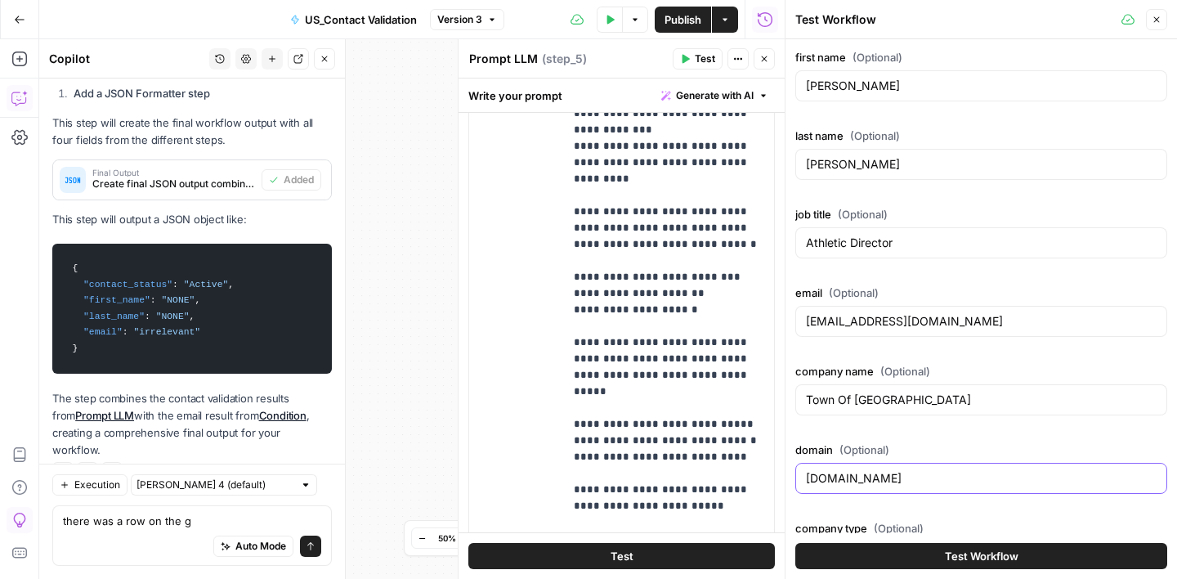
click at [835, 483] on input "mtvwy.com" at bounding box center [981, 478] width 351 height 16
paste input "bccanes.org szarn24@icloud.com Berean Christian Academy Education - High School…"
click at [884, 480] on input "bccanes.org szarn24@icloud.com Berean Christian Academy Education - High School…" at bounding box center [981, 478] width 351 height 16
type input "bccanes.org"
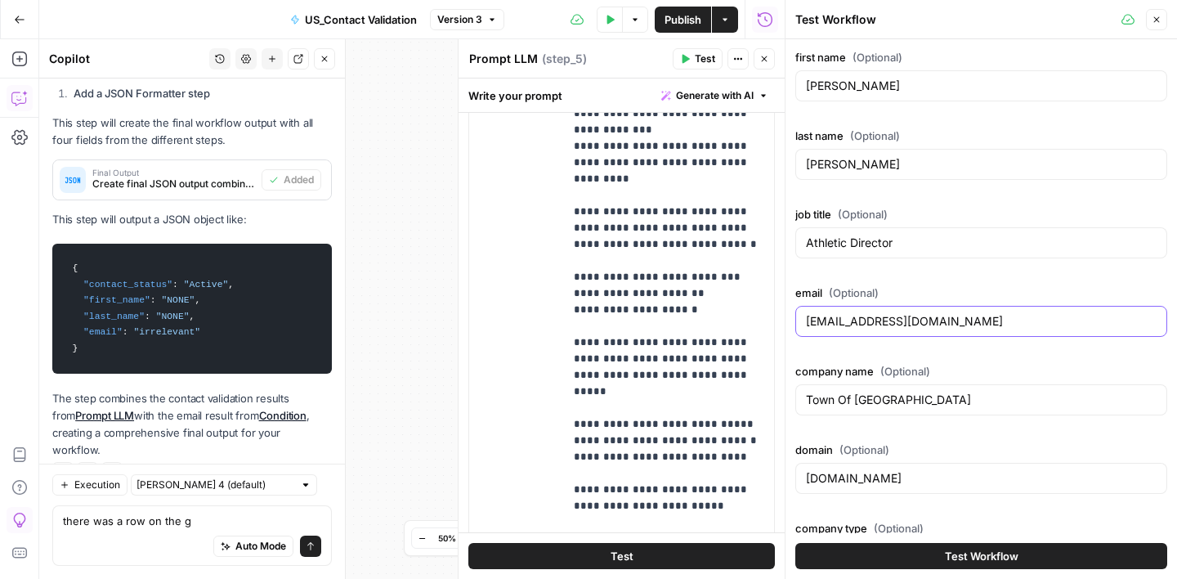
click at [845, 313] on input "jporter@mtvwy.com" at bounding box center [981, 321] width 351 height 16
paste input "szarn24@icloud.com Berean Christian Academy Education - High School Aug 29, 202…"
click at [938, 323] on input "szarn24@icloud.com Berean Christian Academy Education - High School Aug 29, 202…" at bounding box center [981, 321] width 351 height 16
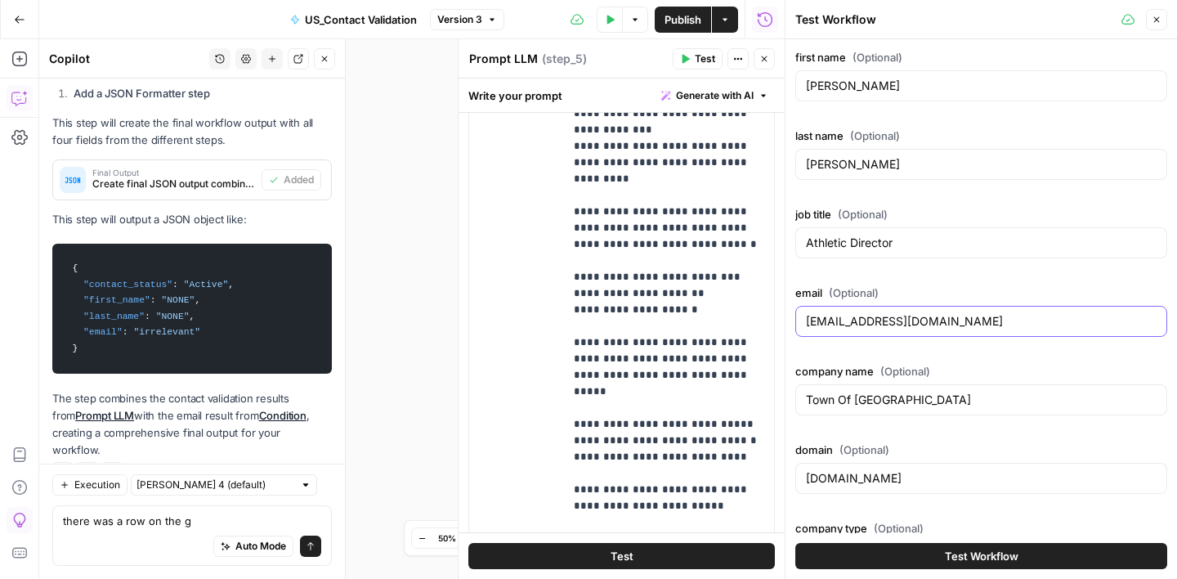
type input "szarn24@icloud.com"
click at [858, 403] on input "Town Of Mountain View" at bounding box center [981, 400] width 351 height 16
paste input "Berean Christian Academy Education - High School Aug 29, 2024 Orange Park FL"
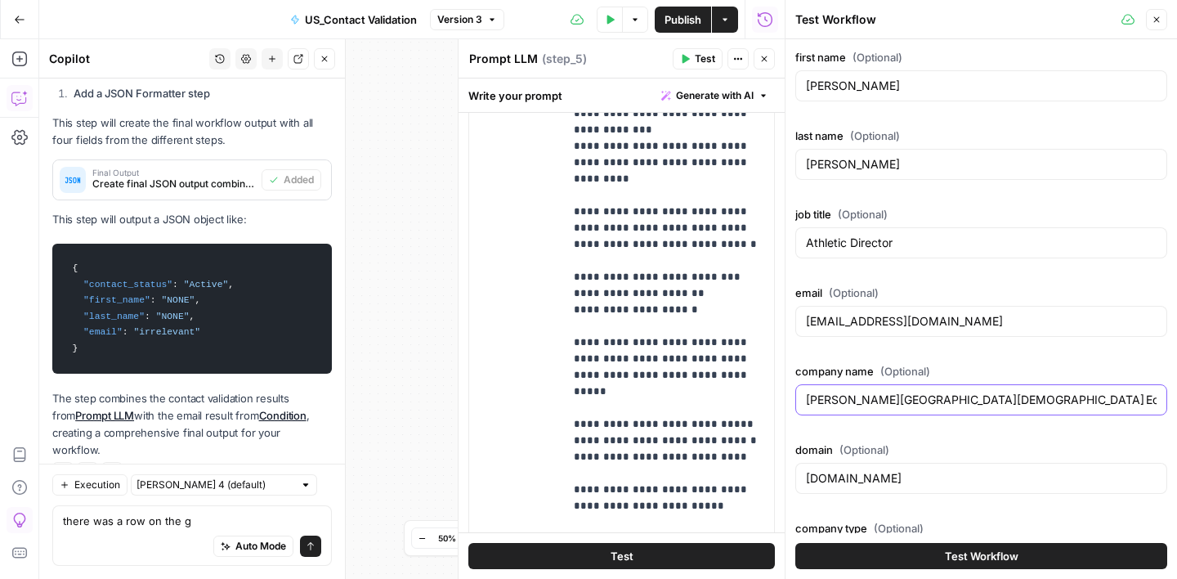
click at [960, 404] on input "Berean Christian Academy Education - High School Aug 29, 2024 Orange Park FL" at bounding box center [981, 400] width 351 height 16
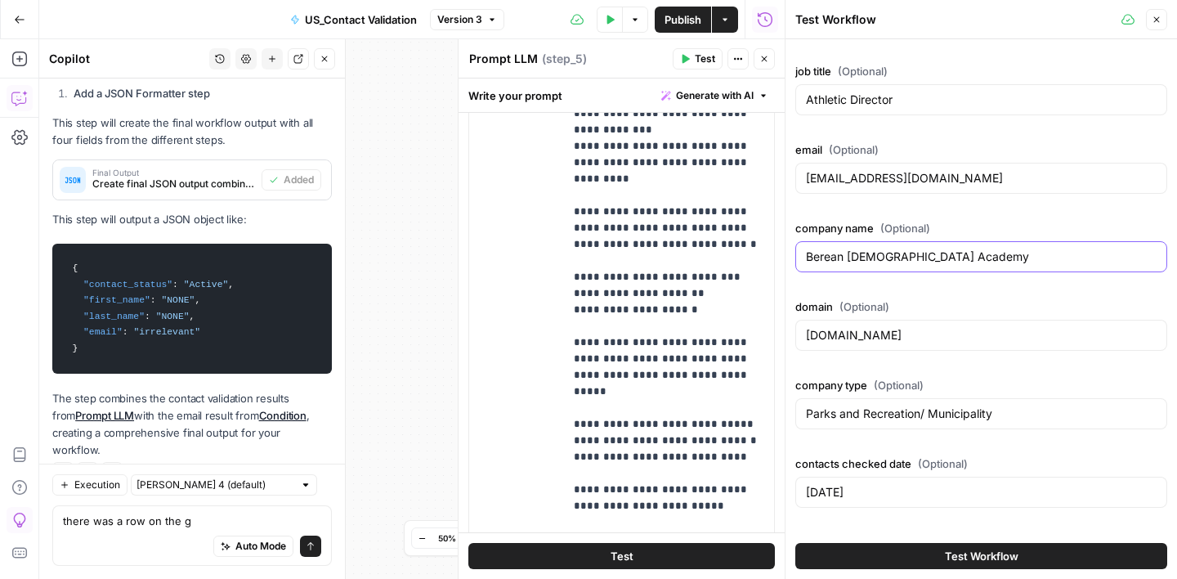
scroll to position [145, 0]
type input "Berean Christian Academy"
click at [883, 415] on input "Parks and Recreation/ Municipality" at bounding box center [981, 412] width 351 height 16
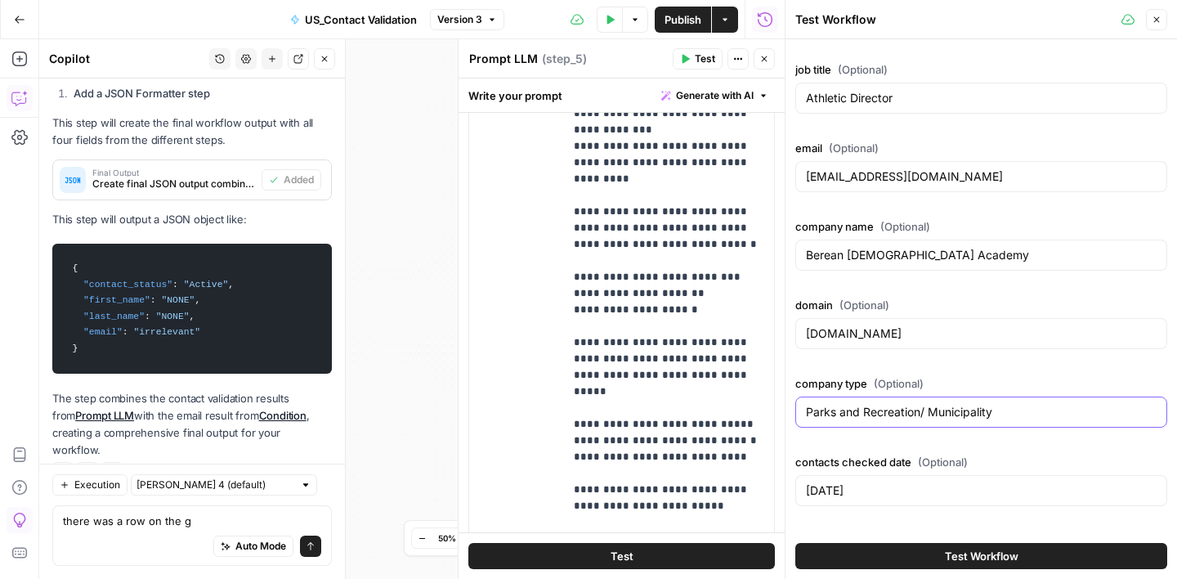
paste input "Education - High School Aug 29, 2024 Orange Park FL"
click at [944, 413] on input "Education - High School Aug 29, 2024 Orange Park FL" at bounding box center [981, 412] width 351 height 16
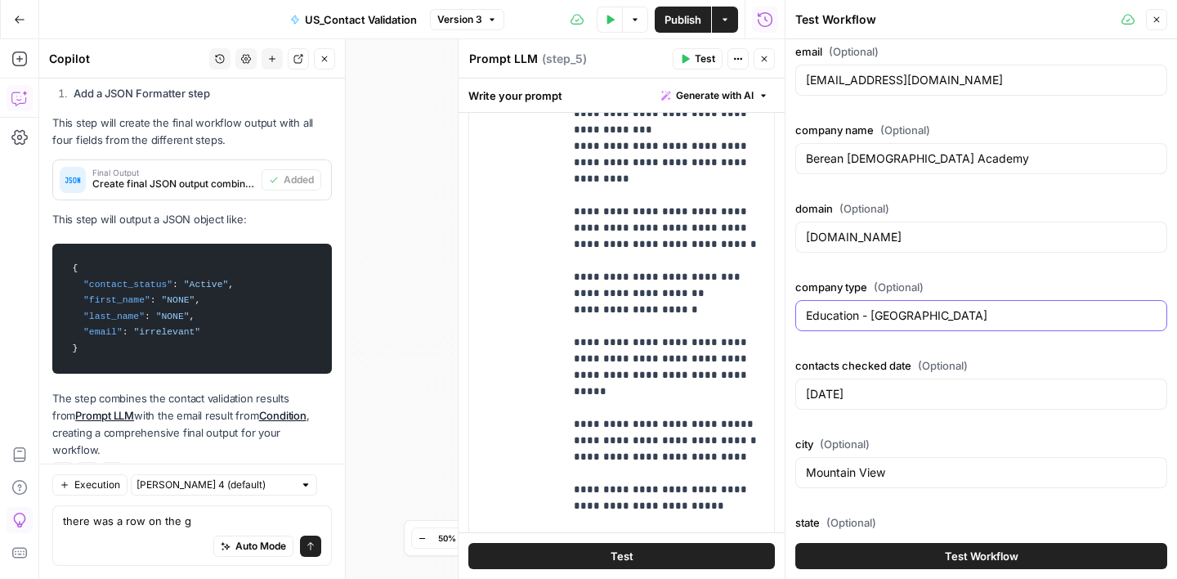
type input "Education - High School"
click at [845, 391] on input "09/26/2024" at bounding box center [981, 394] width 351 height 16
paste input "Aug 29, 2024 Orange Park FL"
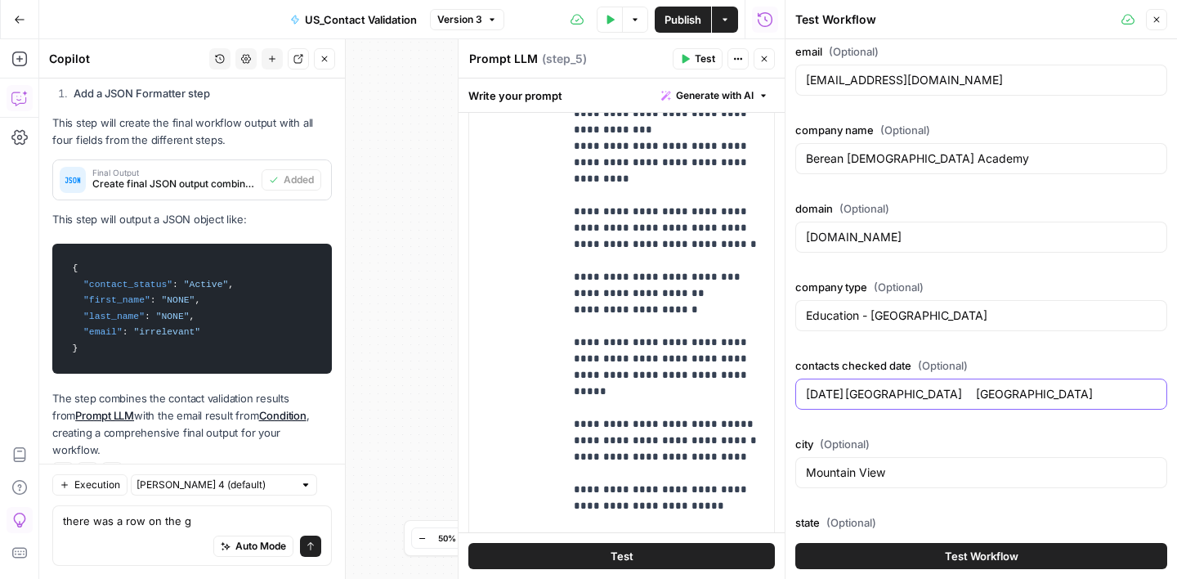
drag, startPoint x: 831, startPoint y: 393, endPoint x: 762, endPoint y: 388, distance: 69.6
click at [763, 388] on body "Turf Tank - Data Team New Home Browse Insights Opportunities Your Data Recent G…" at bounding box center [588, 289] width 1177 height 579
drag, startPoint x: 847, startPoint y: 397, endPoint x: 895, endPoint y: 397, distance: 48.2
click at [848, 397] on input "08/29, 2024 Orange Park FL" at bounding box center [981, 394] width 351 height 16
click at [883, 393] on input "08/29/2024 Orange Park FL" at bounding box center [981, 394] width 351 height 16
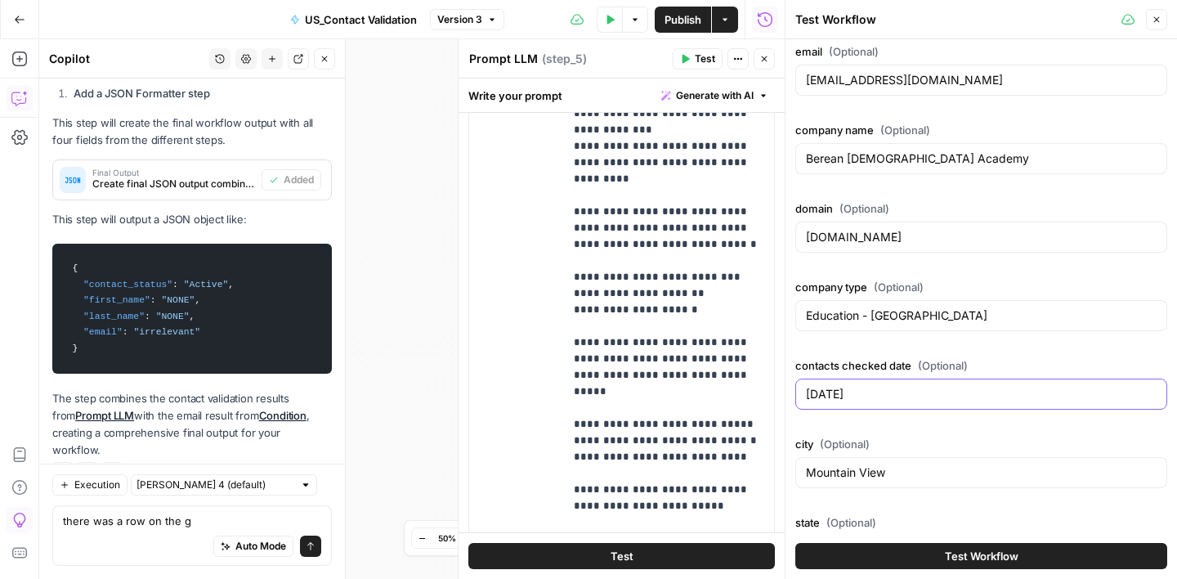
type input "08/29/2024"
click at [850, 467] on input "Mountain View" at bounding box center [981, 472] width 351 height 16
paste input "Orange Park FL"
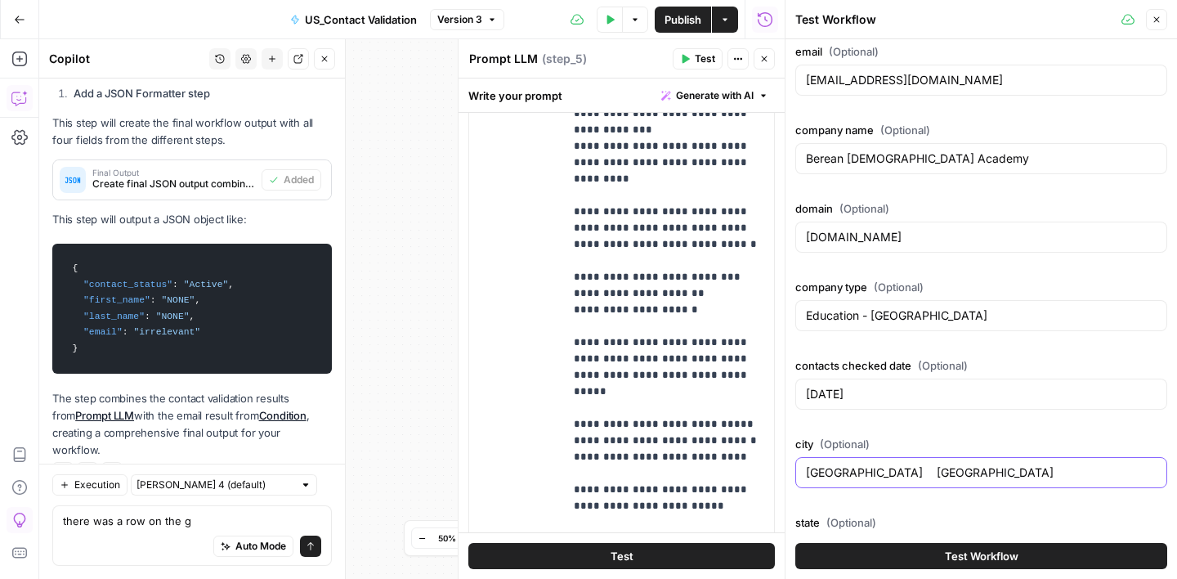
scroll to position [291, 0]
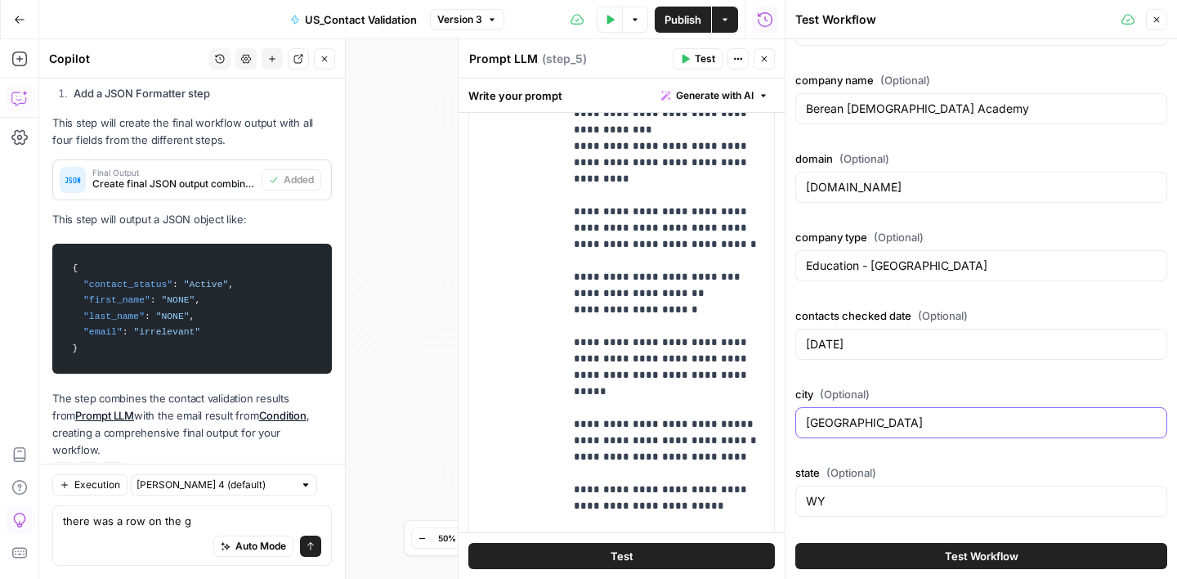
type input "Orange Park"
click at [835, 505] on input "WY" at bounding box center [981, 501] width 351 height 16
type input "W"
type input "FL"
click at [1063, 562] on button "Test Workflow" at bounding box center [981, 556] width 372 height 26
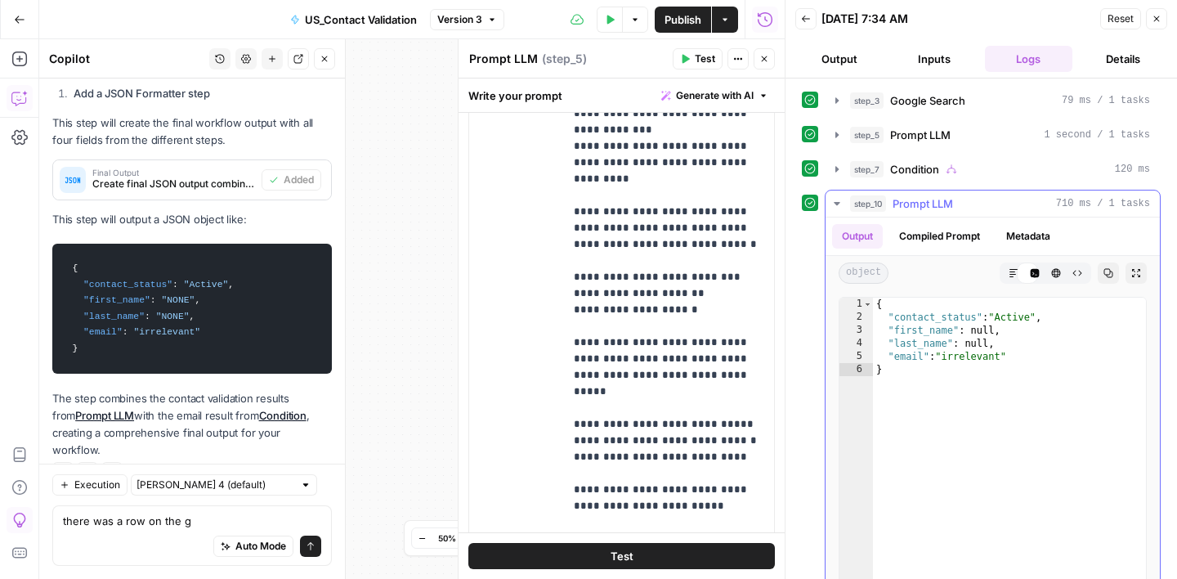
scroll to position [3717, 0]
click at [1154, 16] on icon "button" at bounding box center [1157, 19] width 6 height 6
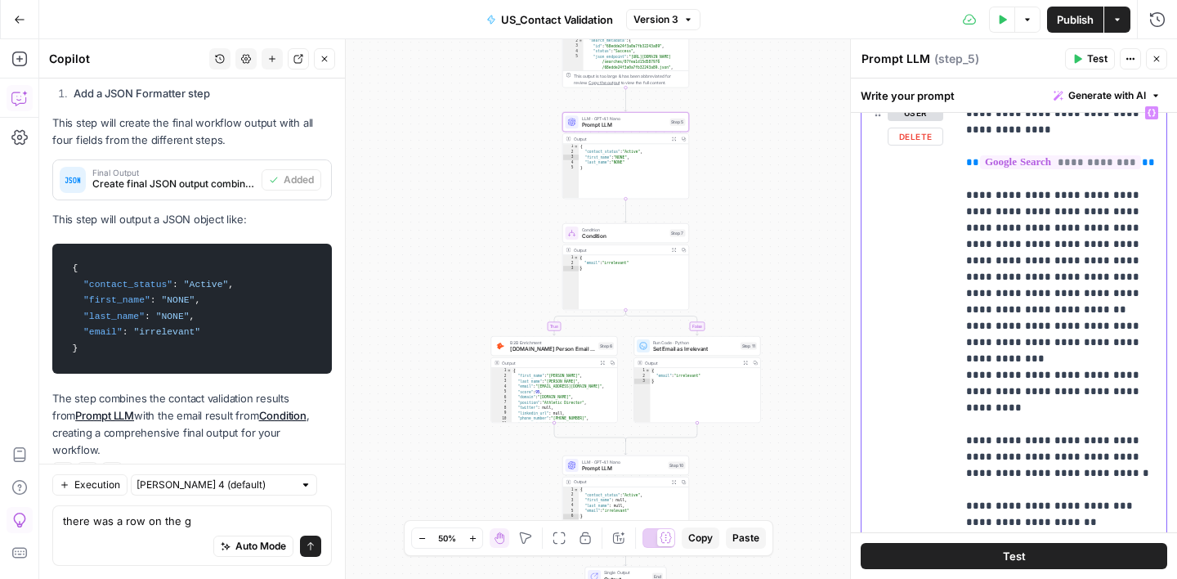
drag, startPoint x: 1098, startPoint y: 263, endPoint x: 1147, endPoint y: 278, distance: 51.2
click at [1098, 263] on p "**********" at bounding box center [1061, 350] width 190 height 915
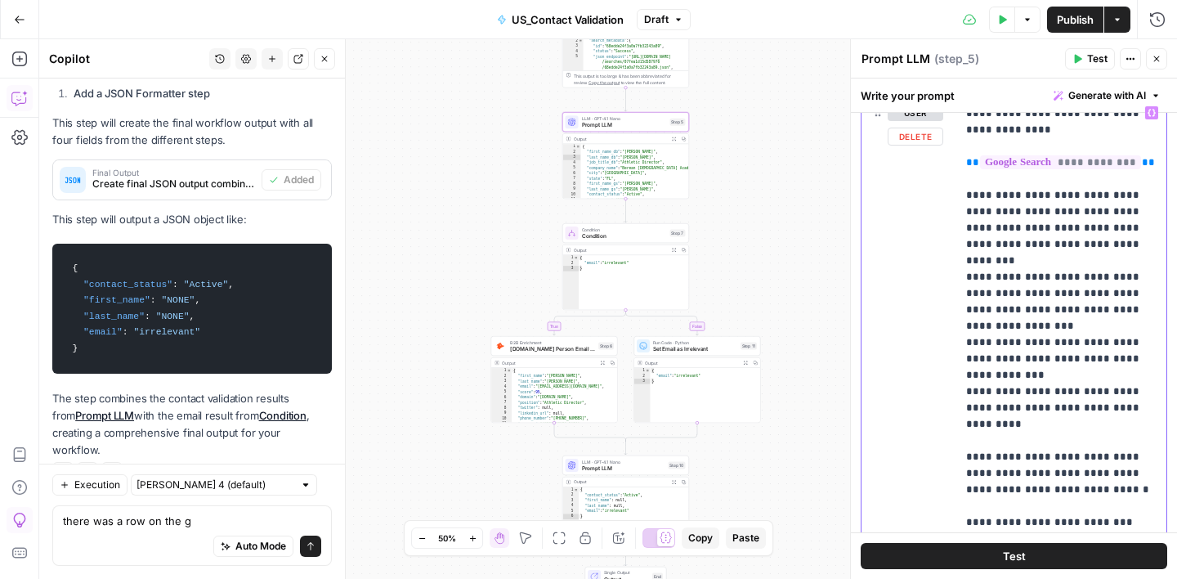
click at [965, 389] on div "**********" at bounding box center [1061, 431] width 210 height 666
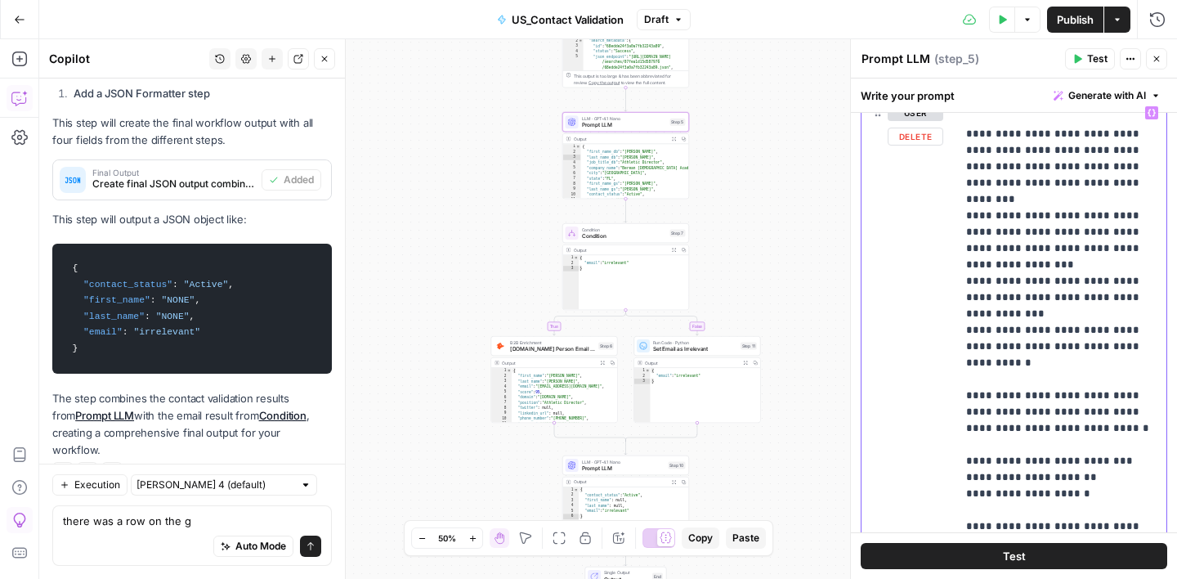
scroll to position [274, 0]
click at [1022, 310] on p "**********" at bounding box center [1061, 305] width 190 height 948
click at [1042, 359] on p "**********" at bounding box center [1061, 305] width 190 height 948
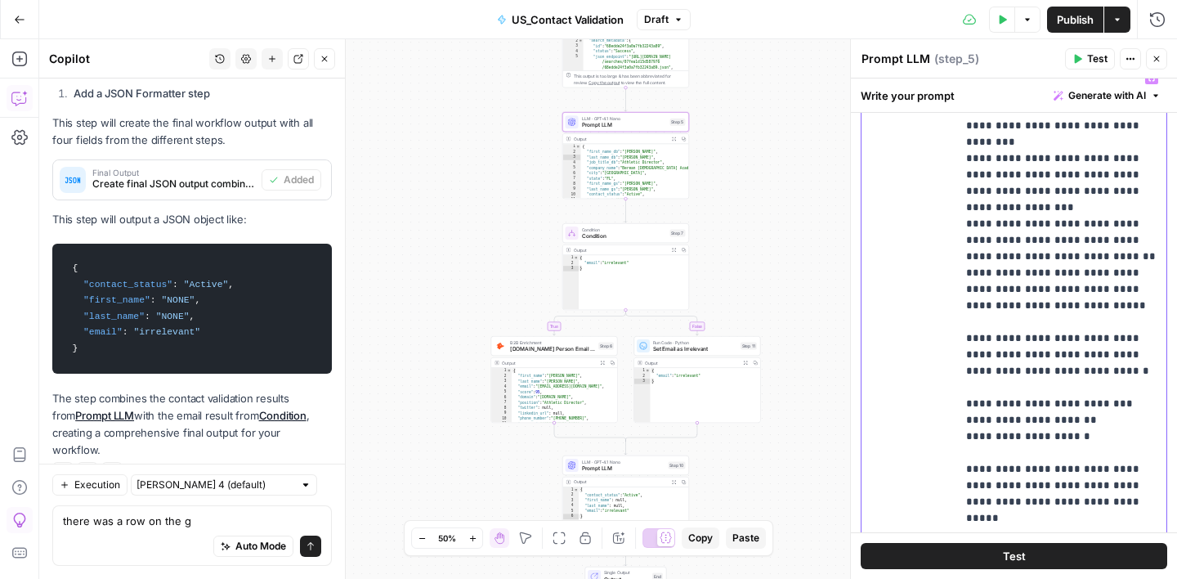
scroll to position [290, 0]
click at [1090, 434] on p "**********" at bounding box center [1061, 248] width 190 height 948
click at [1051, 404] on p "**********" at bounding box center [1061, 248] width 190 height 948
click at [1032, 419] on p "**********" at bounding box center [1061, 248] width 190 height 948
click at [1029, 436] on p "**********" at bounding box center [1061, 248] width 190 height 948
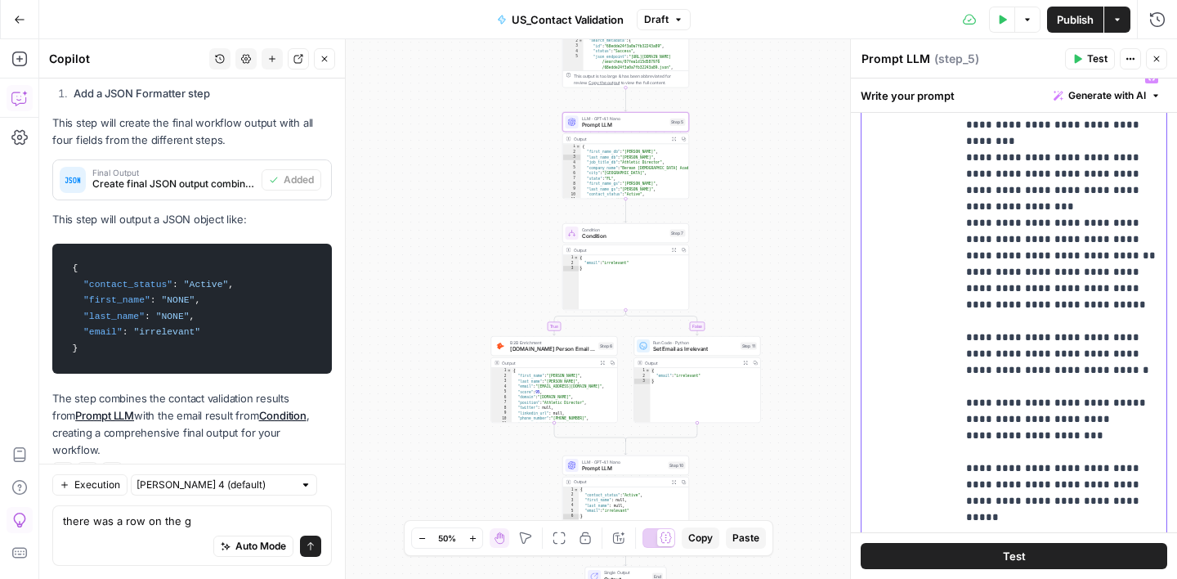
scroll to position [320, 0]
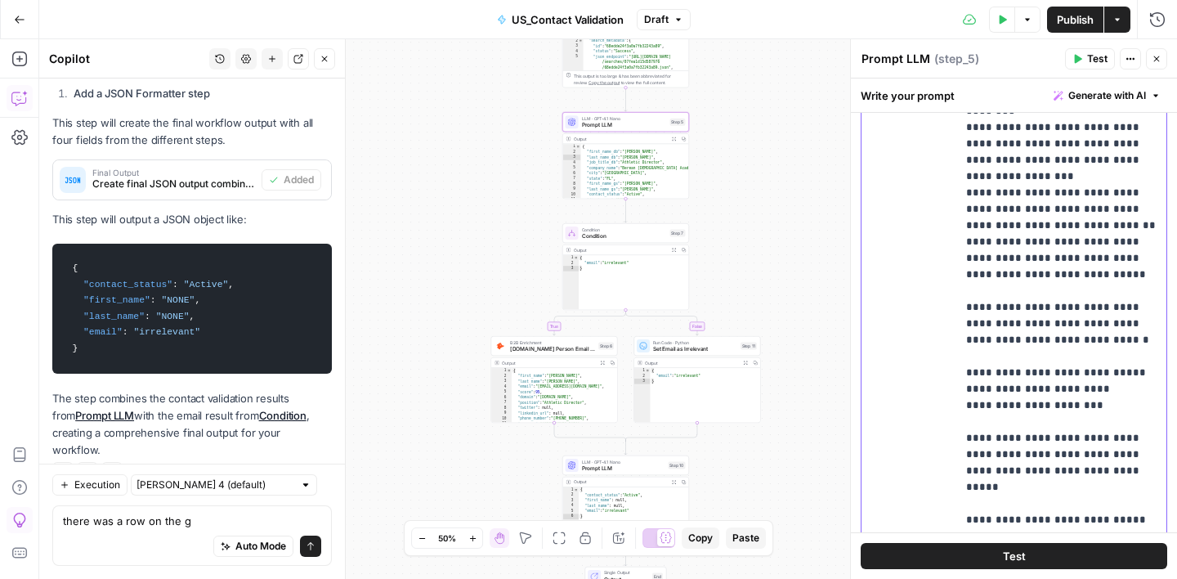
click at [1096, 401] on p "**********" at bounding box center [1061, 217] width 190 height 948
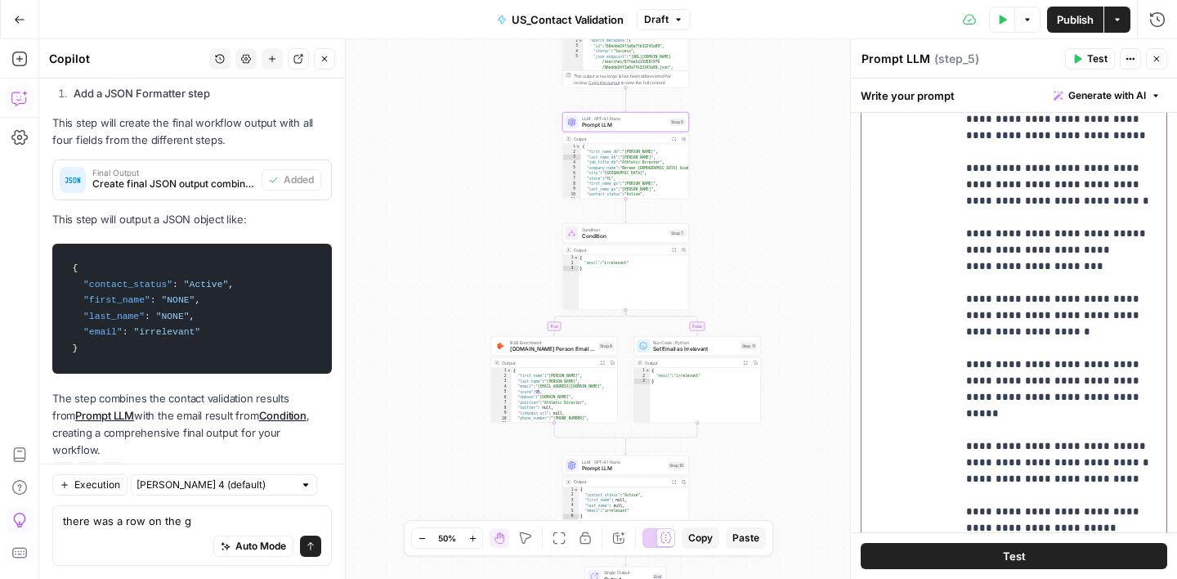
scroll to position [309, 0]
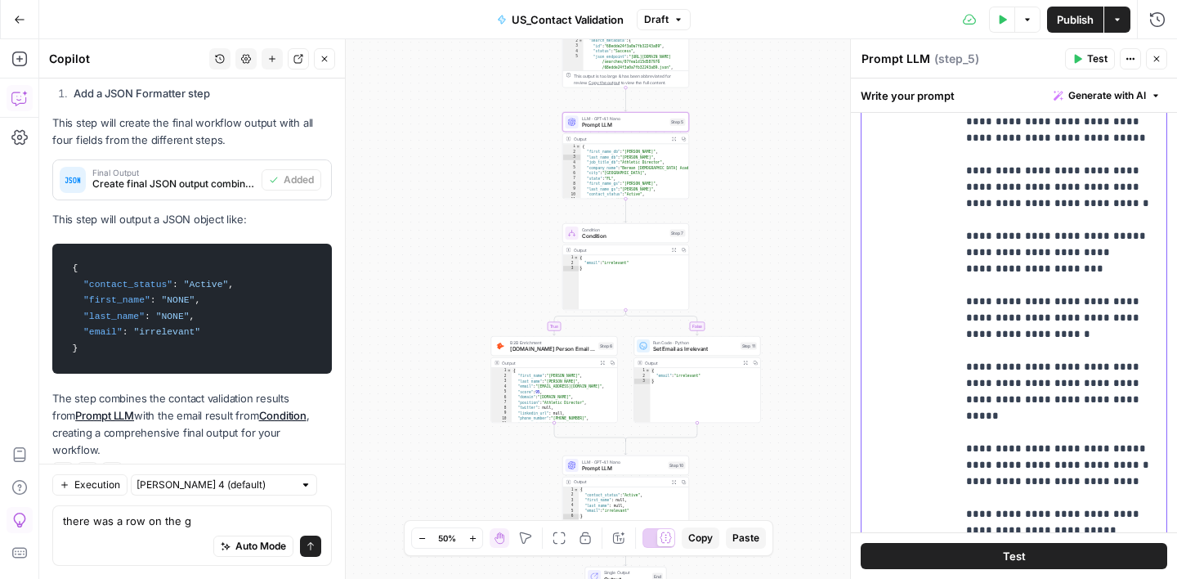
click at [966, 300] on p "**********" at bounding box center [1061, 114] width 190 height 1014
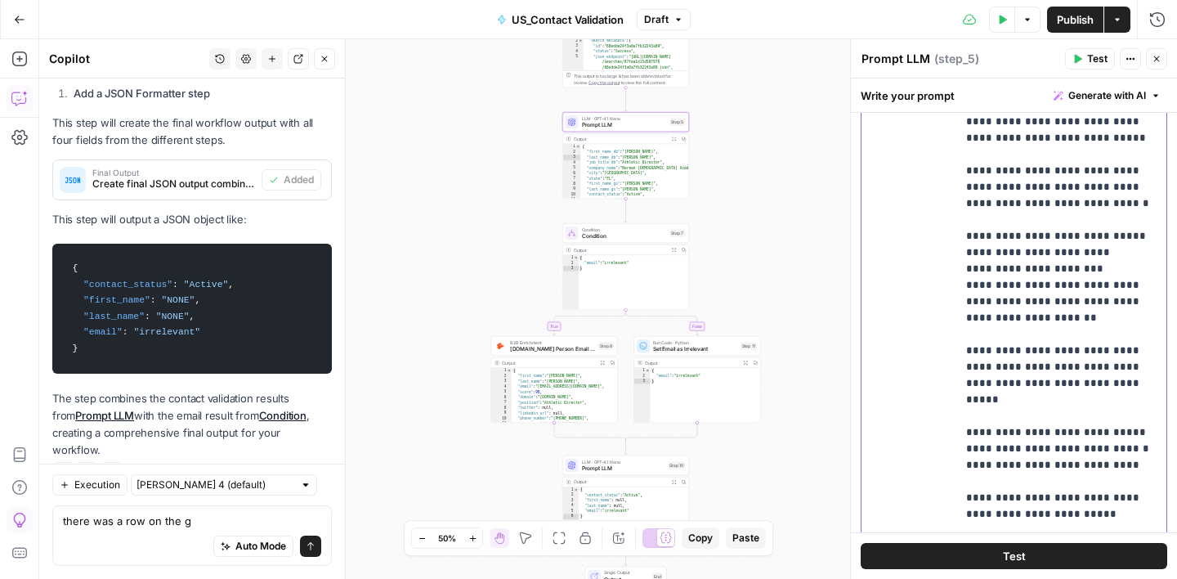
click at [992, 219] on p "**********" at bounding box center [1061, 105] width 190 height 997
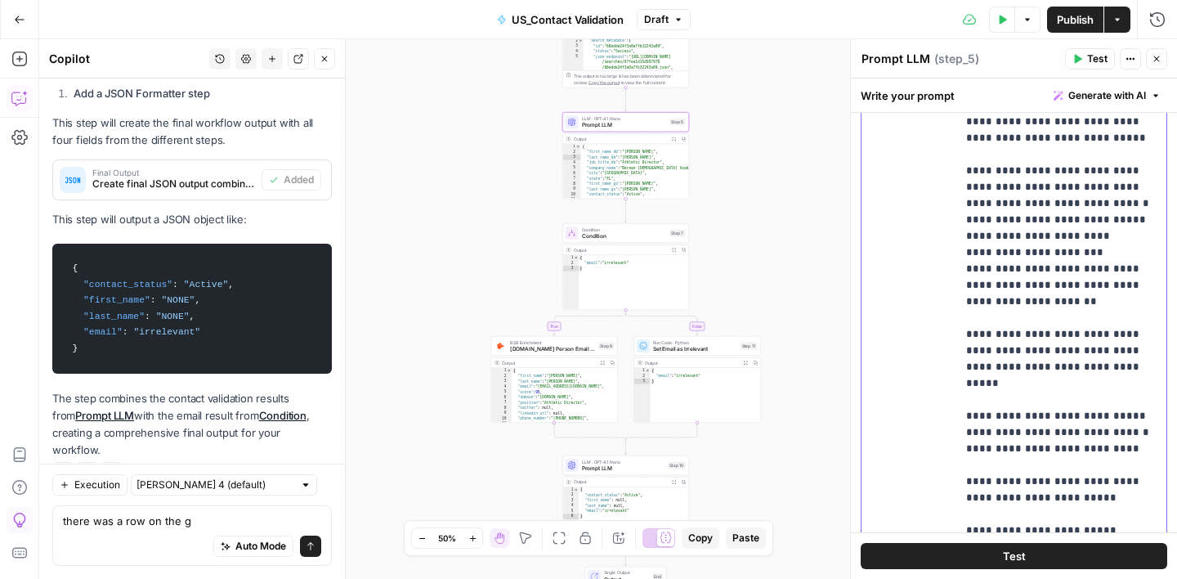
click at [983, 385] on p "**********" at bounding box center [1061, 97] width 190 height 981
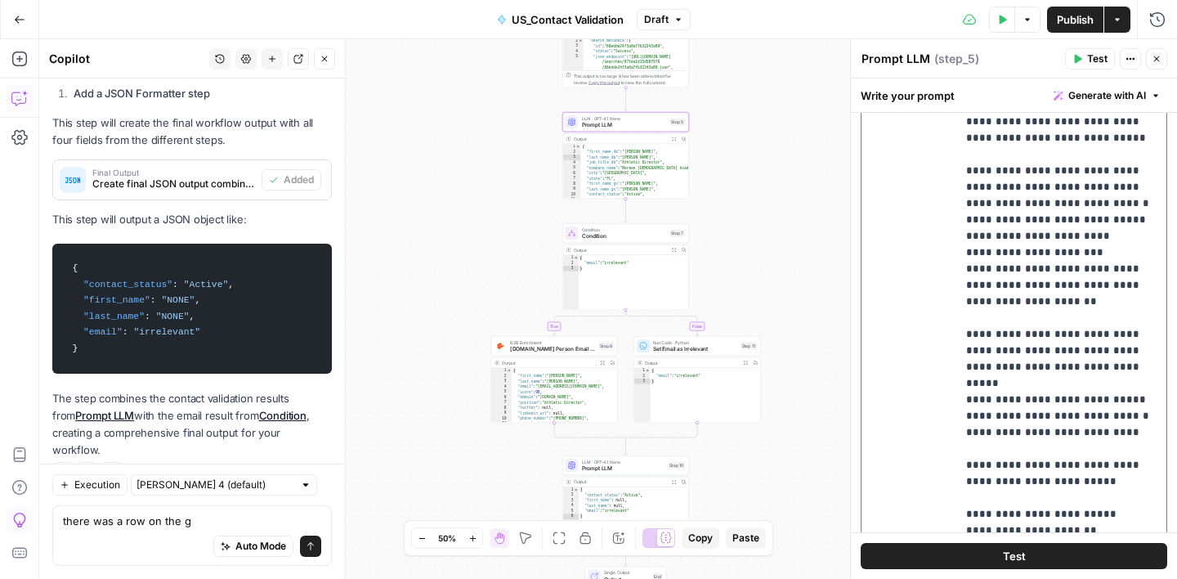
click at [1051, 386] on p "**********" at bounding box center [1061, 89] width 190 height 964
click at [1031, 401] on p "**********" at bounding box center [1061, 89] width 190 height 964
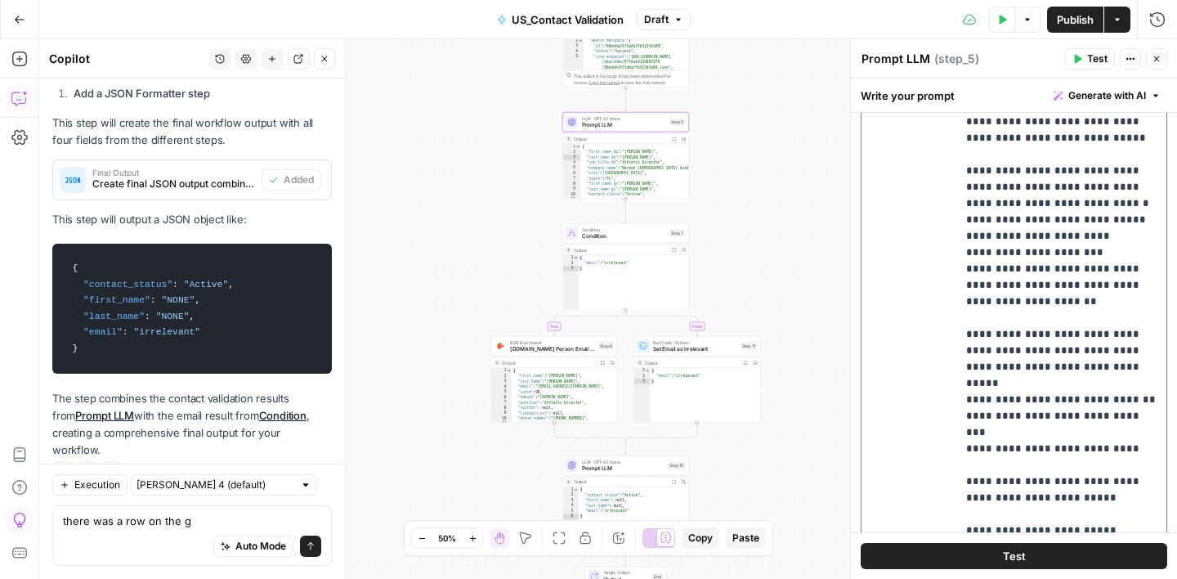
click at [1034, 417] on p "**********" at bounding box center [1061, 89] width 190 height 964
click at [1092, 173] on p "**********" at bounding box center [1061, 89] width 190 height 964
click at [1129, 172] on p "**********" at bounding box center [1061, 89] width 190 height 964
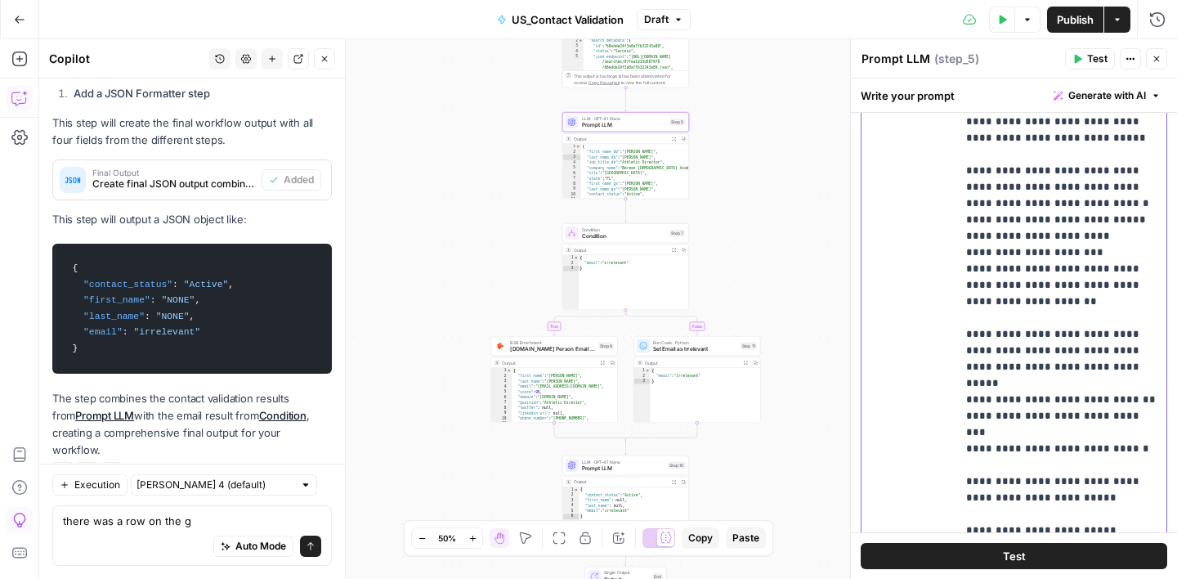
click at [976, 188] on p "**********" at bounding box center [1061, 89] width 190 height 964
click at [1072, 333] on p "**********" at bounding box center [1061, 89] width 190 height 964
click at [1112, 335] on p "**********" at bounding box center [1061, 89] width 190 height 964
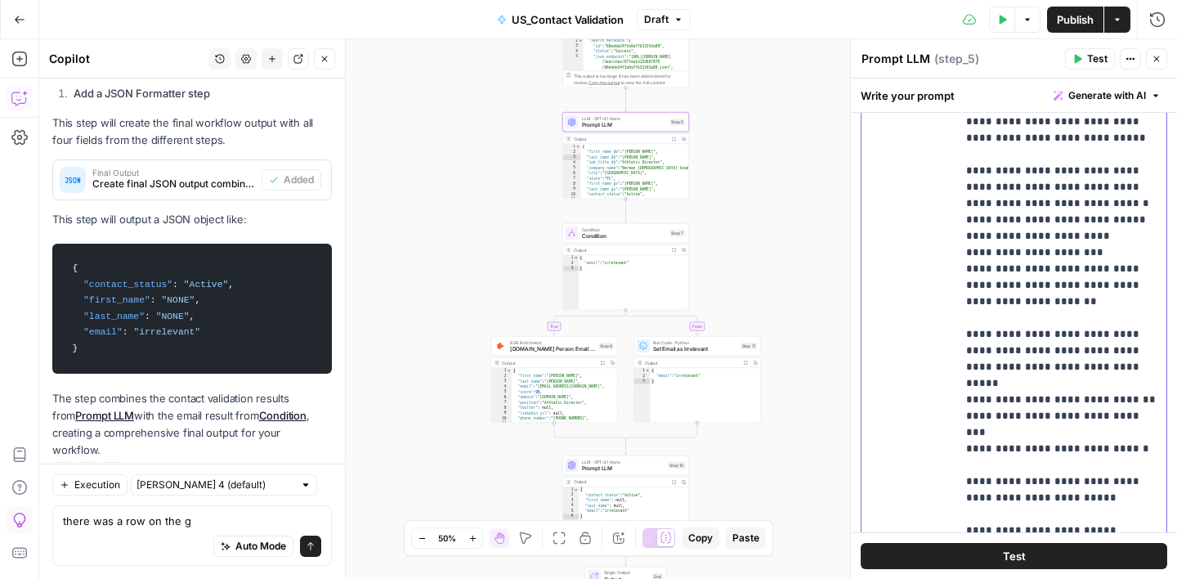
click at [1112, 335] on p "**********" at bounding box center [1061, 89] width 190 height 964
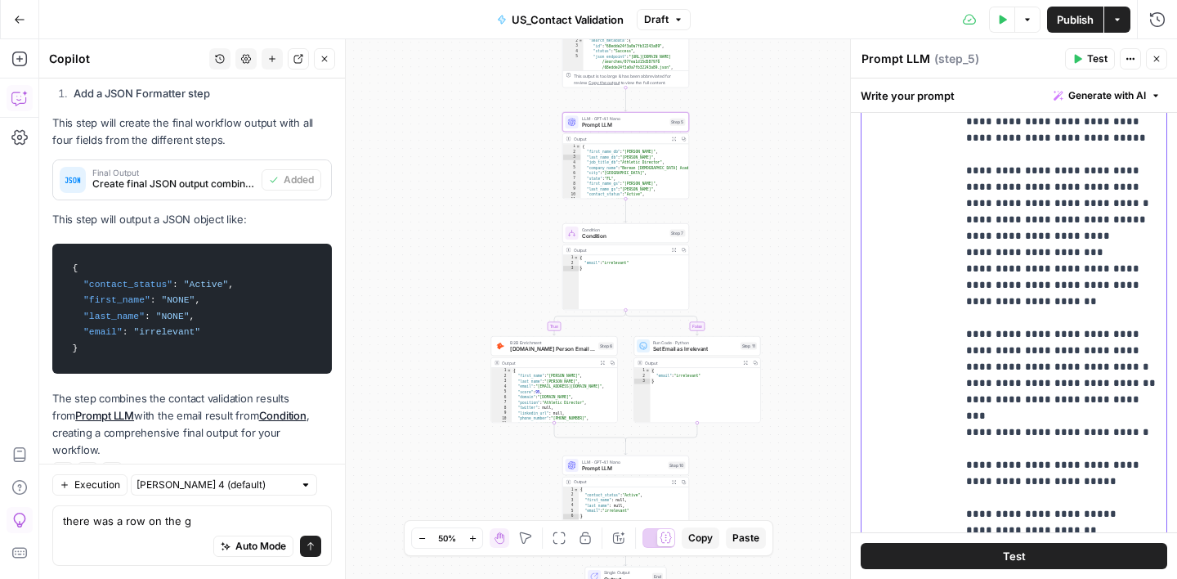
click at [1129, 333] on p "**********" at bounding box center [1061, 89] width 190 height 964
click at [1134, 334] on p "**********" at bounding box center [1061, 89] width 190 height 964
click at [1134, 333] on p "**********" at bounding box center [1061, 89] width 190 height 964
click at [1087, 168] on p "**********" at bounding box center [1061, 89] width 190 height 964
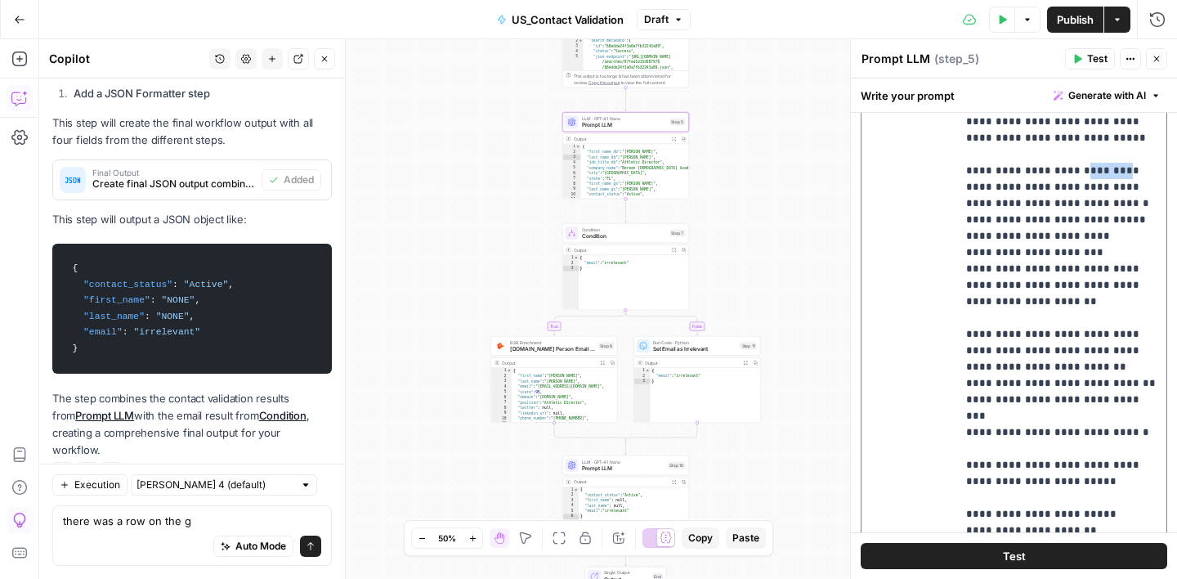
click at [1087, 168] on p "**********" at bounding box center [1061, 89] width 190 height 964
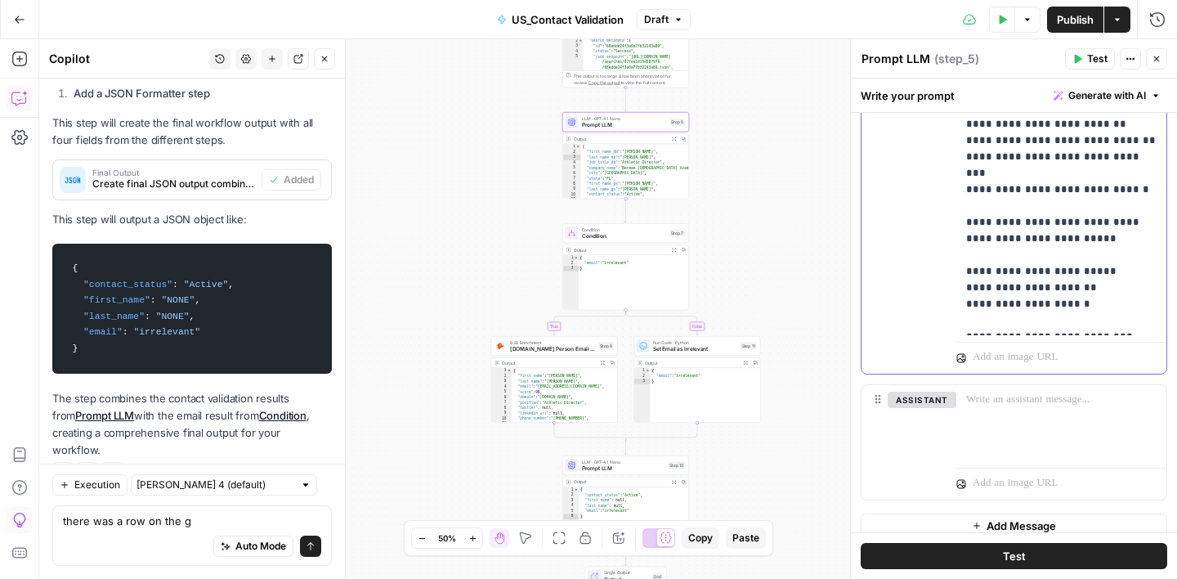
scroll to position [682, 0]
click at [1160, 61] on icon "button" at bounding box center [1157, 59] width 10 height 10
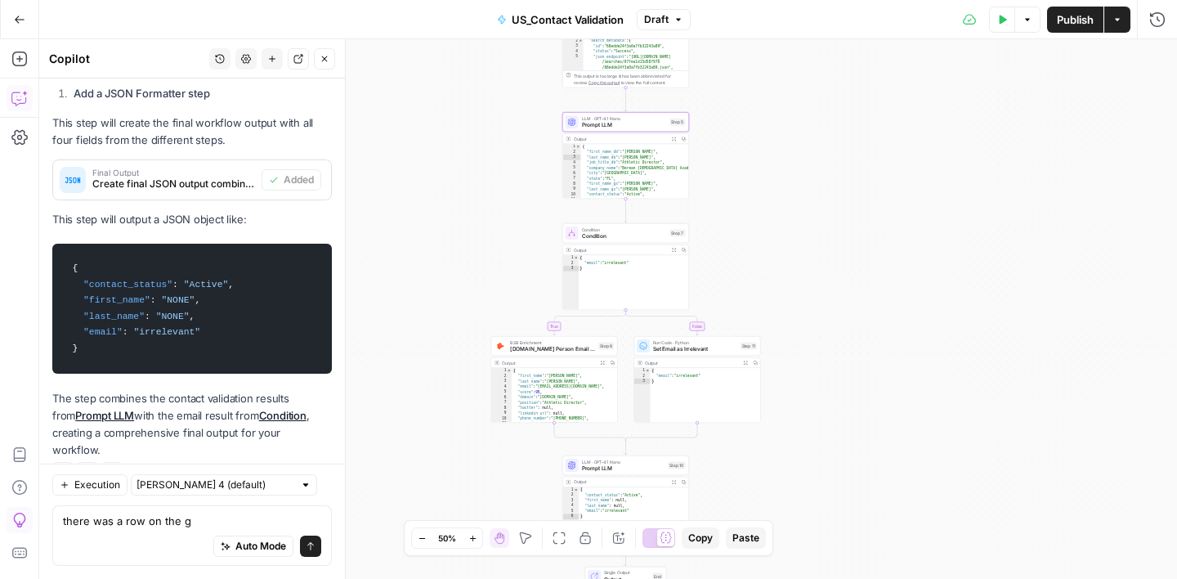
click at [1068, 19] on span "Publish" at bounding box center [1075, 19] width 37 height 16
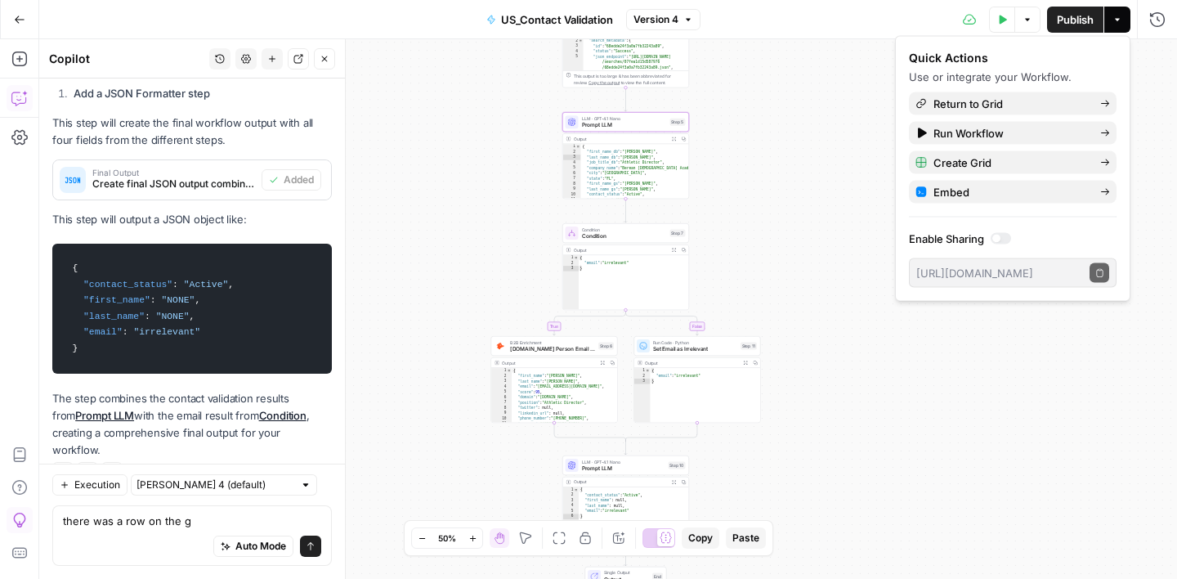
click at [691, 17] on icon "button" at bounding box center [688, 20] width 10 height 10
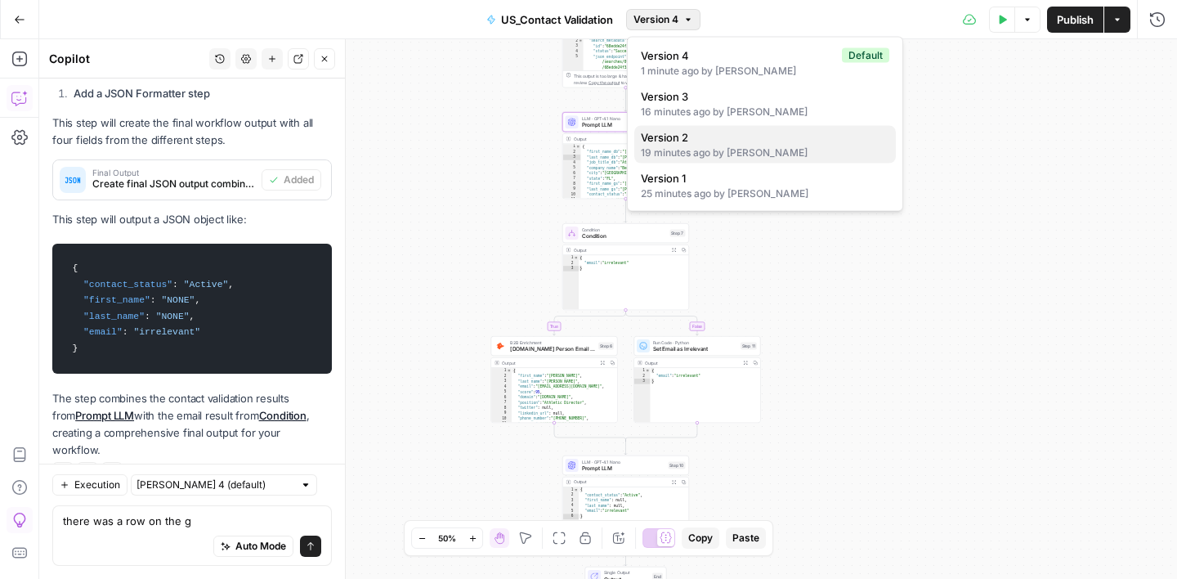
click at [714, 134] on span "Version 2" at bounding box center [762, 137] width 242 height 16
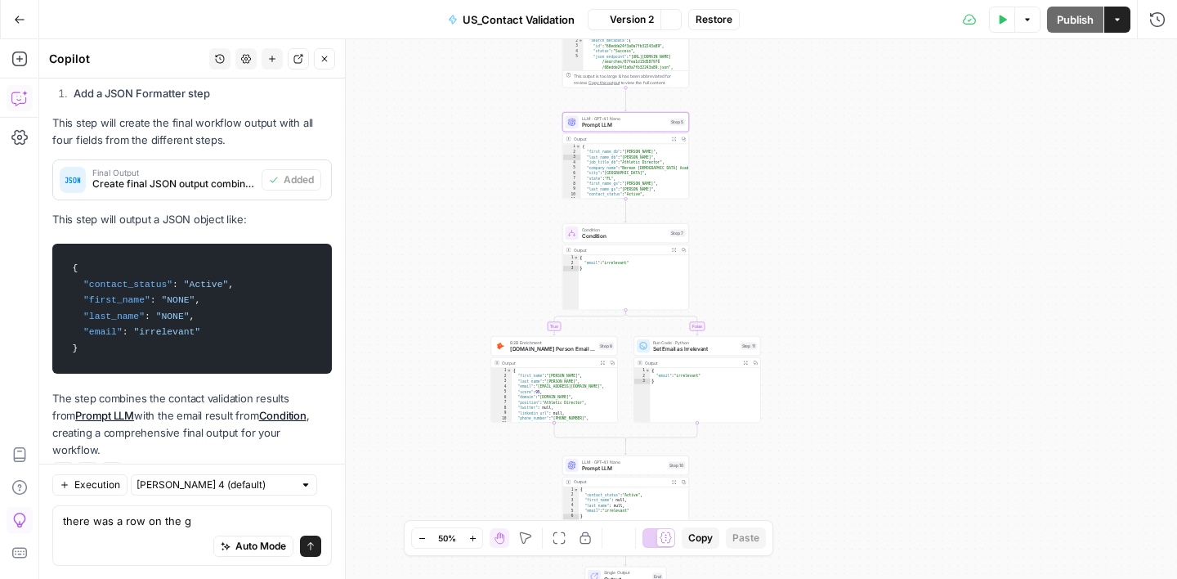
scroll to position [3707, 0]
click at [714, 21] on span "Restore" at bounding box center [714, 19] width 37 height 15
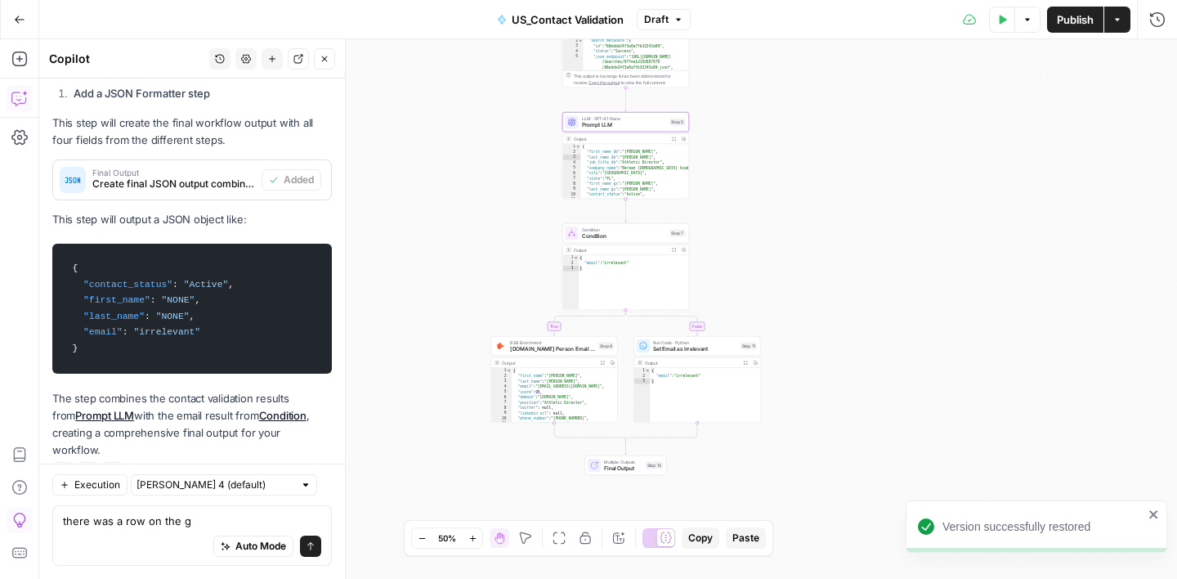
click at [327, 63] on icon "button" at bounding box center [325, 59] width 10 height 10
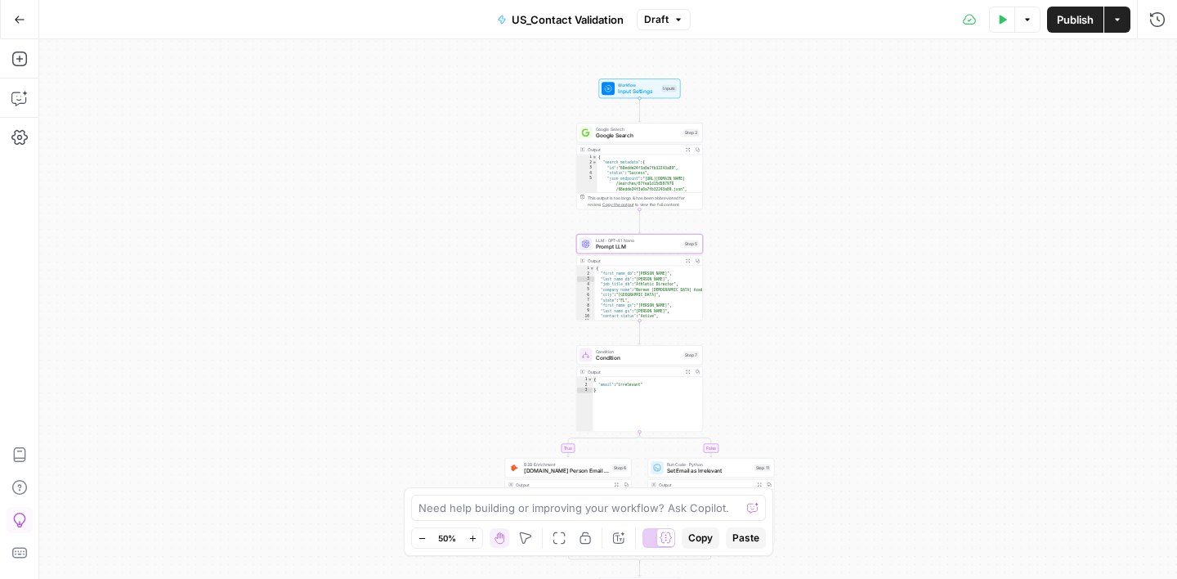
drag, startPoint x: 829, startPoint y: 173, endPoint x: 843, endPoint y: 295, distance: 122.6
click at [843, 295] on div "true false Workflow Input Settings Inputs Google Search Google Search Step 3 Ou…" at bounding box center [608, 308] width 1138 height 539
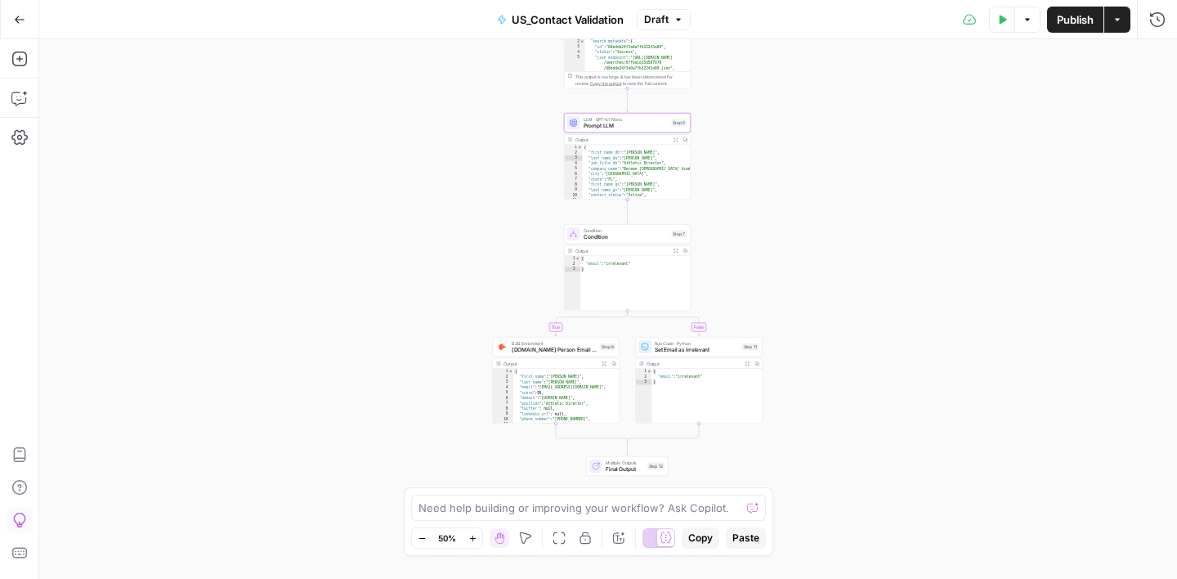
drag, startPoint x: 812, startPoint y: 257, endPoint x: 798, endPoint y: 132, distance: 125.1
click at [799, 135] on div "true false Workflow Input Settings Inputs Google Search Google Search Step 3 Ou…" at bounding box center [608, 308] width 1138 height 539
click at [620, 463] on span "Final Output" at bounding box center [623, 467] width 38 height 8
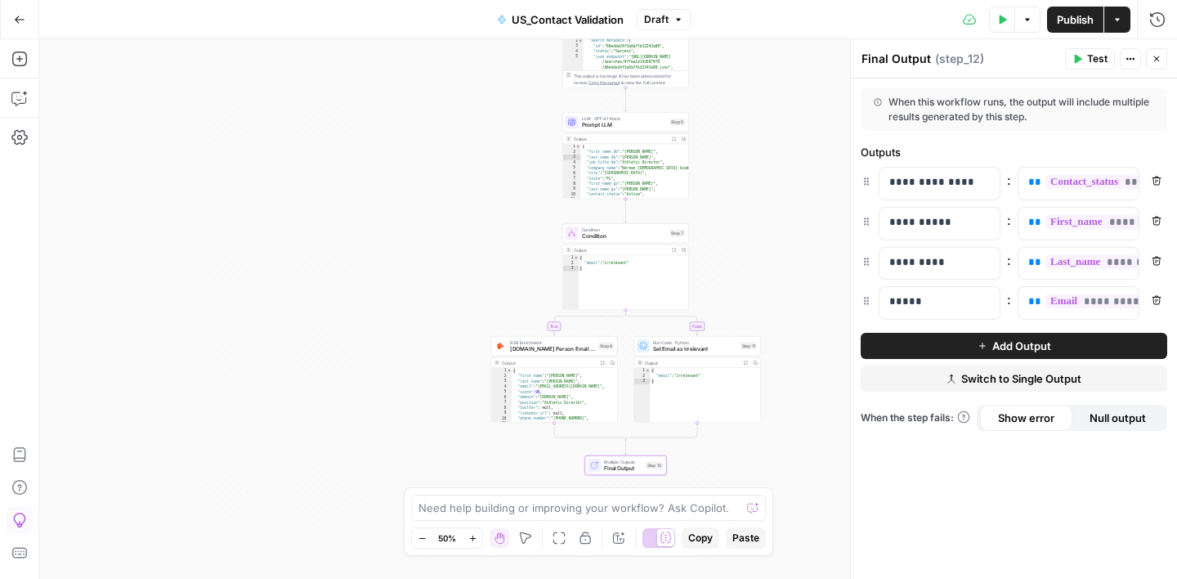
click at [1152, 62] on icon "button" at bounding box center [1157, 59] width 10 height 10
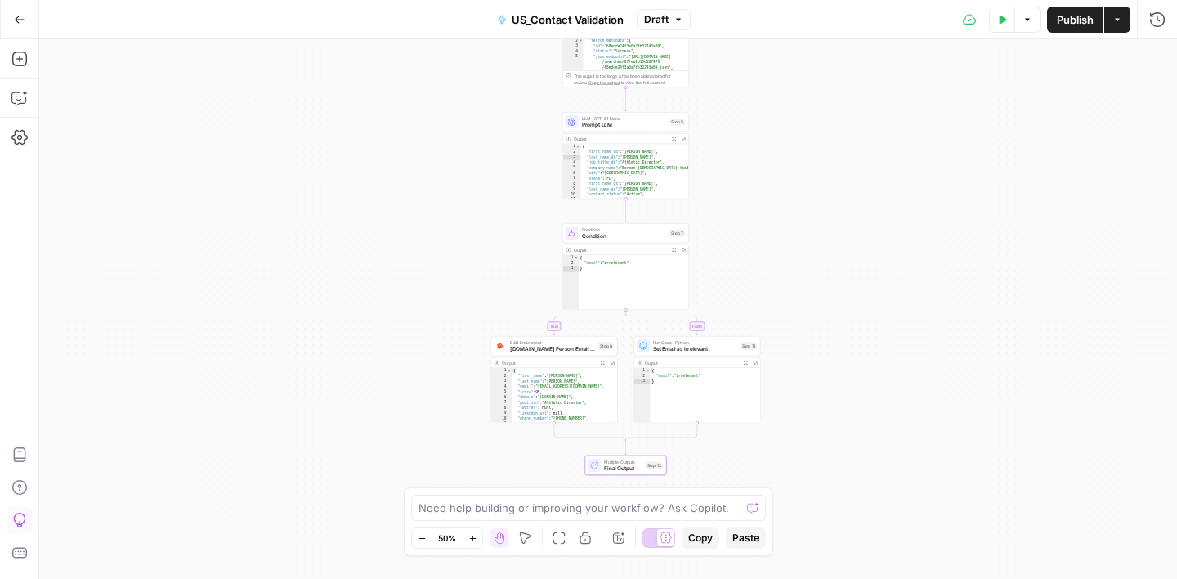
click at [670, 23] on button "Draft" at bounding box center [664, 19] width 54 height 21
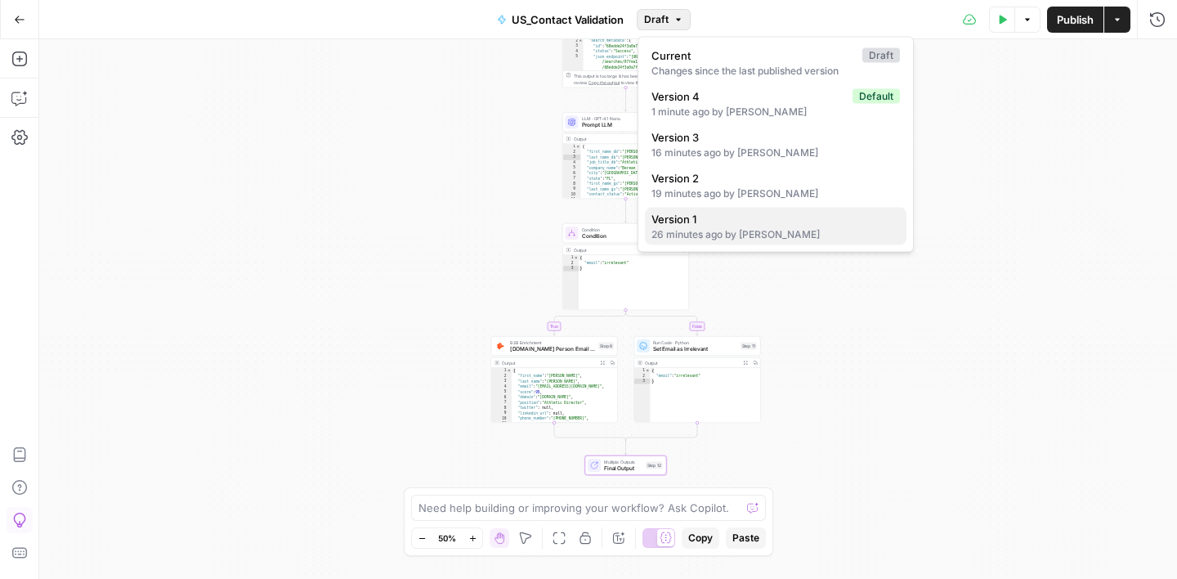
click at [702, 216] on span "Version 1" at bounding box center [772, 219] width 242 height 16
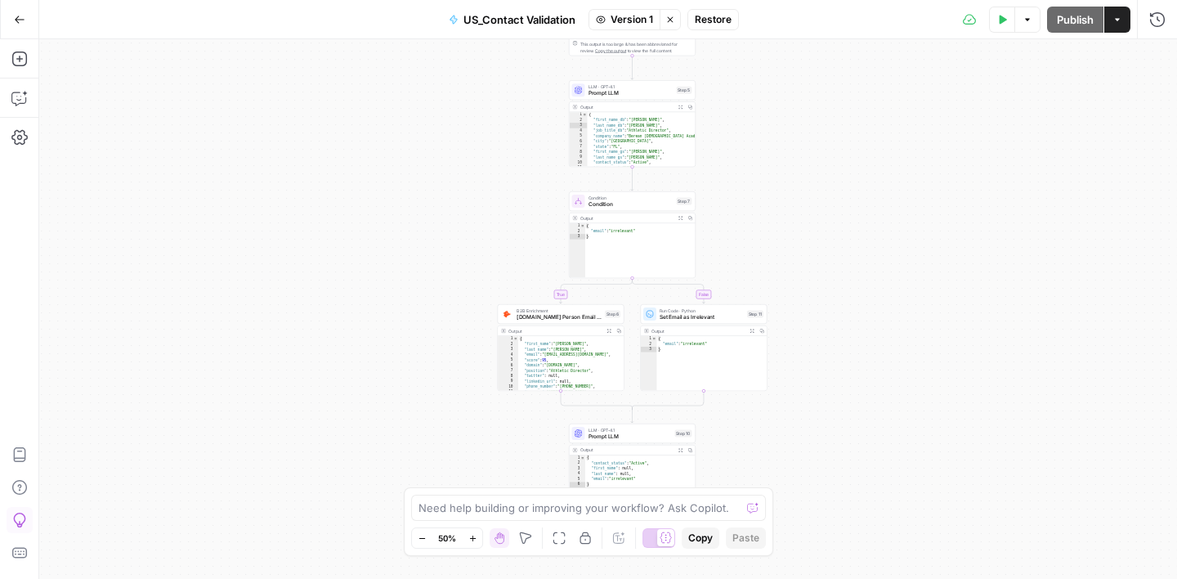
drag, startPoint x: 743, startPoint y: 226, endPoint x: 750, endPoint y: 195, distance: 32.5
click at [750, 195] on div "true false Workflow Input Settings Inputs Google Search Google Search Step 3 Ou…" at bounding box center [608, 308] width 1138 height 539
click at [711, 24] on span "Restore" at bounding box center [713, 19] width 37 height 15
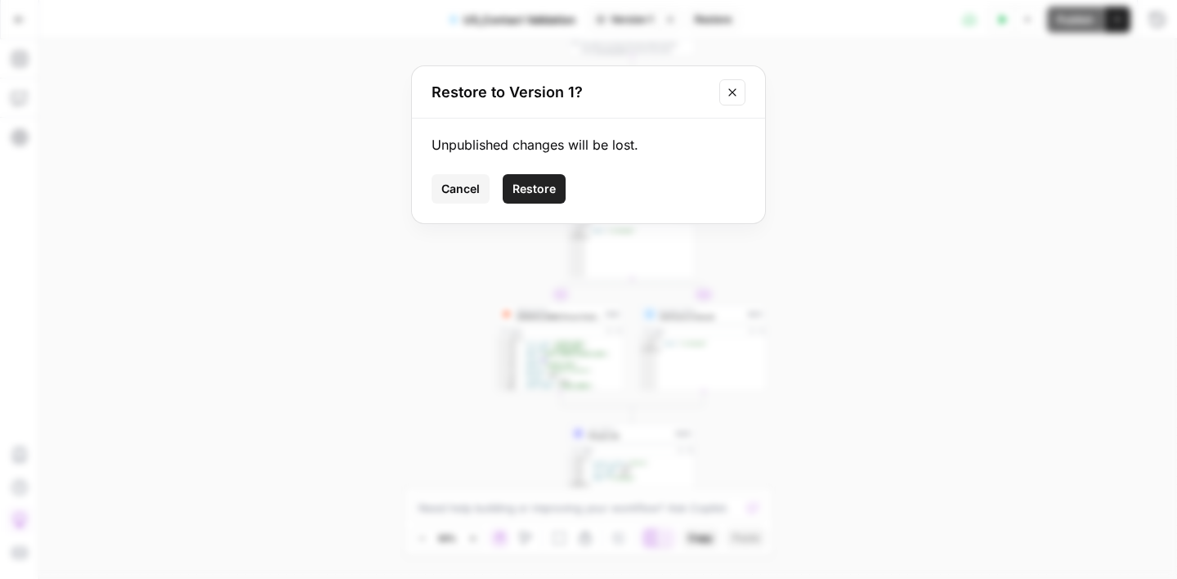
click at [526, 185] on span "Restore" at bounding box center [533, 189] width 43 height 16
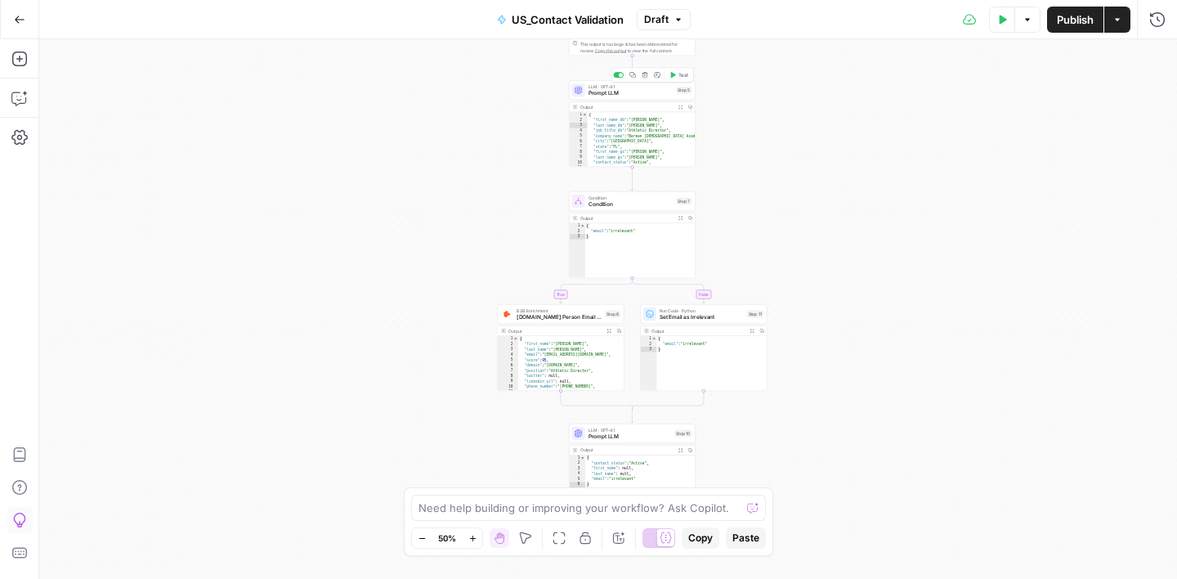
click at [633, 94] on span "Prompt LLM" at bounding box center [630, 93] width 85 height 8
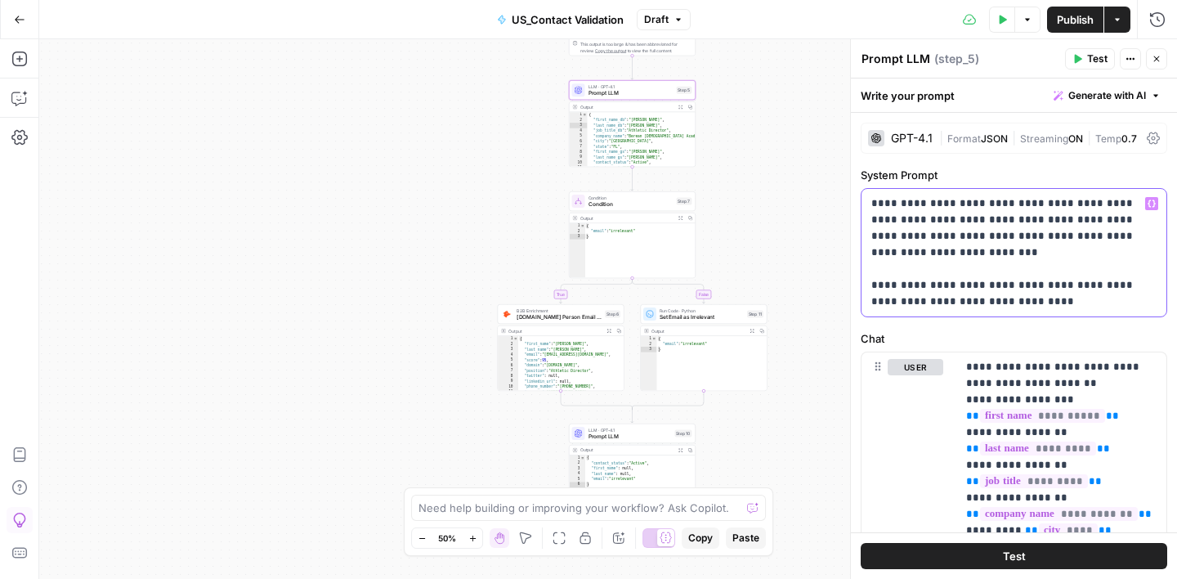
click at [872, 203] on p "**********" at bounding box center [1013, 252] width 285 height 114
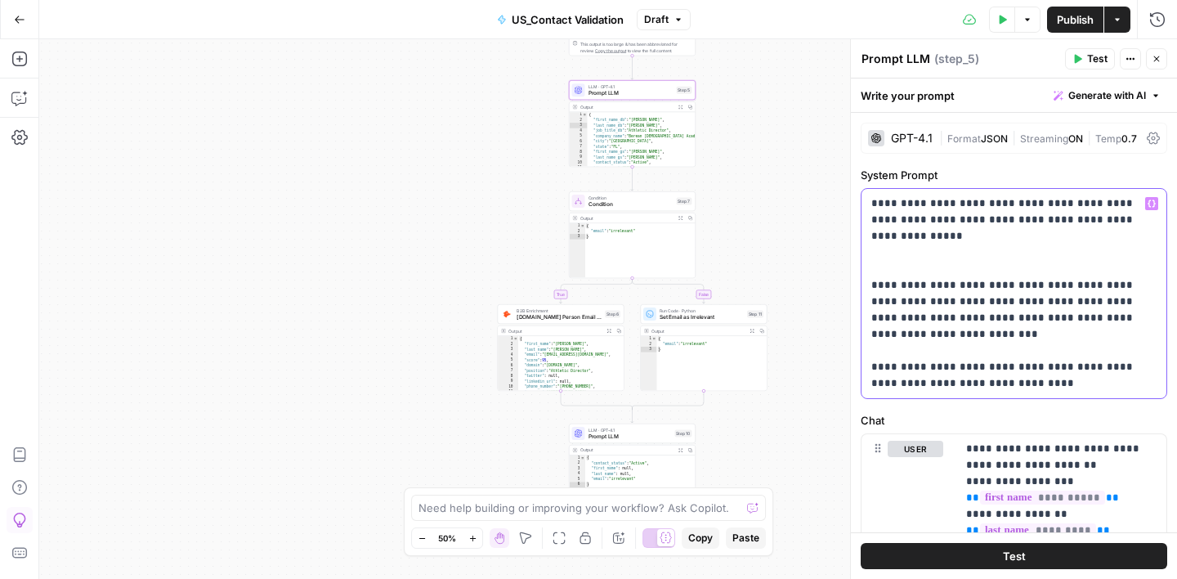
click at [871, 223] on p "**********" at bounding box center [1013, 293] width 285 height 196
drag, startPoint x: 974, startPoint y: 204, endPoint x: 921, endPoint y: 204, distance: 53.1
click at [921, 204] on p "**********" at bounding box center [1013, 293] width 285 height 196
click at [1082, 222] on p "**********" at bounding box center [1013, 293] width 285 height 196
click at [879, 239] on p "**********" at bounding box center [1013, 293] width 285 height 196
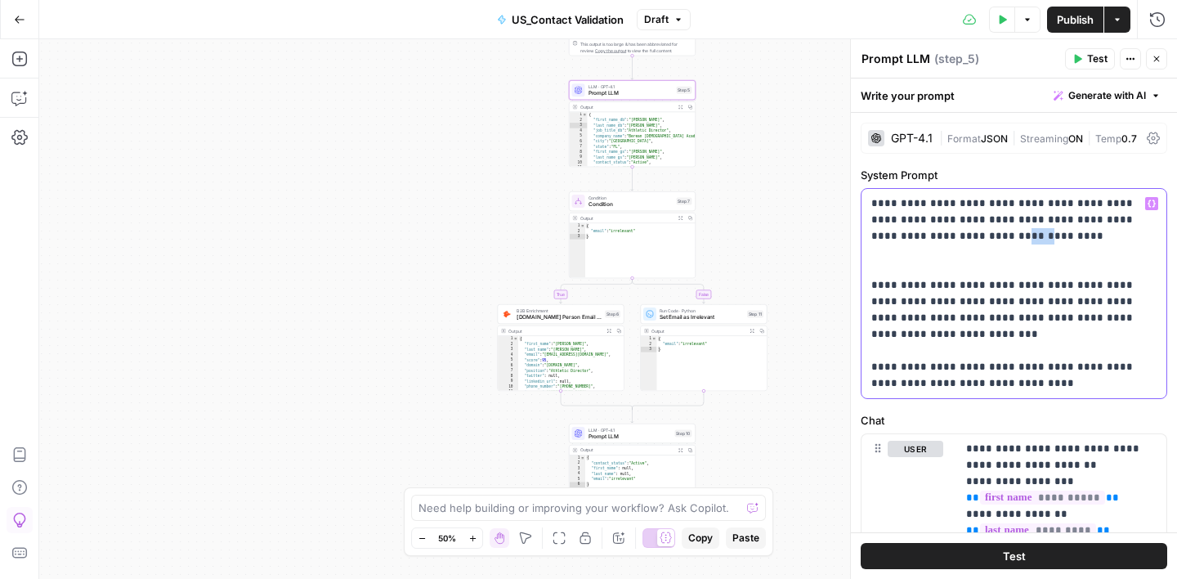
click at [879, 239] on p "**********" at bounding box center [1013, 293] width 285 height 196
click at [935, 233] on p "**********" at bounding box center [1013, 293] width 285 height 196
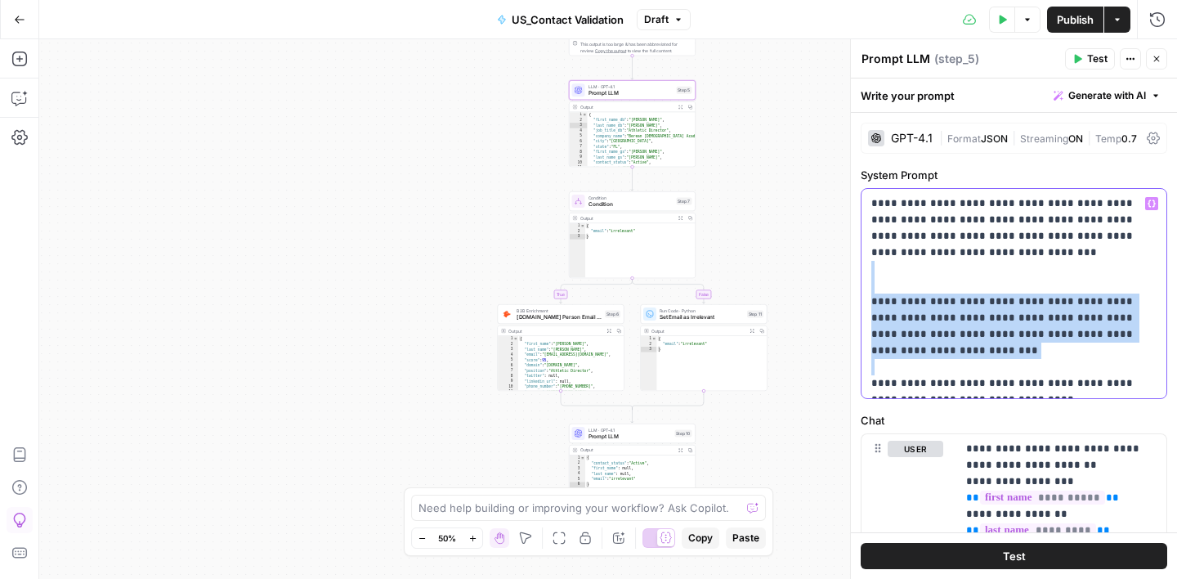
drag, startPoint x: 873, startPoint y: 369, endPoint x: 866, endPoint y: 265, distance: 104.1
click at [868, 266] on div "**********" at bounding box center [1013, 293] width 305 height 209
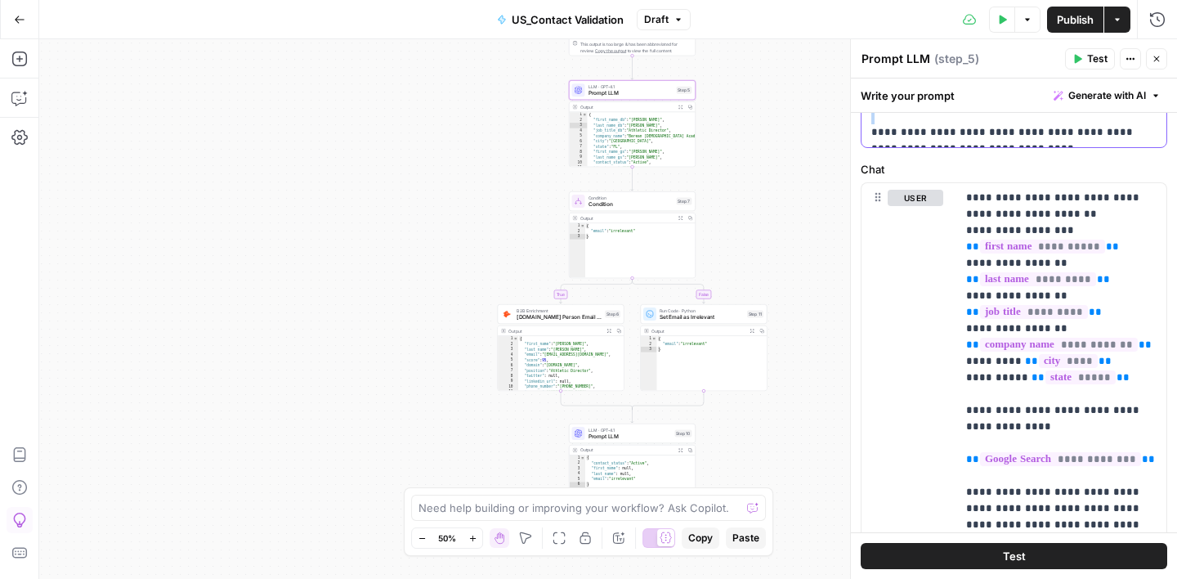
scroll to position [157, 0]
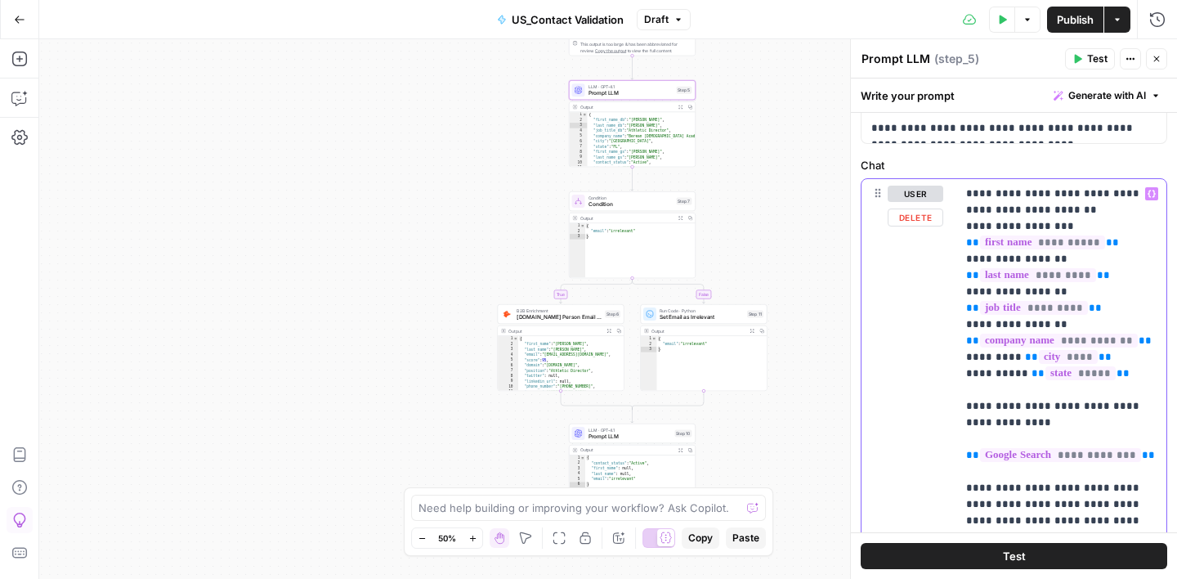
click at [964, 213] on div "**********" at bounding box center [1061, 512] width 210 height 666
click at [963, 213] on div "**********" at bounding box center [1061, 512] width 210 height 666
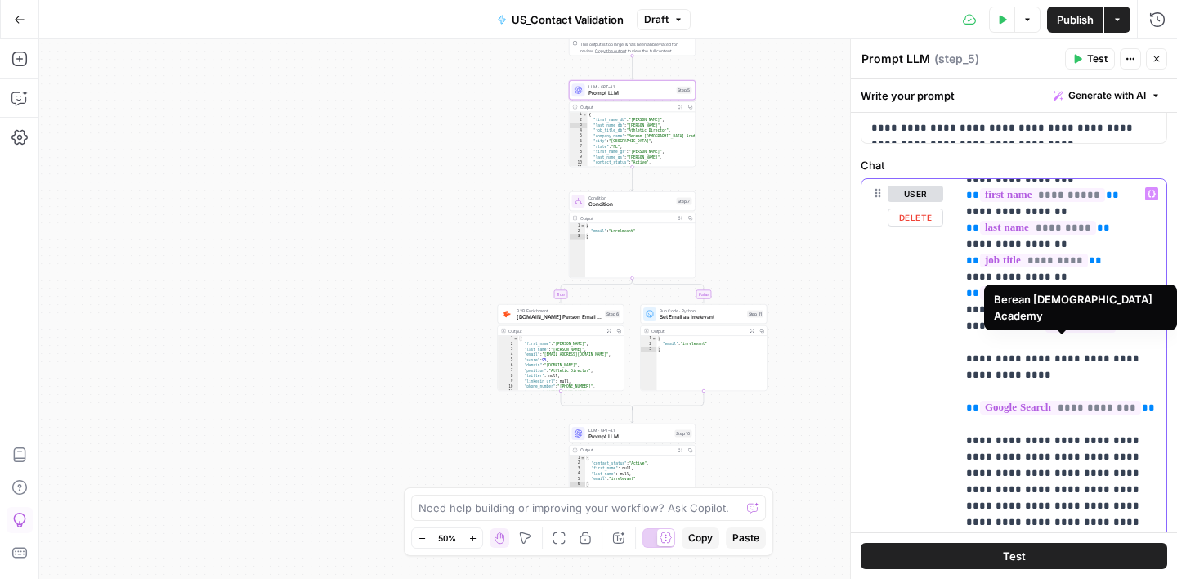
scroll to position [48, 0]
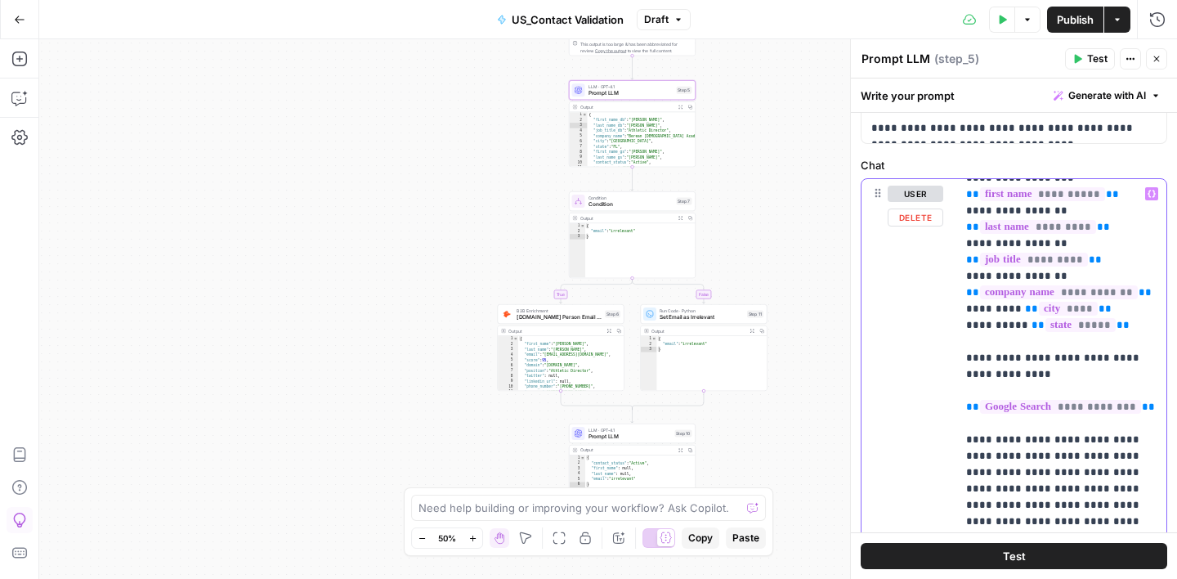
click at [965, 410] on div "**********" at bounding box center [1061, 512] width 210 height 666
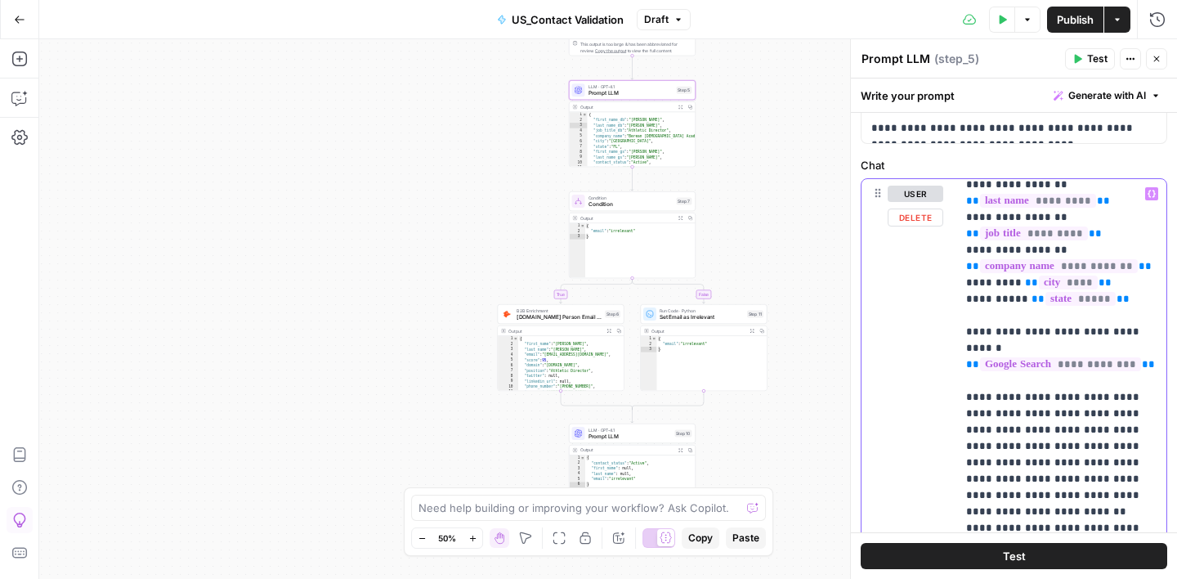
scroll to position [76, 0]
click at [1058, 249] on p "**********" at bounding box center [1061, 551] width 190 height 883
click at [996, 300] on p "**********" at bounding box center [1061, 551] width 190 height 883
click at [1158, 56] on icon "button" at bounding box center [1157, 59] width 10 height 10
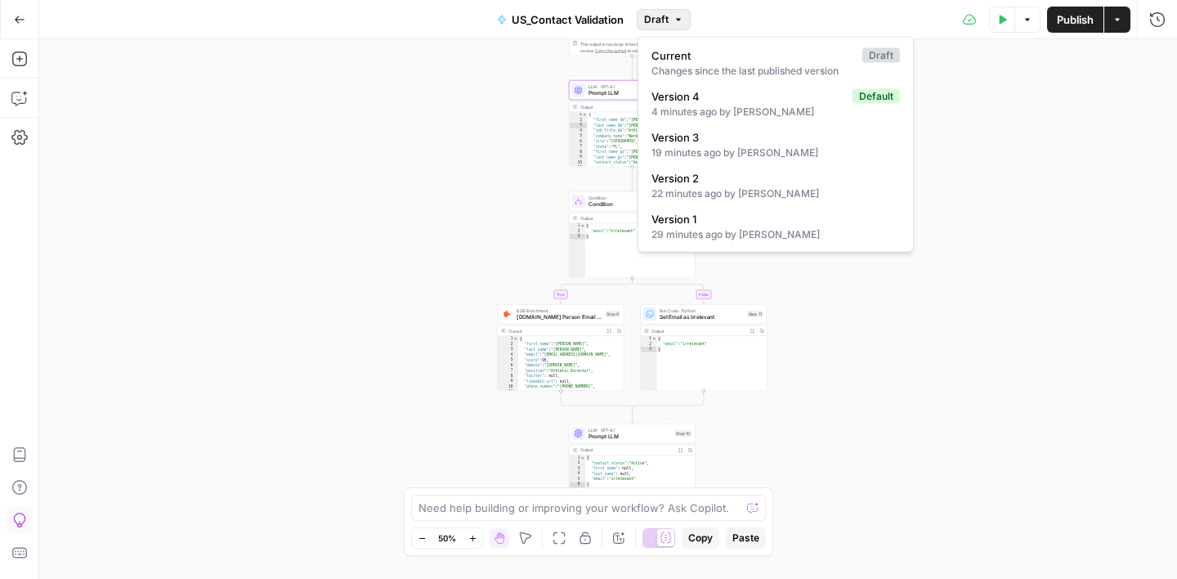
click at [669, 26] on button "Draft" at bounding box center [664, 19] width 54 height 21
click at [697, 110] on div "4 minutes ago by Amy Elias" at bounding box center [775, 112] width 248 height 15
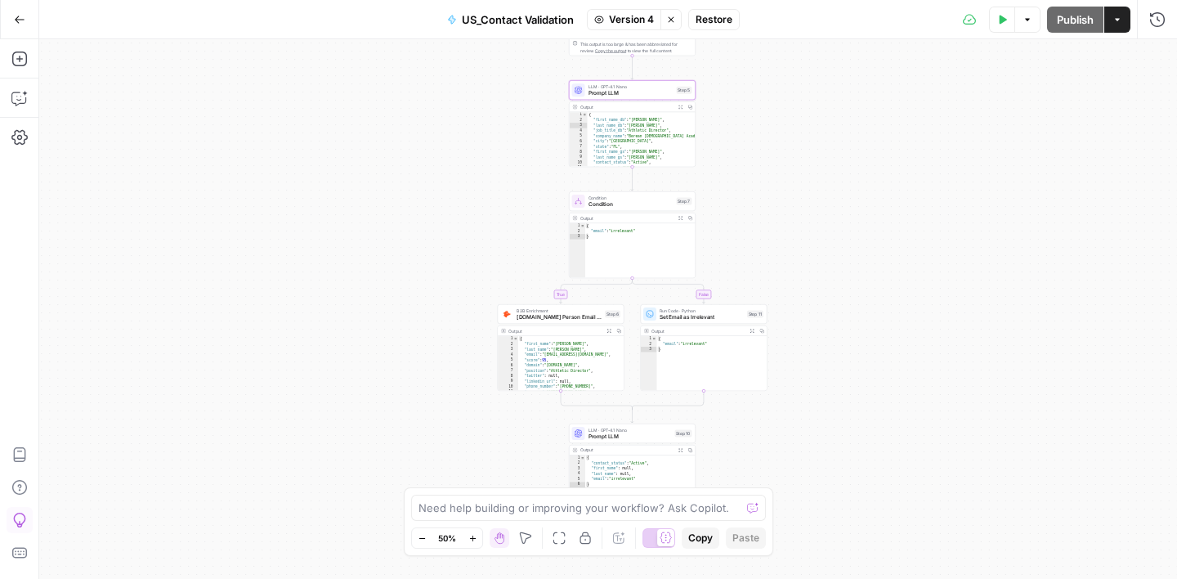
click at [717, 23] on span "Restore" at bounding box center [714, 19] width 37 height 15
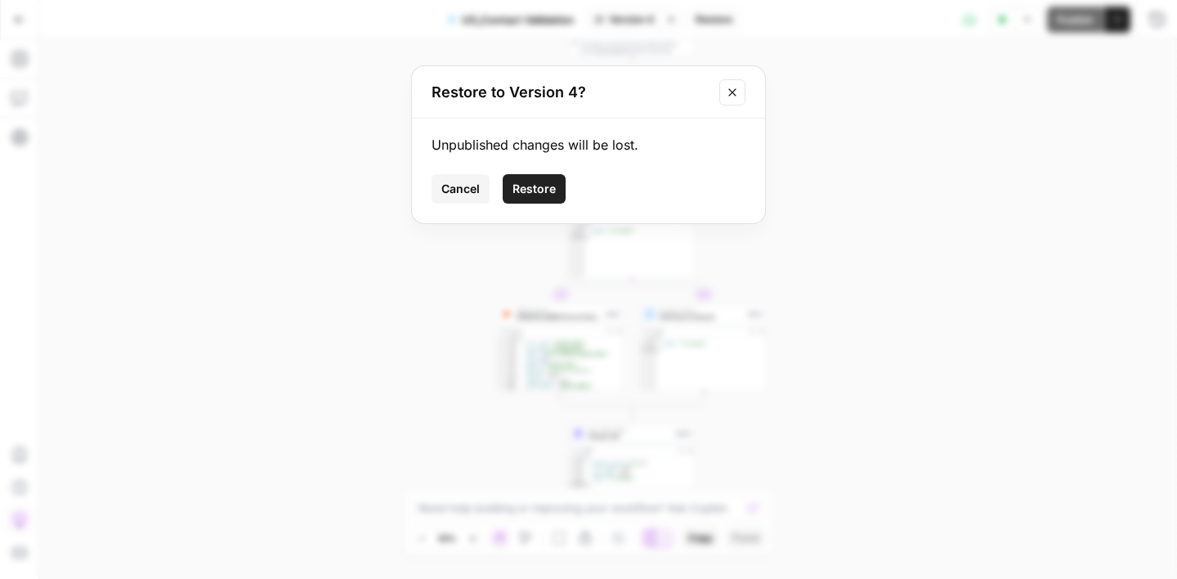
click at [512, 197] on button "Restore" at bounding box center [534, 188] width 63 height 29
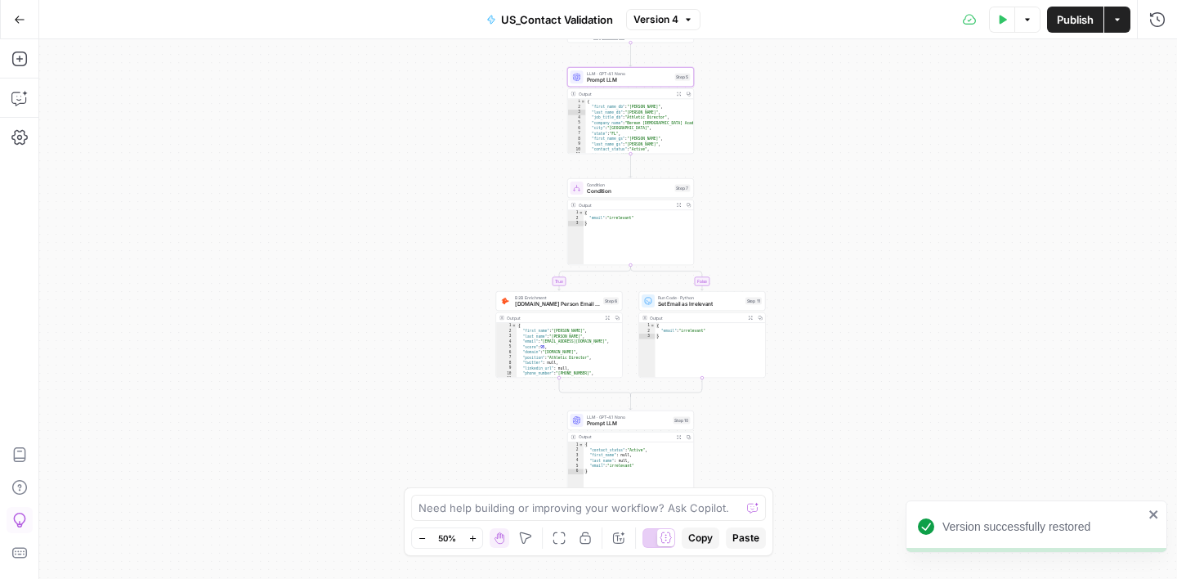
drag, startPoint x: 852, startPoint y: 390, endPoint x: 850, endPoint y: 378, distance: 11.6
click at [850, 378] on div "true false Workflow Input Settings Inputs Google Search Google Search Step 3 Ou…" at bounding box center [608, 308] width 1138 height 539
click at [637, 85] on div "LLM · GPT-4.1 Nano Prompt LLM Step 5 Copy step Delete step Add Note Test" at bounding box center [630, 79] width 127 height 20
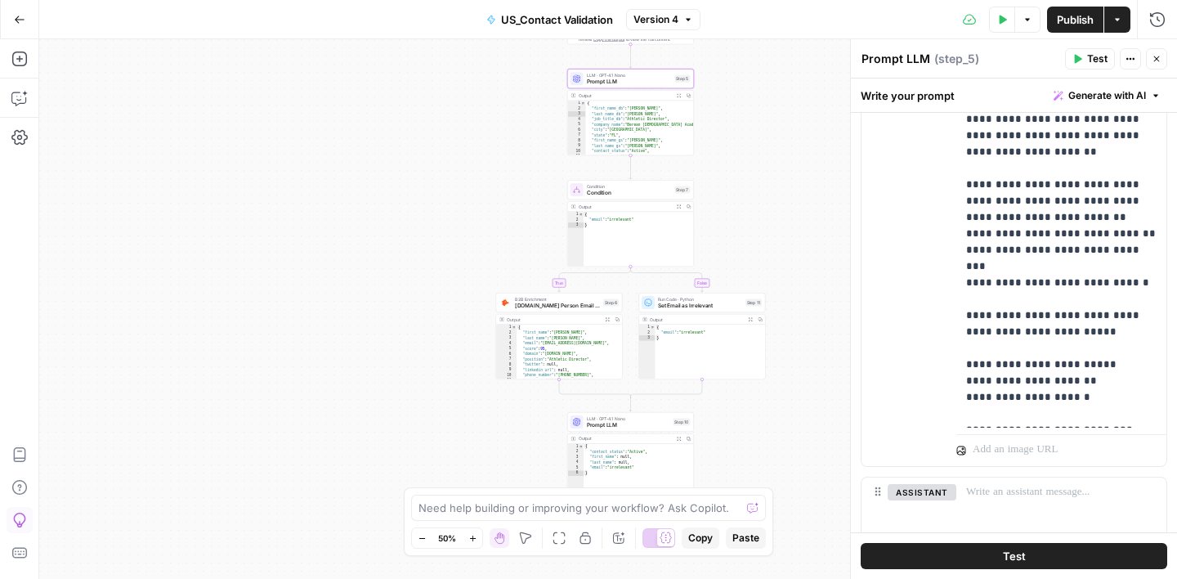
scroll to position [311, 0]
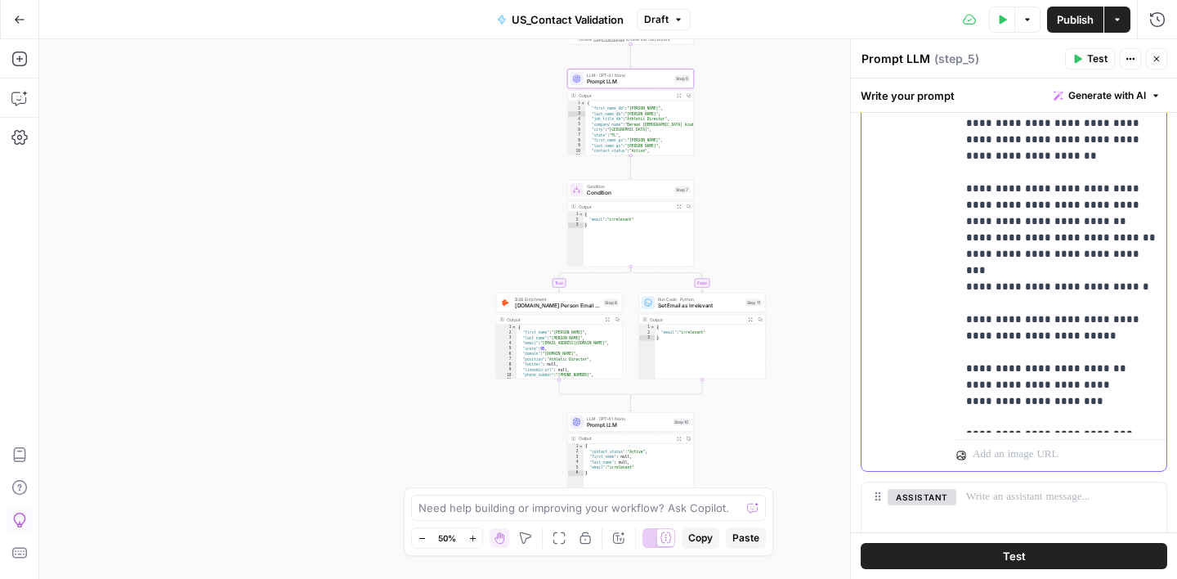
scroll to position [582, 0]
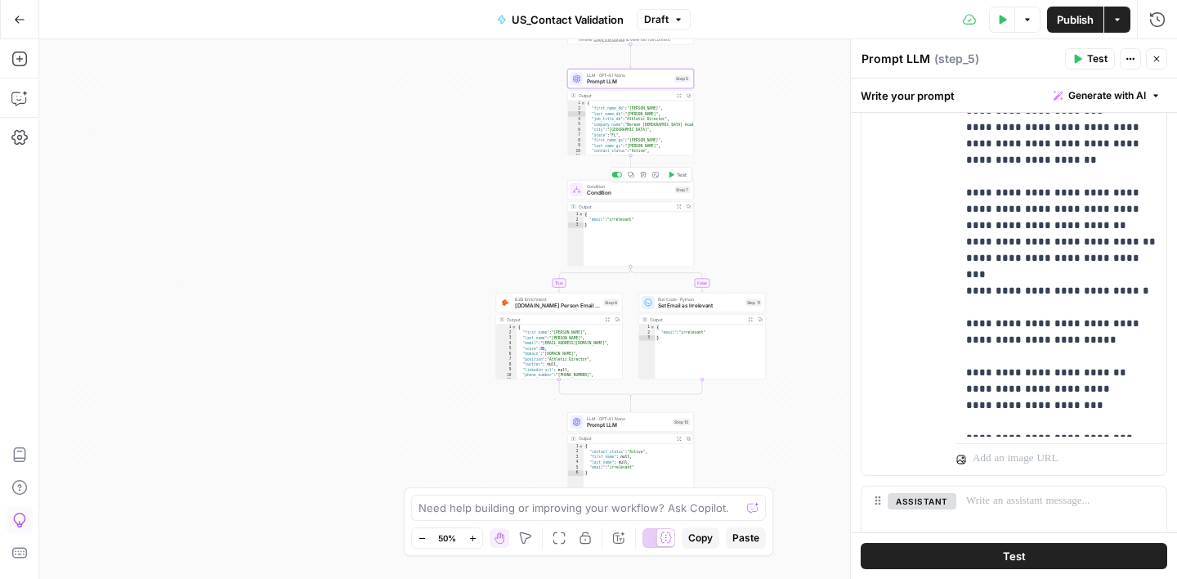
click at [629, 191] on span "Condition" at bounding box center [629, 193] width 85 height 8
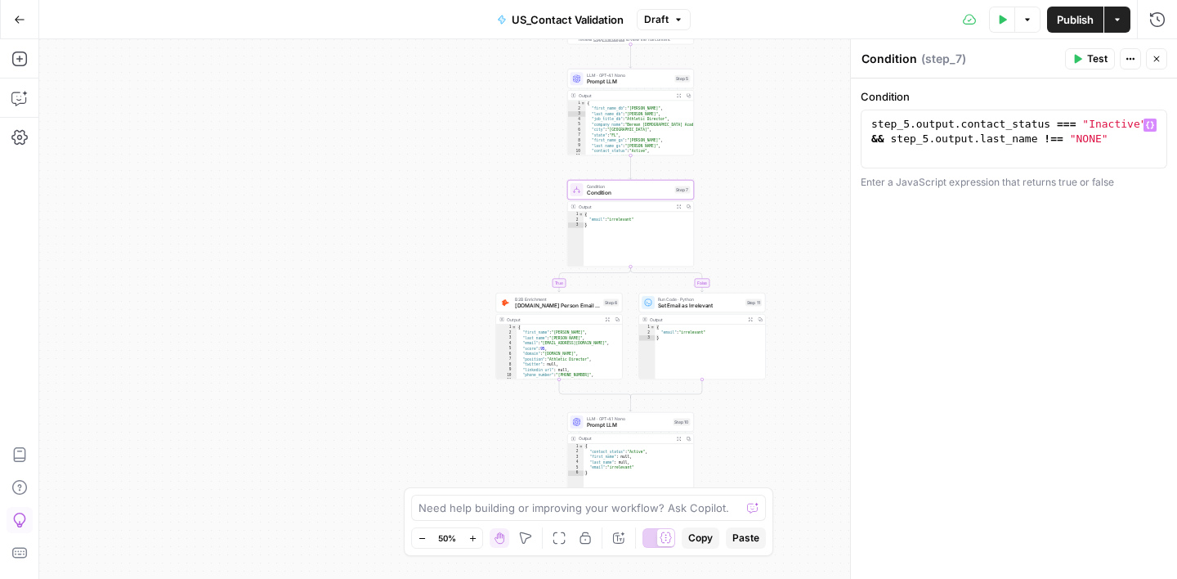
click at [1049, 126] on div "step_5 . output . contact_status === "Inactive" && step_5 . output . last_name …" at bounding box center [1014, 168] width 292 height 103
click at [1106, 138] on div "step_5 . output . contact_status_f === "Inactive" && step_5 . output . last_nam…" at bounding box center [1014, 183] width 292 height 132
type textarea "**********"
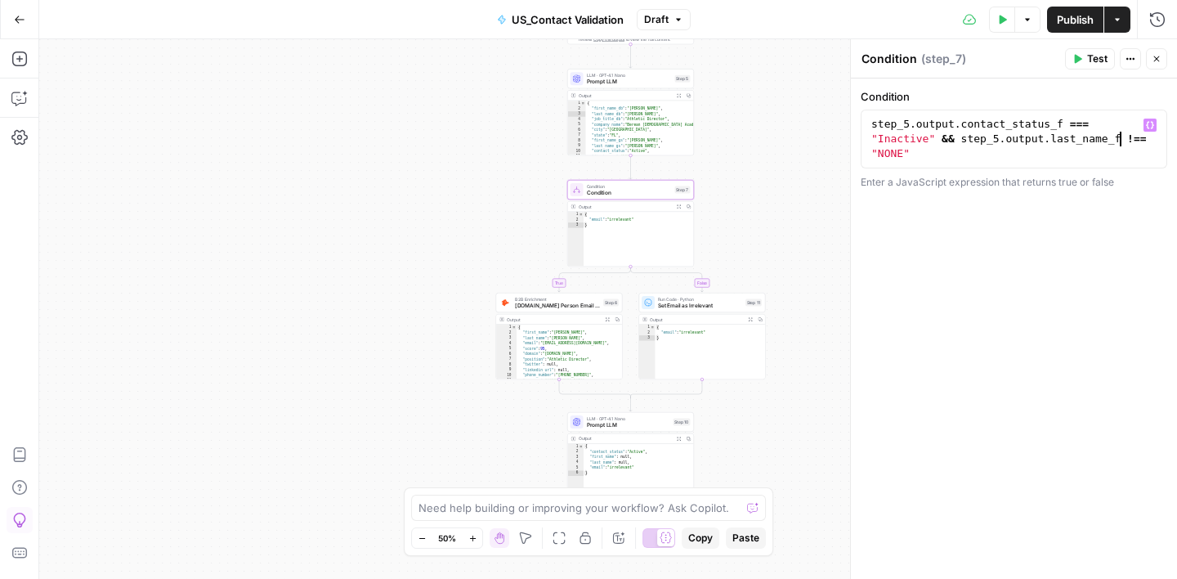
click at [633, 82] on span "Prompt LLM" at bounding box center [629, 82] width 85 height 8
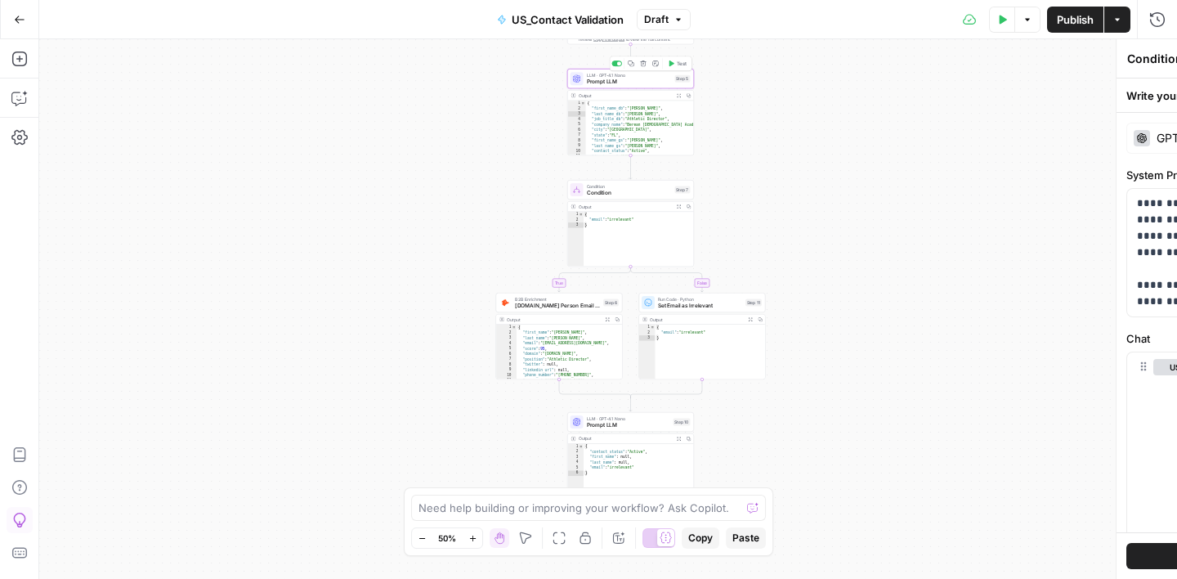
type textarea "Prompt LLM"
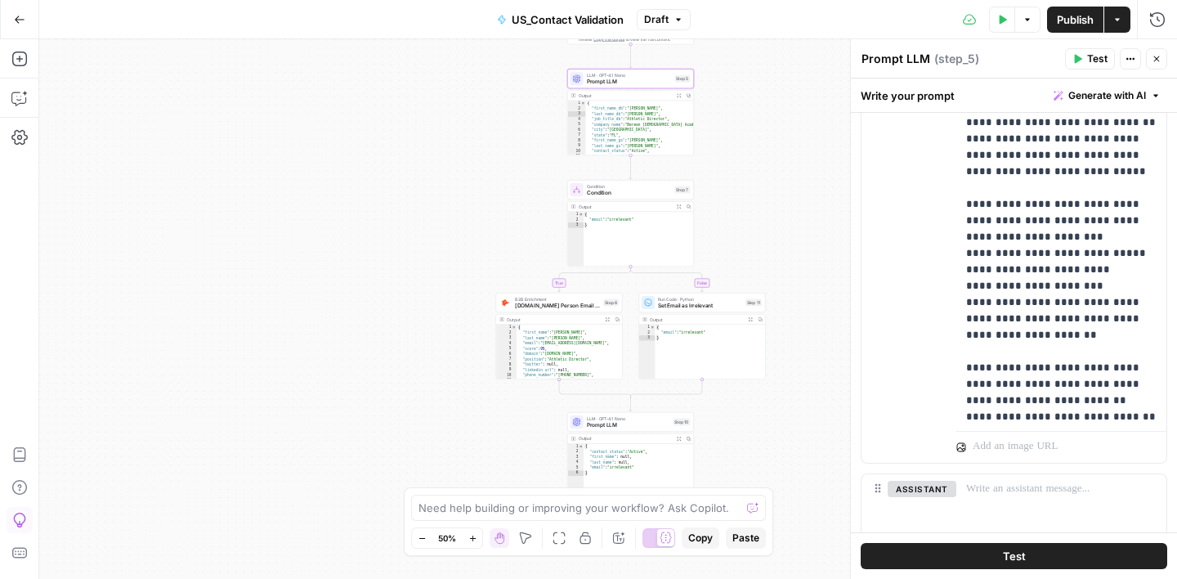
scroll to position [72, 0]
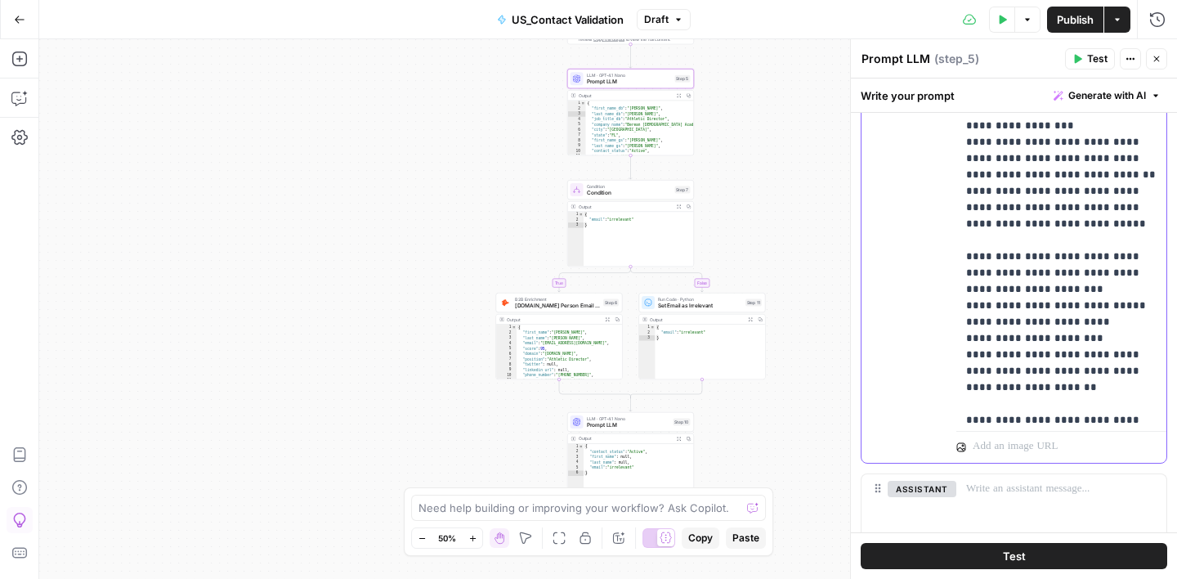
click at [971, 241] on p "**********" at bounding box center [1061, 175] width 190 height 964
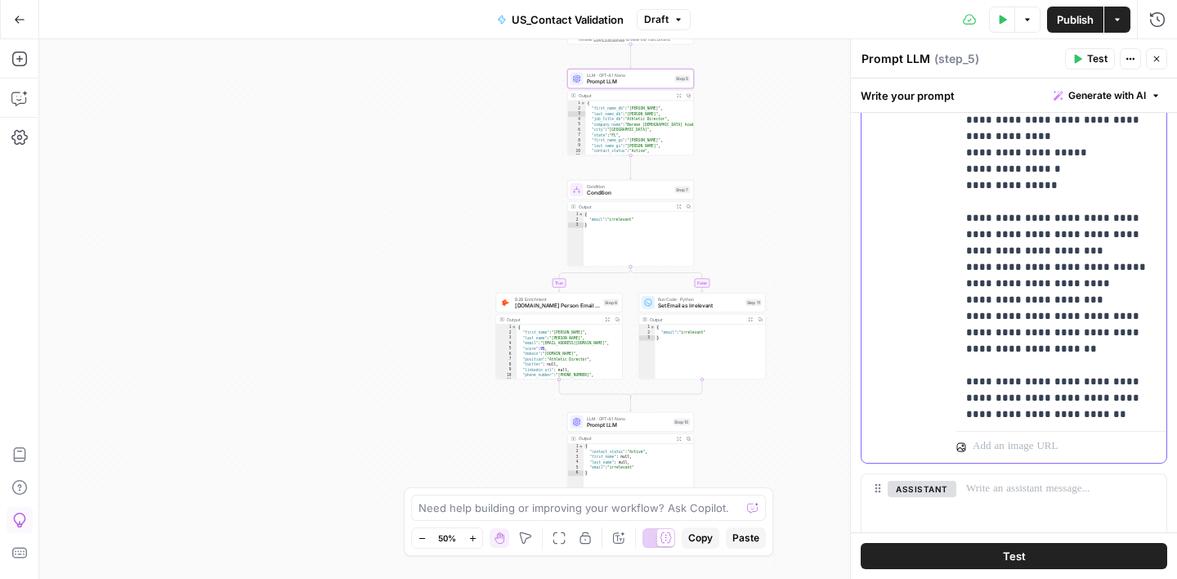
scroll to position [217, 0]
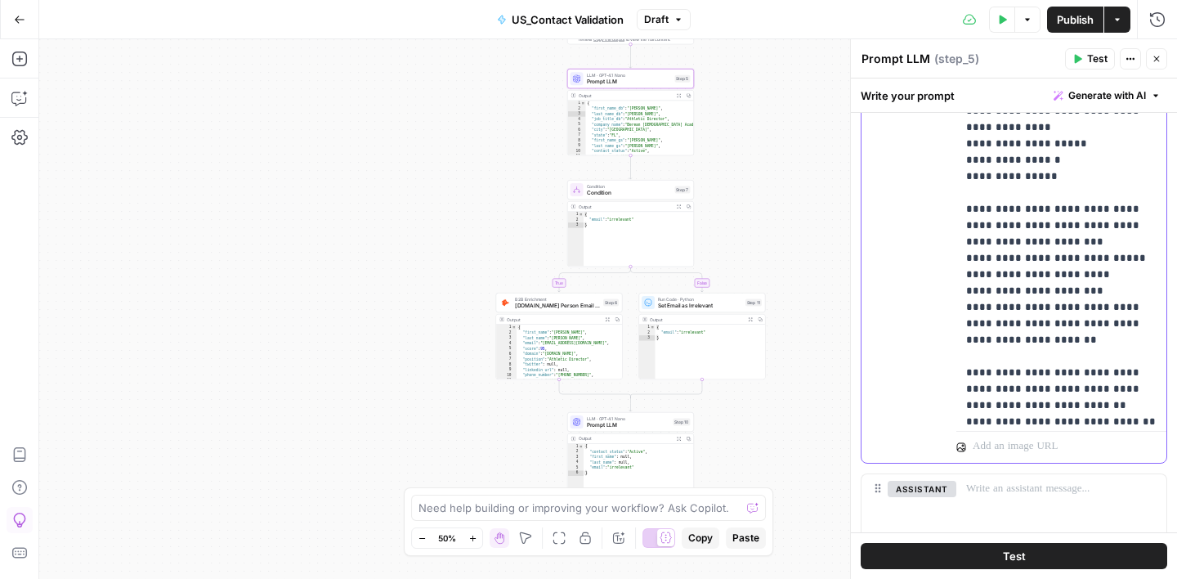
click at [971, 311] on p "**********" at bounding box center [1061, 78] width 190 height 1063
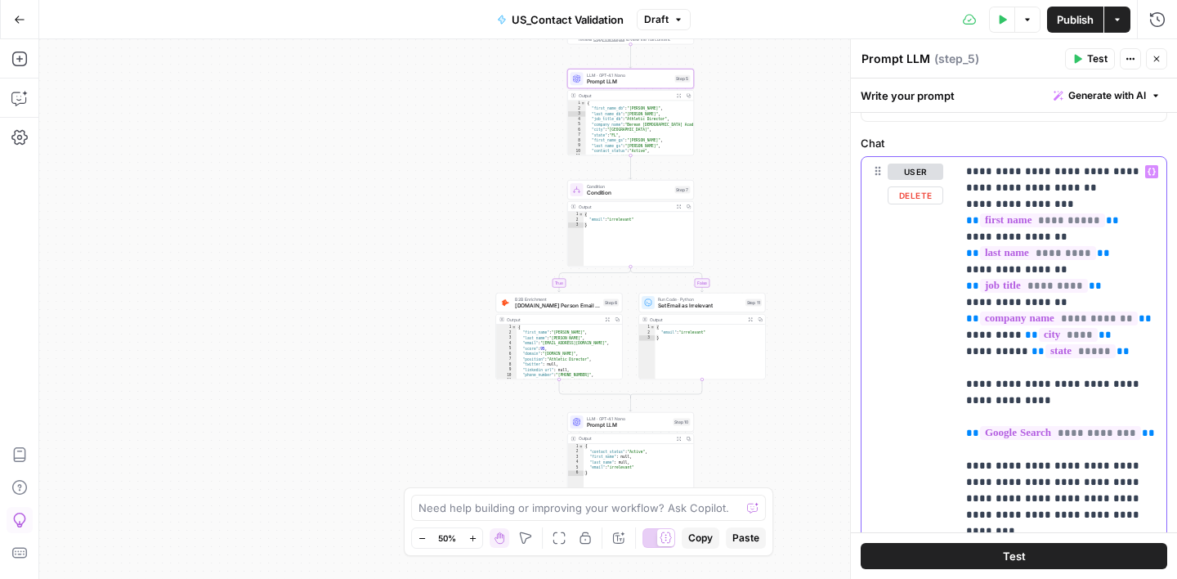
scroll to position [155, 0]
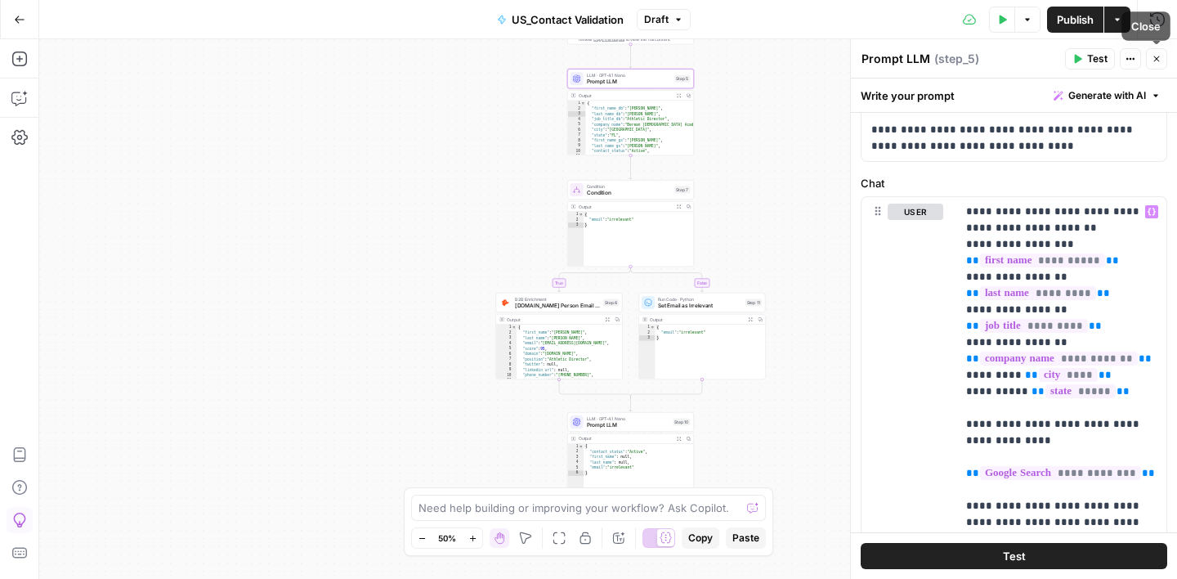
click at [1152, 60] on icon "button" at bounding box center [1157, 59] width 10 height 10
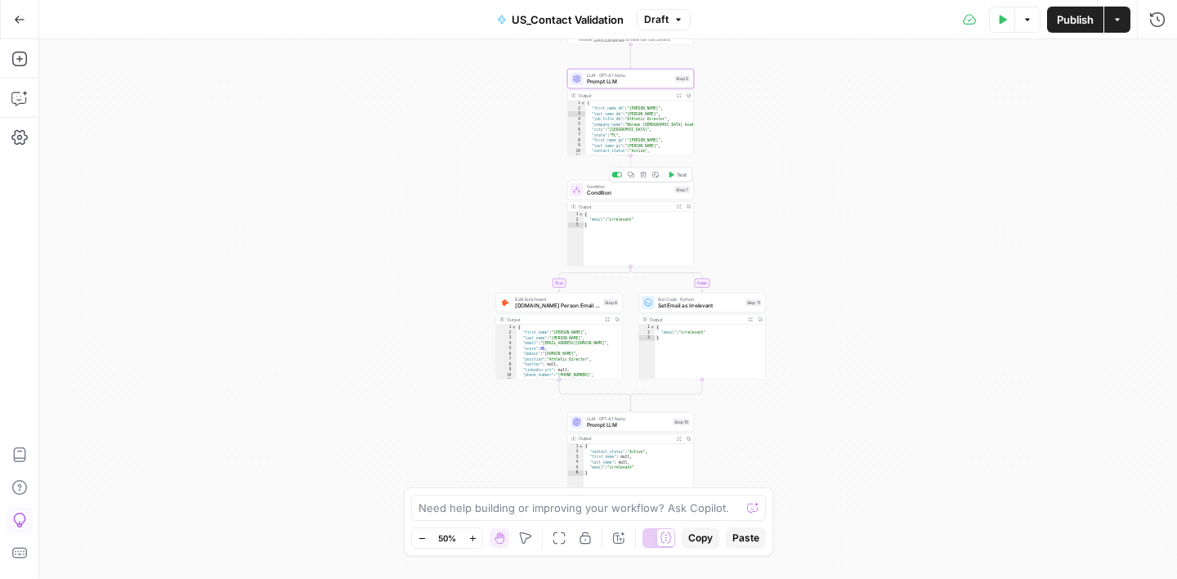
click at [642, 189] on span "Condition" at bounding box center [629, 193] width 85 height 8
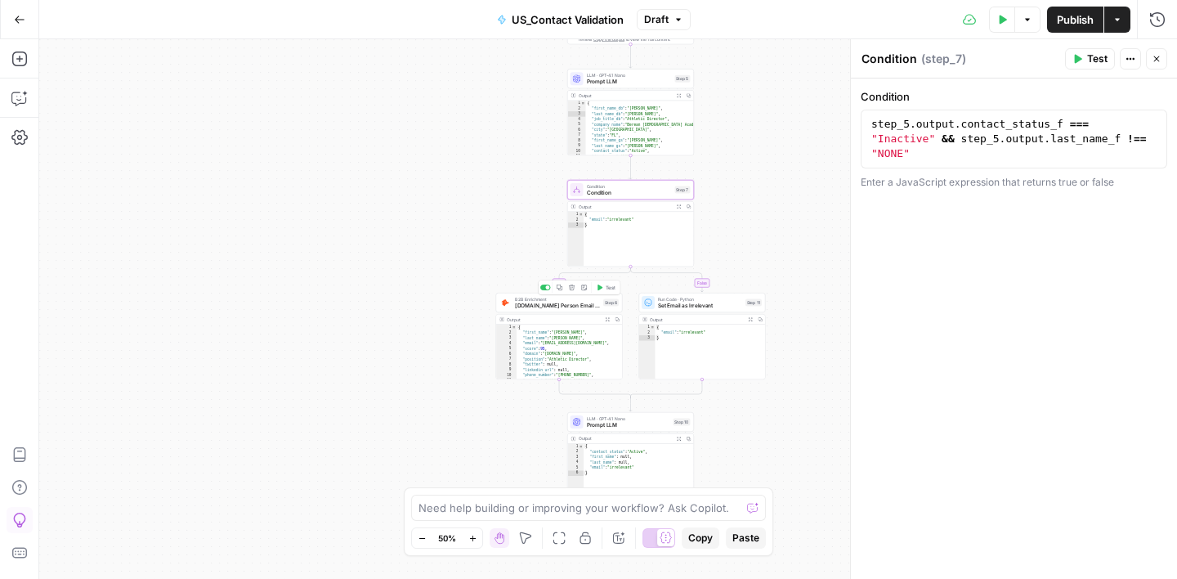
click at [575, 310] on div "B2B Enrichment Hunter.io Person Email Search Step 6 Copy step Delete step Add N…" at bounding box center [559, 303] width 127 height 20
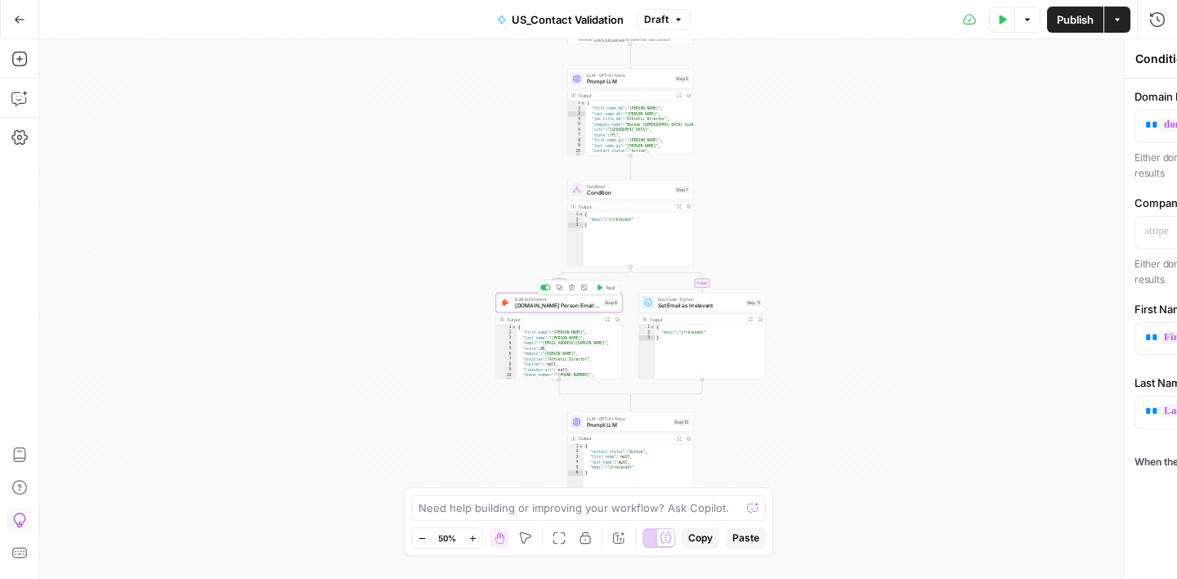
type textarea "[DOMAIN_NAME] Person Email Search"
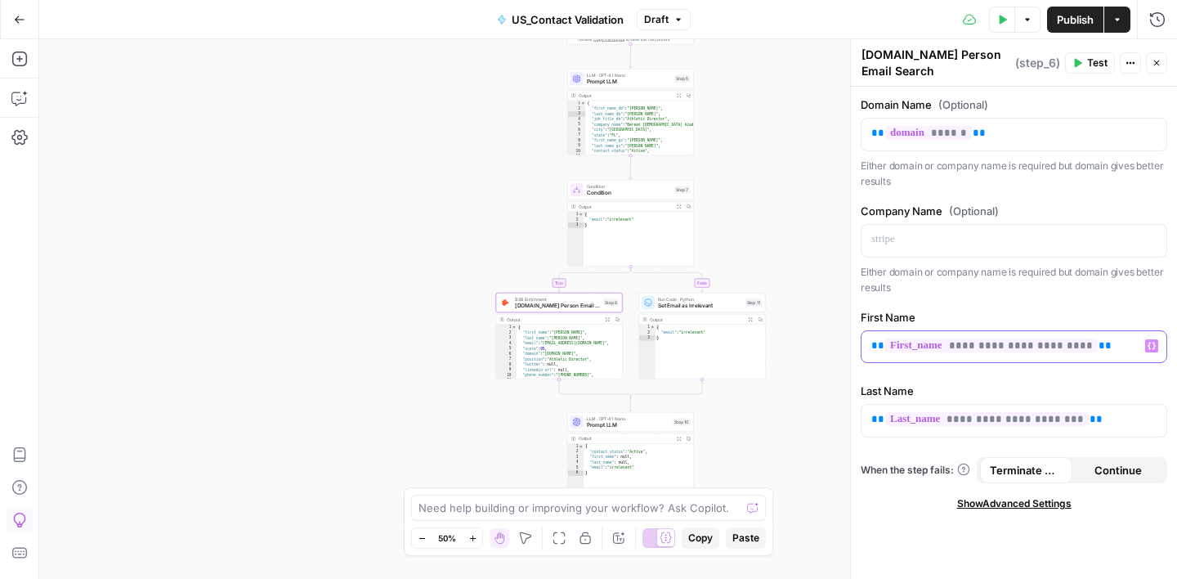
click at [1104, 350] on p "**********" at bounding box center [1013, 346] width 285 height 16
click at [1108, 421] on p "**********" at bounding box center [1013, 419] width 285 height 16
click at [1097, 377] on div "**********" at bounding box center [1014, 333] width 326 height 492
click at [699, 302] on span "Set Email as Irrelevant" at bounding box center [700, 306] width 84 height 8
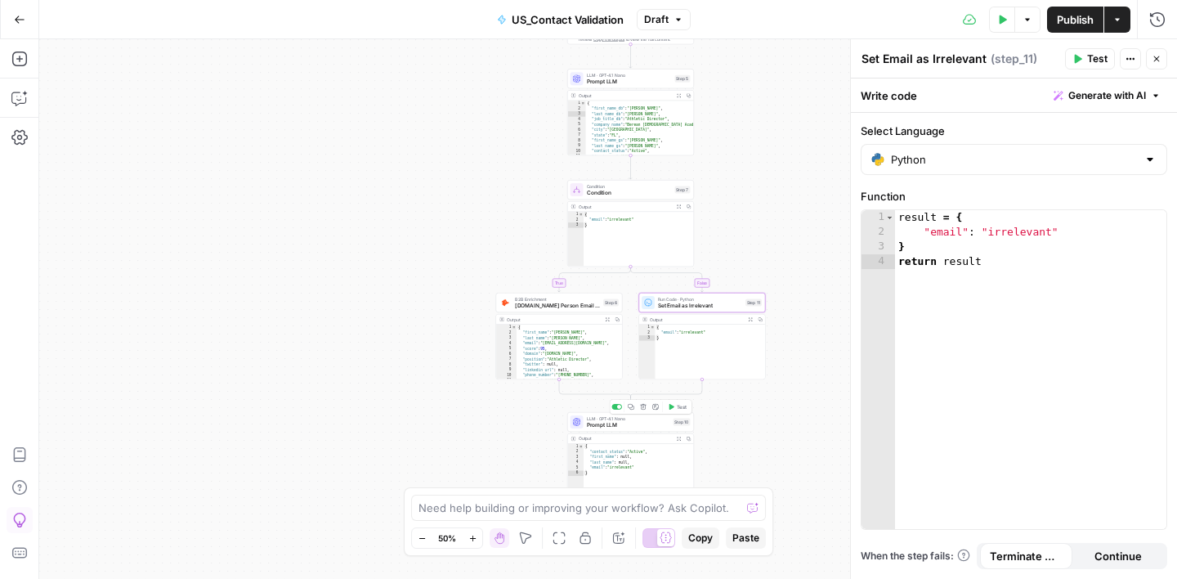
click at [646, 422] on span "Prompt LLM" at bounding box center [628, 424] width 83 height 8
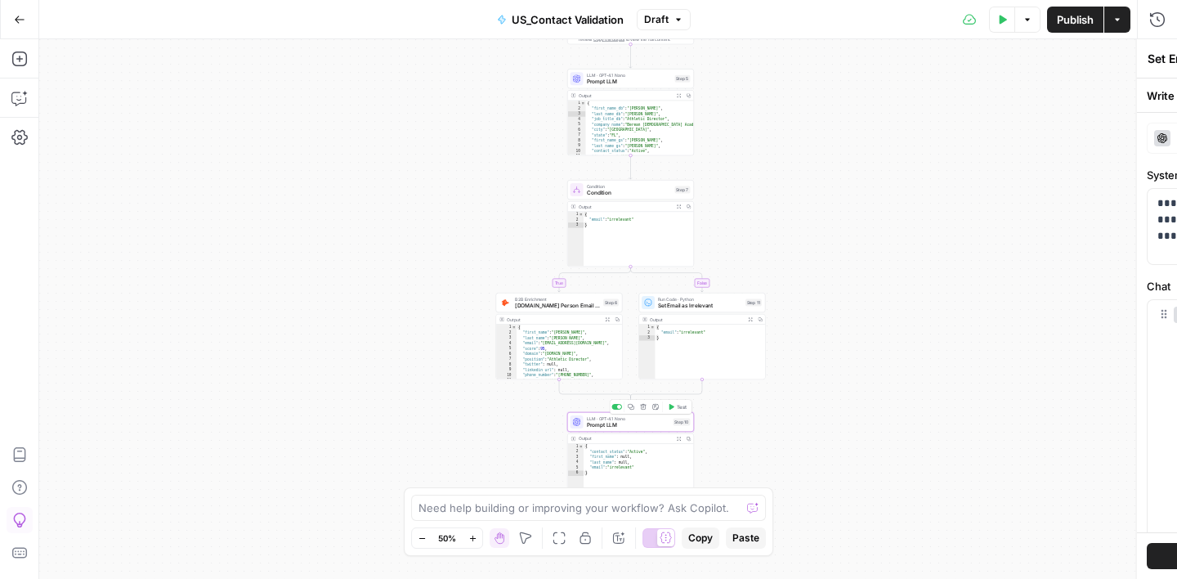
type textarea "Prompt LLM"
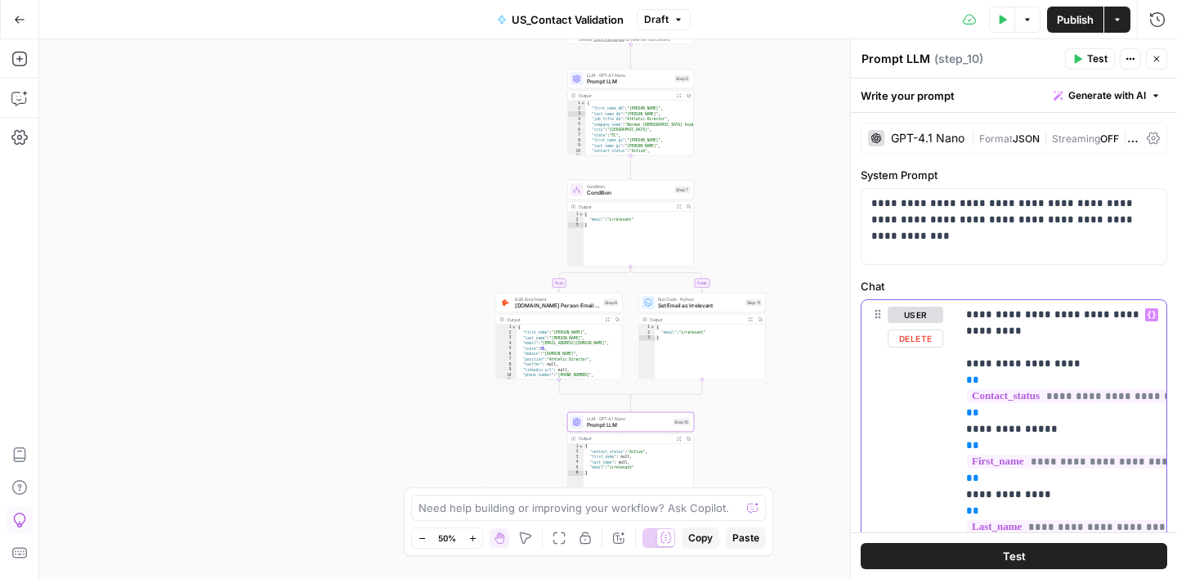
click at [979, 414] on p "**********" at bounding box center [1061, 446] width 190 height 278
click at [962, 482] on div "**********" at bounding box center [1061, 445] width 210 height 291
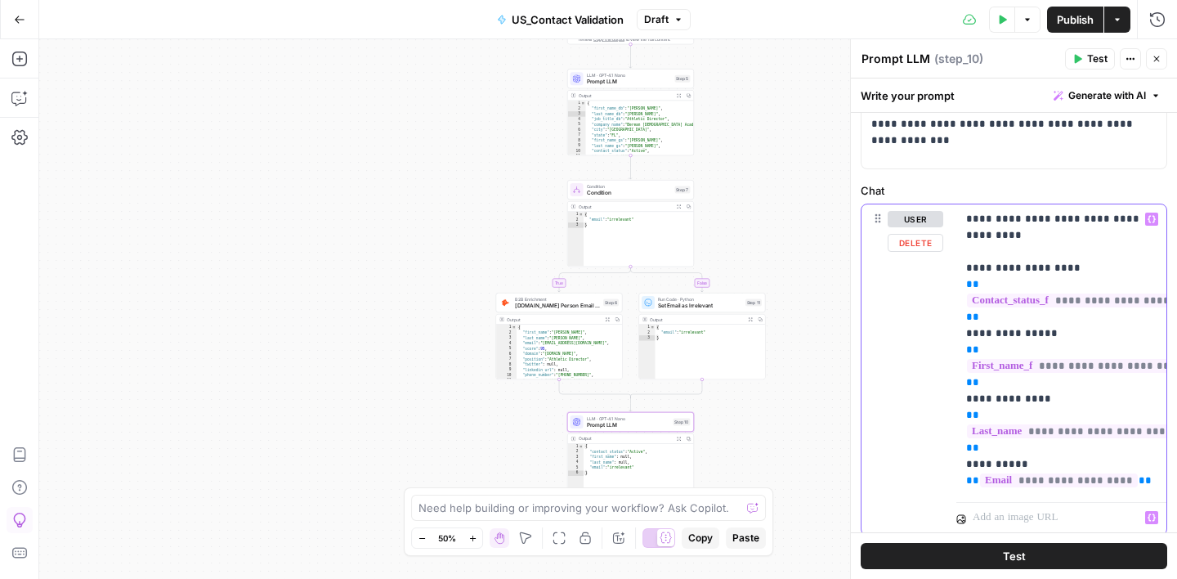
scroll to position [94, 0]
click at [963, 448] on div "**********" at bounding box center [1061, 351] width 210 height 291
click at [963, 452] on div "**********" at bounding box center [1061, 351] width 210 height 291
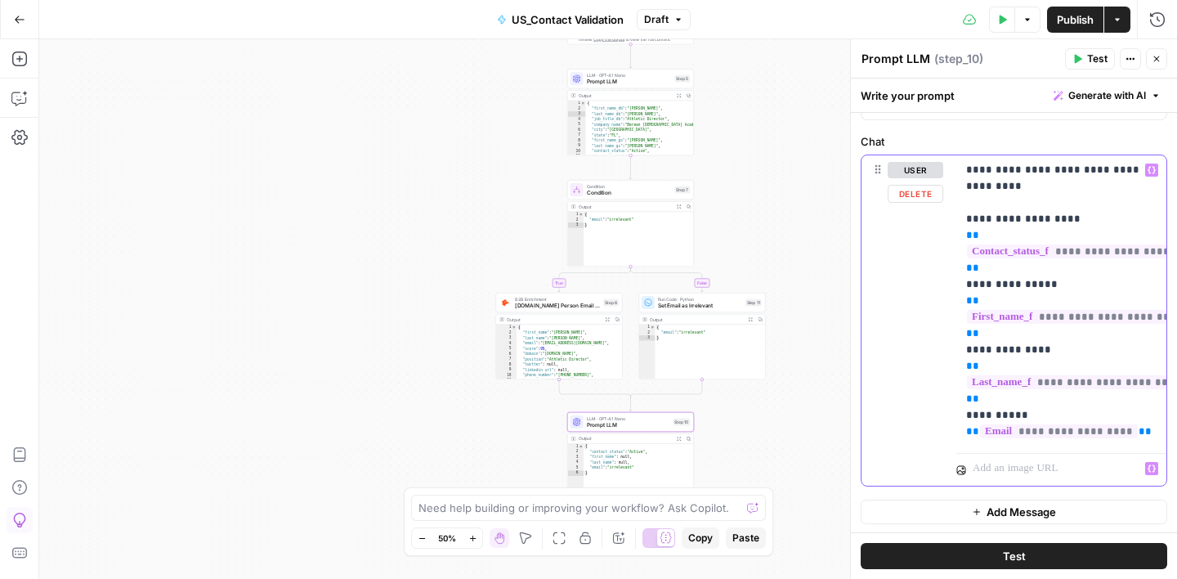
scroll to position [146, 0]
click at [1038, 132] on label "Chat" at bounding box center [1014, 140] width 307 height 16
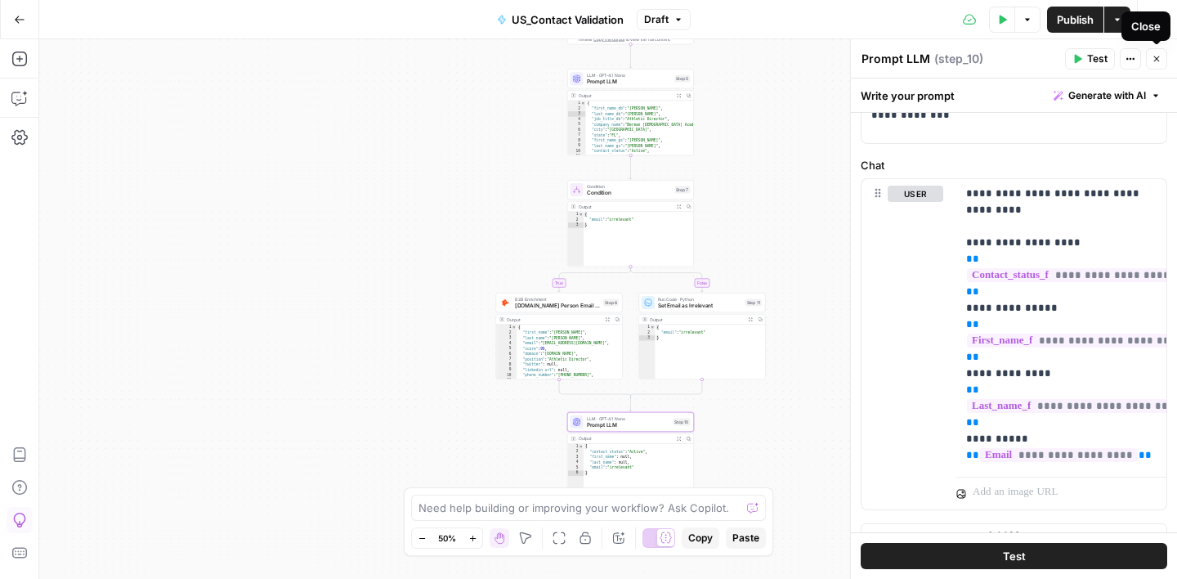
click at [1154, 62] on icon "button" at bounding box center [1157, 59] width 10 height 10
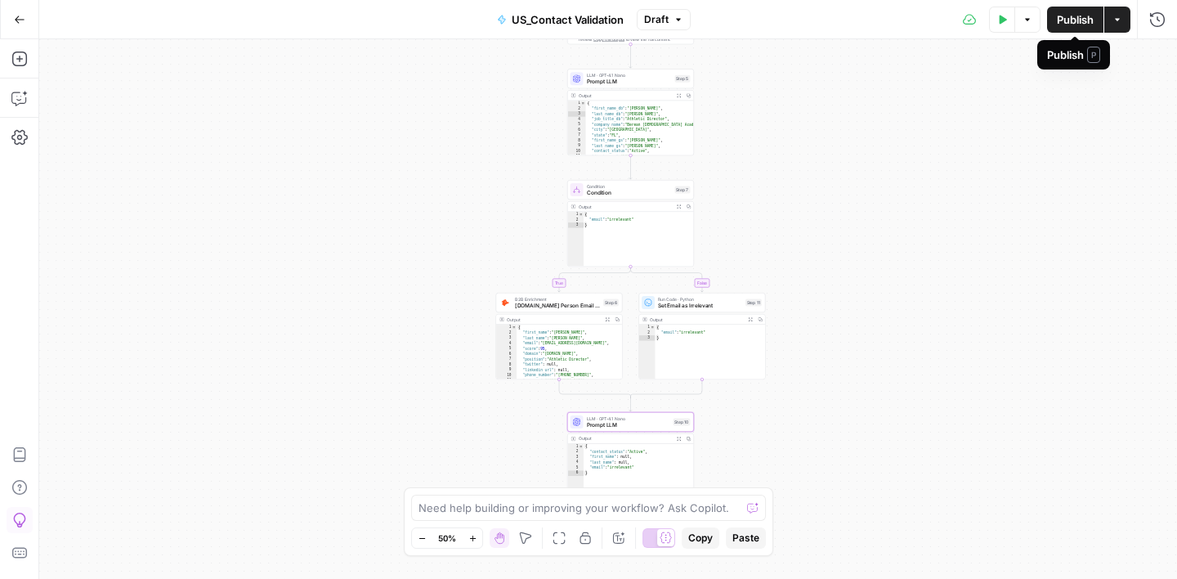
click at [1076, 21] on span "Publish" at bounding box center [1075, 19] width 37 height 16
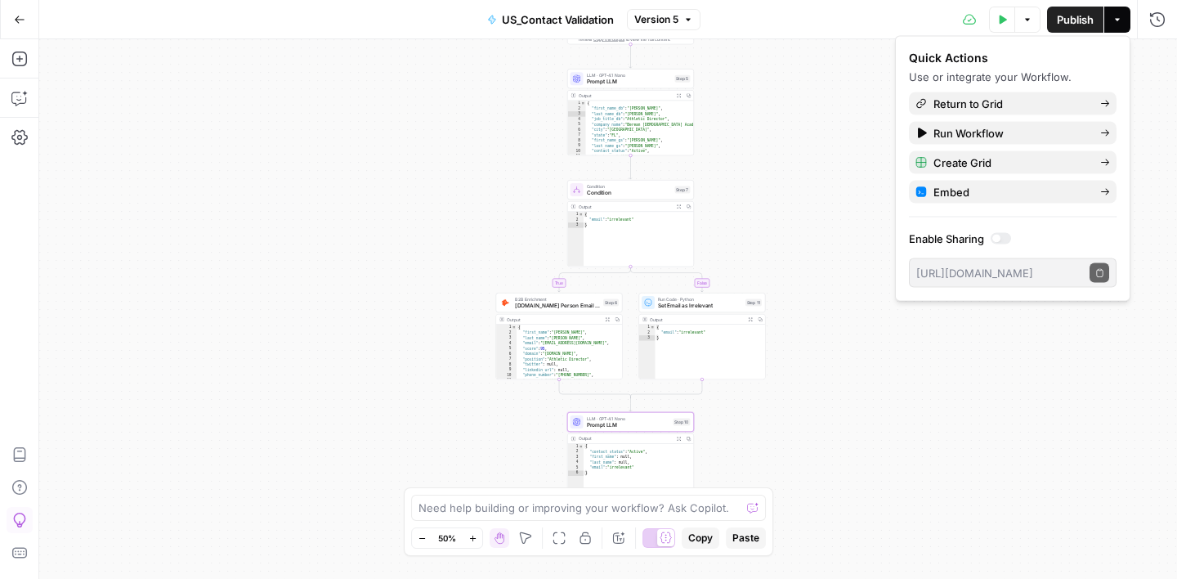
click at [839, 76] on div "true false Workflow Input Settings Inputs Google Search Google Search Step 3 Ou…" at bounding box center [608, 308] width 1138 height 539
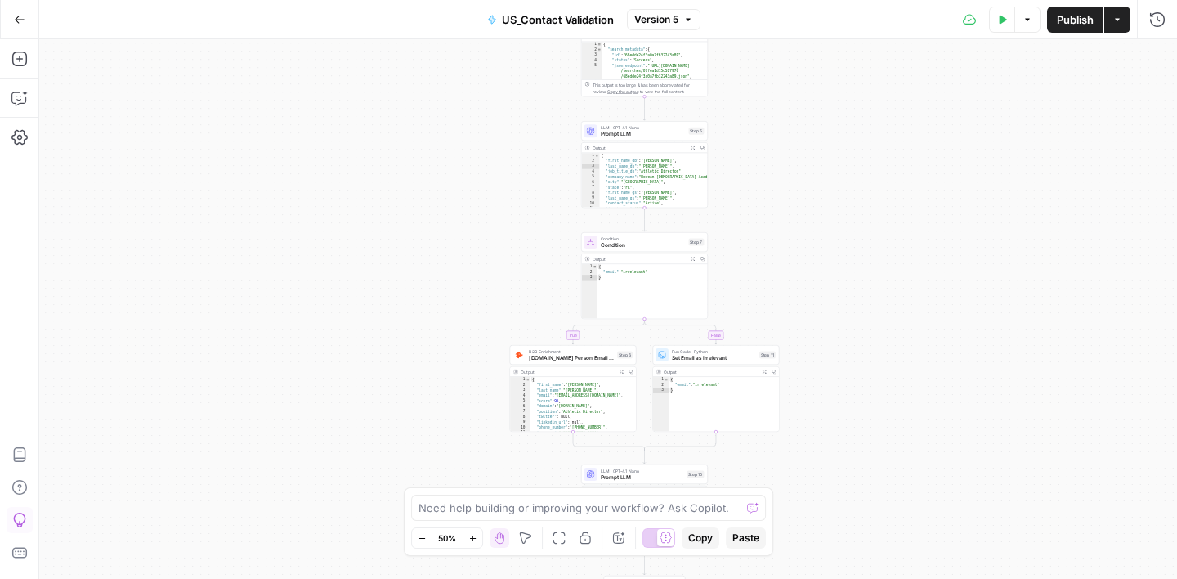
drag, startPoint x: 752, startPoint y: 107, endPoint x: 769, endPoint y: 175, distance: 70.0
click at [769, 175] on div "true false Workflow Input Settings Inputs Google Search Google Search Step 3 Ou…" at bounding box center [608, 308] width 1138 height 539
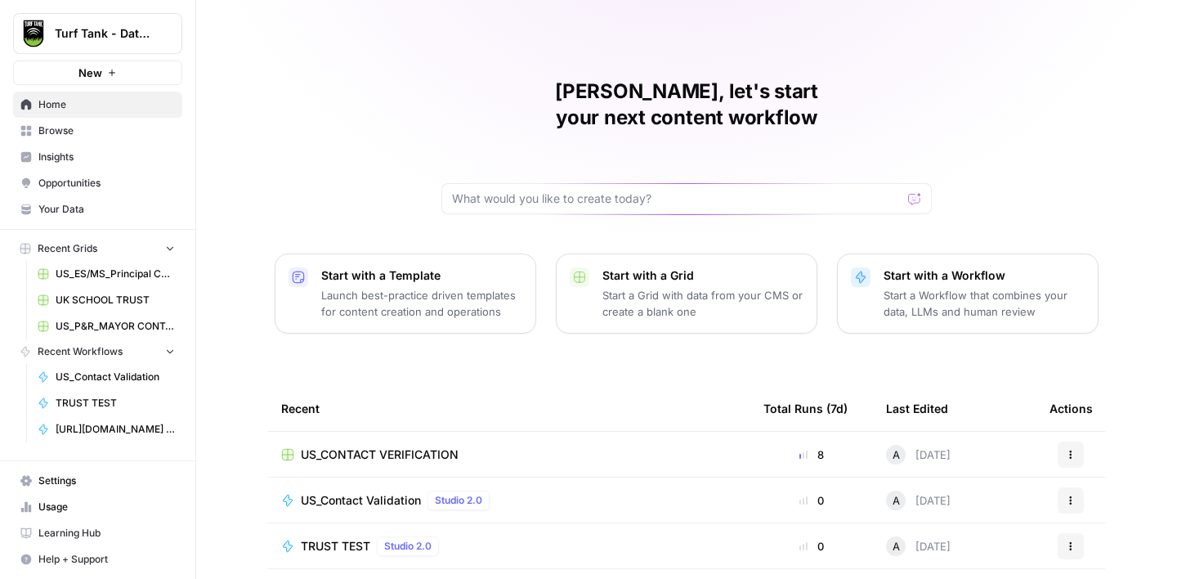
click at [48, 138] on link "Browse" at bounding box center [97, 131] width 169 height 26
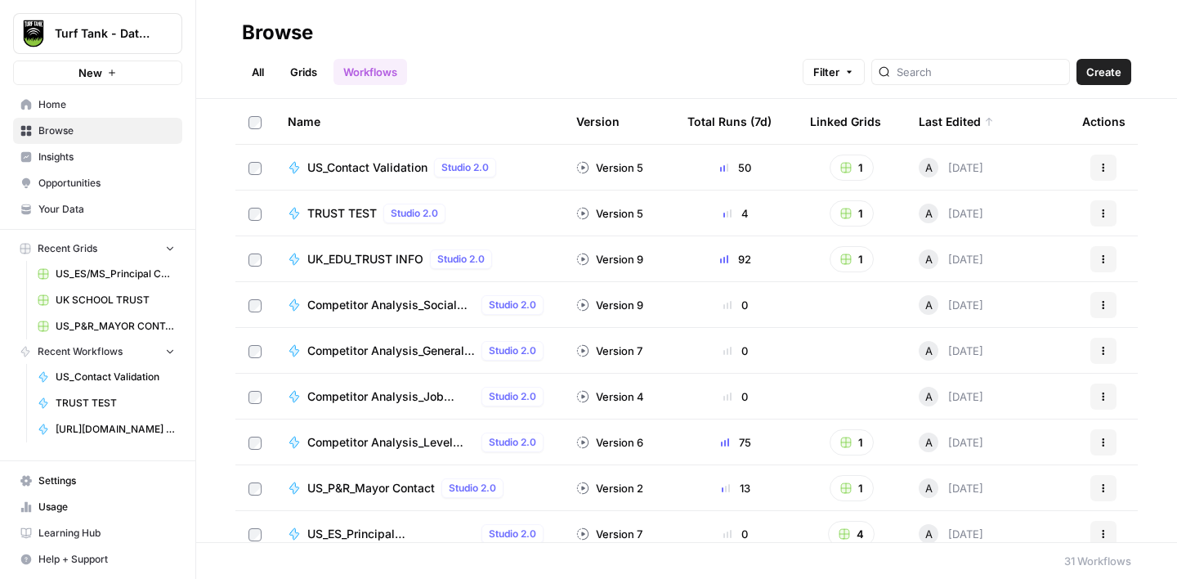
click at [1109, 73] on span "Create" at bounding box center [1103, 72] width 35 height 16
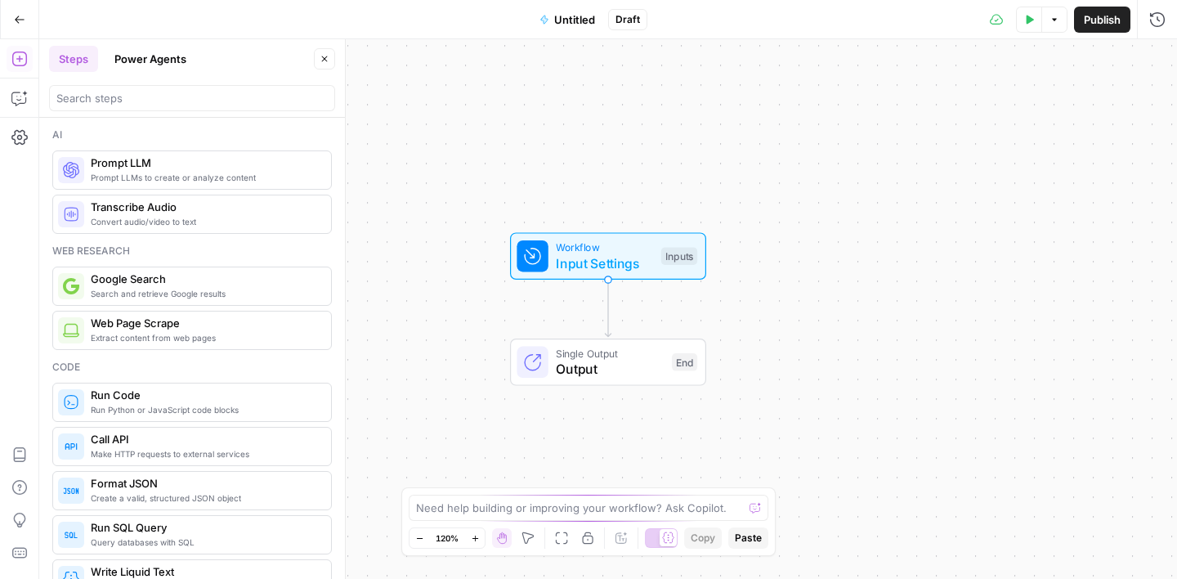
click at [581, 18] on span "Untitled" at bounding box center [574, 19] width 41 height 16
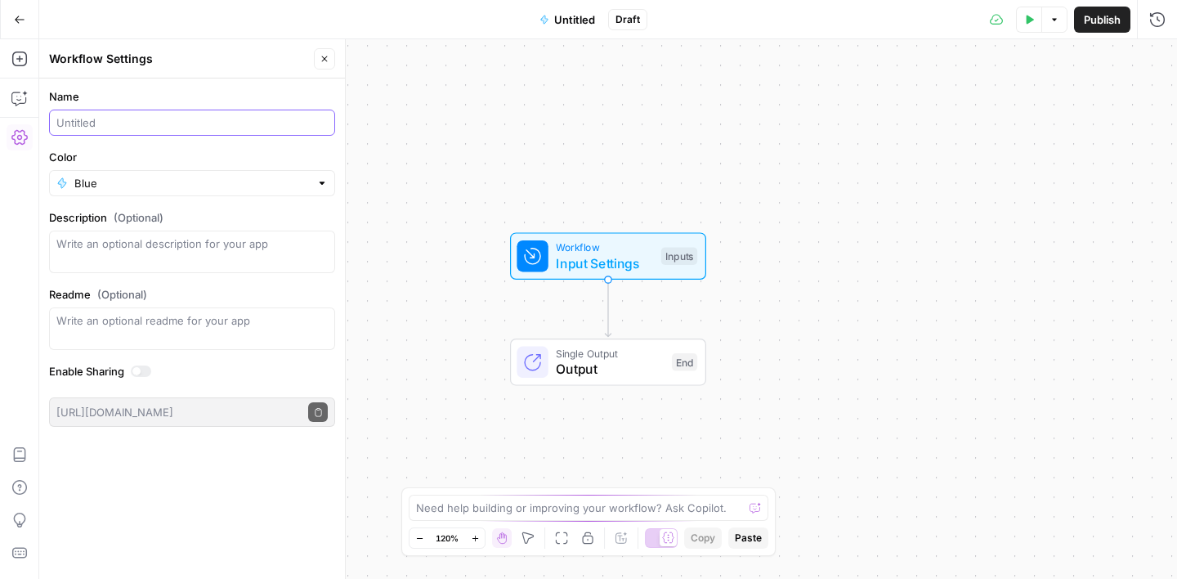
click at [143, 123] on input "Name" at bounding box center [191, 122] width 271 height 16
type input "US_Contact Validation_V2"
click at [177, 100] on label "Name" at bounding box center [192, 96] width 286 height 16
click at [177, 114] on input "US_Contact Validation_V2" at bounding box center [191, 122] width 271 height 16
click at [326, 79] on form "Name US_Contact Validation_V2 Color Blue Description (Optional) Readme (Optiona…" at bounding box center [192, 257] width 306 height 358
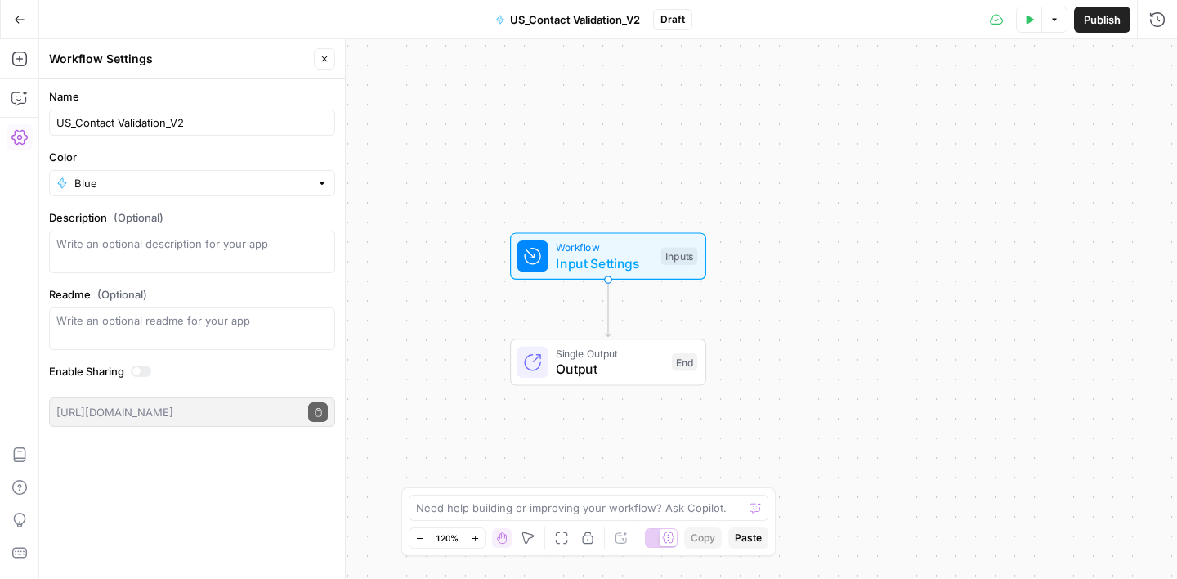
click at [326, 52] on button "Close" at bounding box center [324, 58] width 21 height 21
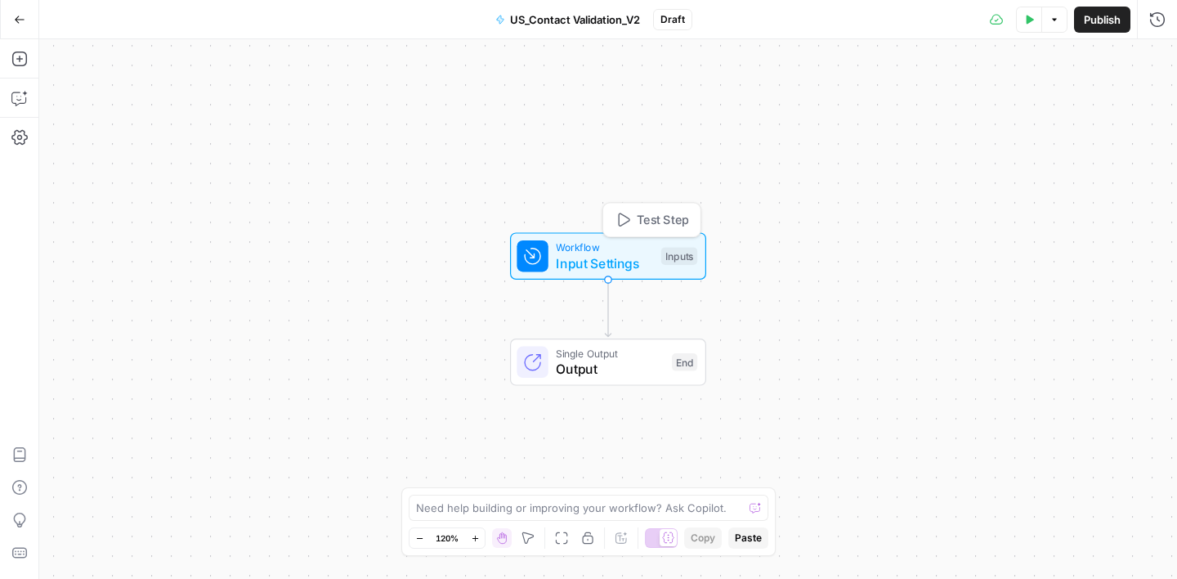
click at [611, 250] on span "Workflow" at bounding box center [604, 247] width 97 height 16
click at [1040, 105] on button "Add Field" at bounding box center [1000, 111] width 272 height 26
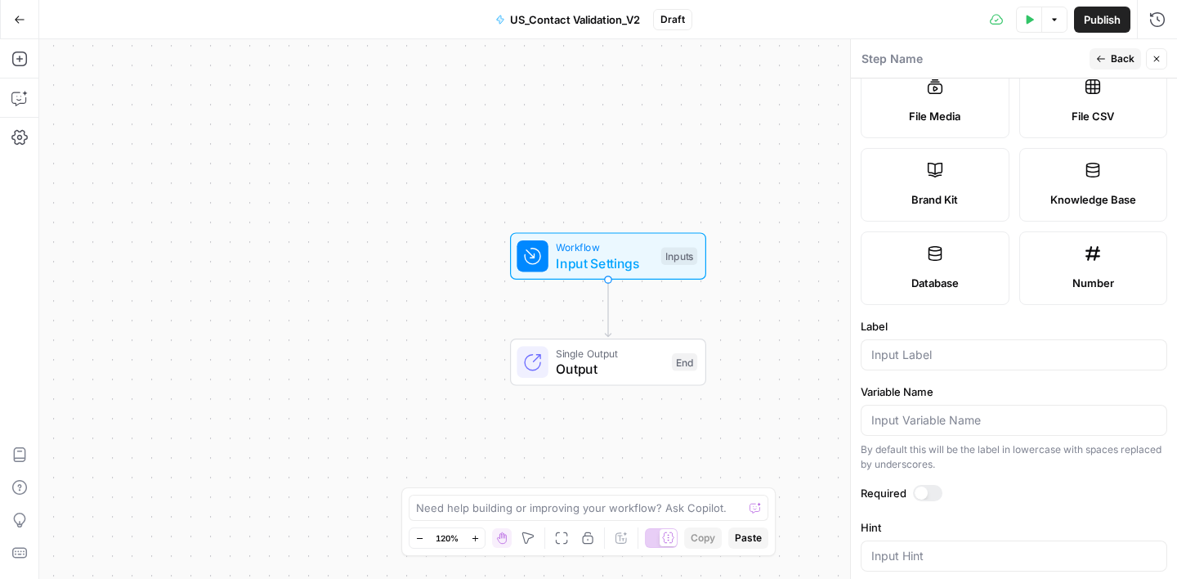
scroll to position [472, 0]
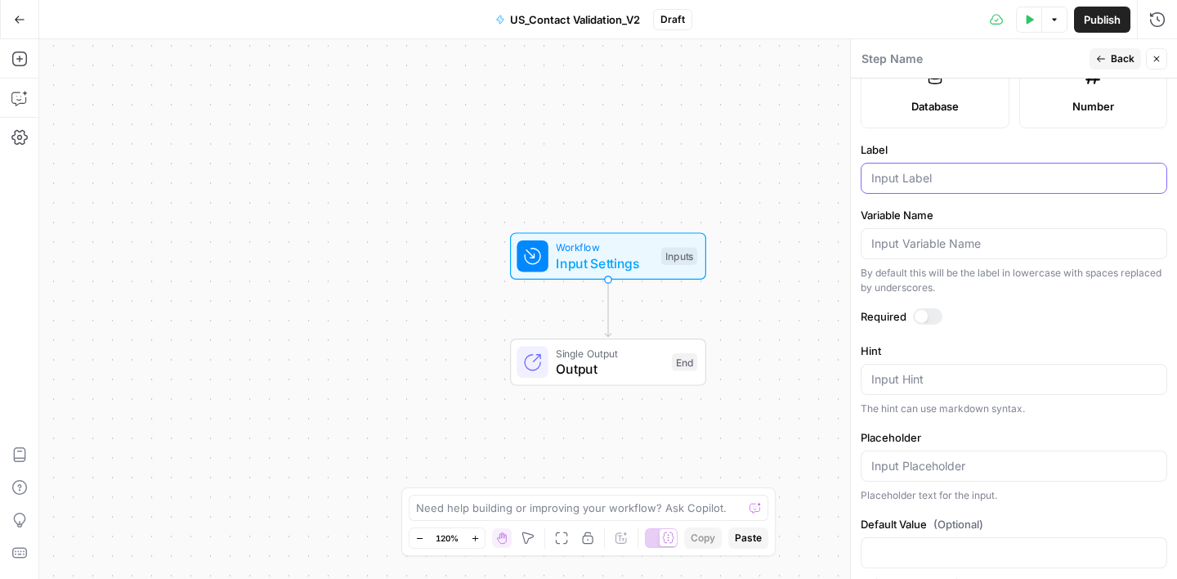
click at [897, 171] on input "Label" at bounding box center [1013, 178] width 285 height 16
type input "first name db"
click at [975, 147] on label "Label" at bounding box center [1014, 149] width 307 height 16
click at [975, 170] on input "first name db" at bounding box center [1013, 178] width 285 height 16
click at [1110, 55] on button "Back" at bounding box center [1115, 58] width 51 height 21
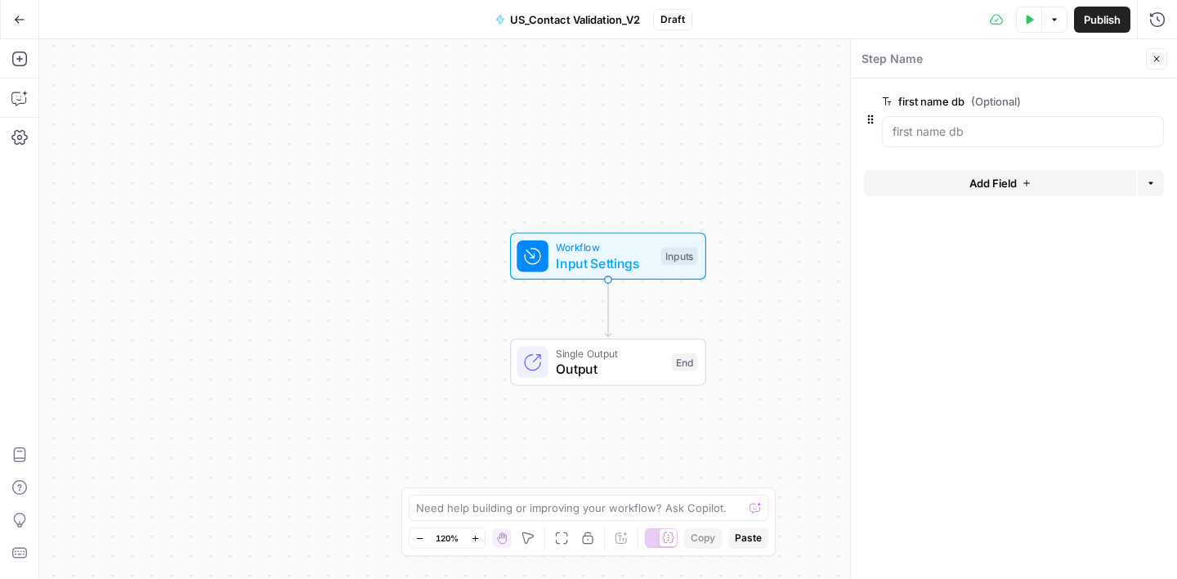
click at [992, 179] on span "Add Field" at bounding box center [992, 183] width 47 height 16
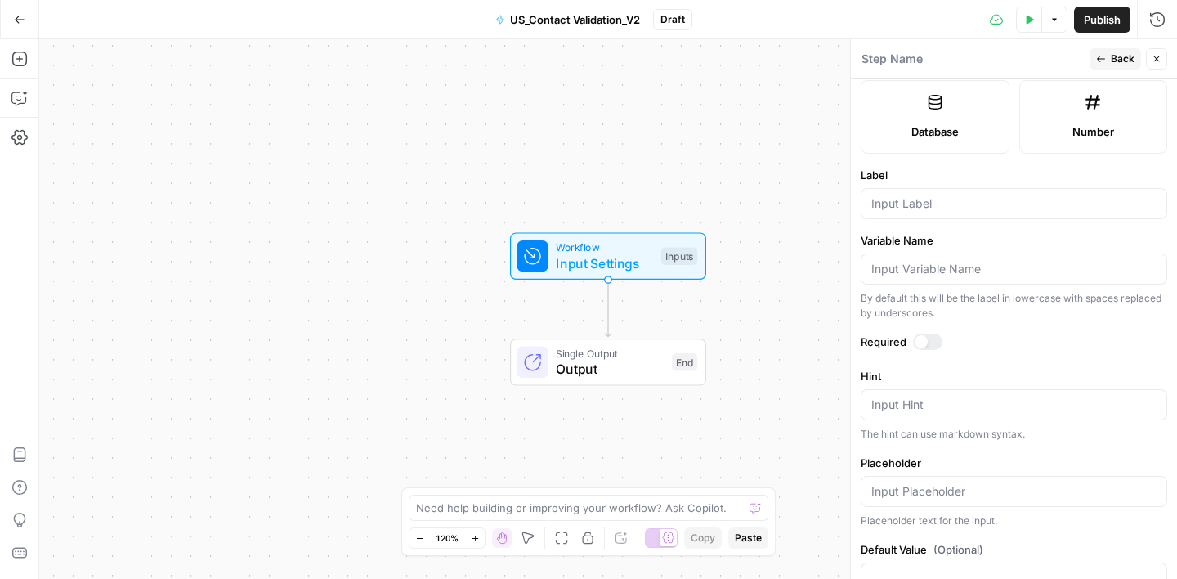
scroll to position [493, 0]
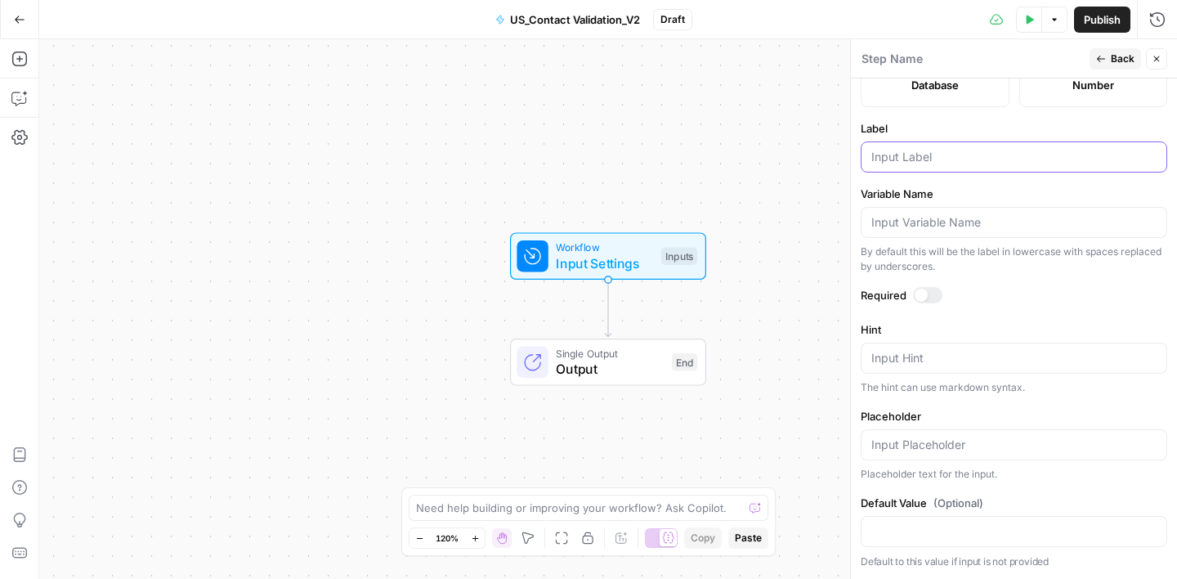
click at [903, 159] on input "Label" at bounding box center [1013, 157] width 285 height 16
type input "last name db"
click at [958, 125] on label "Label" at bounding box center [1014, 128] width 307 height 16
click at [958, 149] on input "last name db" at bounding box center [1013, 157] width 285 height 16
click at [1118, 52] on span "Back" at bounding box center [1123, 58] width 24 height 15
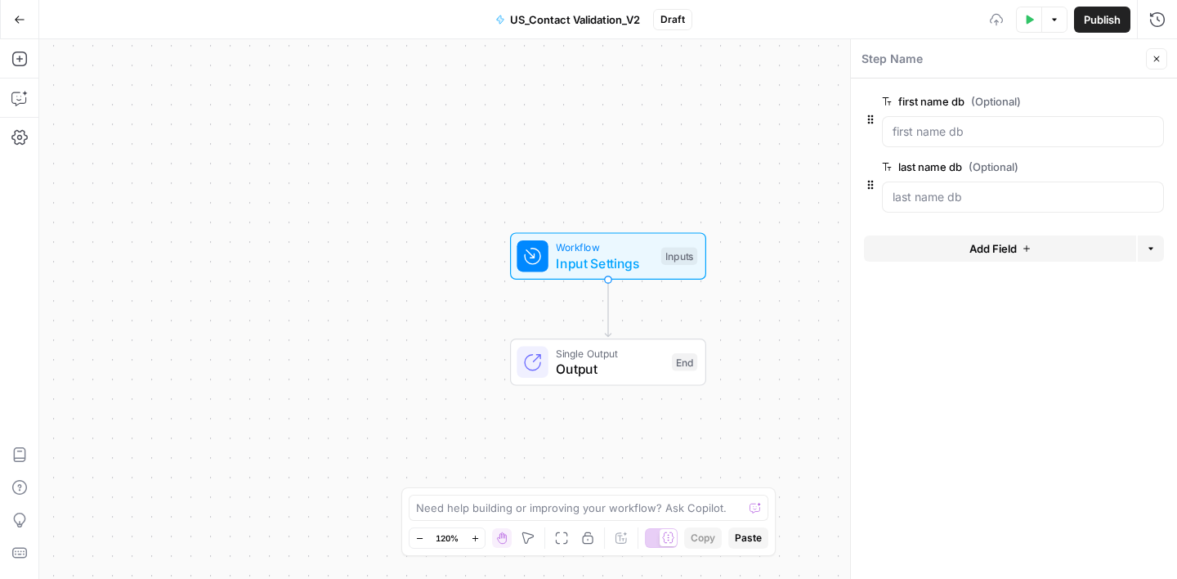
click at [1000, 240] on span "Add Field" at bounding box center [992, 248] width 47 height 16
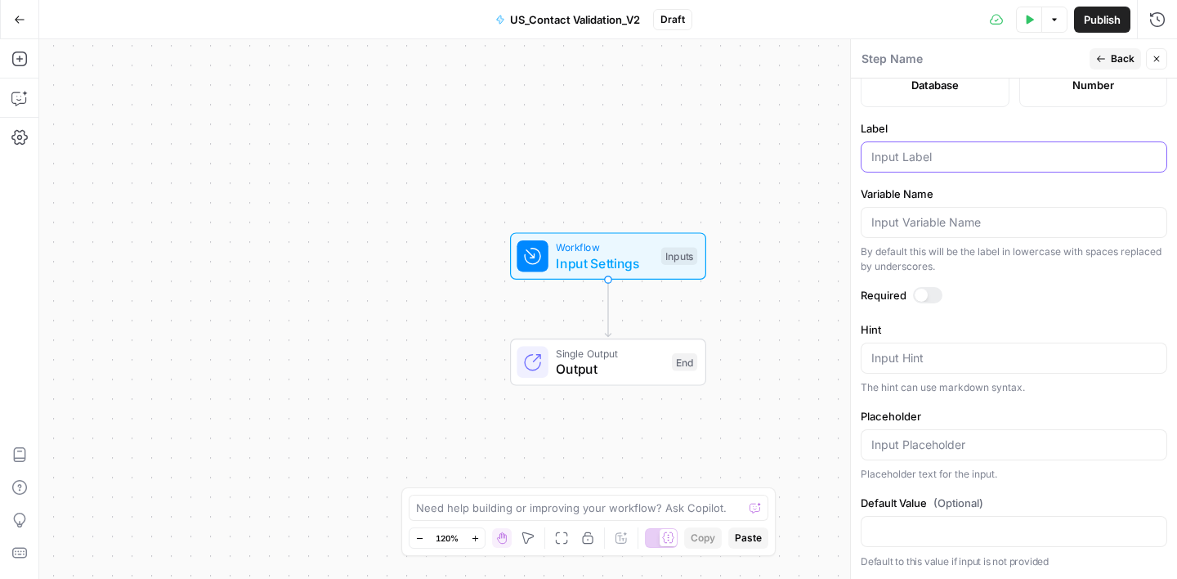
click at [902, 155] on input "Label" at bounding box center [1013, 157] width 285 height 16
type input "job title db"
click at [1116, 56] on span "Back" at bounding box center [1123, 58] width 24 height 15
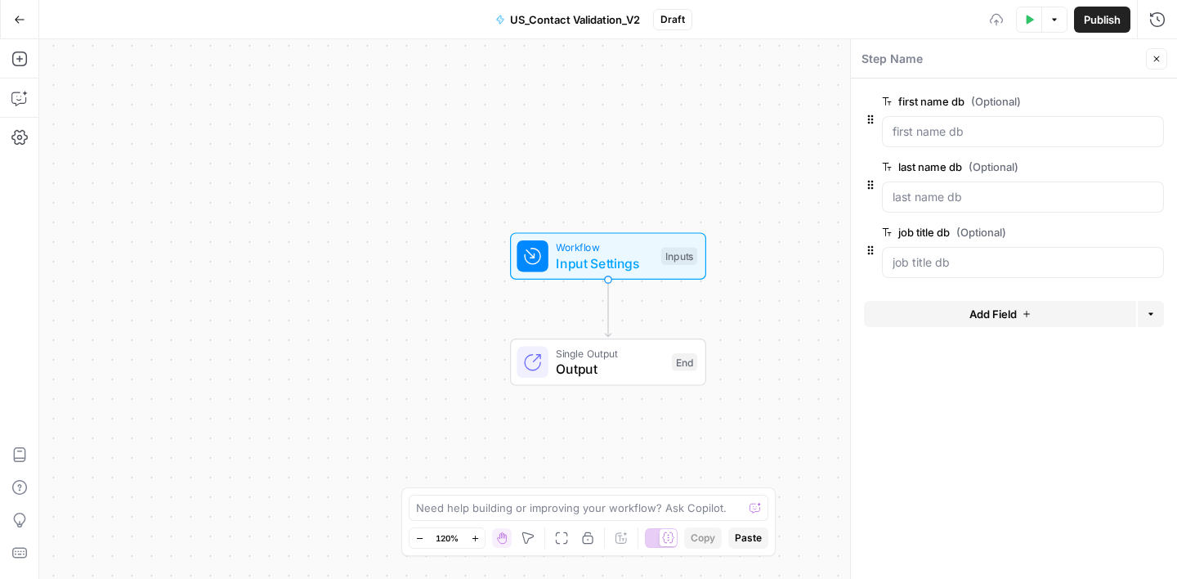
click at [981, 316] on span "Add Field" at bounding box center [992, 314] width 47 height 16
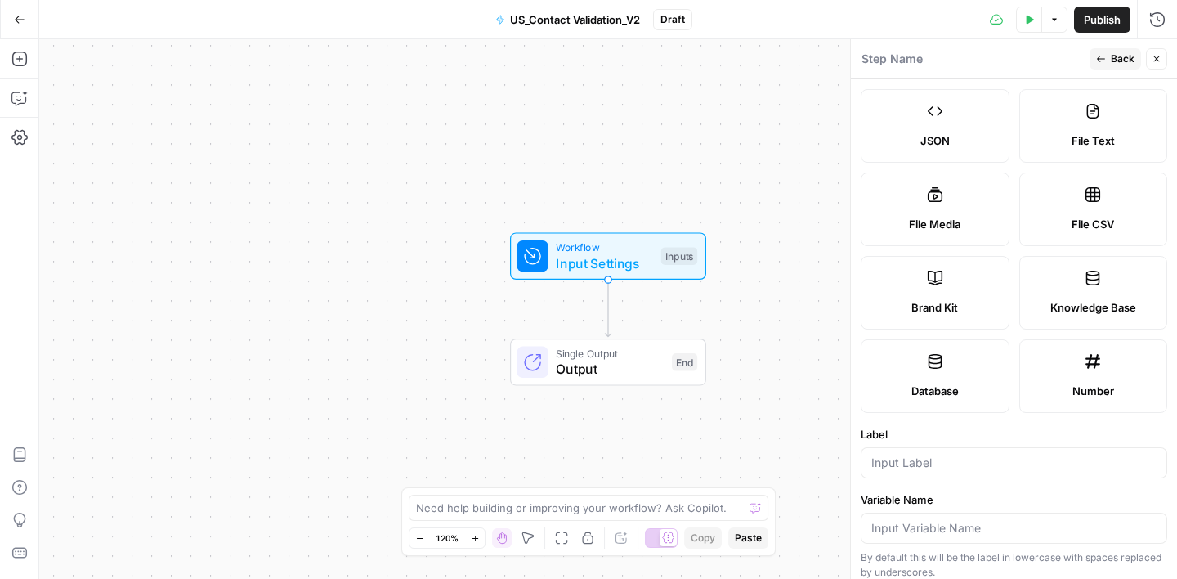
scroll to position [283, 0]
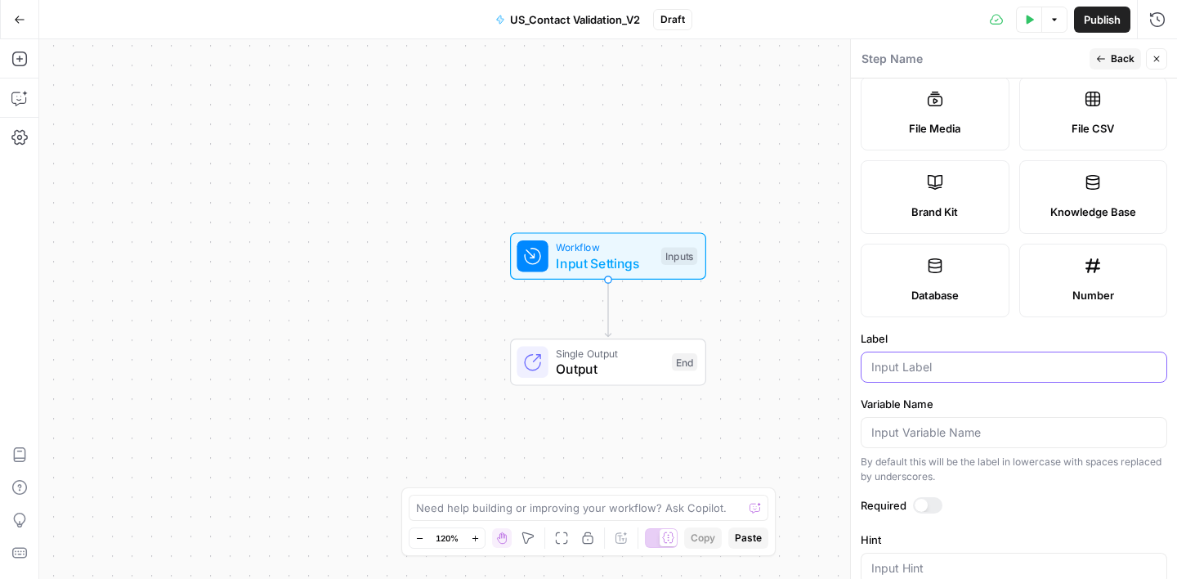
click at [923, 369] on input "Label" at bounding box center [1013, 367] width 285 height 16
type input "email db"
click at [958, 336] on label "Label" at bounding box center [1014, 338] width 307 height 16
click at [958, 359] on input "email db" at bounding box center [1013, 367] width 285 height 16
click at [1117, 60] on span "Back" at bounding box center [1123, 58] width 24 height 15
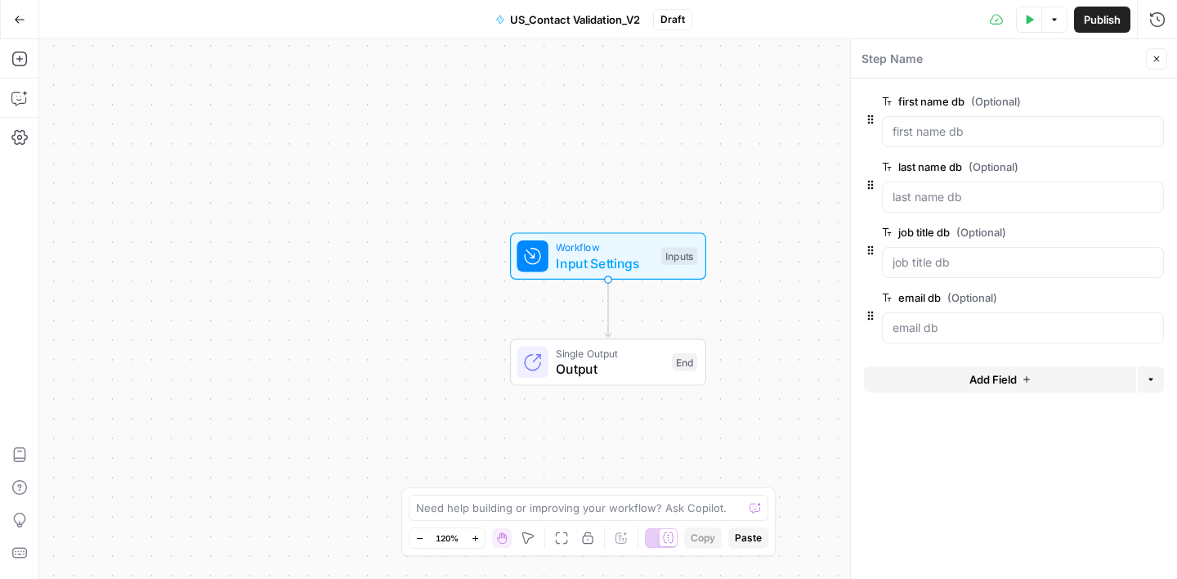
click at [1003, 380] on span "Add Field" at bounding box center [992, 379] width 47 height 16
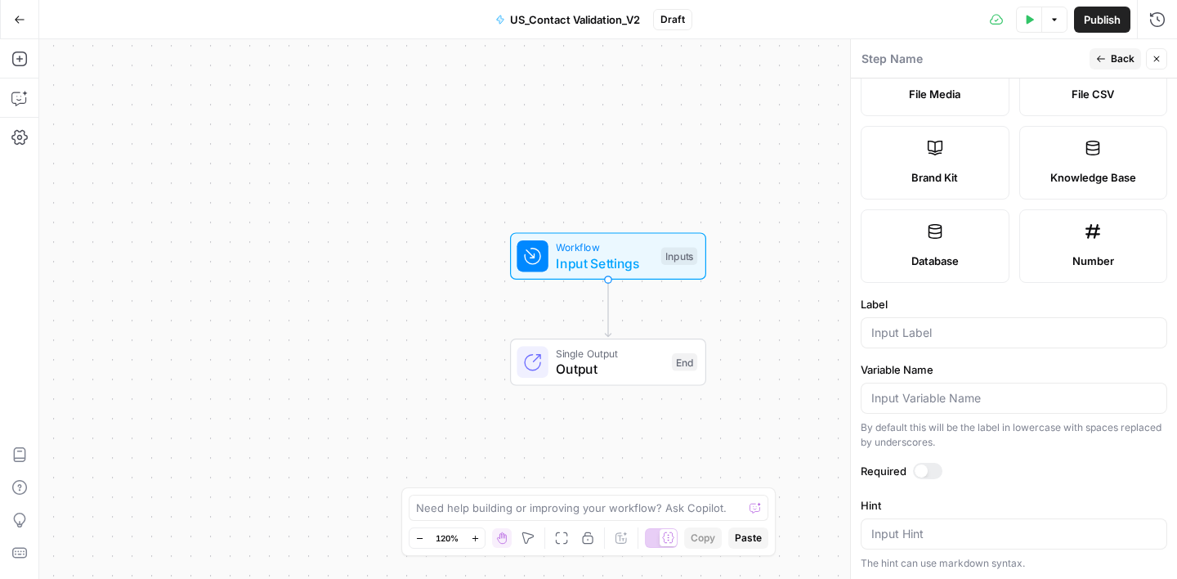
scroll to position [380, 0]
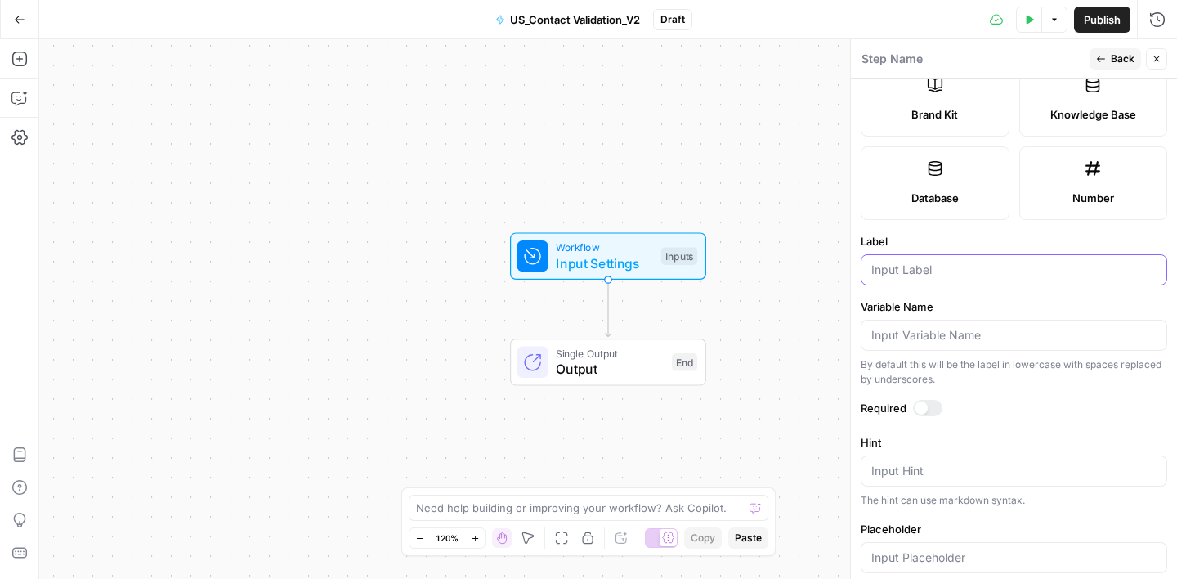
click at [914, 273] on input "Label" at bounding box center [1013, 270] width 285 height 16
type input "domain db"
click at [950, 243] on label "Label" at bounding box center [1014, 241] width 307 height 16
click at [950, 262] on input "domain db" at bounding box center [1013, 270] width 285 height 16
click at [1130, 56] on span "Back" at bounding box center [1123, 58] width 24 height 15
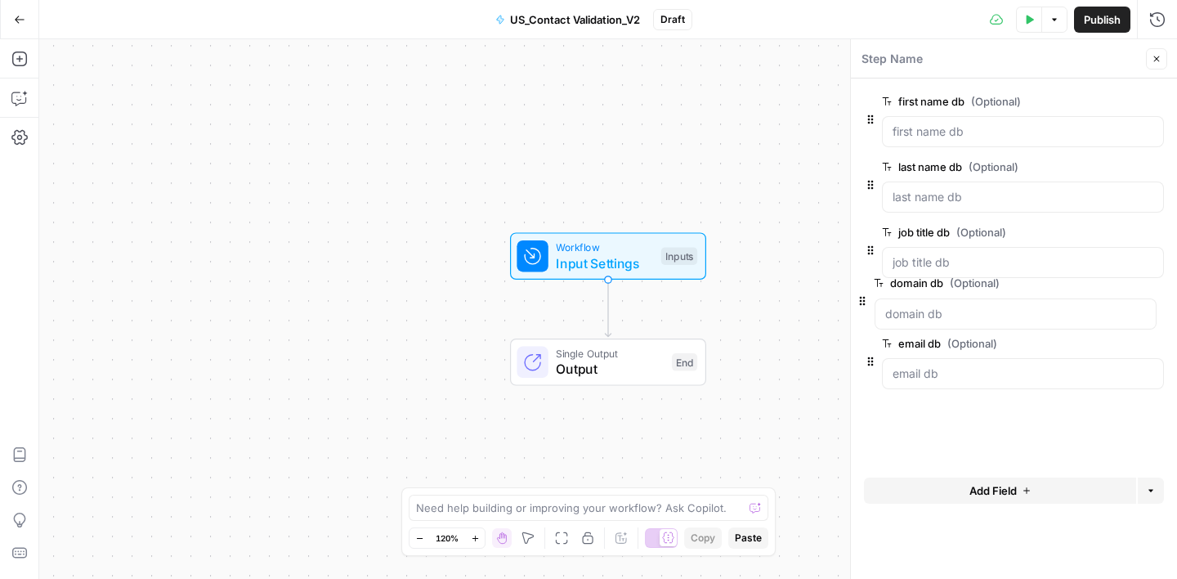
drag, startPoint x: 870, startPoint y: 383, endPoint x: 860, endPoint y: 286, distance: 97.0
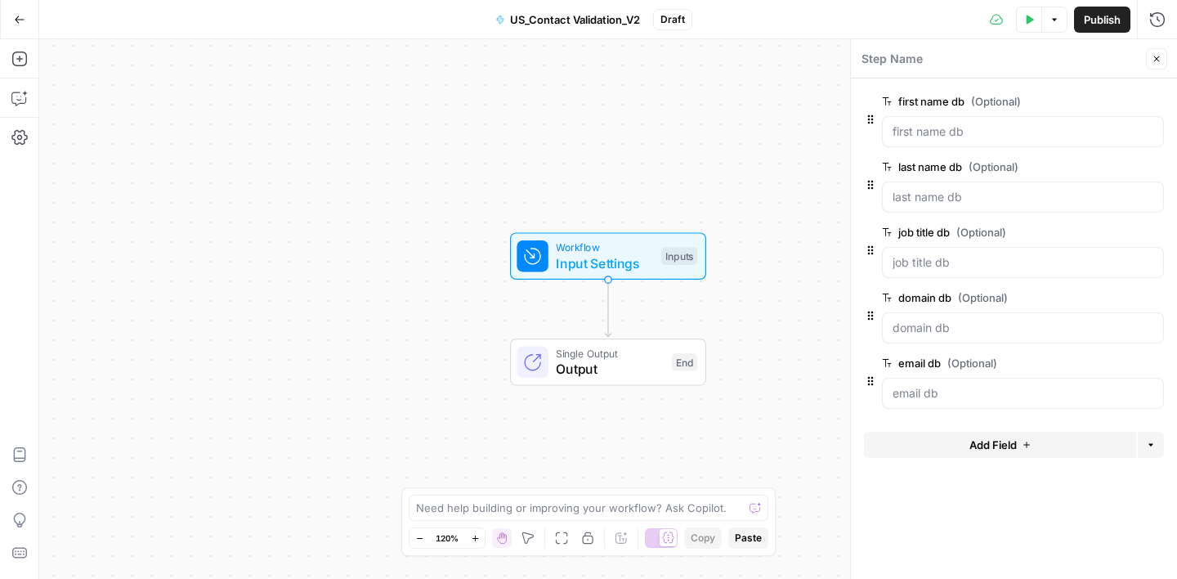
click at [1010, 442] on span "Add Field" at bounding box center [992, 444] width 47 height 16
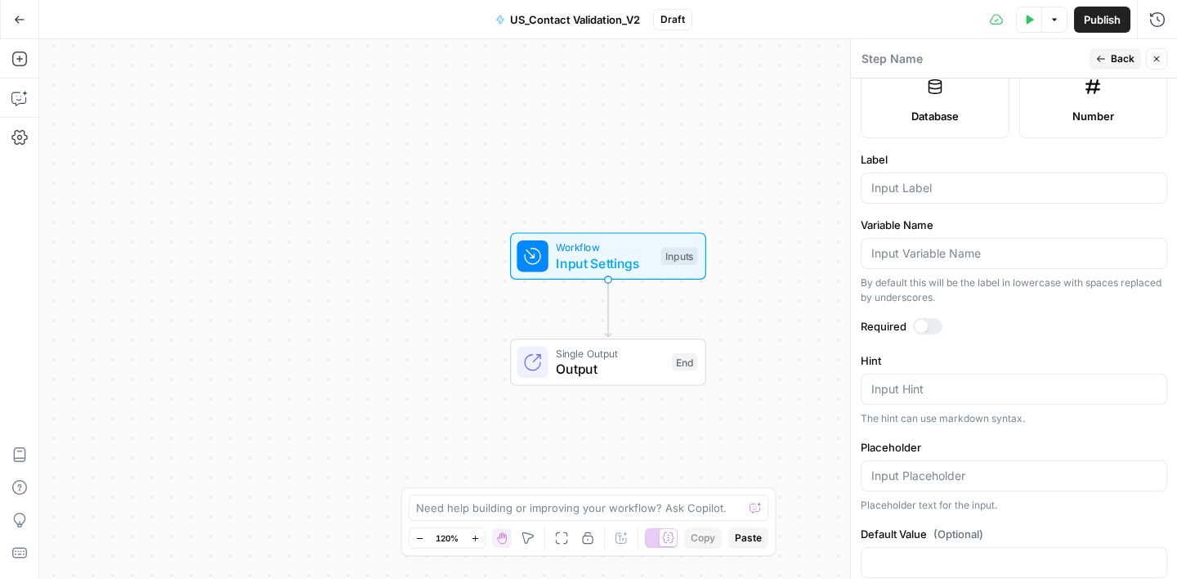
scroll to position [493, 0]
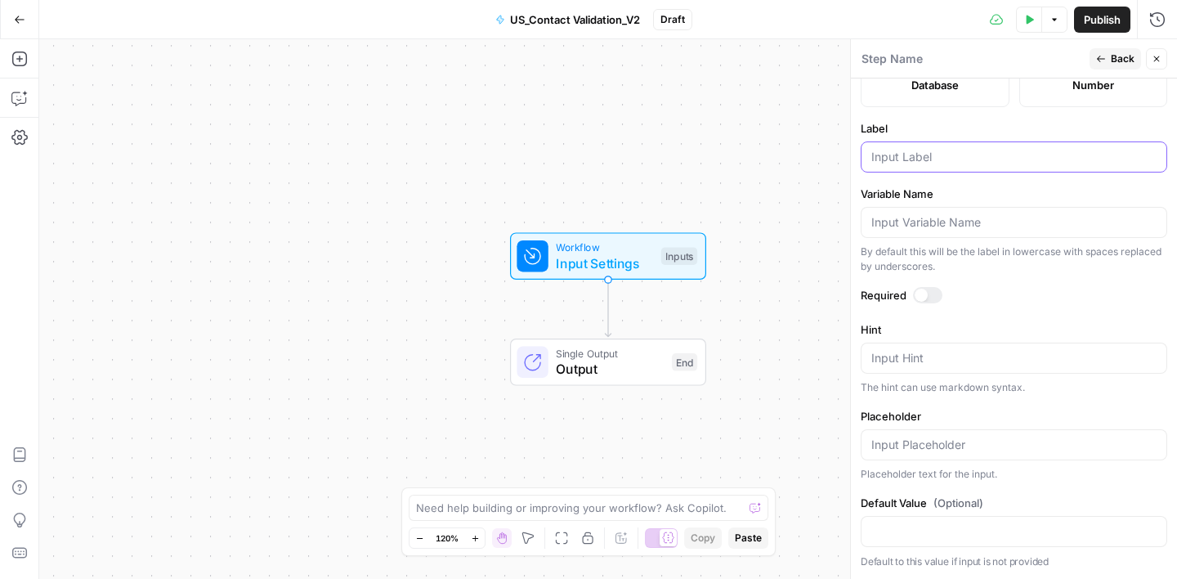
click at [900, 158] on input "Label" at bounding box center [1013, 157] width 285 height 16
type input "company name db"
click at [1118, 64] on span "Back" at bounding box center [1123, 58] width 24 height 15
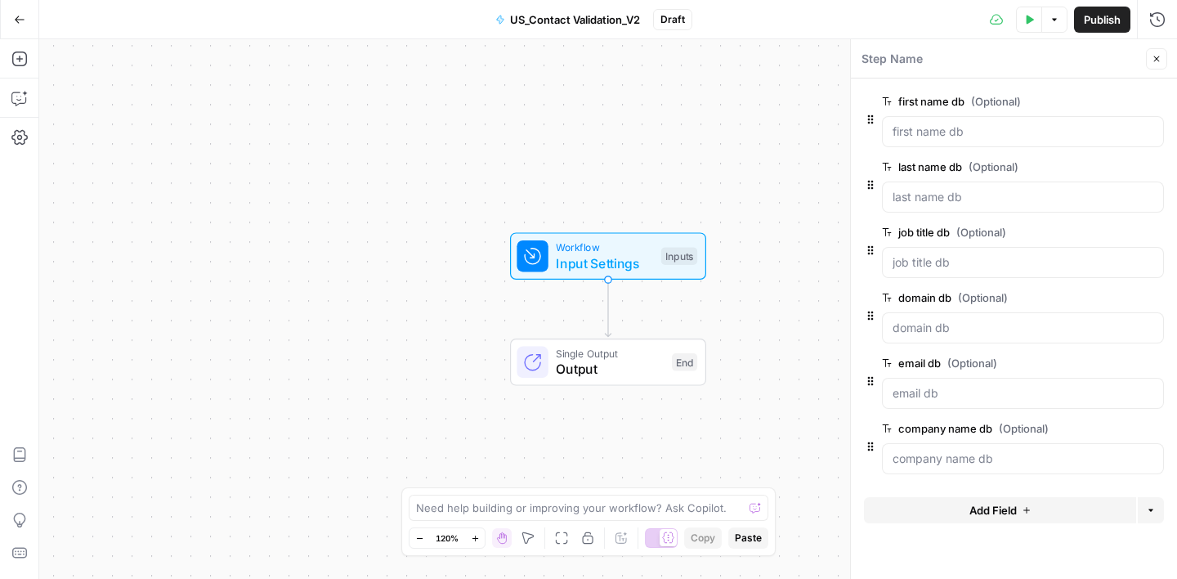
click at [1002, 508] on span "Add Field" at bounding box center [992, 510] width 47 height 16
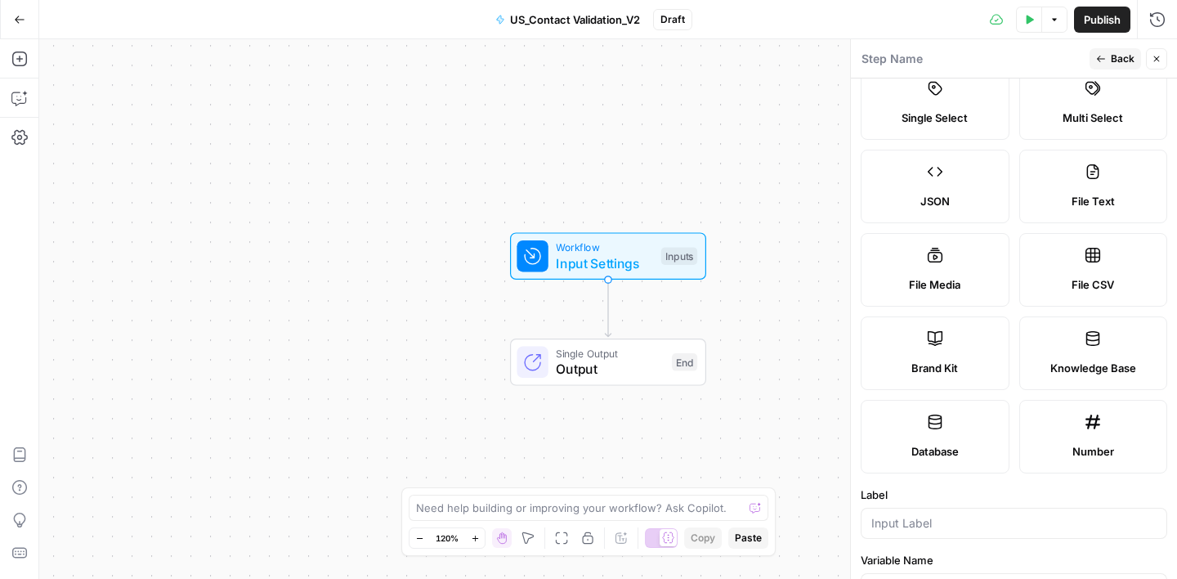
scroll to position [401, 0]
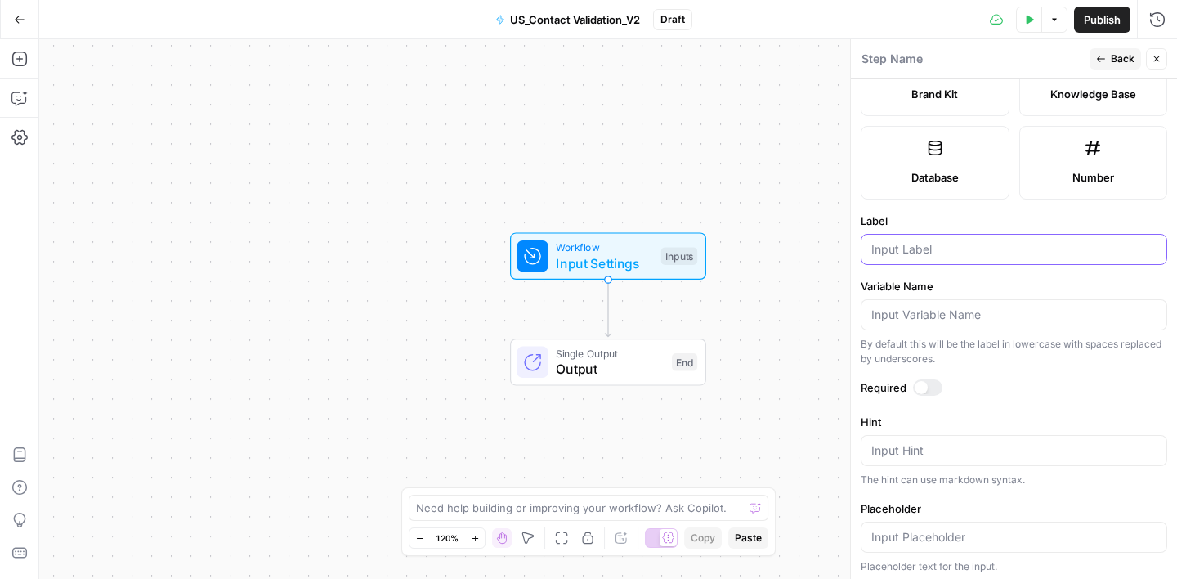
click at [911, 253] on input "Label" at bounding box center [1013, 249] width 285 height 16
type input "company type db"
click at [1103, 63] on icon "button" at bounding box center [1101, 59] width 10 height 10
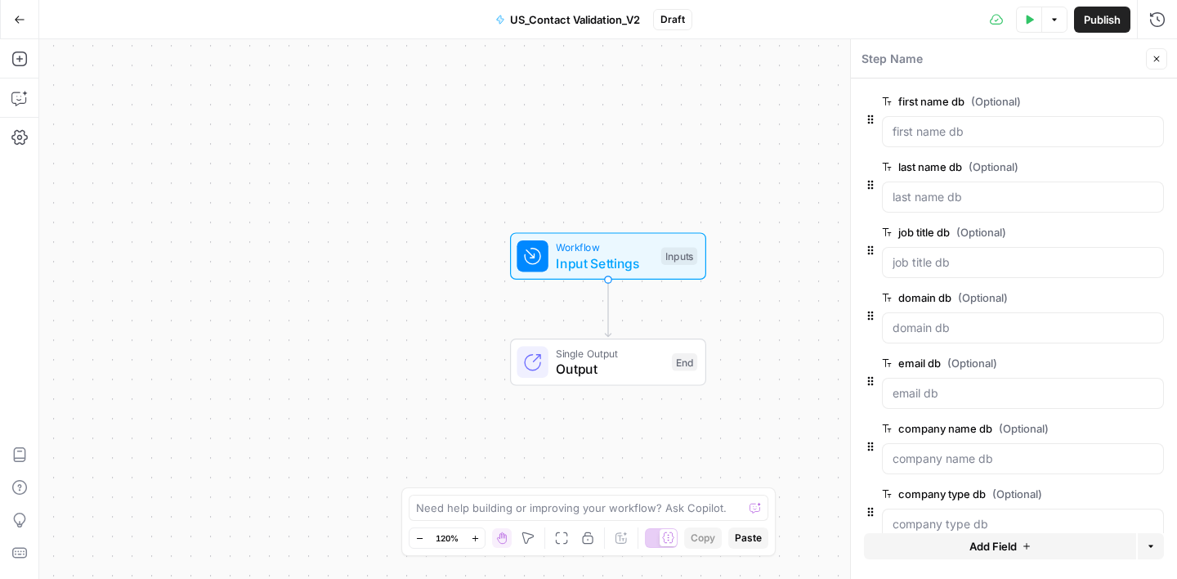
scroll to position [29, 0]
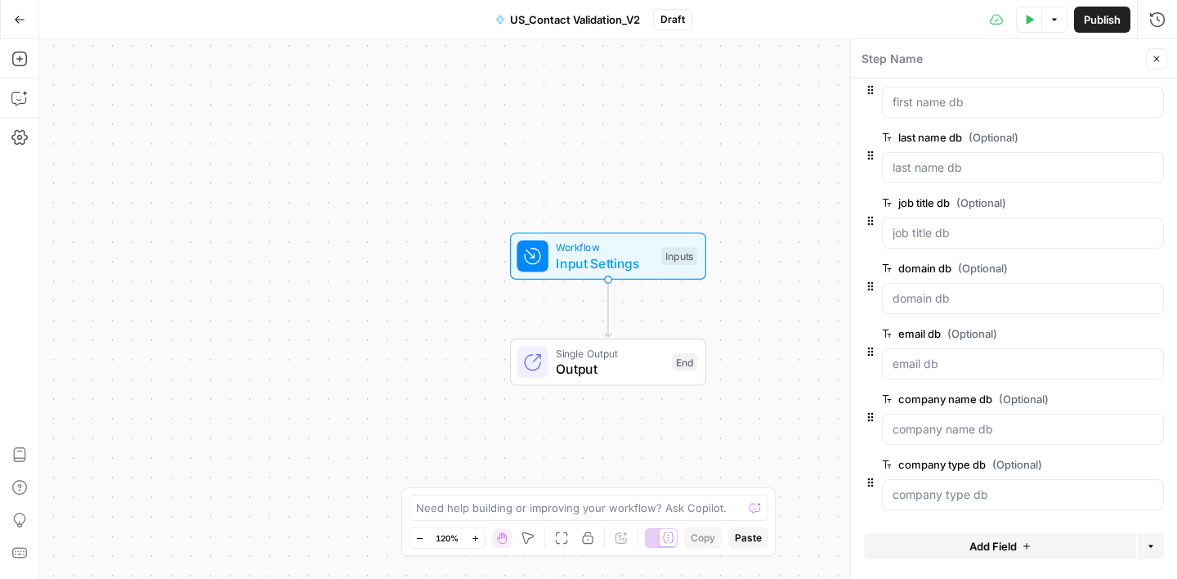
click at [1020, 548] on button "Add Field" at bounding box center [1000, 546] width 272 height 26
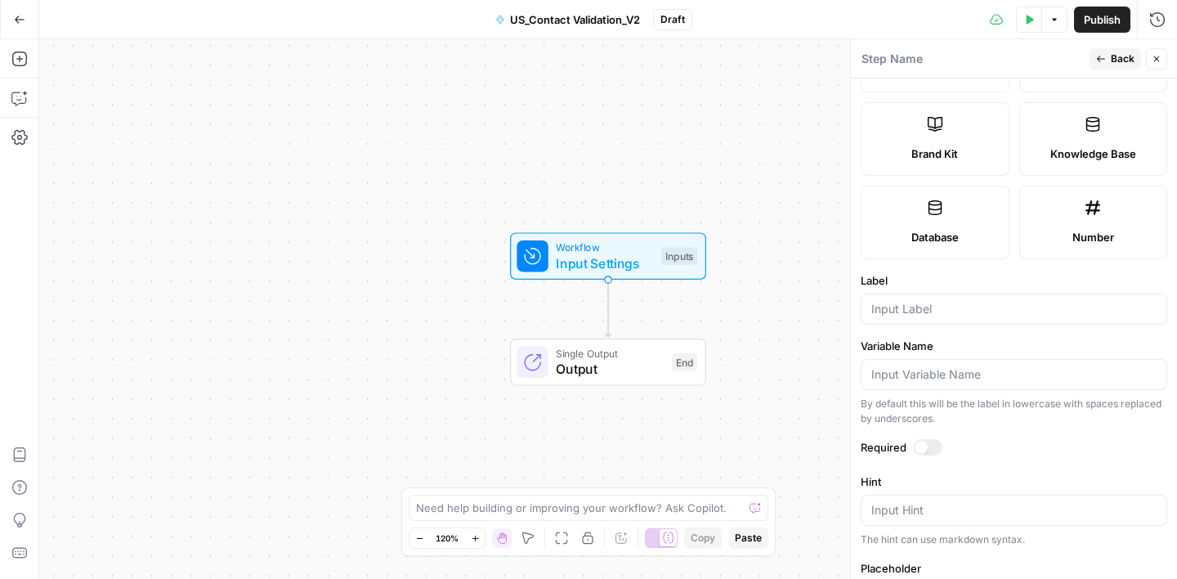
scroll to position [493, 0]
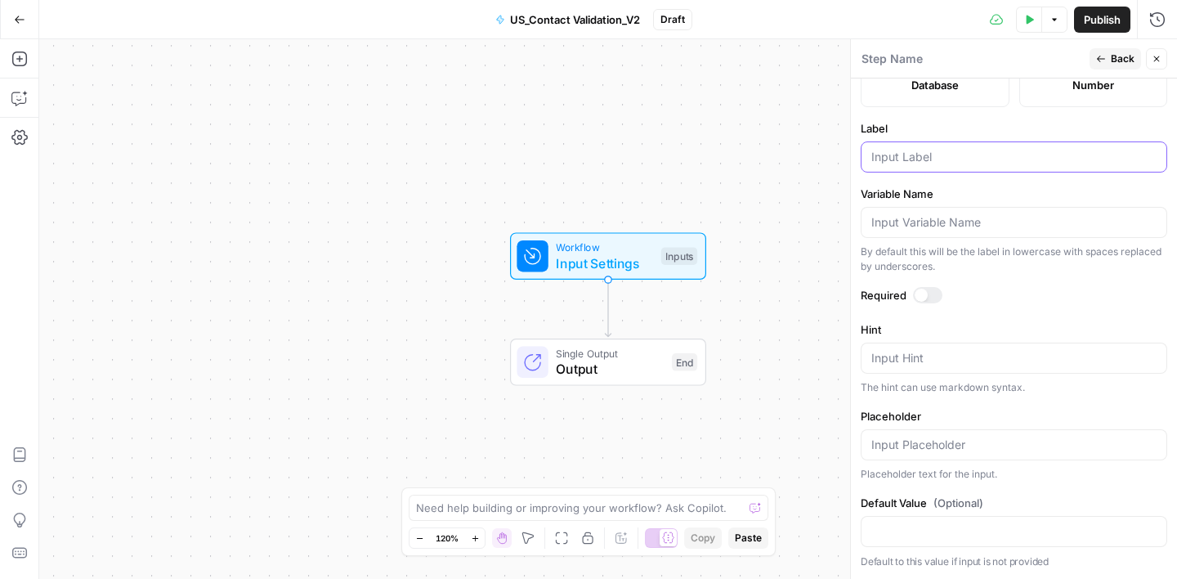
click at [918, 155] on input "Label" at bounding box center [1013, 157] width 285 height 16
type input "city db"
click at [1123, 64] on span "Back" at bounding box center [1123, 58] width 24 height 15
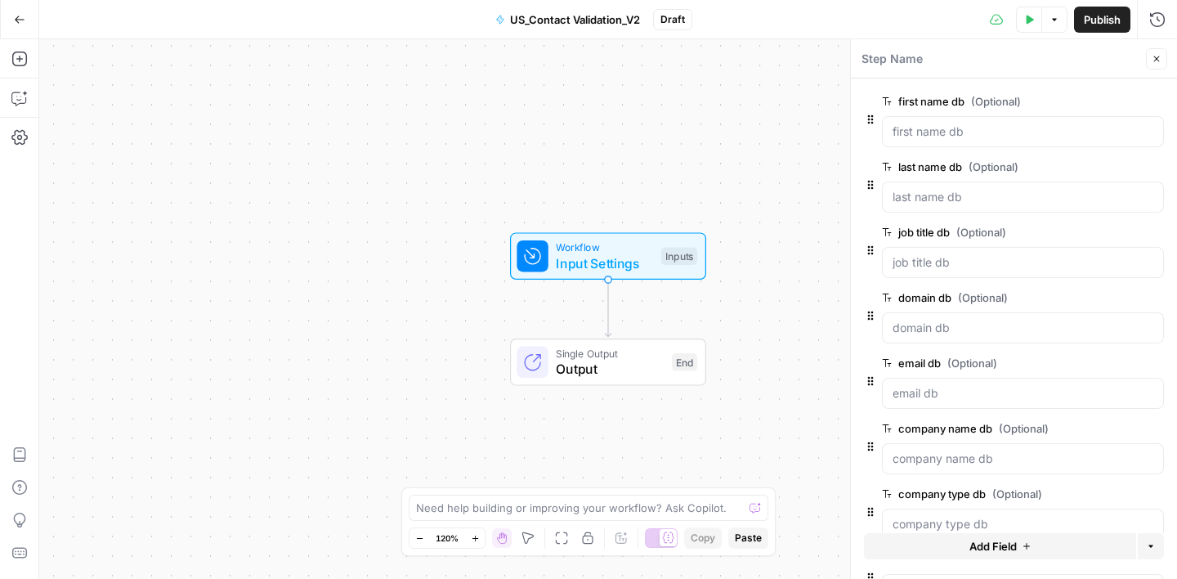
scroll to position [95, 0]
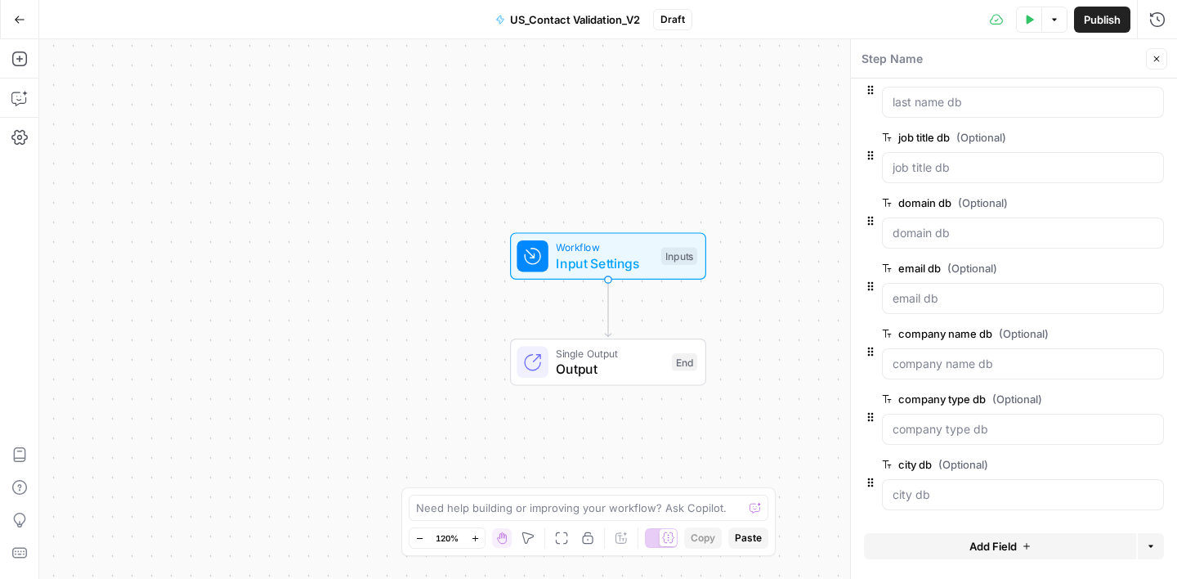
click at [1005, 536] on button "Add Field" at bounding box center [1000, 546] width 272 height 26
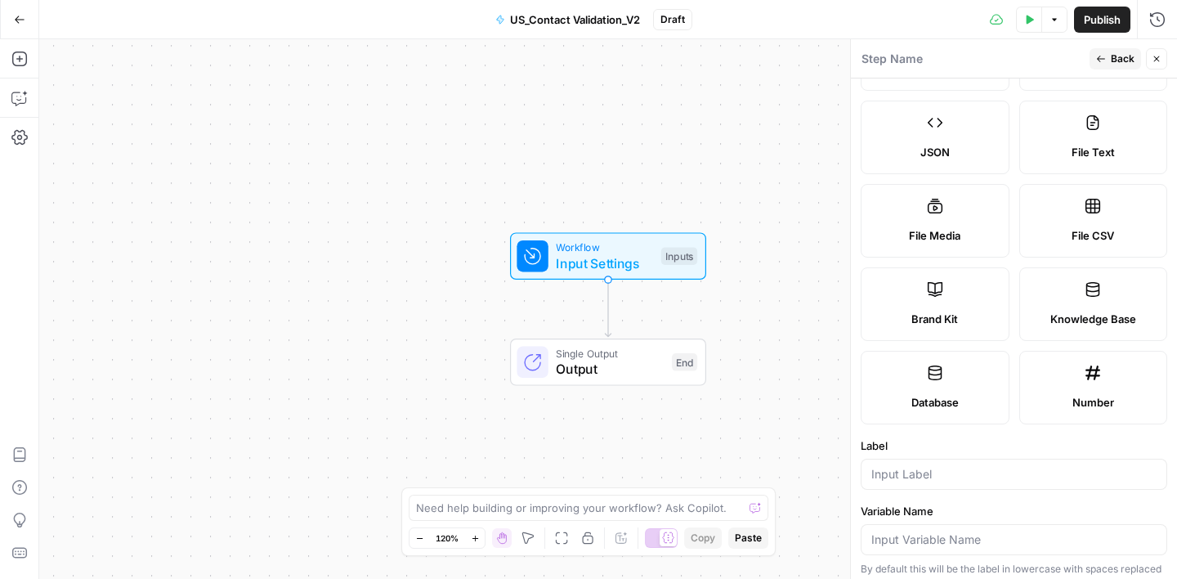
scroll to position [493, 0]
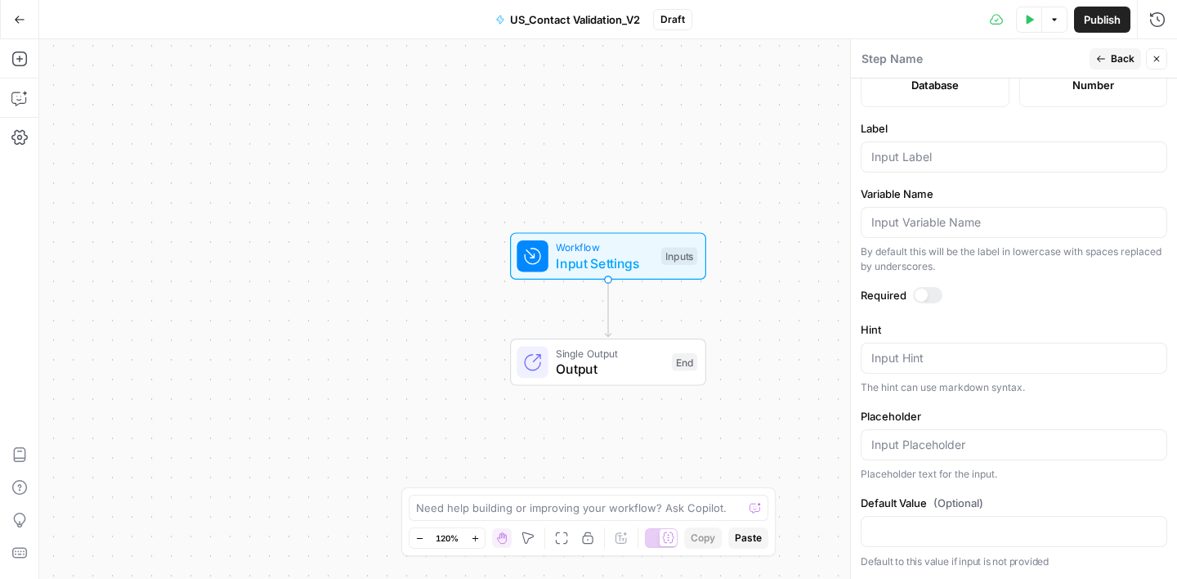
click at [911, 168] on div at bounding box center [1014, 156] width 307 height 31
type input "state db"
click at [1109, 62] on button "Back" at bounding box center [1115, 58] width 51 height 21
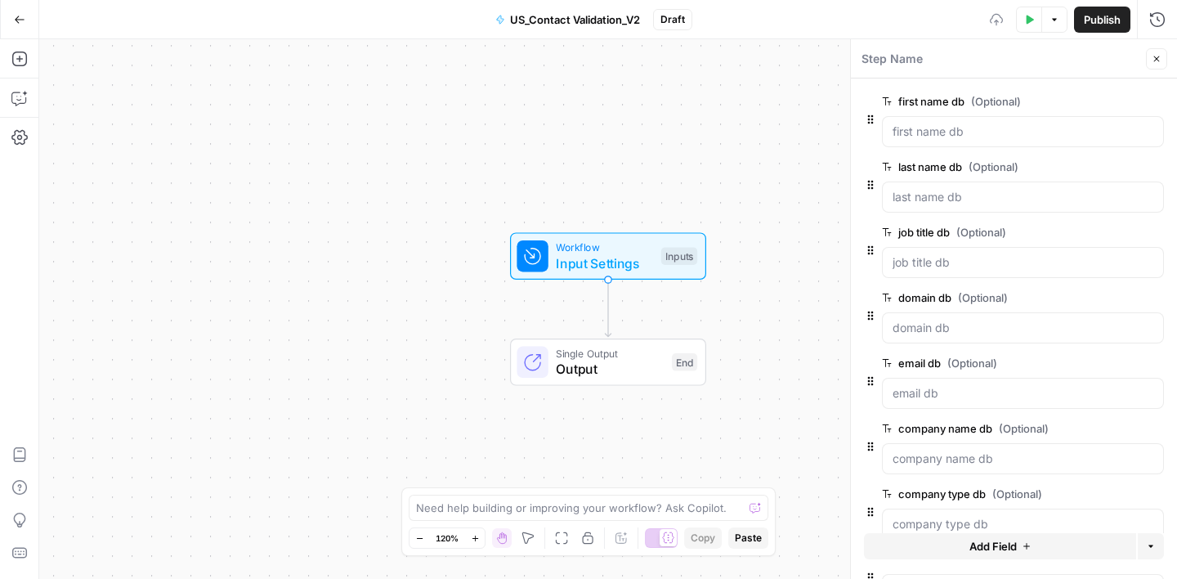
scroll to position [160, 0]
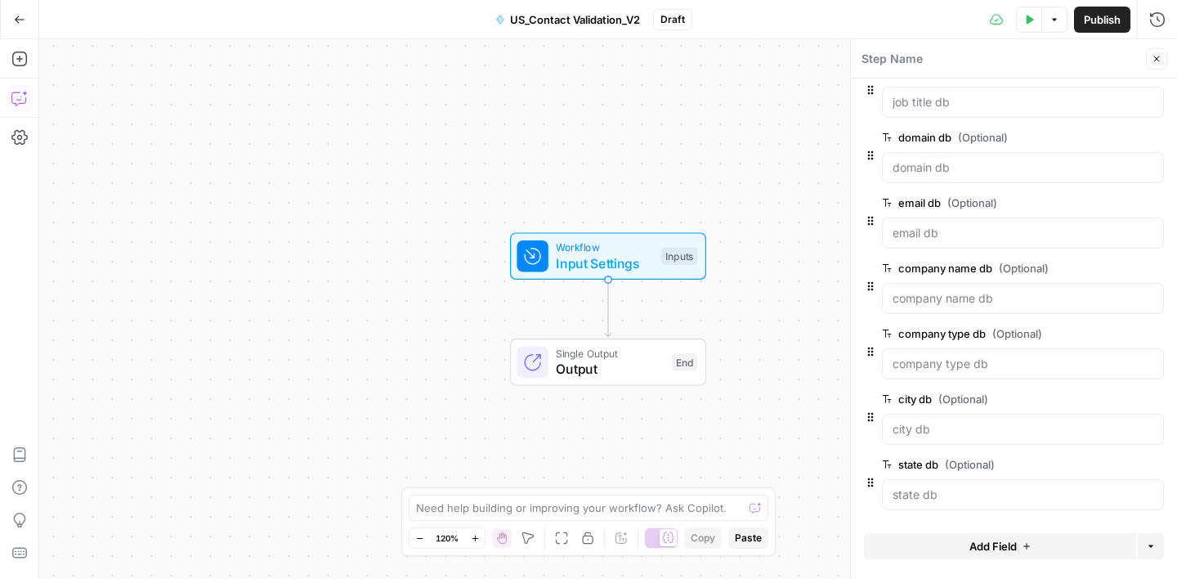
click at [19, 93] on icon "button" at bounding box center [19, 98] width 16 height 16
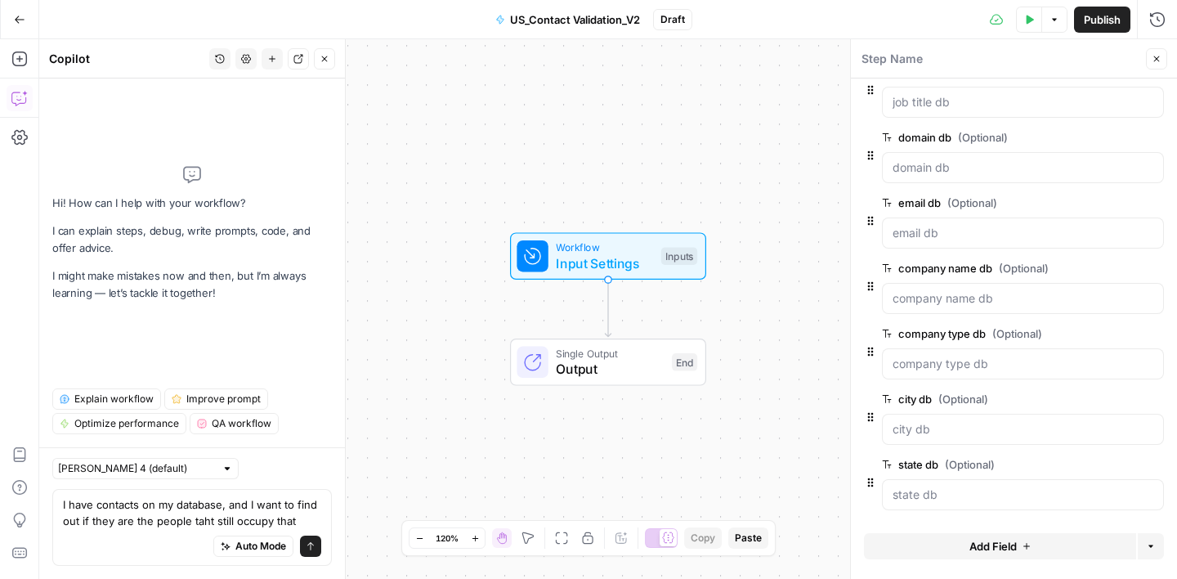
drag, startPoint x: 199, startPoint y: 524, endPoint x: 233, endPoint y: 524, distance: 34.3
click at [199, 524] on textarea "I have contacts on my database, and I want to find out if they are the people t…" at bounding box center [192, 512] width 258 height 33
click at [69, 506] on textarea "I have contacts on my database, and I want to find out if they are the people t…" at bounding box center [192, 512] width 258 height 33
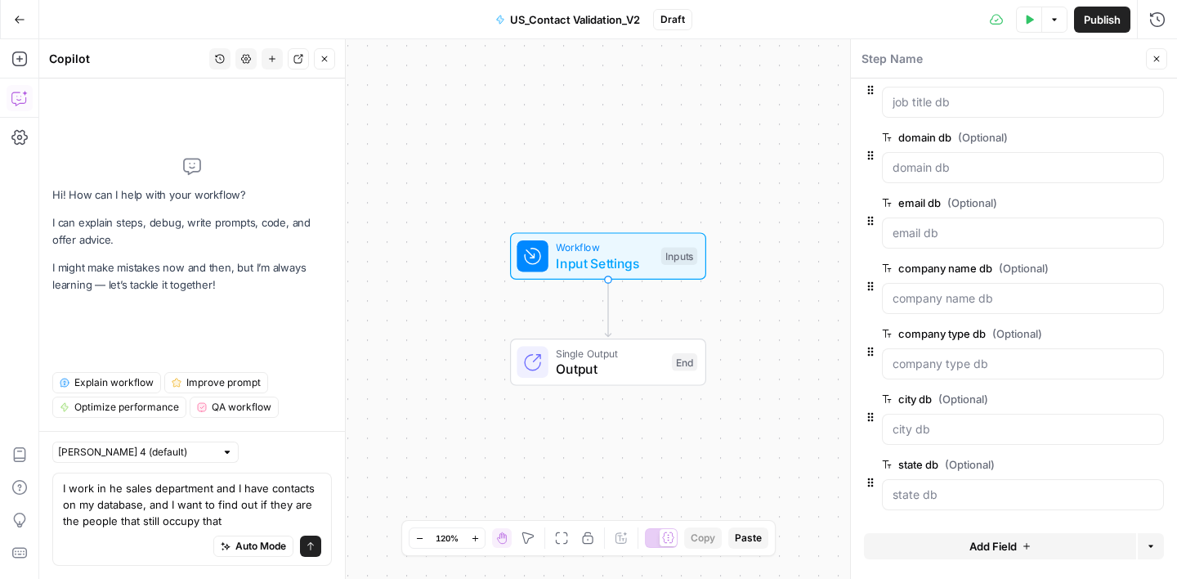
click at [248, 521] on textarea "I work in he sales department and I have contacts on my database, and I want to…" at bounding box center [192, 504] width 258 height 49
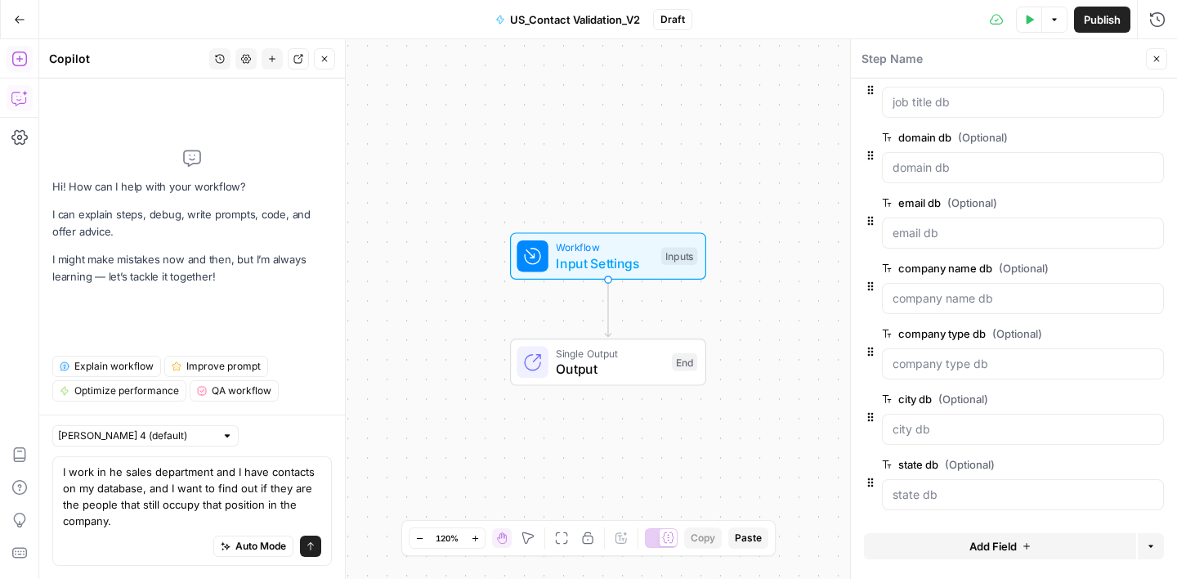
type textarea "I work in he sales department and I have contacts on my database, and I want to…"
click at [20, 63] on icon "button" at bounding box center [19, 59] width 16 height 16
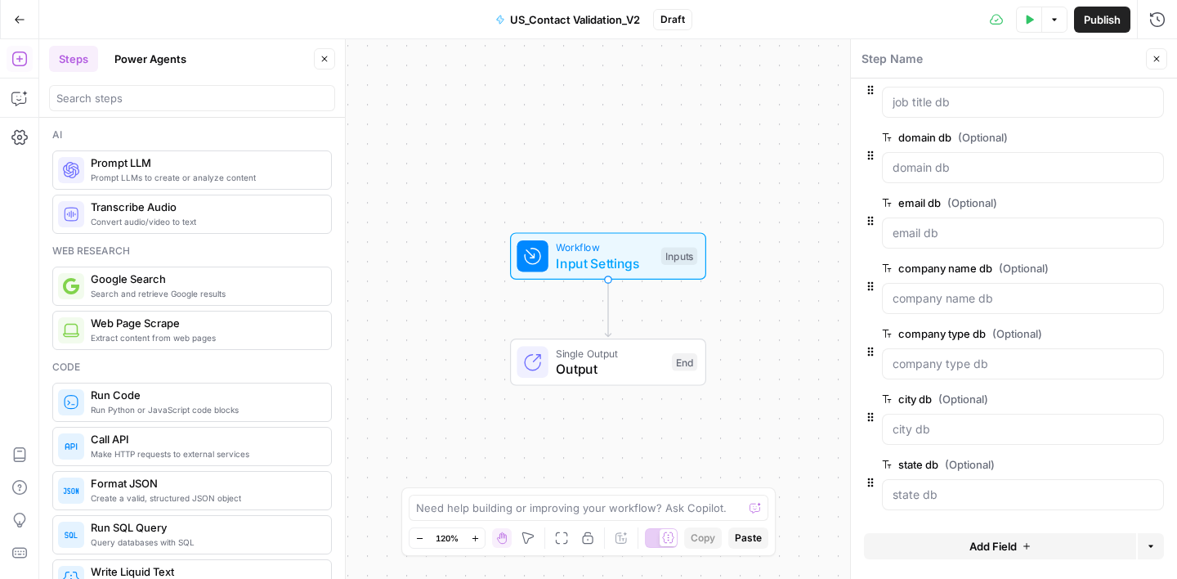
scroll to position [5, 0]
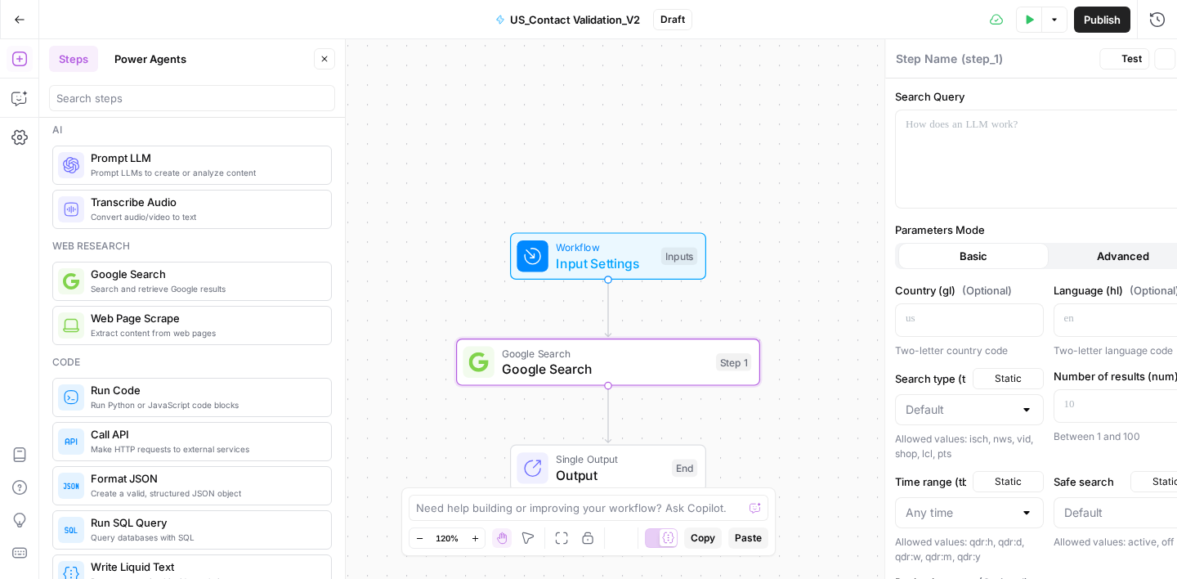
type textarea "Google Search"
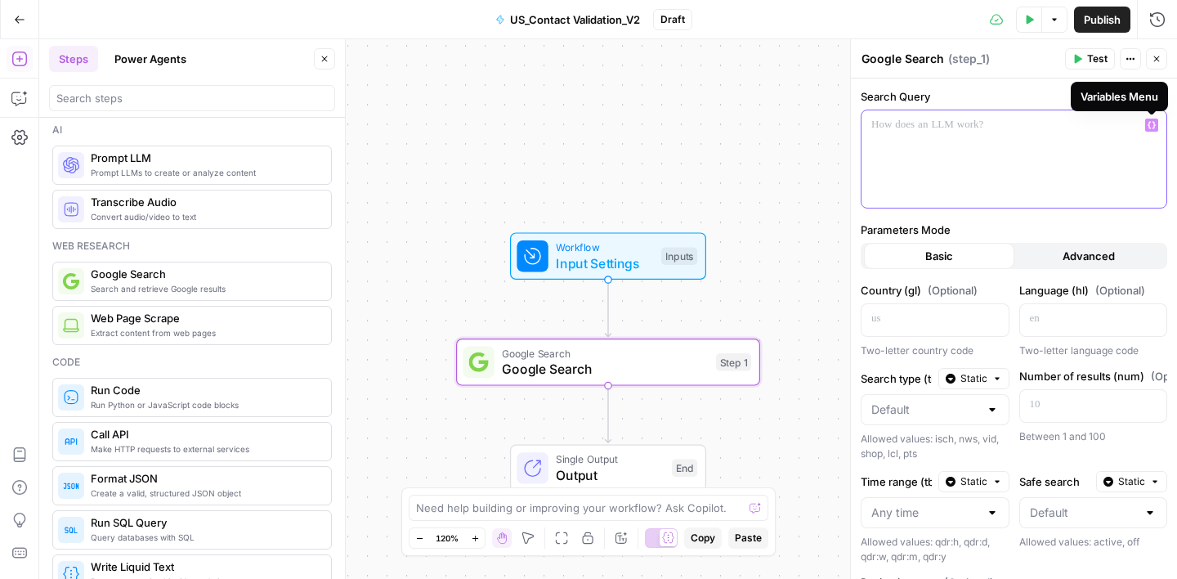
click at [1156, 128] on button "Variables Menu" at bounding box center [1151, 125] width 13 height 13
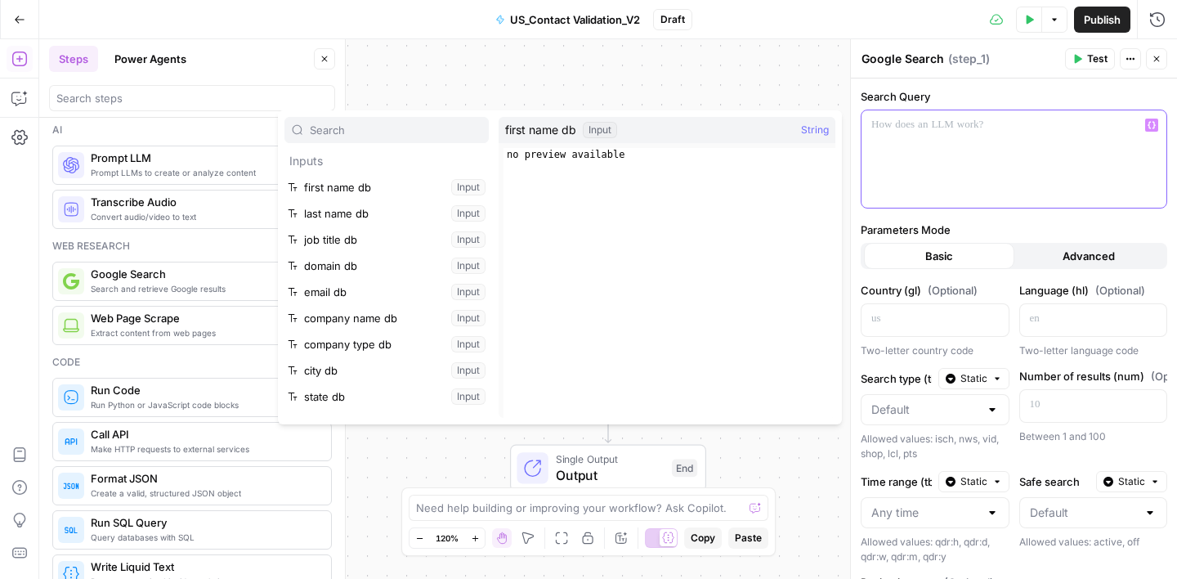
click at [1019, 128] on p at bounding box center [1013, 125] width 285 height 16
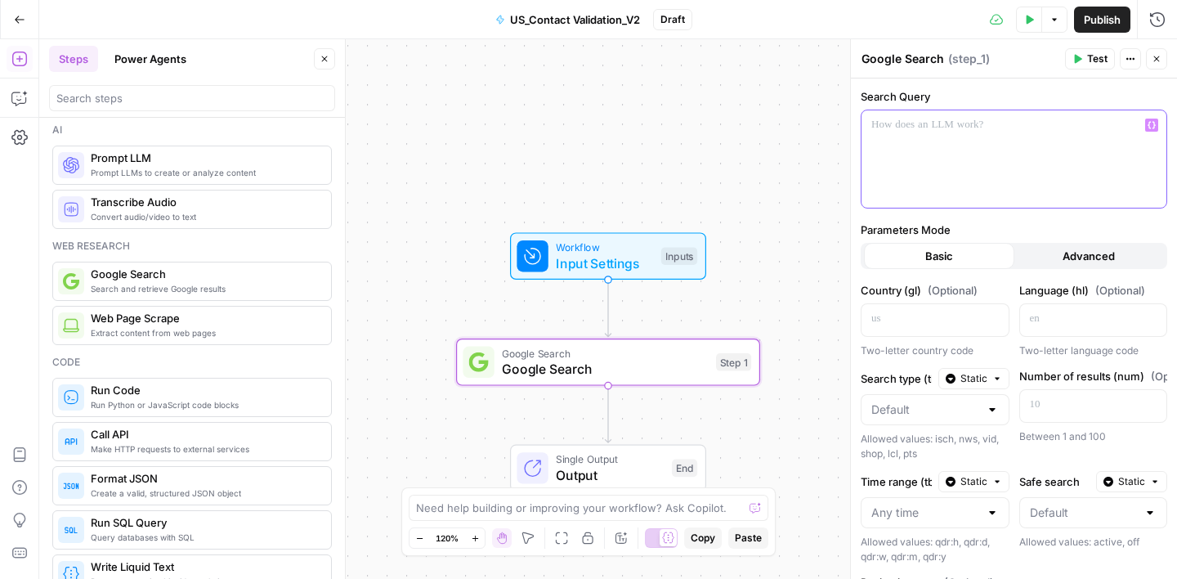
click at [1154, 124] on icon "button" at bounding box center [1152, 125] width 8 height 7
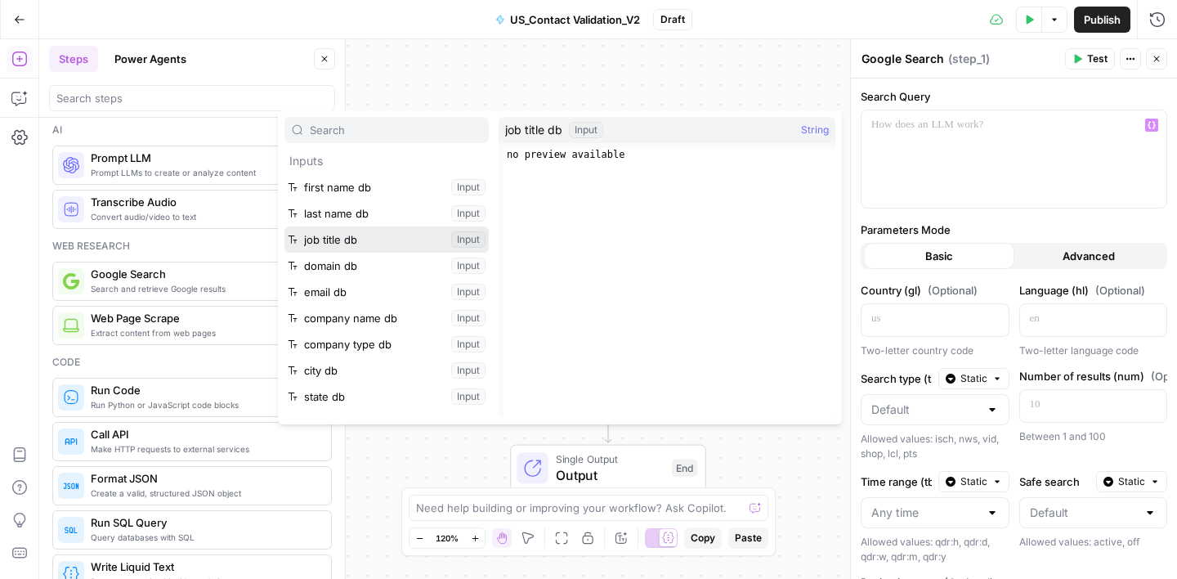
click at [390, 244] on button "Select variable job title db" at bounding box center [386, 239] width 204 height 26
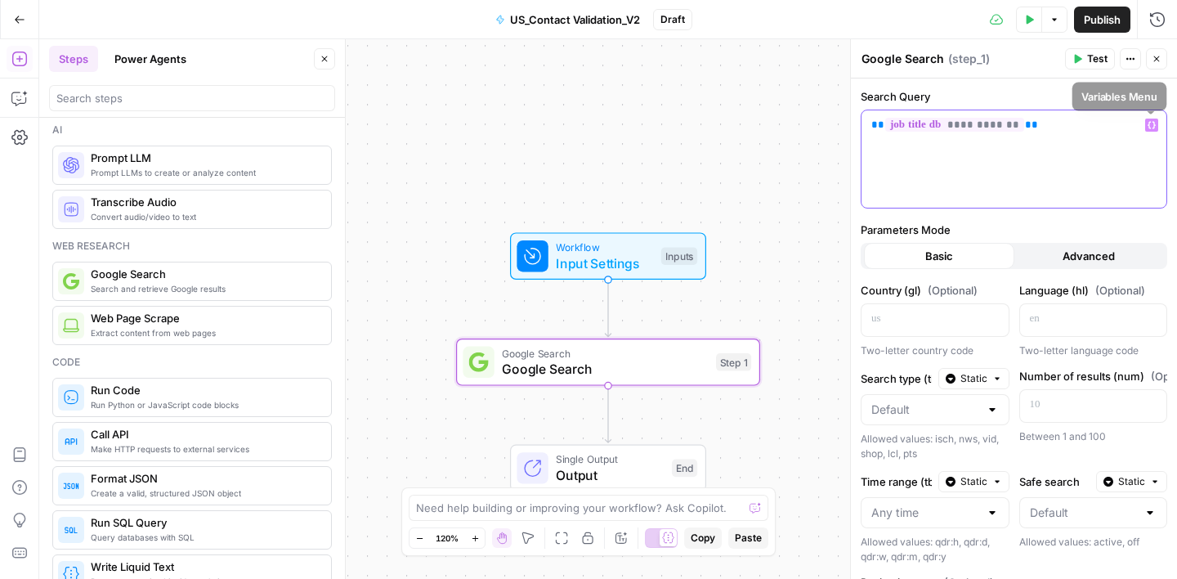
click at [1155, 125] on span "Variables Menu" at bounding box center [1155, 125] width 1 height 1
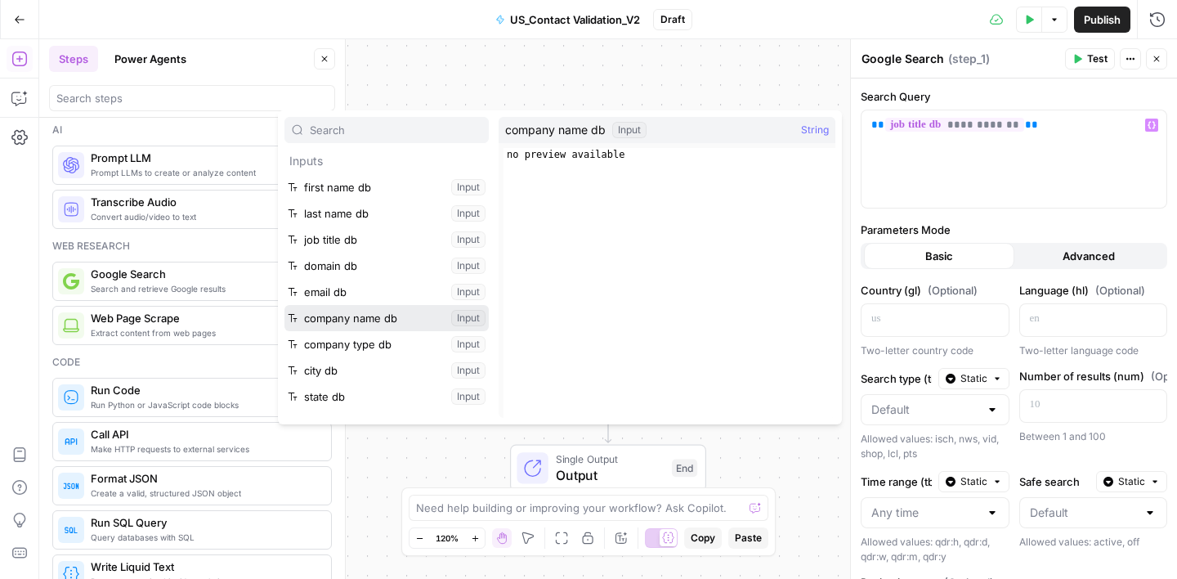
click at [399, 322] on button "Select variable company name db" at bounding box center [386, 318] width 204 height 26
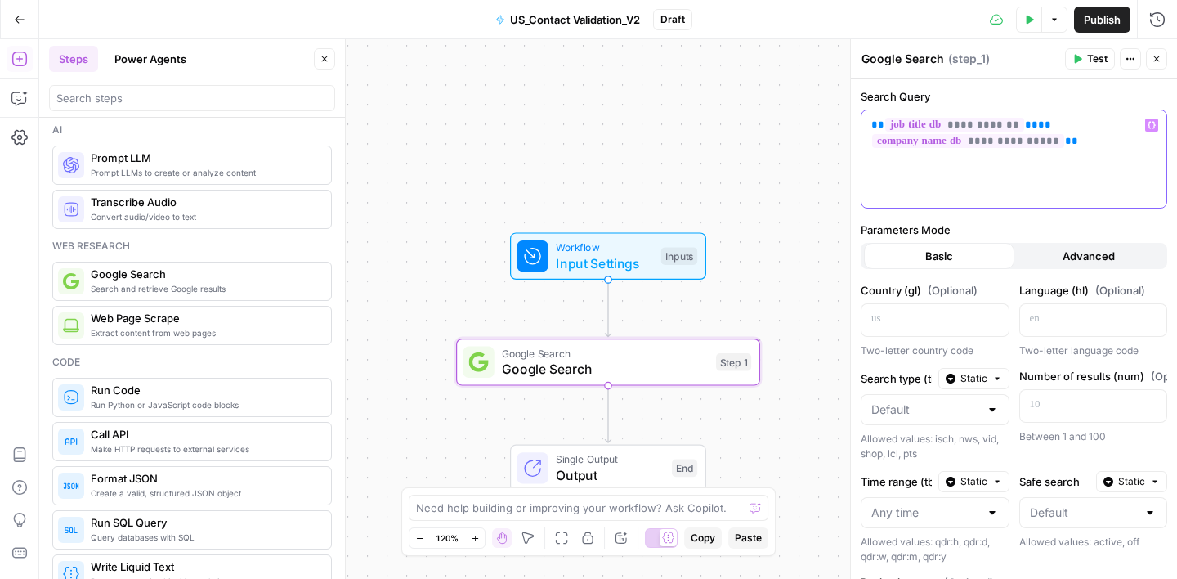
click at [1152, 127] on icon "button" at bounding box center [1152, 125] width 8 height 8
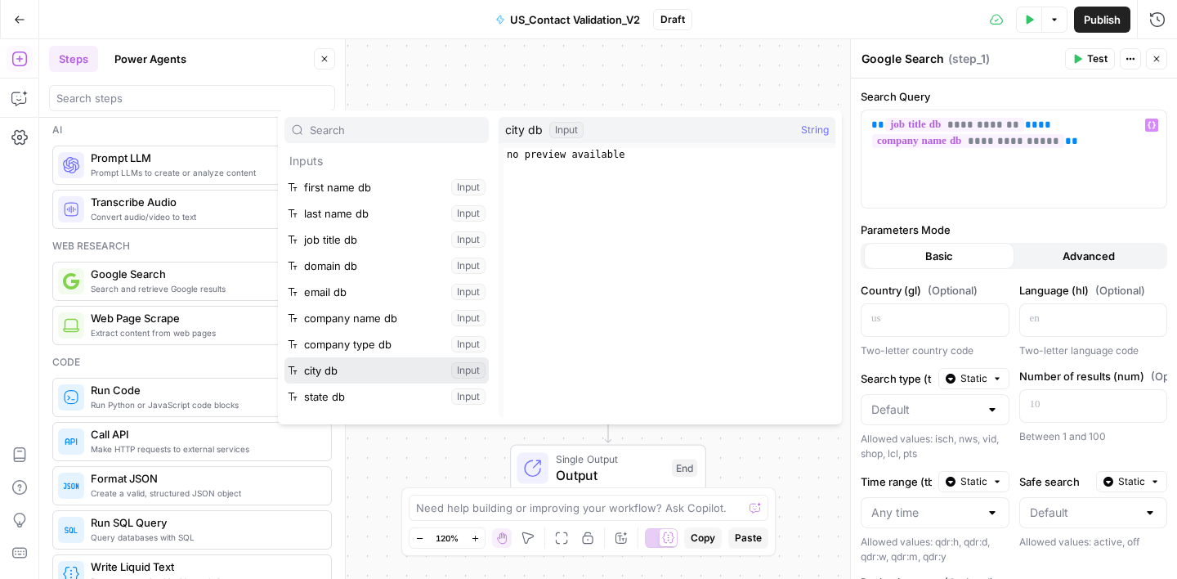
click at [333, 373] on button "Select variable city db" at bounding box center [386, 370] width 204 height 26
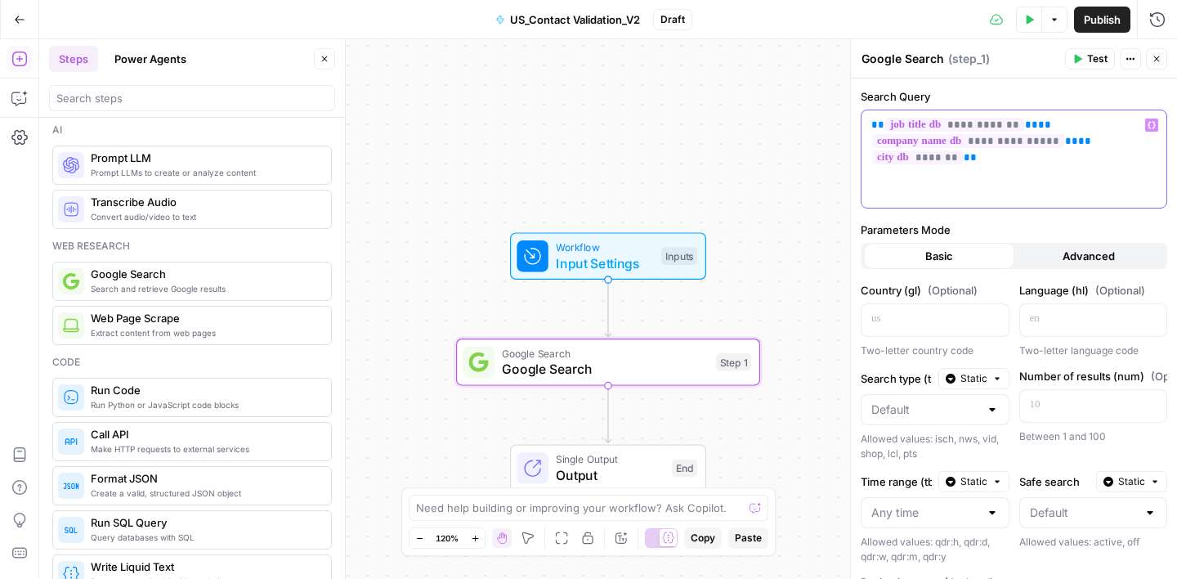
click at [1152, 126] on icon "button" at bounding box center [1152, 125] width 8 height 8
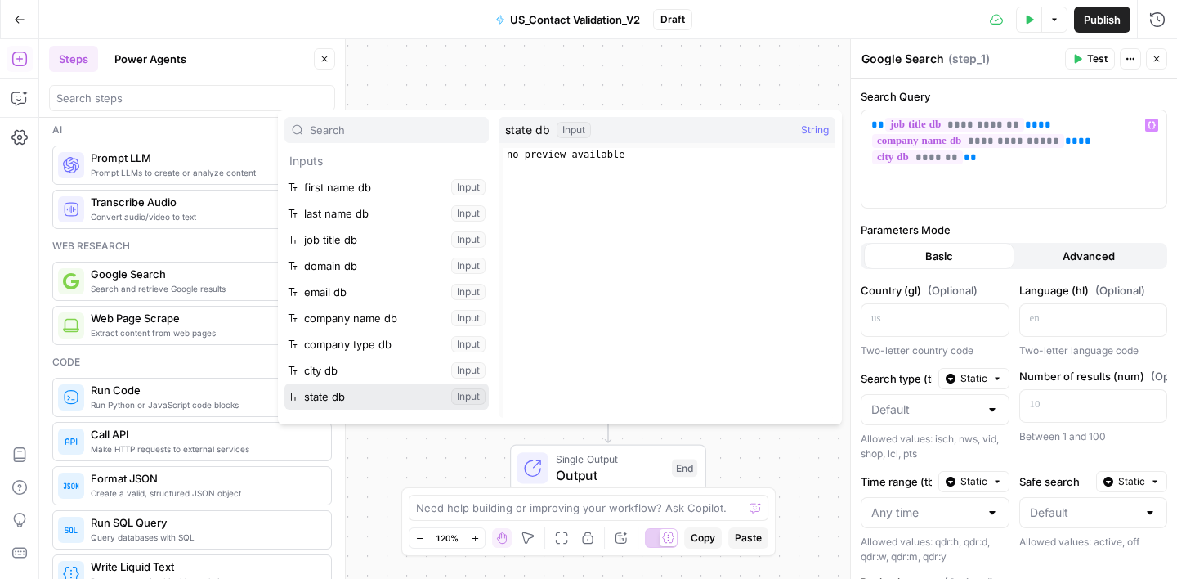
click at [376, 401] on button "Select variable state db" at bounding box center [386, 396] width 204 height 26
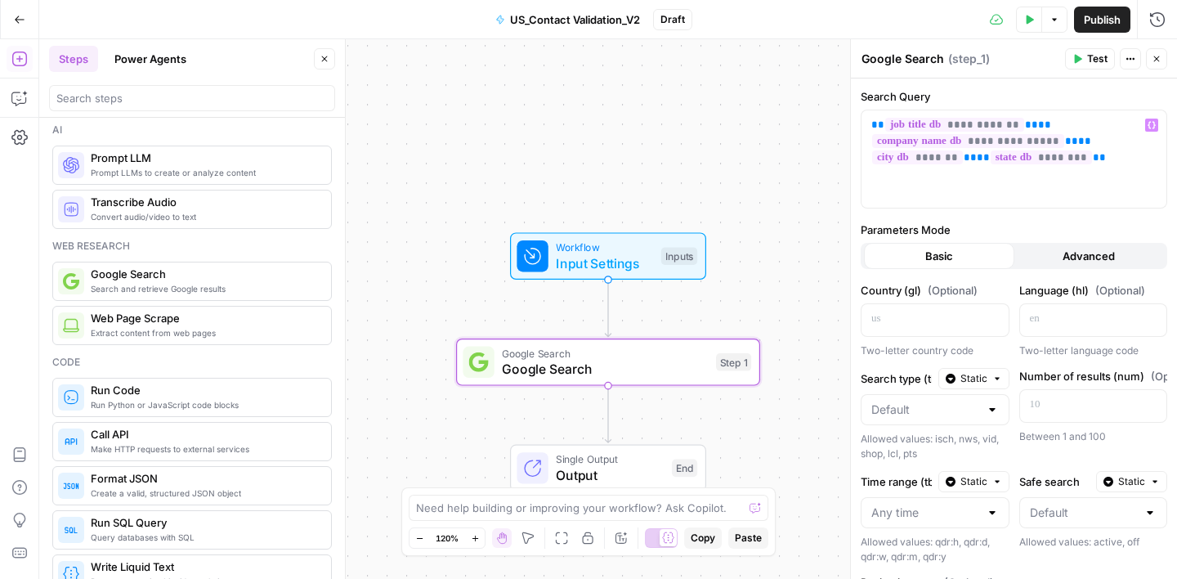
click at [718, 150] on div "Workflow Input Settings Inputs Google Search Google Search Step 1 Single Output…" at bounding box center [608, 308] width 1138 height 539
click at [11, 83] on div "Add Steps Copilot Settings AirOps Academy Help Give Feedback Shortcuts" at bounding box center [19, 308] width 39 height 539
click at [16, 96] on icon "button" at bounding box center [19, 98] width 16 height 16
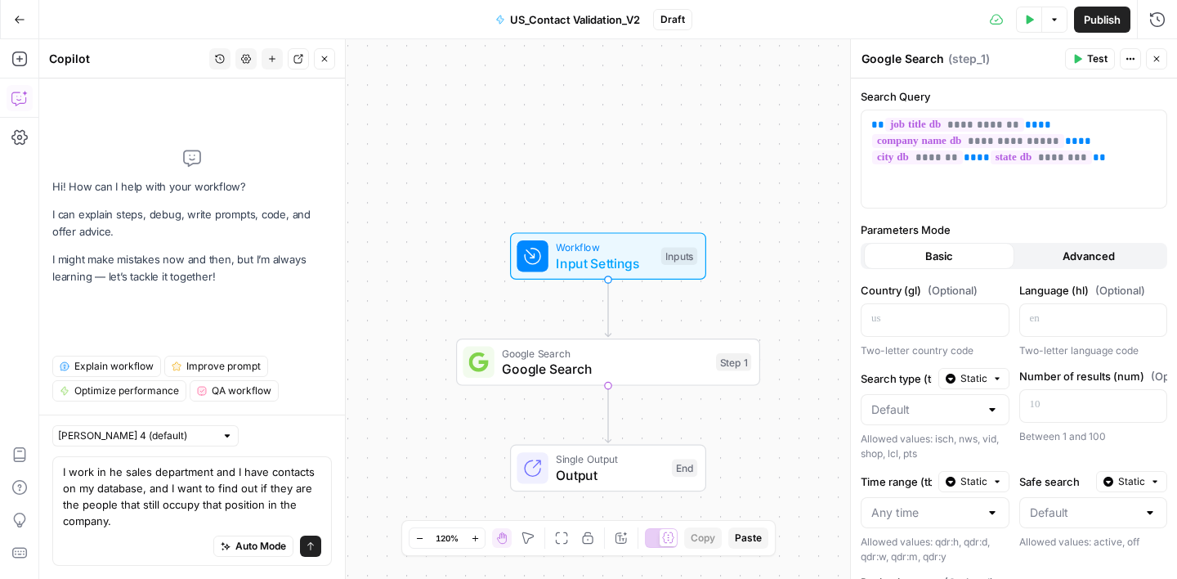
click at [117, 523] on textarea "I work in he sales department and I have contacts on my database, and I want to…" at bounding box center [192, 495] width 258 height 65
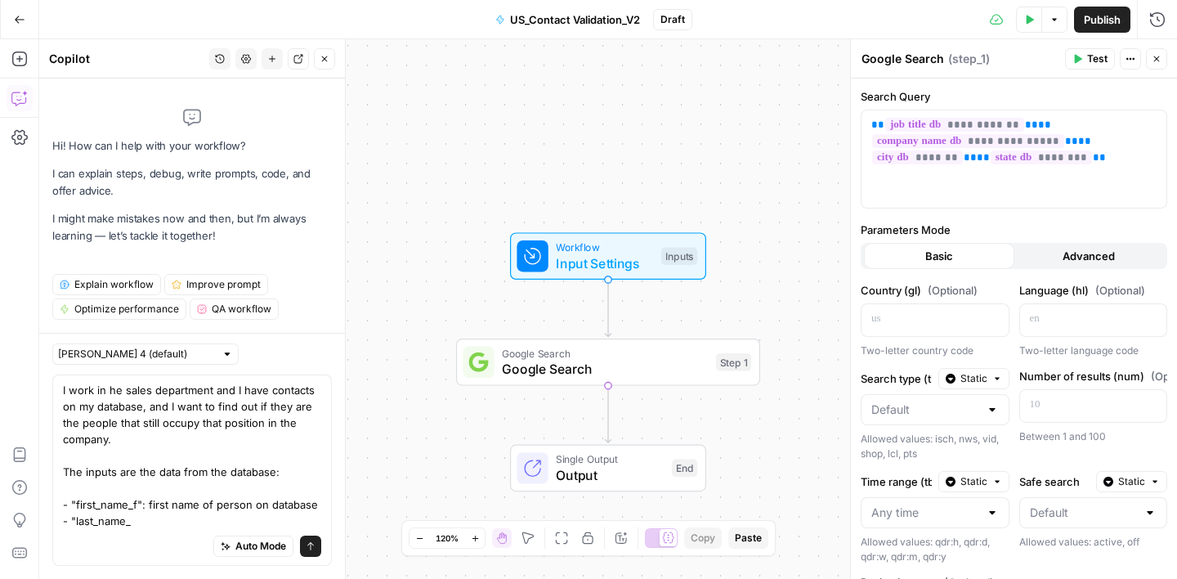
click at [139, 503] on textarea "I work in he sales department and I have contacts on my database, and I want to…" at bounding box center [192, 455] width 258 height 147
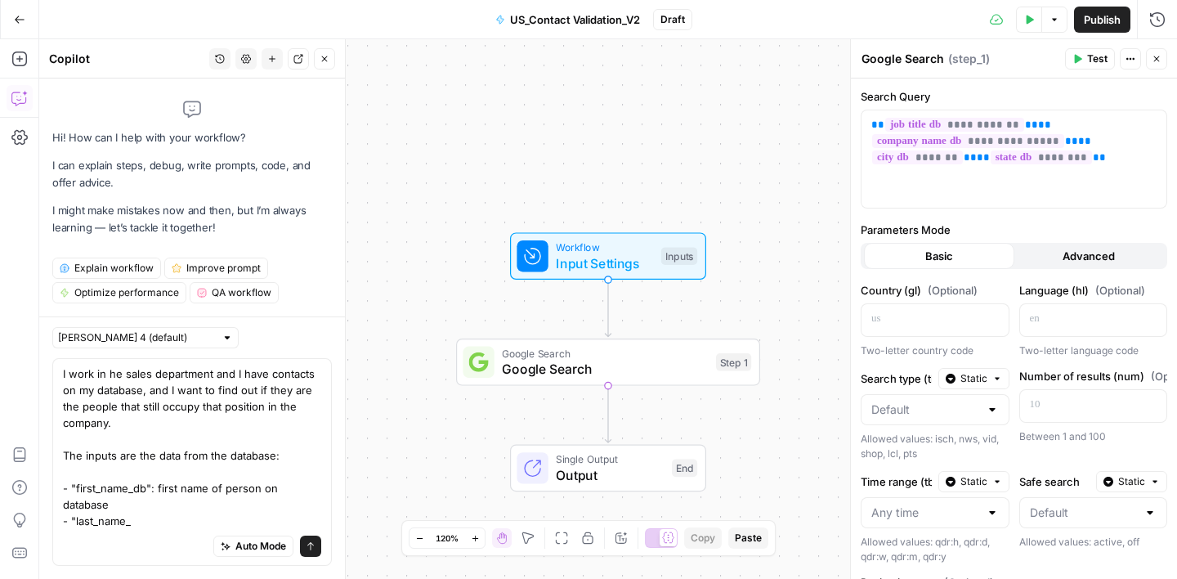
click at [140, 523] on textarea "I work in he sales department and I have contacts on my database, and I want to…" at bounding box center [192, 446] width 258 height 163
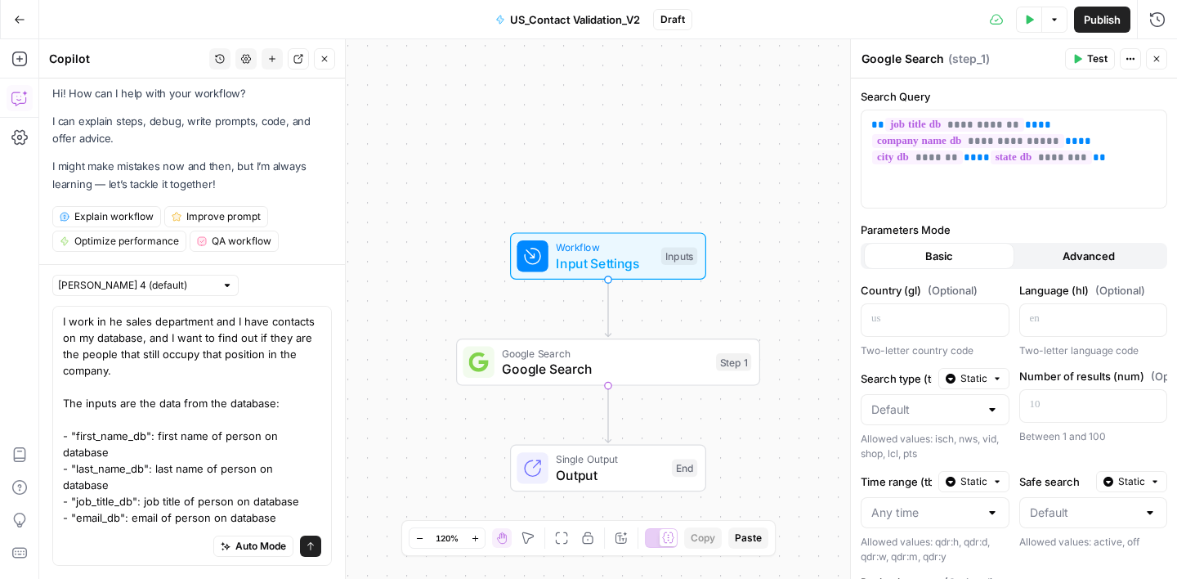
scroll to position [13, 0]
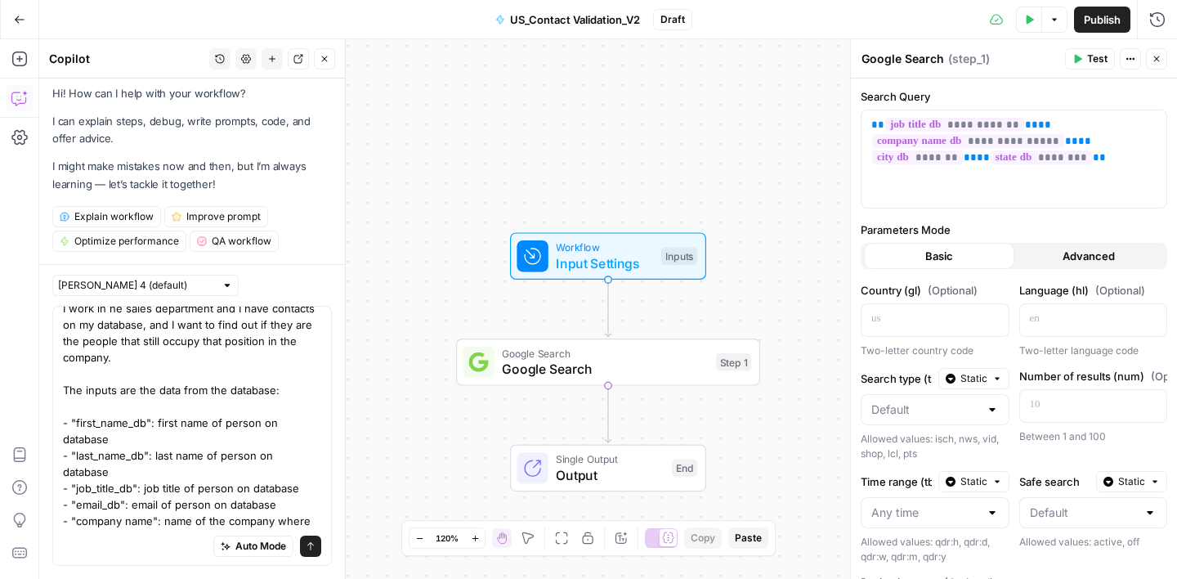
click at [169, 476] on textarea "I work in he sales department and I have contacts on my database, and I want to…" at bounding box center [192, 422] width 258 height 245
click at [169, 475] on textarea "I work in he sales department and I have contacts on my database, and I want to…" at bounding box center [192, 422] width 258 height 245
click at [146, 519] on textarea "I work in he sales department and I have contacts on my database, and I want to…" at bounding box center [192, 422] width 258 height 245
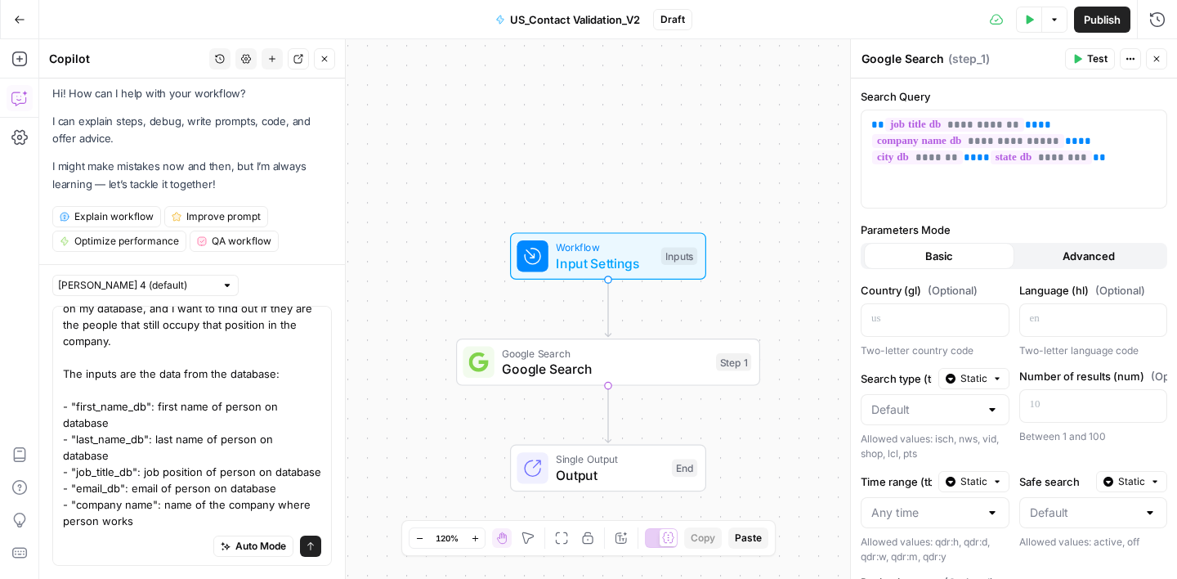
click at [125, 490] on textarea "I work in he sales department and I have contacts on my database, and I want to…" at bounding box center [192, 415] width 258 height 262
click at [154, 489] on textarea "I work in he sales department and I have contacts on my database, and I want to…" at bounding box center [192, 415] width 258 height 262
click at [101, 523] on textarea "I work in he sales department and I have contacts on my database, and I want to…" at bounding box center [192, 415] width 258 height 262
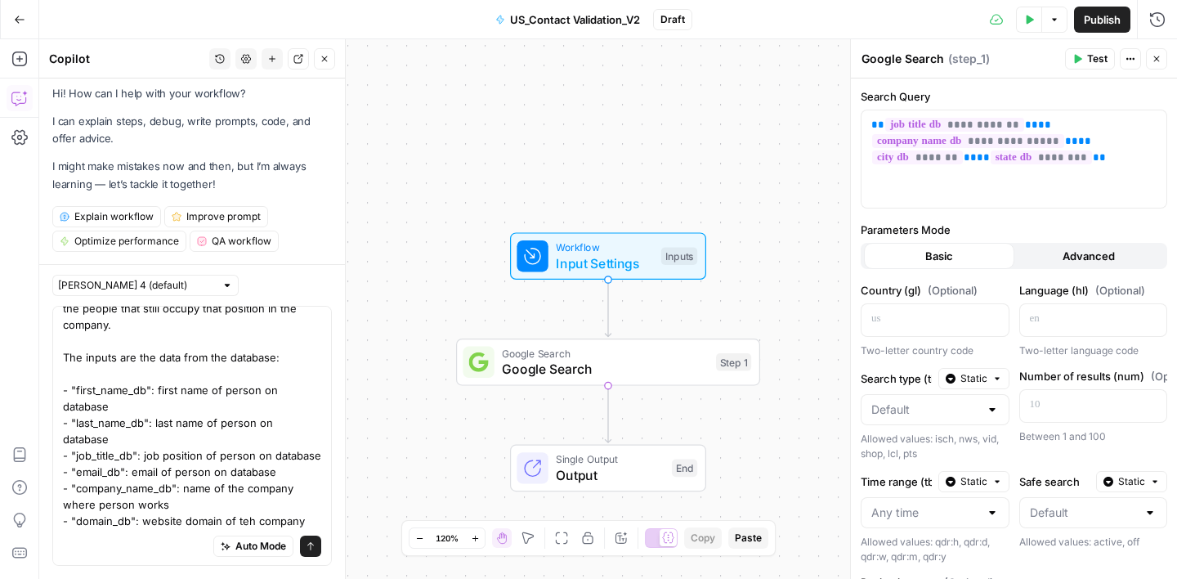
drag, startPoint x: 246, startPoint y: 506, endPoint x: 306, endPoint y: 503, distance: 59.8
click at [246, 506] on textarea "I work in he sales department and I have contacts on my database, and I want to…" at bounding box center [192, 406] width 258 height 278
drag, startPoint x: 189, startPoint y: 521, endPoint x: 215, endPoint y: 521, distance: 26.2
click at [189, 521] on textarea "I work in he sales department and I have contacts on my database, and I want to…" at bounding box center [192, 406] width 258 height 278
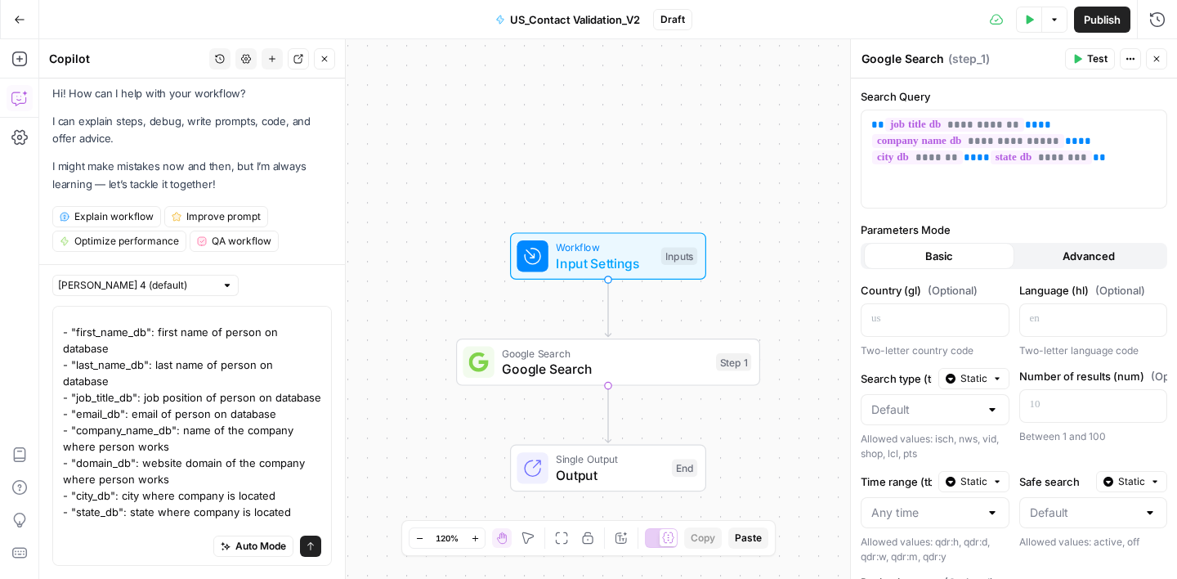
scroll to position [0, 0]
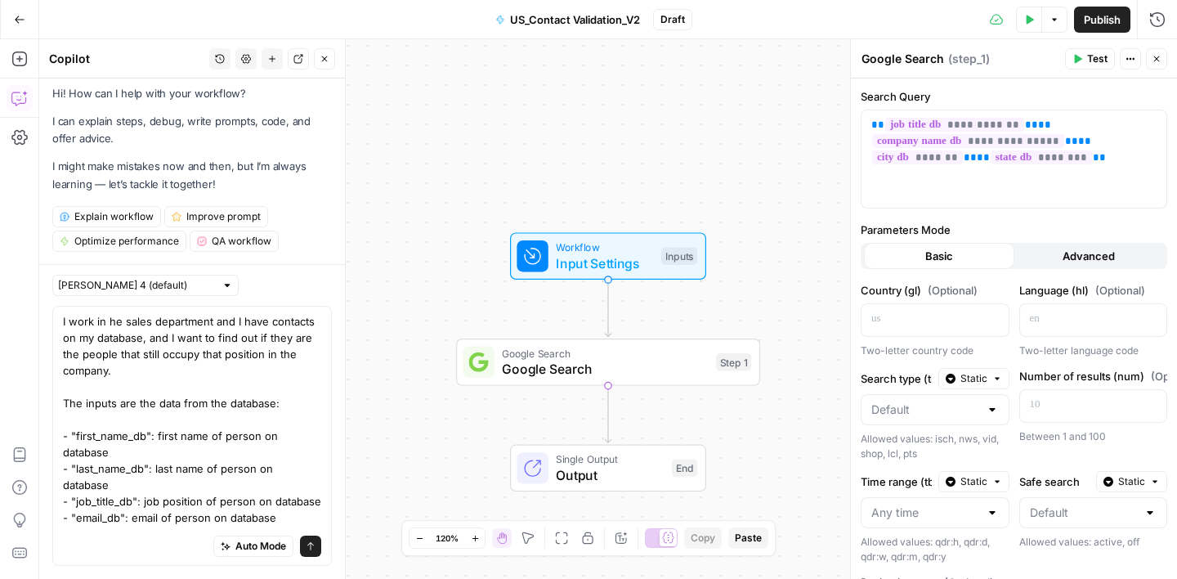
drag, startPoint x: 61, startPoint y: 330, endPoint x: 200, endPoint y: 405, distance: 157.6
click at [200, 405] on div "I work in he sales department and I have contacts on my database, and I want to…" at bounding box center [192, 436] width 280 height 260
drag, startPoint x: 61, startPoint y: 341, endPoint x: 141, endPoint y: 430, distance: 119.3
click at [141, 430] on div "I work in he sales department and I have contacts on my database, and I want to…" at bounding box center [192, 436] width 280 height 260
drag, startPoint x: 295, startPoint y: 374, endPoint x: 52, endPoint y: 430, distance: 249.0
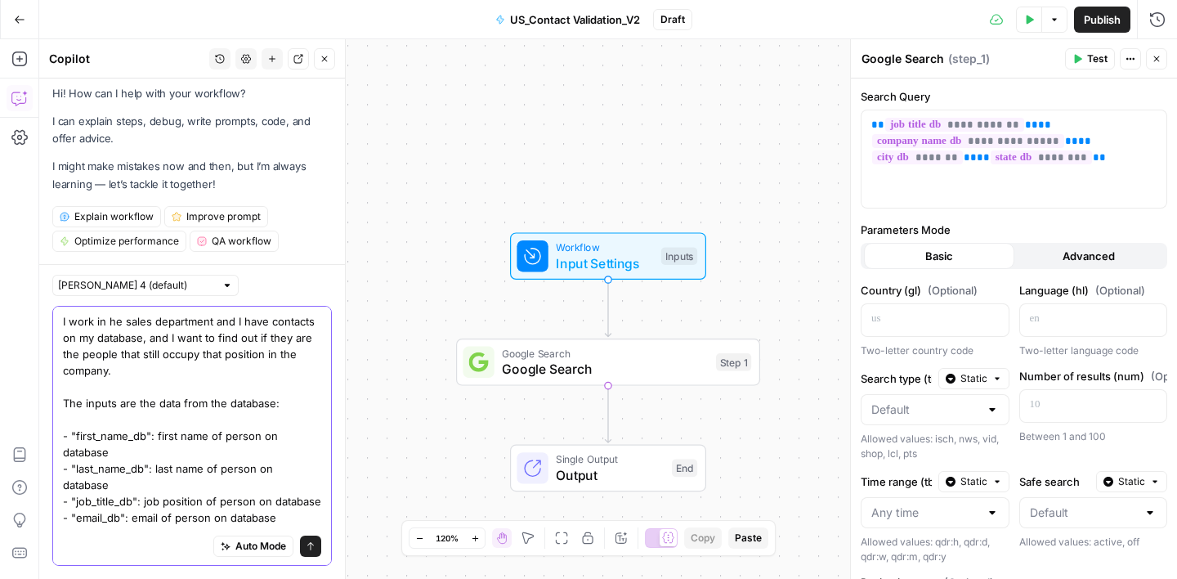
click at [52, 430] on div "I work in he sales department and I have contacts on my database, and I want to…" at bounding box center [192, 436] width 280 height 260
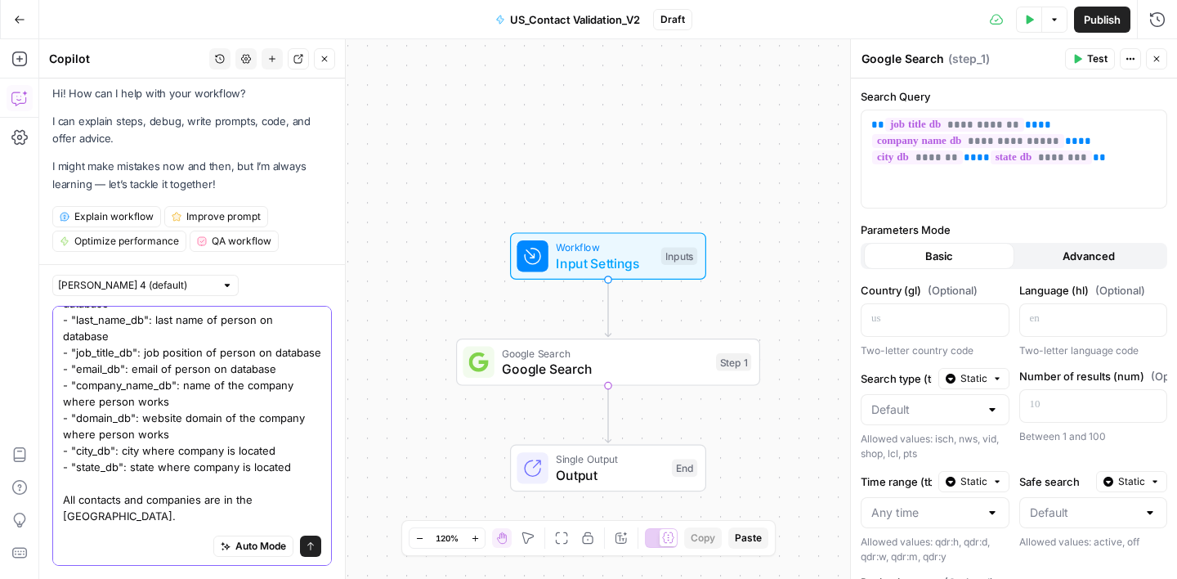
scroll to position [226, 0]
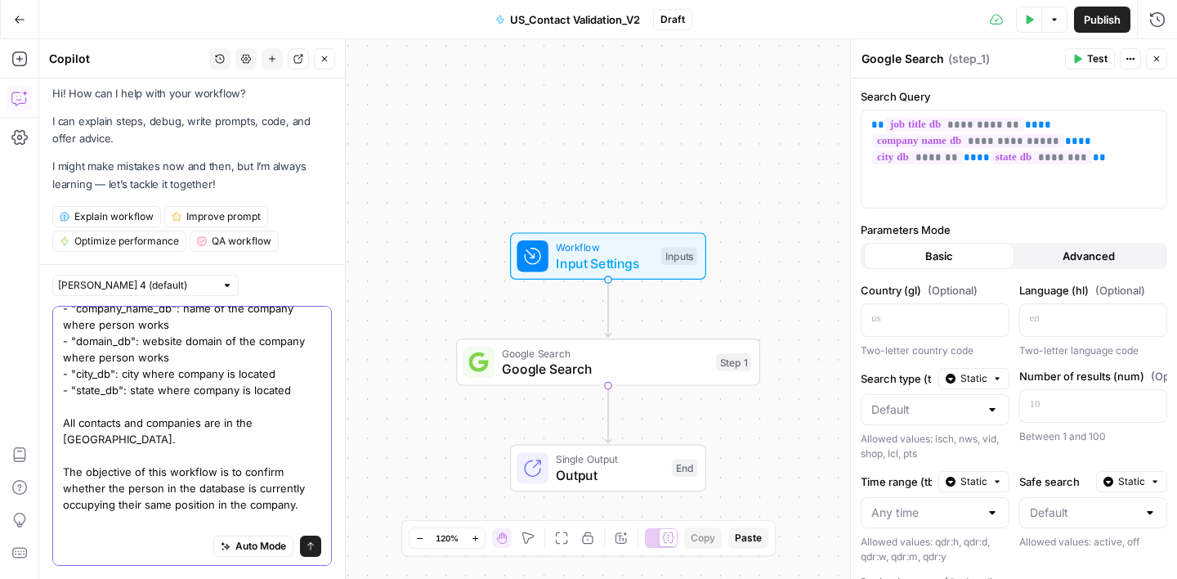
click at [222, 520] on textarea "I work in he sales department and I have contacts on my database, and I want to…" at bounding box center [192, 316] width 258 height 458
paste textarea "- "first_name_db": first name of person on database - "last_name_db": last name…"
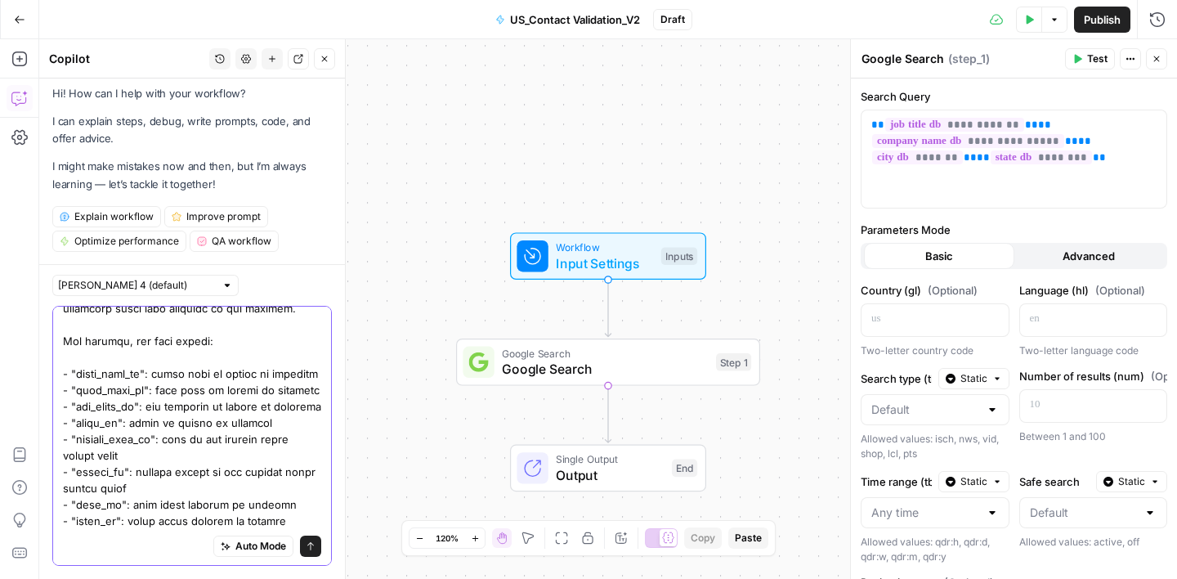
scroll to position [418, 0]
drag, startPoint x: 157, startPoint y: 361, endPoint x: 211, endPoint y: 373, distance: 55.1
click at [211, 373] on textarea at bounding box center [192, 226] width 258 height 605
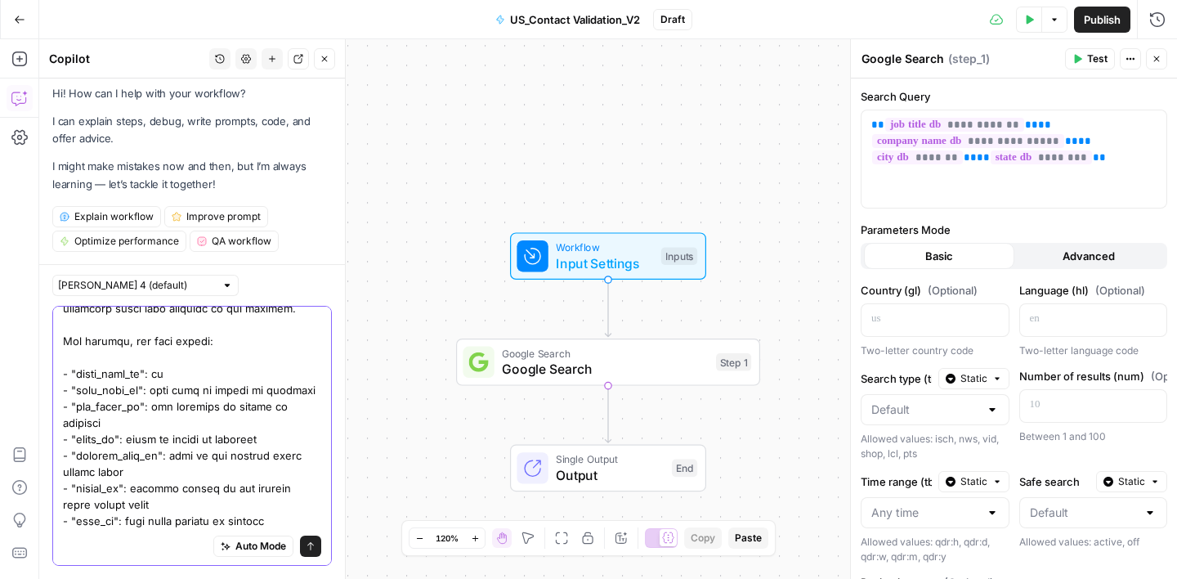
scroll to position [405, 0]
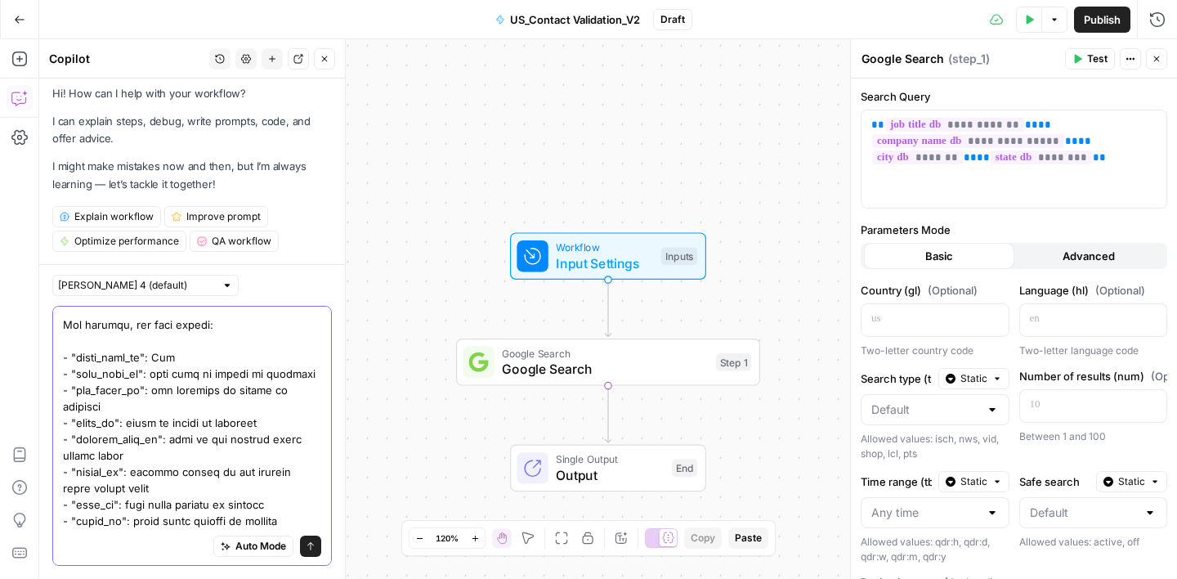
drag, startPoint x: 155, startPoint y: 391, endPoint x: 317, endPoint y: 392, distance: 161.8
click at [317, 392] on textarea at bounding box center [192, 218] width 258 height 621
drag, startPoint x: 142, startPoint y: 409, endPoint x: 315, endPoint y: 410, distance: 173.3
click at [315, 410] on textarea at bounding box center [192, 218] width 258 height 621
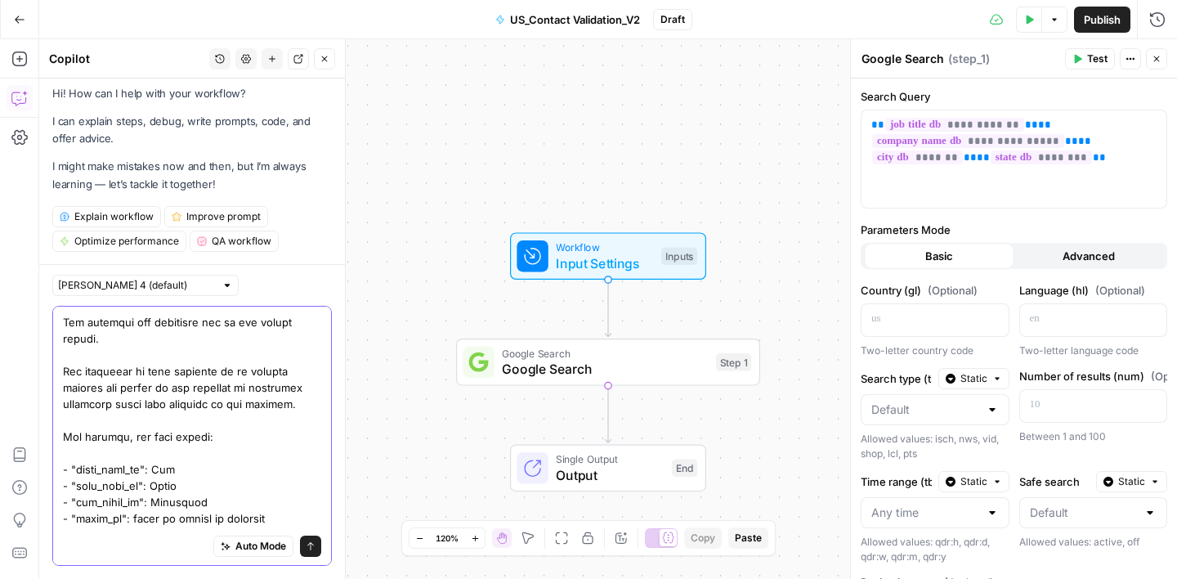
scroll to position [286, 0]
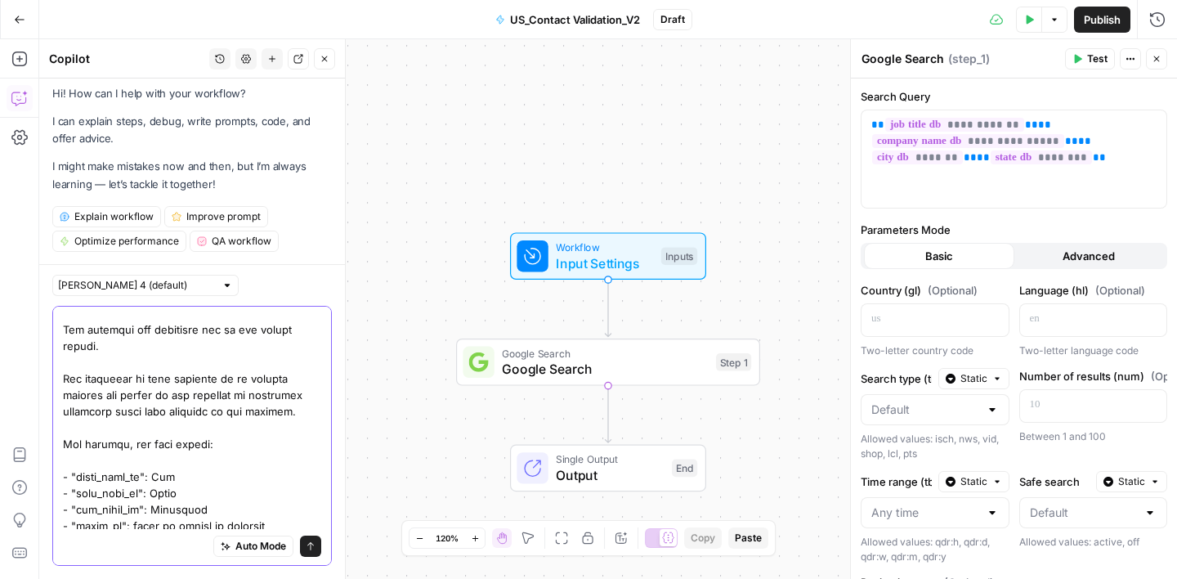
click at [298, 427] on textarea at bounding box center [192, 329] width 258 height 605
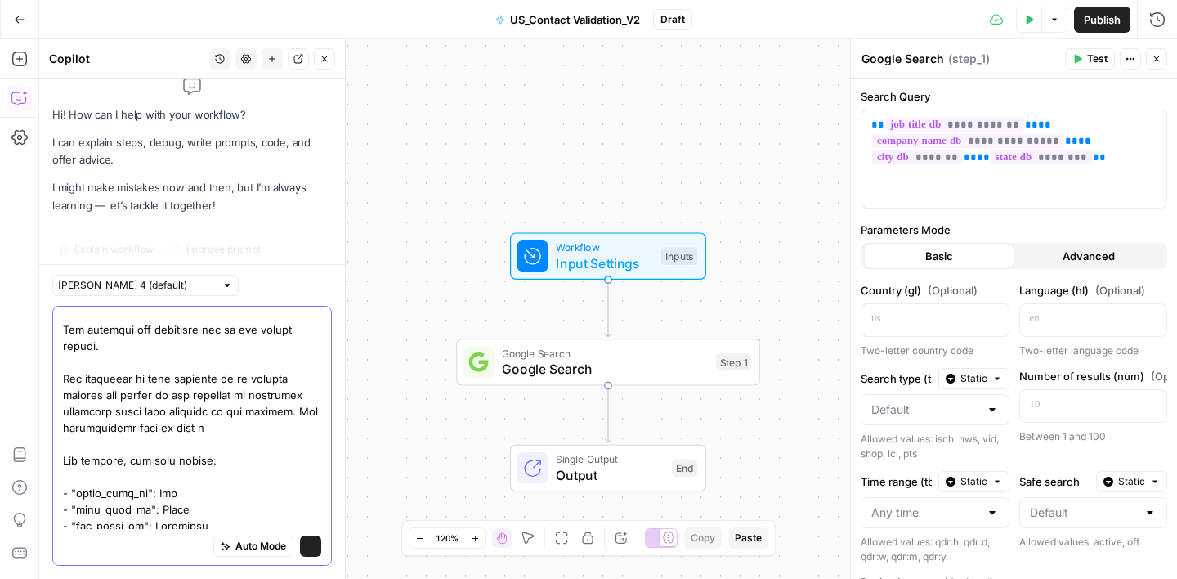
scroll to position [36, 0]
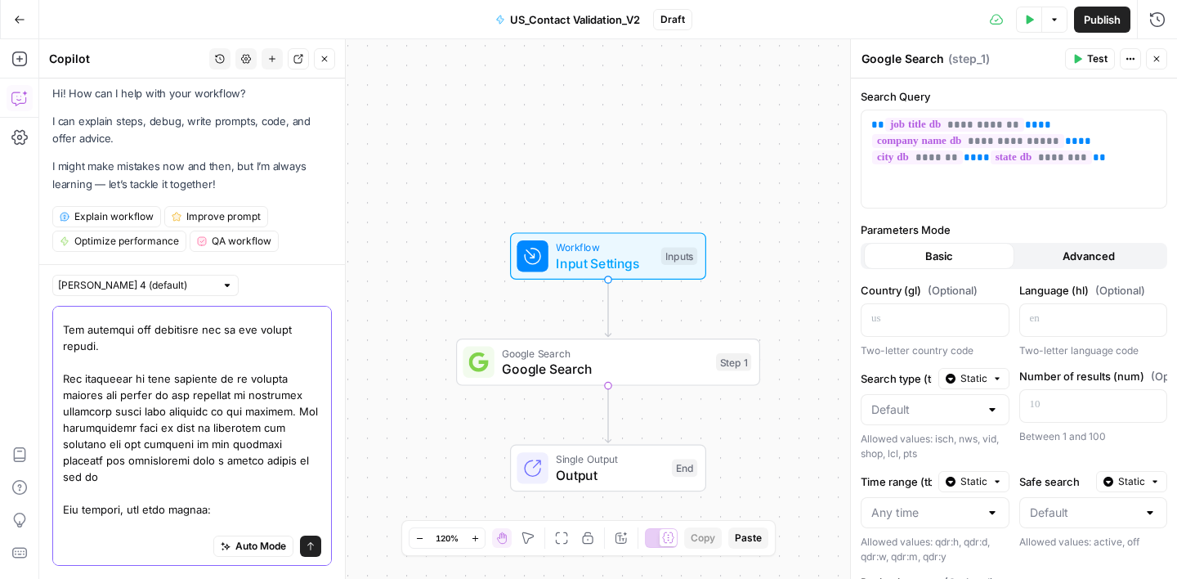
click at [117, 479] on textarea at bounding box center [192, 362] width 258 height 670
click at [300, 429] on textarea at bounding box center [192, 362] width 258 height 670
click at [292, 448] on textarea at bounding box center [192, 362] width 258 height 670
click at [298, 461] on textarea at bounding box center [192, 362] width 258 height 670
click at [291, 491] on textarea at bounding box center [192, 362] width 258 height 670
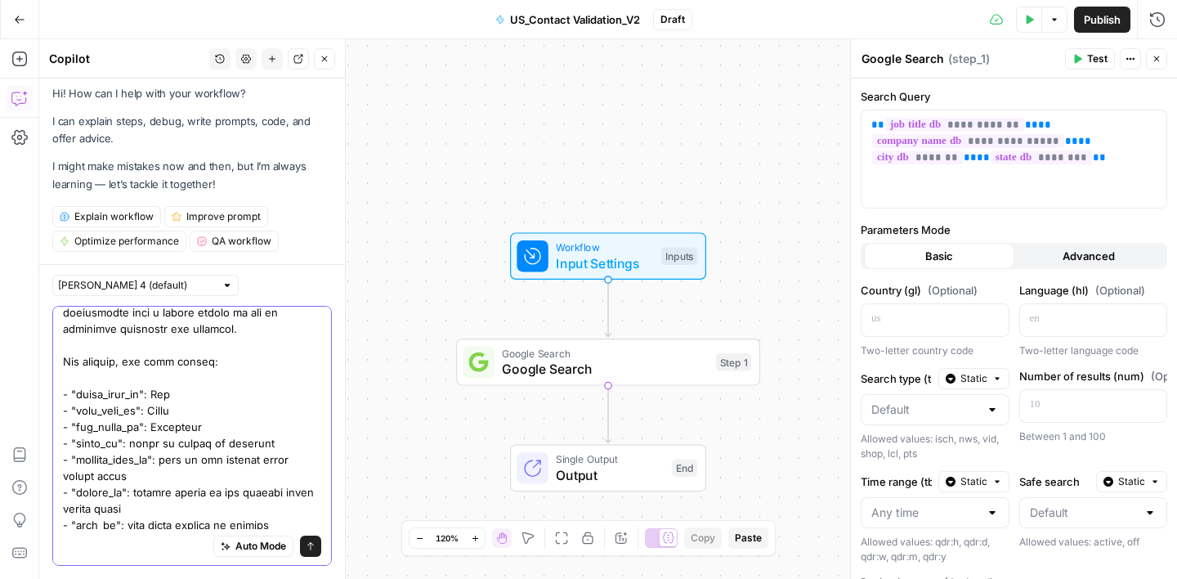
scroll to position [457, 0]
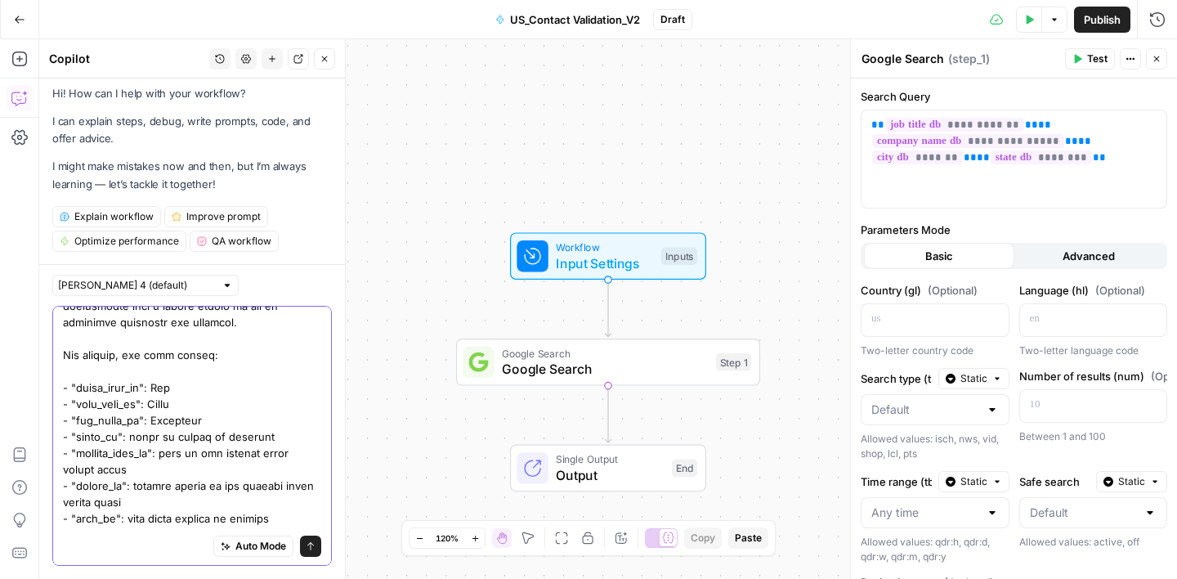
drag, startPoint x: 123, startPoint y: 372, endPoint x: 64, endPoint y: 372, distance: 59.7
click at [64, 372] on textarea at bounding box center [192, 199] width 258 height 687
click at [256, 374] on textarea at bounding box center [192, 199] width 258 height 687
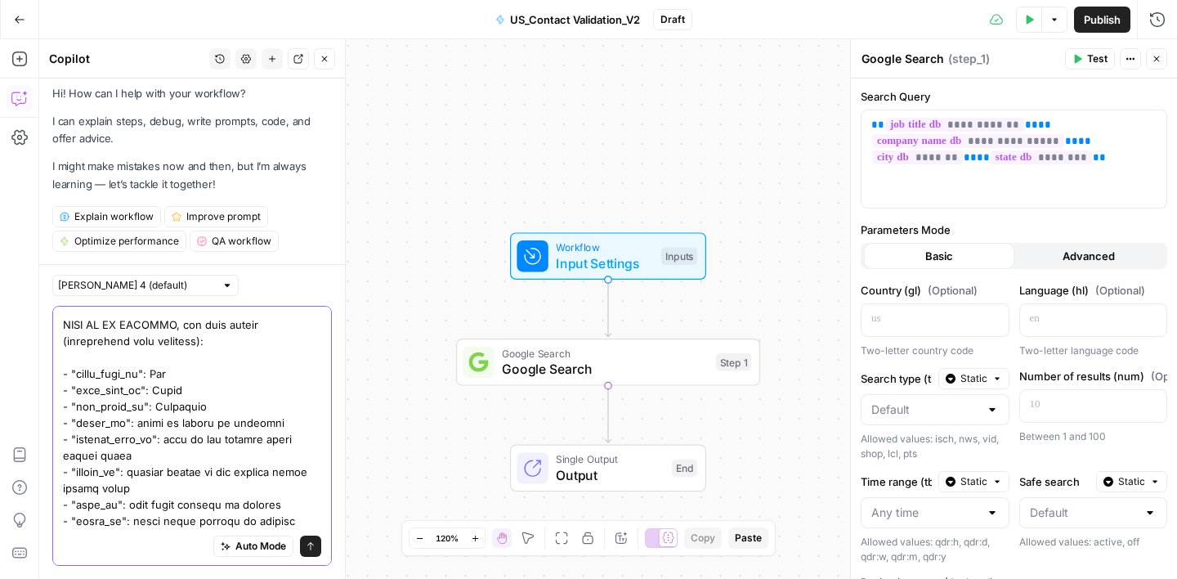
scroll to position [503, 0]
drag, startPoint x: 132, startPoint y: 423, endPoint x: 271, endPoint y: 426, distance: 139.0
click at [271, 426] on textarea at bounding box center [192, 177] width 258 height 703
drag, startPoint x: 185, startPoint y: 440, endPoint x: 189, endPoint y: 448, distance: 9.1
click at [189, 448] on textarea at bounding box center [192, 177] width 258 height 703
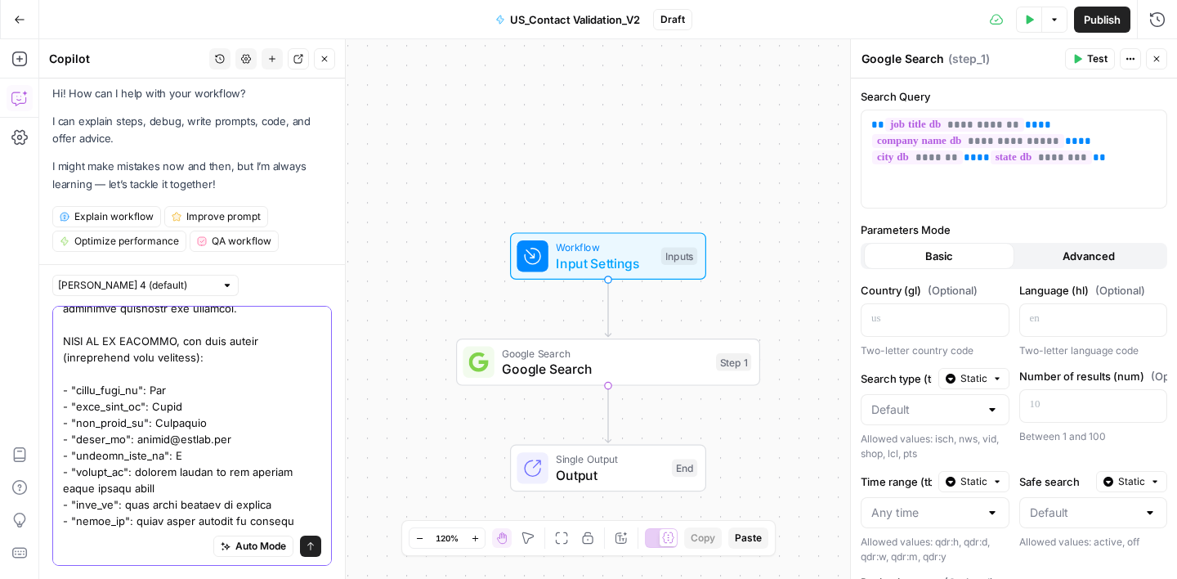
scroll to position [487, 0]
click at [185, 457] on textarea at bounding box center [192, 185] width 258 height 687
click at [227, 440] on textarea at bounding box center [192, 185] width 258 height 687
click at [130, 442] on textarea at bounding box center [192, 185] width 258 height 687
click at [145, 422] on textarea at bounding box center [192, 185] width 258 height 687
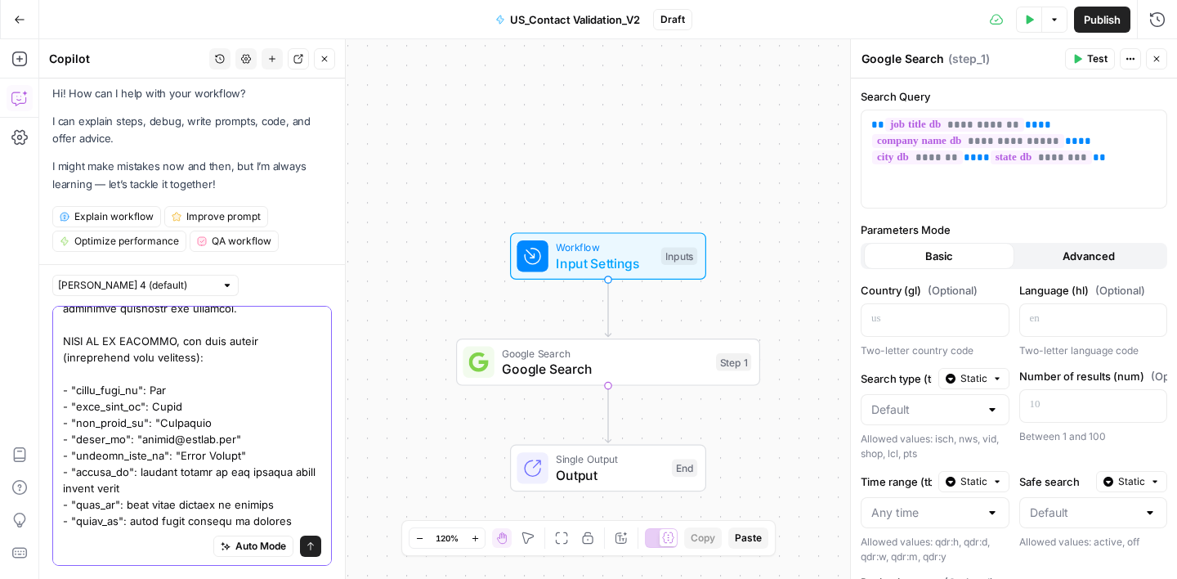
click at [200, 423] on textarea at bounding box center [192, 185] width 258 height 687
click at [154, 405] on textarea at bounding box center [192, 185] width 258 height 687
click at [196, 407] on textarea at bounding box center [192, 185] width 258 height 687
click at [158, 388] on textarea at bounding box center [192, 185] width 258 height 687
click at [186, 389] on textarea at bounding box center [192, 185] width 258 height 687
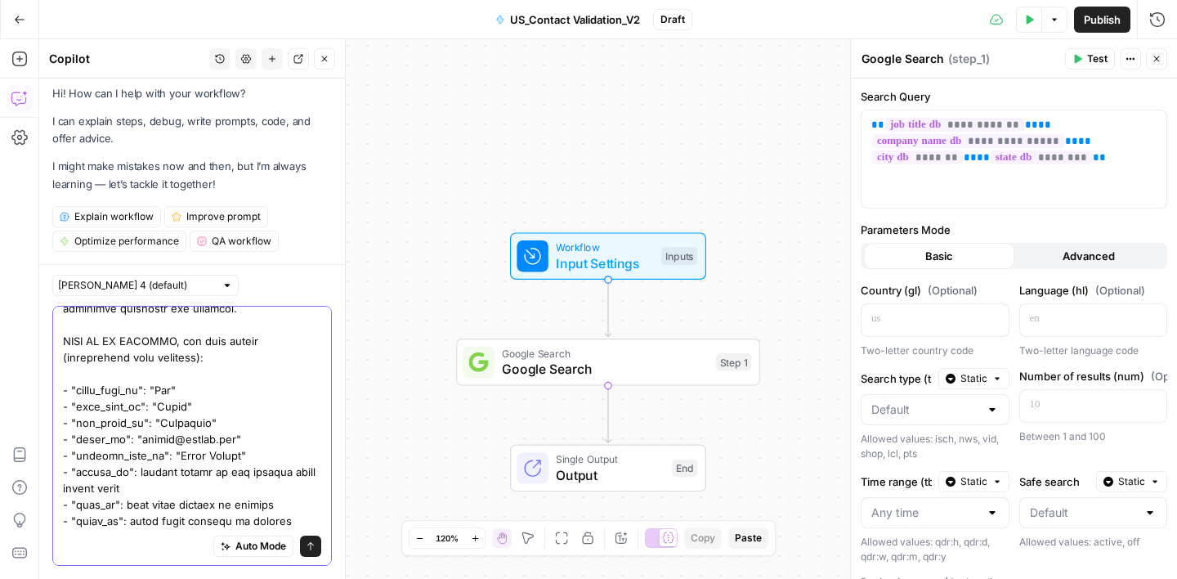
drag, startPoint x: 141, startPoint y: 473, endPoint x: 161, endPoint y: 486, distance: 23.6
click at [161, 486] on textarea at bounding box center [192, 185] width 258 height 687
click at [177, 441] on textarea at bounding box center [192, 185] width 258 height 687
drag, startPoint x: 172, startPoint y: 490, endPoint x: 144, endPoint y: 478, distance: 30.1
click at [144, 478] on textarea at bounding box center [192, 185] width 258 height 687
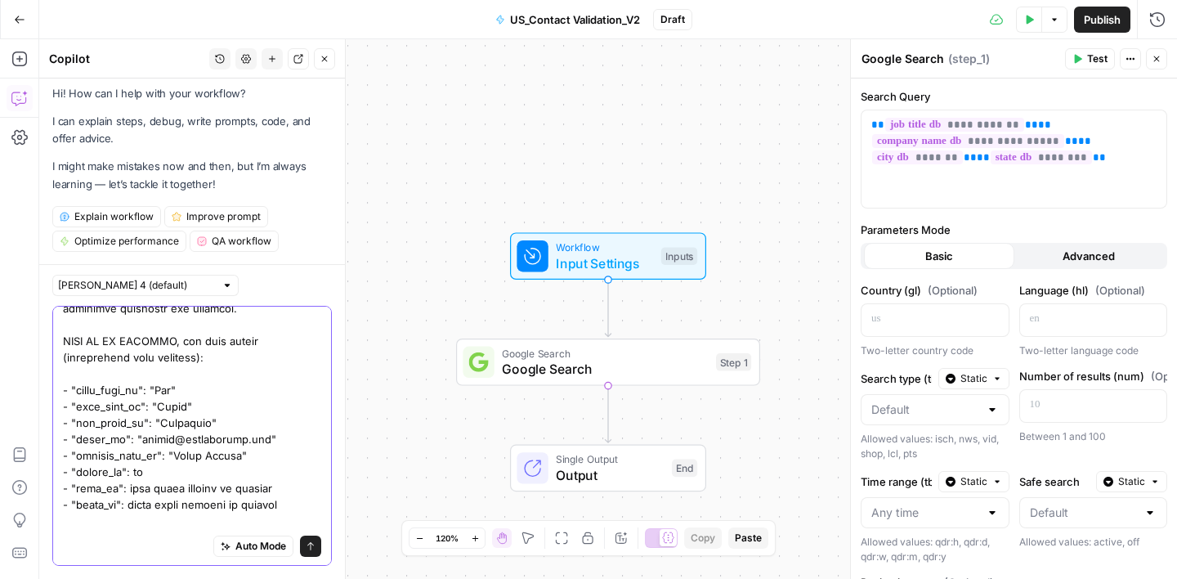
scroll to position [471, 0]
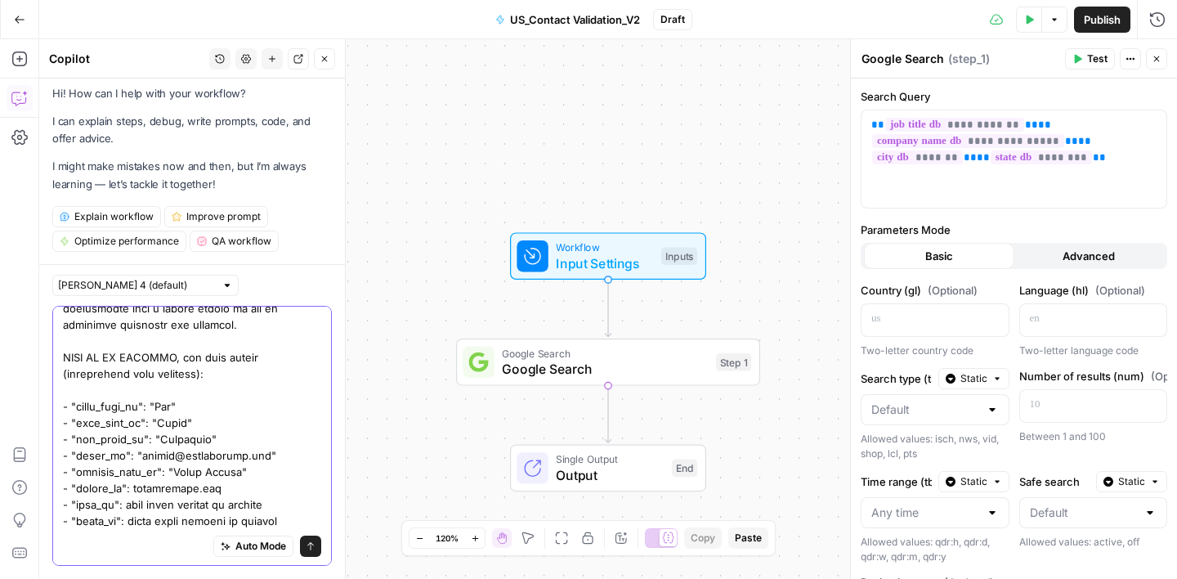
drag, startPoint x: 275, startPoint y: 504, endPoint x: 123, endPoint y: 508, distance: 152.1
click at [123, 508] on textarea at bounding box center [192, 194] width 258 height 670
drag, startPoint x: 289, startPoint y: 522, endPoint x: 130, endPoint y: 522, distance: 159.4
click at [130, 522] on textarea at bounding box center [192, 194] width 258 height 670
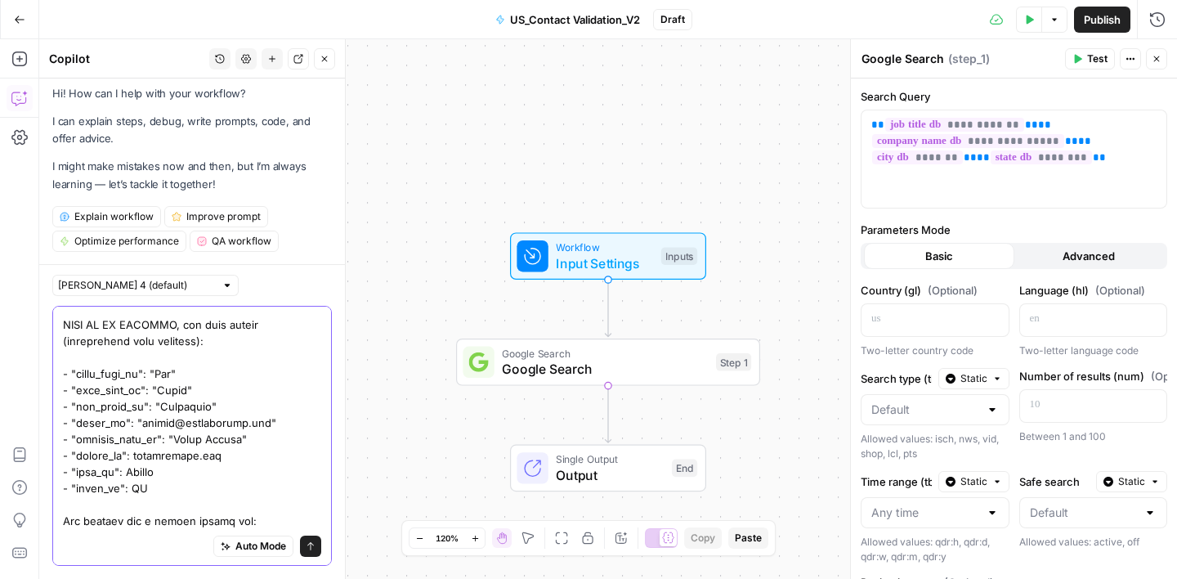
scroll to position [520, 0]
click at [74, 523] on textarea at bounding box center [192, 177] width 258 height 703
drag, startPoint x: 71, startPoint y: 388, endPoint x: 135, endPoint y: 388, distance: 63.8
click at [135, 388] on textarea at bounding box center [192, 177] width 258 height 703
click at [70, 523] on textarea at bounding box center [192, 177] width 258 height 703
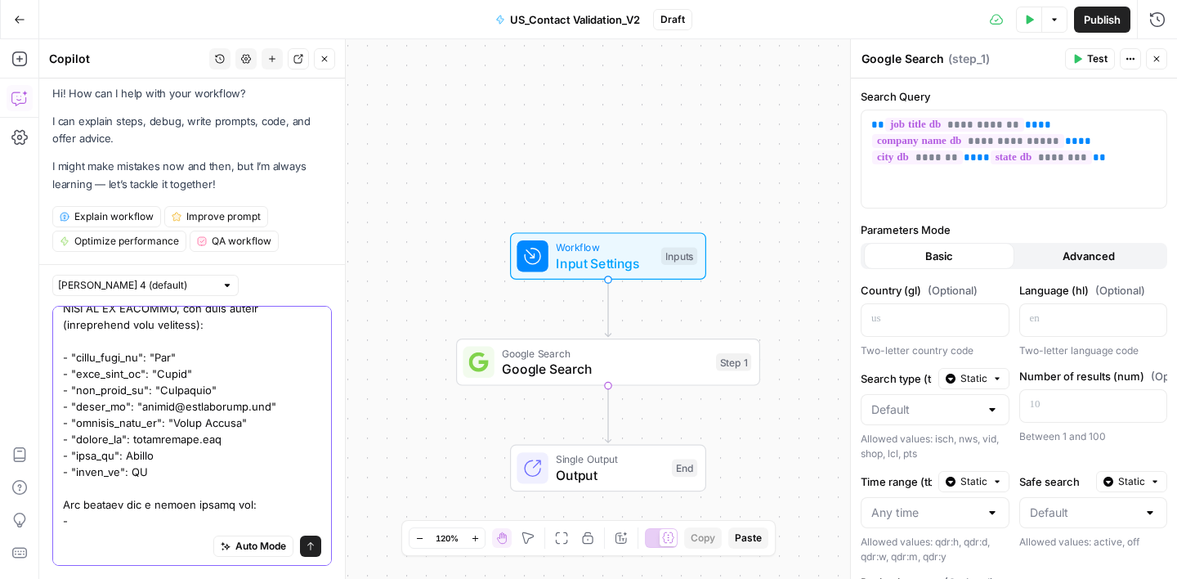
paste textarea ""job_title_db""
drag, startPoint x: 70, startPoint y: 423, endPoint x: 175, endPoint y: 425, distance: 104.6
click at [175, 425] on textarea at bounding box center [192, 169] width 258 height 719
click at [168, 519] on textarea at bounding box center [192, 169] width 258 height 719
paste textarea ""company_name_db""
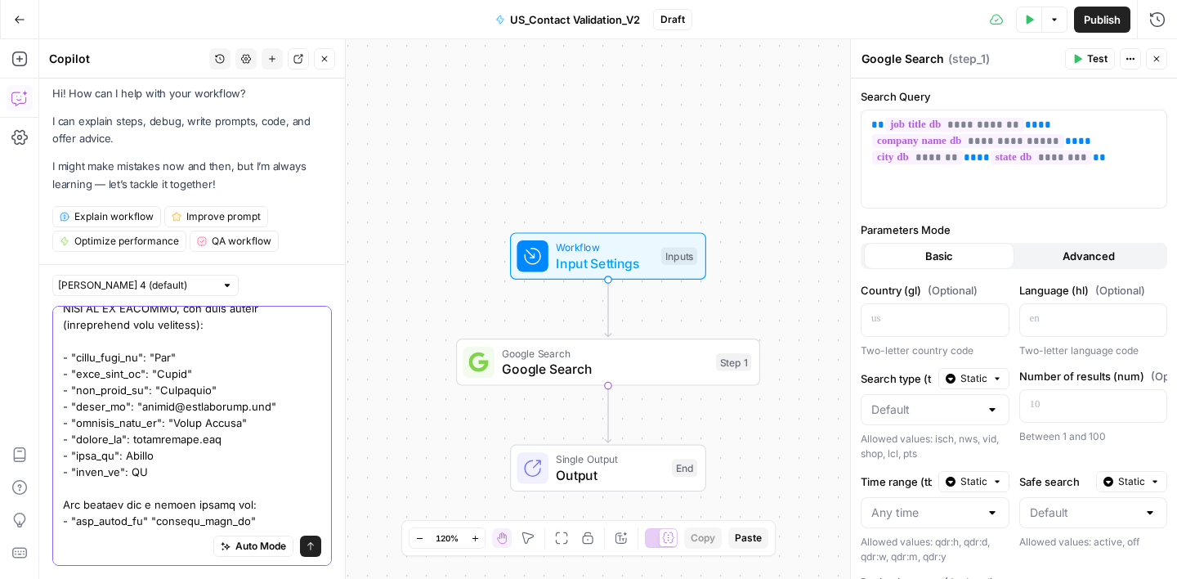
drag, startPoint x: 72, startPoint y: 456, endPoint x: 114, endPoint y: 457, distance: 42.5
click at [114, 457] on textarea at bounding box center [192, 169] width 258 height 719
click at [258, 514] on textarea at bounding box center [192, 169] width 258 height 719
paste textarea ""city_db""
drag, startPoint x: 71, startPoint y: 471, endPoint x: 121, endPoint y: 472, distance: 49.9
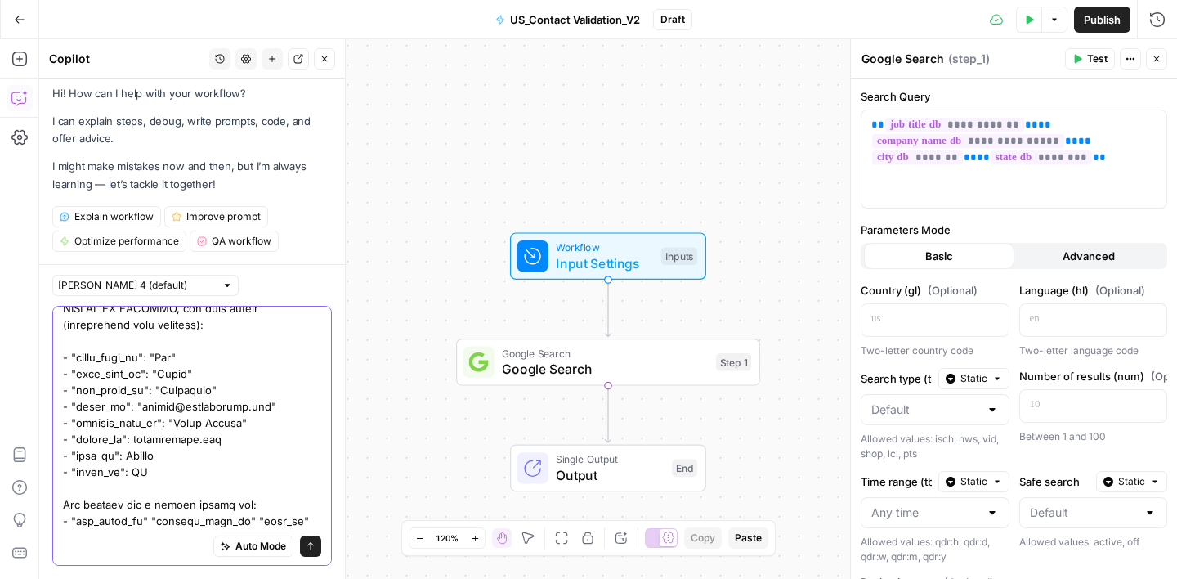
click at [121, 472] on textarea at bounding box center [192, 169] width 258 height 719
click at [303, 517] on textarea at bounding box center [192, 169] width 258 height 719
paste textarea ""state_db""
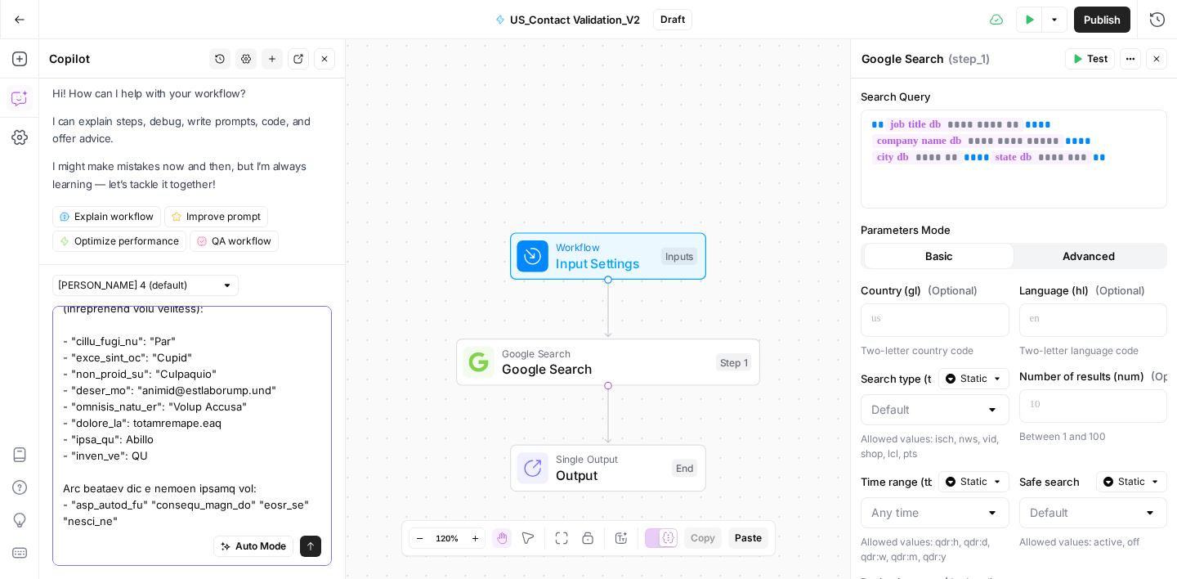
scroll to position [536, 0]
drag, startPoint x: 144, startPoint y: 374, endPoint x: 195, endPoint y: 374, distance: 51.5
click at [195, 374] on textarea at bounding box center [192, 161] width 258 height 736
click at [139, 523] on textarea at bounding box center [192, 161] width 258 height 736
paste textarea ""Principal""
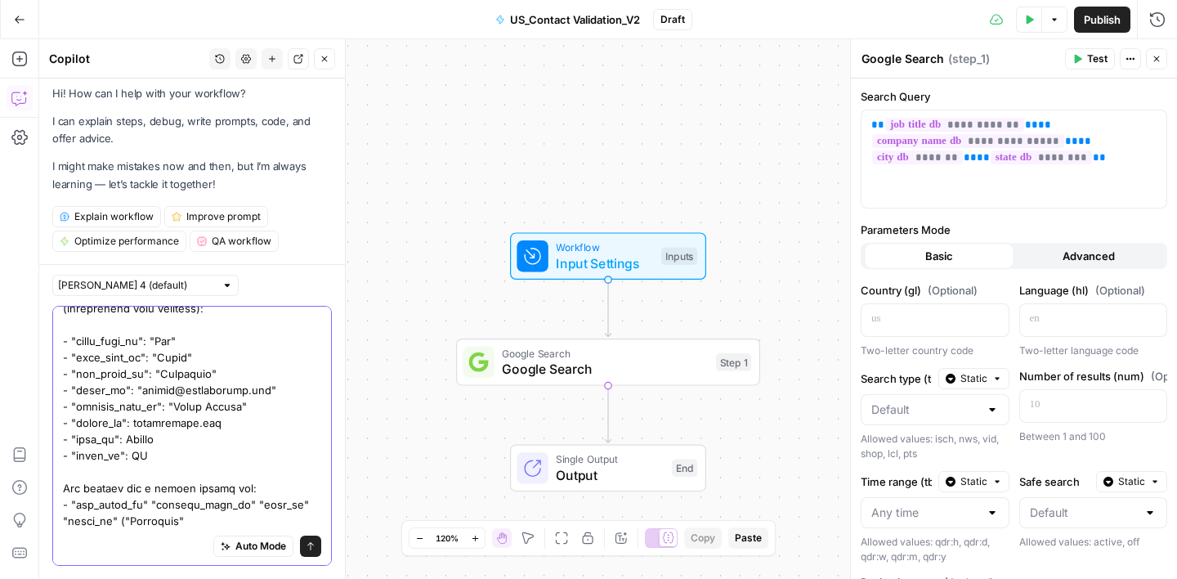
drag, startPoint x: 184, startPoint y: 406, endPoint x: 262, endPoint y: 409, distance: 78.5
click at [262, 409] on textarea at bounding box center [192, 161] width 258 height 736
click at [211, 523] on textarea at bounding box center [192, 161] width 258 height 736
paste textarea ""Happy School""
click at [142, 424] on textarea at bounding box center [192, 161] width 258 height 736
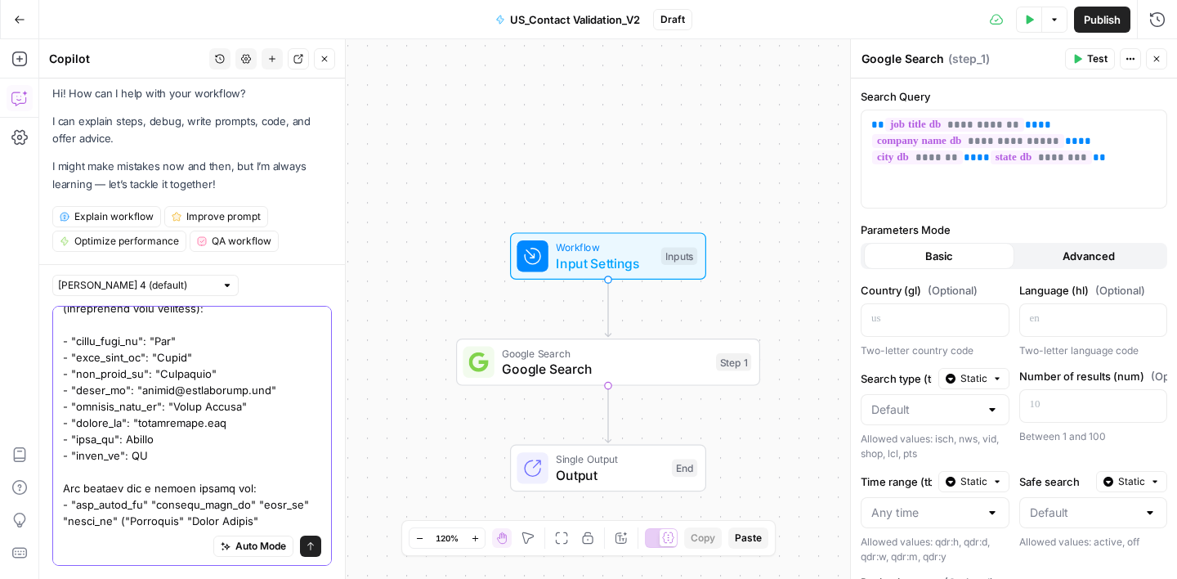
click at [243, 427] on textarea at bounding box center [192, 161] width 258 height 736
click at [123, 441] on textarea at bounding box center [192, 161] width 258 height 736
click at [169, 436] on textarea at bounding box center [192, 161] width 258 height 736
click at [277, 523] on textarea at bounding box center [192, 161] width 258 height 736
paste textarea ""Dallas""
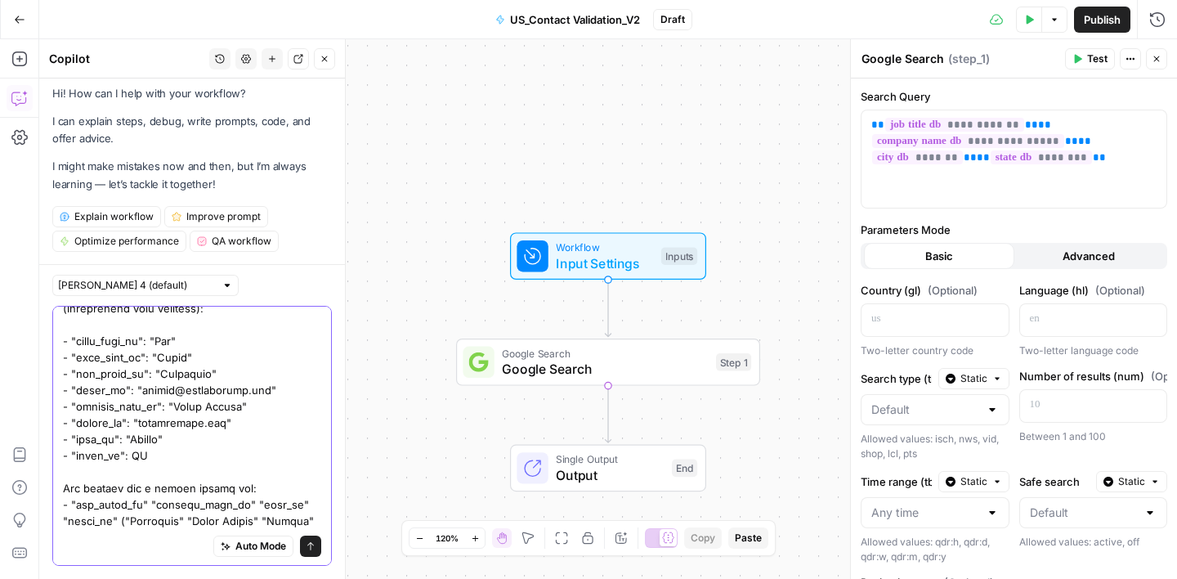
click at [129, 459] on textarea at bounding box center [192, 161] width 258 height 736
click at [312, 518] on textarea at bounding box center [192, 161] width 258 height 736
paste textarea ""TX""
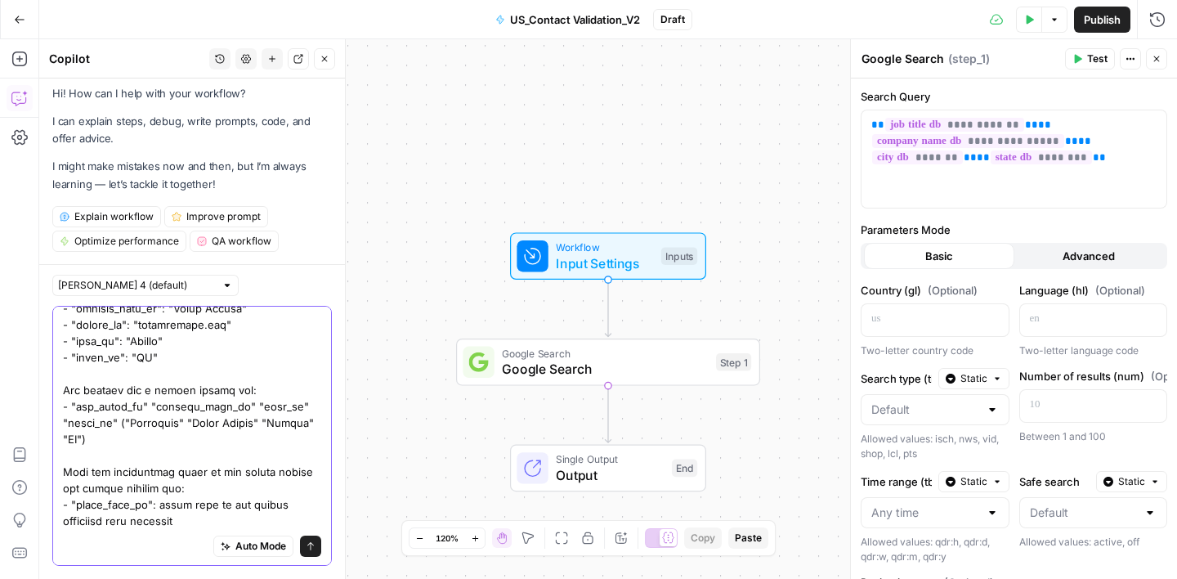
scroll to position [634, 0]
click at [136, 522] on textarea at bounding box center [192, 112] width 258 height 834
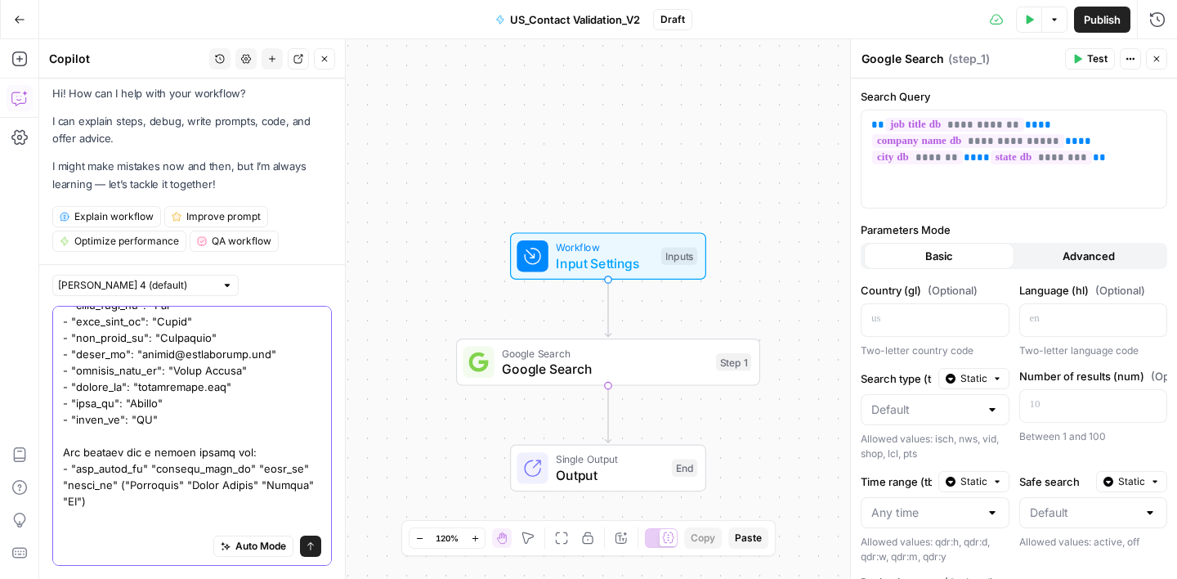
scroll to position [554, 0]
drag, startPoint x: 136, startPoint y: 354, endPoint x: 71, endPoint y: 360, distance: 65.6
click at [70, 360] on textarea at bounding box center [192, 176] width 258 height 834
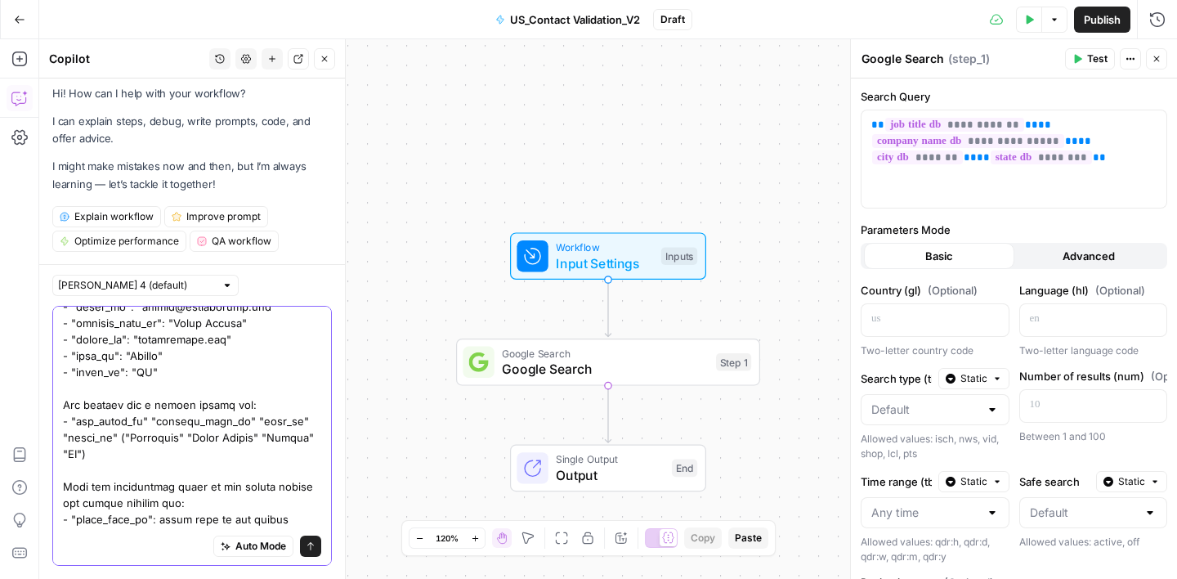
scroll to position [634, 0]
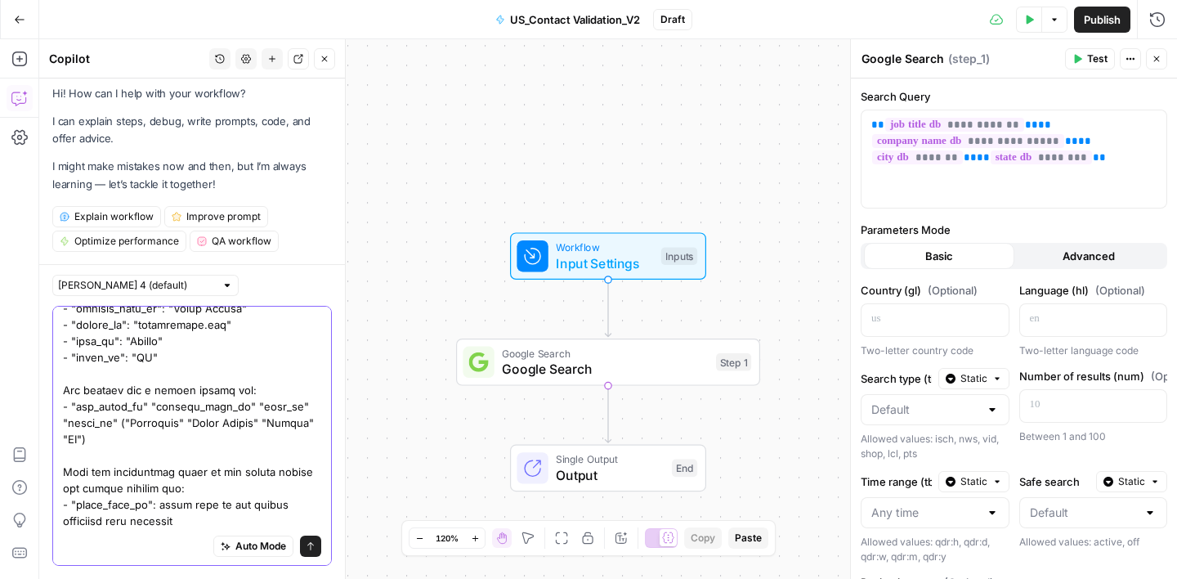
drag, startPoint x: 63, startPoint y: 388, endPoint x: 114, endPoint y: 425, distance: 63.3
click at [114, 425] on textarea at bounding box center [192, 112] width 258 height 834
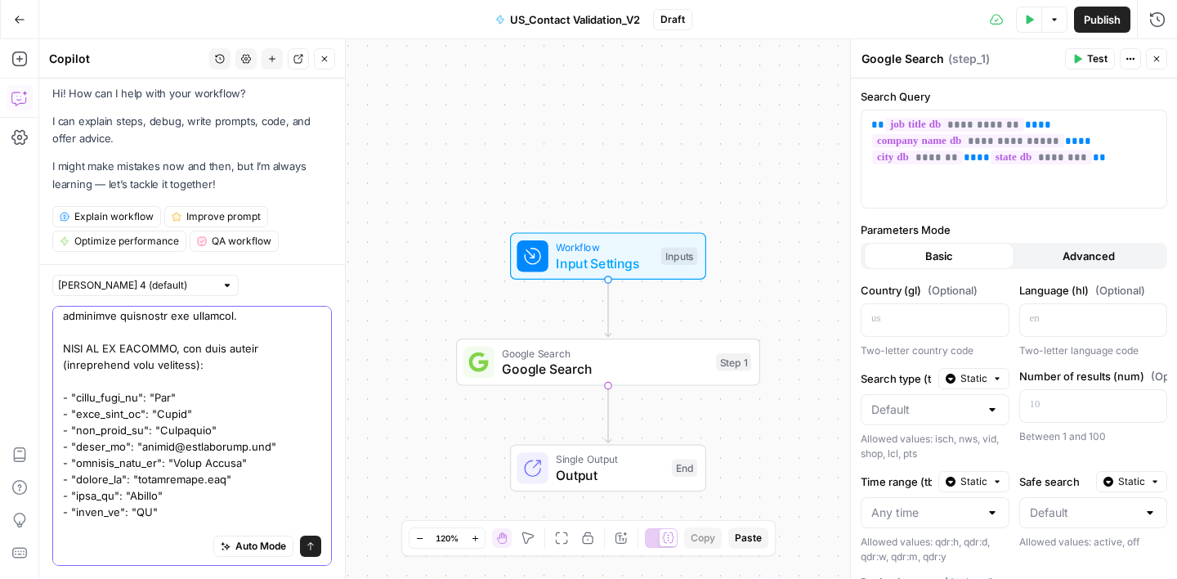
scroll to position [433, 0]
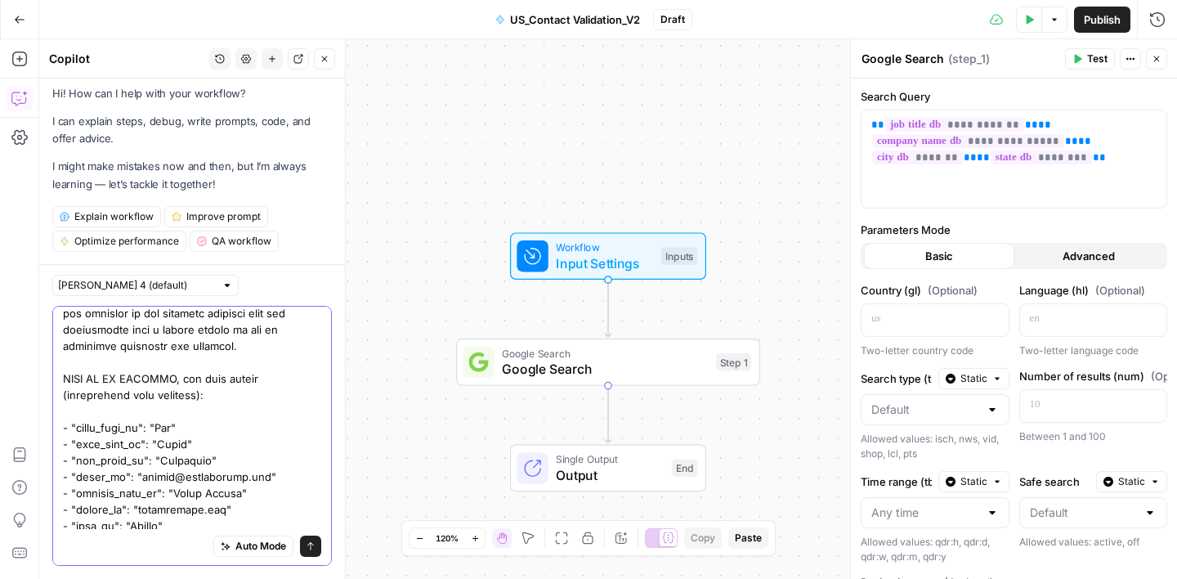
click at [73, 381] on textarea at bounding box center [192, 297] width 258 height 834
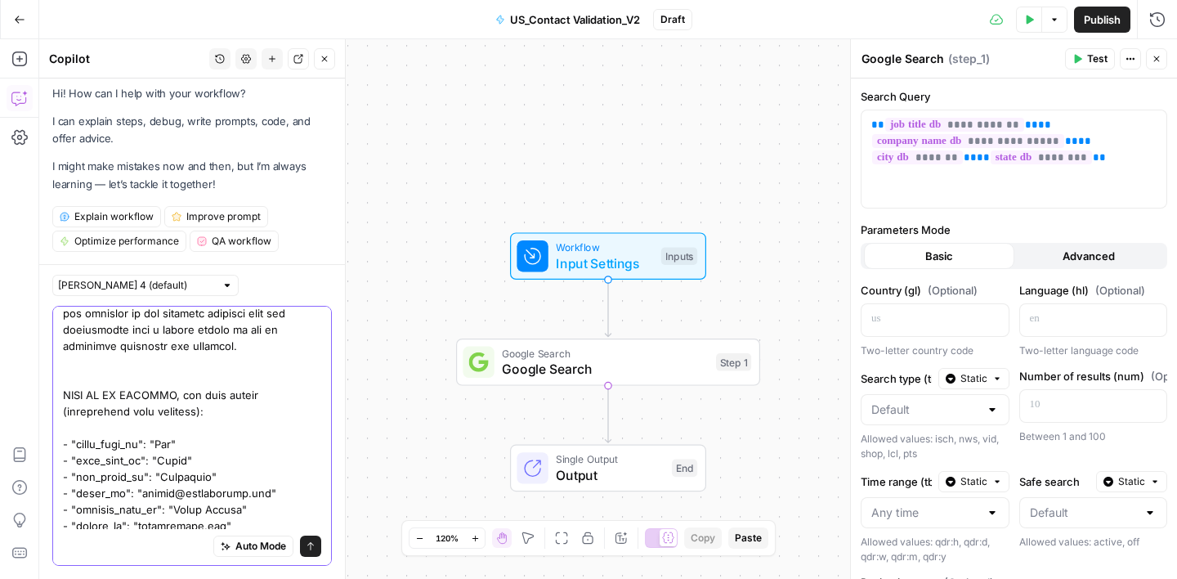
paste textarea "You carried out a google search for: - "job_title_db" "company_name_db" "city_d…"
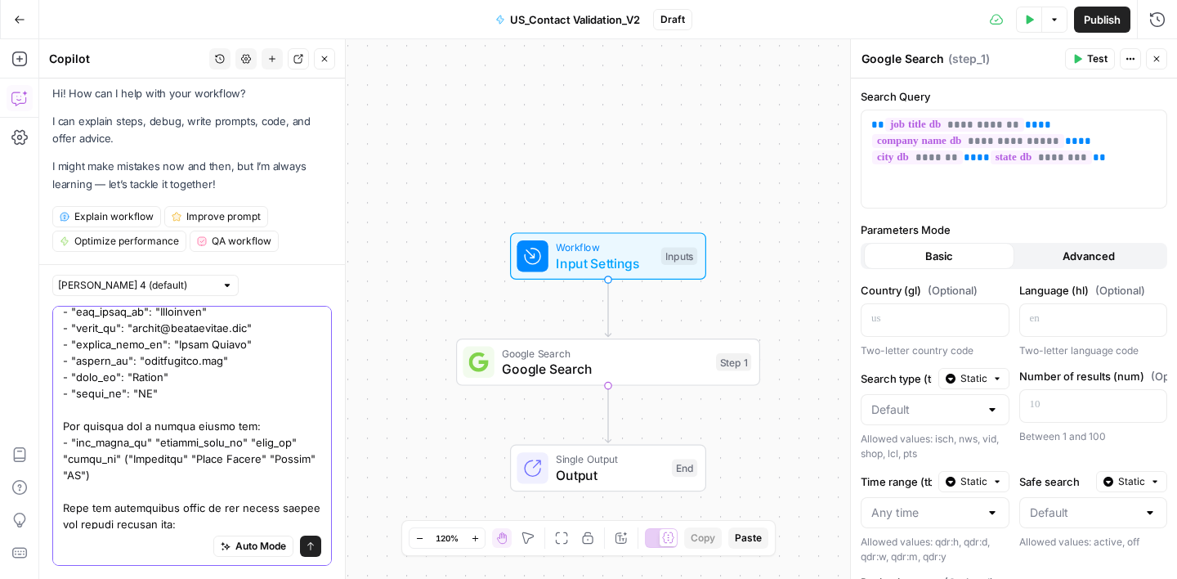
scroll to position [700, 0]
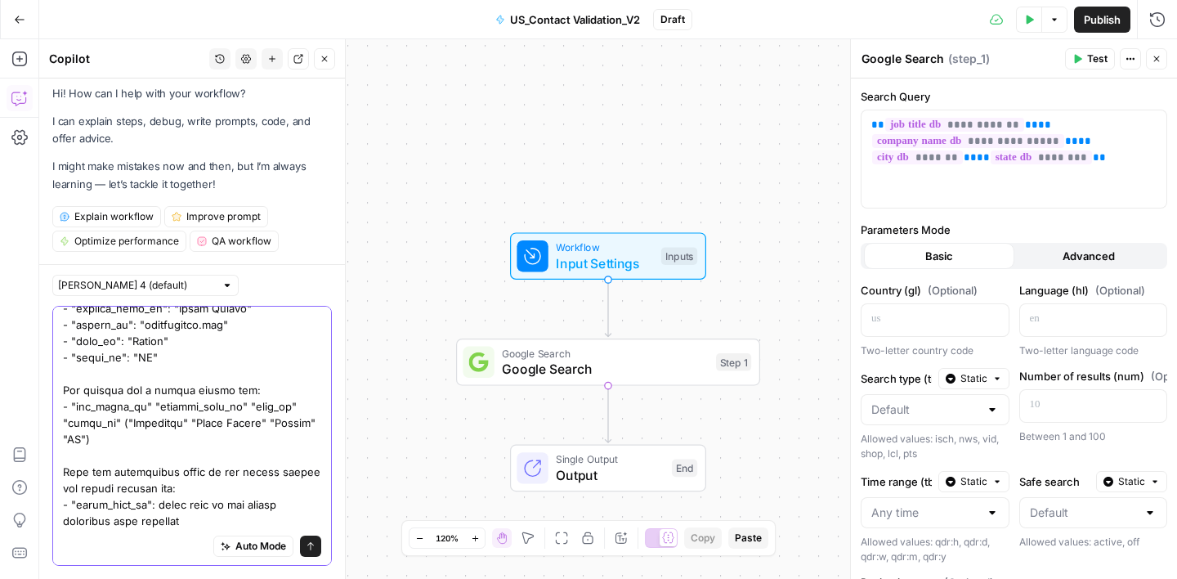
drag, startPoint x: 122, startPoint y: 422, endPoint x: 73, endPoint y: 409, distance: 50.6
click at [73, 409] on textarea at bounding box center [192, 79] width 258 height 899
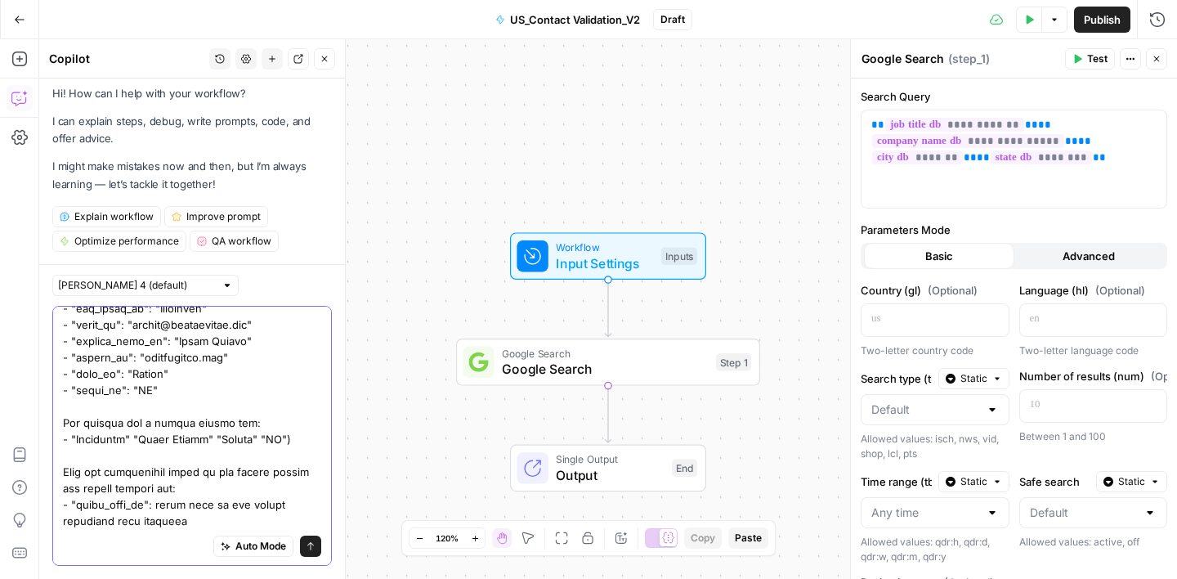
scroll to position [667, 0]
click at [287, 443] on textarea at bounding box center [192, 95] width 258 height 866
drag, startPoint x: 63, startPoint y: 472, endPoint x: 193, endPoint y: 543, distance: 147.8
click at [193, 543] on div "Auto Mode Send" at bounding box center [192, 436] width 280 height 260
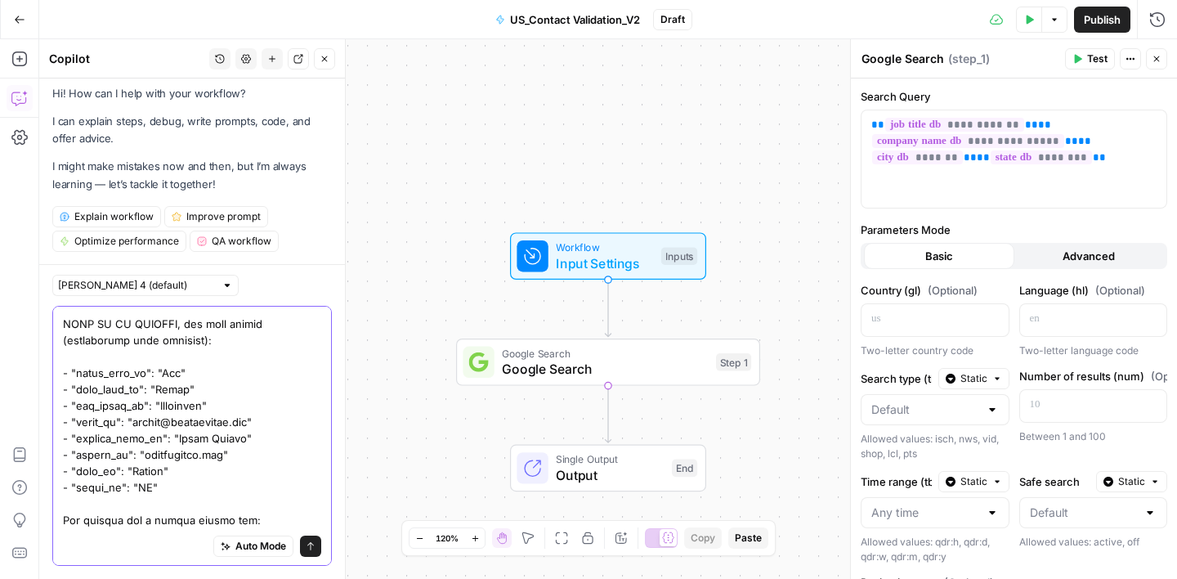
scroll to position [498, 0]
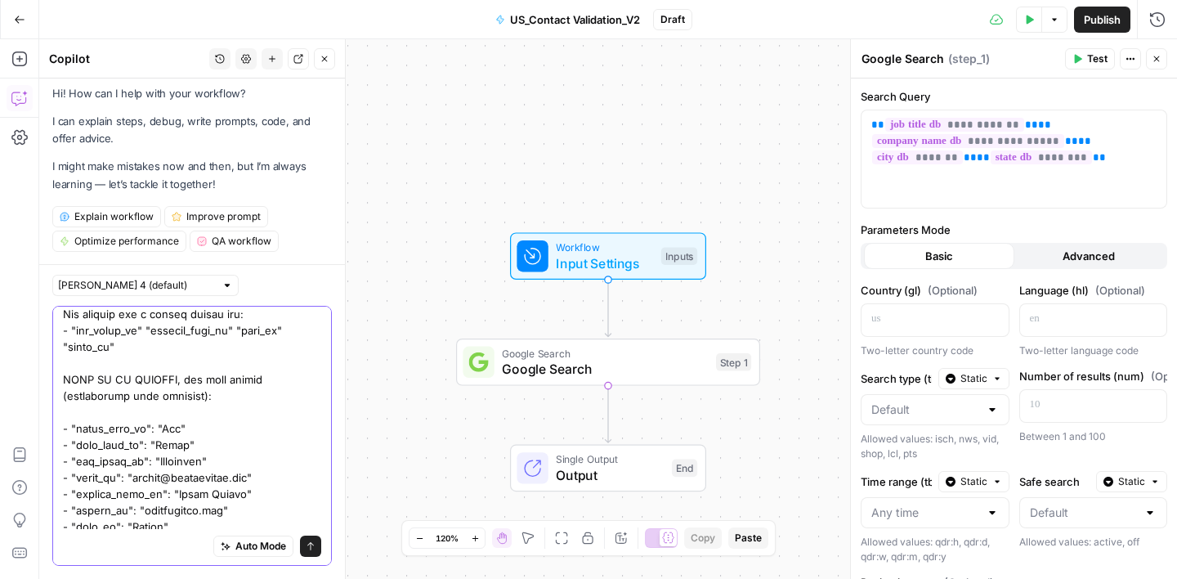
click at [149, 364] on textarea at bounding box center [192, 248] width 258 height 866
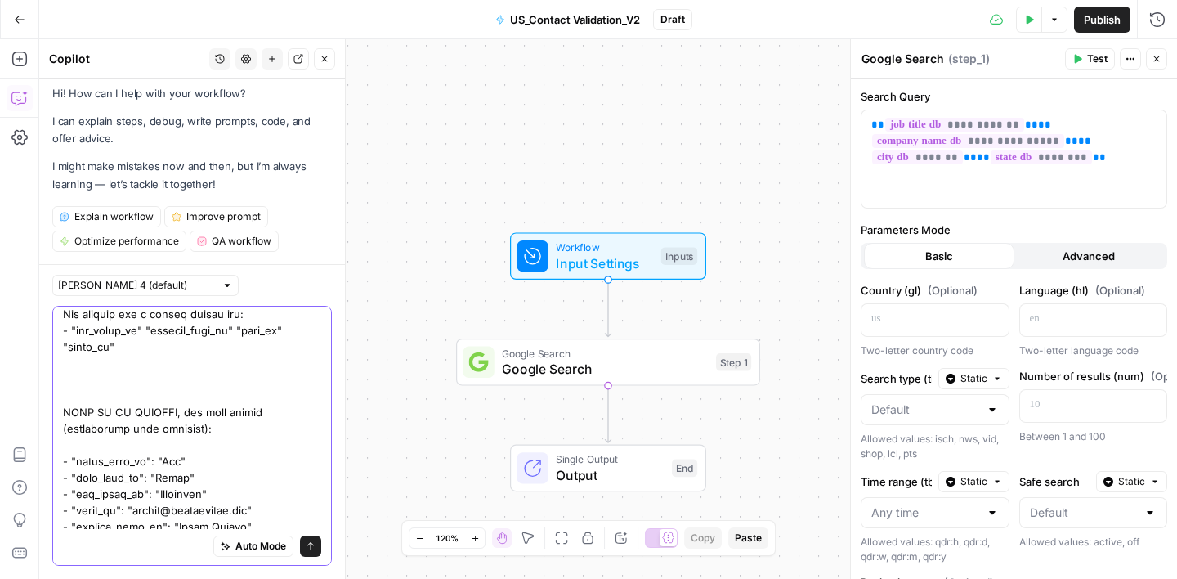
paste textarea "From the information found in the google search you should extract the: - "firs…"
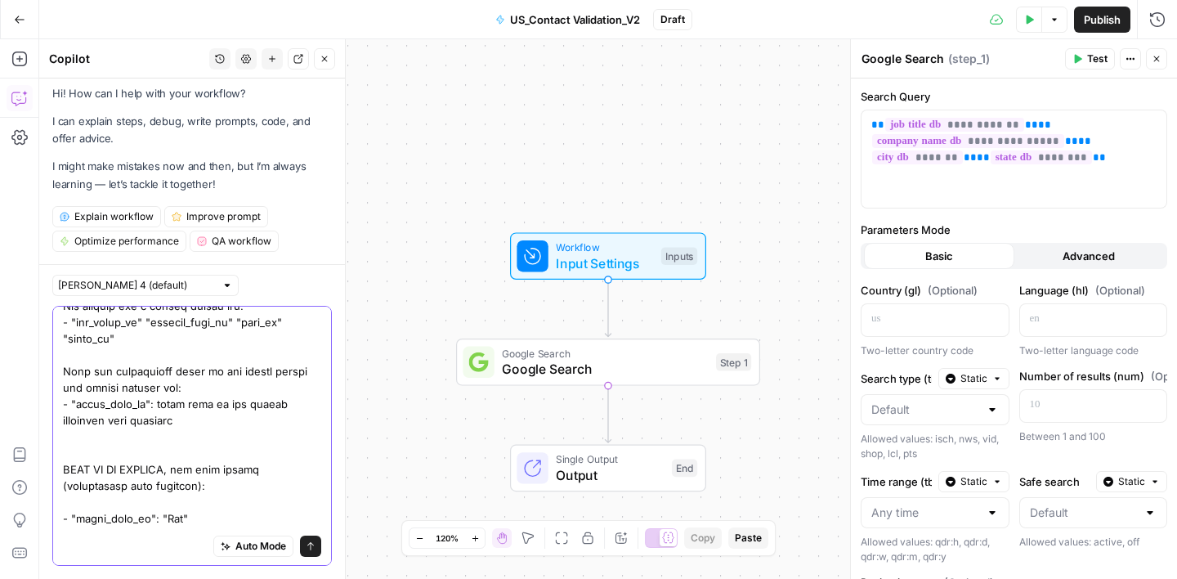
scroll to position [482, 0]
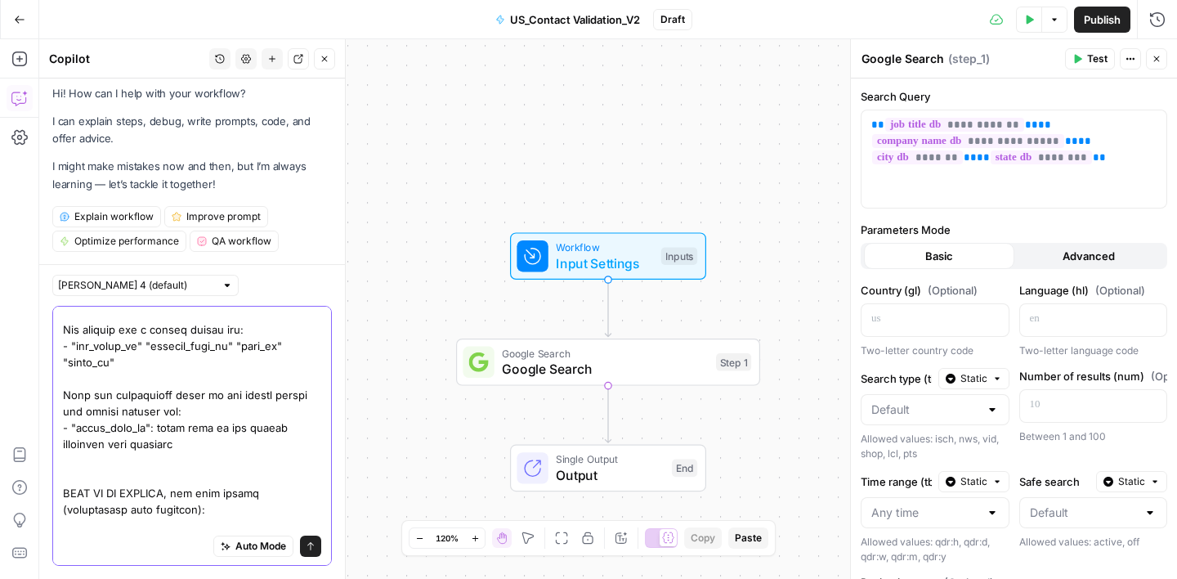
drag, startPoint x: 71, startPoint y: 362, endPoint x: 136, endPoint y: 365, distance: 65.4
click at [136, 365] on textarea at bounding box center [192, 313] width 258 height 964
click at [207, 458] on textarea at bounding box center [192, 313] width 258 height 964
paste textarea ""job_title_db""
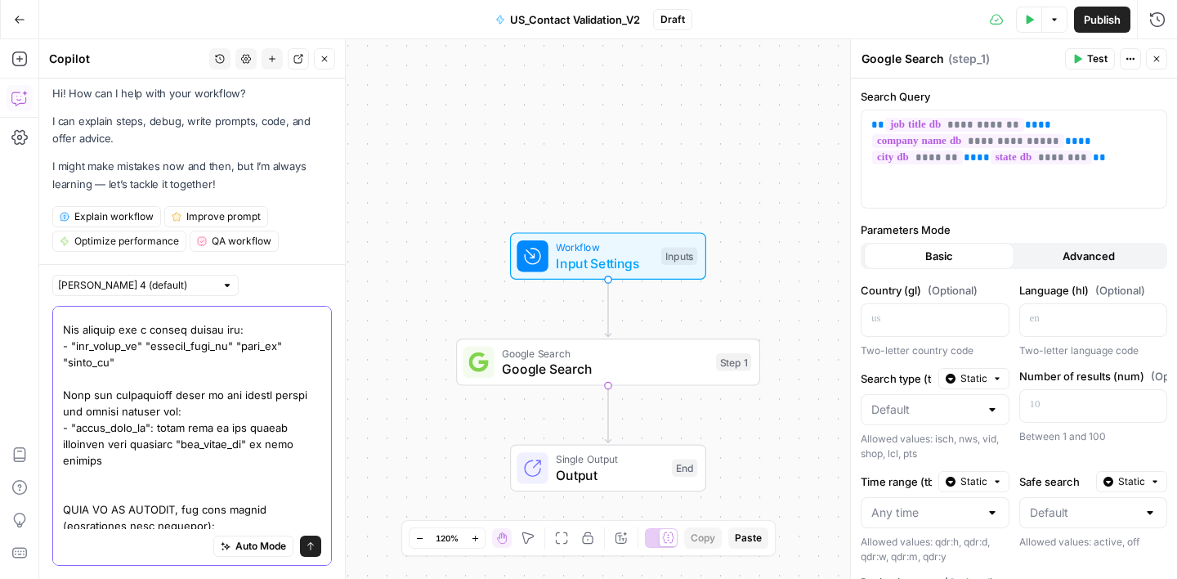
drag, startPoint x: 142, startPoint y: 360, endPoint x: 148, endPoint y: 374, distance: 14.3
click at [148, 374] on textarea at bounding box center [192, 321] width 258 height 981
click at [135, 478] on textarea at bounding box center [192, 321] width 258 height 981
paste textarea "company_name_db" "city_db" "state_db""
click at [215, 477] on textarea at bounding box center [192, 321] width 258 height 981
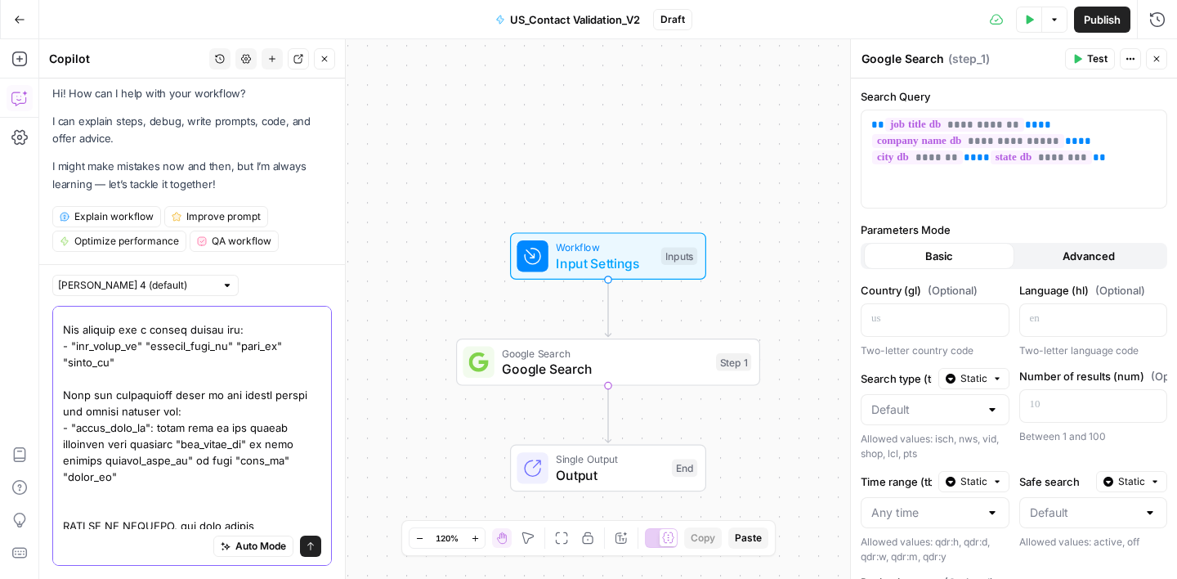
click at [63, 490] on textarea at bounding box center [192, 329] width 258 height 997
drag, startPoint x: 64, startPoint y: 441, endPoint x: 164, endPoint y: 488, distance: 110.8
click at [164, 488] on textarea at bounding box center [192, 329] width 258 height 997
click at [181, 494] on textarea at bounding box center [192, 329] width 258 height 997
paste textarea "- "first_name_gs": first name of the person occupying this position "job_title_…"
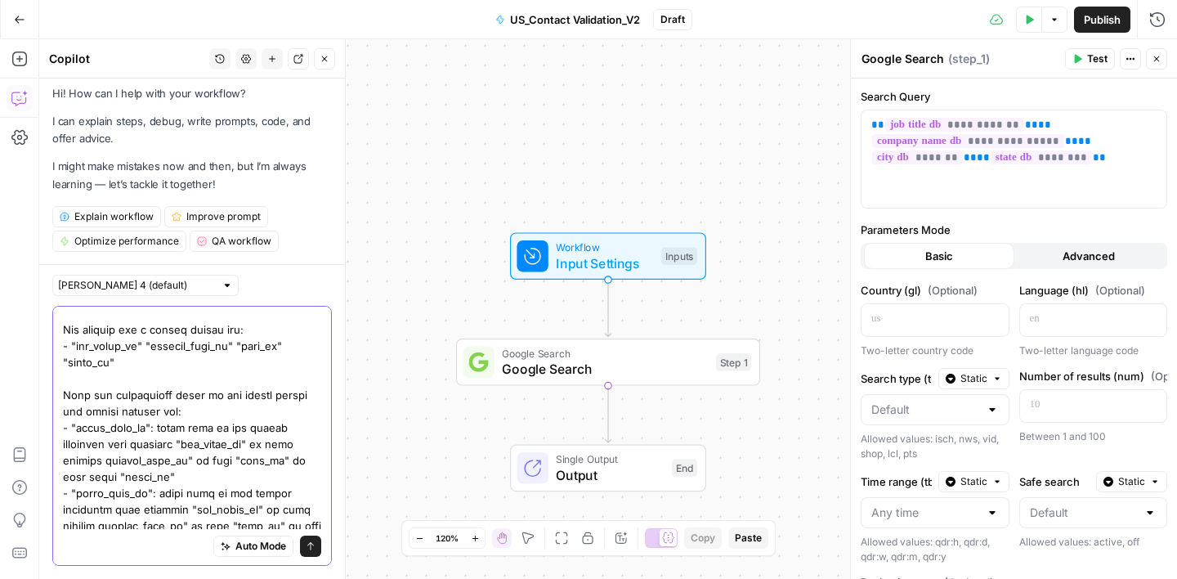
drag, startPoint x: 94, startPoint y: 510, endPoint x: 77, endPoint y: 511, distance: 17.2
click at [77, 511] on textarea at bounding box center [192, 362] width 258 height 1063
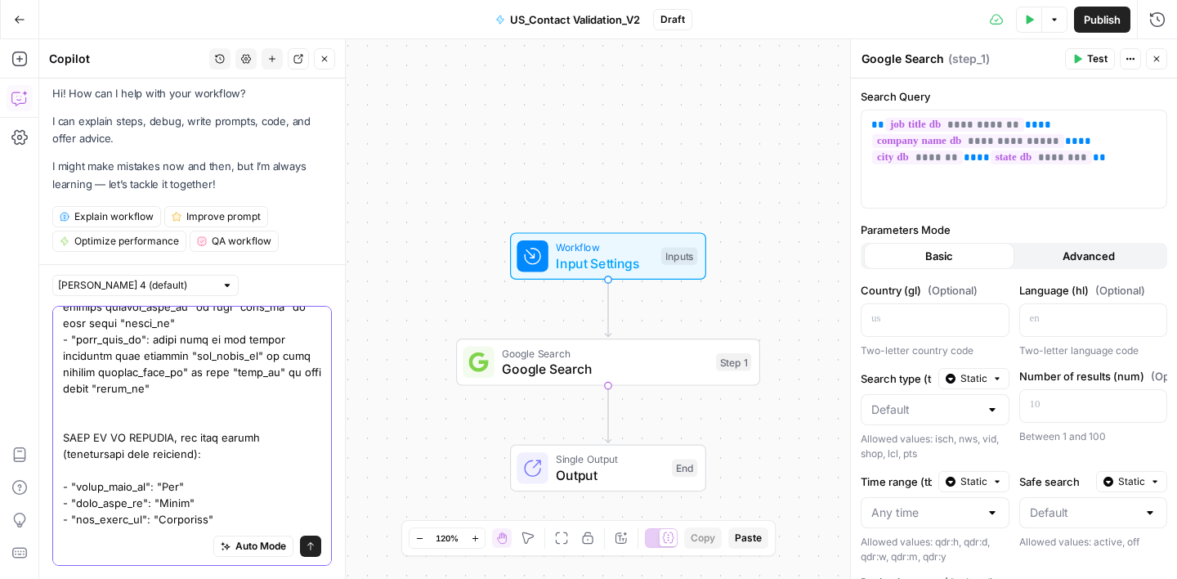
scroll to position [609, 0]
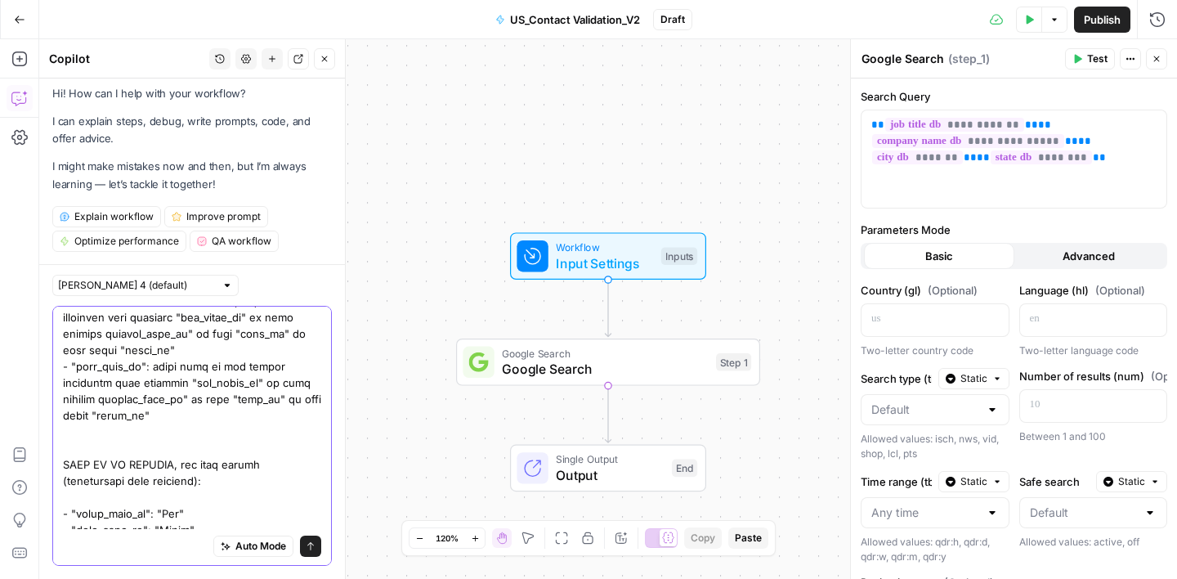
click at [168, 384] on textarea at bounding box center [192, 235] width 258 height 1063
click at [167, 383] on textarea at bounding box center [192, 235] width 258 height 1063
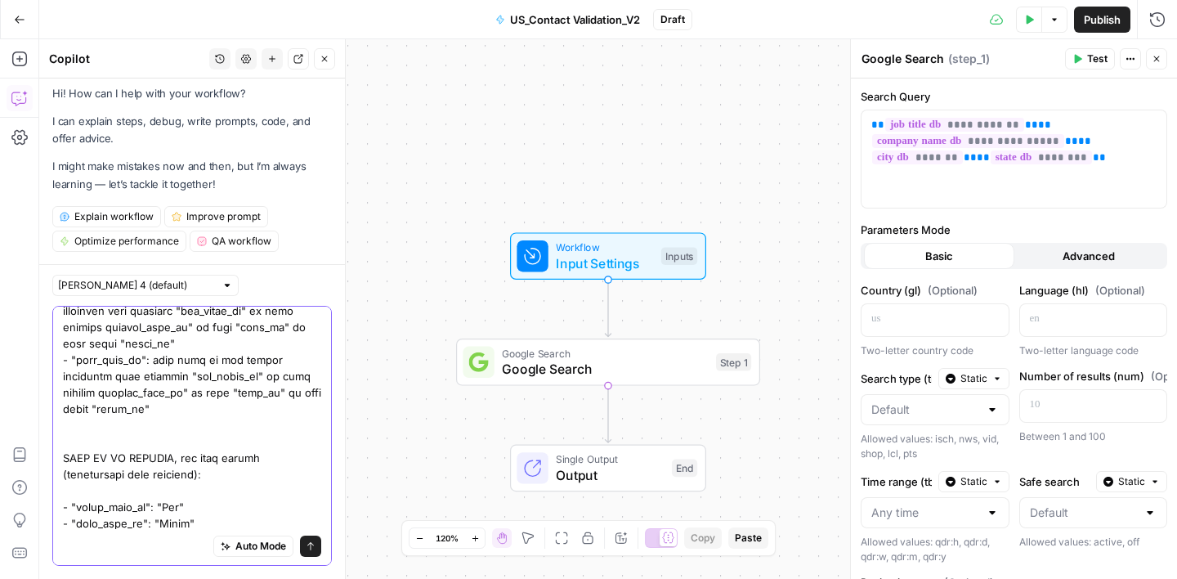
click at [72, 459] on textarea at bounding box center [192, 229] width 258 height 1063
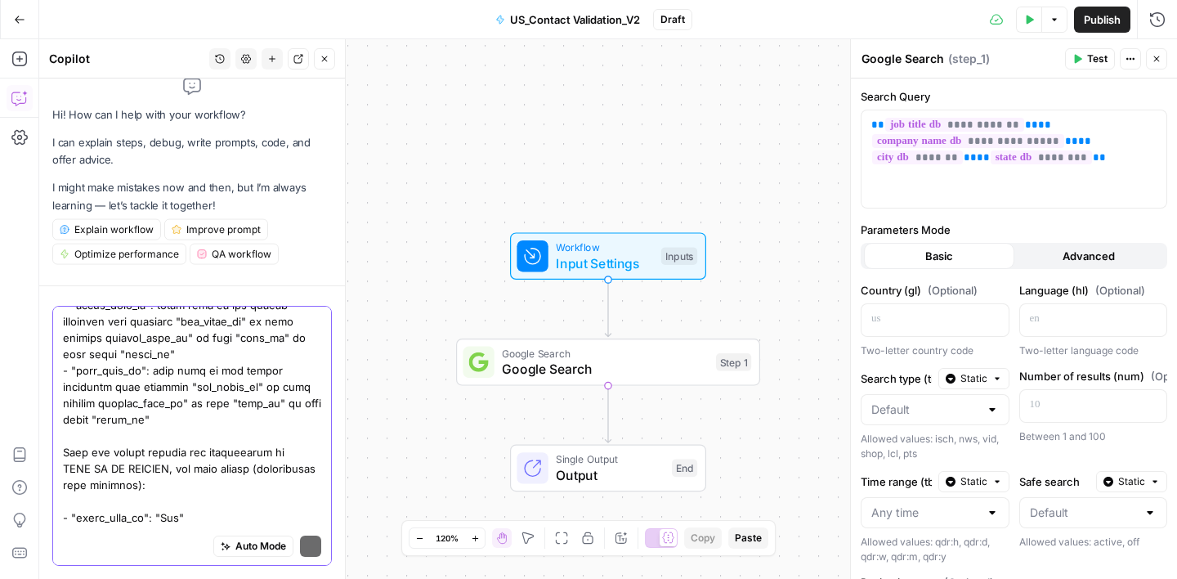
scroll to position [36, 0]
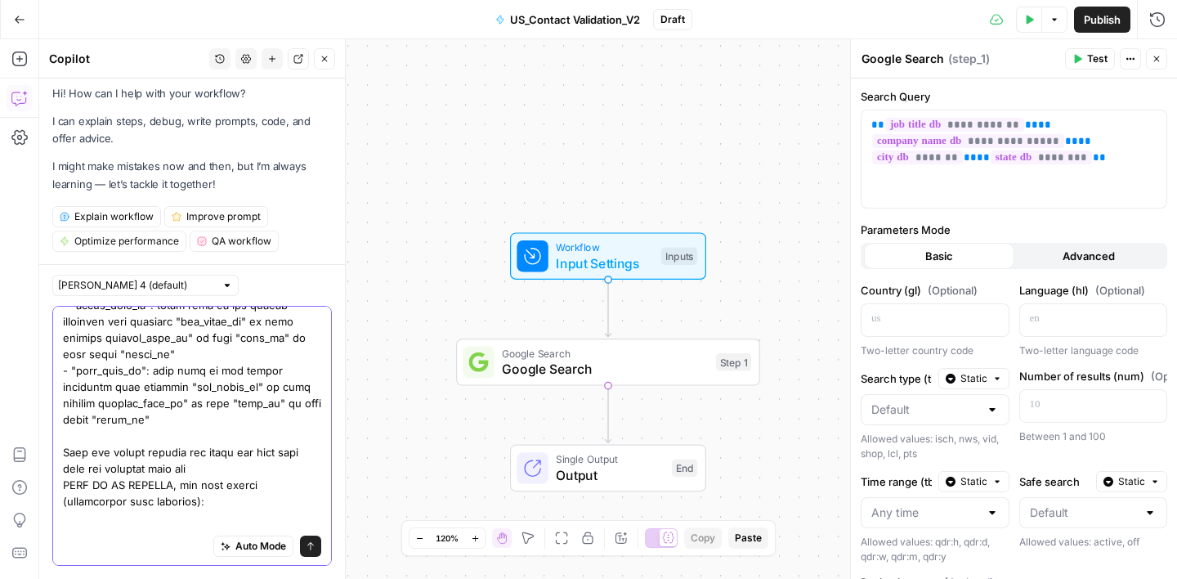
drag, startPoint x: 217, startPoint y: 468, endPoint x: 222, endPoint y: 476, distance: 9.5
click at [222, 476] on textarea at bounding box center [192, 247] width 258 height 1079
drag, startPoint x: 198, startPoint y: 472, endPoint x: 204, endPoint y: 479, distance: 9.3
click at [204, 479] on textarea at bounding box center [192, 247] width 258 height 1079
drag, startPoint x: 73, startPoint y: 387, endPoint x: 145, endPoint y: 390, distance: 72.8
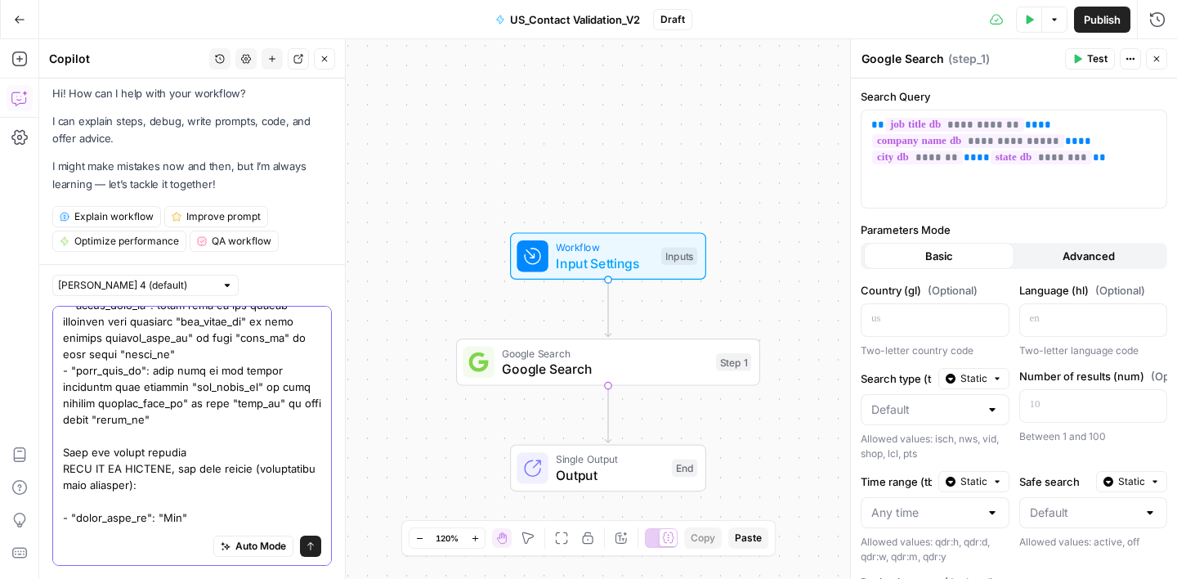
click at [145, 390] on textarea at bounding box center [192, 239] width 258 height 1063
click at [204, 472] on textarea at bounding box center [192, 239] width 258 height 1063
paste textarea ""last_name_gs""
click at [268, 469] on textarea at bounding box center [192, 239] width 258 height 1063
click at [291, 459] on textarea at bounding box center [192, 239] width 258 height 1063
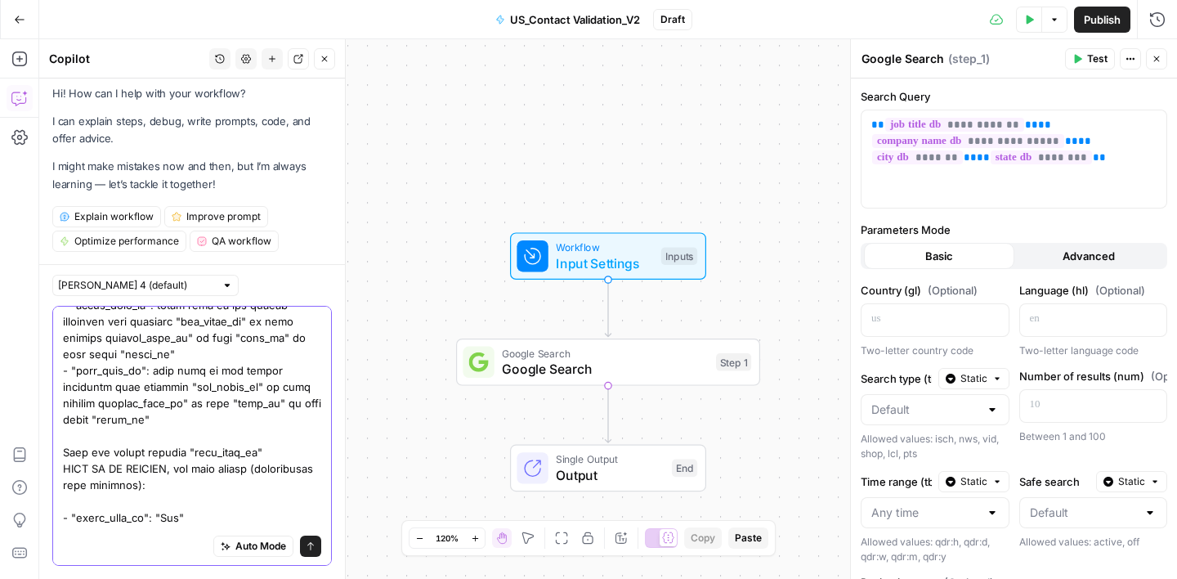
click at [280, 465] on textarea at bounding box center [192, 239] width 258 height 1063
paste textarea ""last_name_gs""
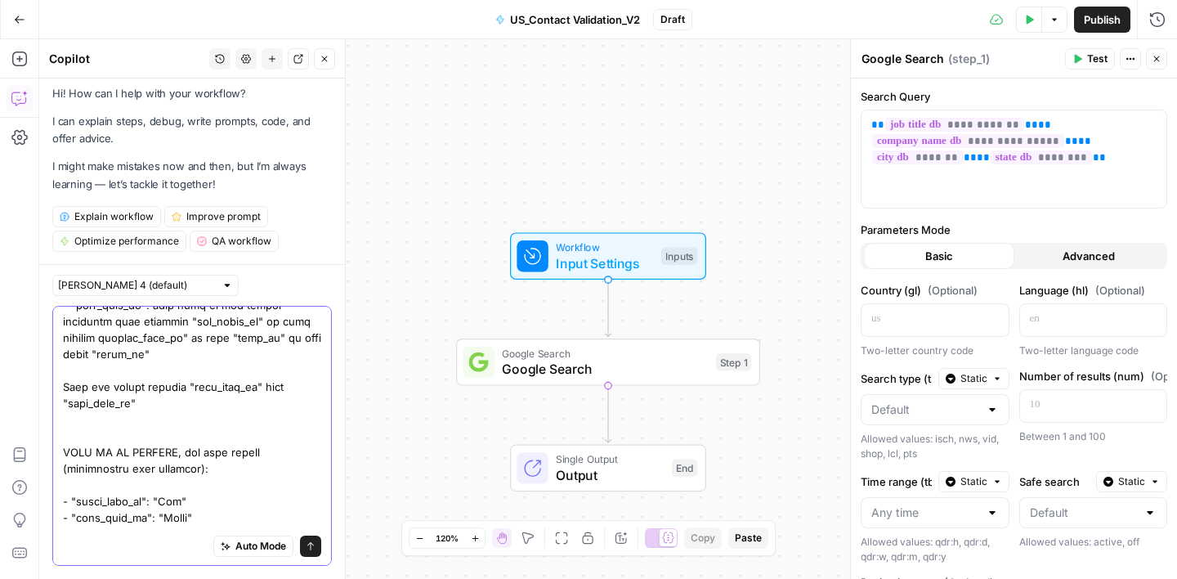
scroll to position [678, 0]
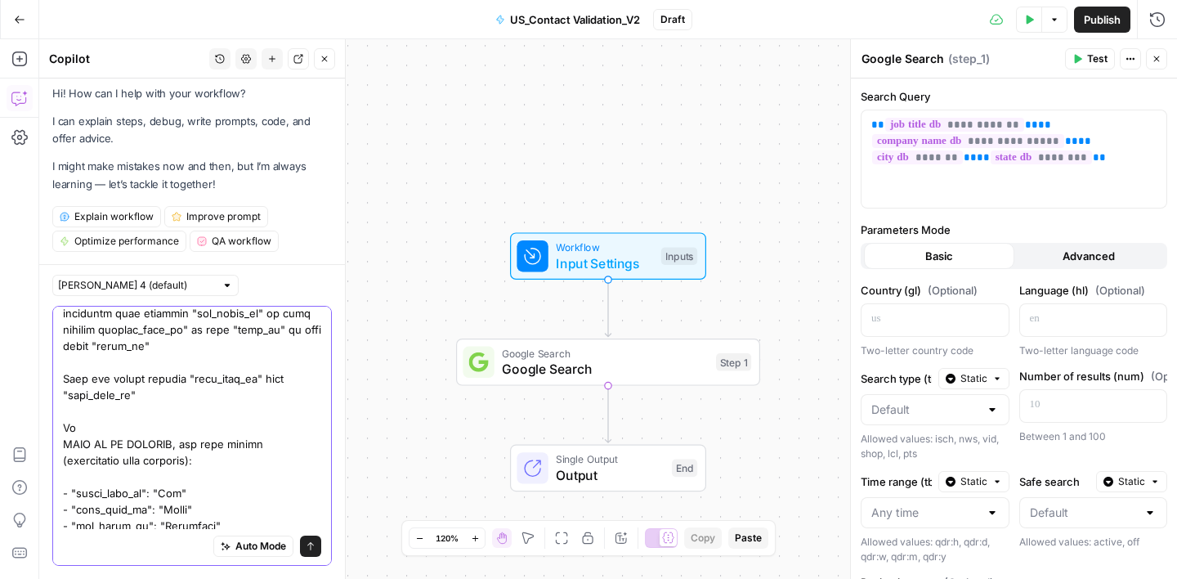
drag, startPoint x: 198, startPoint y: 394, endPoint x: 185, endPoint y: 406, distance: 17.9
click at [185, 406] on textarea at bounding box center [192, 191] width 258 height 1112
click at [112, 441] on textarea at bounding box center [192, 191] width 258 height 1112
paste textarea ""last_name_db" with "last_name_gs""
click at [168, 445] on textarea at bounding box center [192, 191] width 258 height 1112
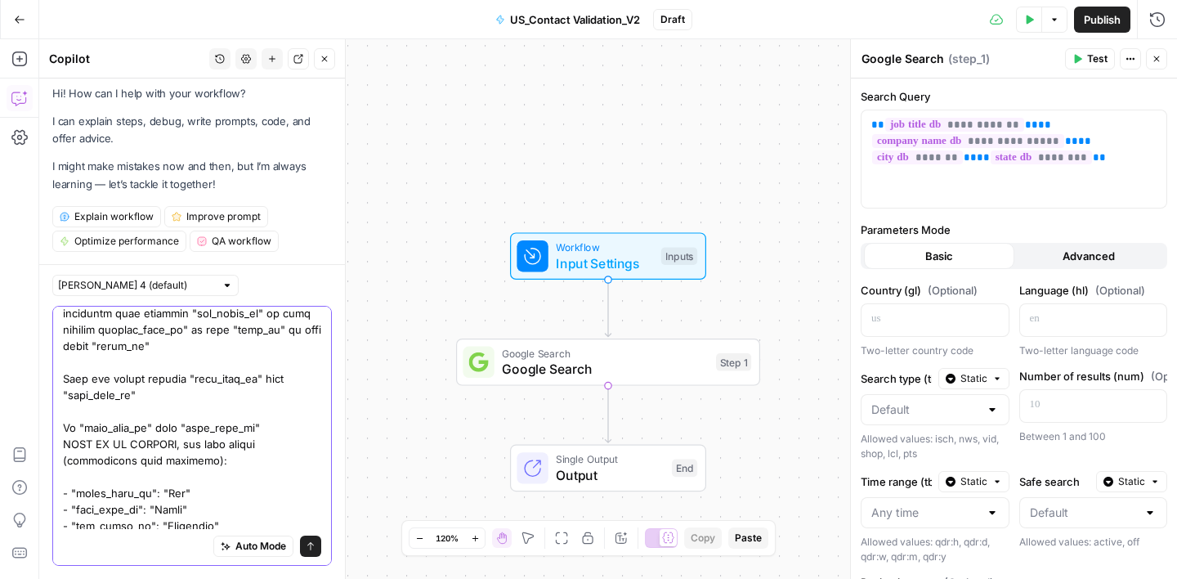
click at [168, 445] on textarea at bounding box center [192, 191] width 258 height 1112
click at [308, 441] on textarea at bounding box center [192, 191] width 258 height 1112
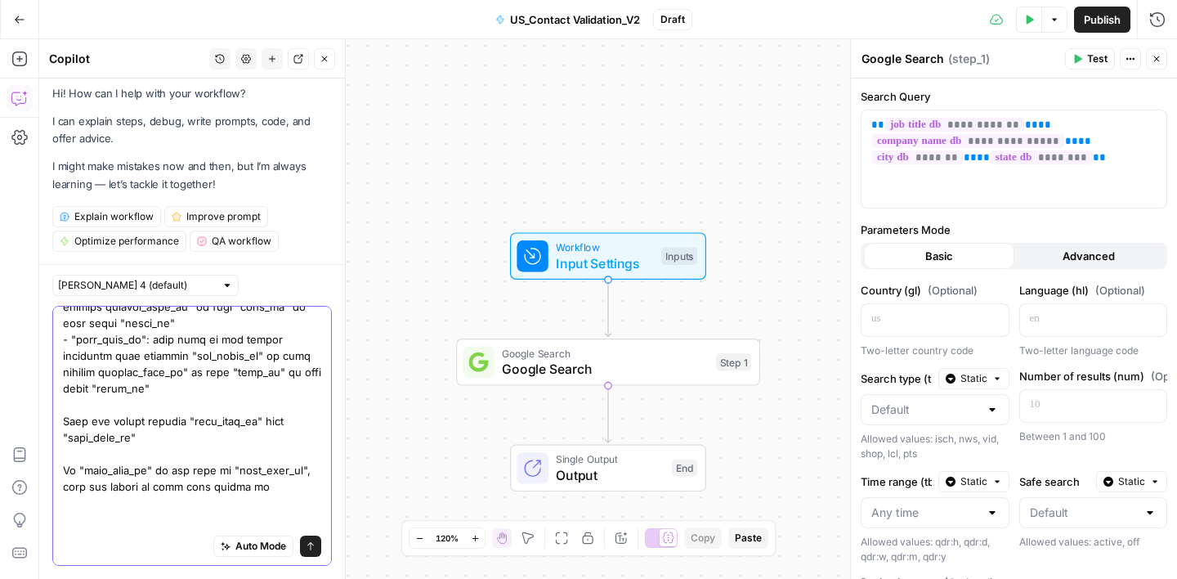
scroll to position [637, 0]
click at [63, 415] on textarea at bounding box center [192, 256] width 258 height 1161
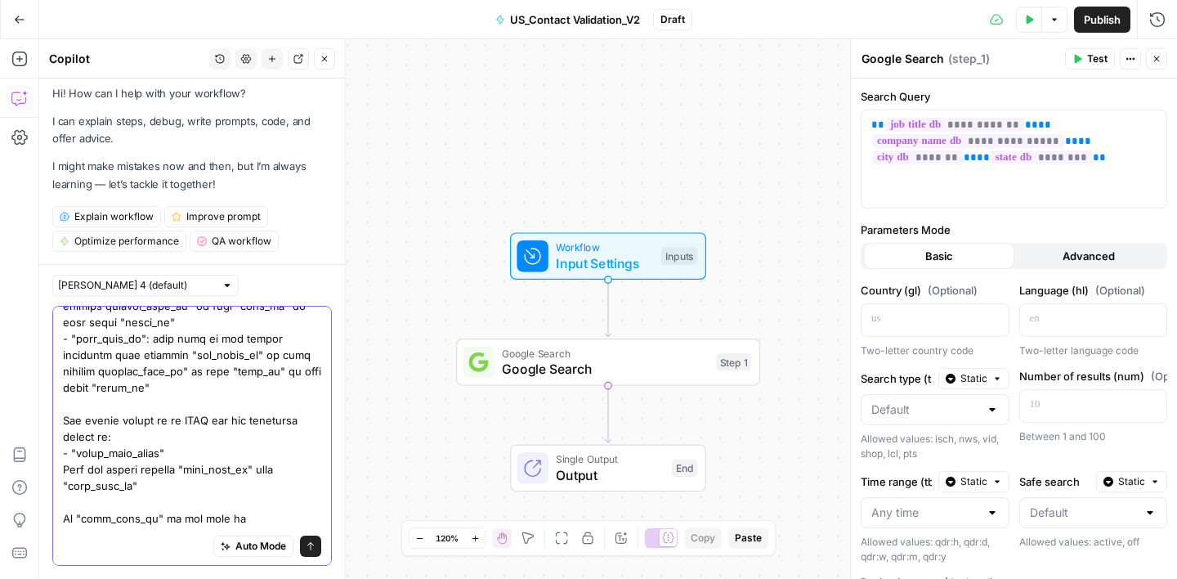
click at [63, 471] on textarea at bounding box center [192, 289] width 258 height 1226
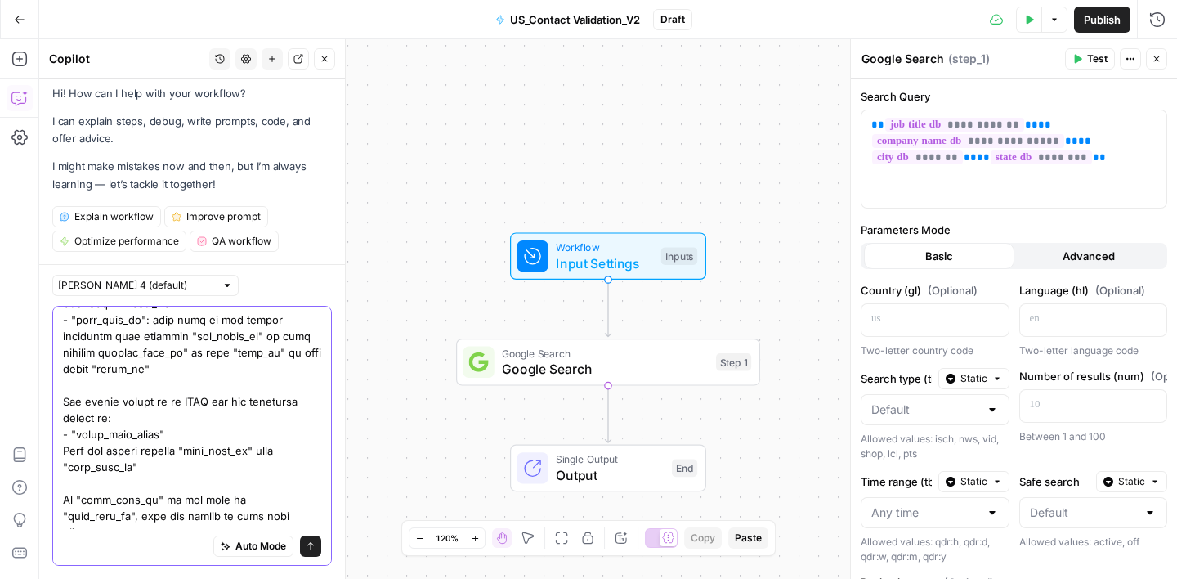
drag, startPoint x: 171, startPoint y: 449, endPoint x: 53, endPoint y: 423, distance: 120.4
click at [52, 423] on div "Auto Mode Send" at bounding box center [192, 436] width 280 height 260
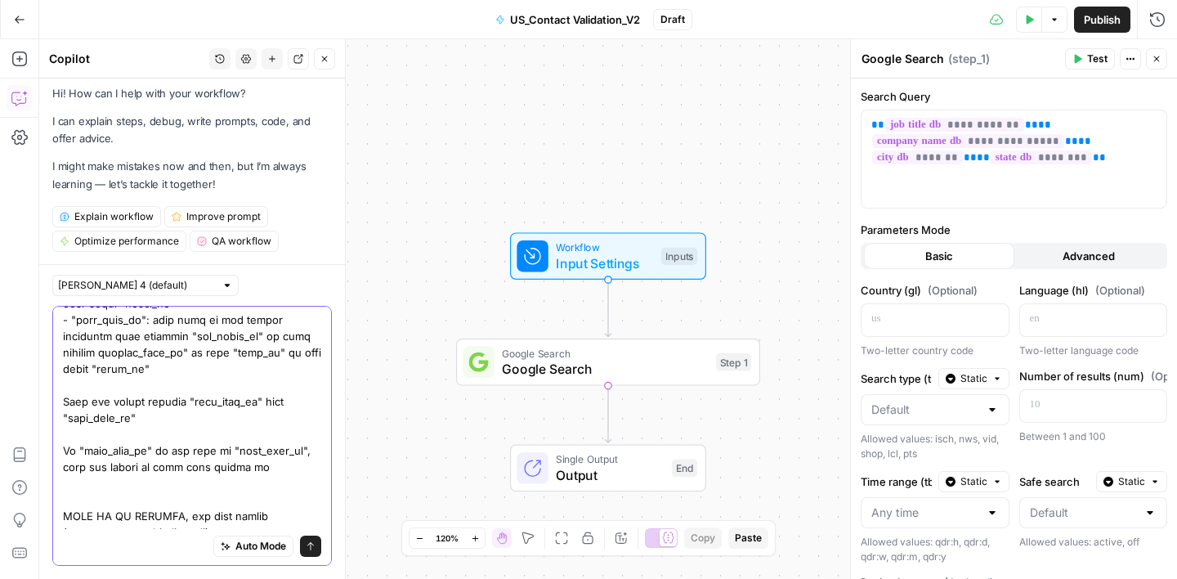
click at [151, 430] on textarea at bounding box center [192, 238] width 258 height 1161
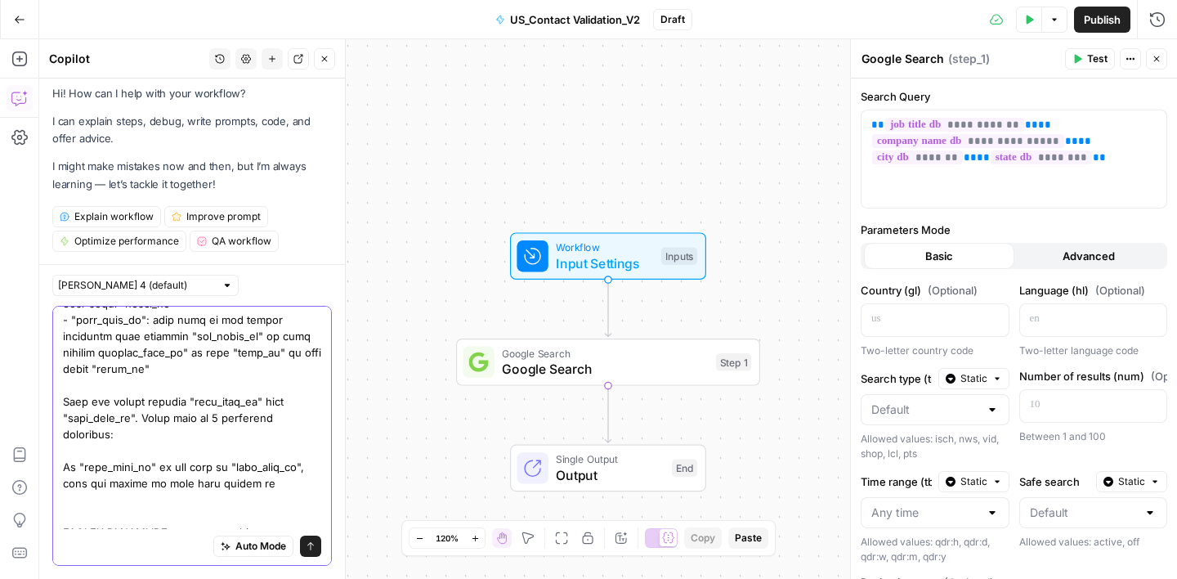
click at [63, 463] on textarea at bounding box center [192, 246] width 258 height 1177
click at [90, 481] on textarea at bounding box center [192, 246] width 258 height 1177
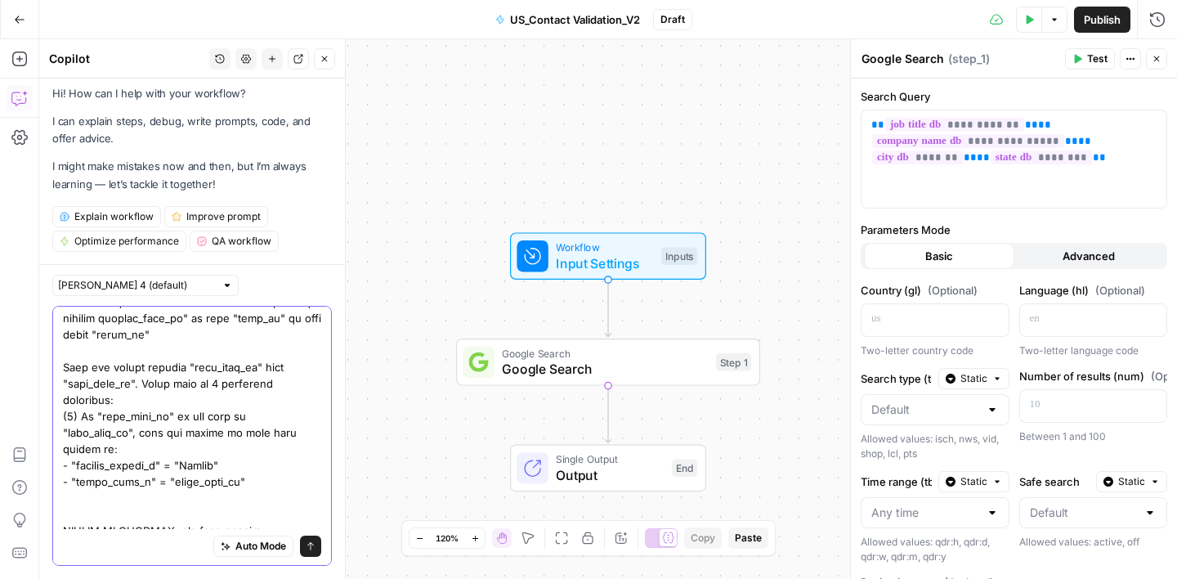
scroll to position [691, 0]
drag, startPoint x: 237, startPoint y: 480, endPoint x: 161, endPoint y: 480, distance: 76.0
click at [161, 480] on textarea at bounding box center [192, 227] width 258 height 1210
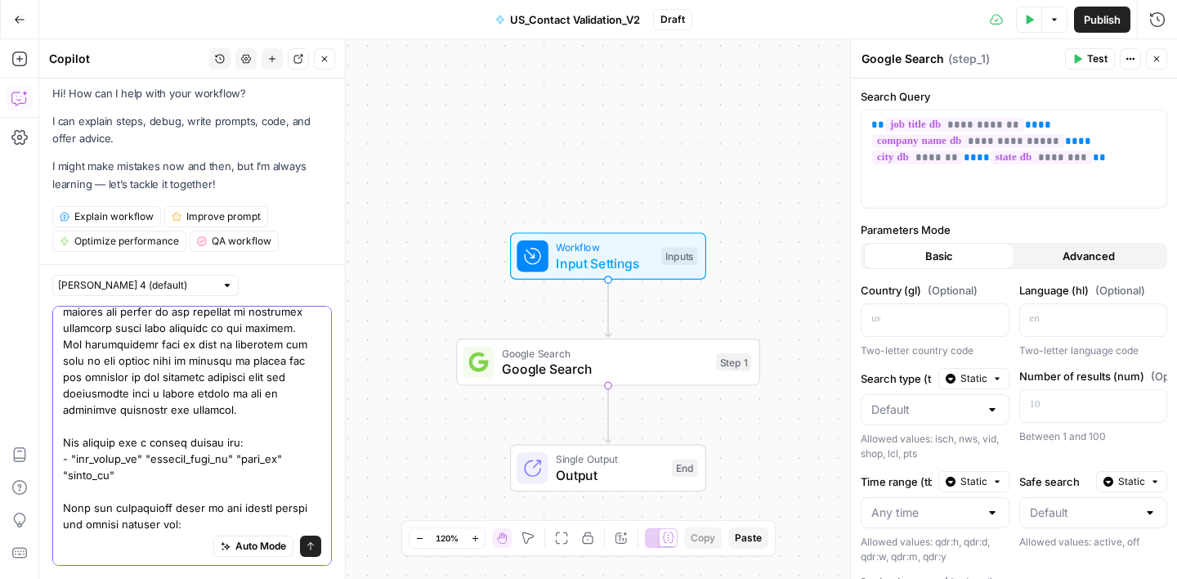
scroll to position [0, 0]
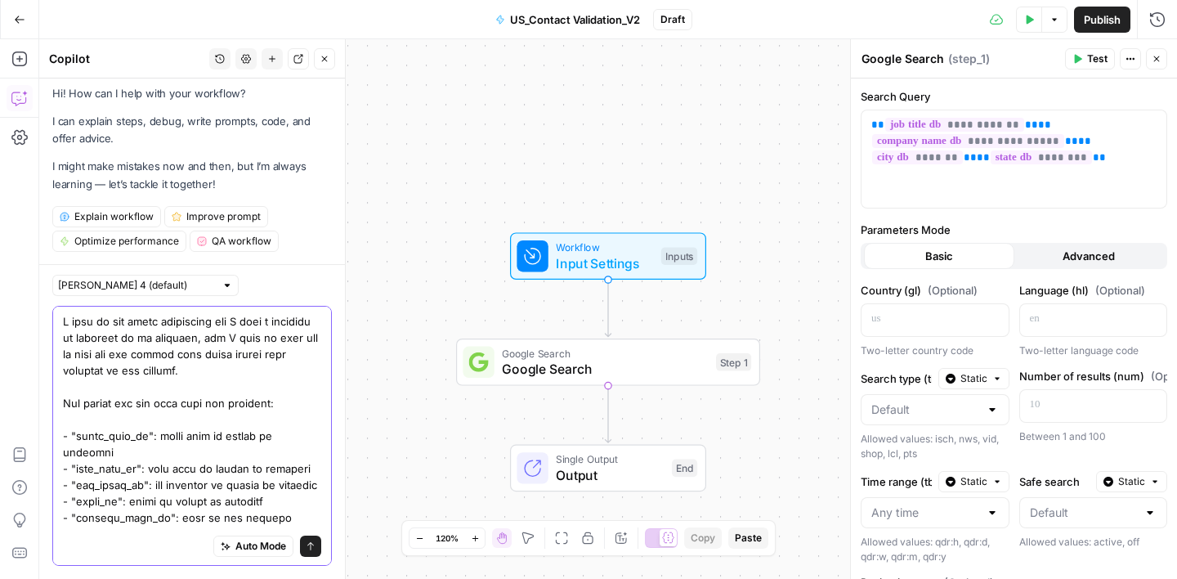
drag, startPoint x: 173, startPoint y: 339, endPoint x: 250, endPoint y: 338, distance: 76.8
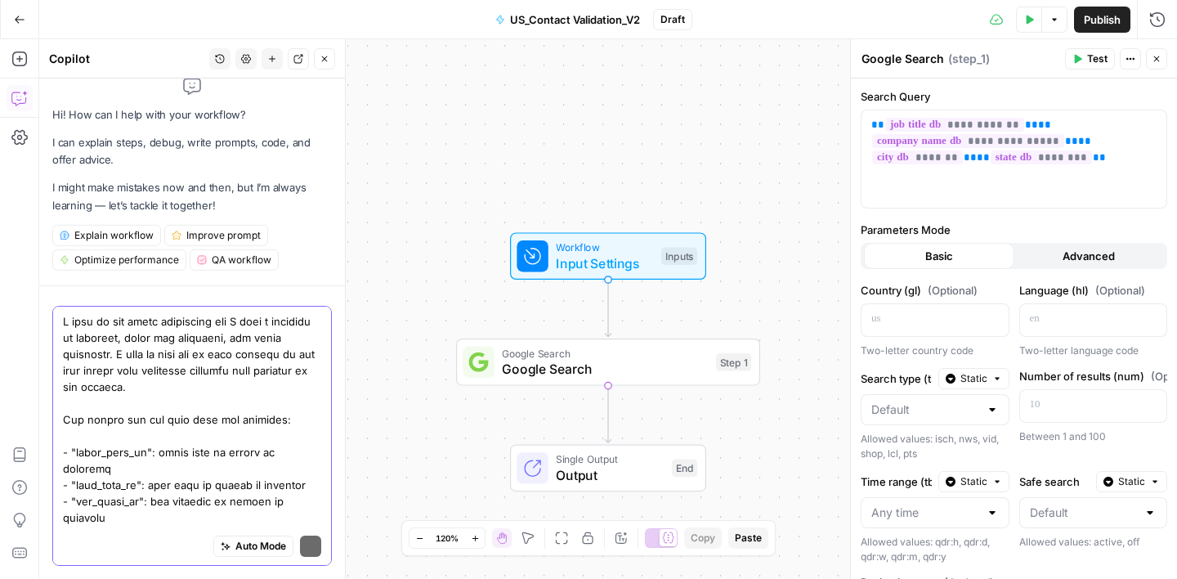
scroll to position [36, 0]
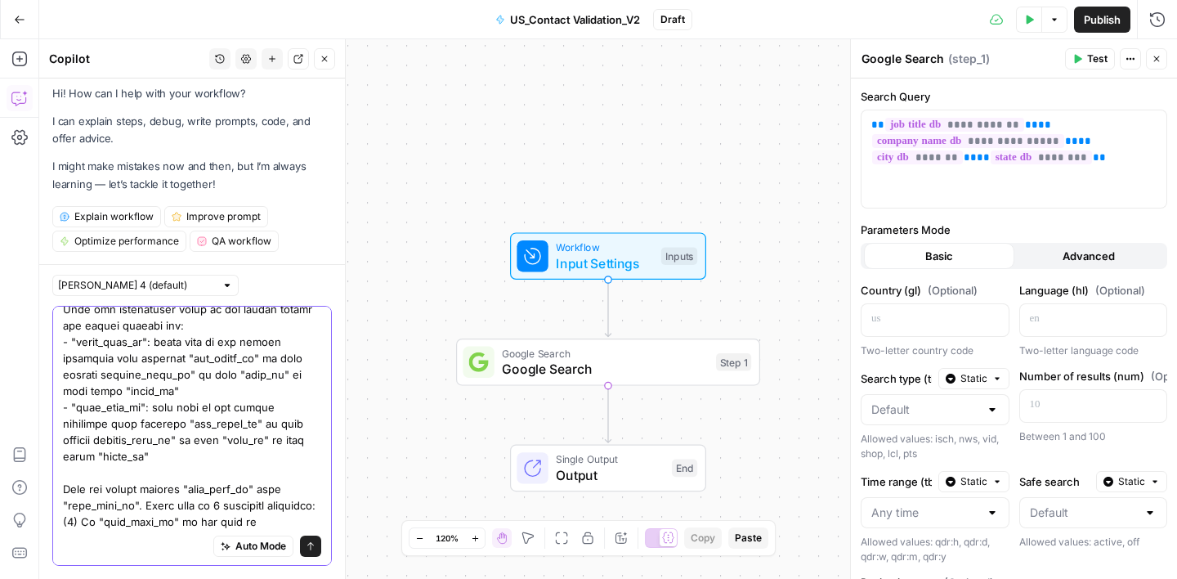
scroll to position [615, 0]
click at [181, 378] on textarea at bounding box center [192, 327] width 258 height 1259
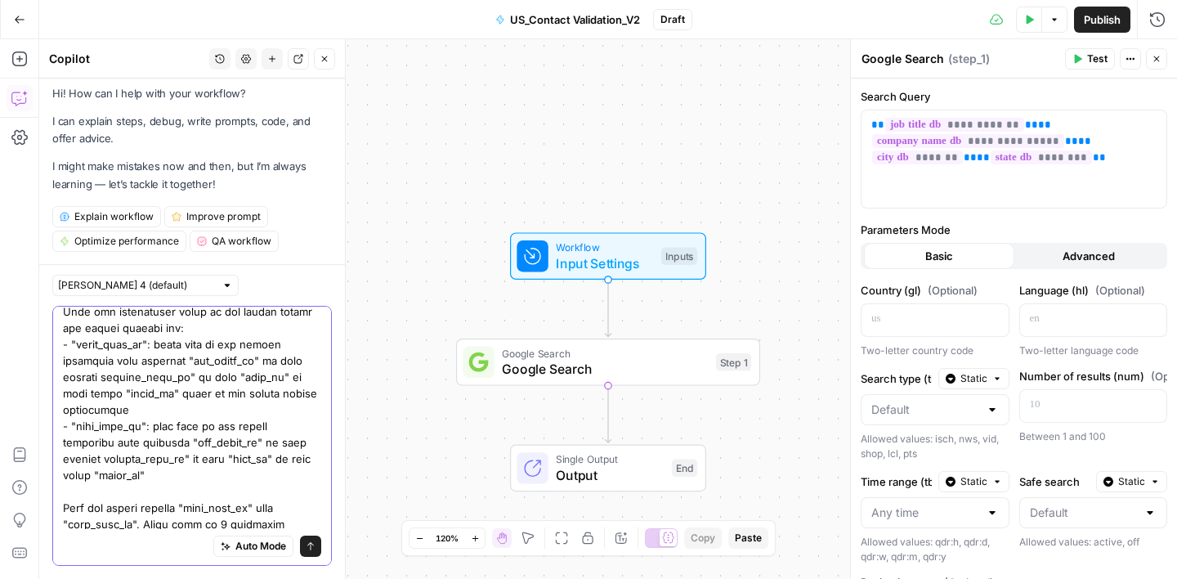
drag, startPoint x: 166, startPoint y: 379, endPoint x: 172, endPoint y: 388, distance: 11.1
click at [172, 388] on textarea at bounding box center [192, 343] width 258 height 1291
click at [181, 459] on textarea at bounding box center [192, 343] width 258 height 1291
paste textarea "based on the google search information"
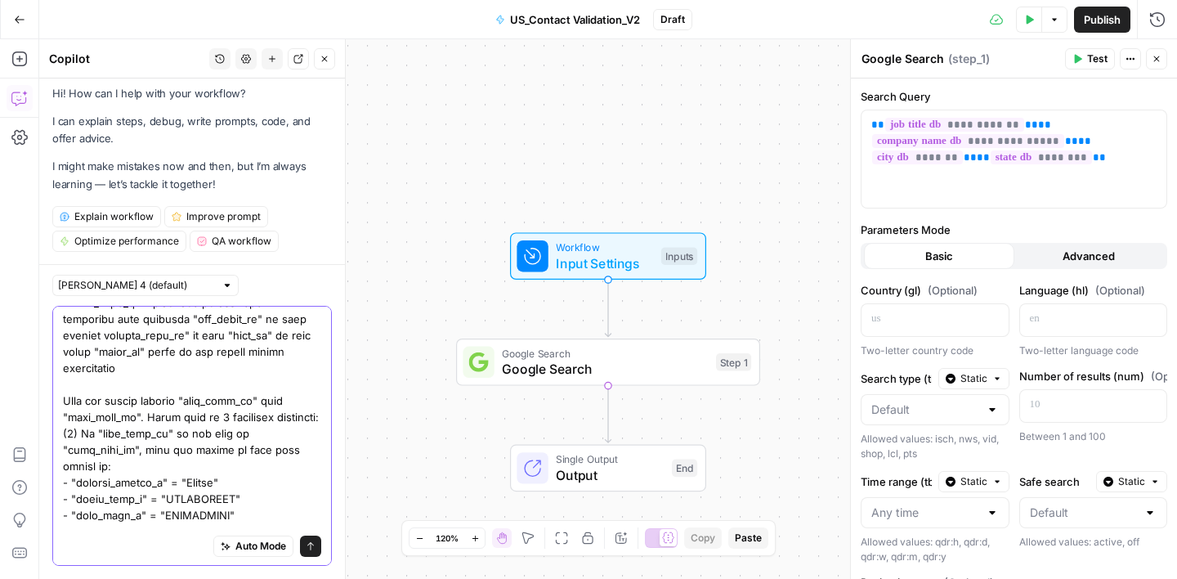
scroll to position [751, 0]
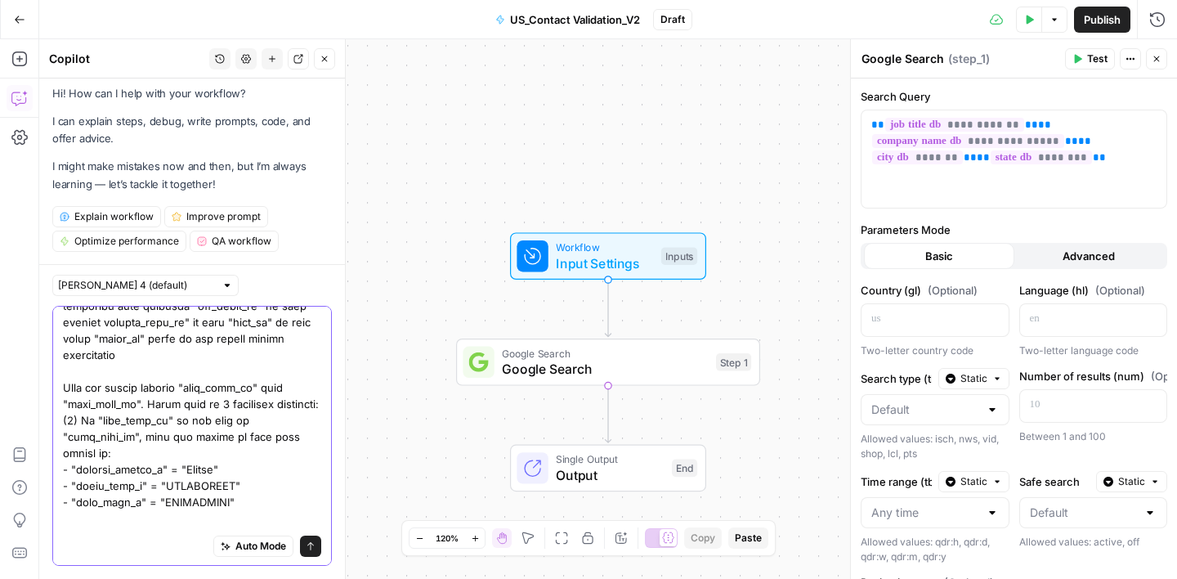
drag, startPoint x: 63, startPoint y: 401, endPoint x: 234, endPoint y: 482, distance: 189.0
click at [234, 482] on textarea at bounding box center [192, 207] width 258 height 1291
click at [239, 489] on textarea at bounding box center [192, 207] width 258 height 1291
paste textarea "(1) If "last_name_db" is the same as "last_name_gs", then the output of this st…"
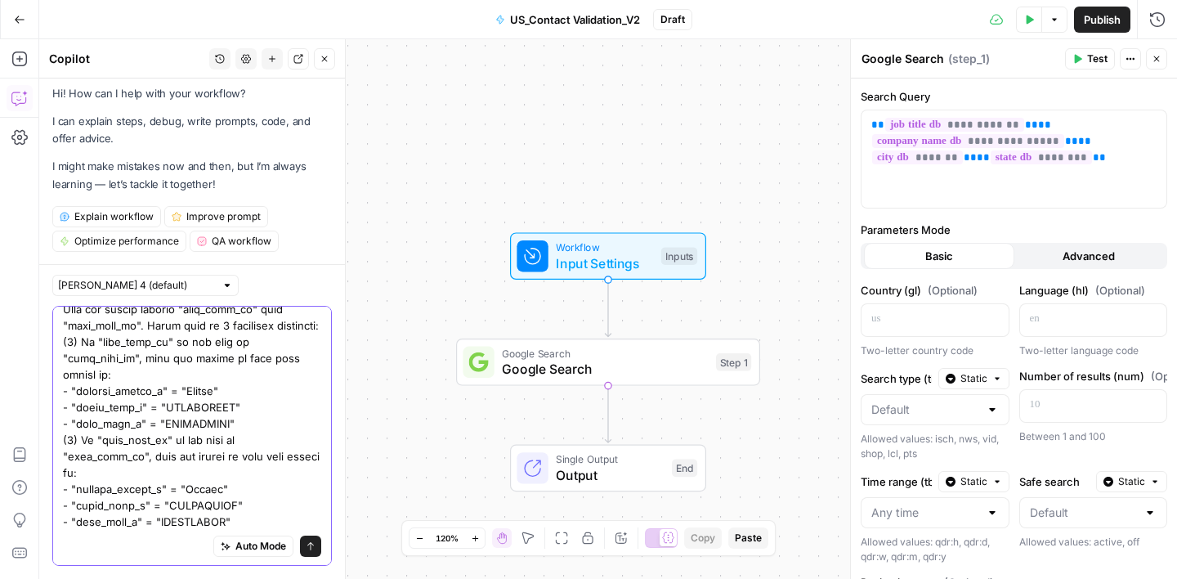
scroll to position [839, 0]
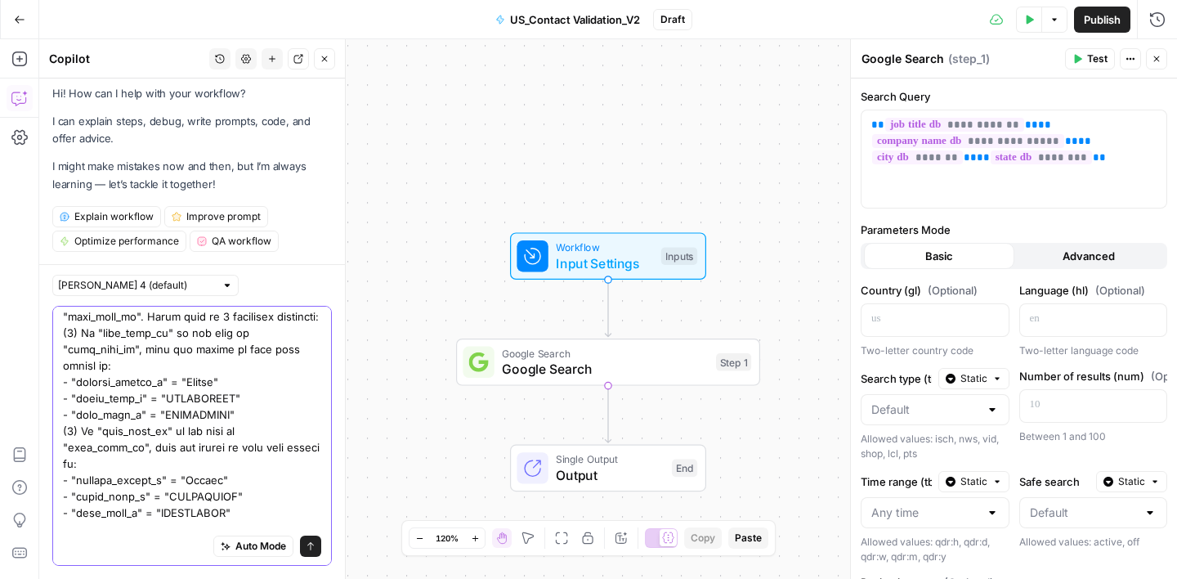
click at [71, 411] on textarea at bounding box center [192, 169] width 258 height 1390
click at [190, 414] on textarea at bounding box center [192, 169] width 258 height 1390
click at [186, 464] on textarea at bounding box center [192, 169] width 258 height 1390
drag, startPoint x: 226, startPoint y: 480, endPoint x: 160, endPoint y: 481, distance: 65.4
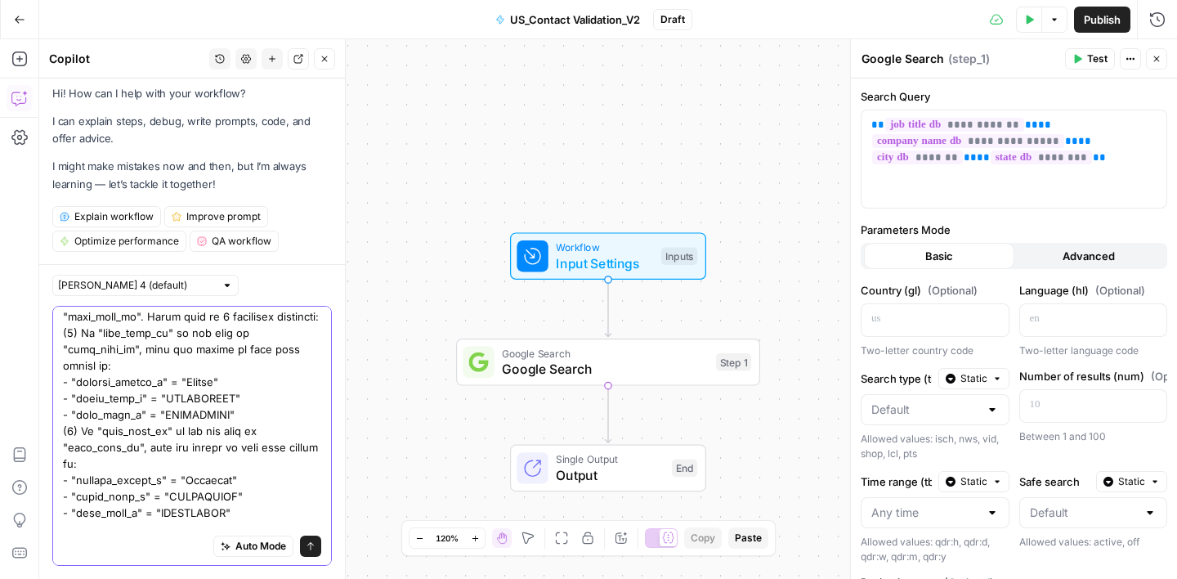
click at [160, 481] on textarea at bounding box center [192, 169] width 258 height 1390
drag, startPoint x: 235, startPoint y: 478, endPoint x: 186, endPoint y: 480, distance: 48.3
click at [186, 480] on textarea at bounding box center [192, 169] width 258 height 1390
drag, startPoint x: 226, startPoint y: 497, endPoint x: 159, endPoint y: 496, distance: 67.0
click at [159, 496] on textarea at bounding box center [192, 169] width 258 height 1390
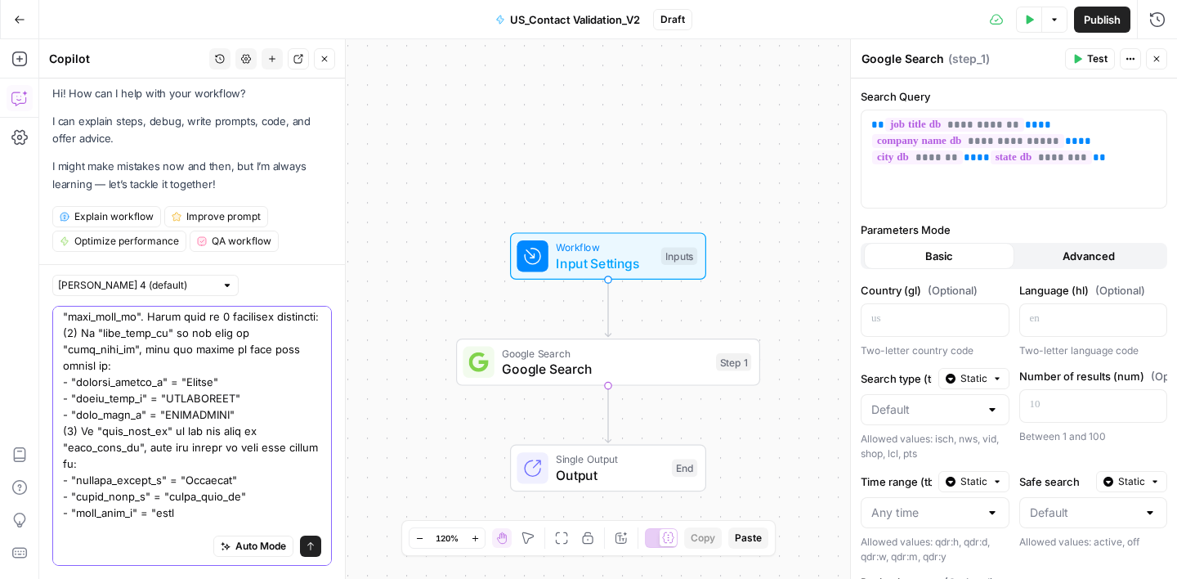
paste textarea "name_gs""
click at [176, 498] on textarea at bounding box center [192, 169] width 258 height 1390
click at [261, 490] on textarea at bounding box center [192, 169] width 258 height 1390
type textarea "I work in the sales department and I have a database of contacts, their job pos…"
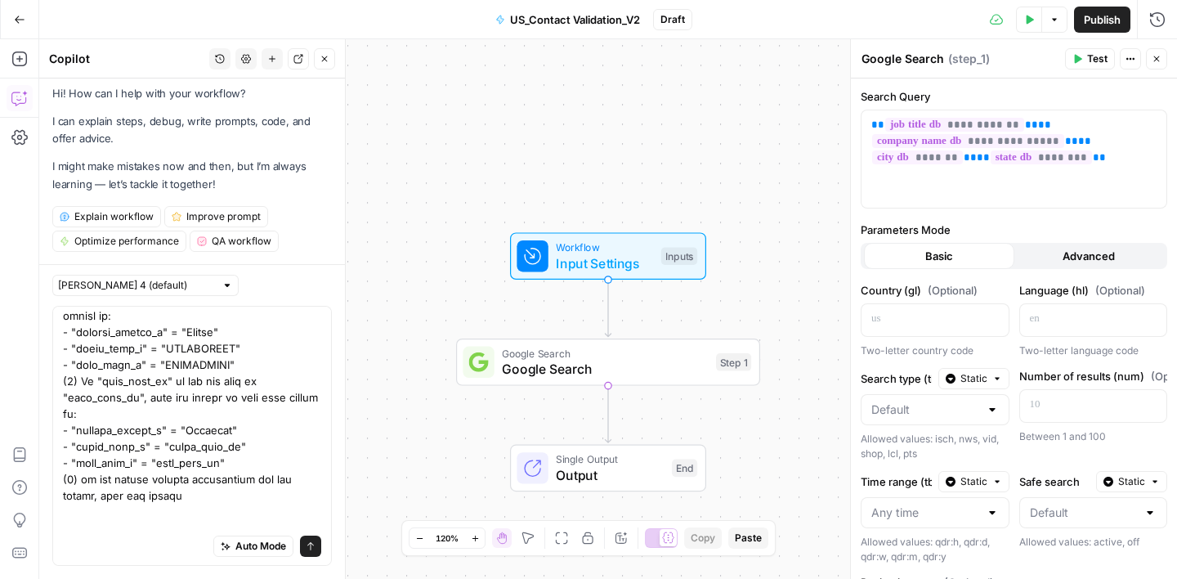
scroll to position [890, 0]
drag, startPoint x: 239, startPoint y: 445, endPoint x: 61, endPoint y: 416, distance: 179.8
click at [60, 416] on div "Auto Mode Send" at bounding box center [192, 436] width 280 height 260
click at [80, 493] on textarea at bounding box center [192, 142] width 258 height 1439
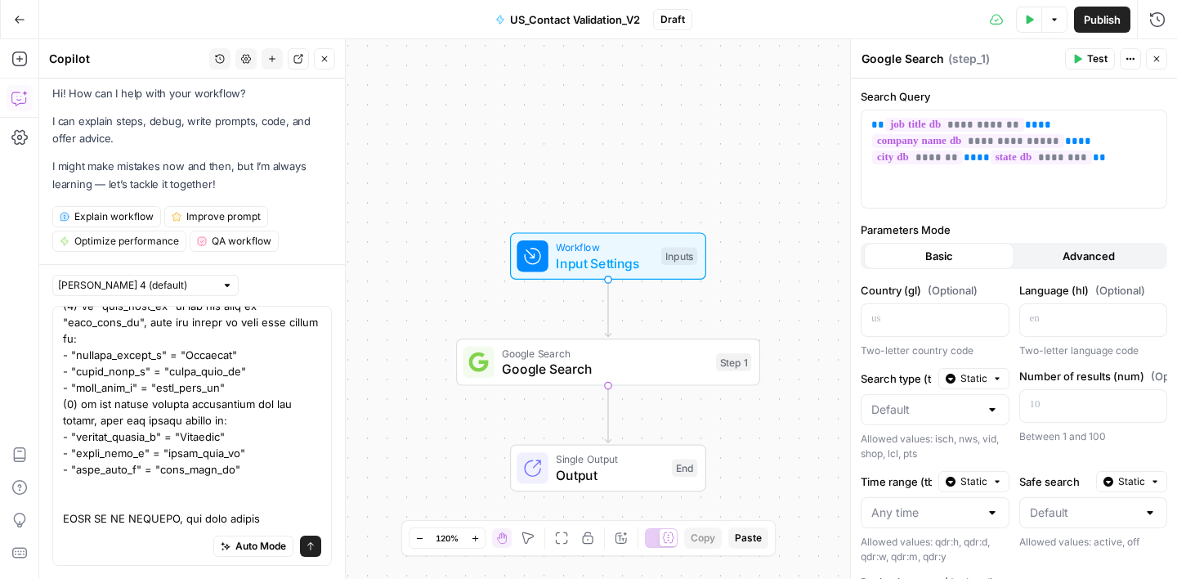
scroll to position [971, 0]
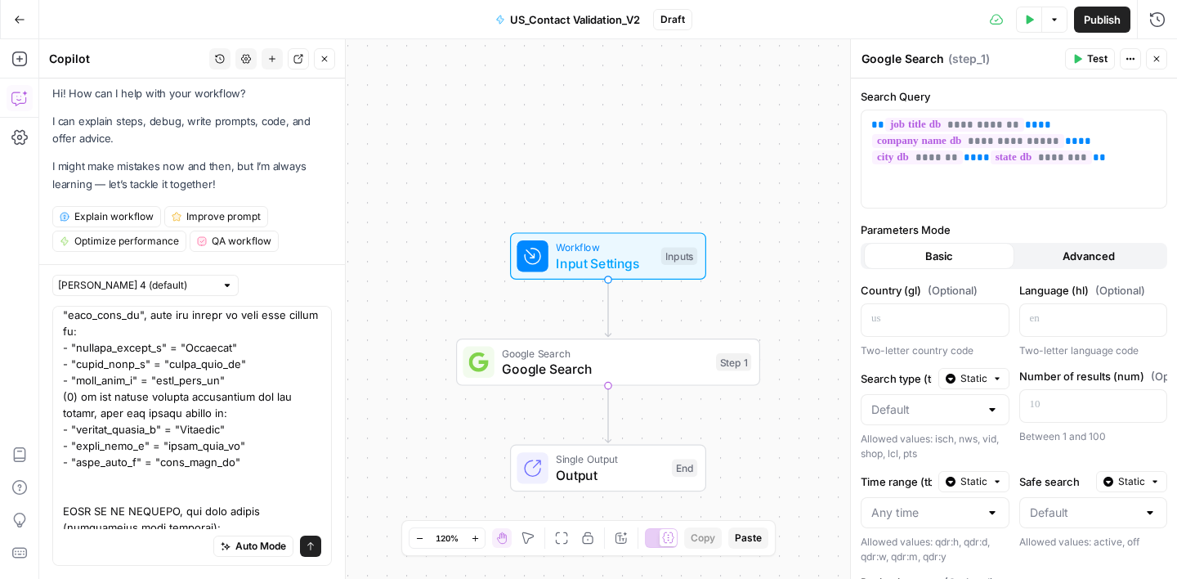
drag, startPoint x: 221, startPoint y: 414, endPoint x: 180, endPoint y: 413, distance: 40.9
click at [180, 413] on textarea at bounding box center [192, 77] width 258 height 1471
drag, startPoint x: 228, startPoint y: 427, endPoint x: 163, endPoint y: 427, distance: 64.6
click at [161, 427] on textarea at bounding box center [192, 77] width 258 height 1471
drag, startPoint x: 225, startPoint y: 450, endPoint x: 159, endPoint y: 448, distance: 66.2
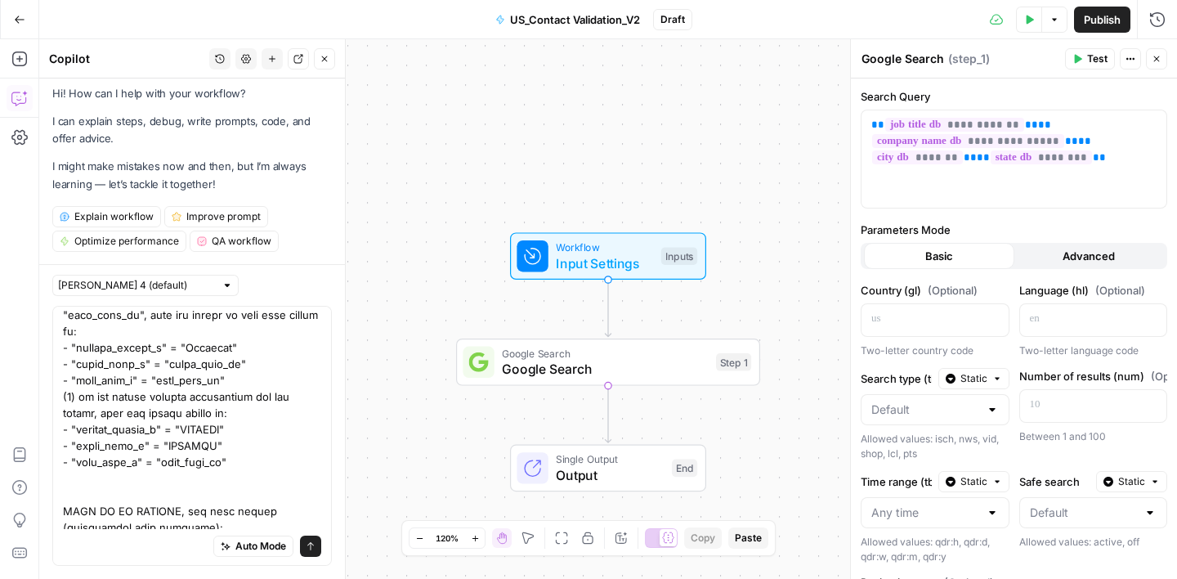
click at [159, 448] on textarea at bounding box center [192, 77] width 258 height 1471
click at [163, 445] on textarea at bounding box center [192, 77] width 258 height 1471
click at [87, 473] on textarea at bounding box center [192, 77] width 258 height 1471
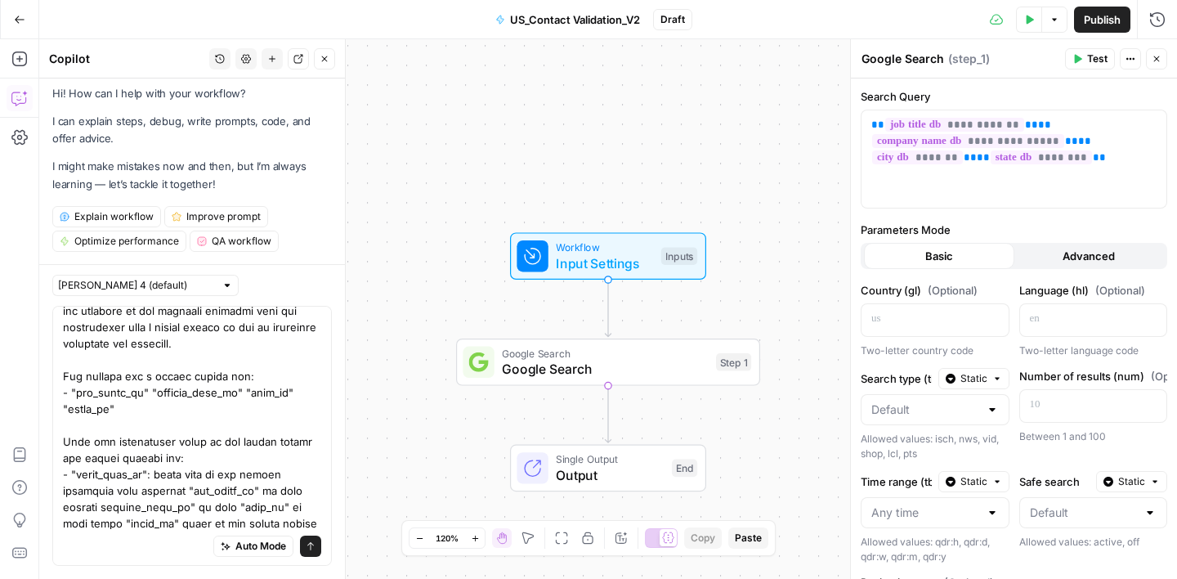
scroll to position [481, 0]
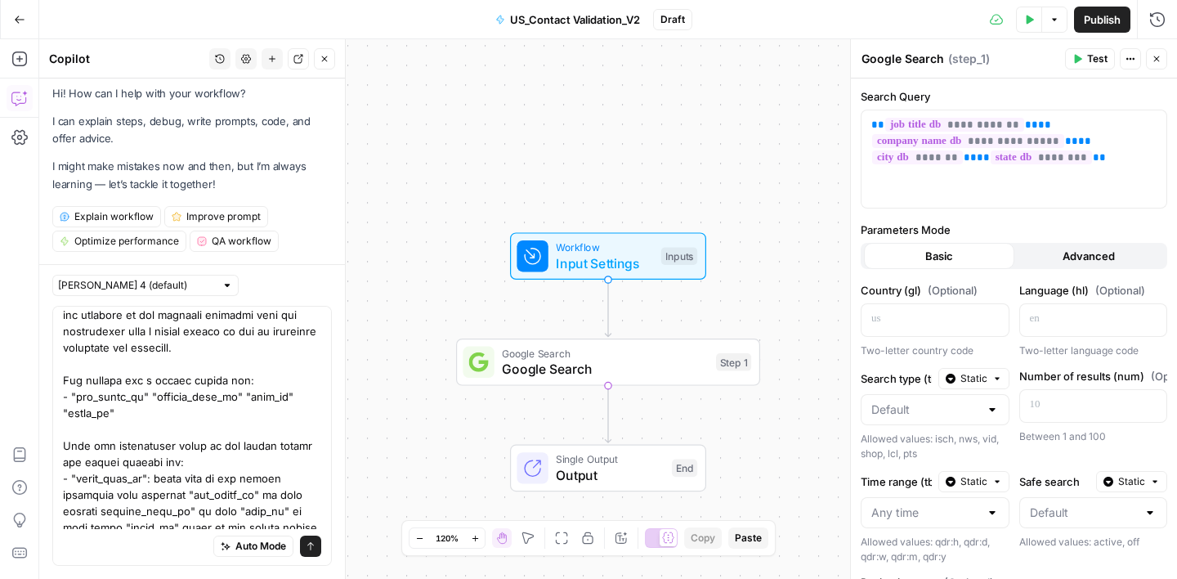
click at [87, 361] on textarea at bounding box center [192, 576] width 258 height 1488
click at [154, 396] on textarea at bounding box center [192, 576] width 258 height 1488
click at [65, 429] on textarea at bounding box center [192, 576] width 258 height 1488
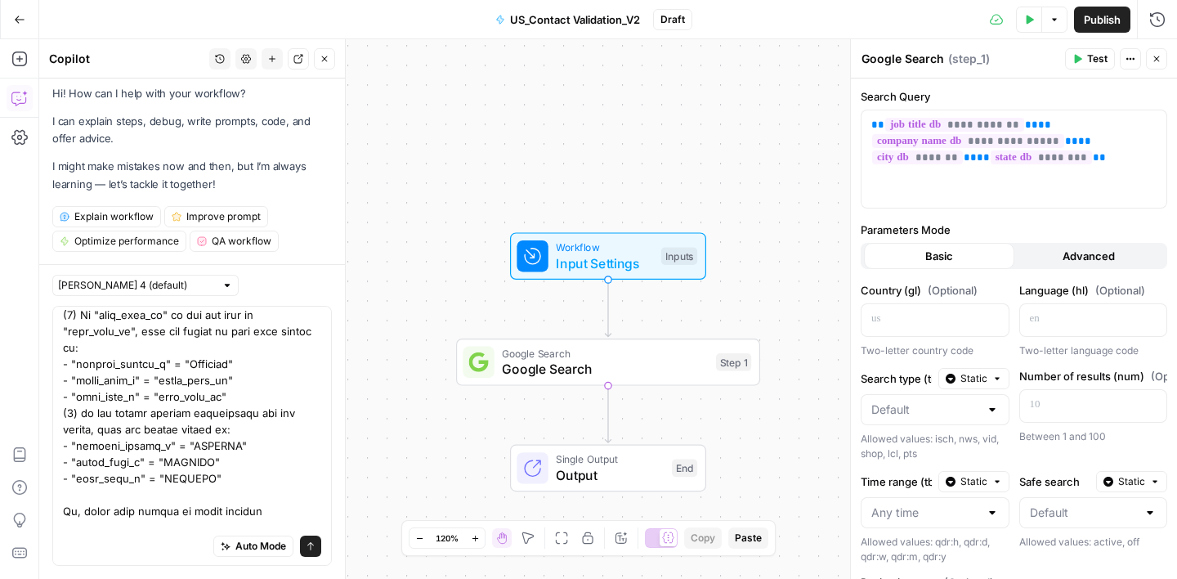
scroll to position [988, 0]
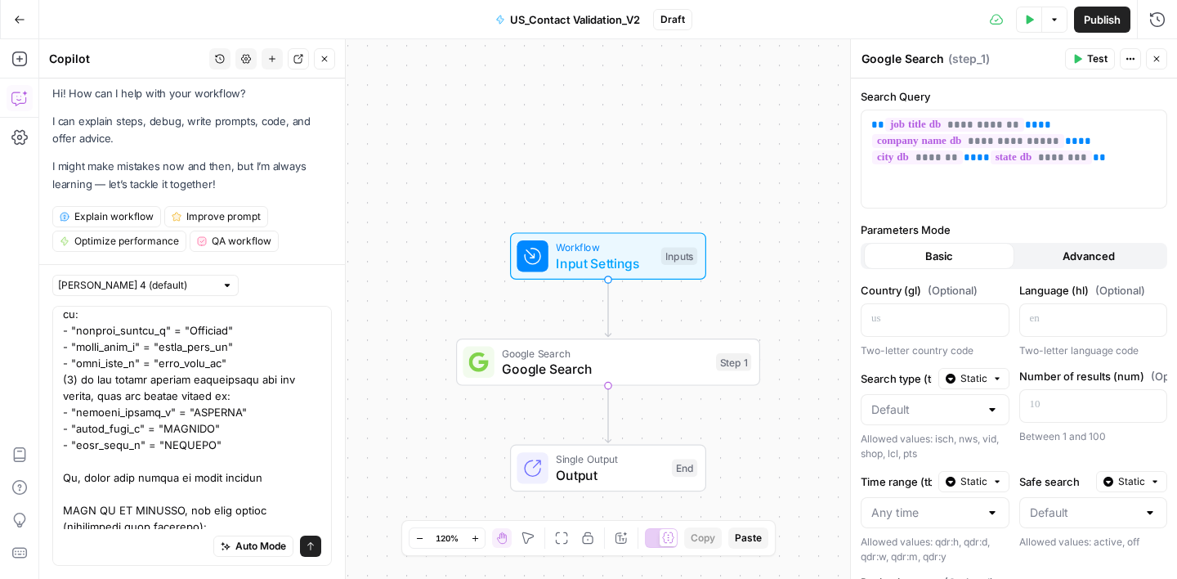
click at [266, 463] on textarea at bounding box center [192, 69] width 258 height 1488
drag, startPoint x: 62, startPoint y: 392, endPoint x: 234, endPoint y: 423, distance: 174.3
click at [234, 423] on textarea at bounding box center [192, 77] width 258 height 1504
click at [95, 474] on textarea at bounding box center [192, 77] width 258 height 1504
drag, startPoint x: 163, startPoint y: 479, endPoint x: 241, endPoint y: 480, distance: 78.5
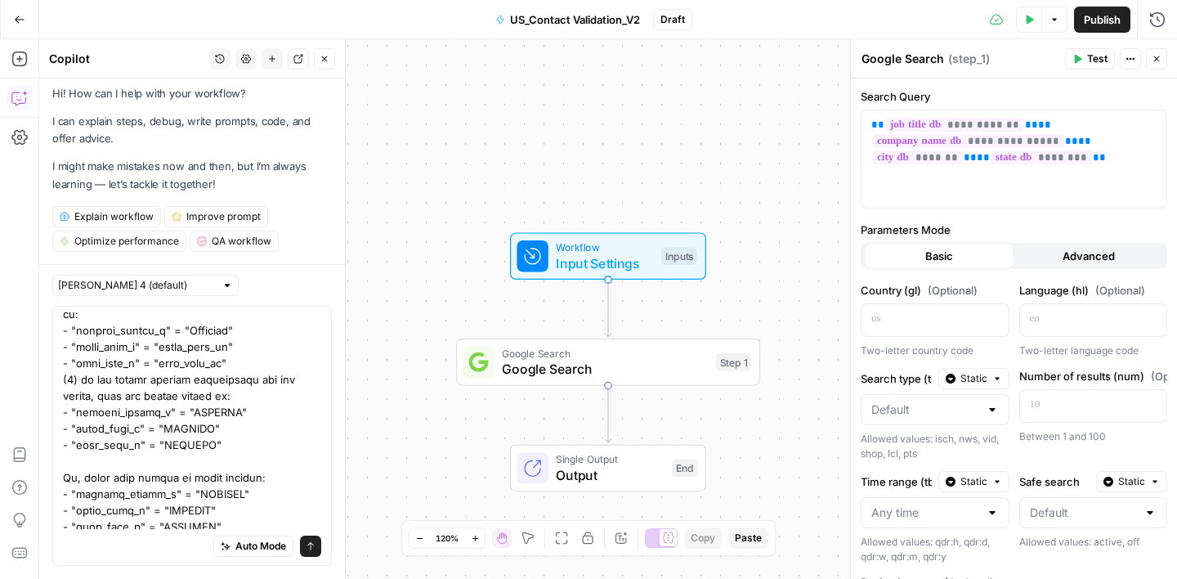
click at [241, 480] on textarea at bounding box center [192, 93] width 258 height 1537
drag, startPoint x: 222, startPoint y: 496, endPoint x: 155, endPoint y: 493, distance: 67.1
click at [155, 493] on textarea at bounding box center [192, 93] width 258 height 1537
drag, startPoint x: 221, startPoint y: 512, endPoint x: 144, endPoint y: 511, distance: 76.8
click at [144, 511] on textarea at bounding box center [192, 93] width 258 height 1537
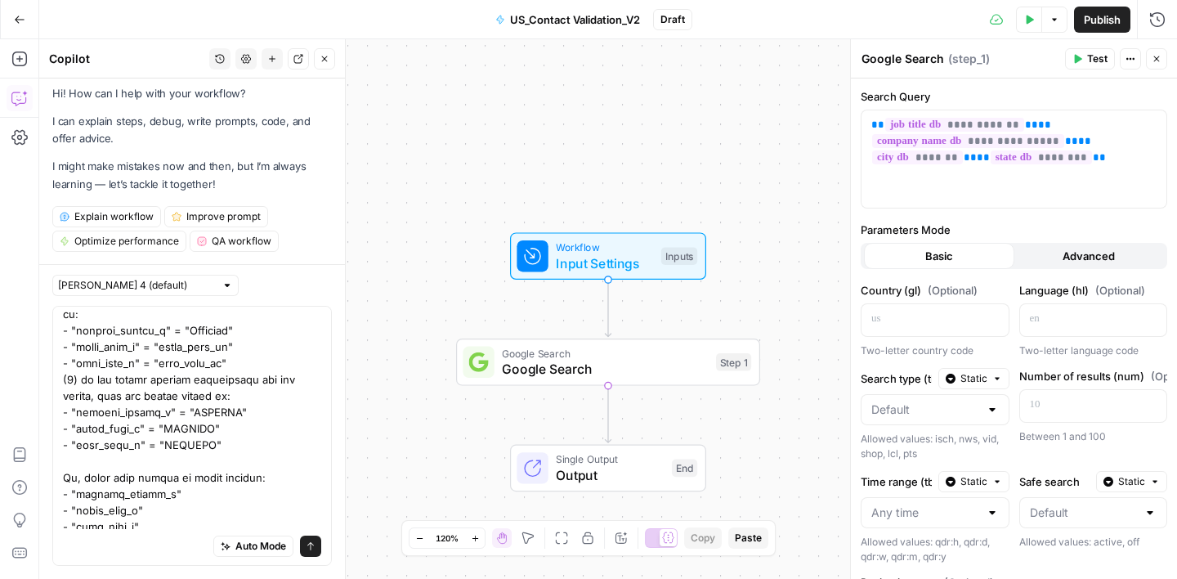
click at [231, 463] on textarea at bounding box center [192, 93] width 258 height 1537
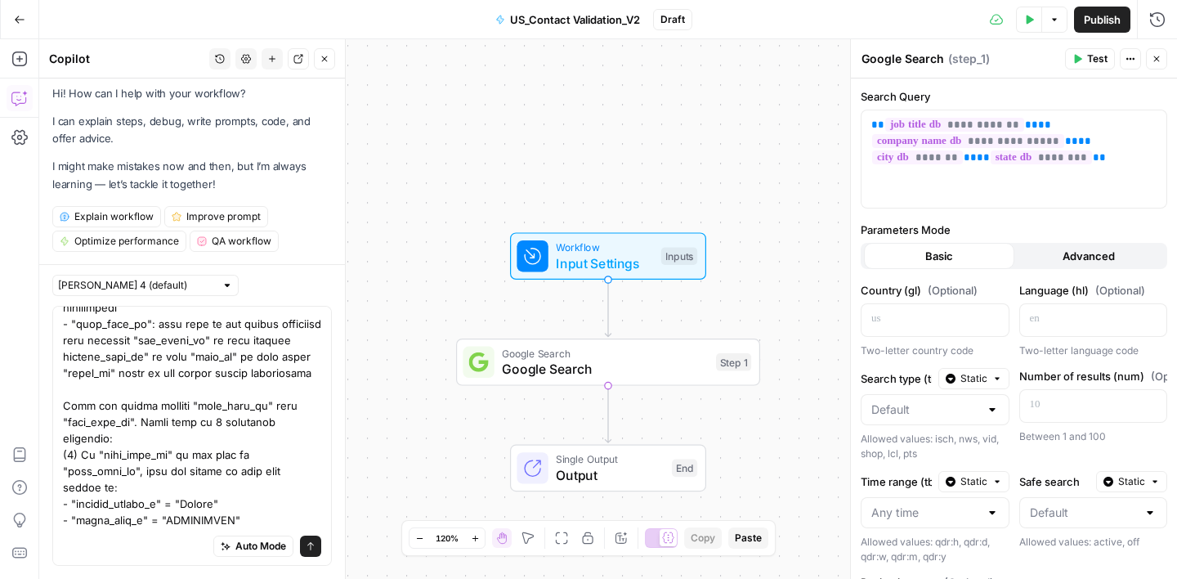
scroll to position [703, 0]
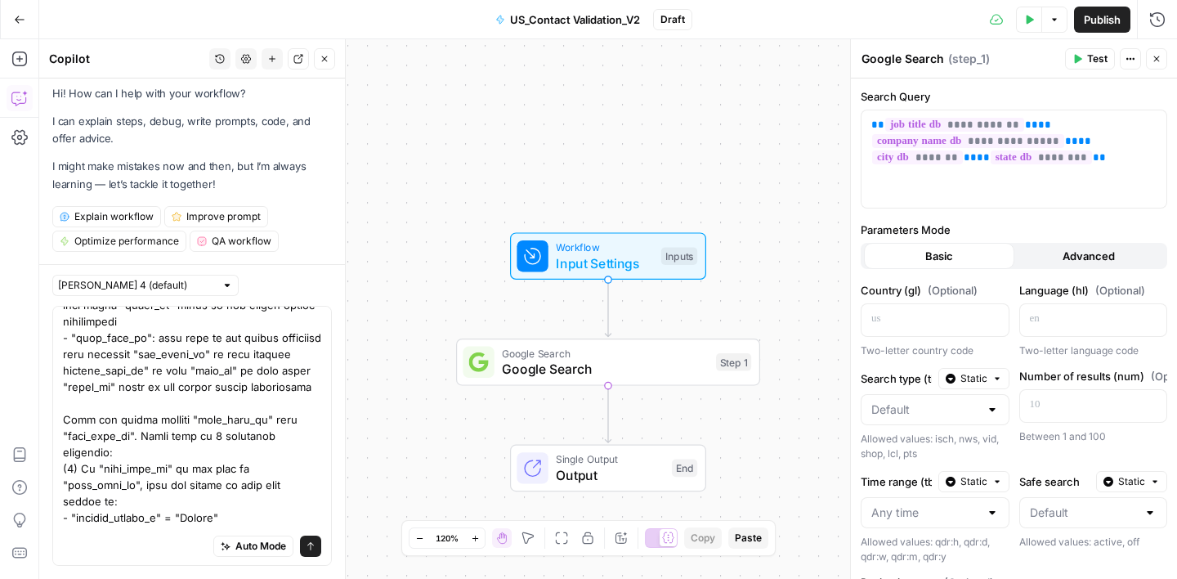
drag, startPoint x: 63, startPoint y: 418, endPoint x: 86, endPoint y: 423, distance: 23.4
click at [86, 423] on textarea at bounding box center [192, 394] width 258 height 1569
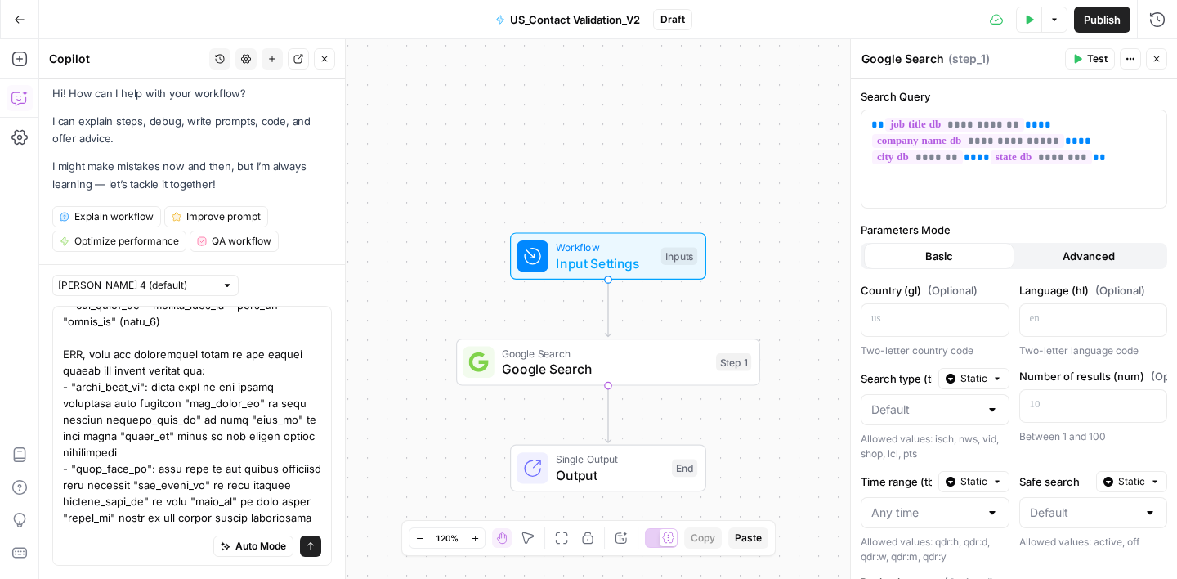
scroll to position [571, 0]
drag, startPoint x: 66, startPoint y: 341, endPoint x: 131, endPoint y: 419, distance: 101.6
click at [131, 419] on textarea at bounding box center [192, 527] width 258 height 1569
click at [103, 387] on textarea at bounding box center [192, 527] width 258 height 1569
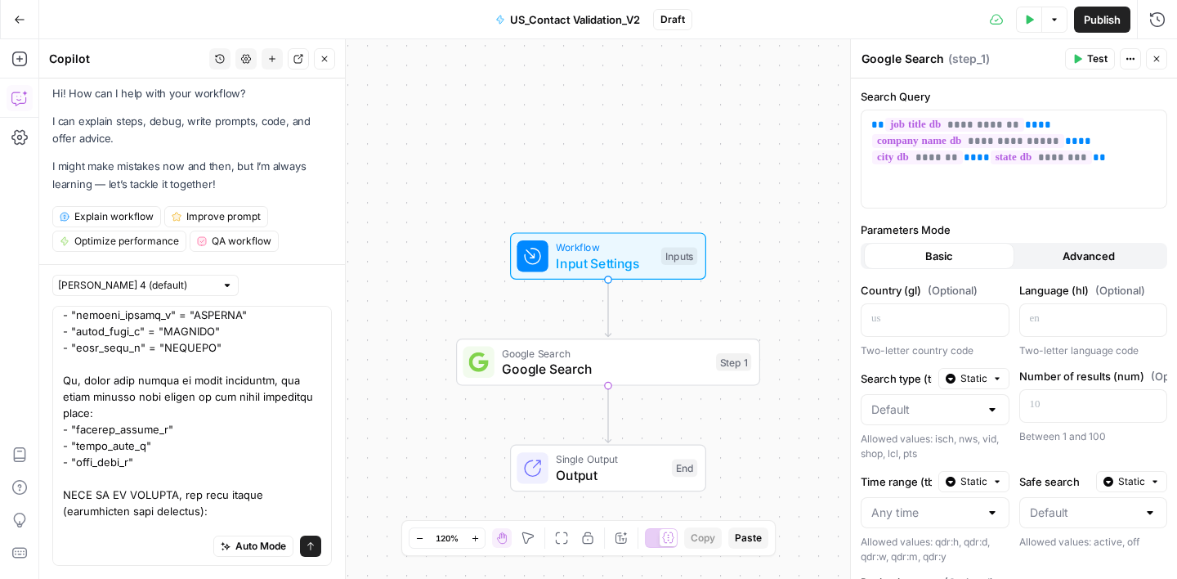
scroll to position [0, 0]
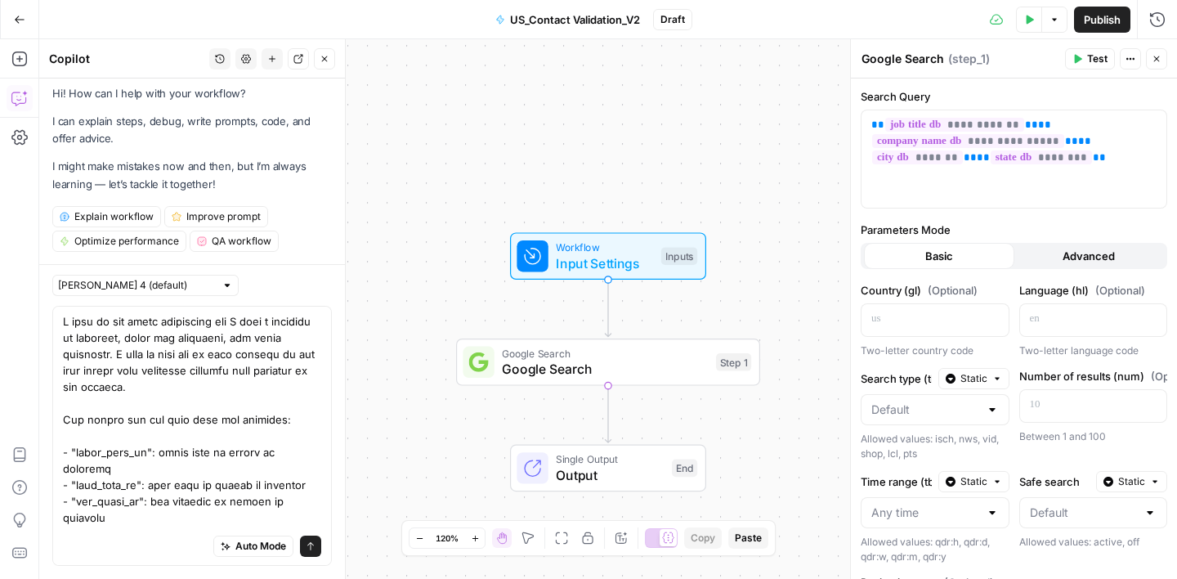
drag, startPoint x: 62, startPoint y: 414, endPoint x: 96, endPoint y: 419, distance: 34.0
click at [96, 419] on div "Auto Mode Send" at bounding box center [192, 436] width 280 height 260
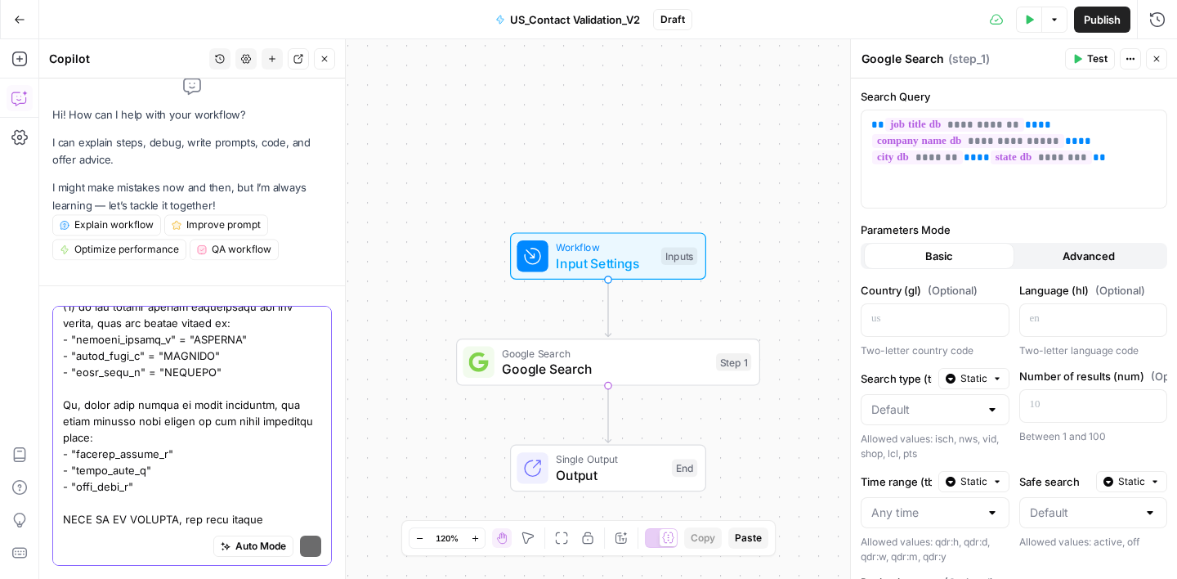
scroll to position [36, 0]
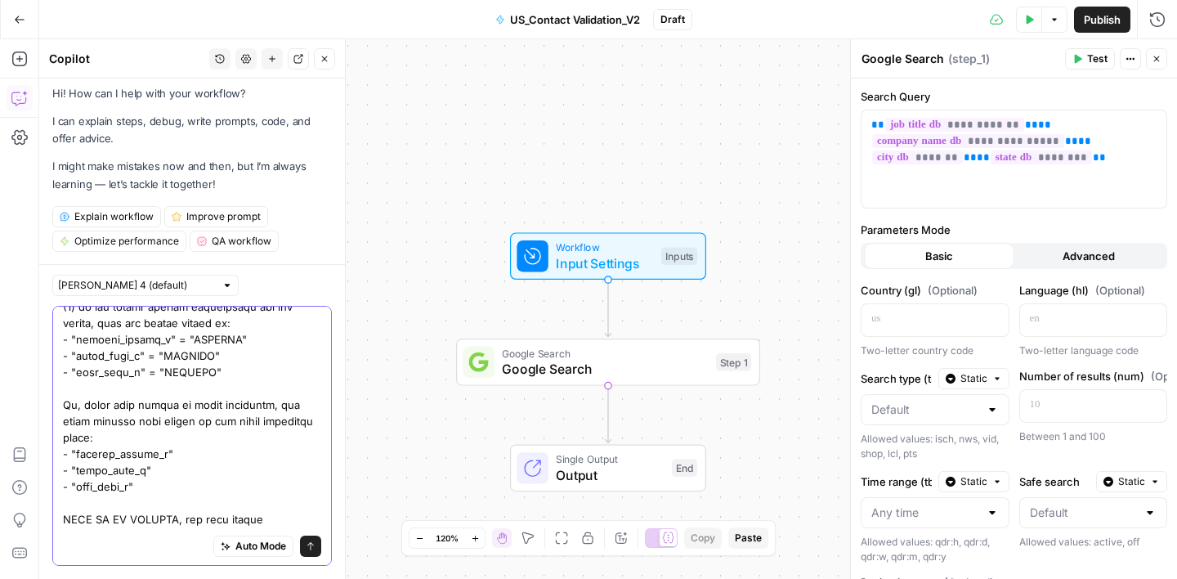
drag, startPoint x: 64, startPoint y: 439, endPoint x: 140, endPoint y: 453, distance: 77.3
click at [140, 453] on textarea at bounding box center [192, 36] width 258 height 1569
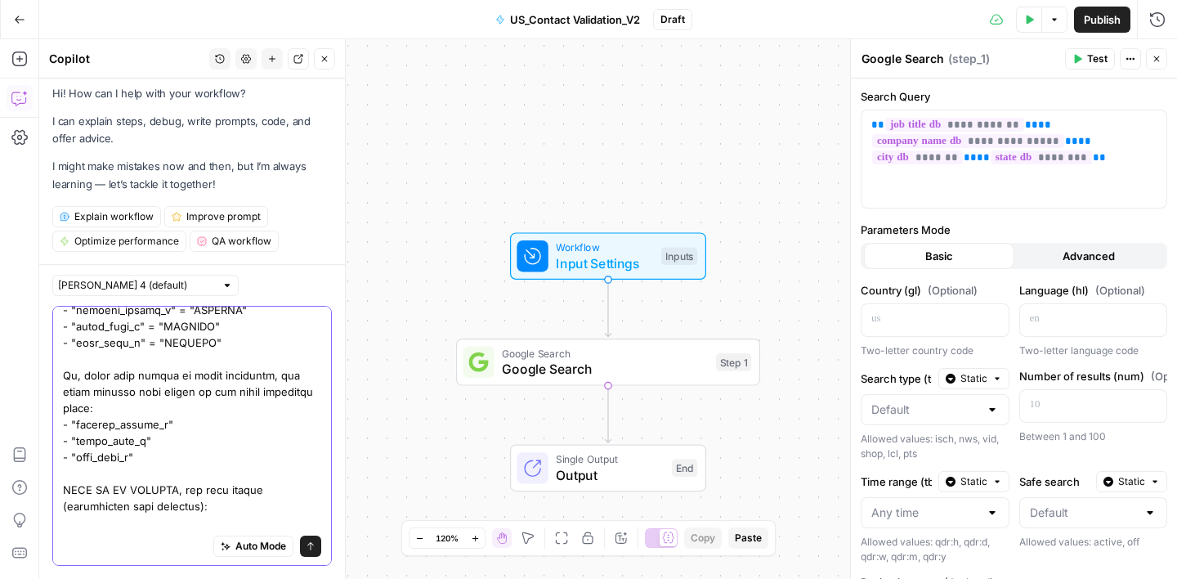
scroll to position [1321, 0]
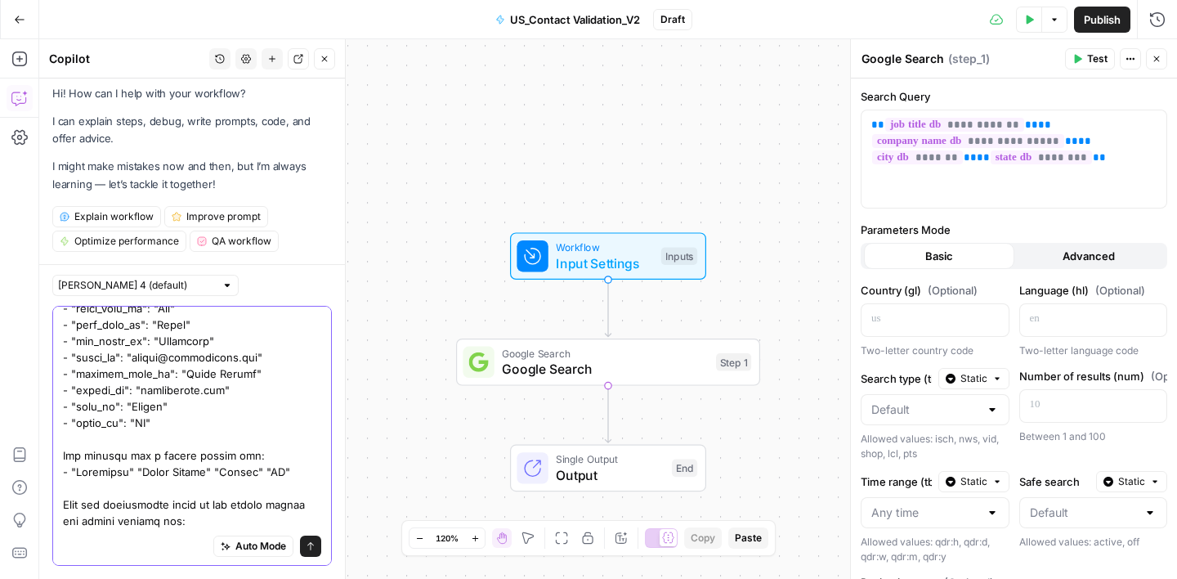
drag, startPoint x: 222, startPoint y: 484, endPoint x: 69, endPoint y: 476, distance: 153.9
drag, startPoint x: 178, startPoint y: 521, endPoint x: 157, endPoint y: 507, distance: 25.4
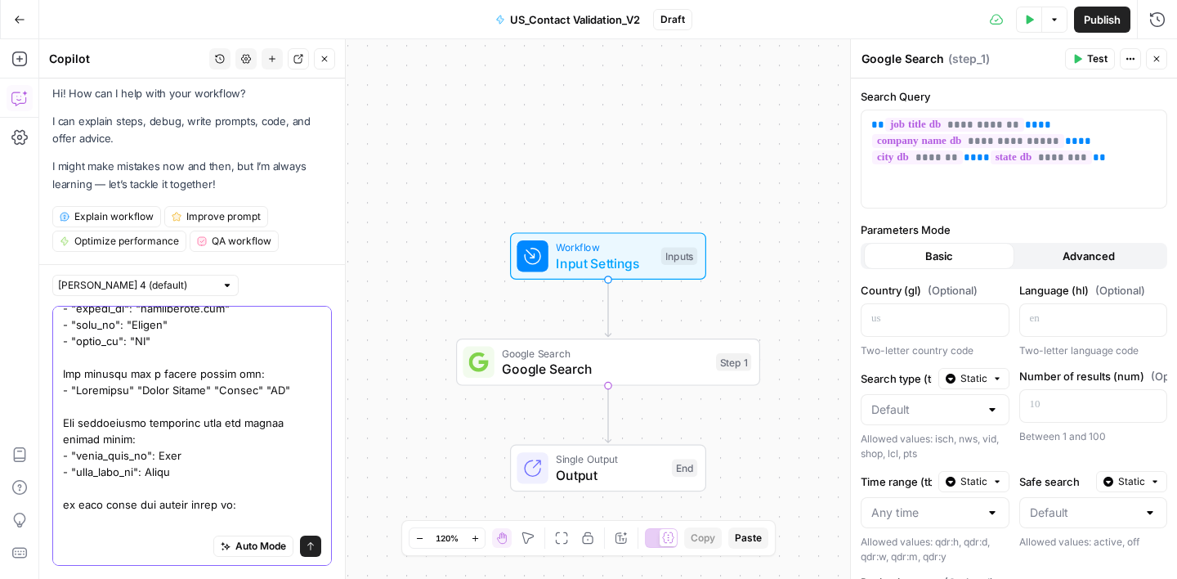
scroll to position [1419, 0]
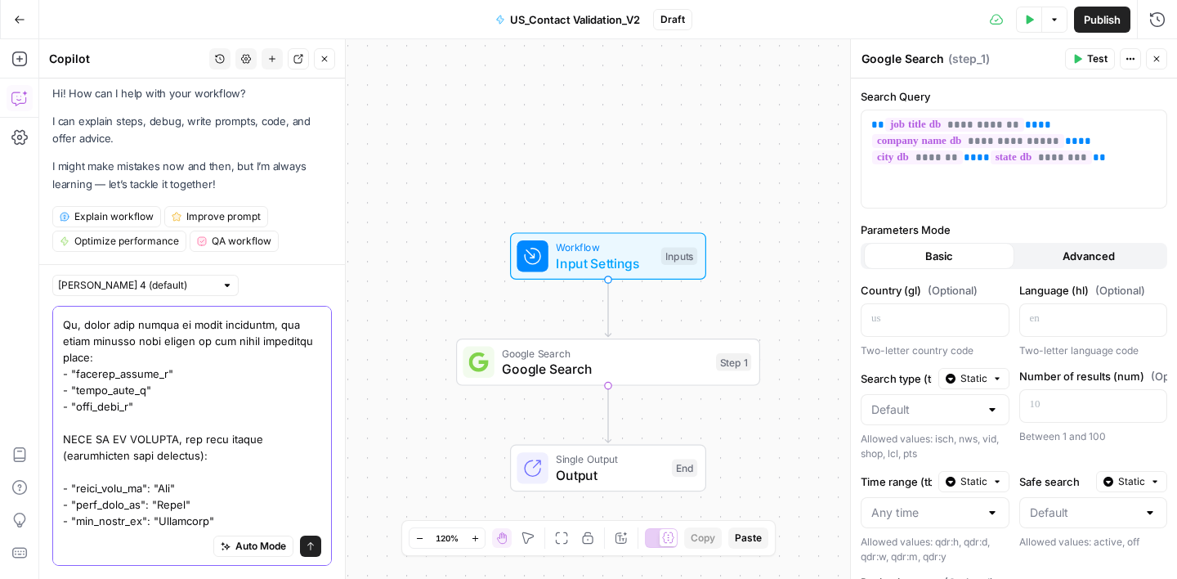
scroll to position [1144, 0]
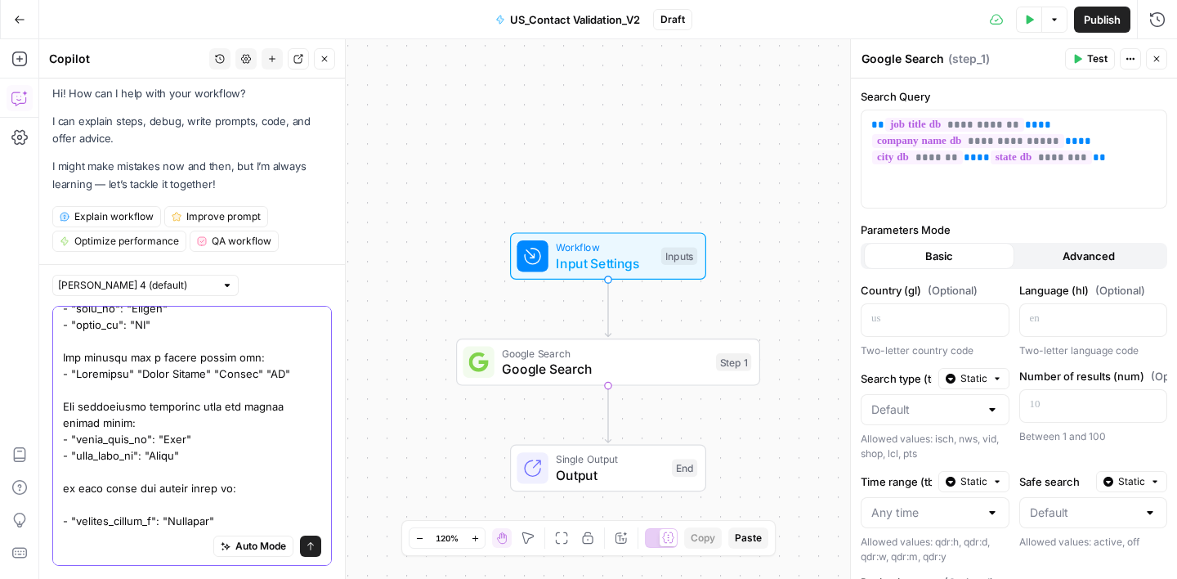
drag, startPoint x: 65, startPoint y: 402, endPoint x: 257, endPoint y: 587, distance: 267.1
click at [257, 578] on html "Turf Tank - Data Team New Home Browse Insights Opportunities Your Data Recent G…" at bounding box center [588, 289] width 1177 height 579
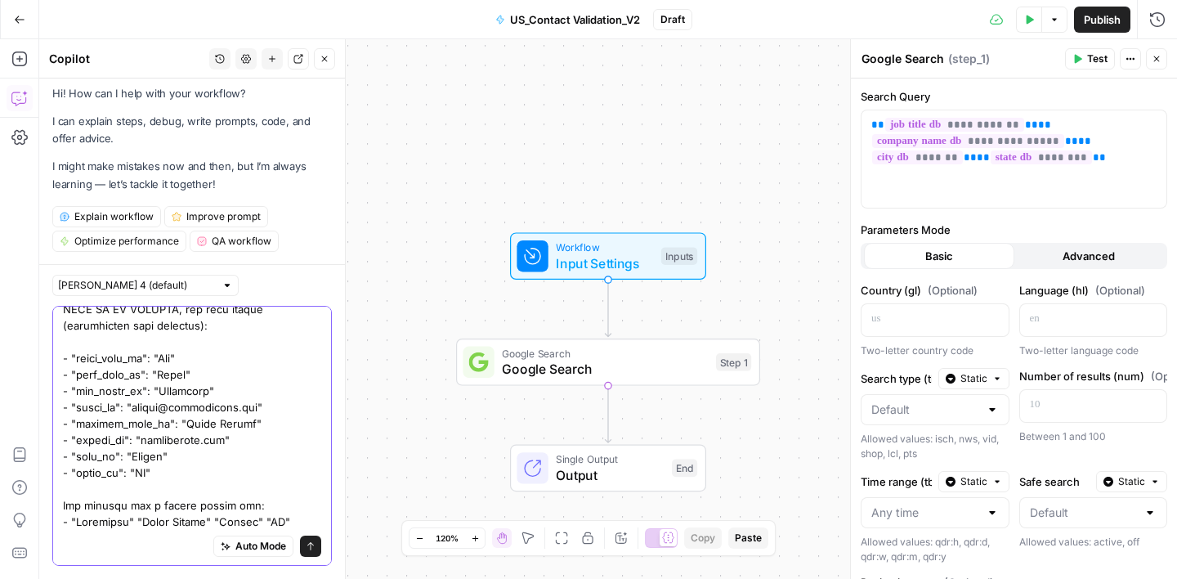
scroll to position [1184, 0]
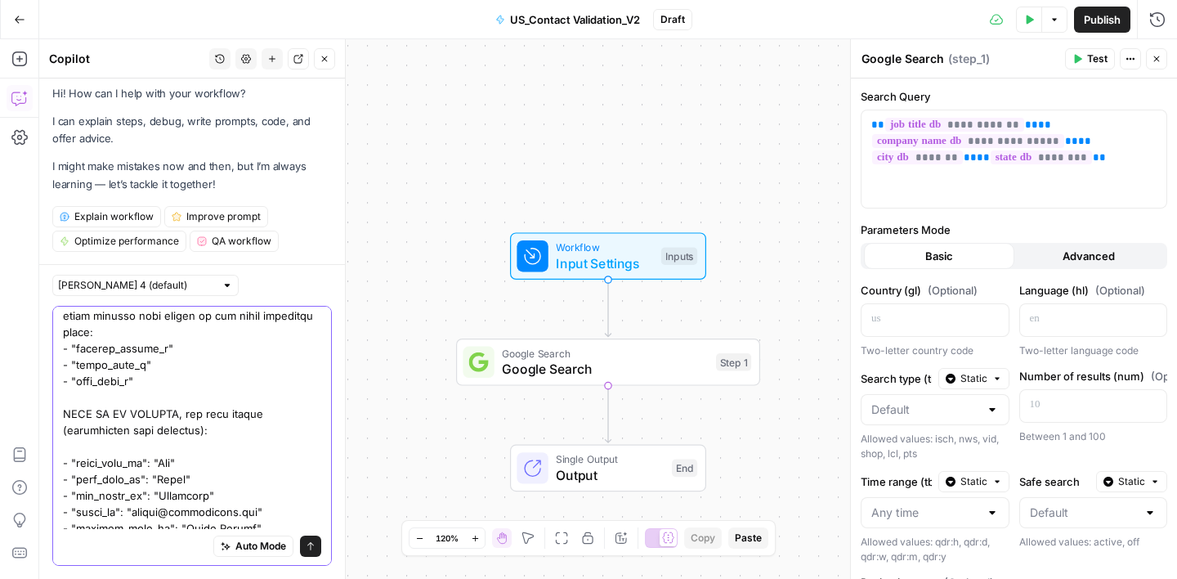
scroll to position [1142, 0]
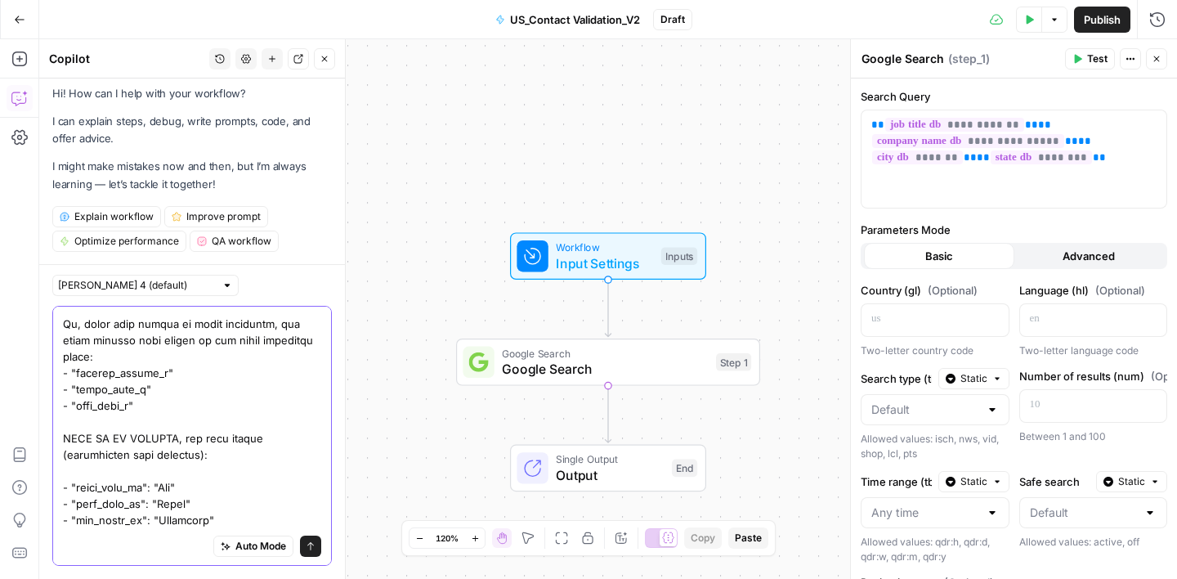
click at [169, 401] on textarea at bounding box center [192, 4] width 258 height 1667
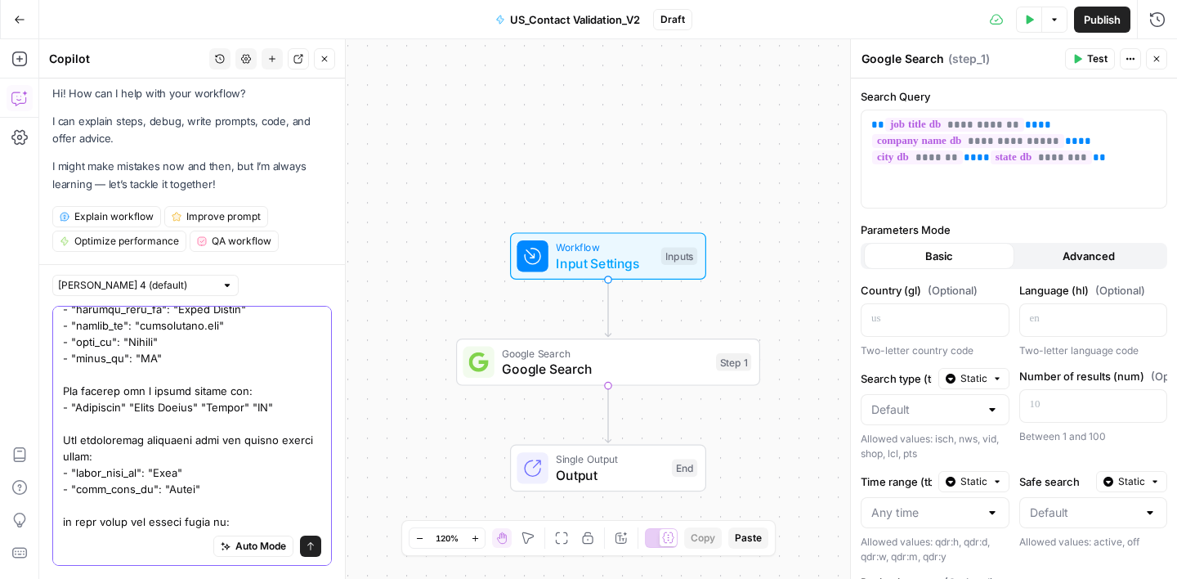
scroll to position [1391, 0]
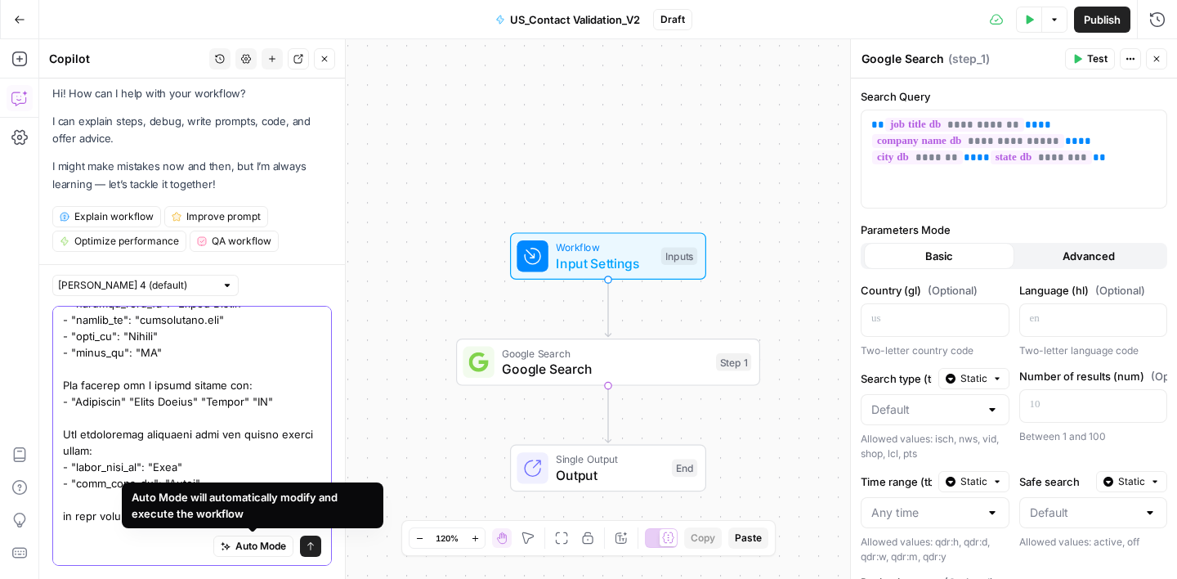
drag, startPoint x: 64, startPoint y: 358, endPoint x: 209, endPoint y: 510, distance: 210.4
click at [209, 510] on body "Turf Tank - Data Team New Home Browse Insights Opportunities Your Data Recent G…" at bounding box center [588, 289] width 1177 height 579
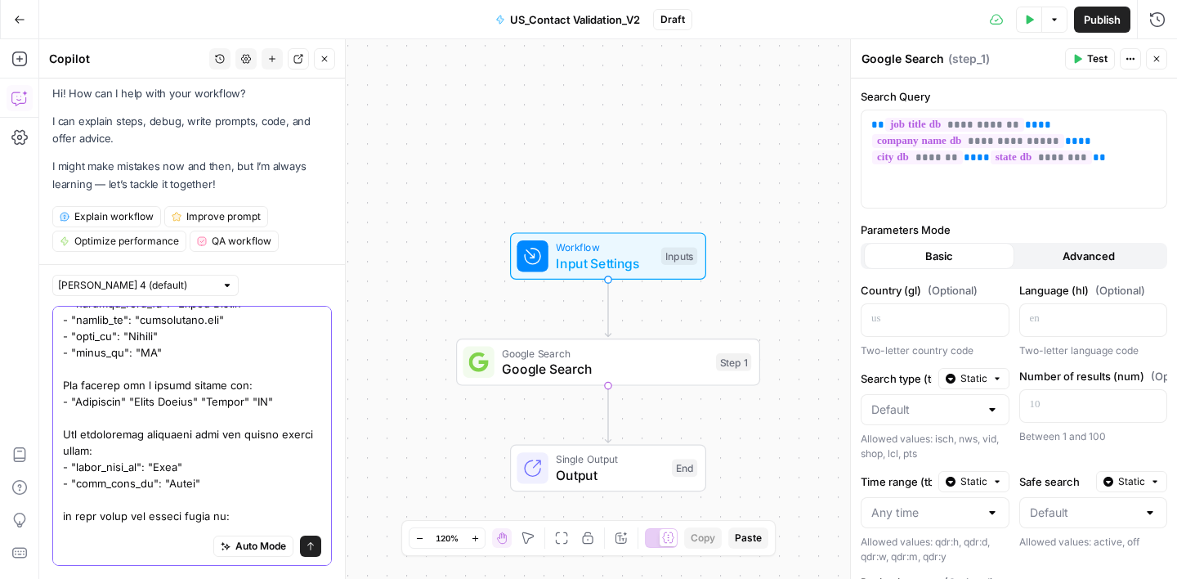
scroll to position [1419, 0]
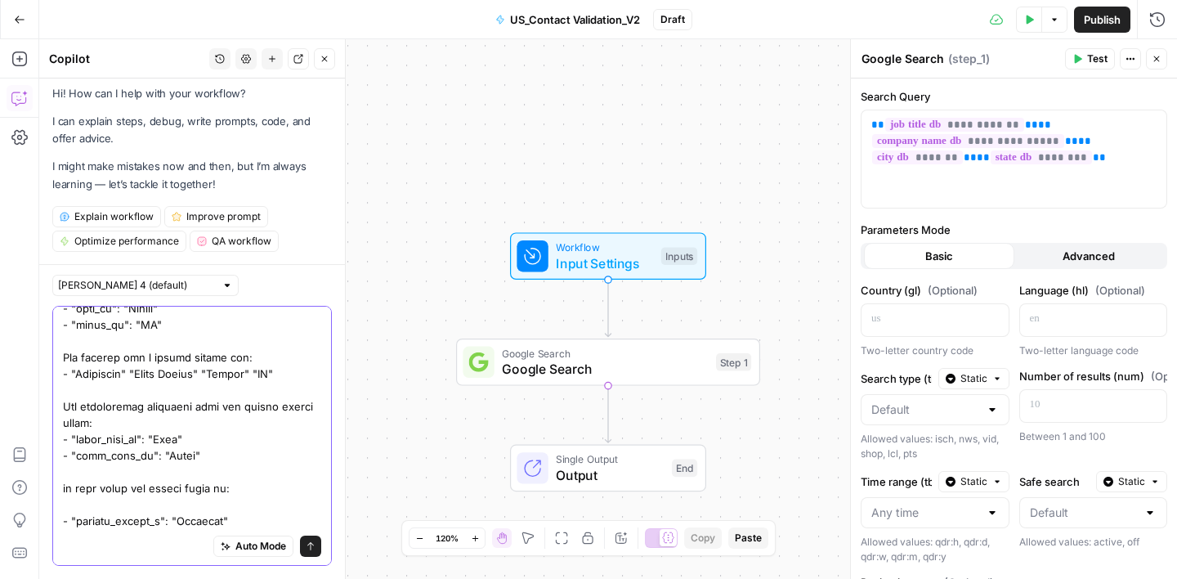
paste textarea "THIS IS AN EXAMPLE OF SCENARIO (2), you have inputs (information from database)…"
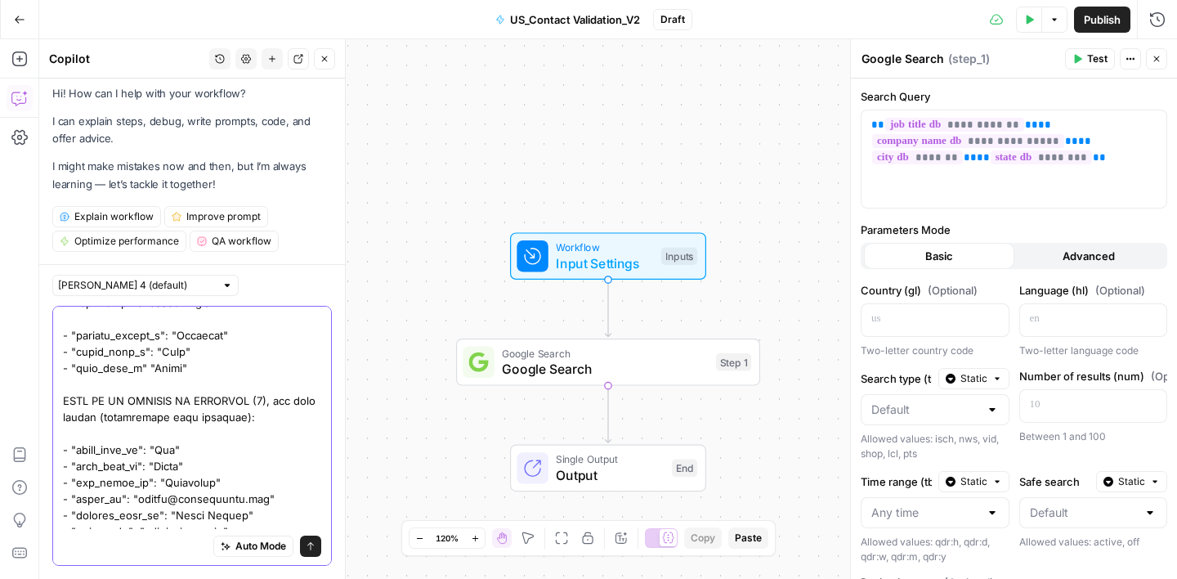
scroll to position [1637, 0]
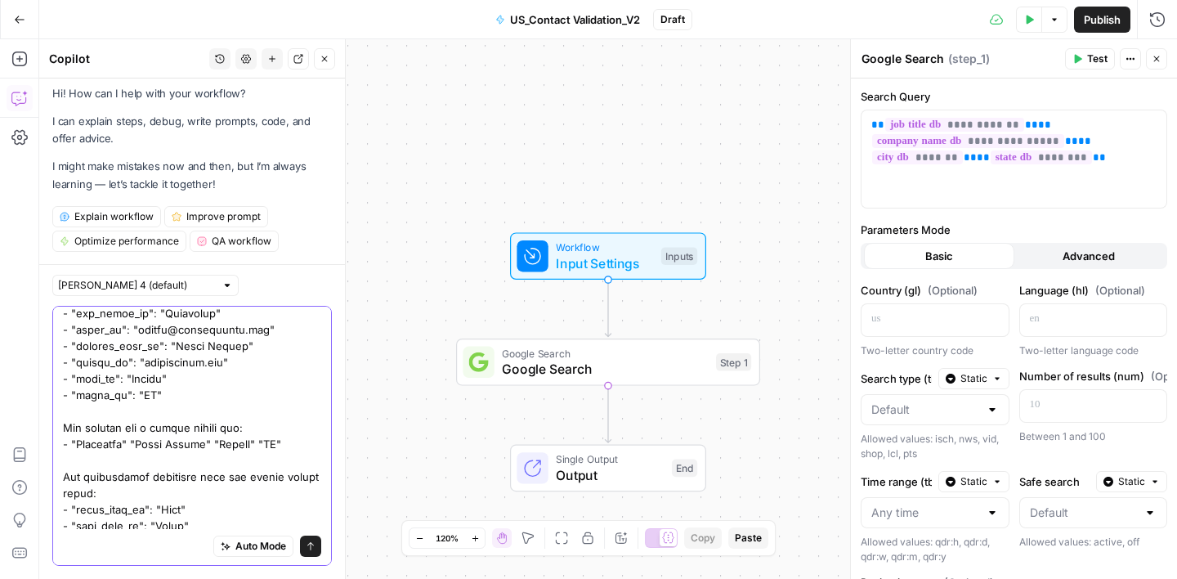
scroll to position [1777, 0]
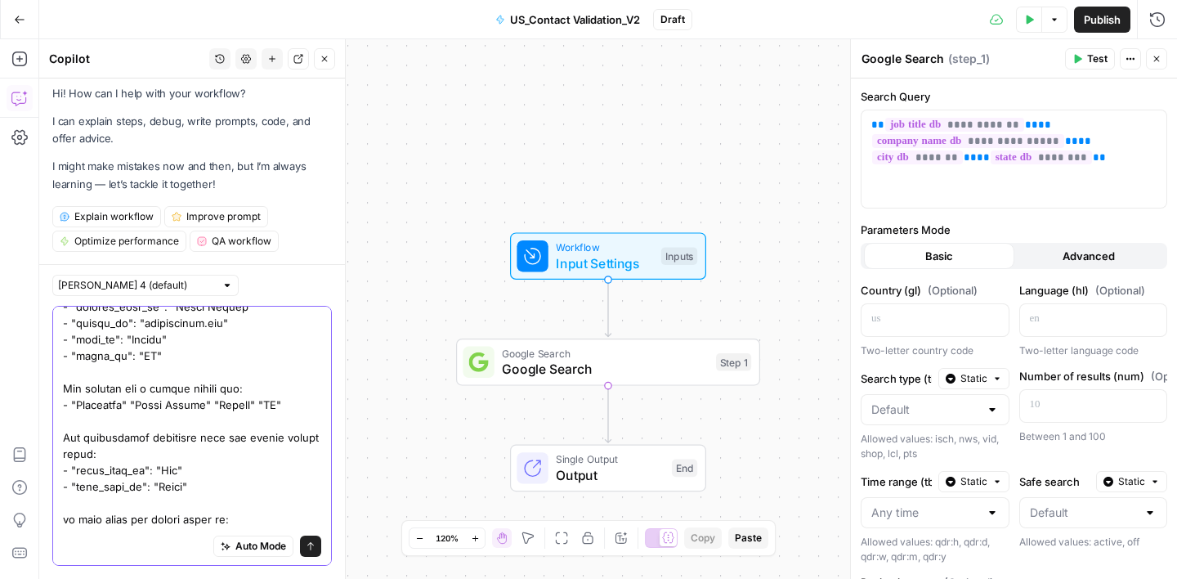
scroll to position [1844, 0]
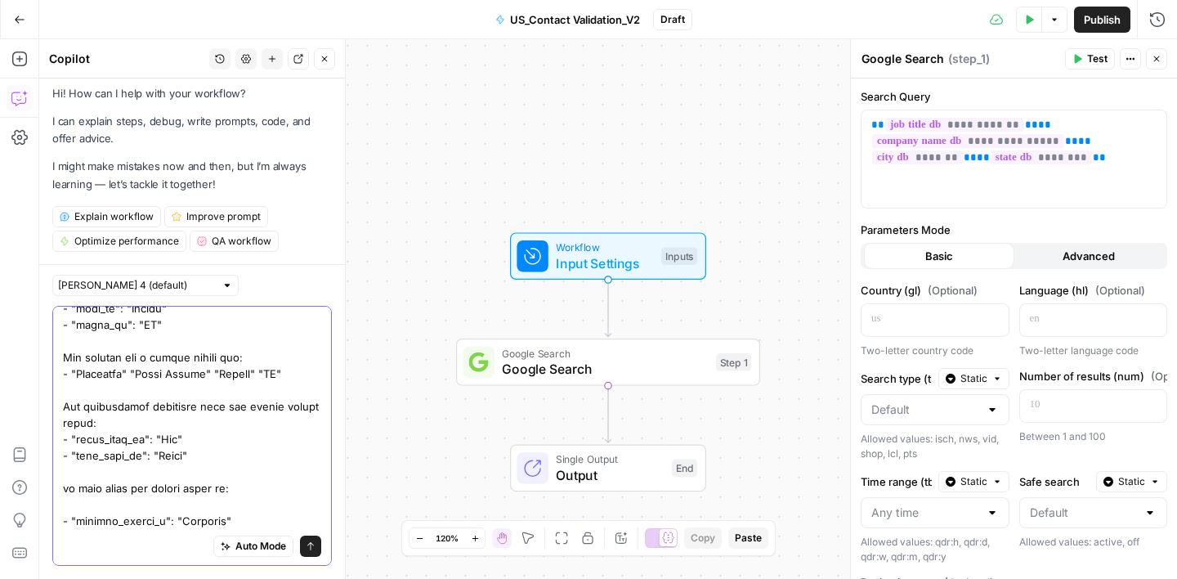
drag, startPoint x: 200, startPoint y: 507, endPoint x: 155, endPoint y: 507, distance: 45.0
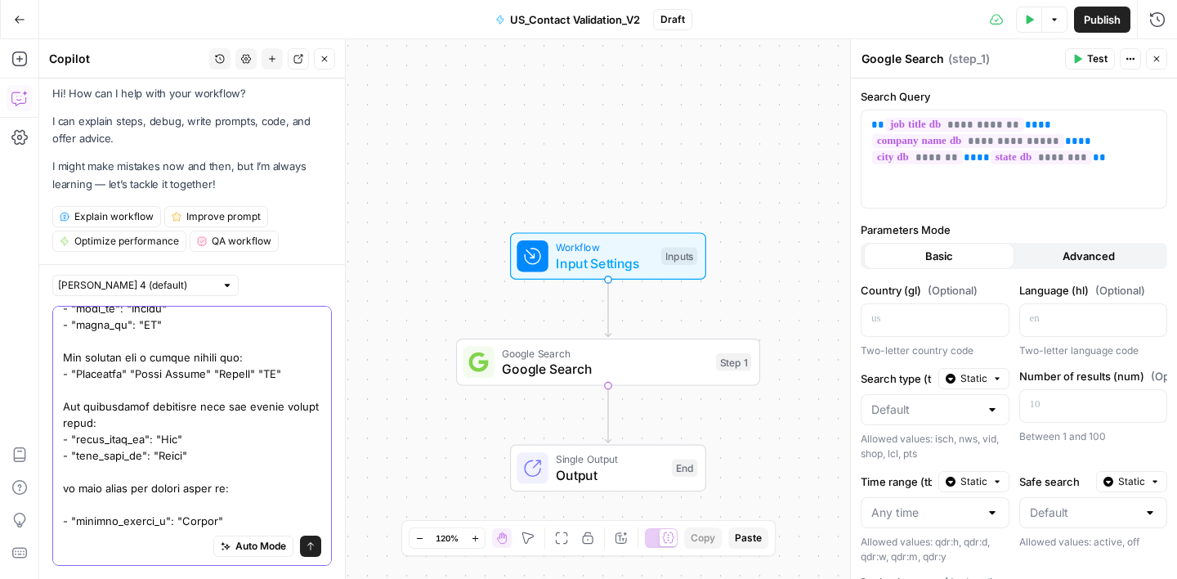
drag, startPoint x: 223, startPoint y: 503, endPoint x: 151, endPoint y: 502, distance: 71.9
drag, startPoint x: 201, startPoint y: 517, endPoint x: 144, endPoint y: 517, distance: 57.2
paste textarea "RRELEVANT"
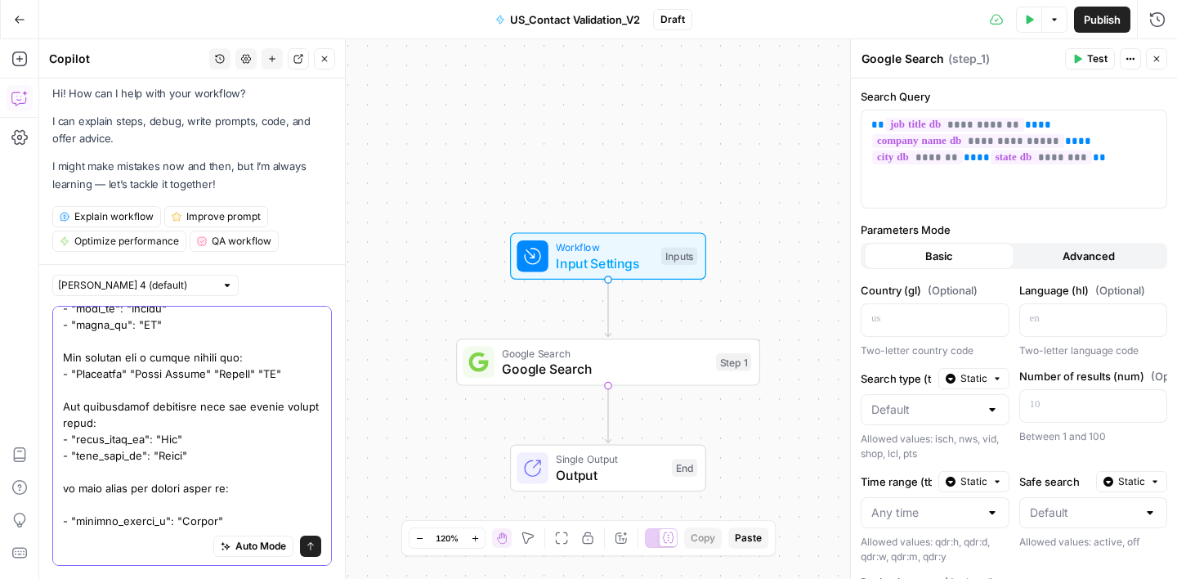
drag, startPoint x: 63, startPoint y: 445, endPoint x: 253, endPoint y: 528, distance: 207.1
click at [253, 528] on div "Auto Mode Send" at bounding box center [192, 436] width 280 height 260
paste textarea "THIS IS AN EXAMPLE OF SCENARIO (1), you have inputs (information from database)…"
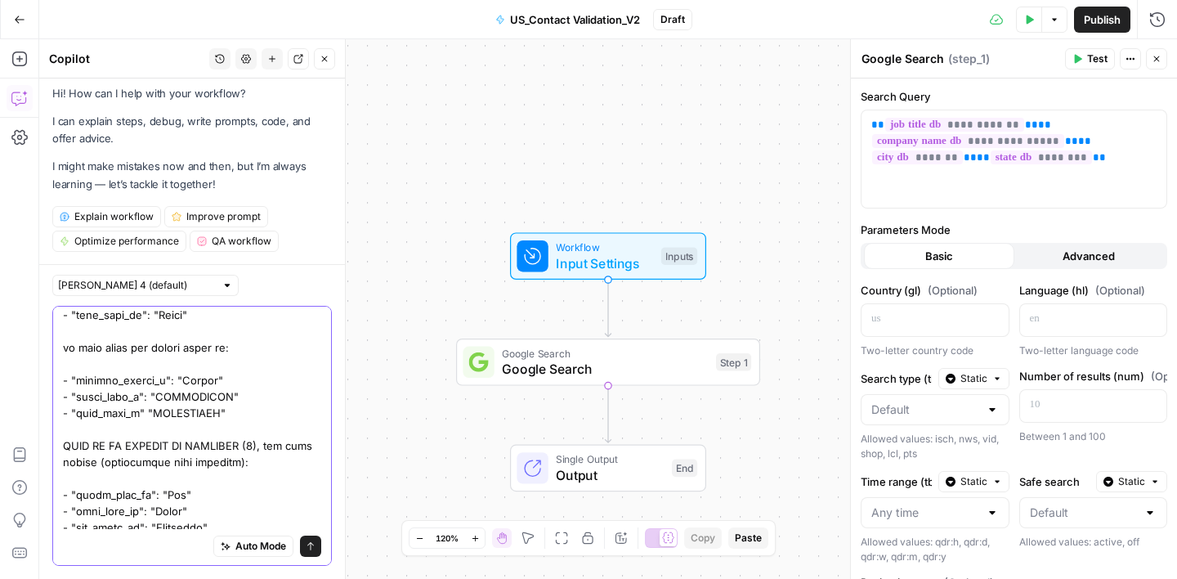
scroll to position [1976, 0]
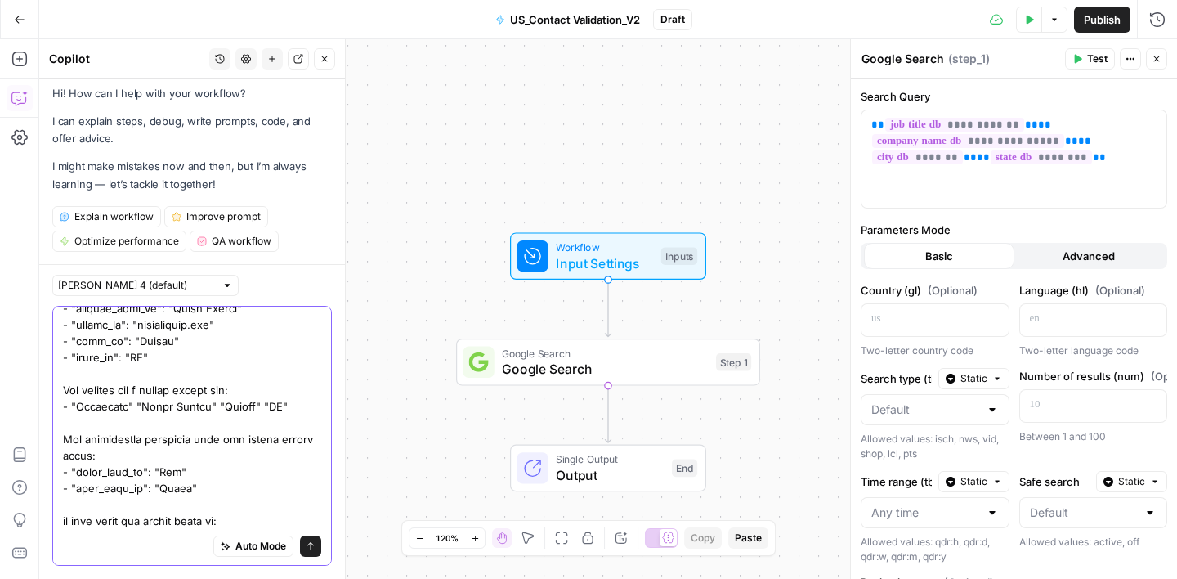
scroll to position [2238, 0]
drag, startPoint x: 65, startPoint y: 404, endPoint x: 194, endPoint y: 447, distance: 135.4
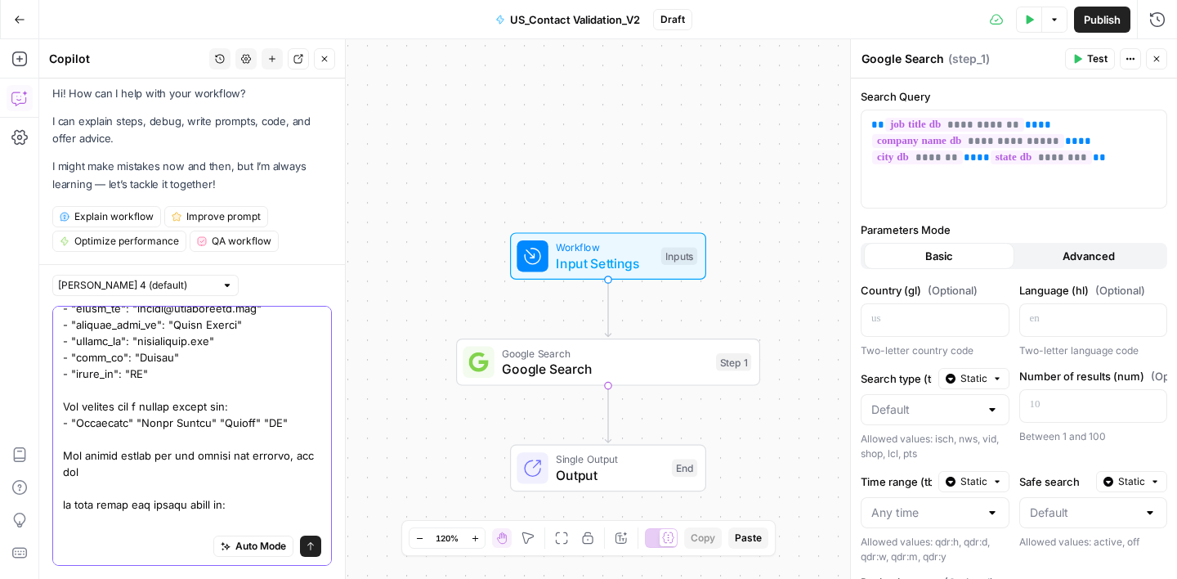
scroll to position [2236, 0]
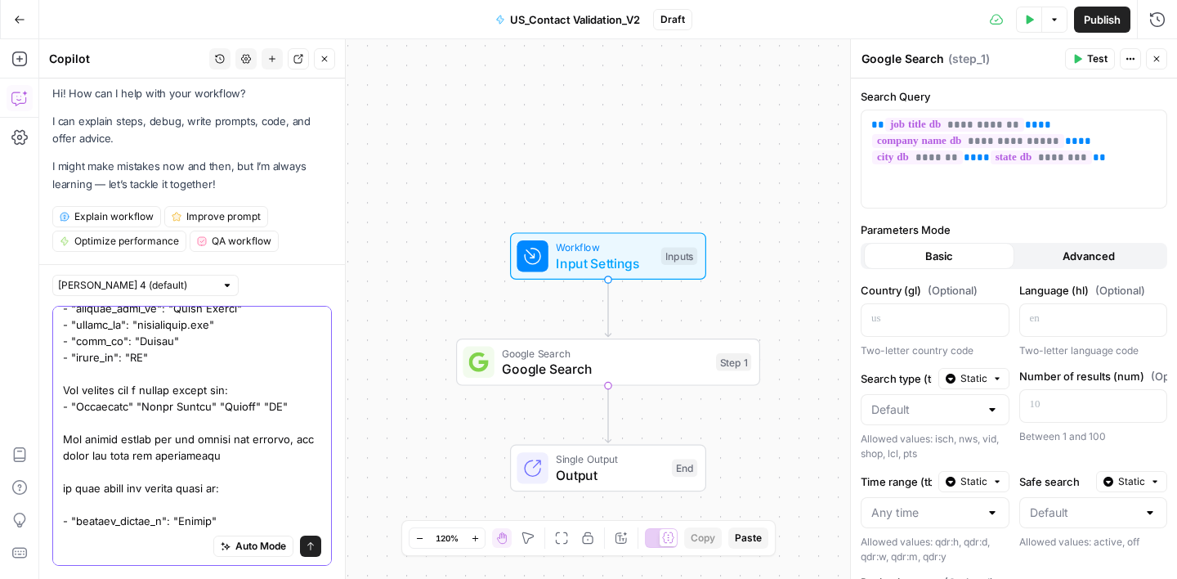
drag, startPoint x: 204, startPoint y: 489, endPoint x: 175, endPoint y: 489, distance: 29.4
drag, startPoint x: 215, startPoint y: 506, endPoint x: 154, endPoint y: 506, distance: 61.3
drag, startPoint x: 213, startPoint y: 519, endPoint x: 148, endPoint y: 521, distance: 64.6
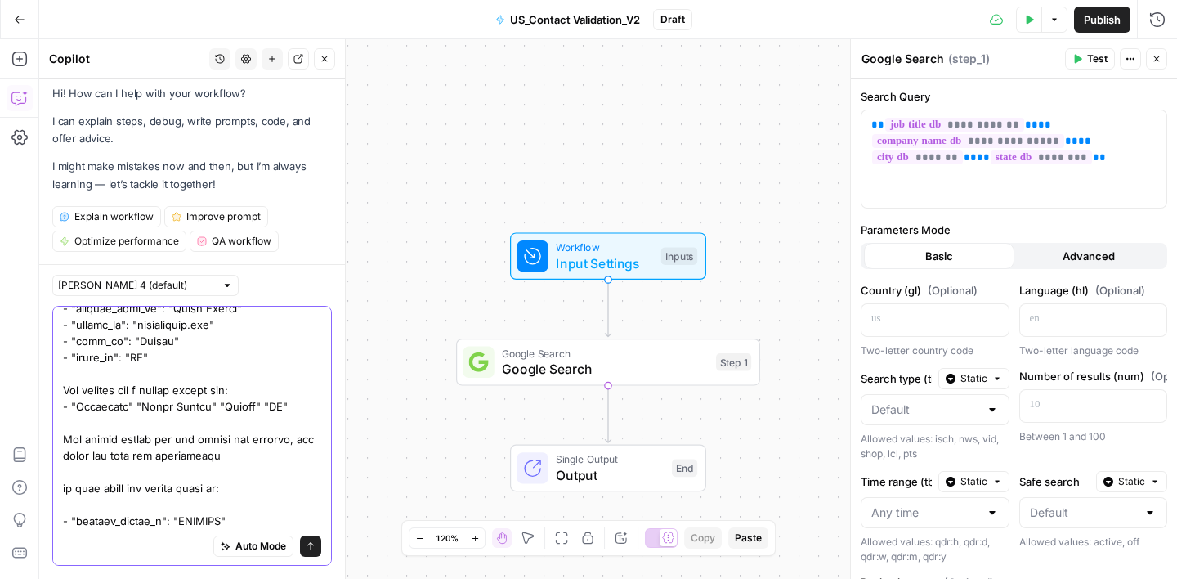
drag, startPoint x: 112, startPoint y: 427, endPoint x: 180, endPoint y: 428, distance: 67.8
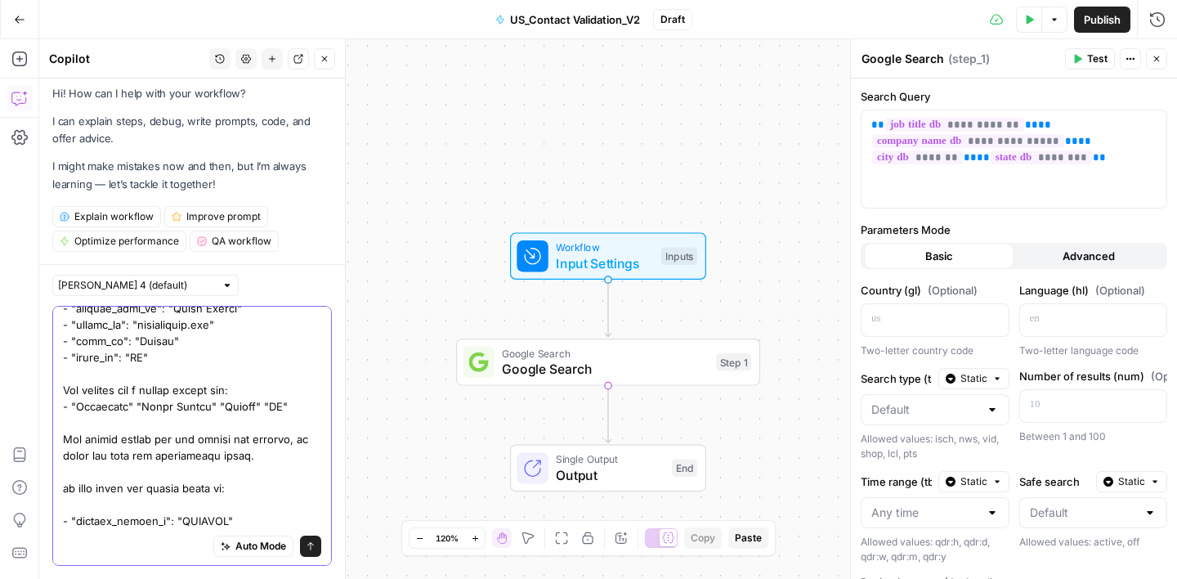
type textarea "I work in the sales department and I have a database of contacts, their job pos…"
click at [310, 543] on icon "submit" at bounding box center [310, 546] width 7 height 8
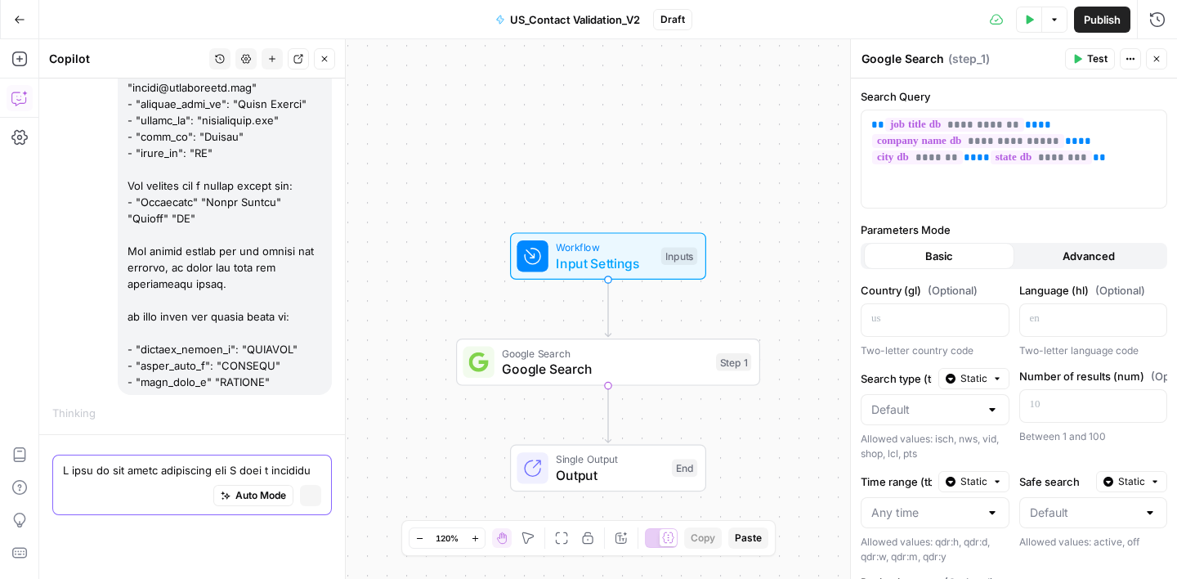
scroll to position [2715, 0]
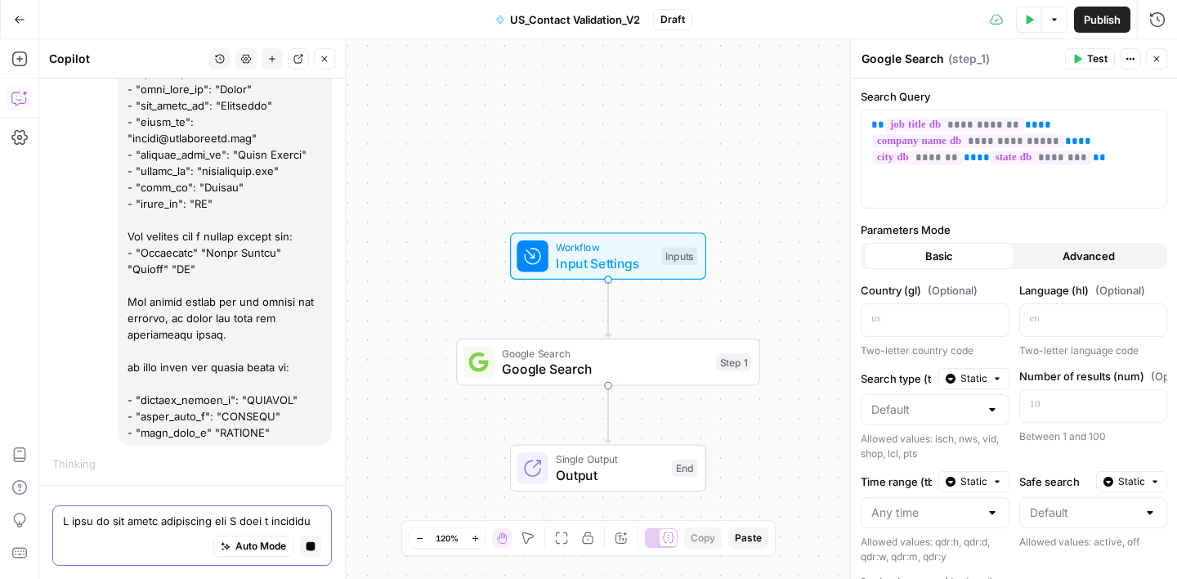
click at [1157, 62] on icon "button" at bounding box center [1157, 59] width 10 height 10
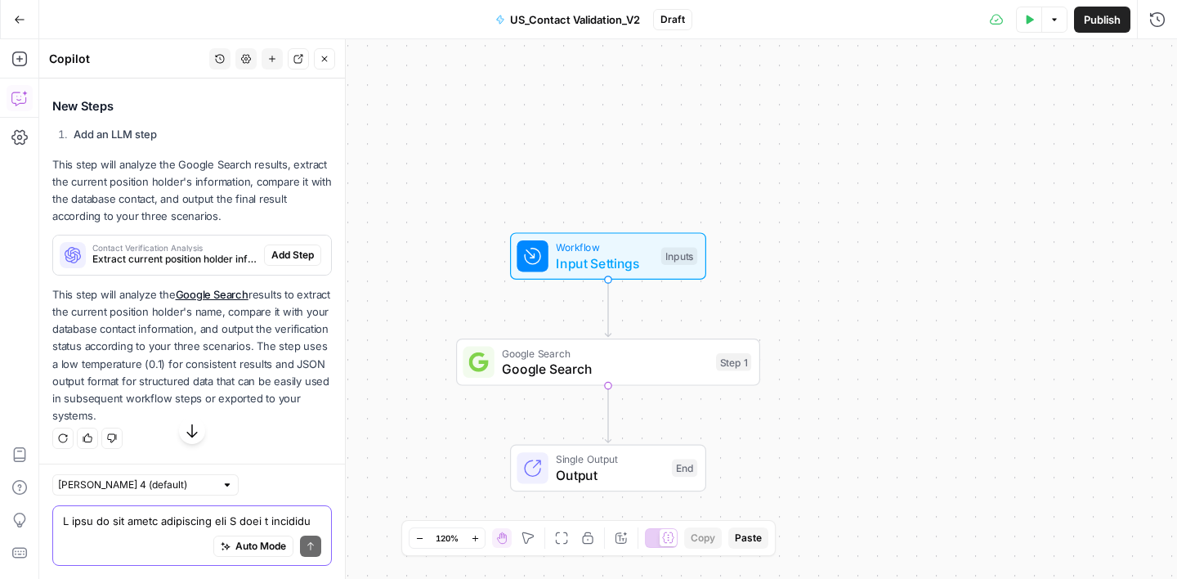
scroll to position [3258, 0]
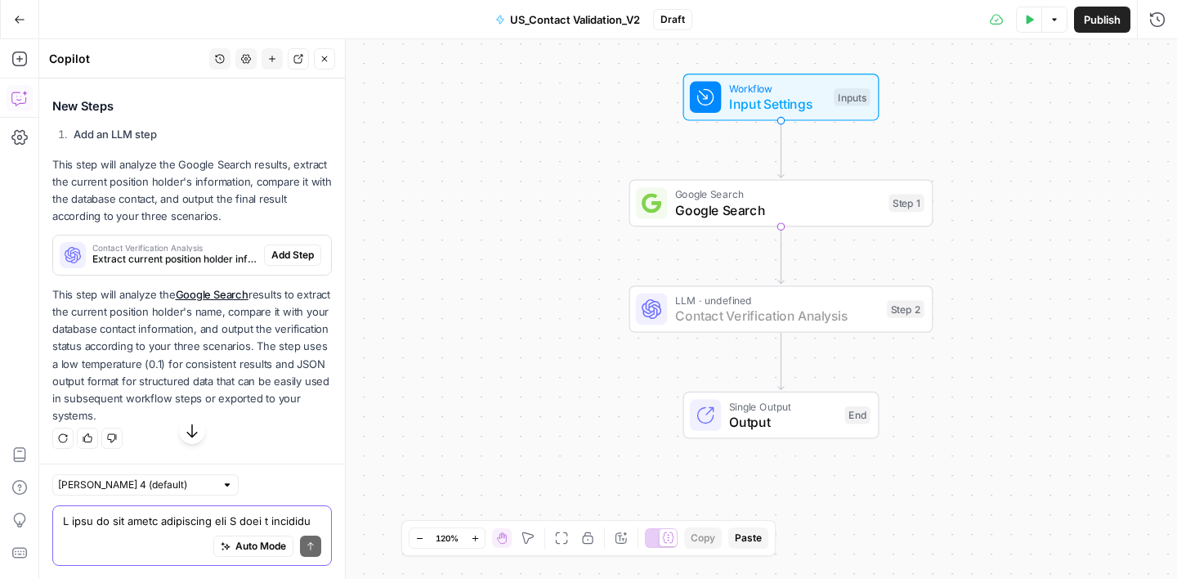
click at [289, 262] on span "Add Step" at bounding box center [292, 255] width 43 height 15
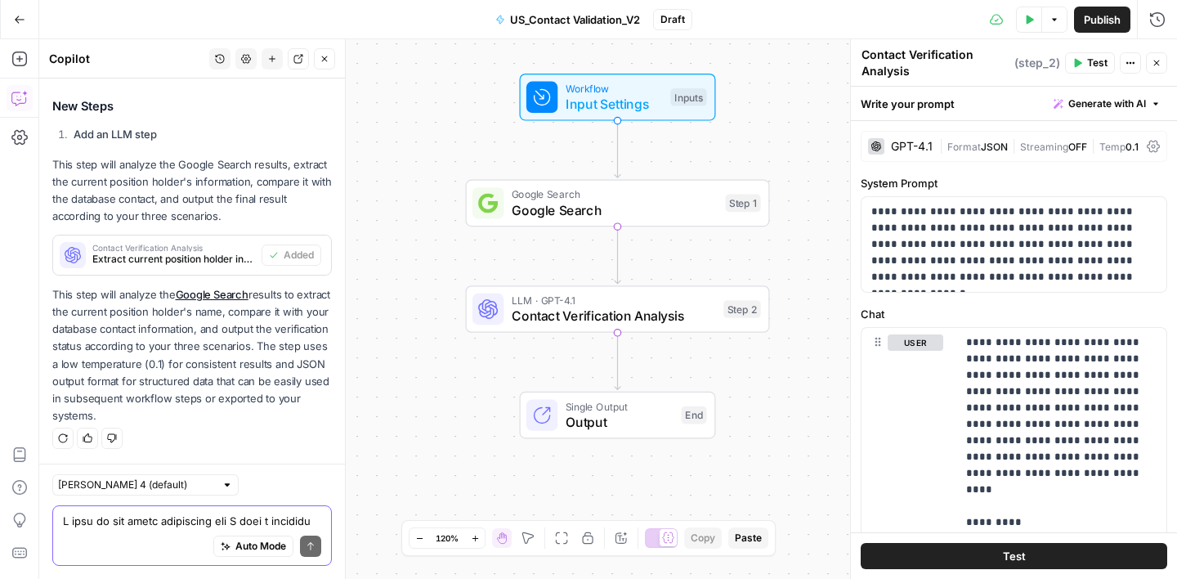
scroll to position [3311, 0]
click at [1159, 60] on icon "button" at bounding box center [1157, 63] width 10 height 10
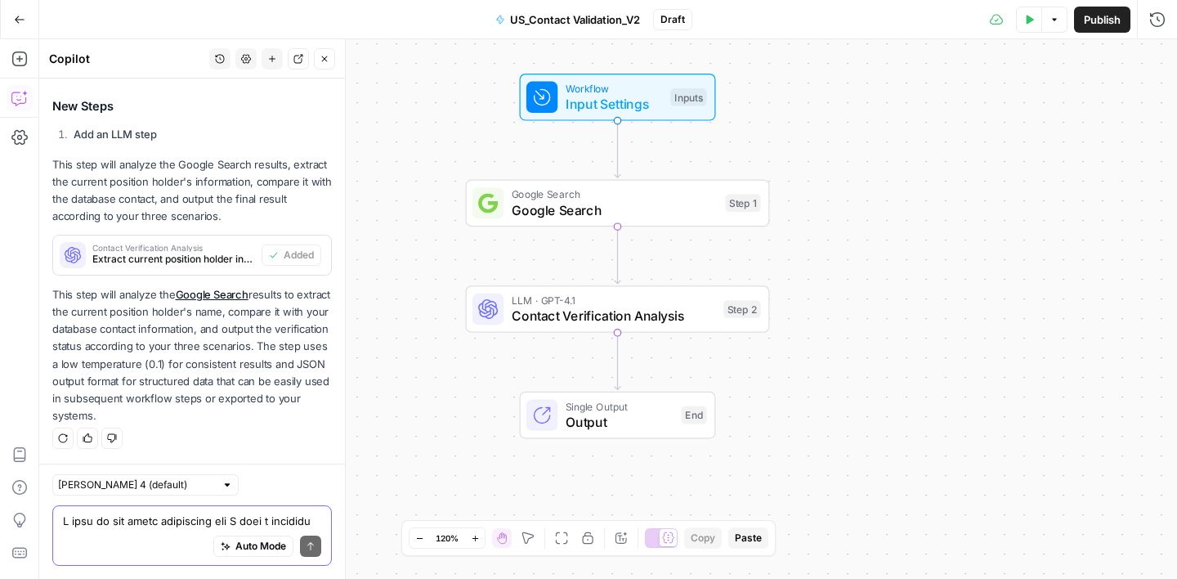
click at [1031, 21] on icon "button" at bounding box center [1029, 20] width 10 height 10
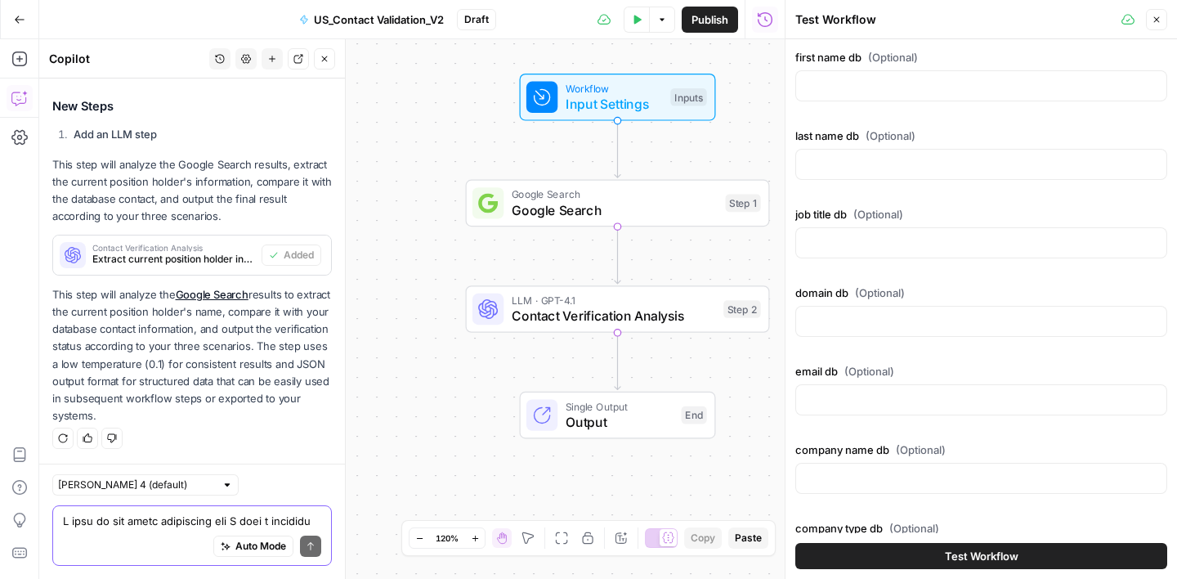
click at [853, 94] on div at bounding box center [981, 85] width 372 height 31
paste input "[PERSON_NAME] Public Works Director [DOMAIN_NAME] [EMAIL_ADDRESS][DOMAIN_NAME] …"
click at [844, 87] on input "[PERSON_NAME] Public Works Director [DOMAIN_NAME] [EMAIL_ADDRESS][DOMAIN_NAME] …" at bounding box center [981, 86] width 351 height 16
type input "[PERSON_NAME]"
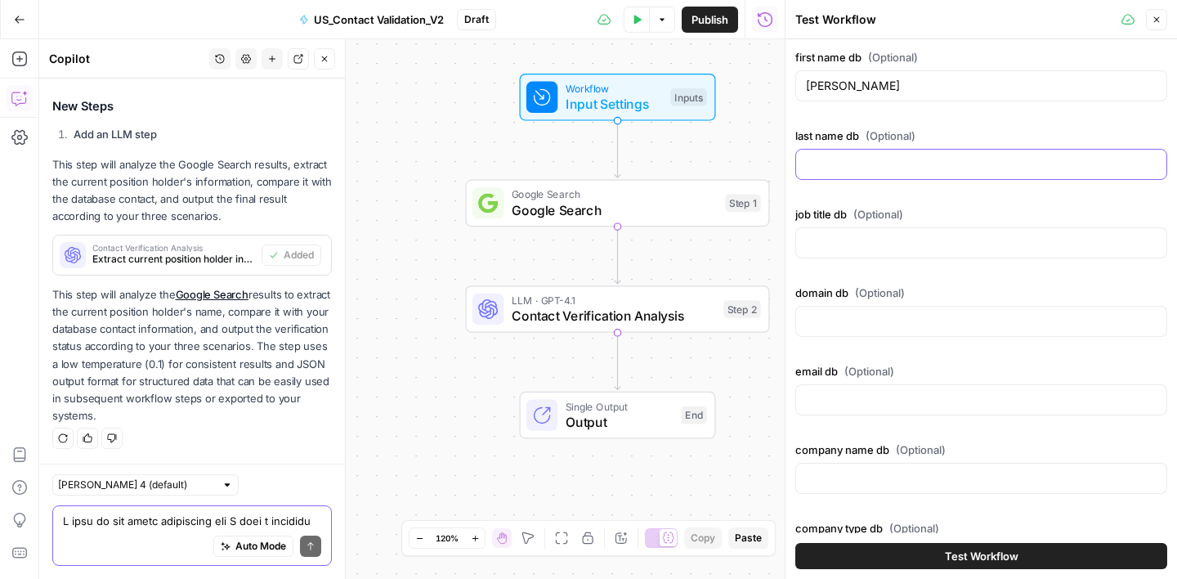
click at [813, 172] on input "last name db (Optional)" at bounding box center [981, 164] width 351 height 16
paste input "[PERSON_NAME] Public Works Director [DOMAIN_NAME] [EMAIL_ADDRESS][DOMAIN_NAME] …"
click at [847, 166] on input "[PERSON_NAME] Public Works Director [DOMAIN_NAME] [EMAIL_ADDRESS][DOMAIN_NAME] …" at bounding box center [981, 164] width 351 height 16
type input "[PERSON_NAME]"
click at [844, 248] on input "job title db (Optional)" at bounding box center [981, 243] width 351 height 16
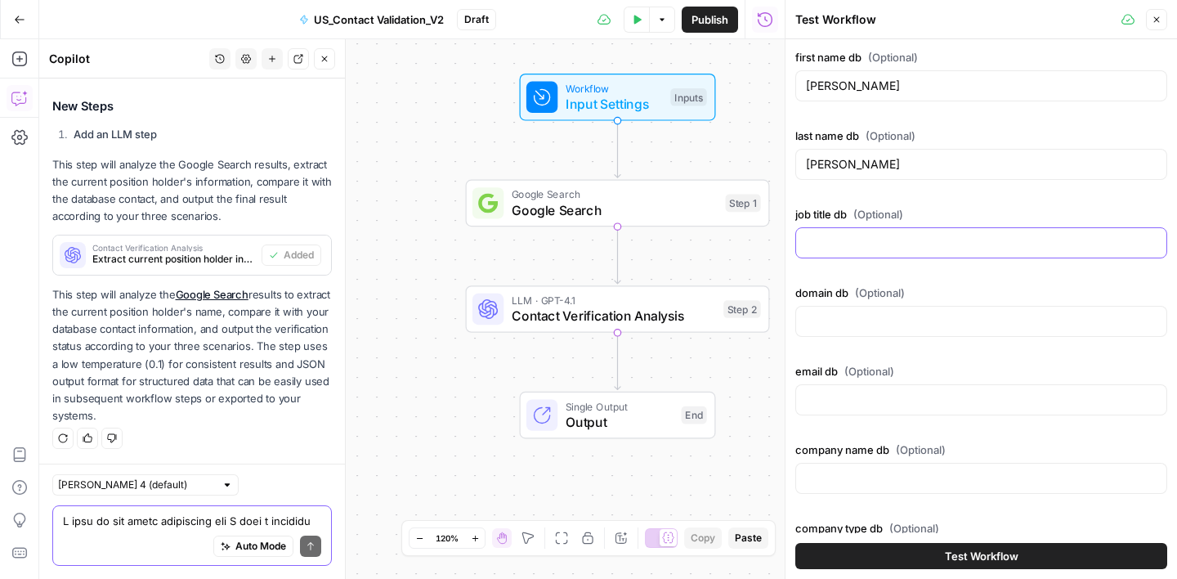
paste input "Public Works Director [DOMAIN_NAME] [EMAIL_ADDRESS][DOMAIN_NAME] Town Of Mounta…"
click at [933, 246] on input "Public Works Director [DOMAIN_NAME] [EMAIL_ADDRESS][DOMAIN_NAME] Town Of Mounta…" at bounding box center [981, 243] width 351 height 16
type input "Public Works Director"
click at [853, 313] on input "domain db (Optional)" at bounding box center [981, 321] width 351 height 16
paste input "[DOMAIN_NAME] [EMAIL_ADDRESS][DOMAIN_NAME] Town Of Mountain View Parks and Recr…"
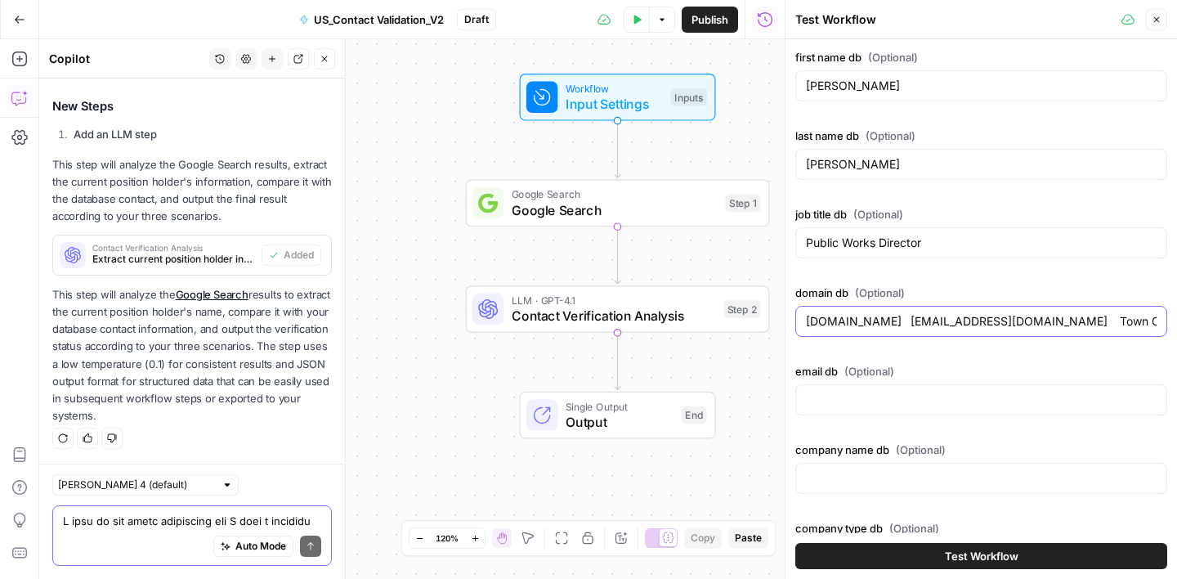
click at [869, 324] on input "[DOMAIN_NAME] [EMAIL_ADDRESS][DOMAIN_NAME] Town Of Mountain View Parks and Recr…" at bounding box center [981, 321] width 351 height 16
type input "mtvwy.com"
click at [852, 399] on input "email db (Optional)" at bounding box center [981, 400] width 351 height 16
paste input "jporter@mtvwy.com Town Of Mountain View Parks and Recreation/ Municipality Sep …"
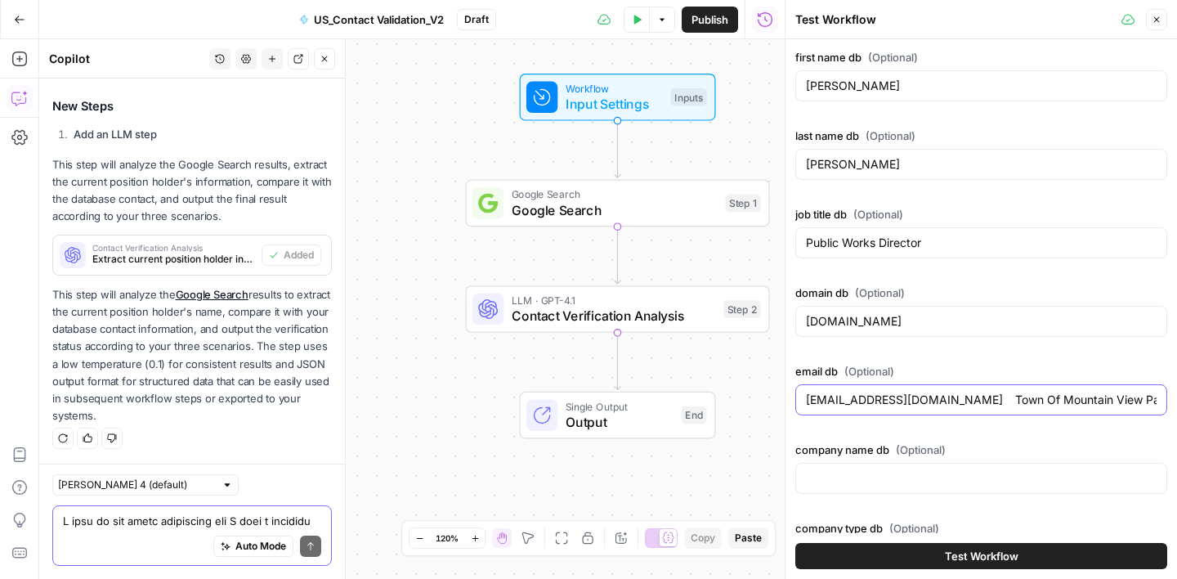
click at [921, 397] on input "jporter@mtvwy.com Town Of Mountain View Parks and Recreation/ Municipality Sep …" at bounding box center [981, 400] width 351 height 16
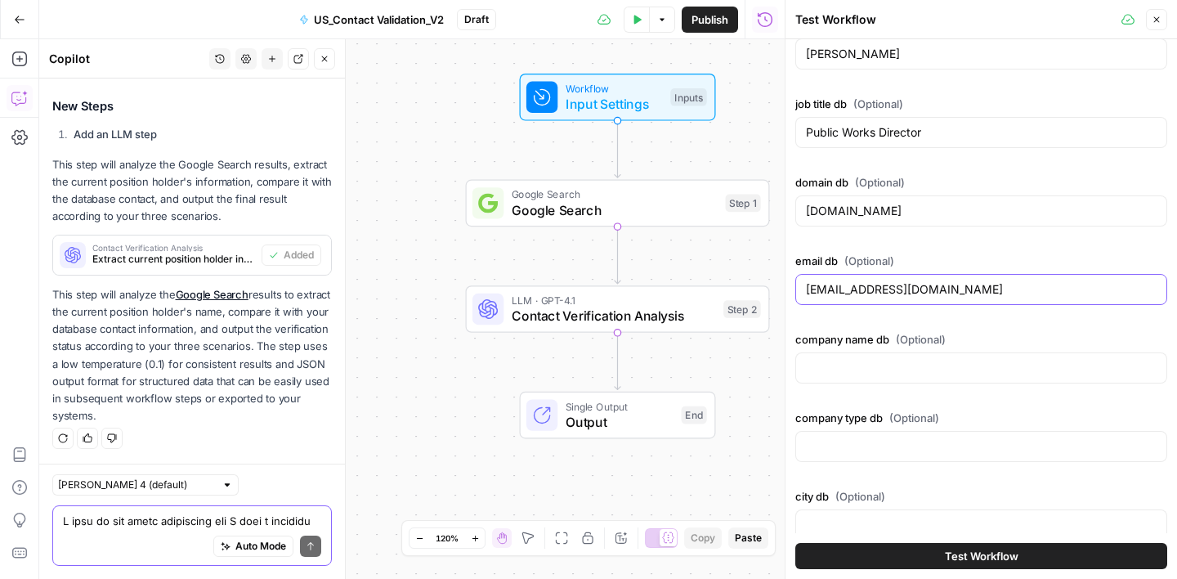
type input "jporter@mtvwy.com"
click at [839, 361] on input "company name db (Optional)" at bounding box center [981, 368] width 351 height 16
paste input "Town Of Mountain View Parks and Recreation/ Municipality Sep 26, 2024 Mountain …"
click at [946, 370] on input "Town Of Mountain View Parks and Recreation/ Municipality Sep 26, 2024 Mountain …" at bounding box center [981, 368] width 351 height 16
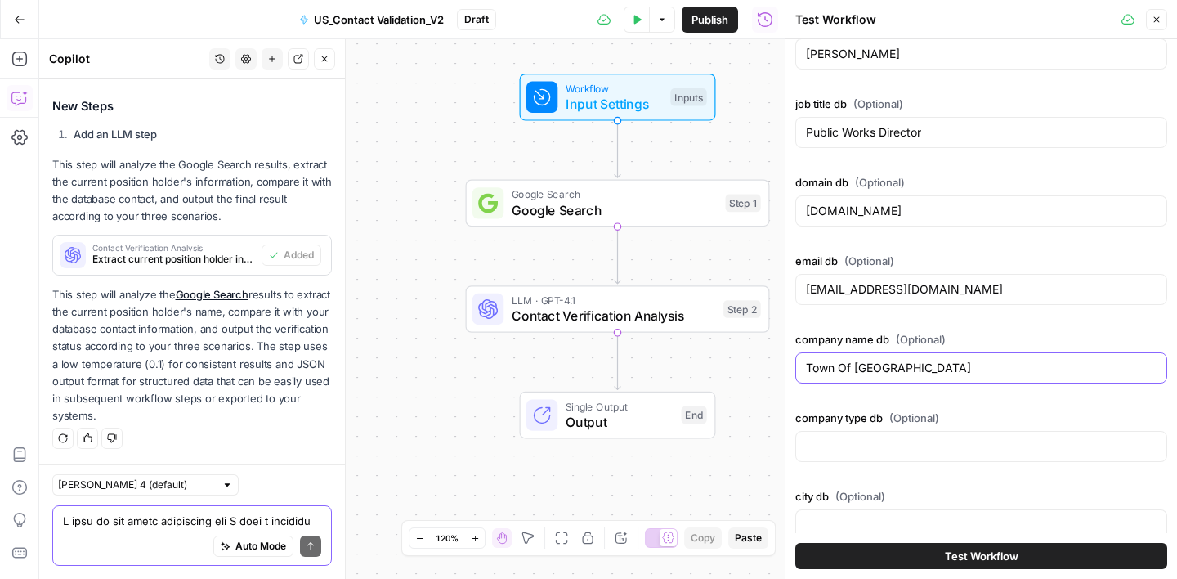
type input "Town Of Mountain View"
click at [820, 451] on input "company type db (Optional)" at bounding box center [981, 446] width 351 height 16
paste input "Parks and Recreation/ Municipality Sep 26, 2024 Mountain View WY"
click at [999, 447] on input "Parks and Recreation/ Municipality [DATE] [GEOGRAPHIC_DATA] WY" at bounding box center [981, 446] width 351 height 16
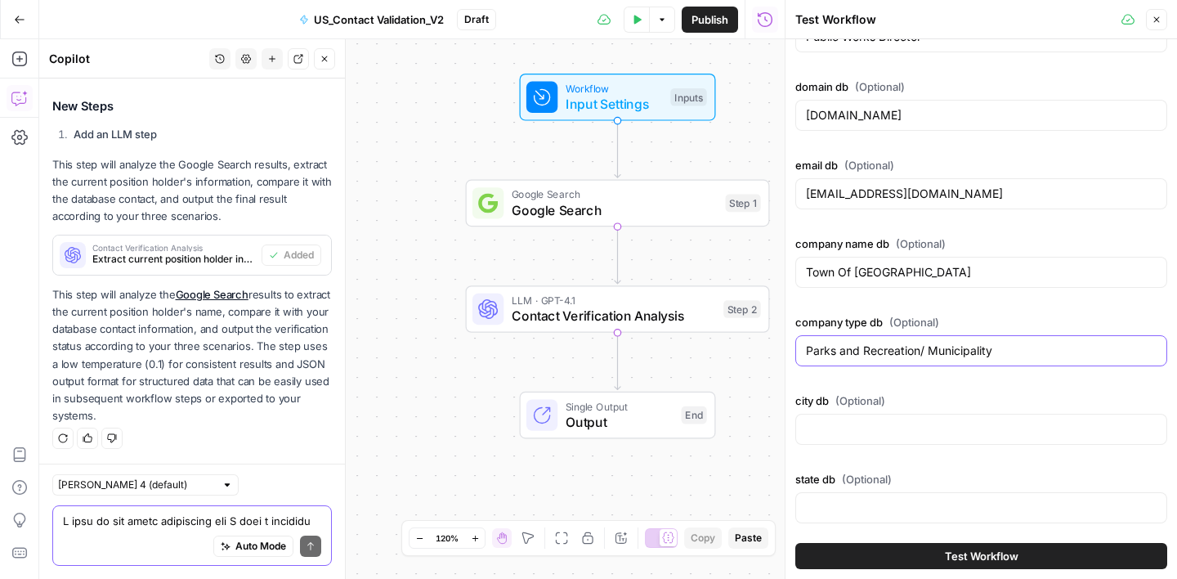
scroll to position [207, 0]
type input "Parks and Recreation/ Municipality"
click at [882, 430] on input "city db (Optional)" at bounding box center [981, 428] width 351 height 16
paste input "Sep 26, 2024 Mountain View WY"
drag, startPoint x: 882, startPoint y: 431, endPoint x: 984, endPoint y: 431, distance: 102.2
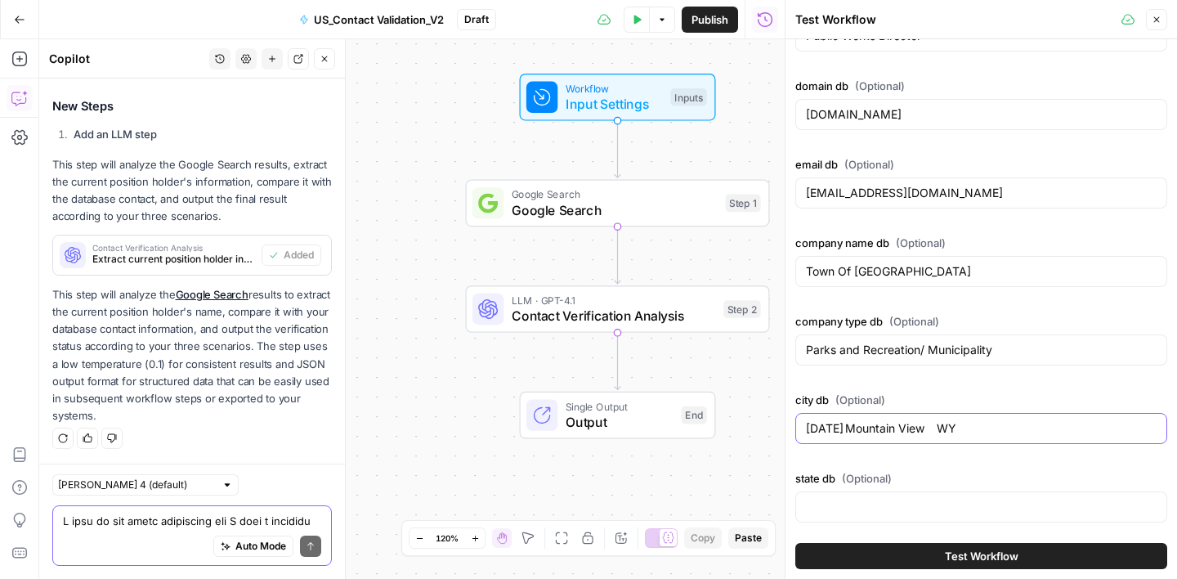
click at [882, 431] on input "Sep 26, 2024 Mountain View WY" at bounding box center [981, 428] width 351 height 16
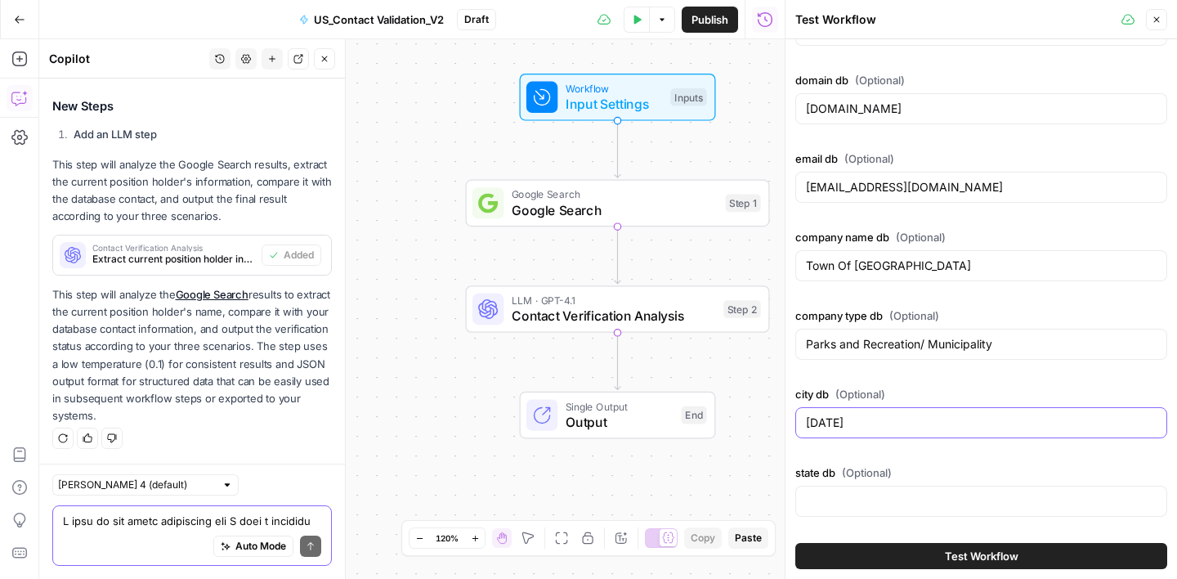
scroll to position [0, 0]
type input "Sep 26, 2024"
click at [865, 494] on input "state db (Optional)" at bounding box center [981, 502] width 351 height 16
paste input "Mountain View WY"
click at [895, 500] on input "Mountain View WY" at bounding box center [981, 502] width 351 height 16
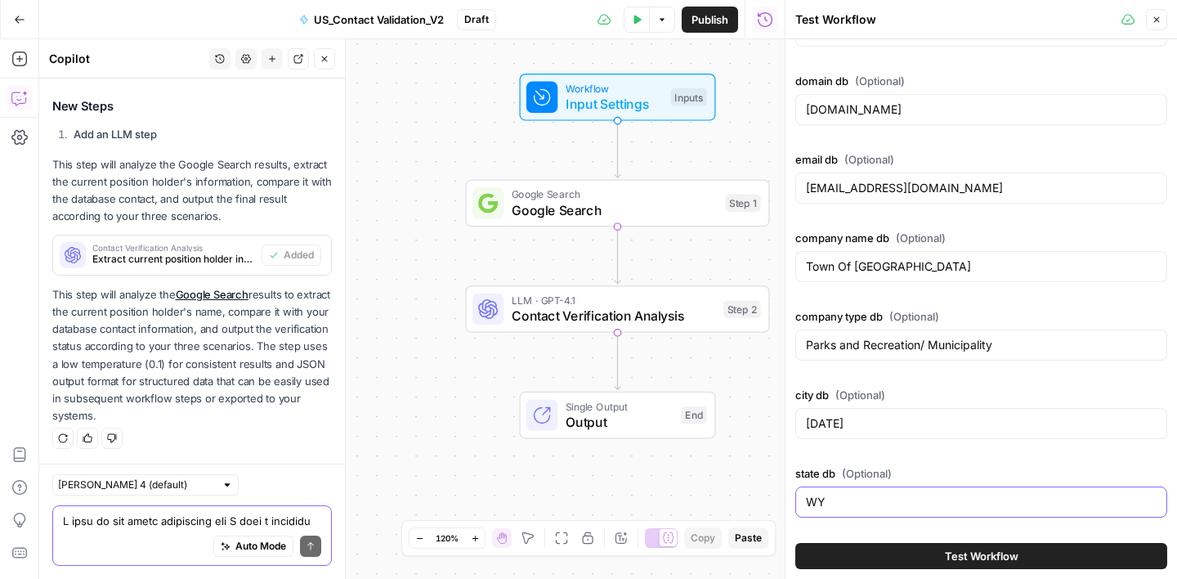
click at [903, 500] on input "WY" at bounding box center [981, 502] width 351 height 16
type input "WY"
click at [853, 425] on input "Sep 26, 2024" at bounding box center [981, 423] width 351 height 16
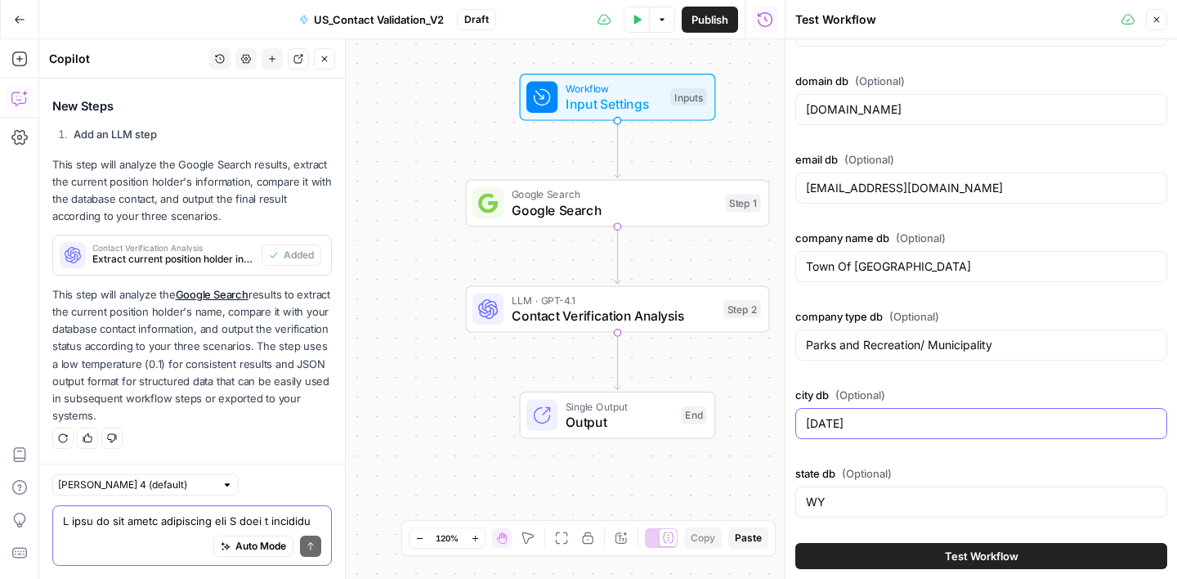
paste input "Mountain View"
type input "Mountain View"
click at [942, 548] on button "Test Workflow" at bounding box center [981, 556] width 372 height 26
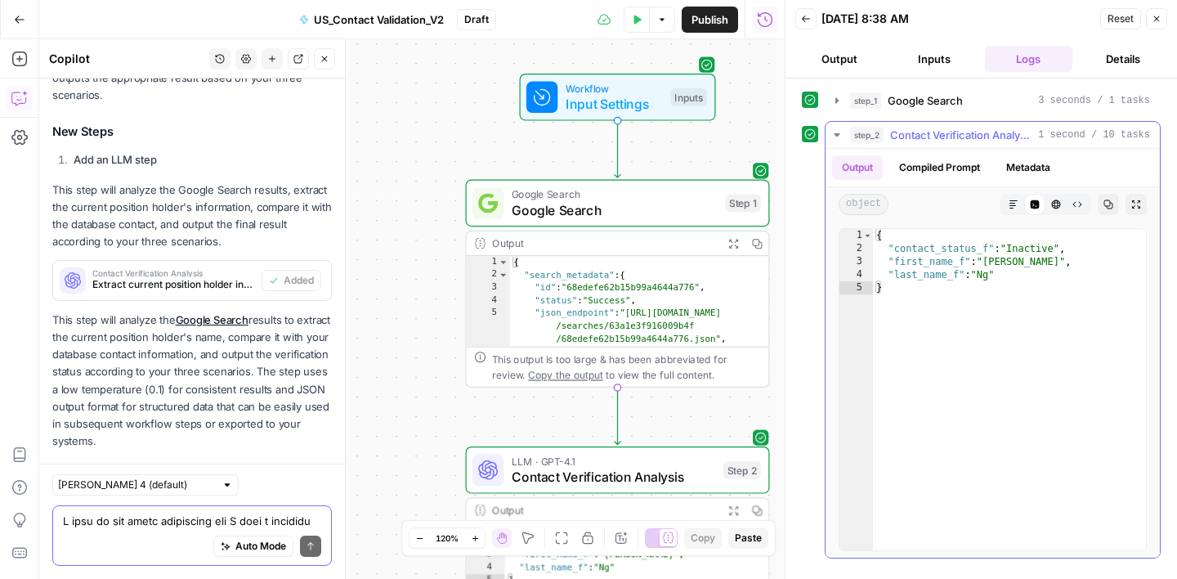
scroll to position [3311, 0]
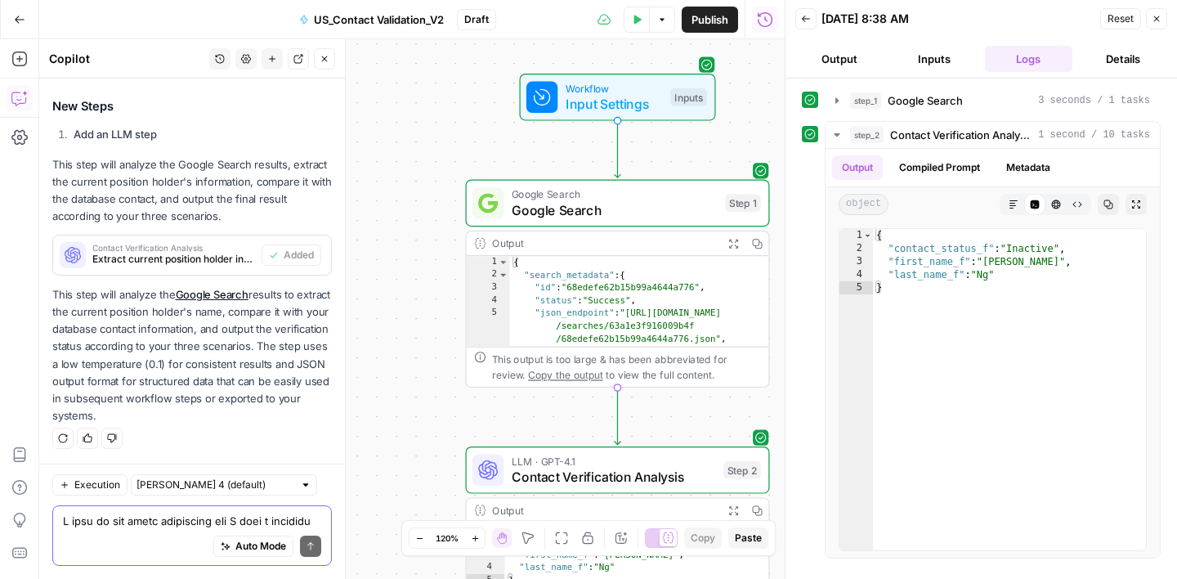
click at [26, 16] on button "Go Back" at bounding box center [19, 19] width 29 height 29
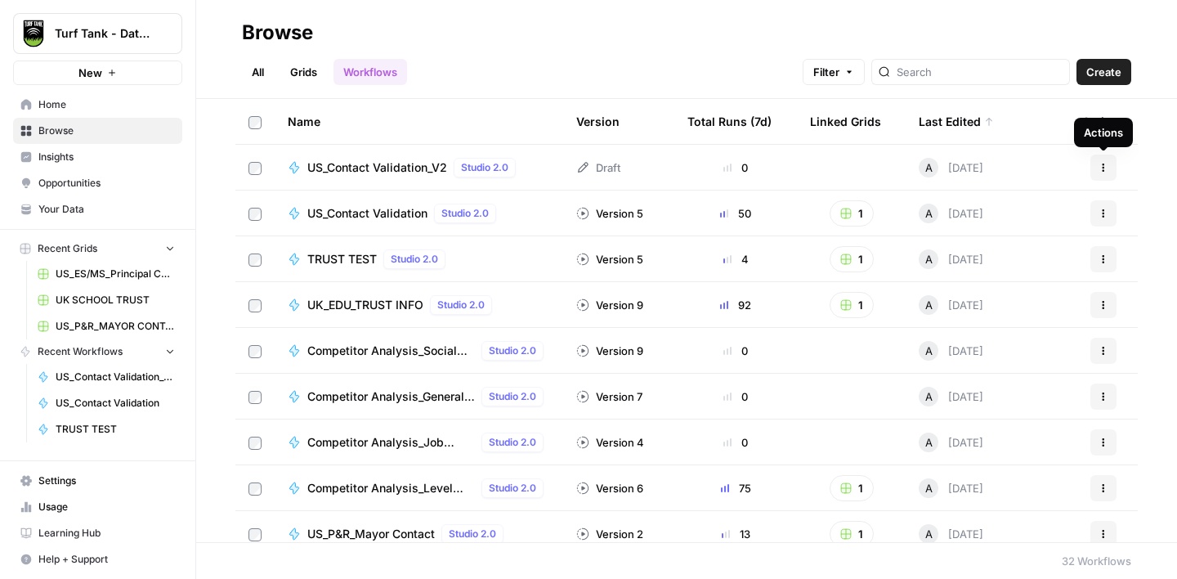
click at [1102, 161] on button "Actions" at bounding box center [1103, 167] width 26 height 26
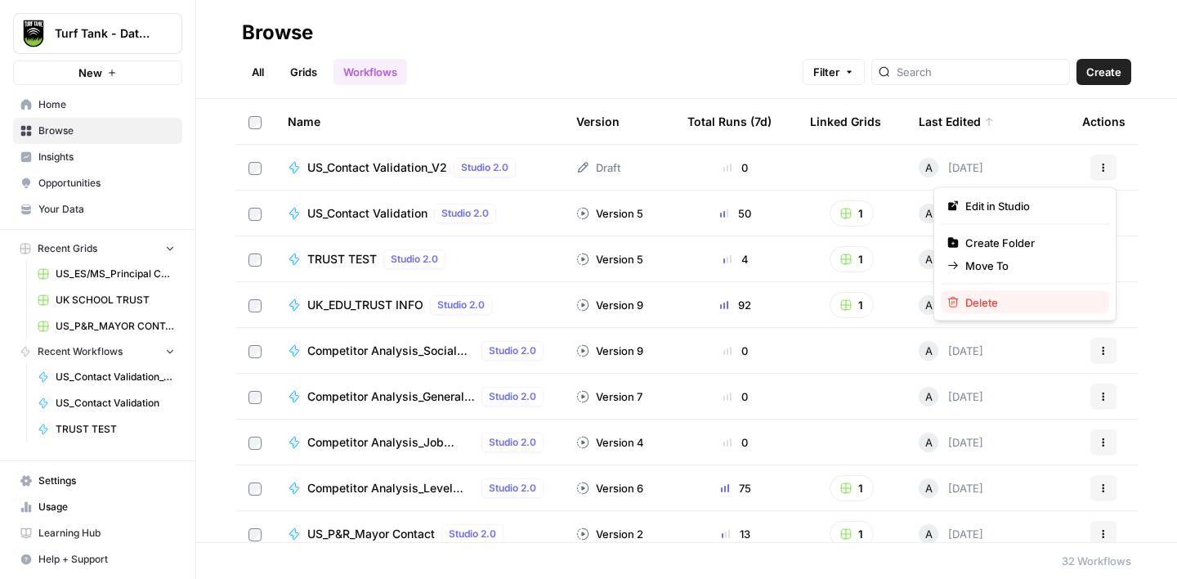
click at [989, 298] on span "Delete" at bounding box center [1030, 302] width 131 height 16
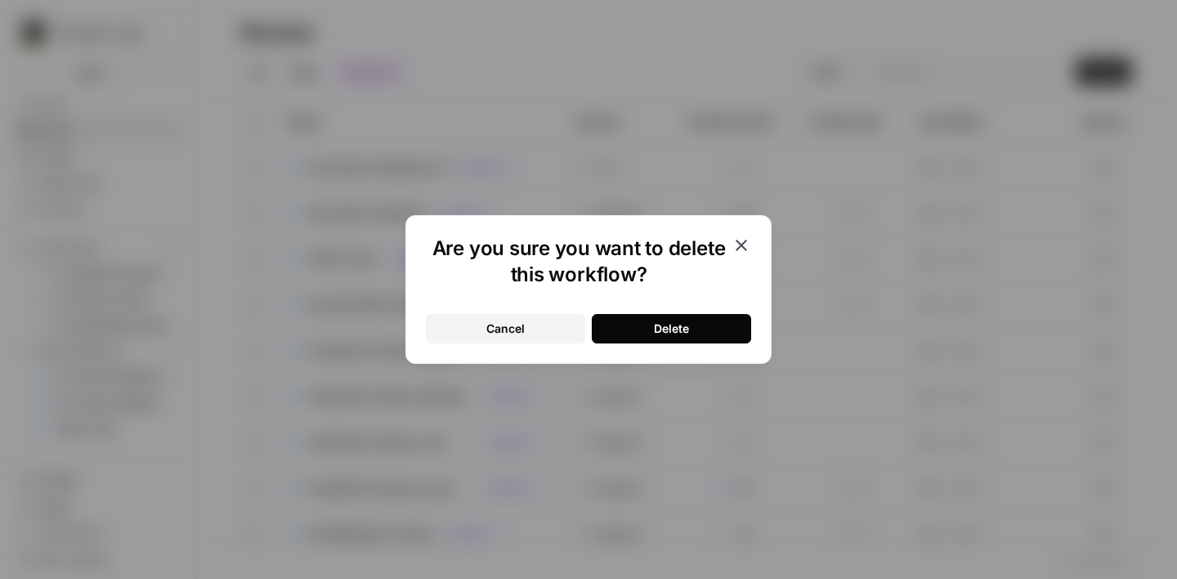
click at [714, 322] on button "Delete" at bounding box center [671, 328] width 159 height 29
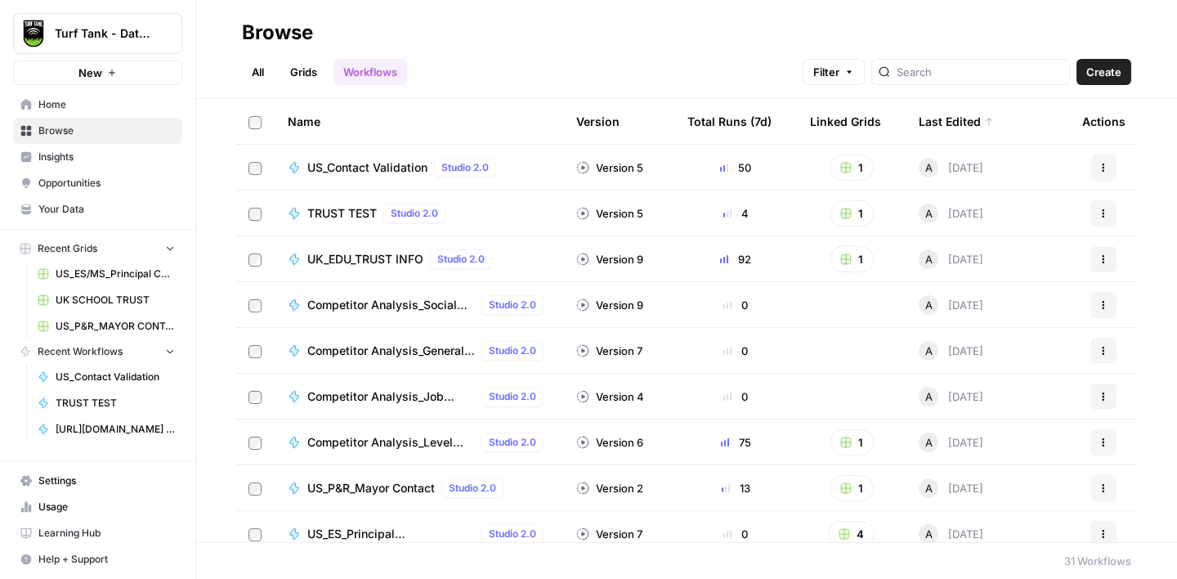
click at [83, 67] on span "New" at bounding box center [90, 73] width 24 height 16
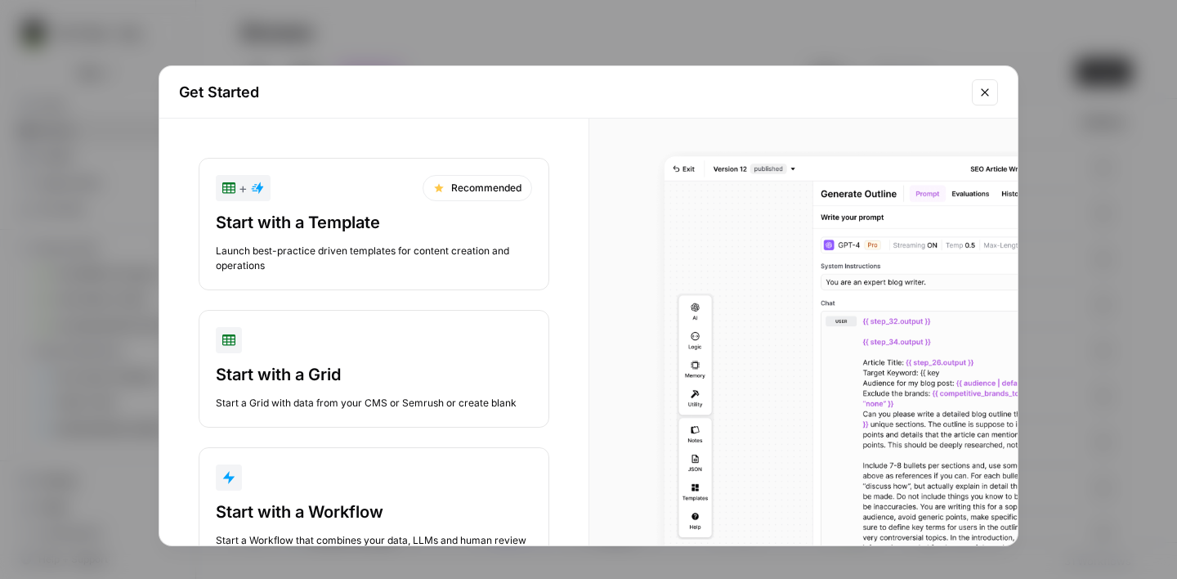
click at [337, 468] on div "button" at bounding box center [374, 477] width 316 height 26
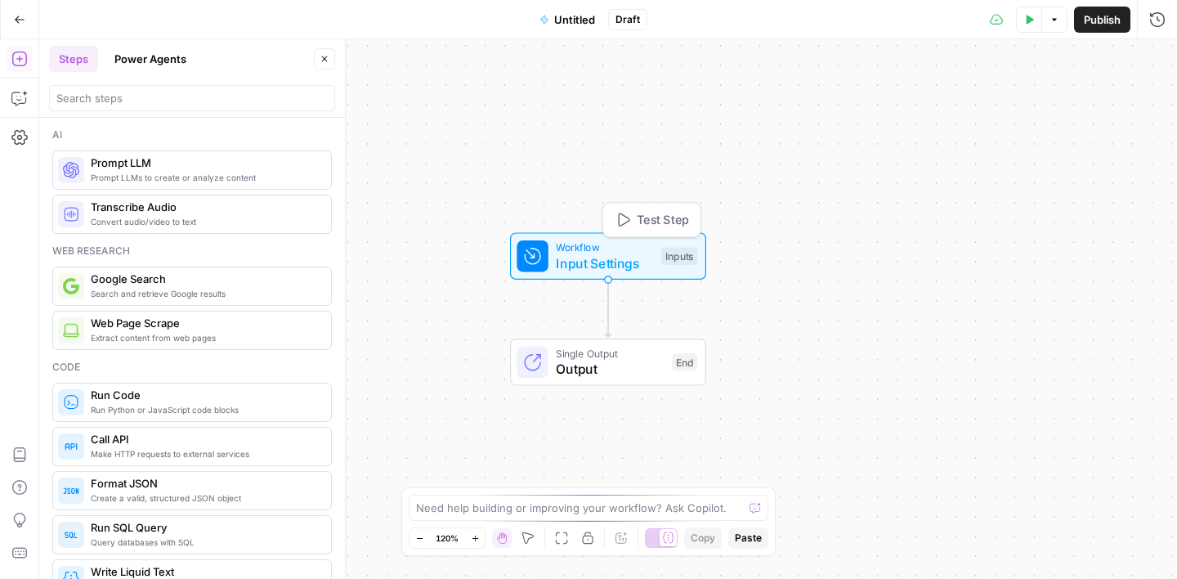
click at [631, 249] on span "Workflow" at bounding box center [604, 247] width 97 height 16
click at [1014, 105] on span "Add Field" at bounding box center [992, 111] width 47 height 16
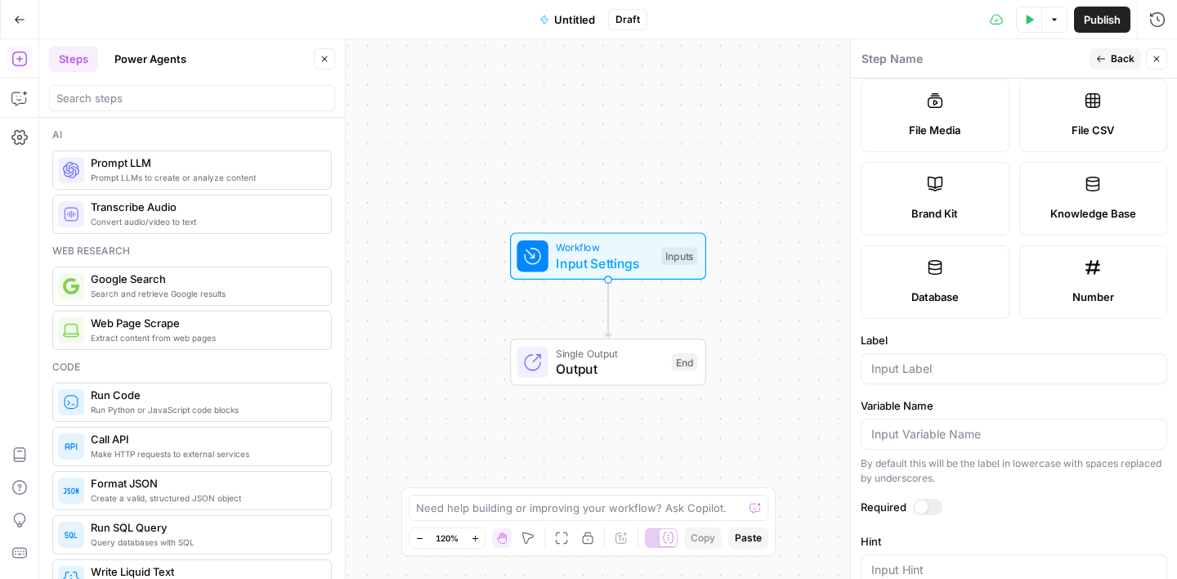
scroll to position [459, 0]
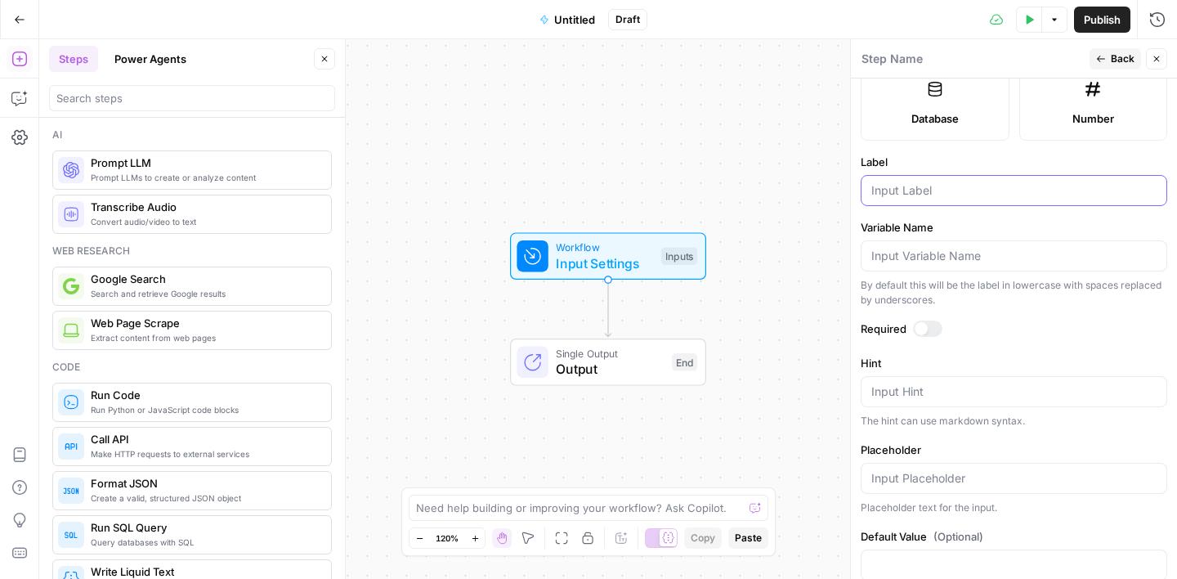
click at [915, 192] on input "Label" at bounding box center [1013, 190] width 285 height 16
type input "first_name_db"
click at [1127, 51] on span "Back" at bounding box center [1123, 58] width 24 height 15
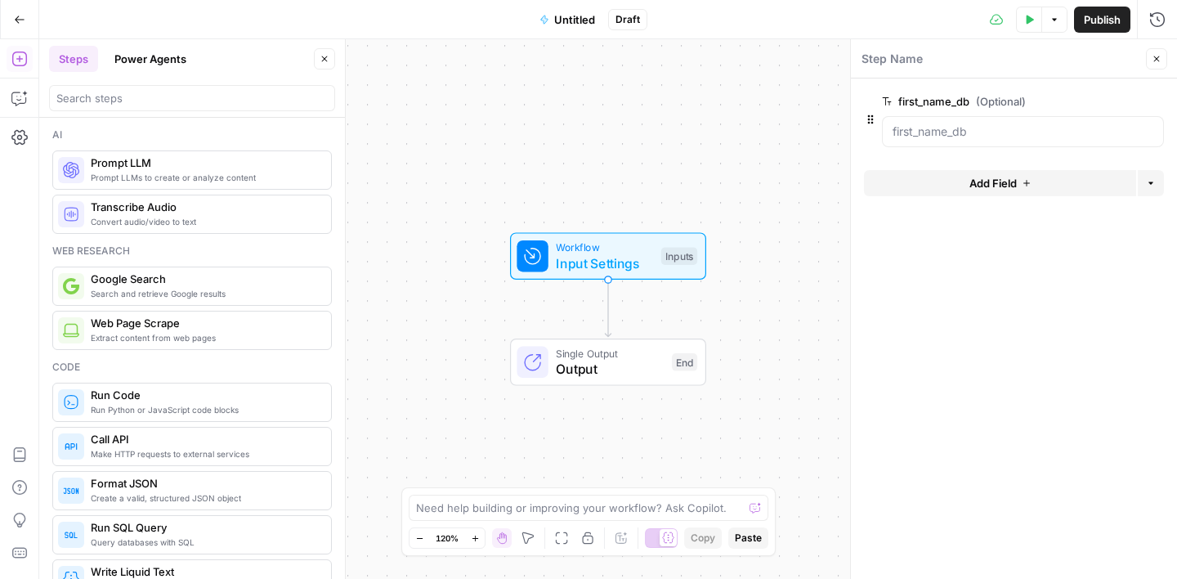
click at [951, 182] on button "Add Field" at bounding box center [1000, 183] width 272 height 26
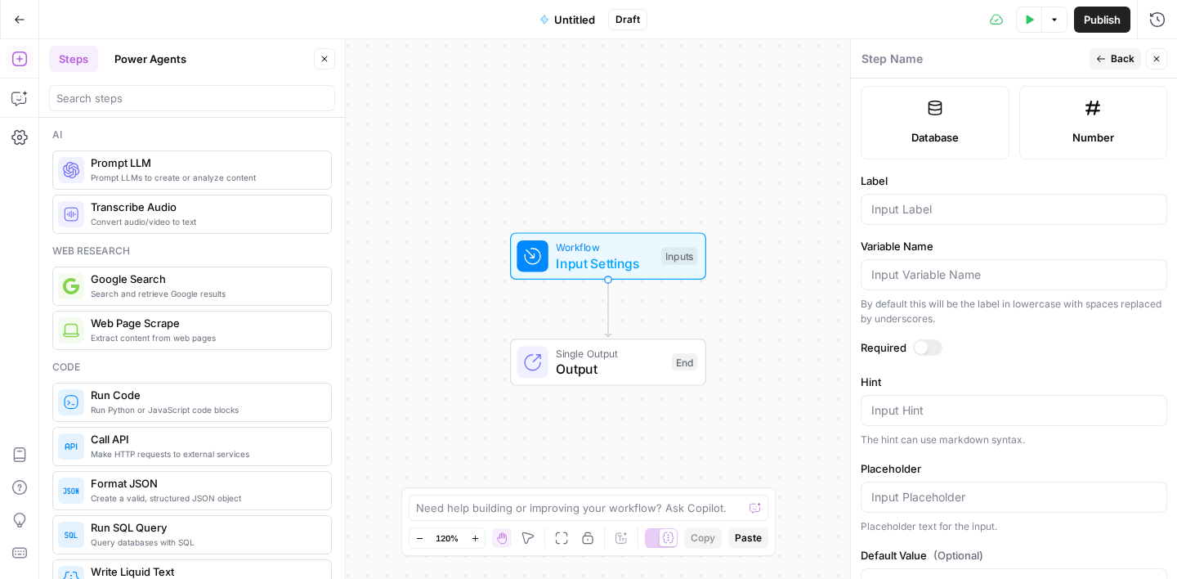
scroll to position [493, 0]
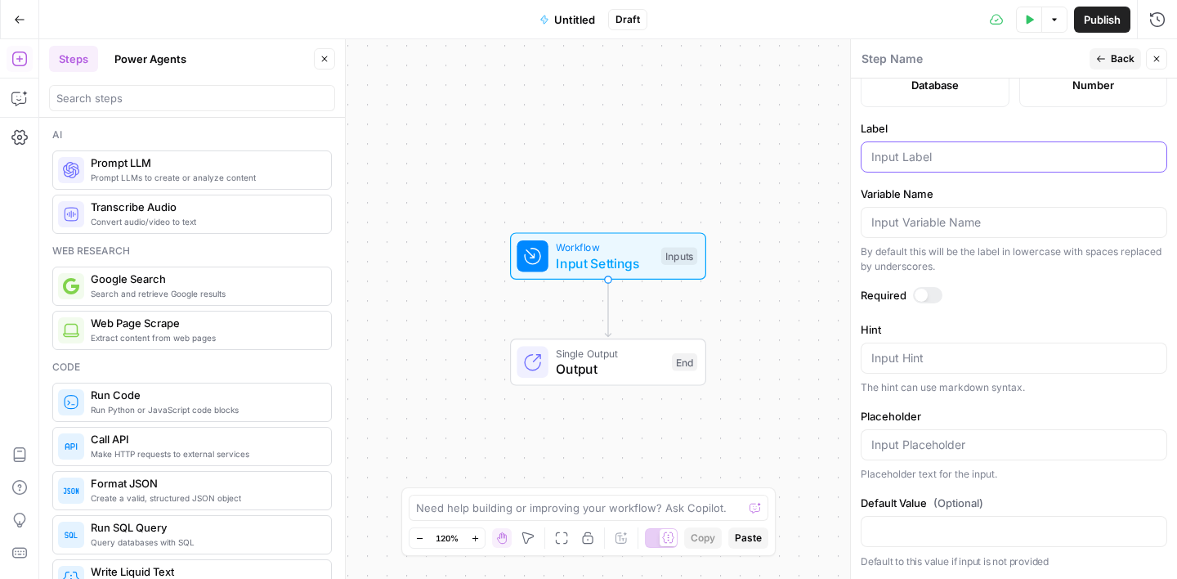
click at [908, 161] on input "Label" at bounding box center [1013, 157] width 285 height 16
type input "last_name_db"
click at [1112, 54] on span "Back" at bounding box center [1123, 58] width 24 height 15
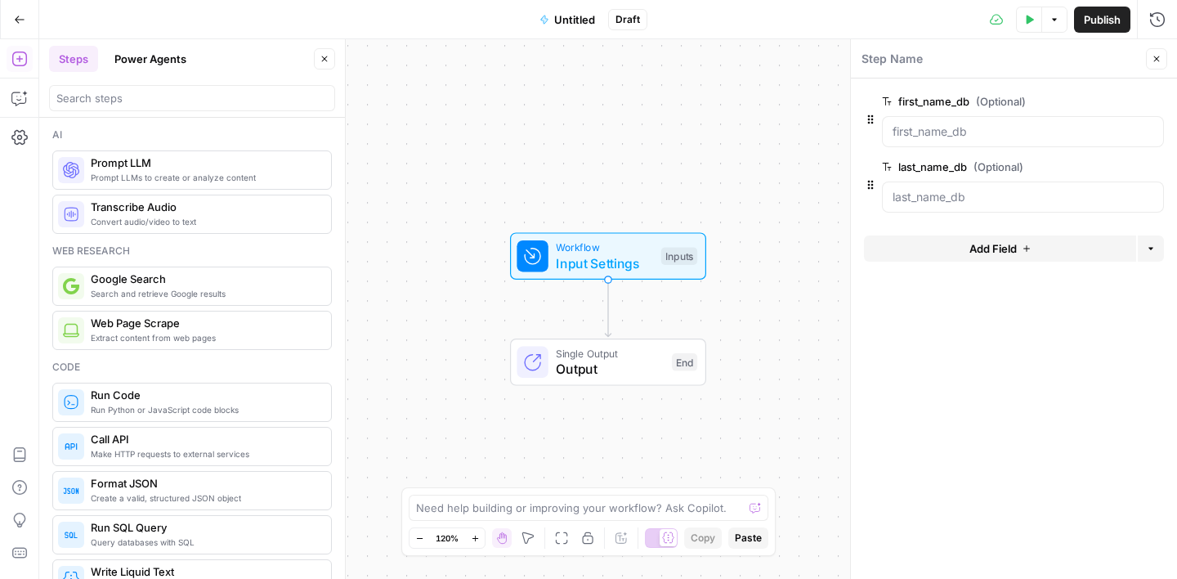
click at [991, 252] on span "Add Field" at bounding box center [992, 248] width 47 height 16
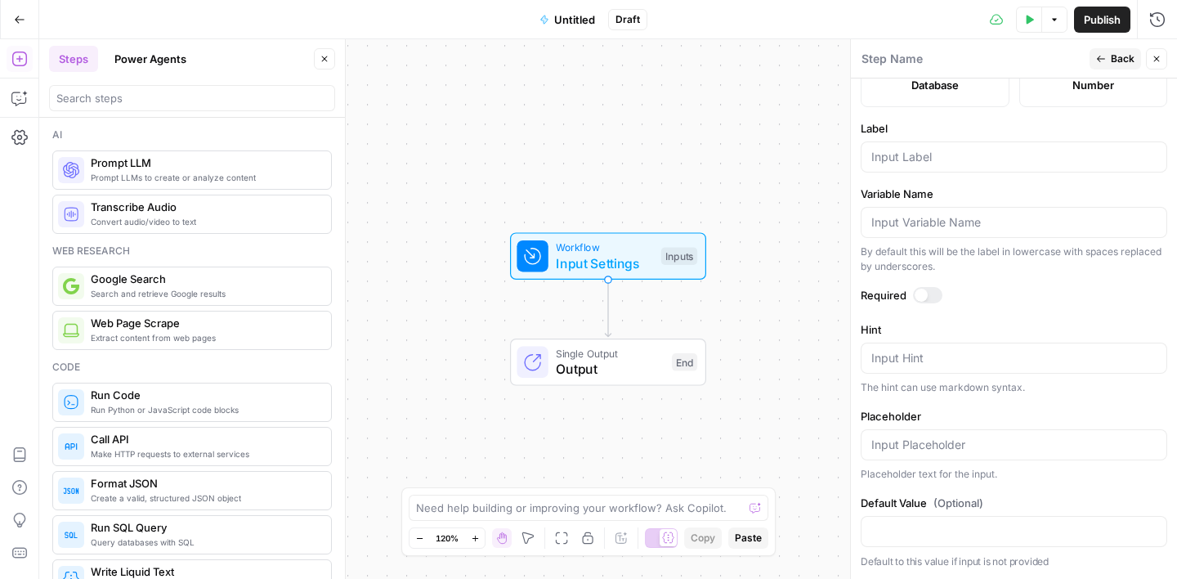
click at [945, 146] on div at bounding box center [1014, 156] width 307 height 31
type input "job_position_db"
click at [1110, 55] on button "Back" at bounding box center [1115, 58] width 51 height 21
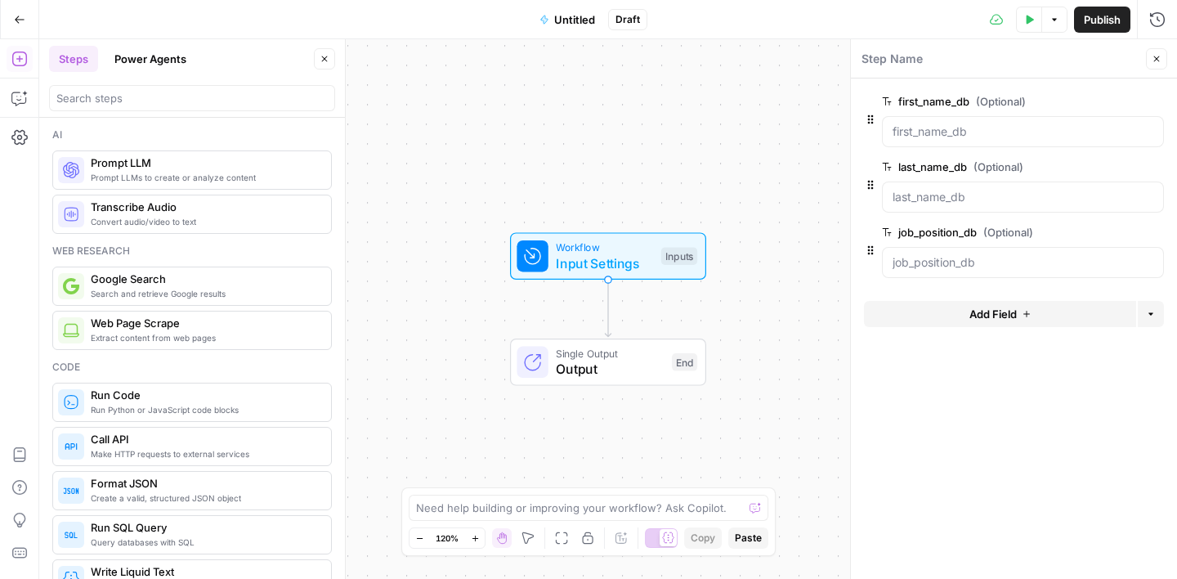
click at [1010, 314] on span "Add Field" at bounding box center [992, 314] width 47 height 16
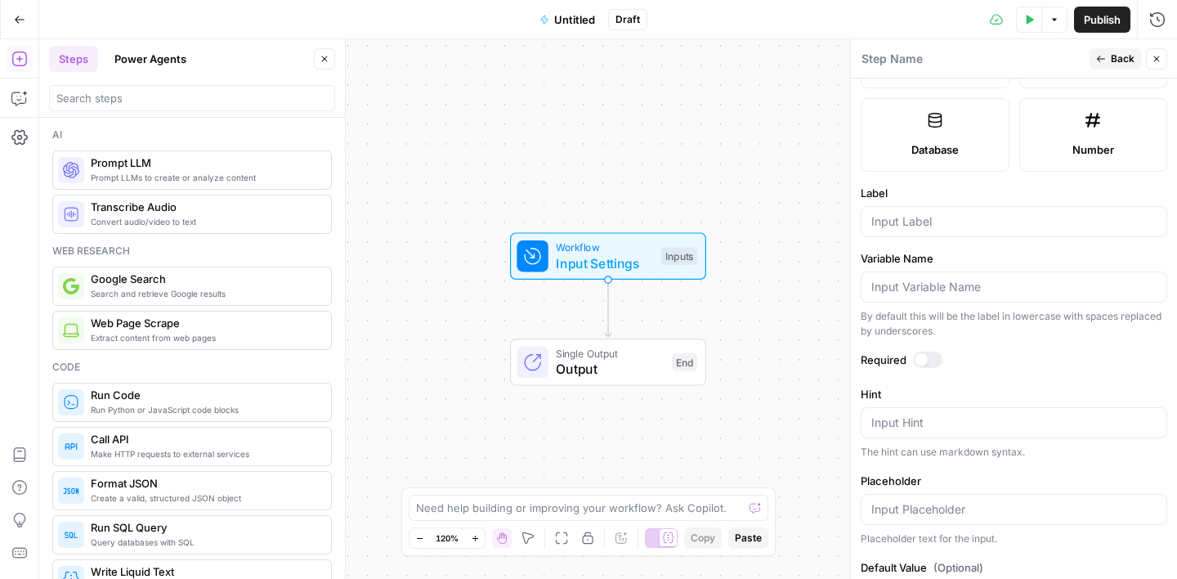
scroll to position [427, 0]
click at [954, 229] on input "Label" at bounding box center [1013, 222] width 285 height 16
type input "email_db"
click at [1121, 64] on span "Back" at bounding box center [1123, 58] width 24 height 15
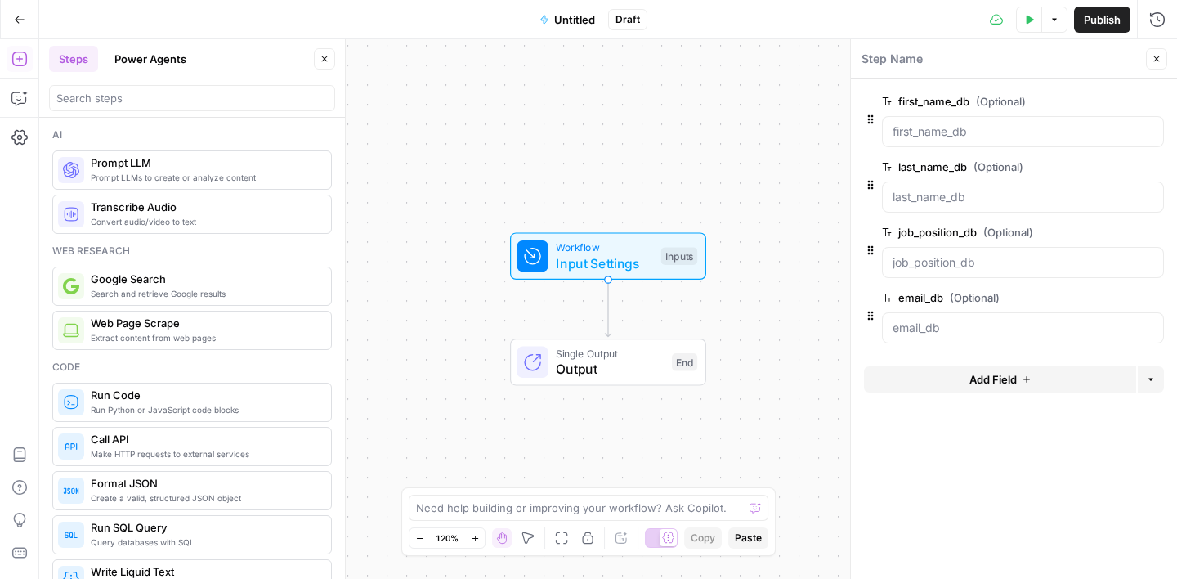
click at [1003, 374] on span "Add Field" at bounding box center [992, 379] width 47 height 16
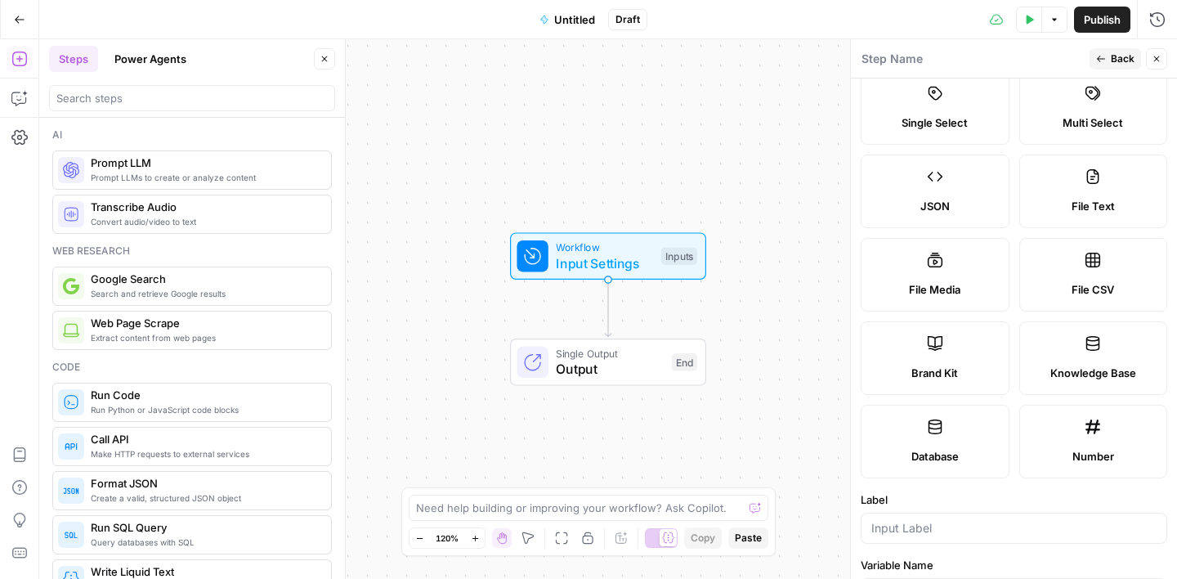
scroll to position [315, 0]
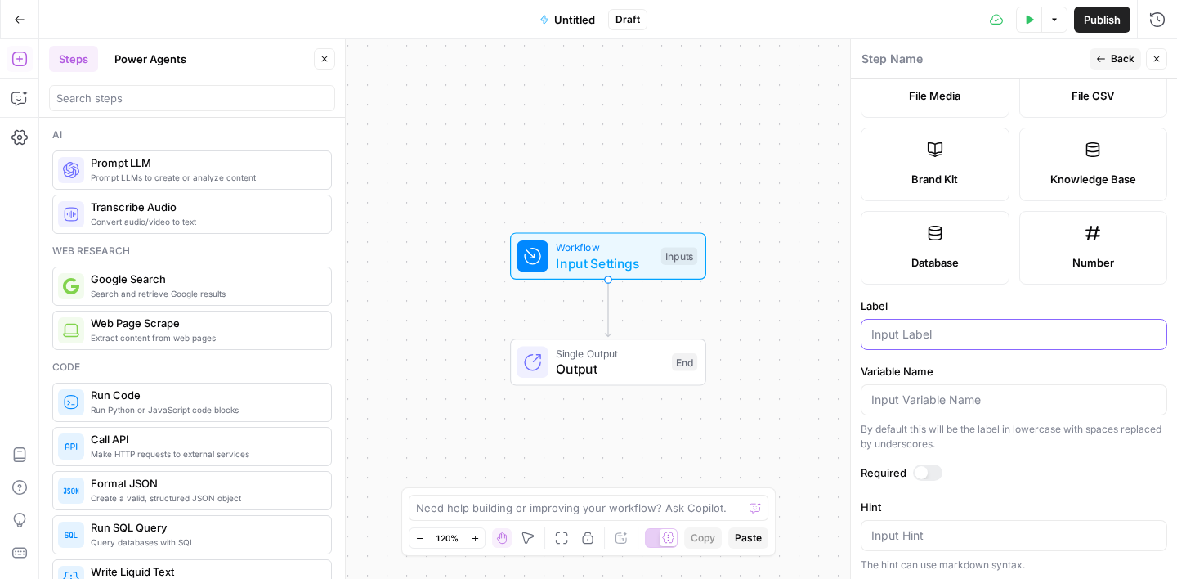
click at [915, 338] on input "Label" at bounding box center [1013, 334] width 285 height 16
click at [877, 339] on input "comain_db" at bounding box center [1013, 334] width 285 height 16
type input "domain_db"
click at [1117, 56] on span "Back" at bounding box center [1123, 58] width 24 height 15
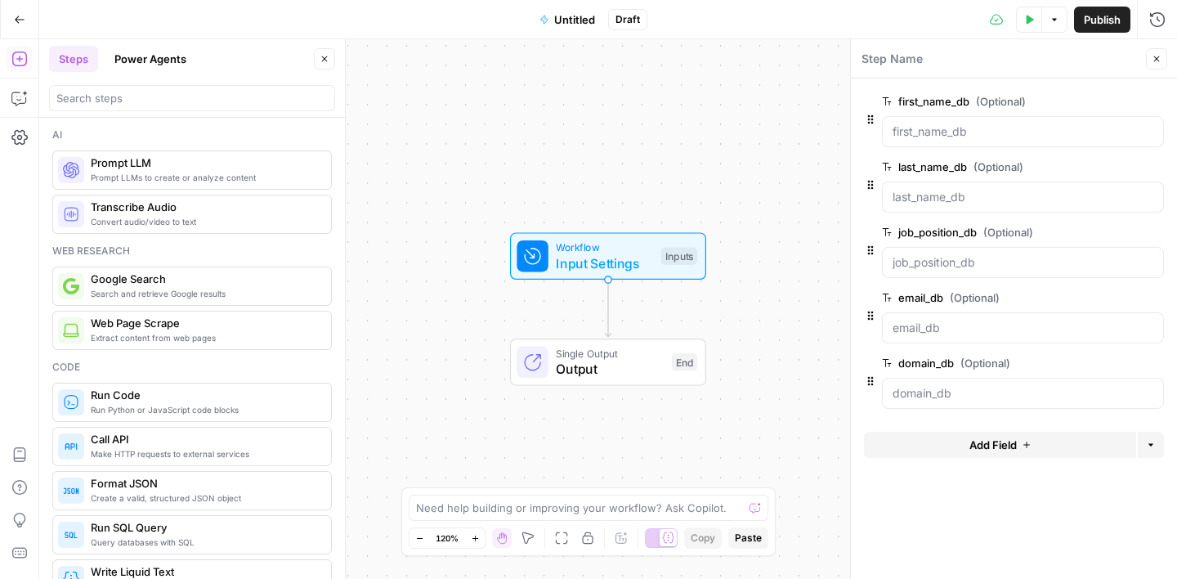
click at [985, 444] on span "Add Field" at bounding box center [992, 444] width 47 height 16
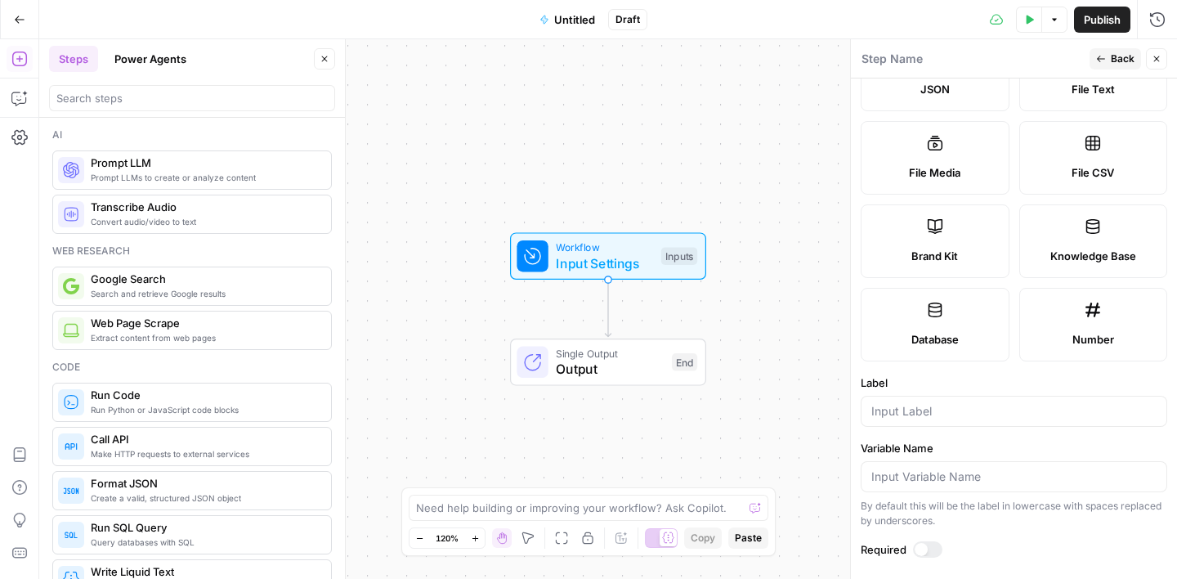
scroll to position [316, 0]
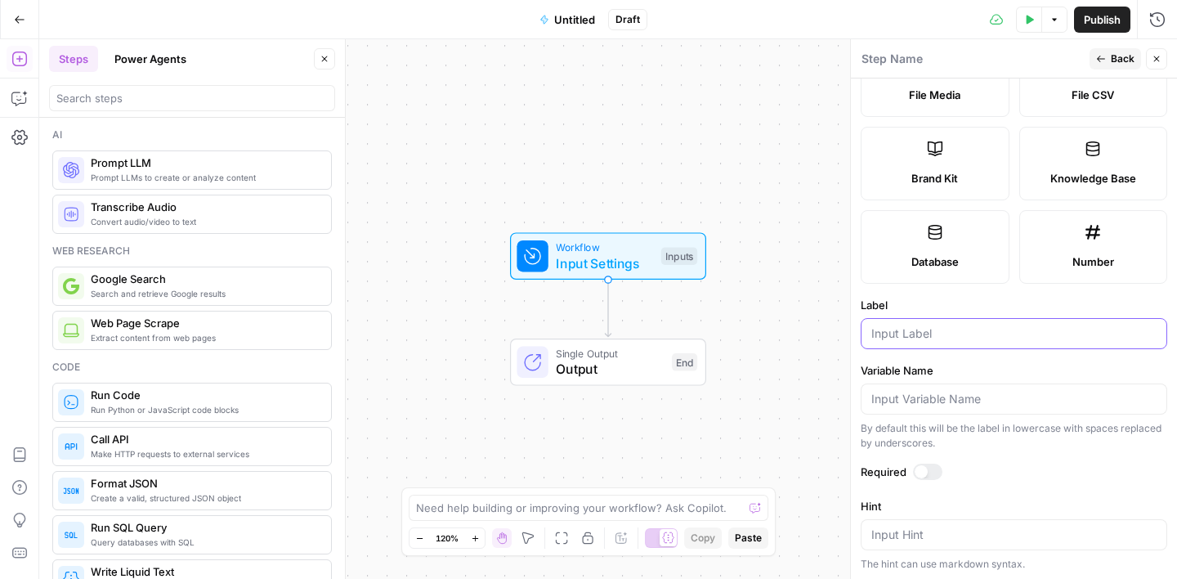
click at [915, 329] on input "Label" at bounding box center [1013, 333] width 285 height 16
type input "company_name_db"
click at [1117, 53] on span "Back" at bounding box center [1123, 58] width 24 height 15
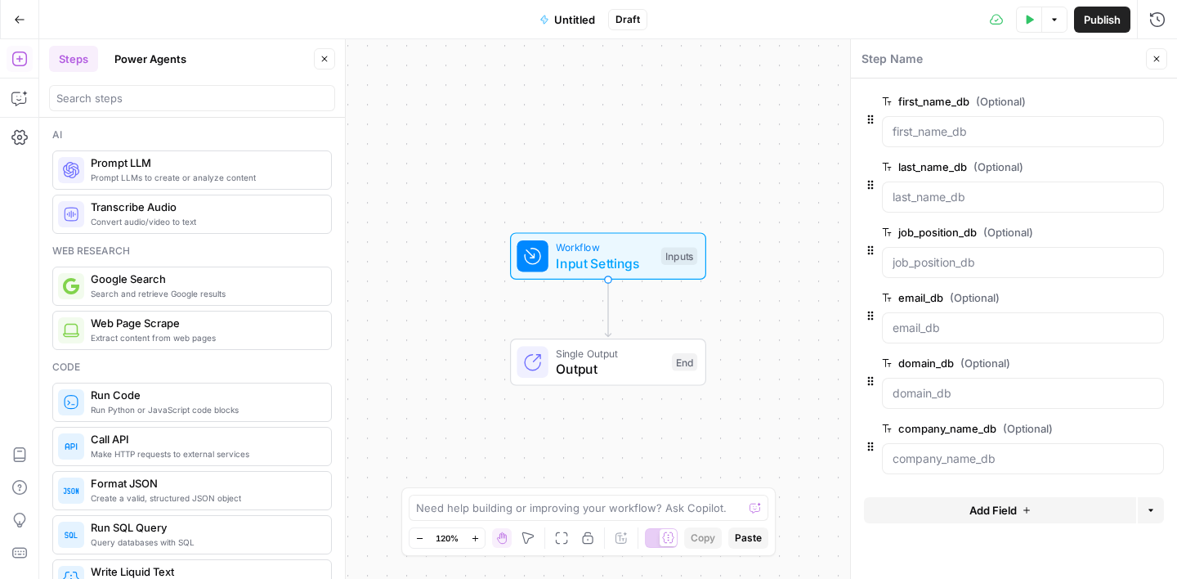
click at [1006, 506] on span "Add Field" at bounding box center [992, 510] width 47 height 16
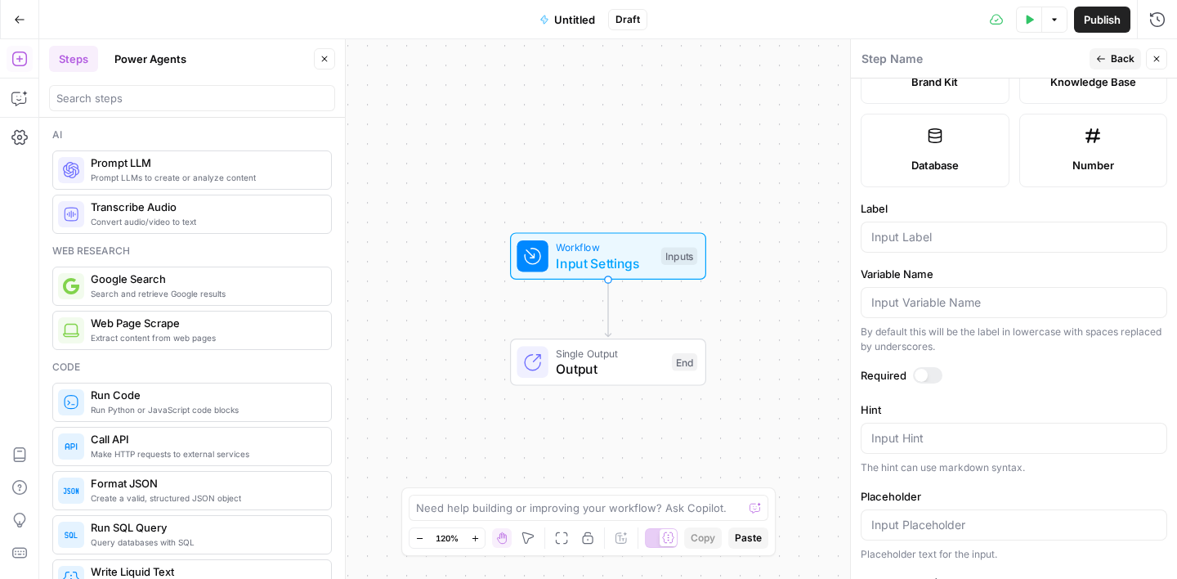
scroll to position [493, 0]
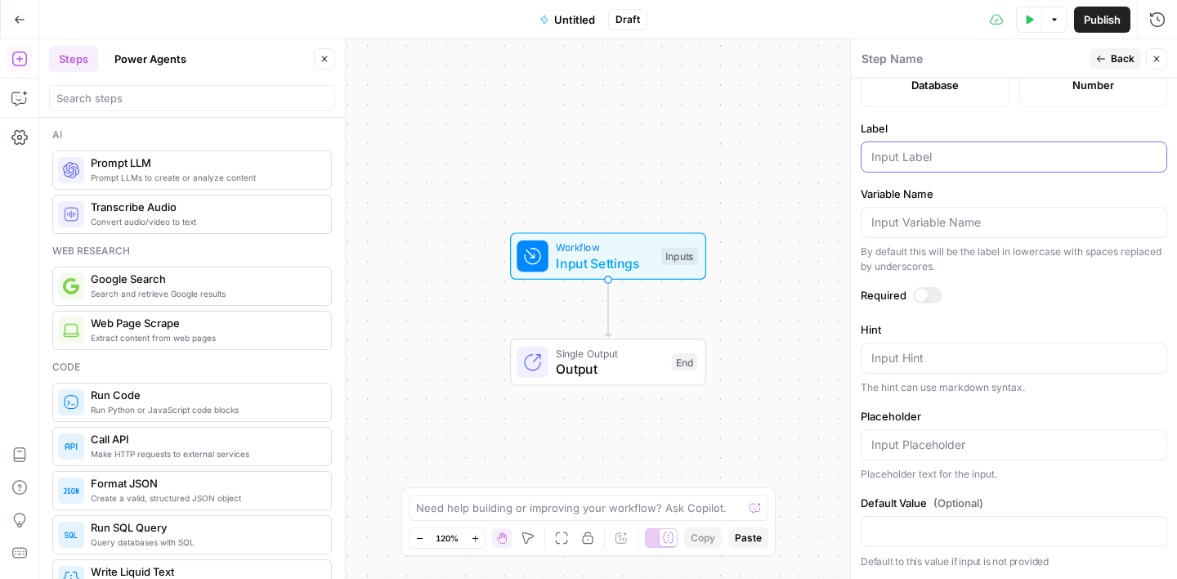
click at [925, 152] on input "Label" at bounding box center [1013, 157] width 285 height 16
type input "company_type_db"
click at [1121, 56] on span "Back" at bounding box center [1123, 58] width 24 height 15
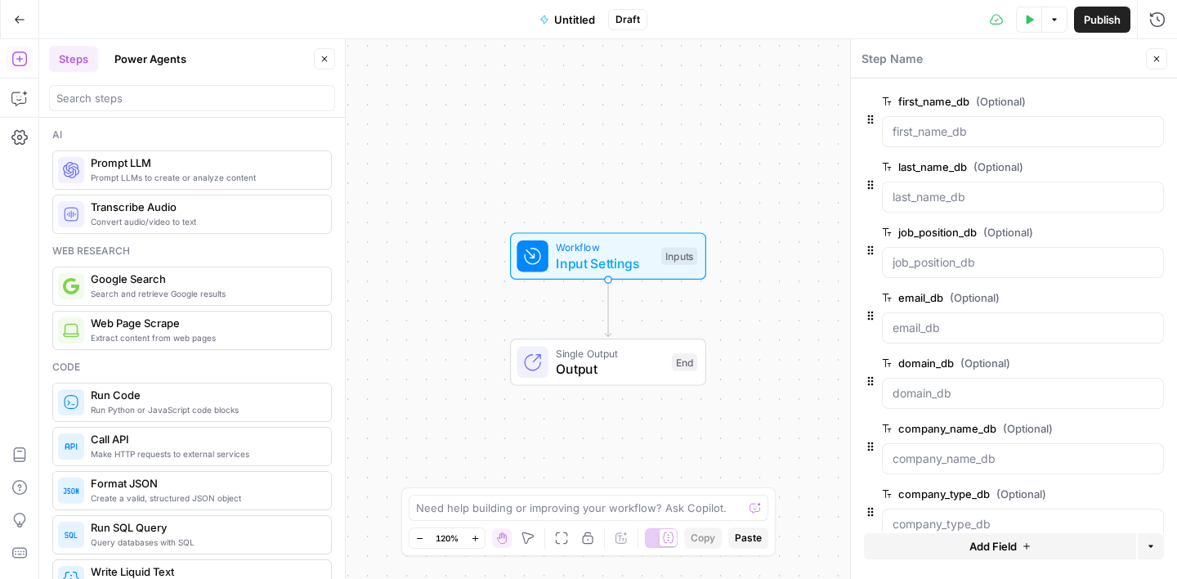
scroll to position [29, 0]
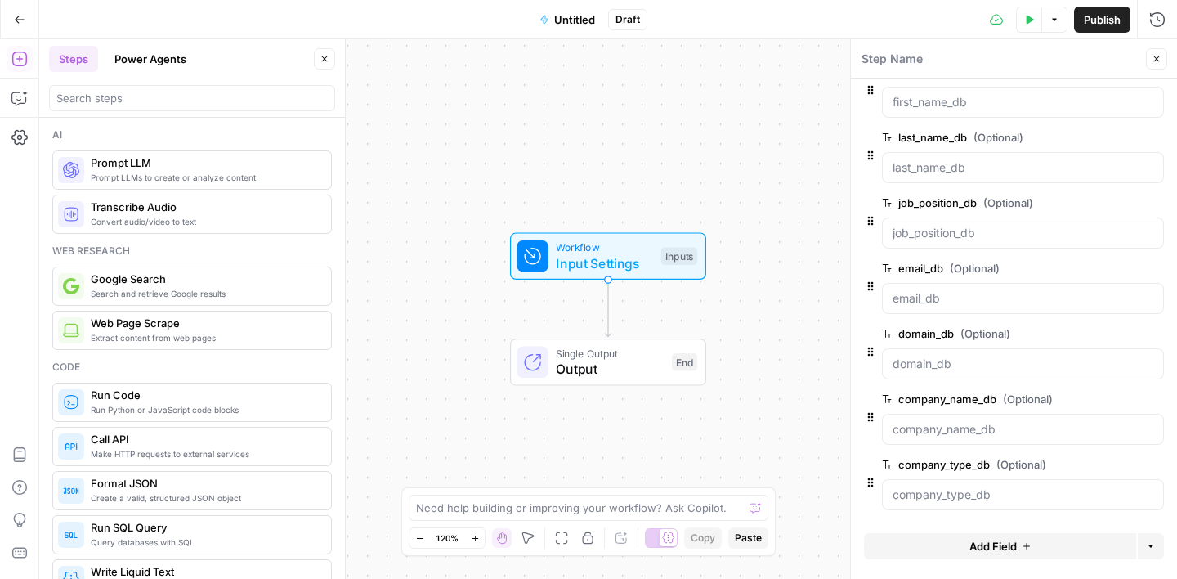
click at [1011, 538] on span "Add Field" at bounding box center [992, 546] width 47 height 16
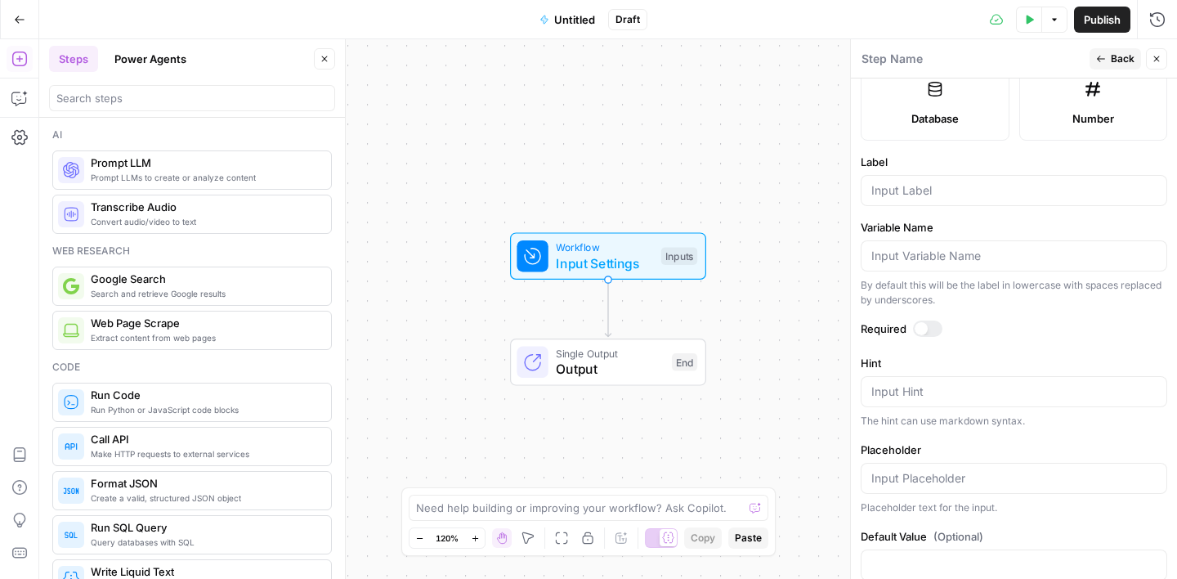
scroll to position [493, 0]
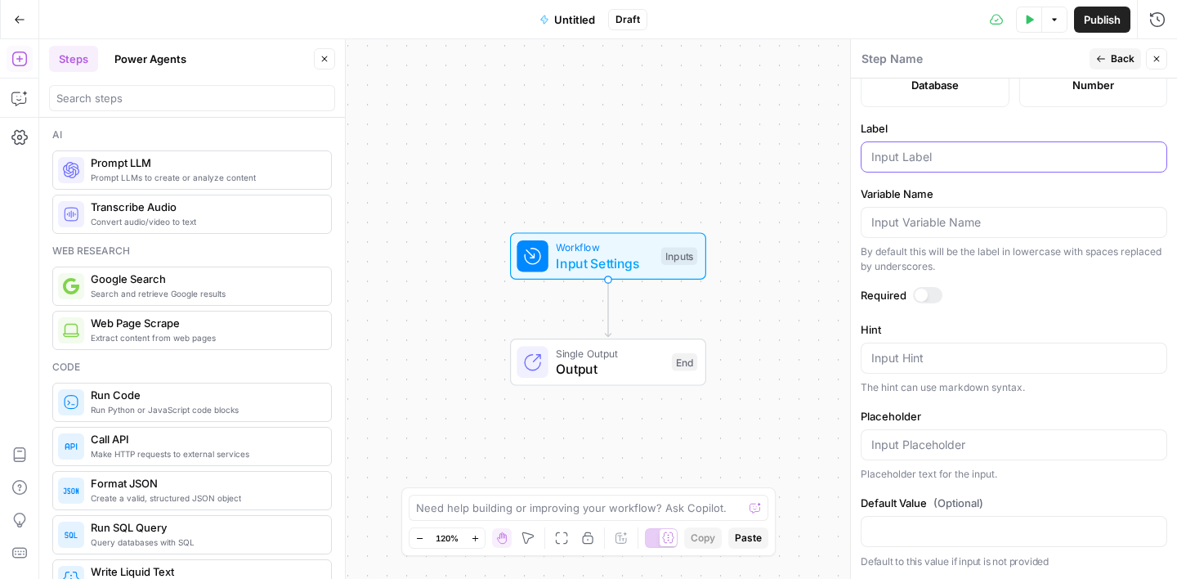
click at [927, 150] on input "Label" at bounding box center [1013, 157] width 285 height 16
type input "city_db"
click at [1103, 57] on icon "button" at bounding box center [1101, 59] width 10 height 10
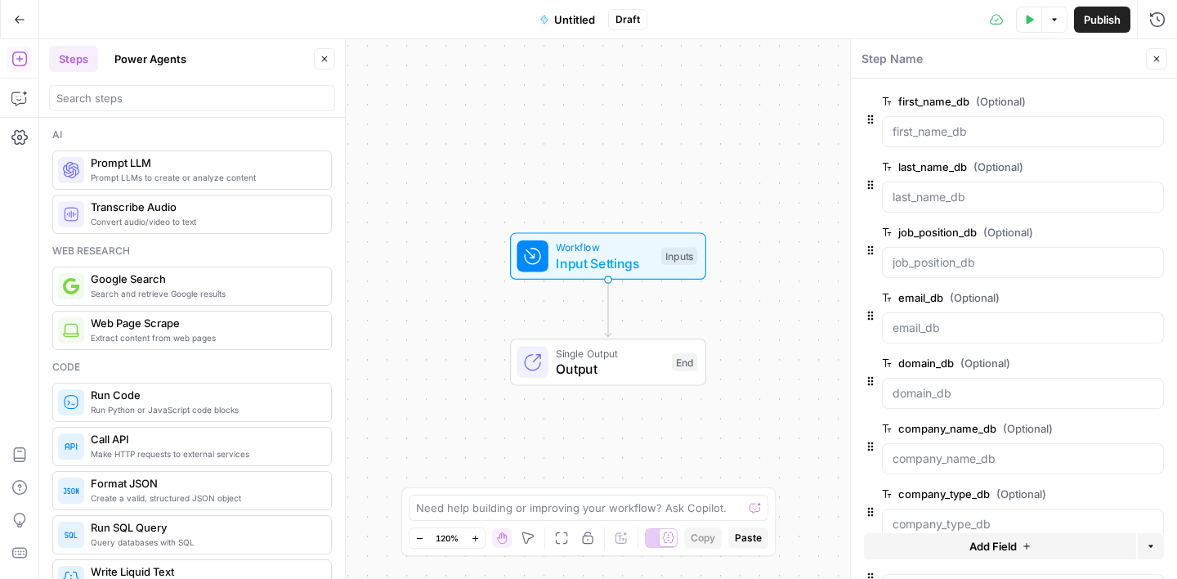
scroll to position [95, 0]
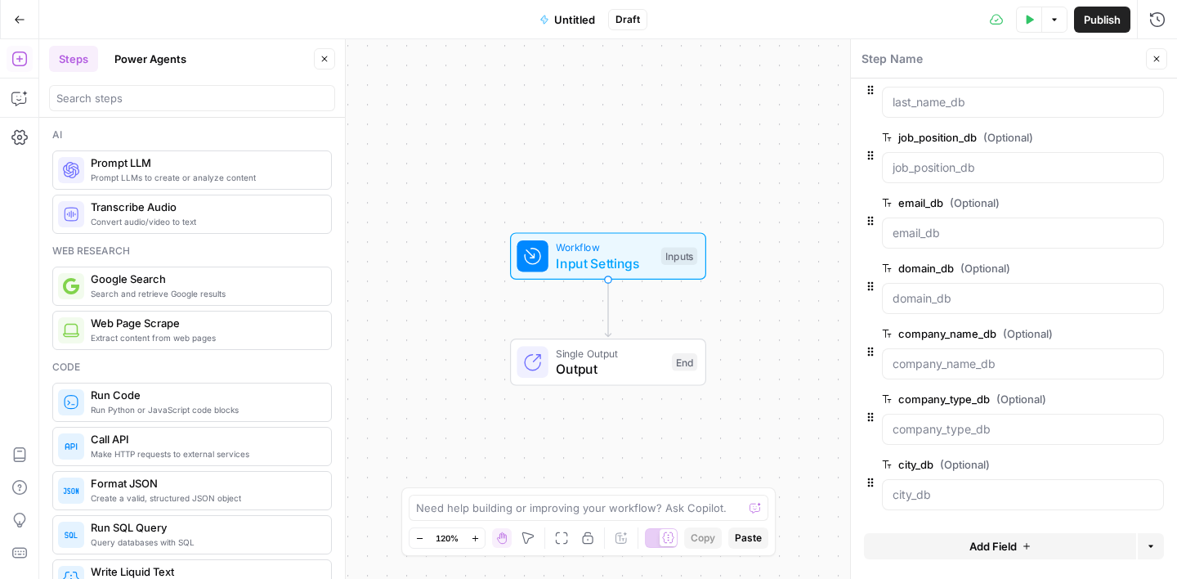
click at [1013, 547] on span "Add Field" at bounding box center [992, 546] width 47 height 16
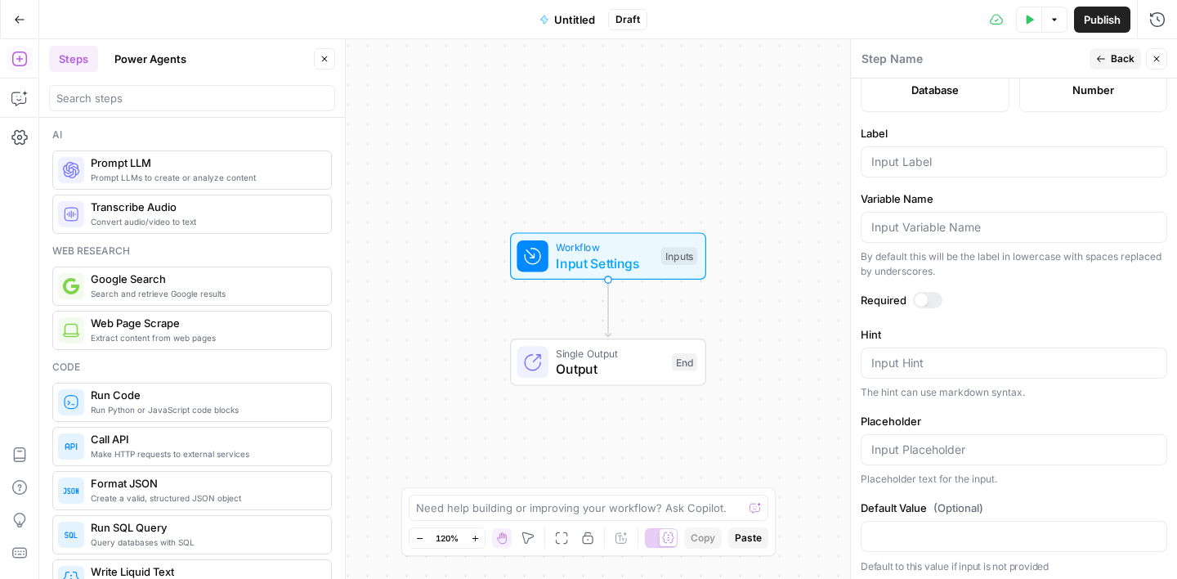
scroll to position [493, 0]
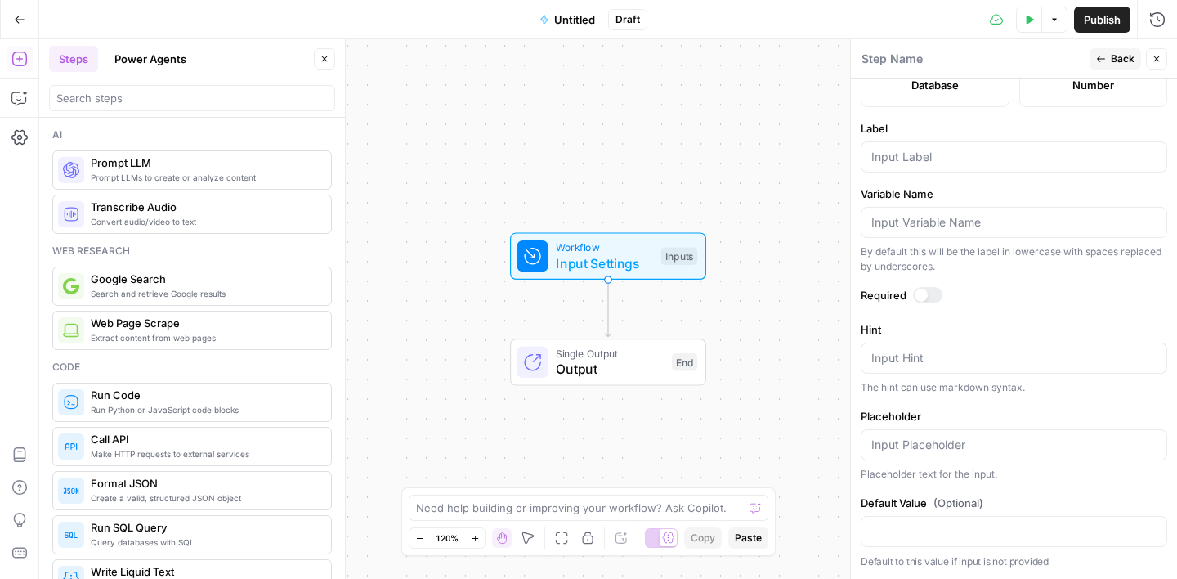
click at [918, 167] on div at bounding box center [1014, 156] width 307 height 31
type input "state_db"
click at [1129, 61] on span "Back" at bounding box center [1123, 58] width 24 height 15
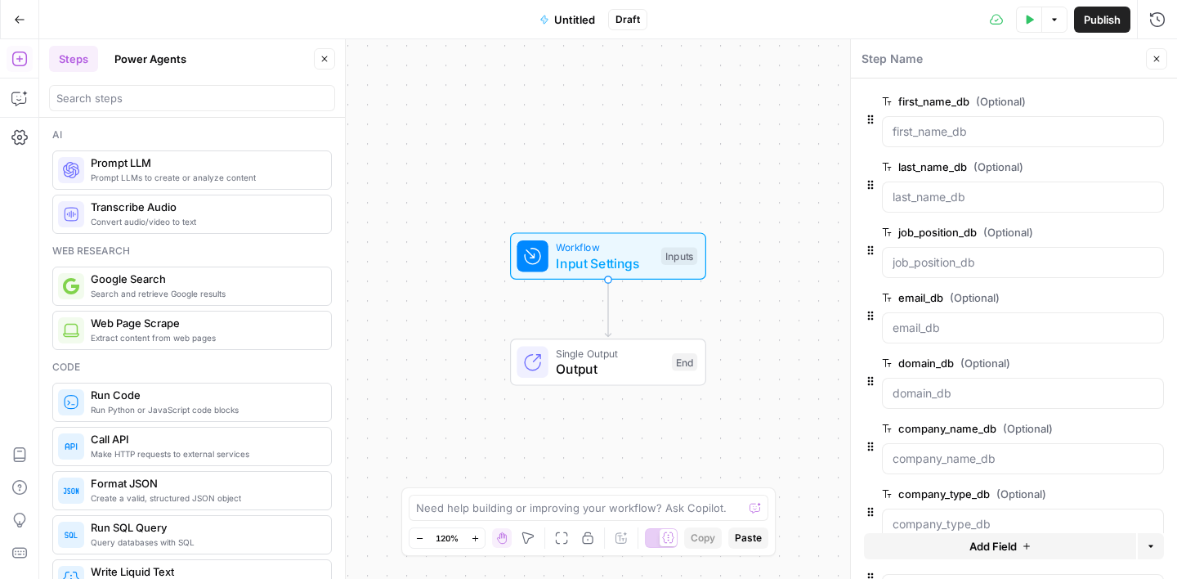
click at [1158, 54] on icon "button" at bounding box center [1157, 59] width 10 height 10
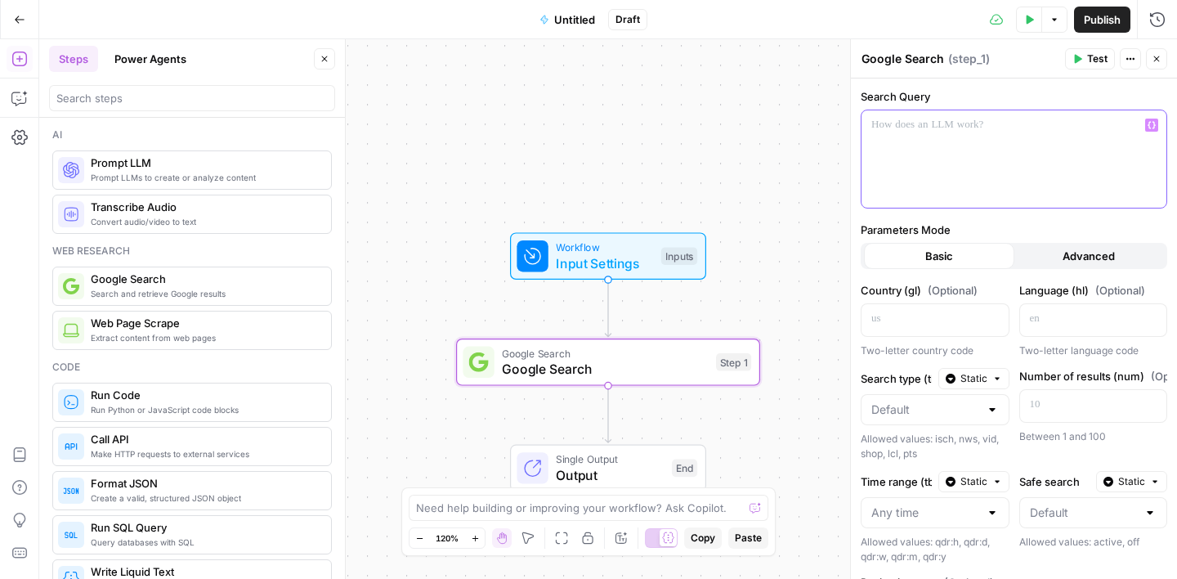
click at [1156, 123] on button "Variables Menu" at bounding box center [1151, 125] width 13 height 13
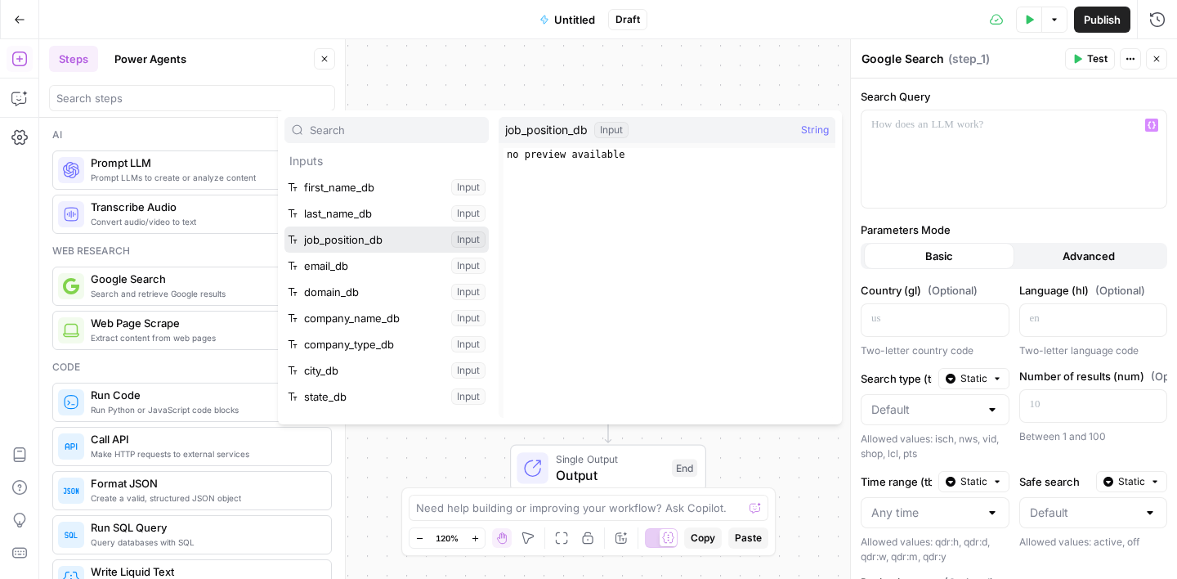
click at [380, 240] on button "Select variable job_position_db" at bounding box center [386, 239] width 204 height 26
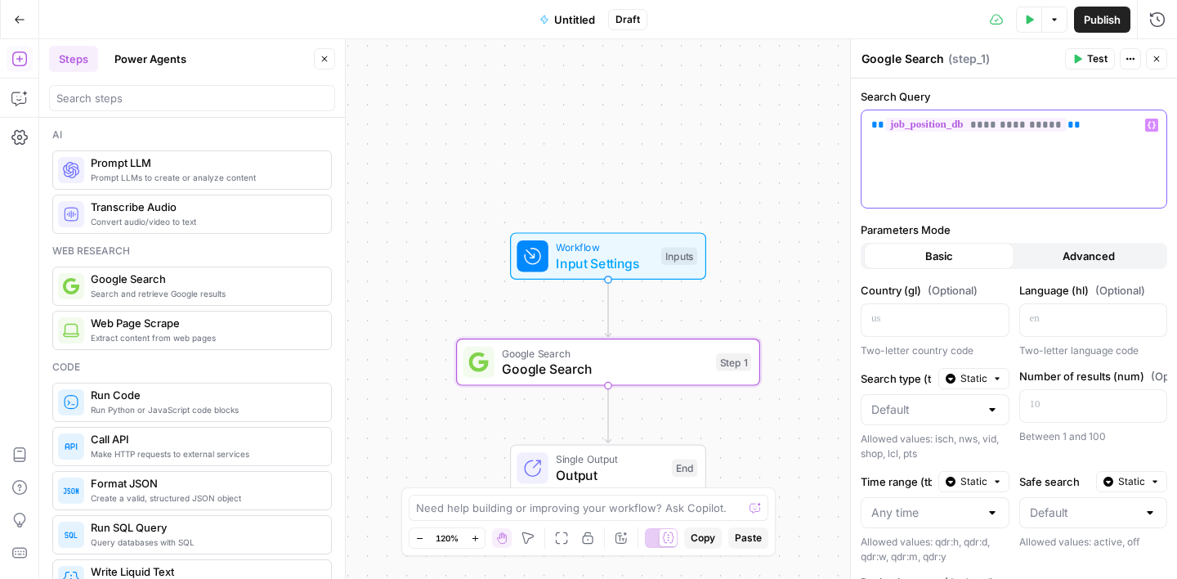
click at [1151, 123] on icon "button" at bounding box center [1152, 125] width 8 height 8
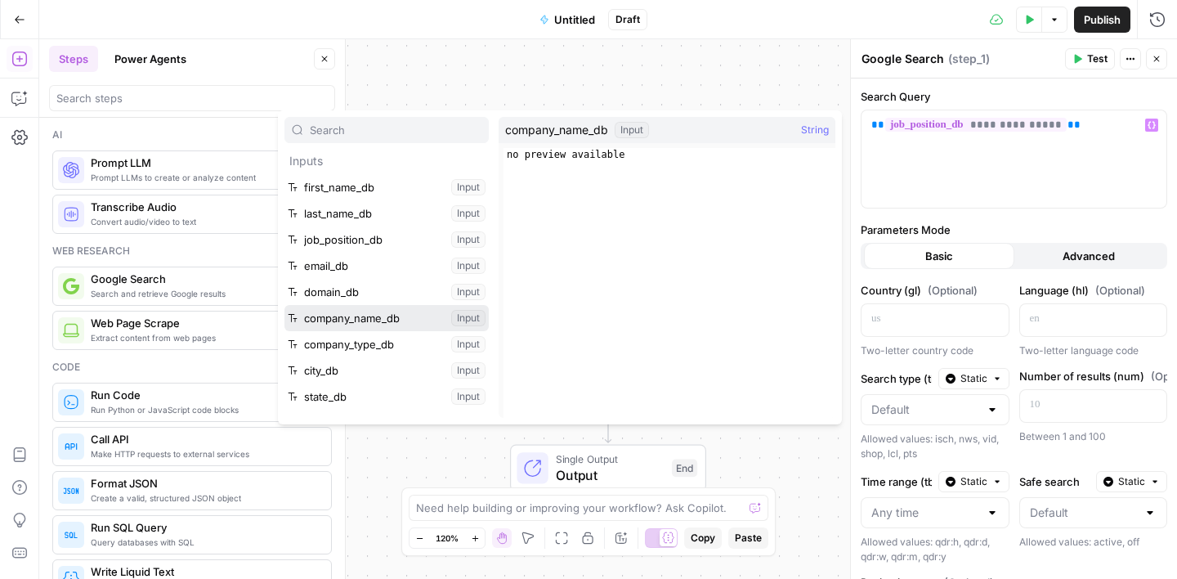
click at [409, 320] on button "Select variable company_name_db" at bounding box center [386, 318] width 204 height 26
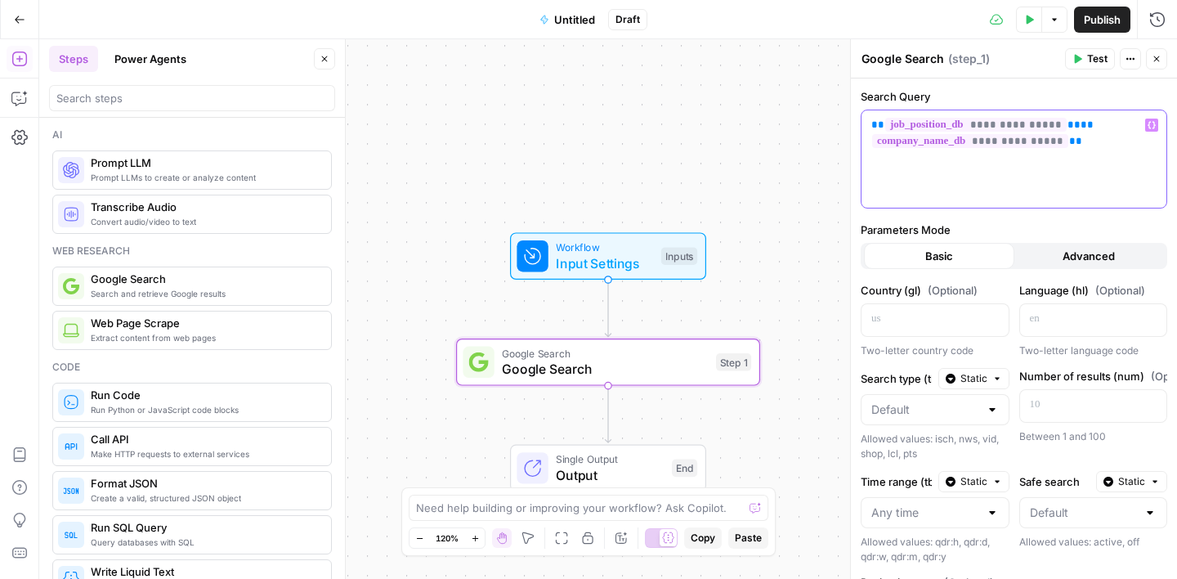
click at [1154, 123] on icon "button" at bounding box center [1152, 125] width 8 height 7
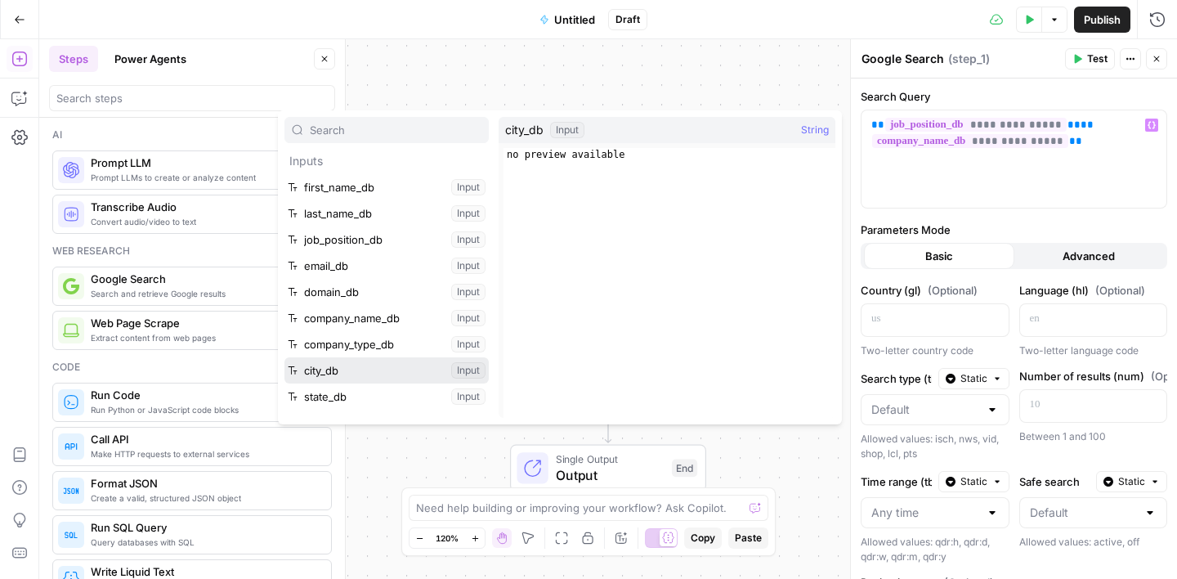
click at [369, 372] on button "Select variable city_db" at bounding box center [386, 370] width 204 height 26
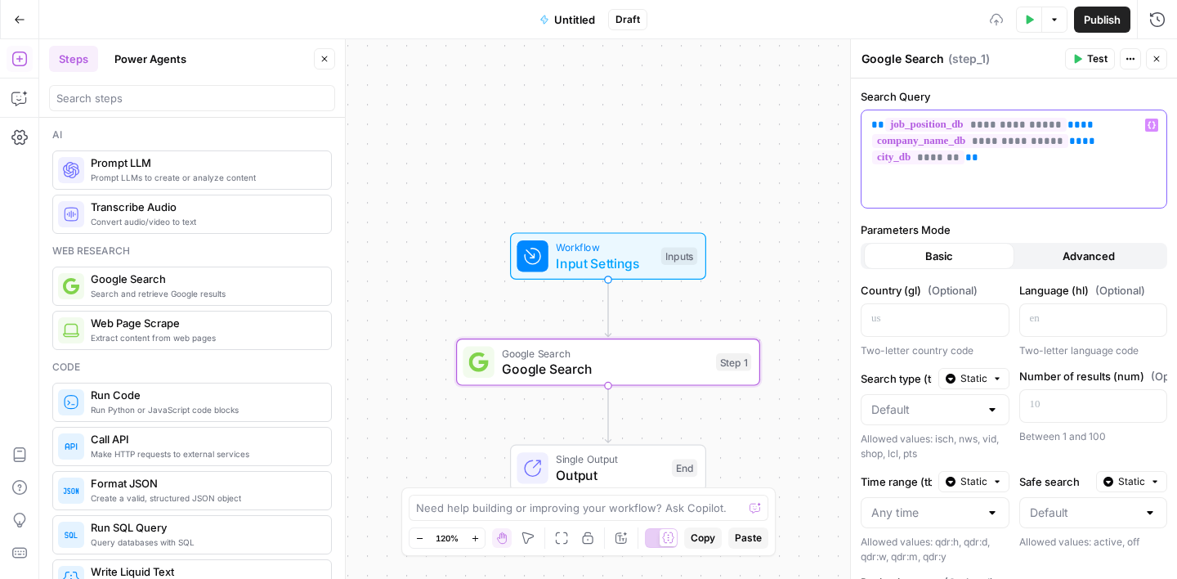
click at [1150, 126] on icon "button" at bounding box center [1152, 125] width 8 height 8
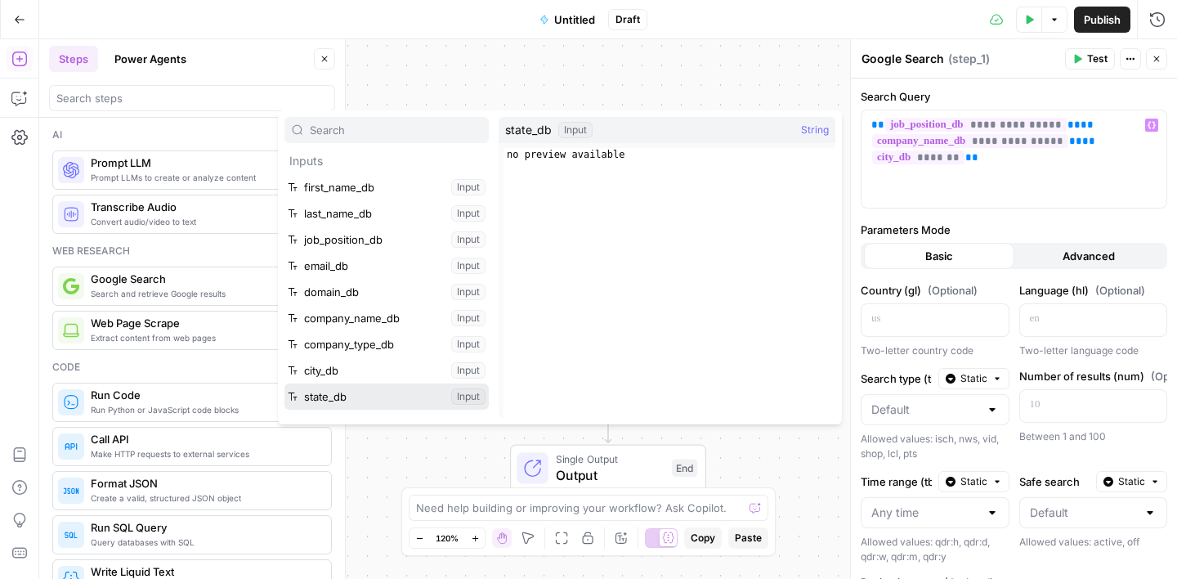
click at [364, 402] on button "Select variable state_db" at bounding box center [386, 396] width 204 height 26
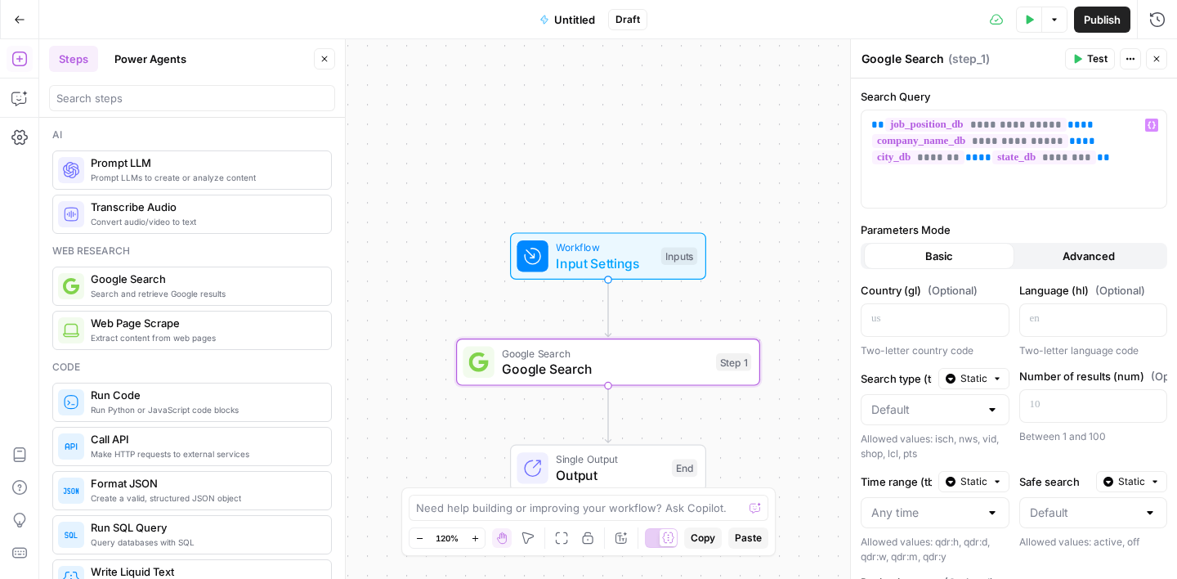
click at [1025, 86] on div "**********" at bounding box center [1014, 428] width 326 height 700
click at [1150, 51] on button "Close" at bounding box center [1156, 58] width 21 height 21
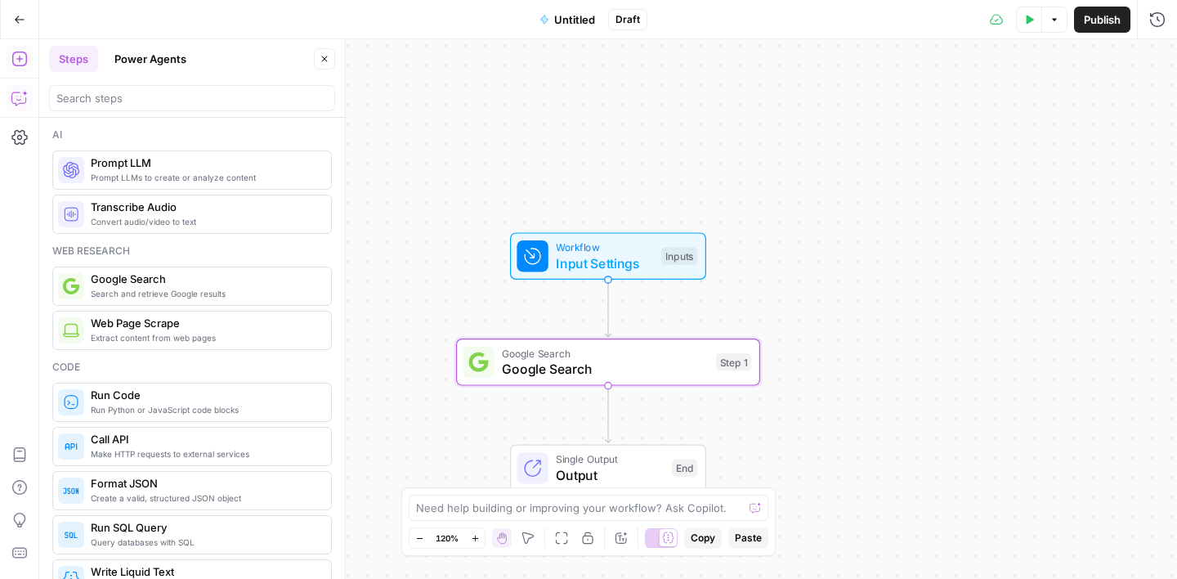
click at [23, 90] on icon "button" at bounding box center [19, 98] width 16 height 16
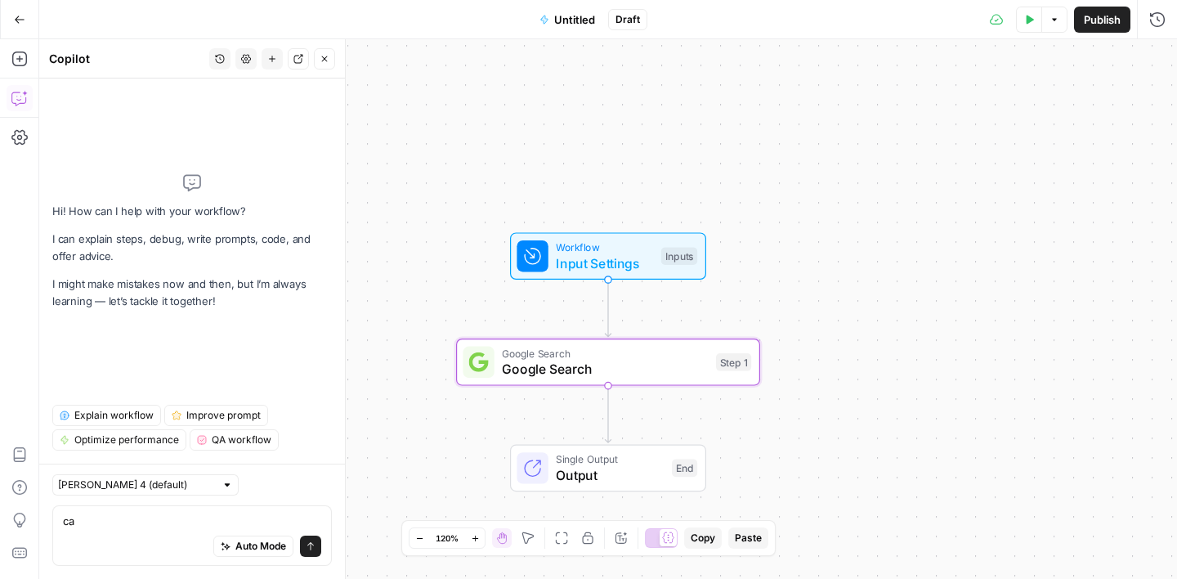
type textarea "c"
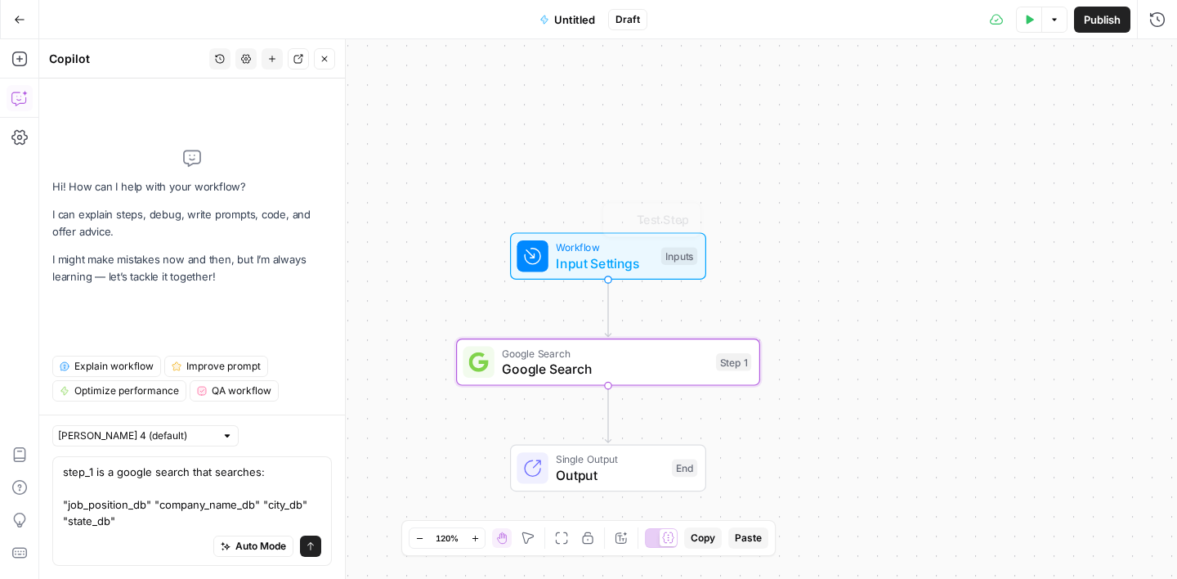
type textarea "step_1 is a google search that searches: "job_position_db" "company_name_db" "c…"
click at [594, 259] on span "Input Settings" at bounding box center [604, 263] width 97 height 20
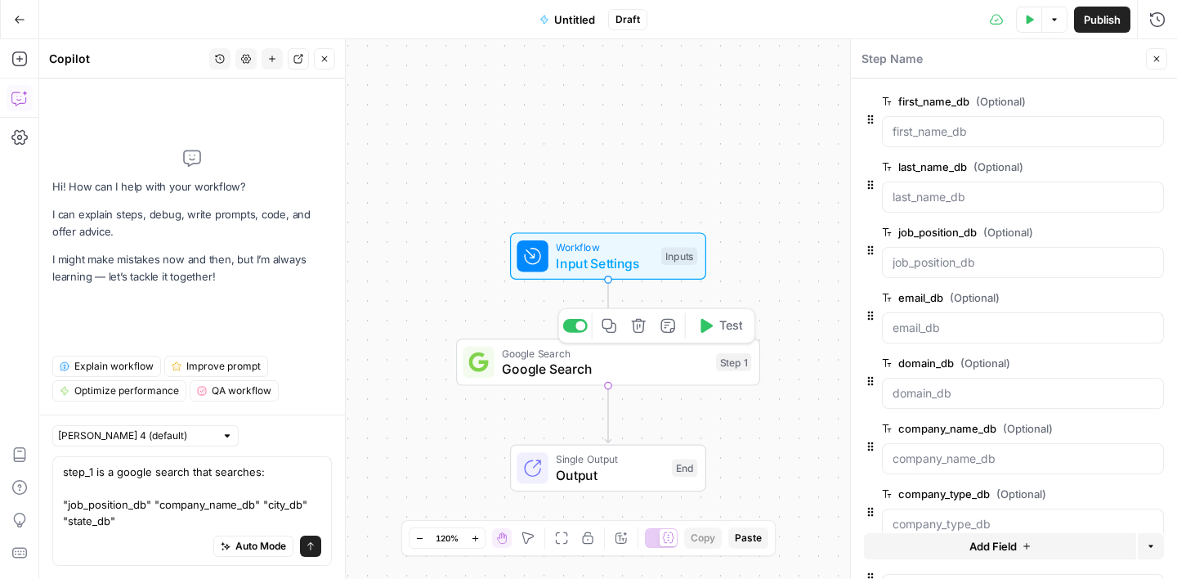
click at [611, 360] on span "Google Search" at bounding box center [605, 369] width 206 height 20
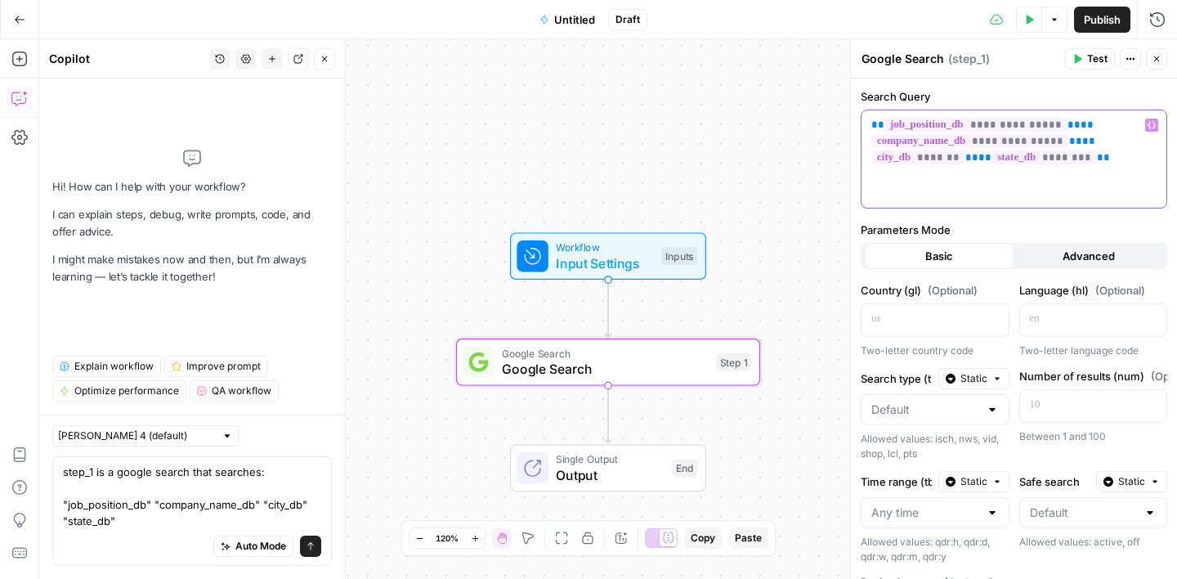
click at [1133, 151] on p "**********" at bounding box center [1013, 141] width 285 height 49
drag, startPoint x: 188, startPoint y: 473, endPoint x: 257, endPoint y: 473, distance: 69.5
click at [257, 473] on textarea "step_1 is a google search that searches: "job_position_db" "company_name_db" "c…" at bounding box center [192, 495] width 258 height 65
click at [141, 521] on textarea "step_1 is a google search with query: "job_position_db" "company_name_db" "city…" at bounding box center [192, 495] width 258 height 65
click at [1158, 60] on icon "button" at bounding box center [1157, 59] width 6 height 6
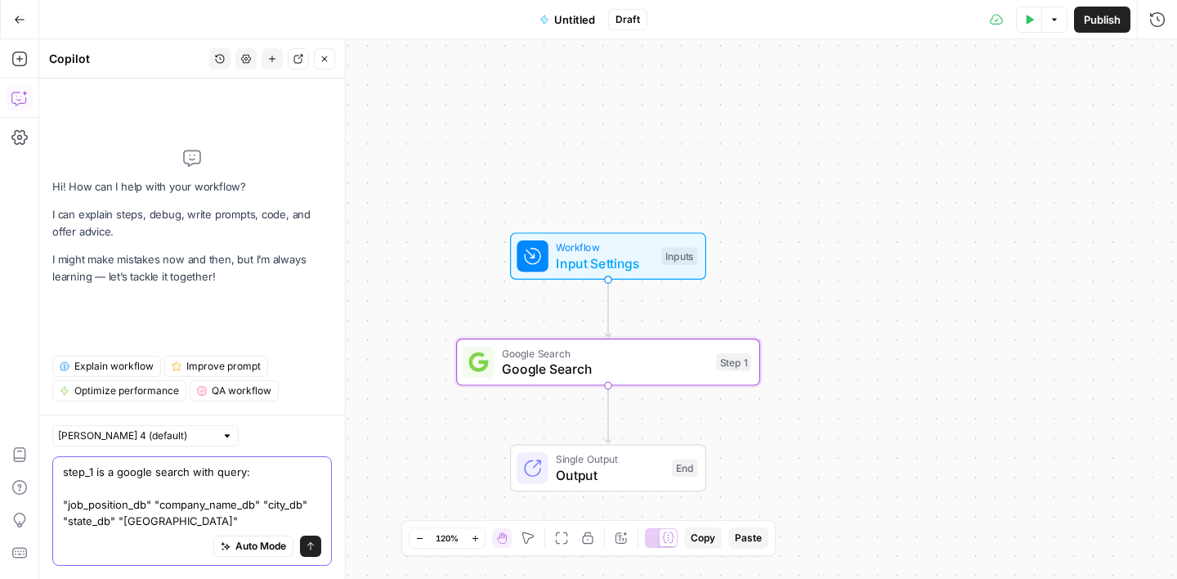
click at [199, 519] on textarea "step_1 is a google search with query: "job_position_db" "company_name_db" "city…" at bounding box center [192, 495] width 258 height 65
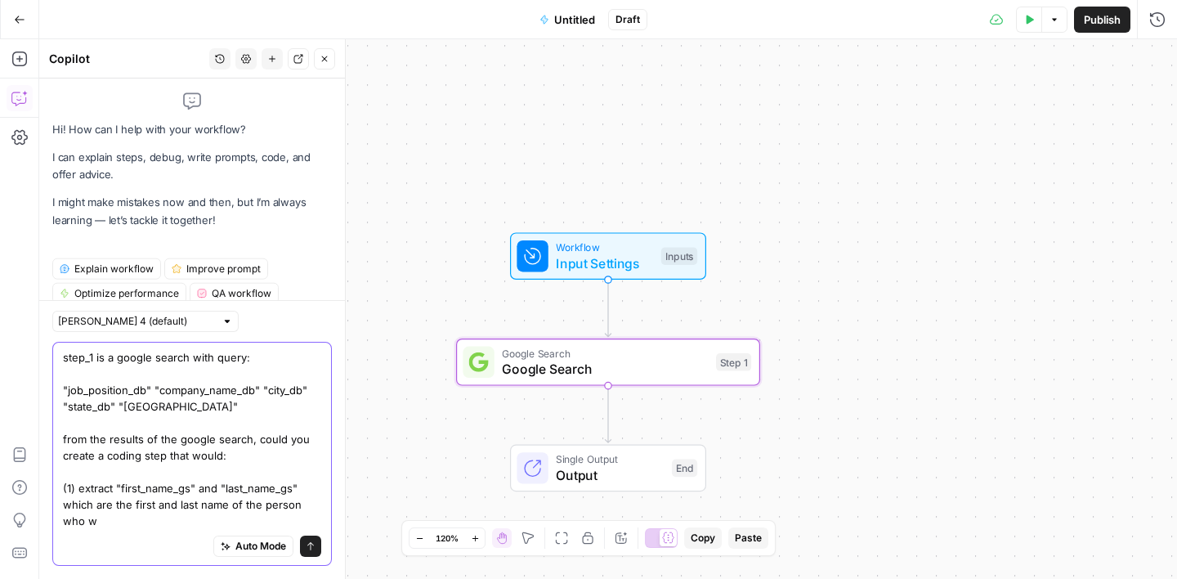
scroll to position [0, 0]
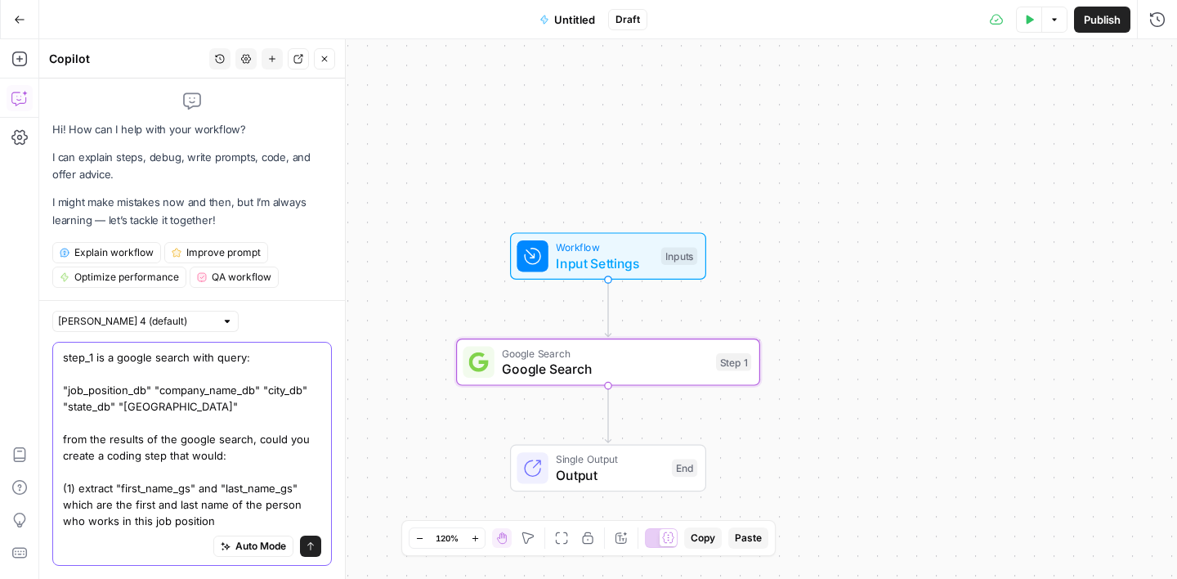
drag, startPoint x: 64, startPoint y: 392, endPoint x: 199, endPoint y: 402, distance: 135.3
click at [199, 402] on textarea "step_1 is a google search with query: "job_position_db" "company_name_db" "city…" at bounding box center [192, 439] width 258 height 180
click at [208, 518] on textarea "step_1 is a google search with query: "job_position_db" "company_name_db" "city…" at bounding box center [192, 439] width 258 height 180
paste textarea ""job_position_db" "company_name_db" "city_db" "state_db" "United States""
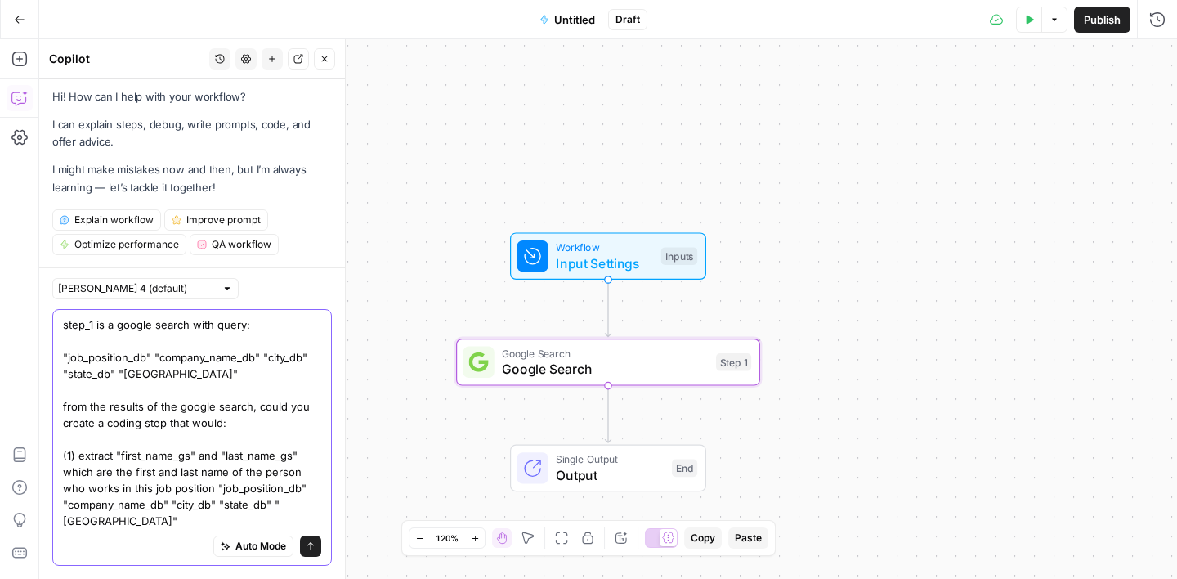
click at [64, 504] on textarea "step_1 is a google search with query: "job_position_db" "company_name_db" "city…" at bounding box center [192, 422] width 258 height 213
drag, startPoint x: 278, startPoint y: 485, endPoint x: 294, endPoint y: 485, distance: 16.3
click at [278, 485] on textarea "step_1 is a google search with query: "job_position_db" "company_name_db" "city…" at bounding box center [192, 422] width 258 height 213
click at [217, 506] on textarea "step_1 is a google search with query: "job_position_db" "company_name_db" "city…" at bounding box center [192, 422] width 258 height 213
drag, startPoint x: 108, startPoint y: 522, endPoint x: 150, endPoint y: 536, distance: 43.9
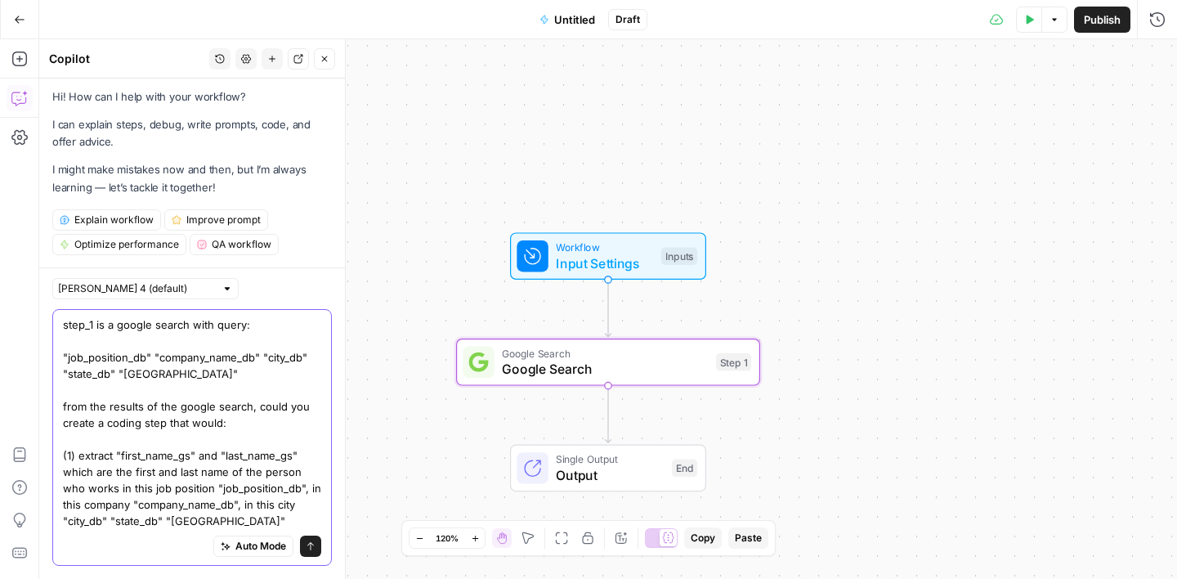
click at [108, 522] on textarea "step_1 is a google search with query: "job_position_db" "company_name_db" "city…" at bounding box center [192, 422] width 258 height 213
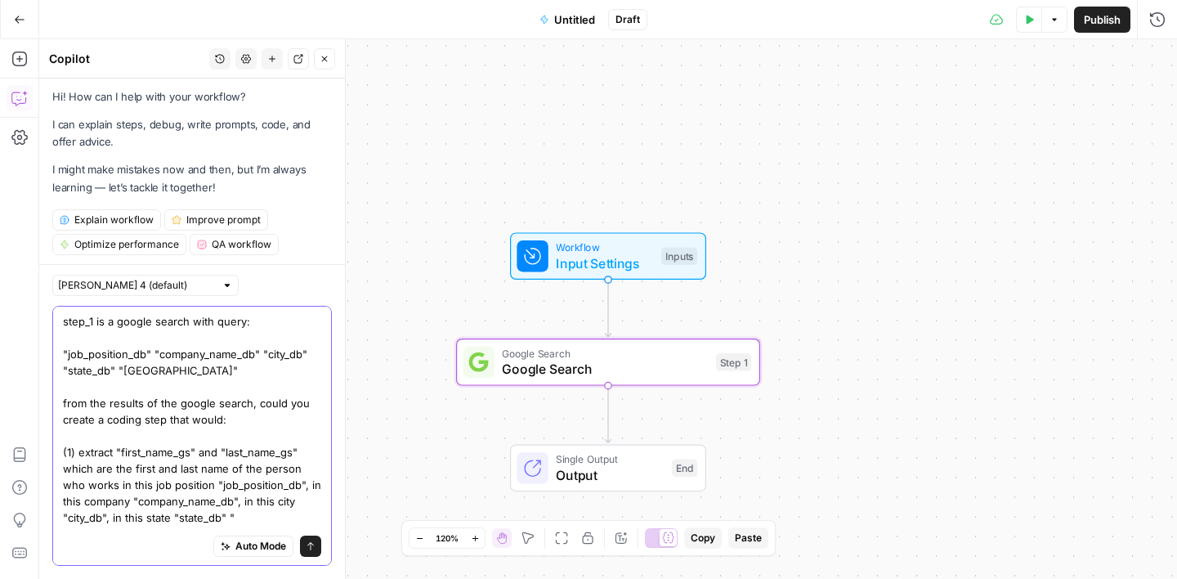
click at [224, 519] on textarea "step_1 is a google search with query: "job_position_db" "company_name_db" "city…" at bounding box center [192, 427] width 258 height 229
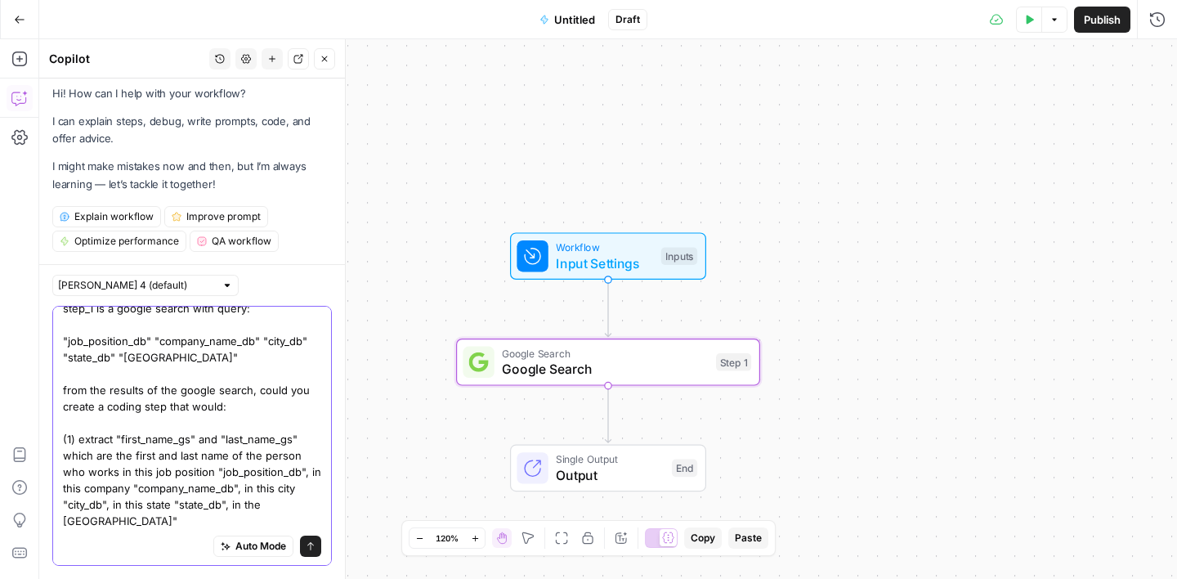
click at [113, 522] on textarea "step_1 is a google search with query: "job_position_db" "company_name_db" "city…" at bounding box center [192, 414] width 258 height 229
click at [79, 436] on textarea "step_1 is a google search with query: "job_position_db" "company_name_db" "city…" at bounding box center [192, 414] width 258 height 229
click at [114, 522] on textarea "step_1 is a google search with query: "job_position_db" "company_name_db" "city…" at bounding box center [192, 414] width 258 height 229
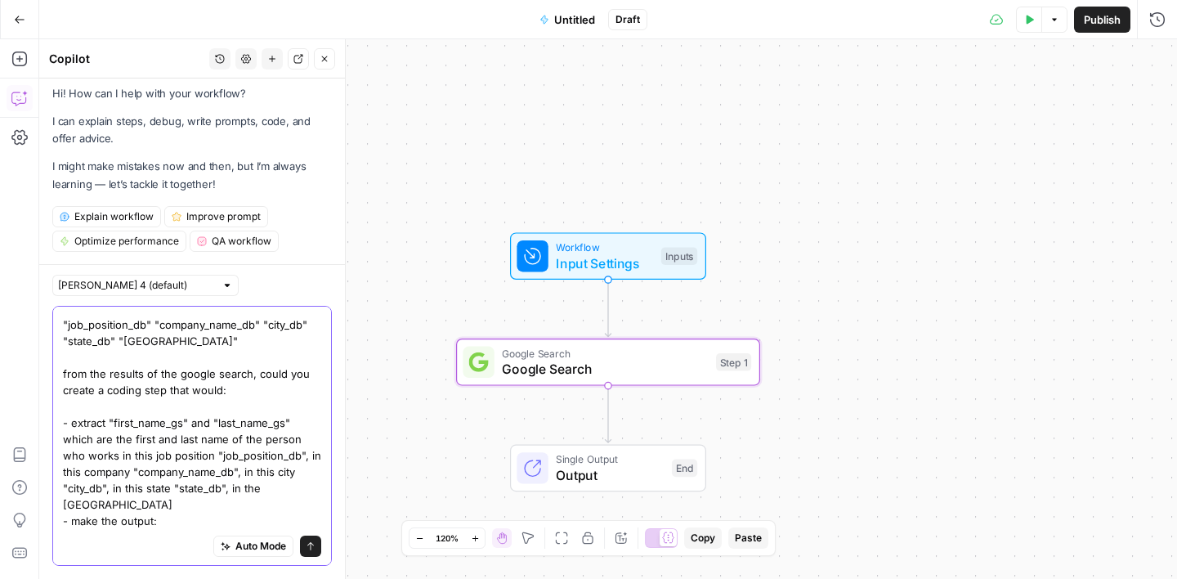
scroll to position [29, 0]
click at [69, 425] on textarea "step_1 is a google search with query: "job_position_db" "company_name_db" "city…" at bounding box center [192, 406] width 258 height 245
click at [68, 521] on textarea "step_1 is a google search with query: "job_position_db" "company_name_db" "city…" at bounding box center [192, 406] width 258 height 245
drag, startPoint x: 170, startPoint y: 524, endPoint x: 81, endPoint y: 524, distance: 89.1
click at [81, 524] on textarea "step_1 is a google search with query: "job_position_db" "company_name_db" "city…" at bounding box center [192, 406] width 258 height 245
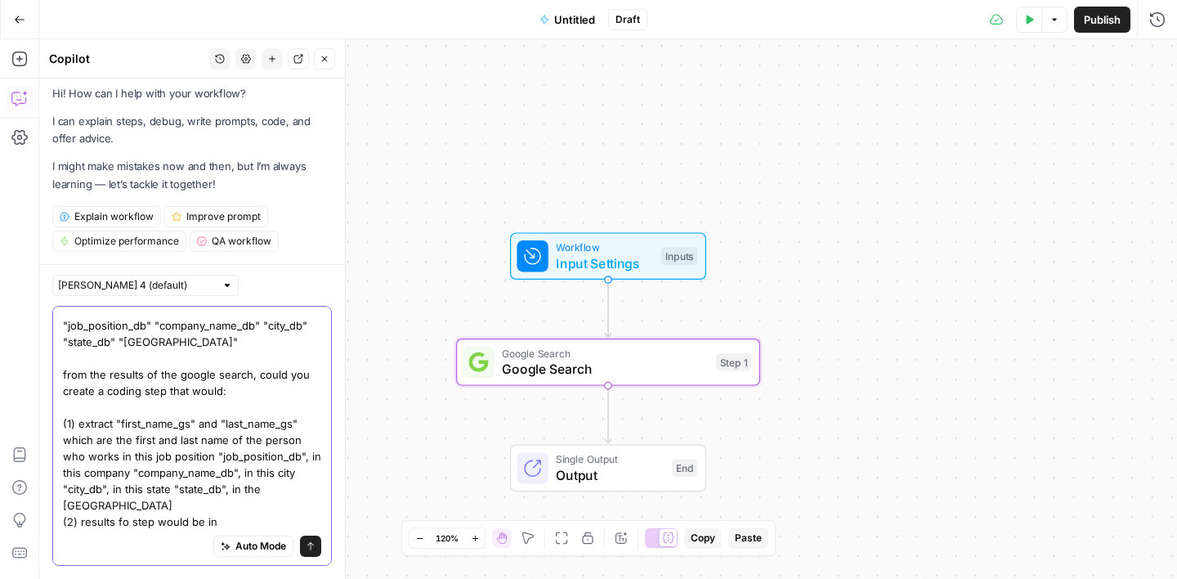
scroll to position [46, 0]
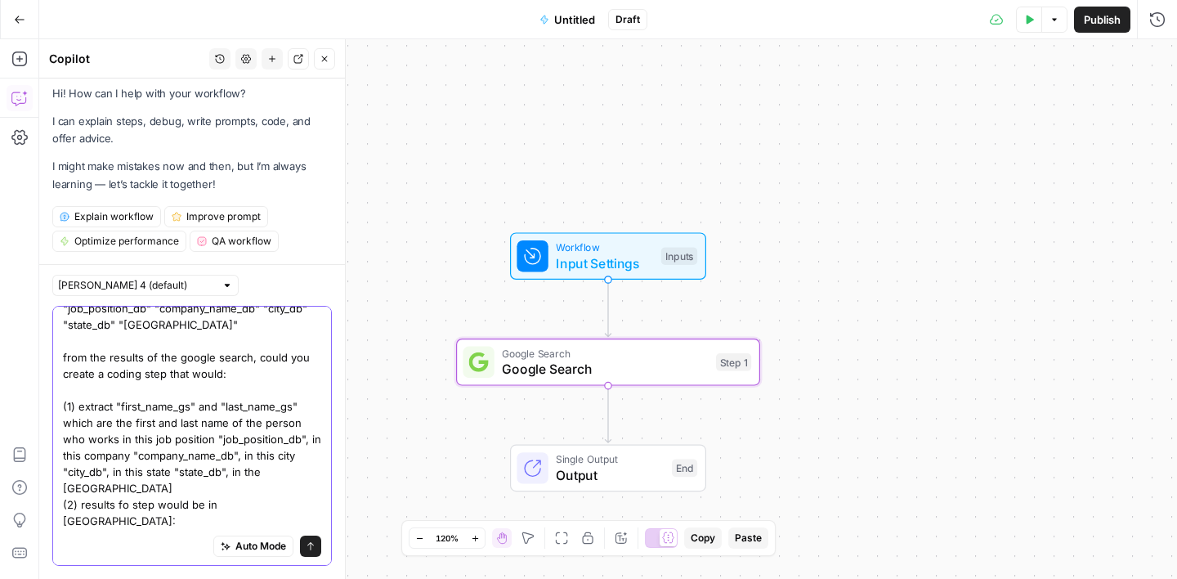
click at [122, 503] on textarea "step_1 is a google search with query: "job_position_db" "company_name_db" "city…" at bounding box center [192, 406] width 258 height 278
click at [111, 521] on textarea "step_1 is a google search with query: "job_position_db" "company_name_db" "city…" at bounding box center [192, 406] width 258 height 278
drag, startPoint x: 120, startPoint y: 405, endPoint x: 296, endPoint y: 407, distance: 175.7
click at [296, 407] on textarea "step_1 is a google search with query: "job_position_db" "company_name_db" "city…" at bounding box center [192, 406] width 258 height 278
click at [111, 518] on textarea "step_1 is a google search with query: "job_position_db" "company_name_db" "city…" at bounding box center [192, 406] width 258 height 278
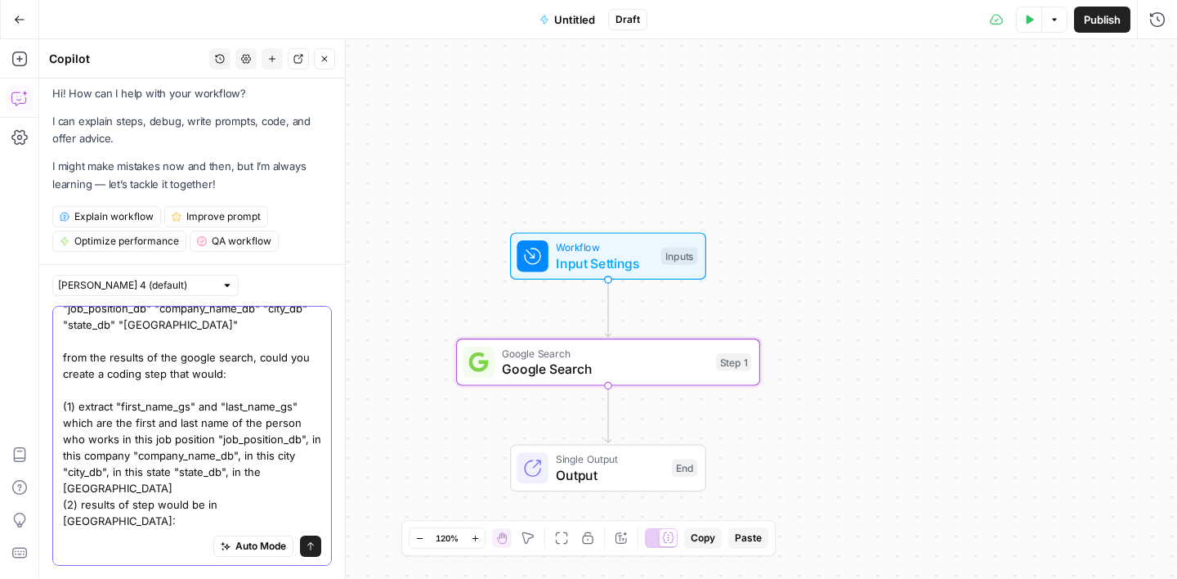
paste textarea "first_name_gs" and "last_name_gs""
click at [175, 518] on textarea "step_1 is a google search with query: "job_position_db" "company_name_db" "city…" at bounding box center [192, 406] width 258 height 278
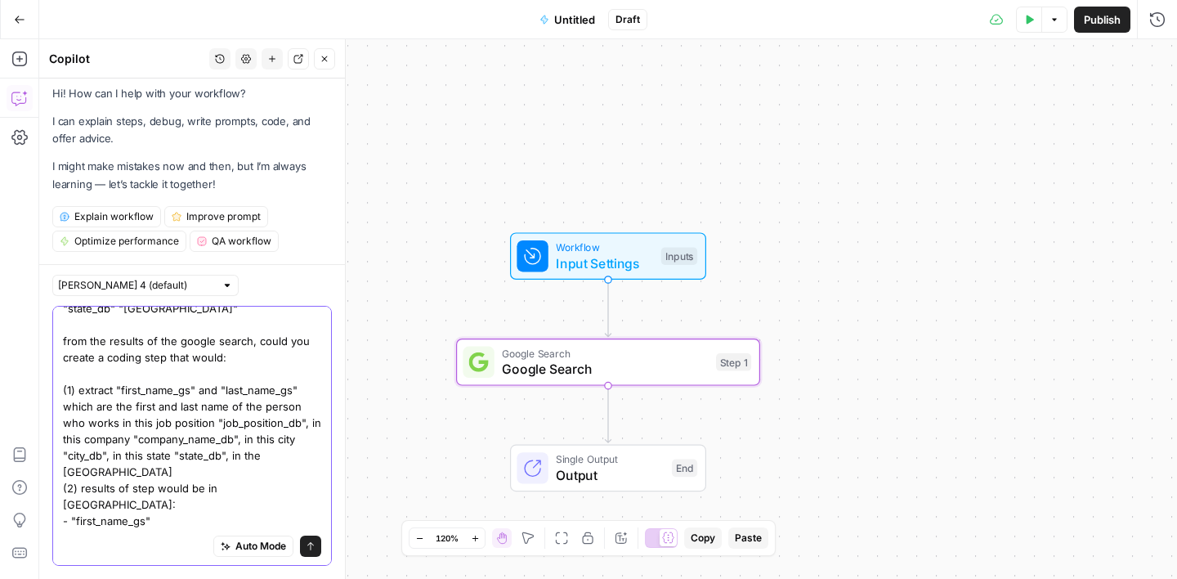
click at [158, 502] on textarea "step_1 is a google search with query: "job_position_db" "company_name_db" "city…" at bounding box center [192, 398] width 258 height 294
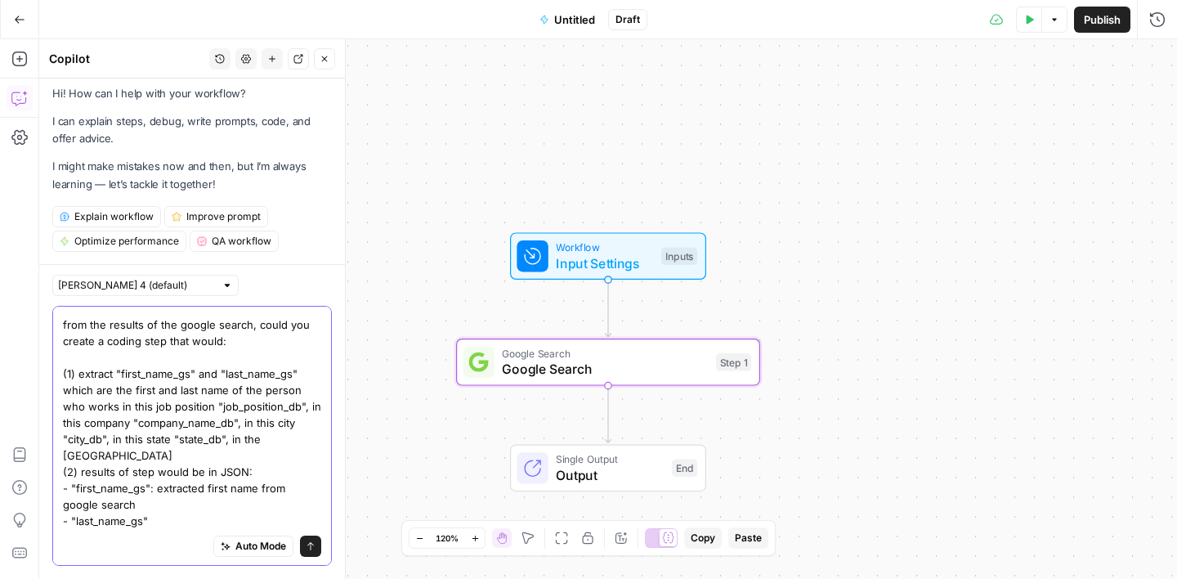
click at [187, 525] on textarea "step_1 is a google search with query: "job_position_db" "company_name_db" "city…" at bounding box center [192, 382] width 258 height 294
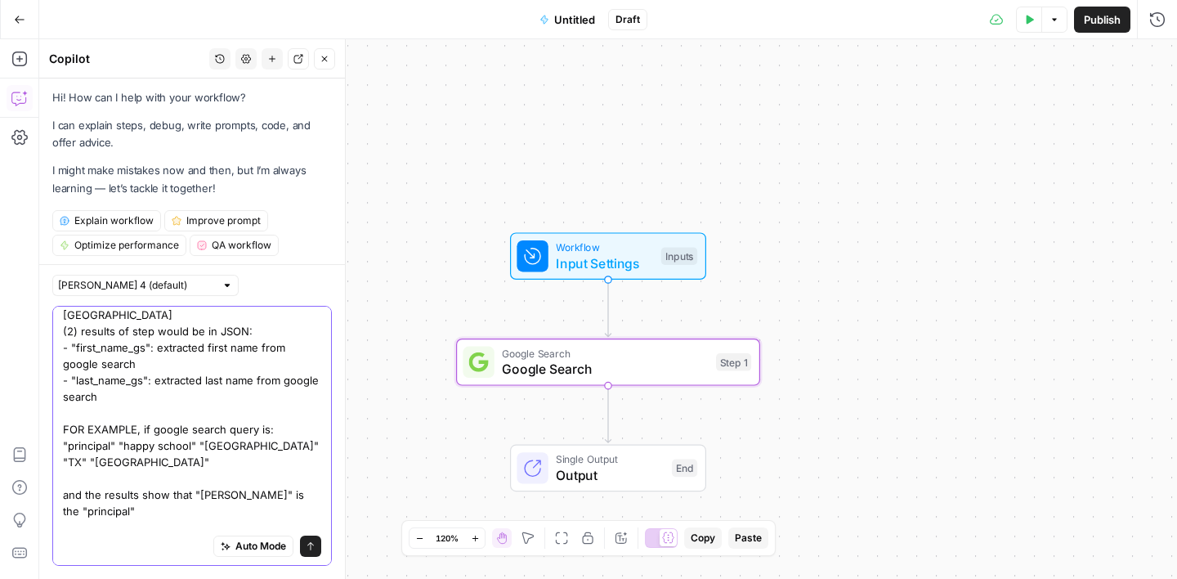
scroll to position [275, 0]
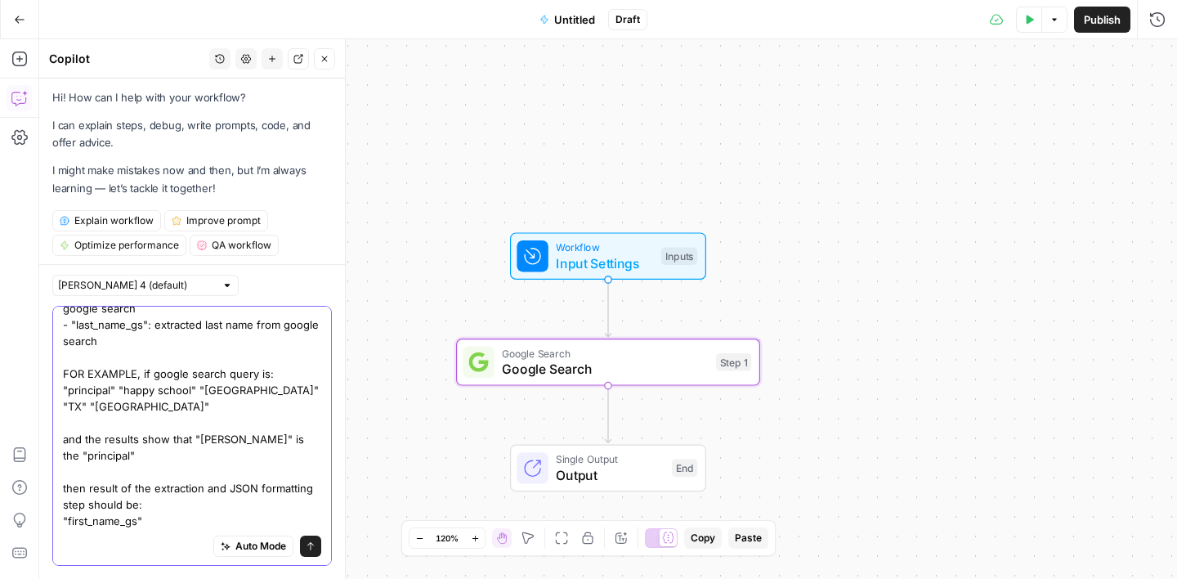
click at [64, 522] on textarea "step_1 is a google search with query: "job_position_db" "company_name_db" "city…" at bounding box center [192, 283] width 258 height 490
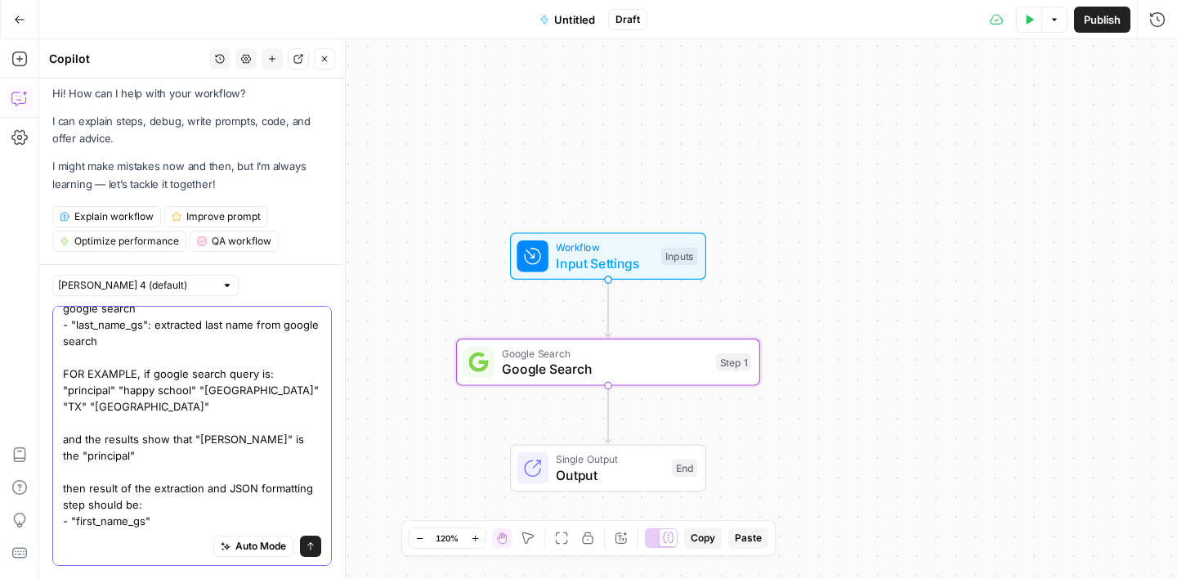
click at [160, 517] on textarea "step_1 is a google search with query: "job_position_db" "company_name_db" "city…" at bounding box center [192, 283] width 258 height 490
type textarea "step_1 is a google search with query: "job_position_db" "company_name_db" "city…"
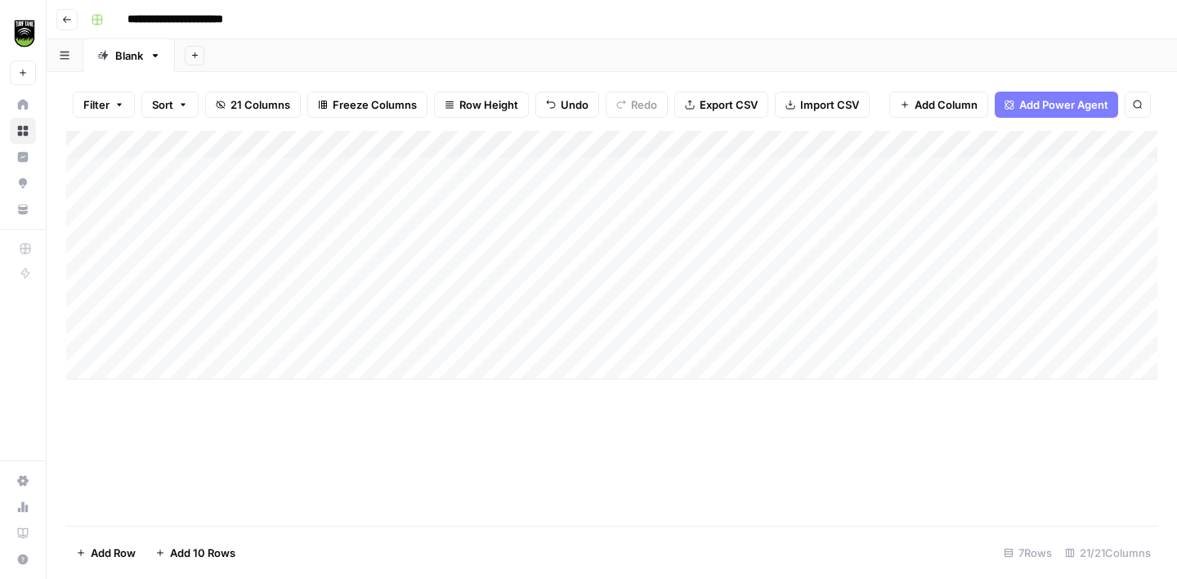
click at [315, 176] on div "Add Column" at bounding box center [611, 255] width 1091 height 248
click at [157, 174] on div "Add Column" at bounding box center [611, 255] width 1091 height 248
click at [567, 165] on div "Add Column" at bounding box center [611, 255] width 1091 height 248
click at [334, 181] on div "Add Column" at bounding box center [611, 255] width 1091 height 248
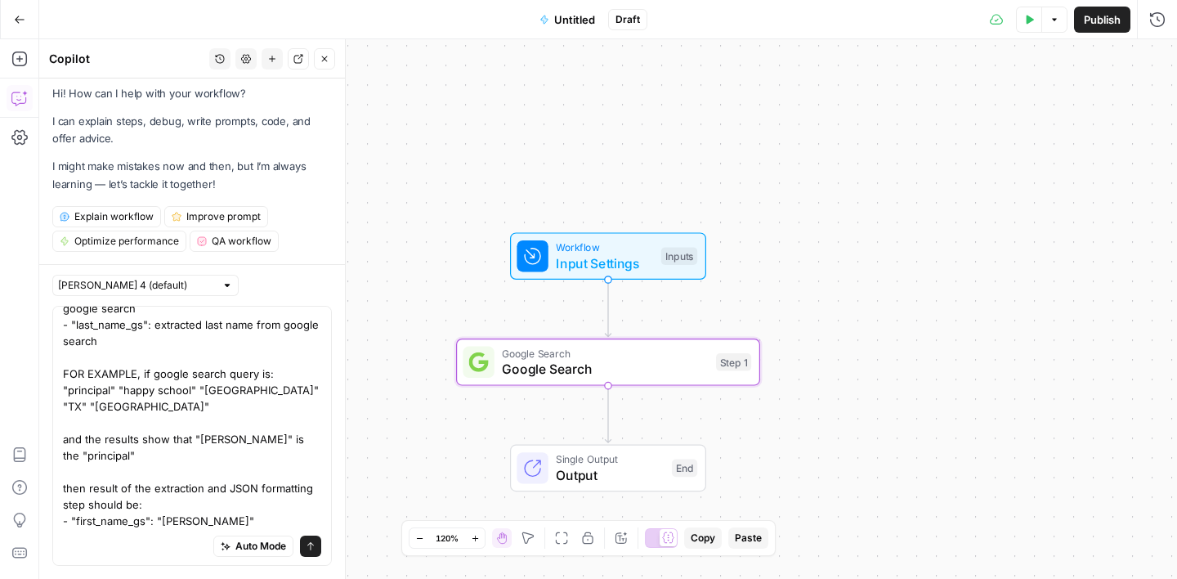
scroll to position [291, 0]
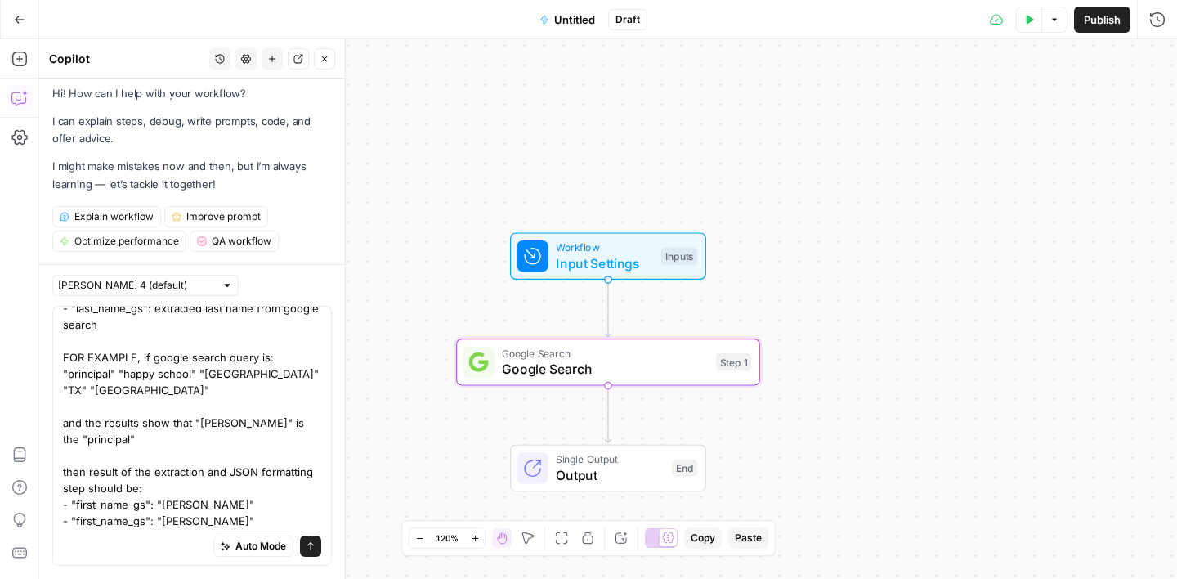
click at [94, 517] on textarea "step_1 is a google search with query: "job_position_db" "company_name_db" "city…" at bounding box center [192, 275] width 258 height 507
click at [141, 437] on textarea "step_1 is a google search with query: "job_position_db" "company_name_db" "city…" at bounding box center [192, 275] width 258 height 507
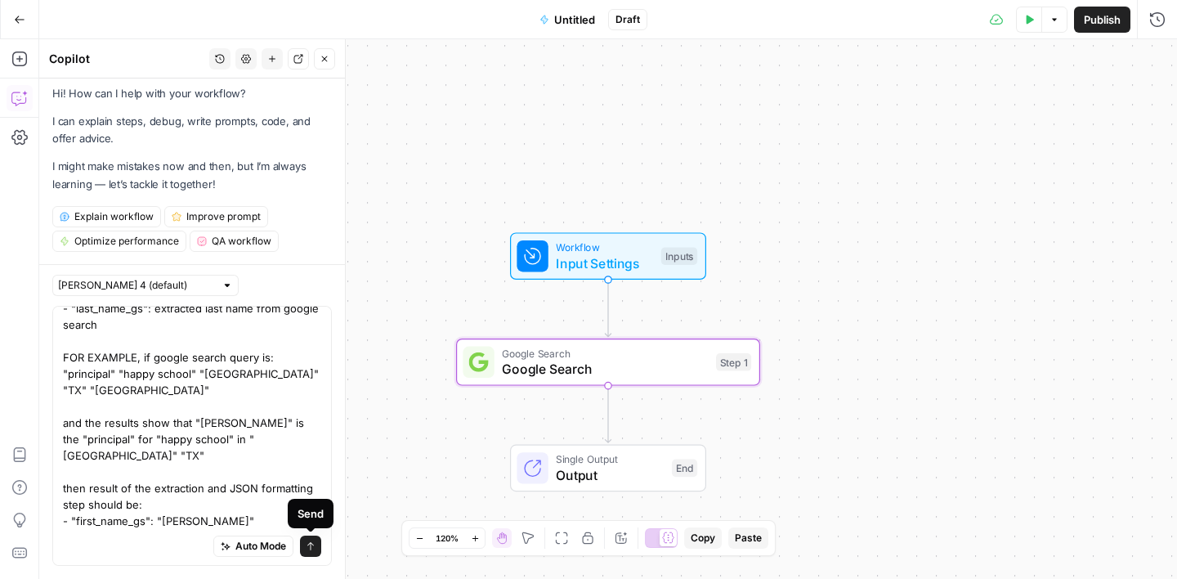
type textarea "step_1 is a google search with query: "job_position_db" "company_name_db" "city…"
click at [315, 553] on button "Send" at bounding box center [310, 545] width 21 height 21
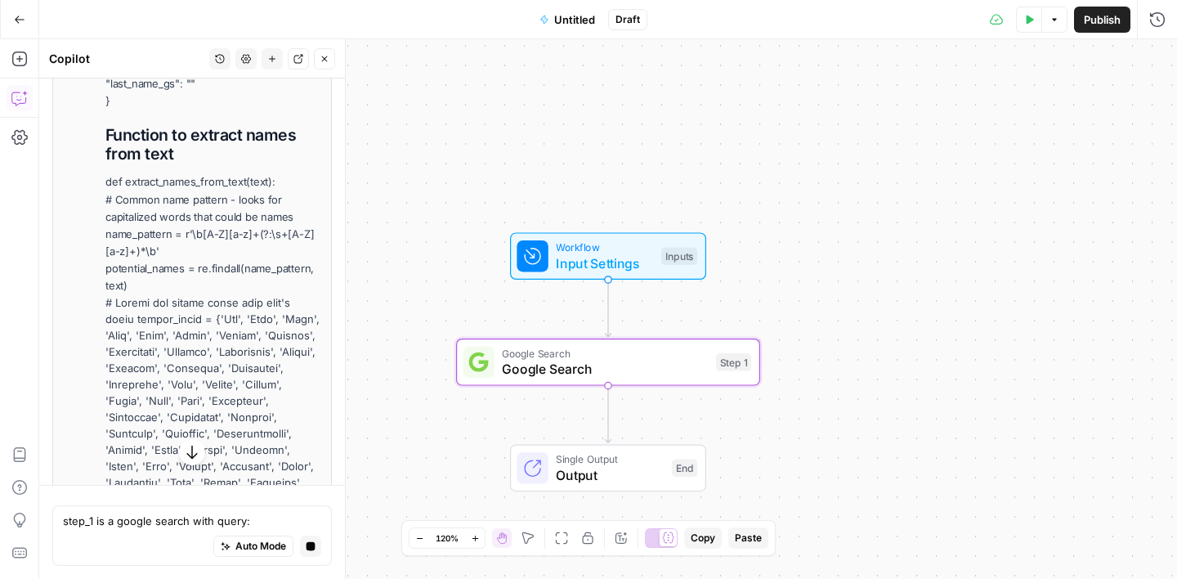
scroll to position [1592, 0]
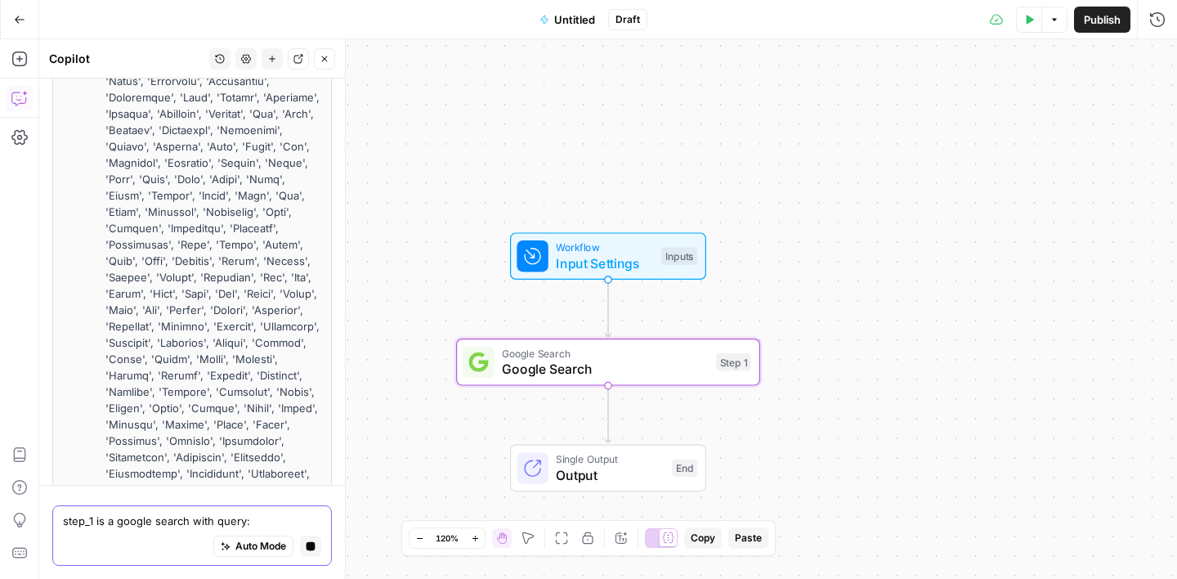
click at [310, 544] on icon "button" at bounding box center [311, 546] width 9 height 9
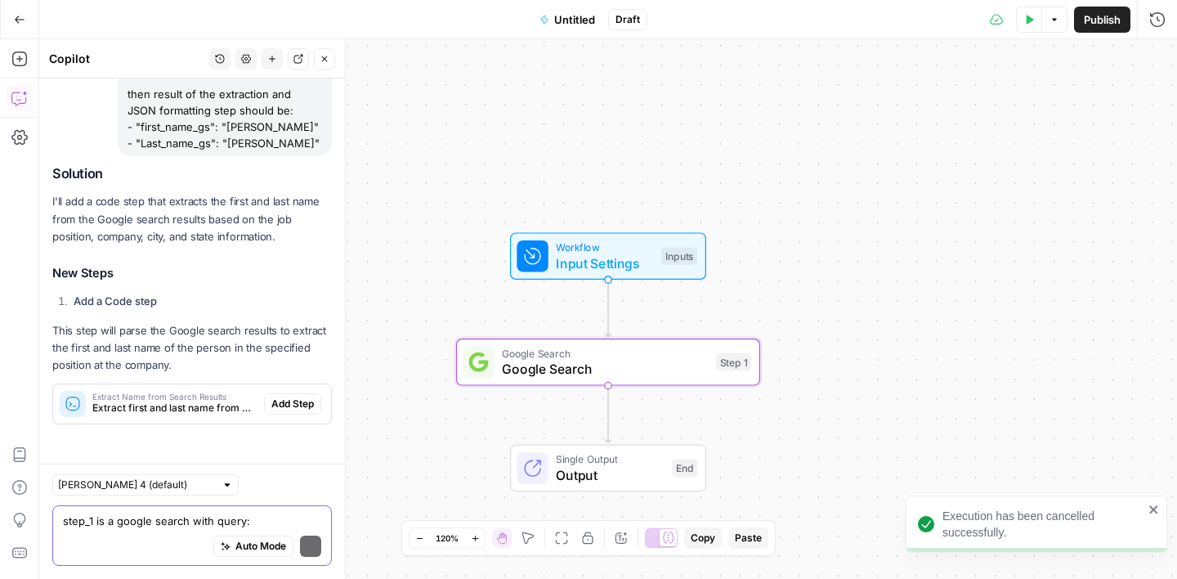
scroll to position [651, 0]
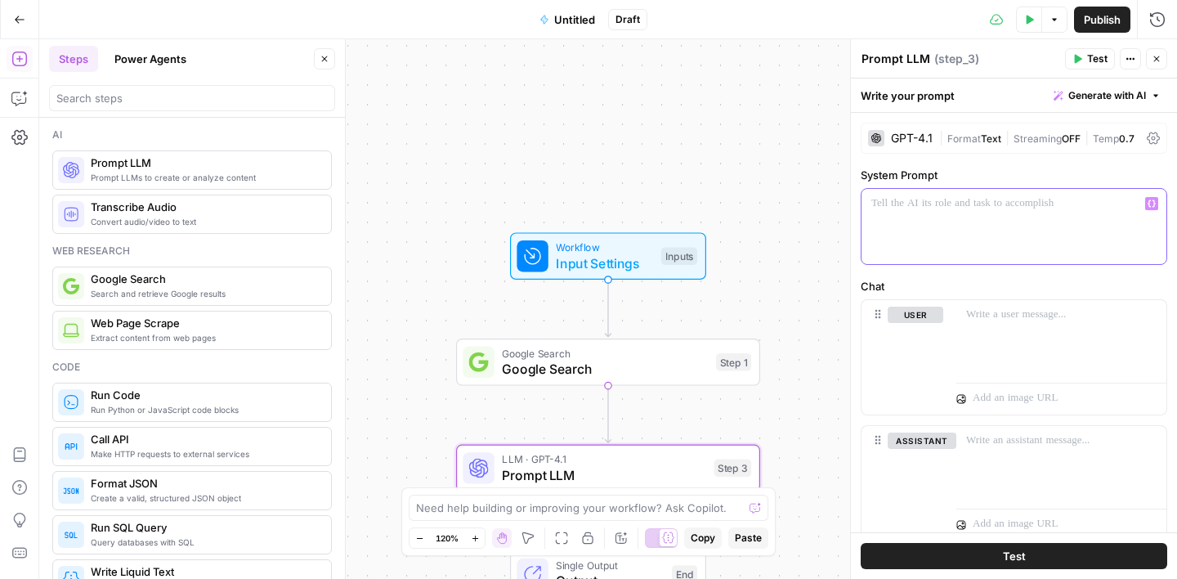
click at [923, 211] on p at bounding box center [1013, 203] width 285 height 16
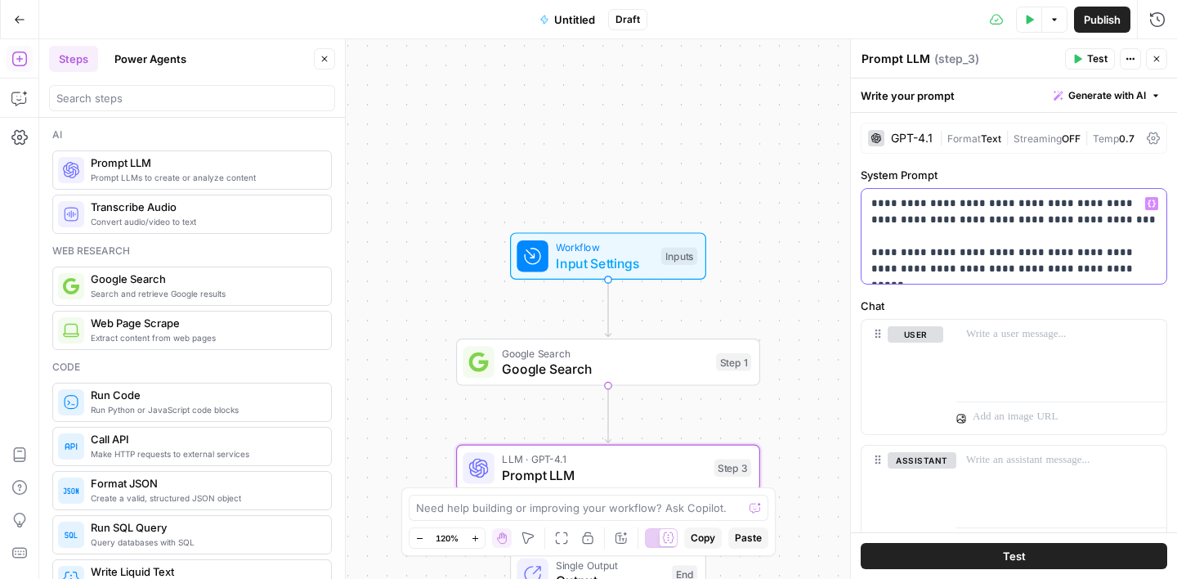
click at [1000, 268] on p "**********" at bounding box center [1013, 236] width 285 height 82
click at [969, 273] on p "**********" at bounding box center [1013, 236] width 285 height 82
click at [1108, 270] on p "**********" at bounding box center [1013, 236] width 285 height 82
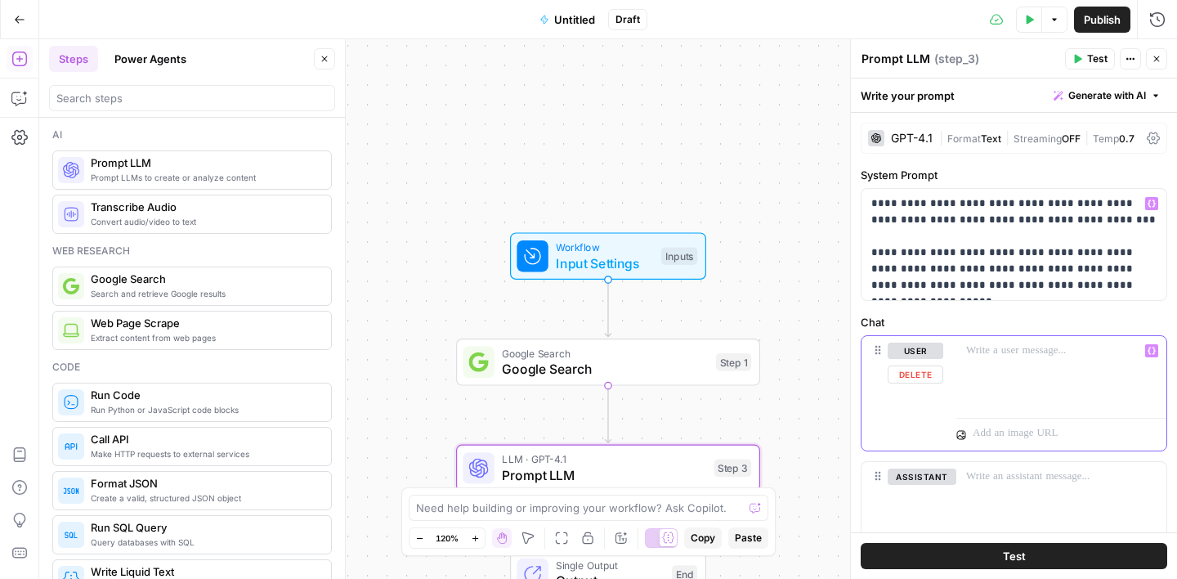
click at [1065, 344] on p at bounding box center [1061, 350] width 190 height 16
click at [1161, 349] on div "**********" at bounding box center [1061, 373] width 210 height 75
click at [1155, 351] on span "Variables Menu" at bounding box center [1155, 351] width 1 height 1
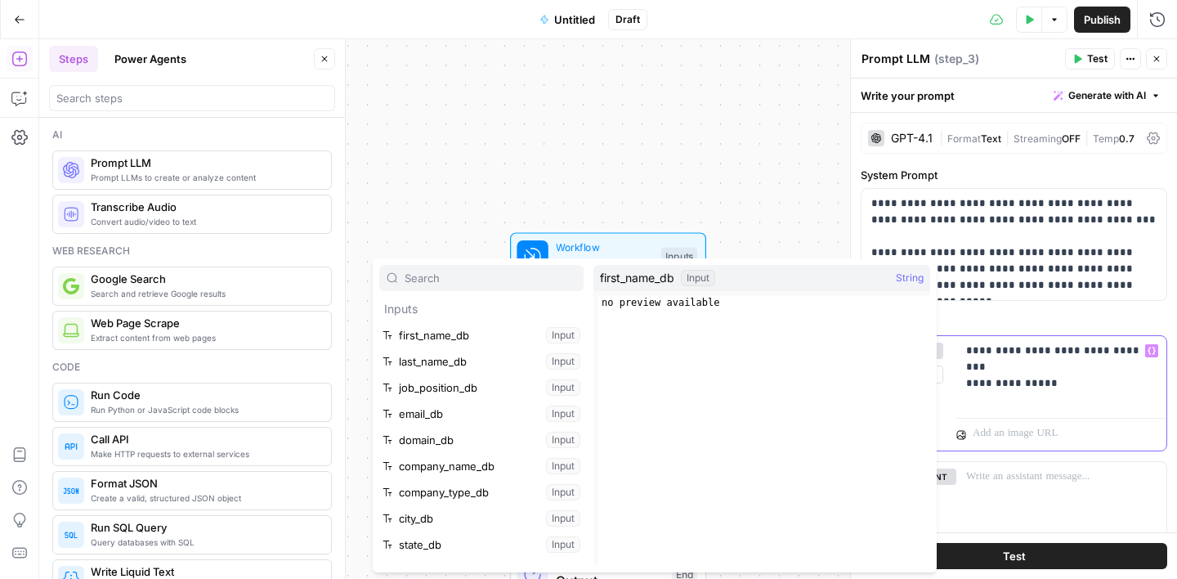
click at [1049, 369] on p "**********" at bounding box center [1061, 358] width 190 height 33
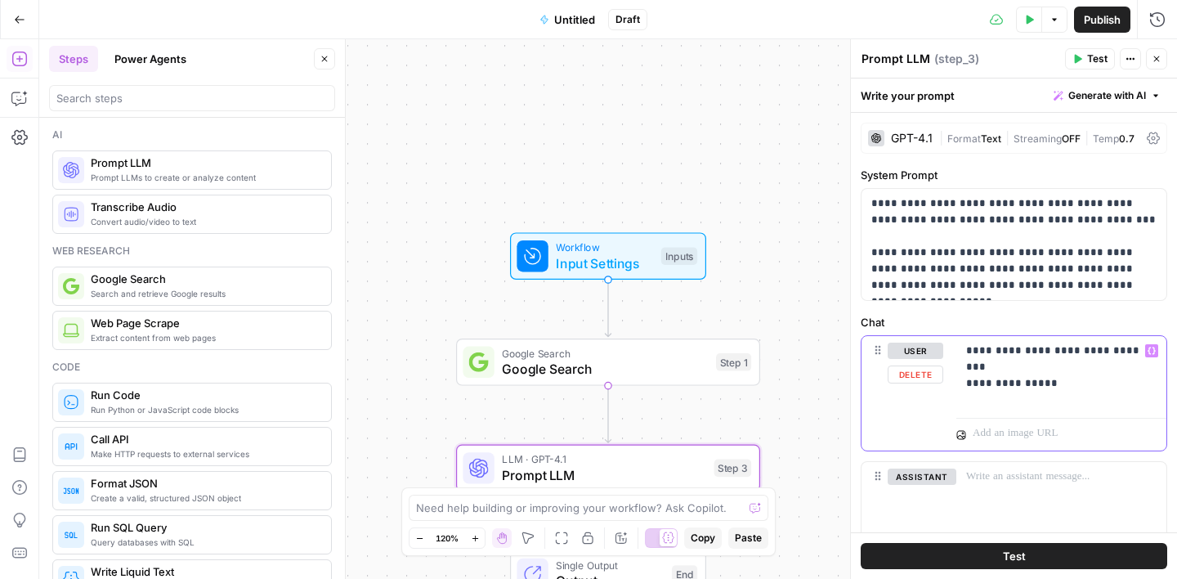
click at [1149, 348] on icon "button" at bounding box center [1152, 350] width 8 height 7
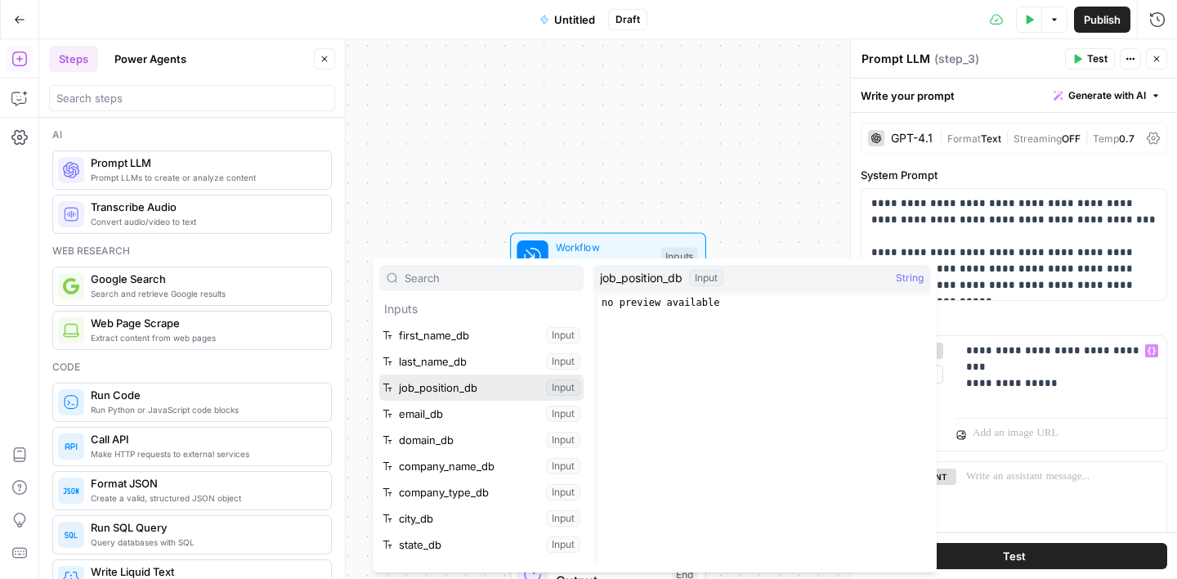
click at [449, 389] on button "Select variable job_position_db" at bounding box center [481, 387] width 204 height 26
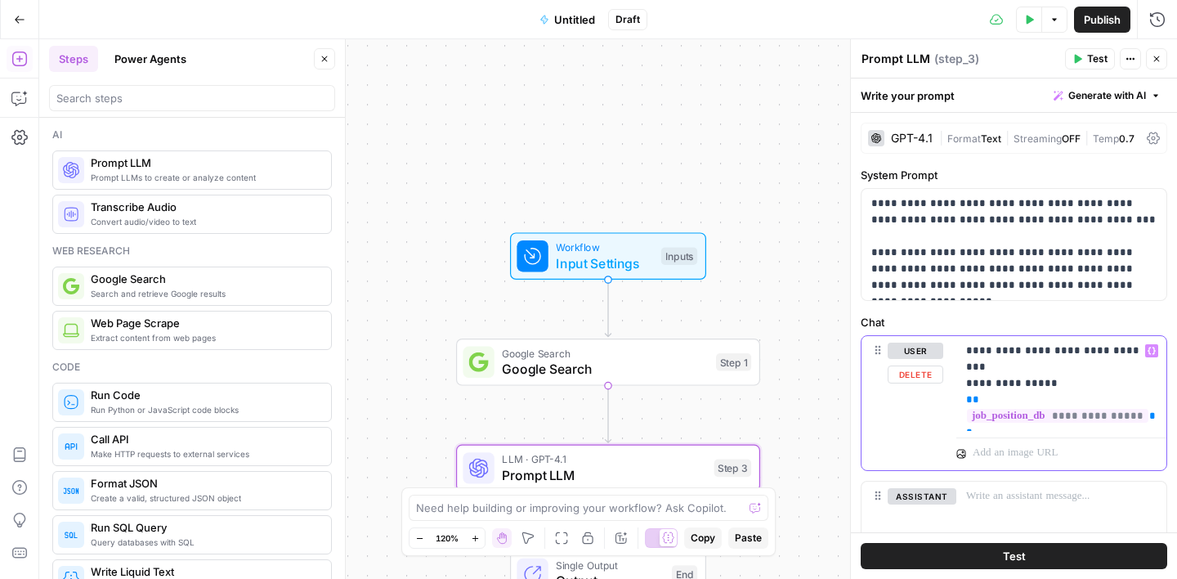
click at [1153, 351] on icon "button" at bounding box center [1152, 351] width 8 height 8
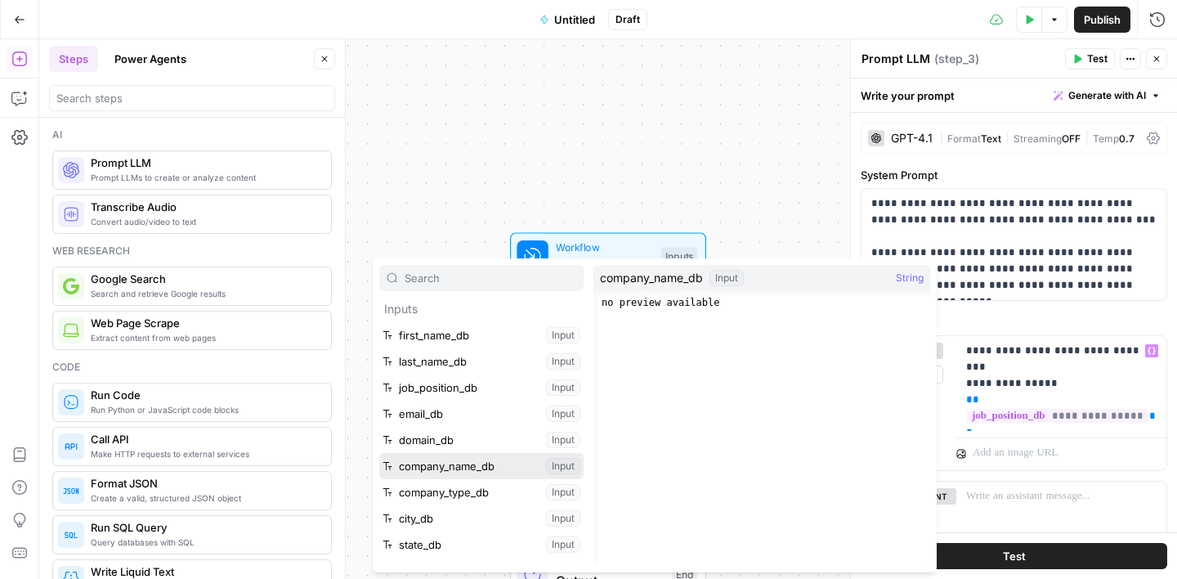
click at [463, 468] on button "Select variable company_name_db" at bounding box center [481, 466] width 204 height 26
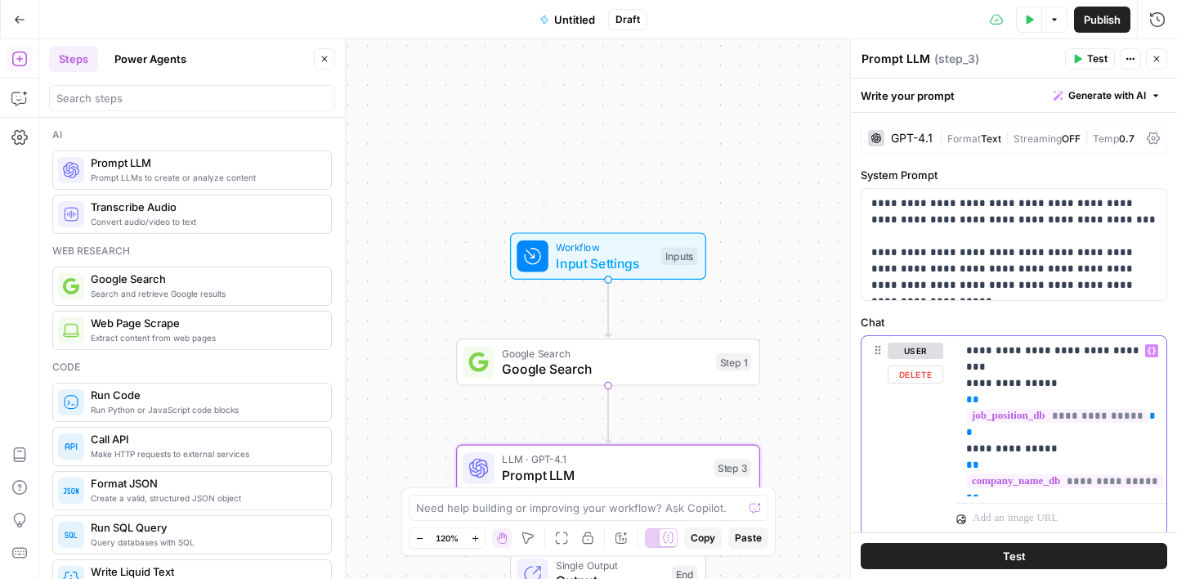
click at [1152, 351] on icon "button" at bounding box center [1152, 351] width 8 height 8
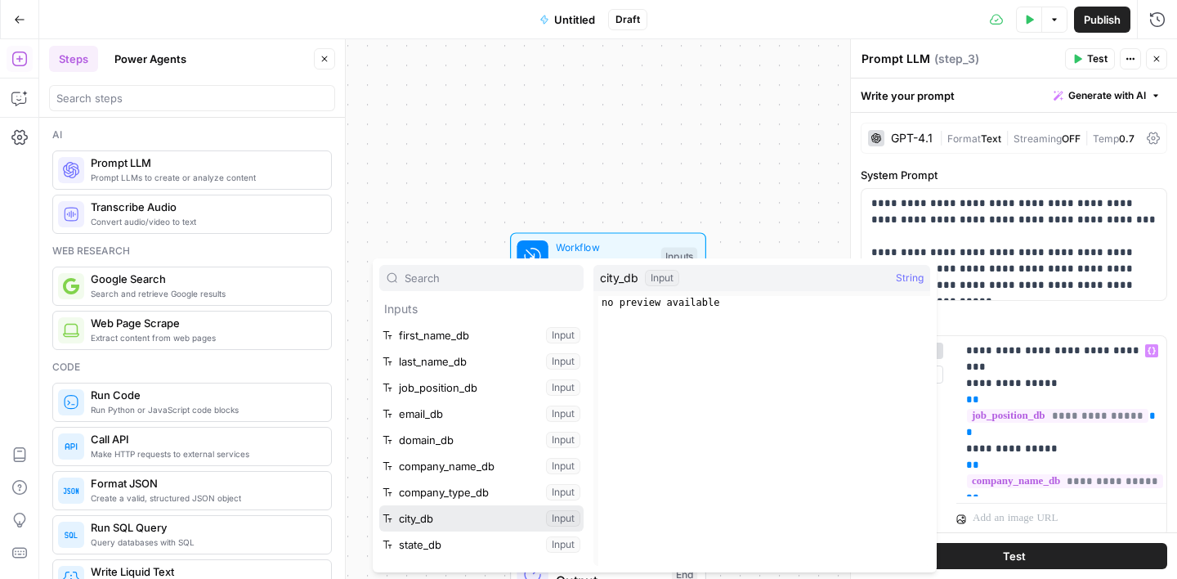
click at [481, 511] on button "Select variable city_db" at bounding box center [481, 518] width 204 height 26
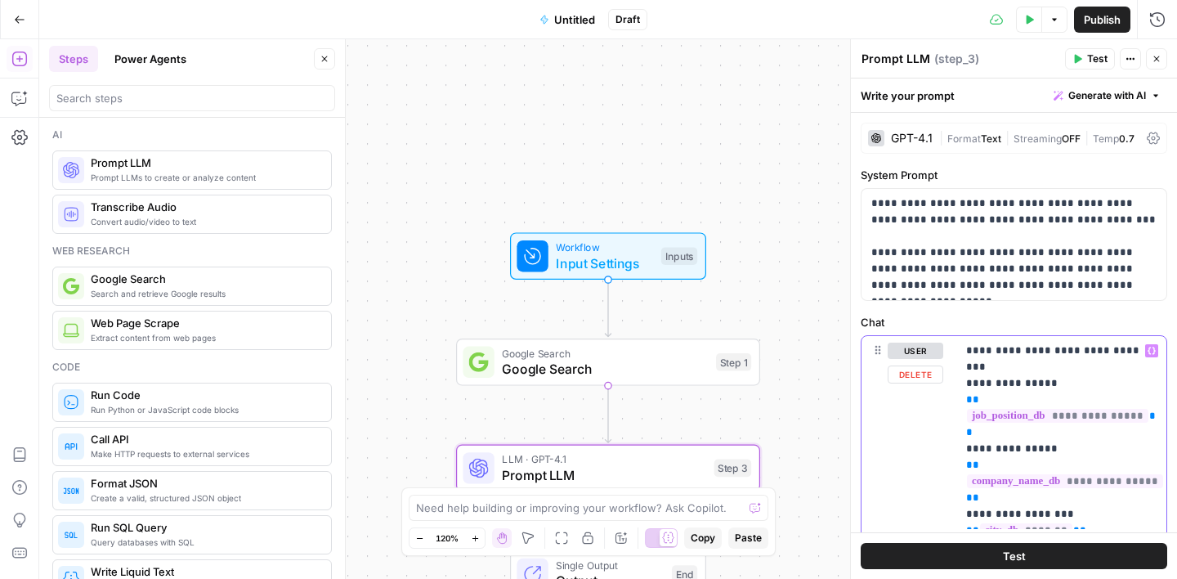
click at [1152, 354] on icon "button" at bounding box center [1152, 351] width 8 height 8
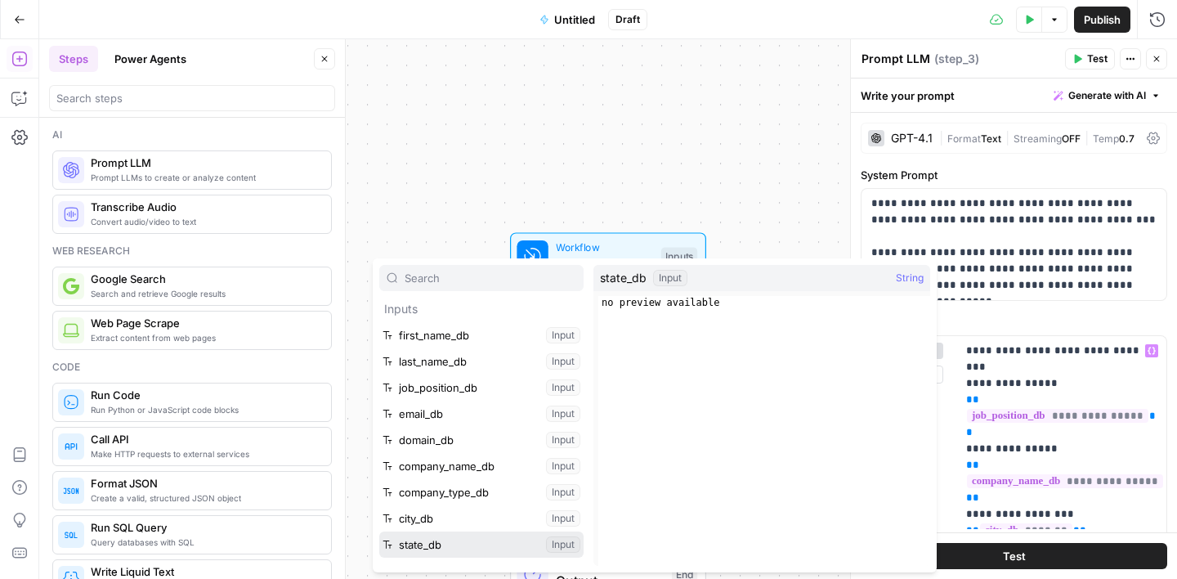
click at [433, 538] on button "Select variable state_db" at bounding box center [481, 544] width 204 height 26
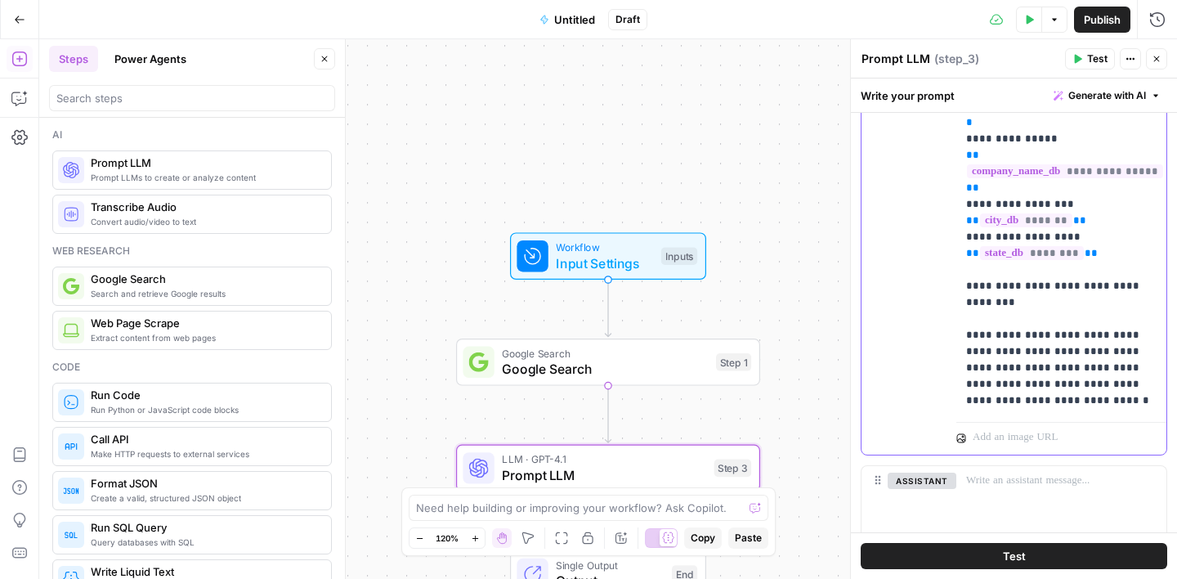
scroll to position [386, 0]
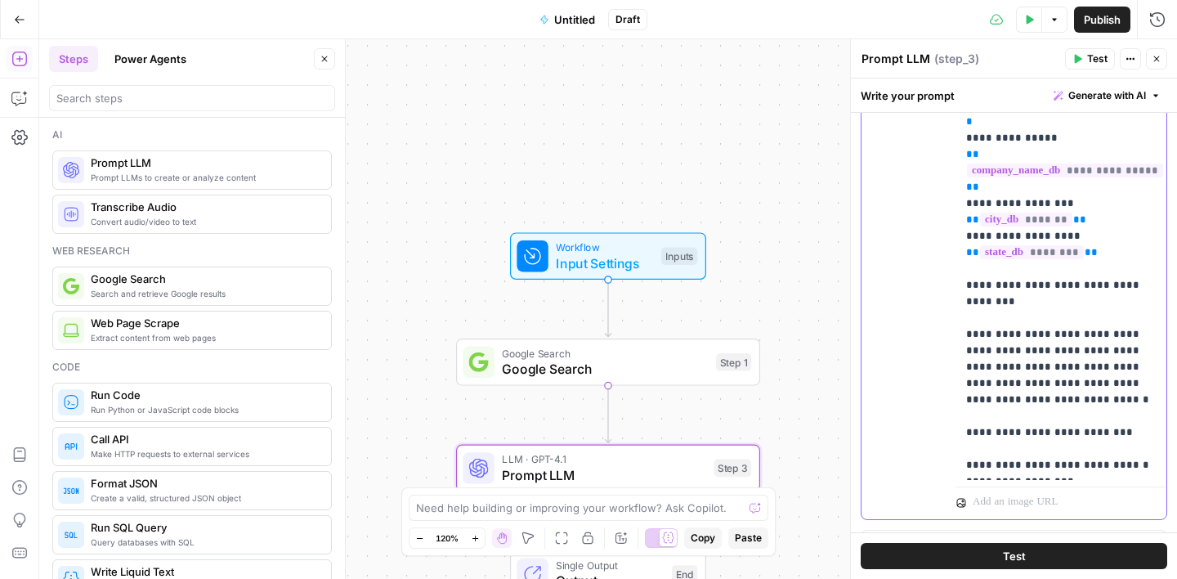
click at [1059, 447] on p "**********" at bounding box center [1061, 252] width 190 height 441
click at [1061, 462] on p "**********" at bounding box center [1061, 252] width 190 height 441
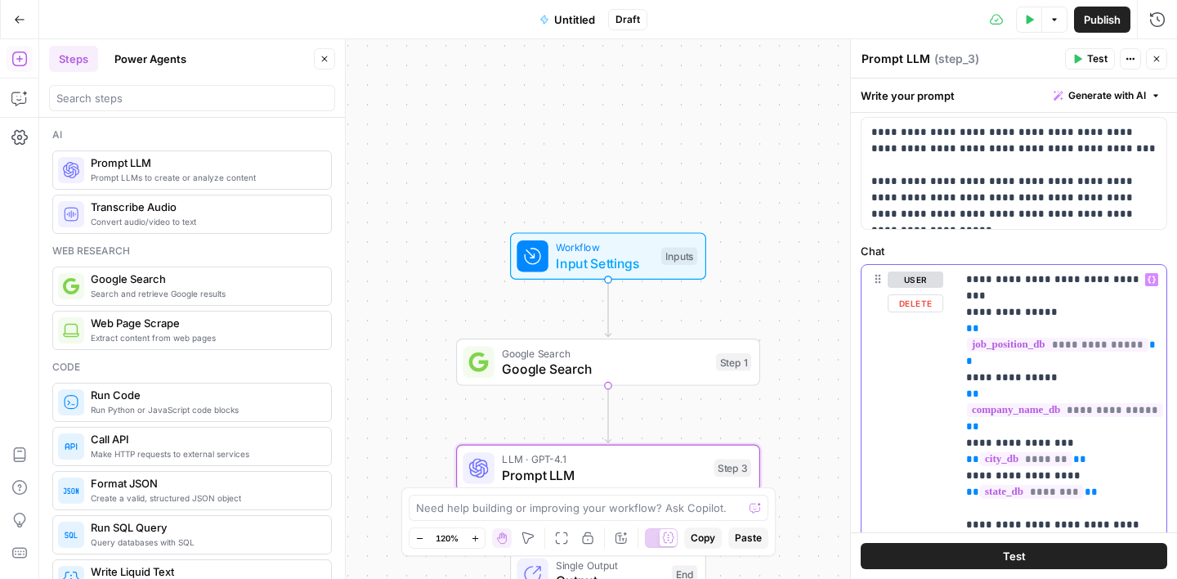
scroll to position [112, 0]
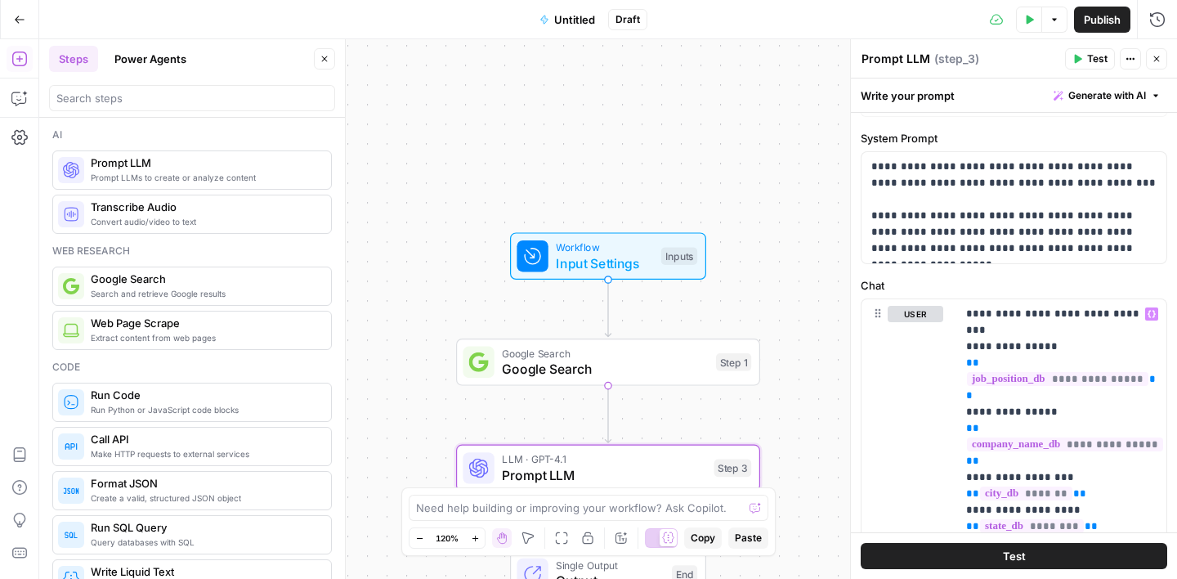
click at [1027, 24] on button "Test Data" at bounding box center [1029, 20] width 26 height 26
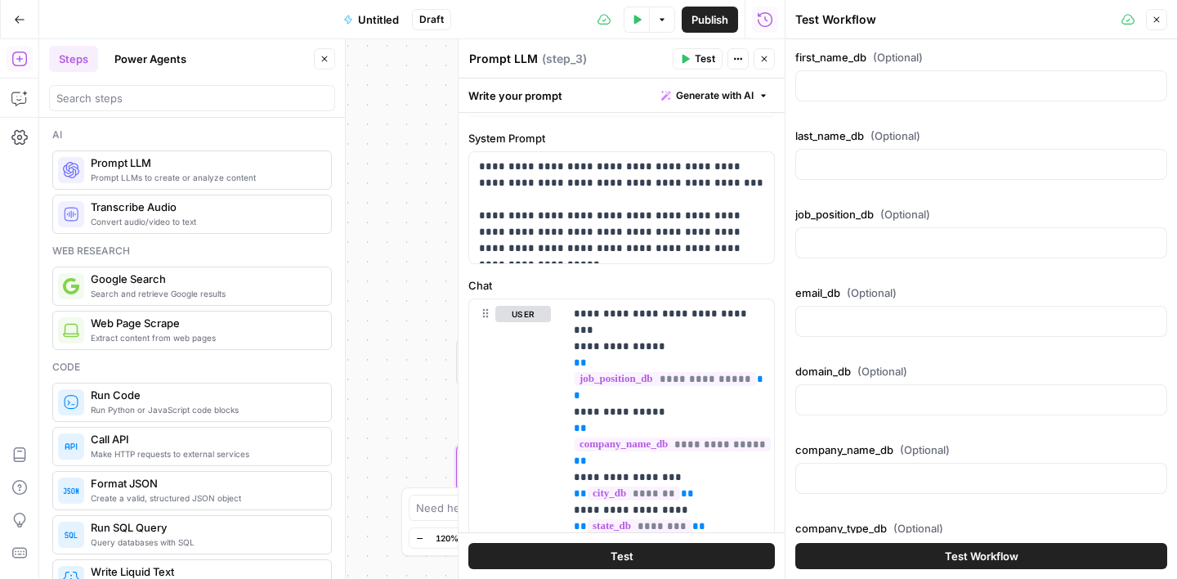
scroll to position [118, 0]
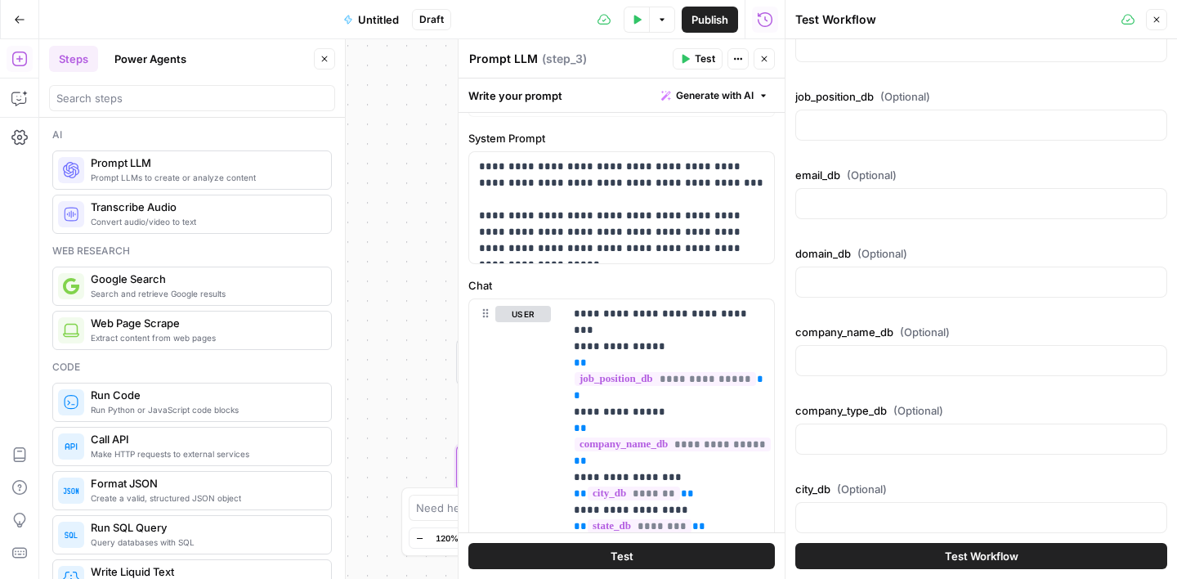
click at [864, 349] on div at bounding box center [981, 360] width 372 height 31
paste input "Town Of Mountain View Parks and Recreation/ Municipality [DATE] [GEOGRAPHIC_DAT…"
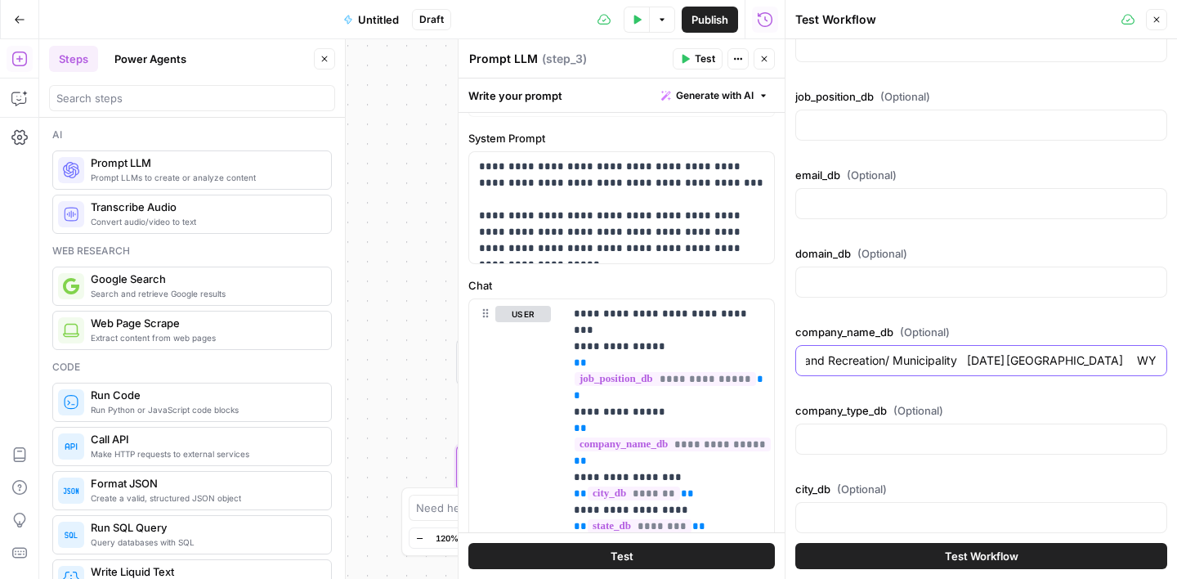
scroll to position [0, 0]
click at [948, 359] on input "Town Of Mountain View Parks and Recreation/ Municipality [DATE] [GEOGRAPHIC_DAT…" at bounding box center [981, 360] width 351 height 16
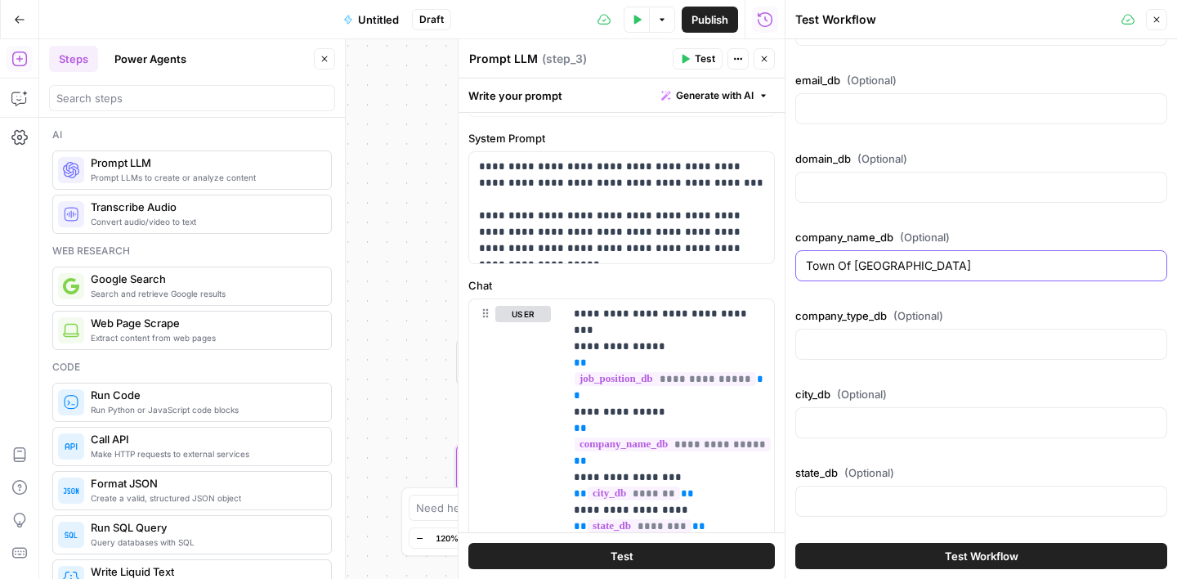
type input "Town Of [GEOGRAPHIC_DATA]"
click at [874, 338] on input "company_type_db (Optional)" at bounding box center [981, 344] width 351 height 16
paste input "Parks and Recreation/ Municipality [DATE] [GEOGRAPHIC_DATA] WY"
click at [1047, 347] on input "Parks and Recreation/ Municipality [DATE] [GEOGRAPHIC_DATA] WY" at bounding box center [981, 344] width 351 height 16
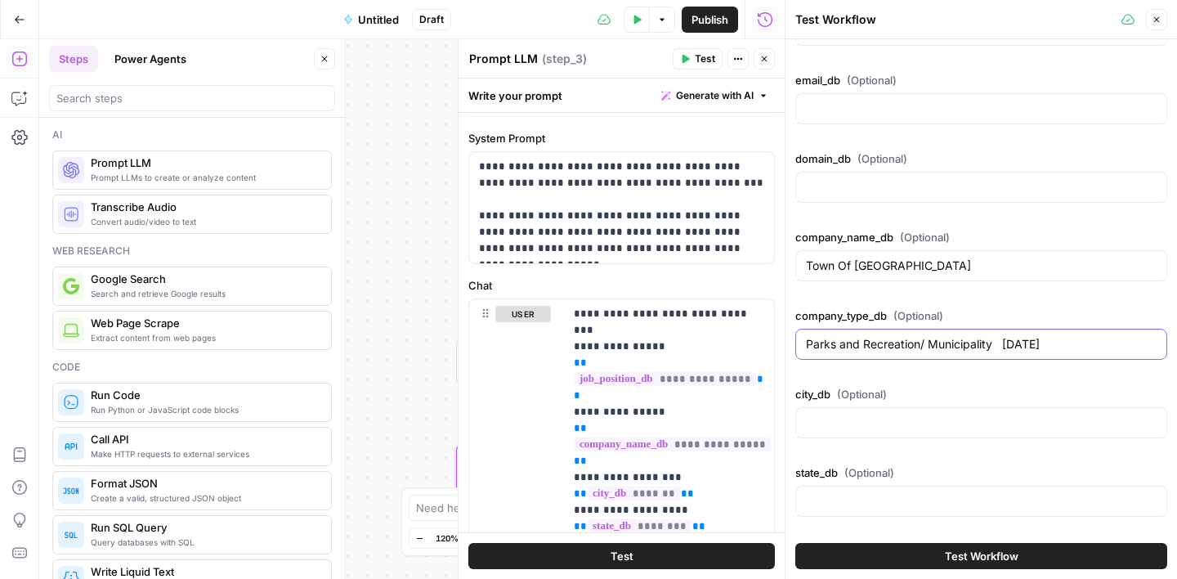
scroll to position [0, 0]
type input "Parks and Recreation/ Municipality [DATE]"
click at [856, 424] on input "city_db (Optional)" at bounding box center [981, 422] width 351 height 16
paste input "Mountain View WY"
click at [895, 423] on input "Mountain View WY" at bounding box center [981, 422] width 351 height 16
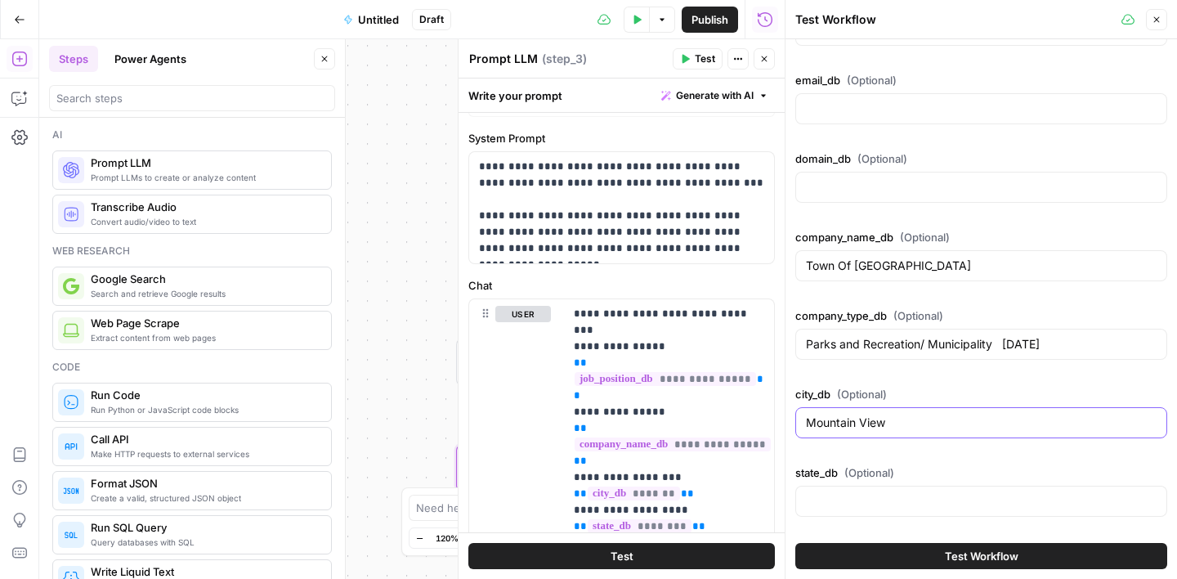
type input "Mountain View"
click at [907, 498] on input "state_db (Optional)" at bounding box center [981, 501] width 351 height 16
paste input "WY"
type input "WY"
click at [992, 350] on input "Parks and Recreation/ Municipality [DATE]" at bounding box center [981, 344] width 351 height 16
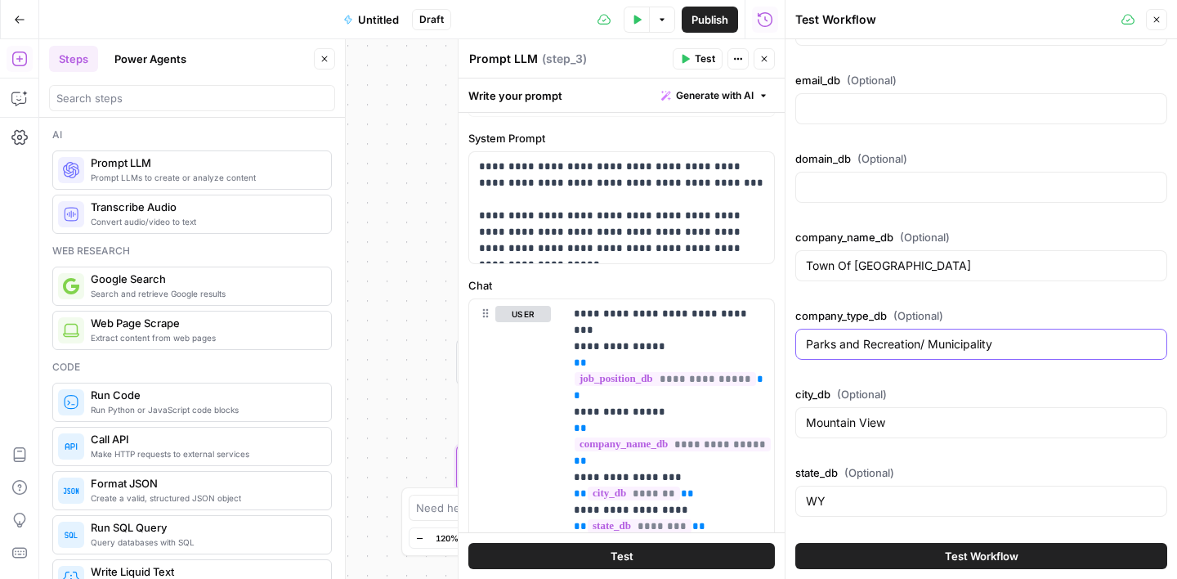
type input "Parks and Recreation/ Municipality"
click at [956, 551] on span "Test Workflow" at bounding box center [982, 556] width 74 height 16
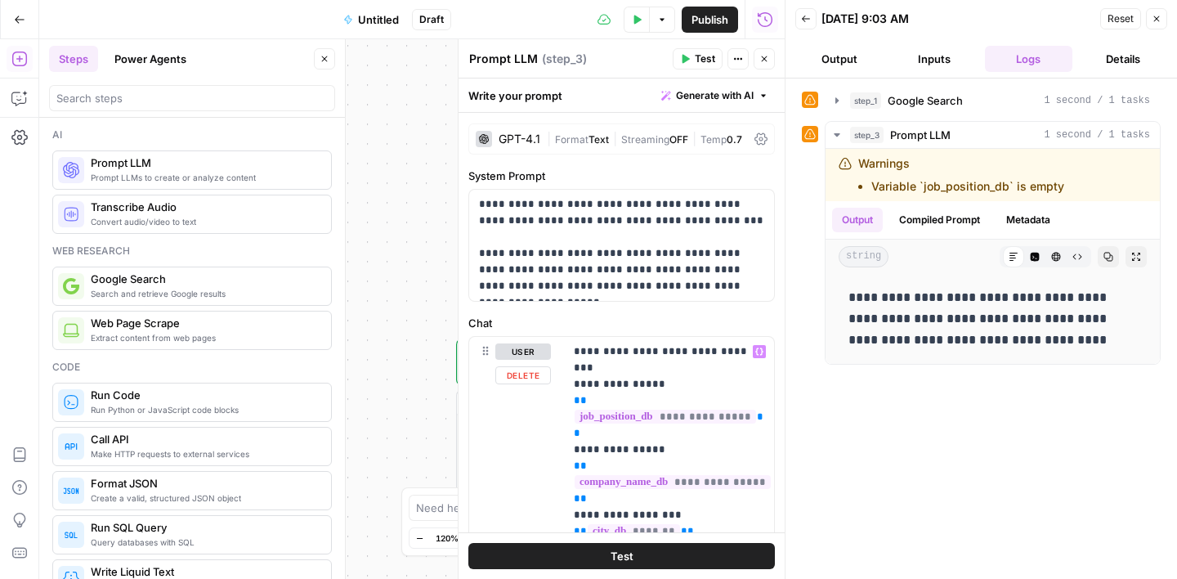
scroll to position [39, 0]
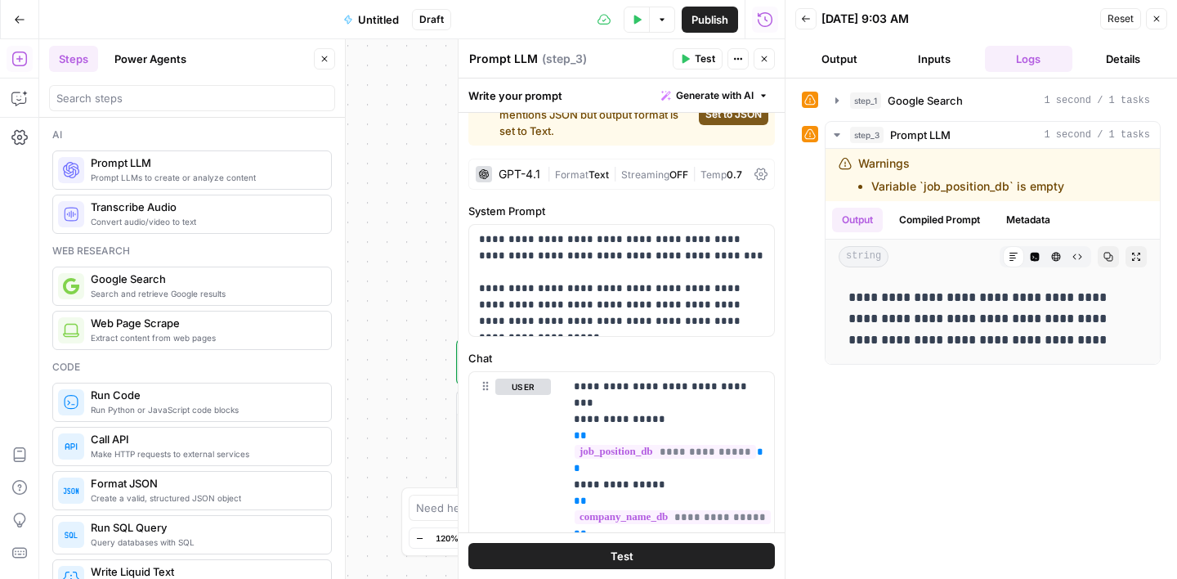
click at [626, 21] on button "Test Data" at bounding box center [637, 20] width 26 height 26
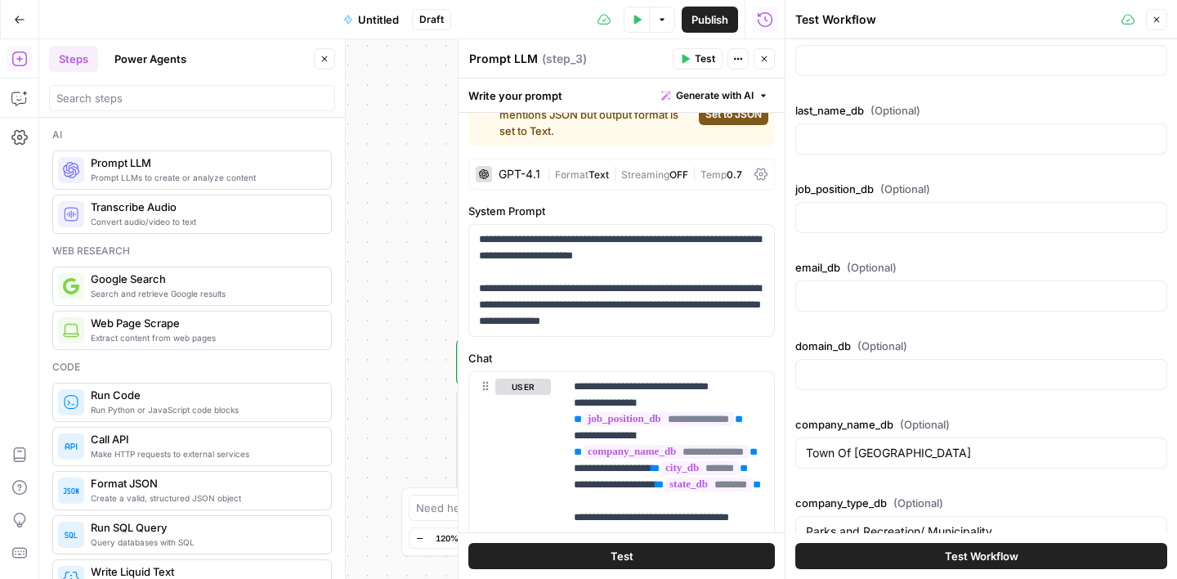
scroll to position [0, 0]
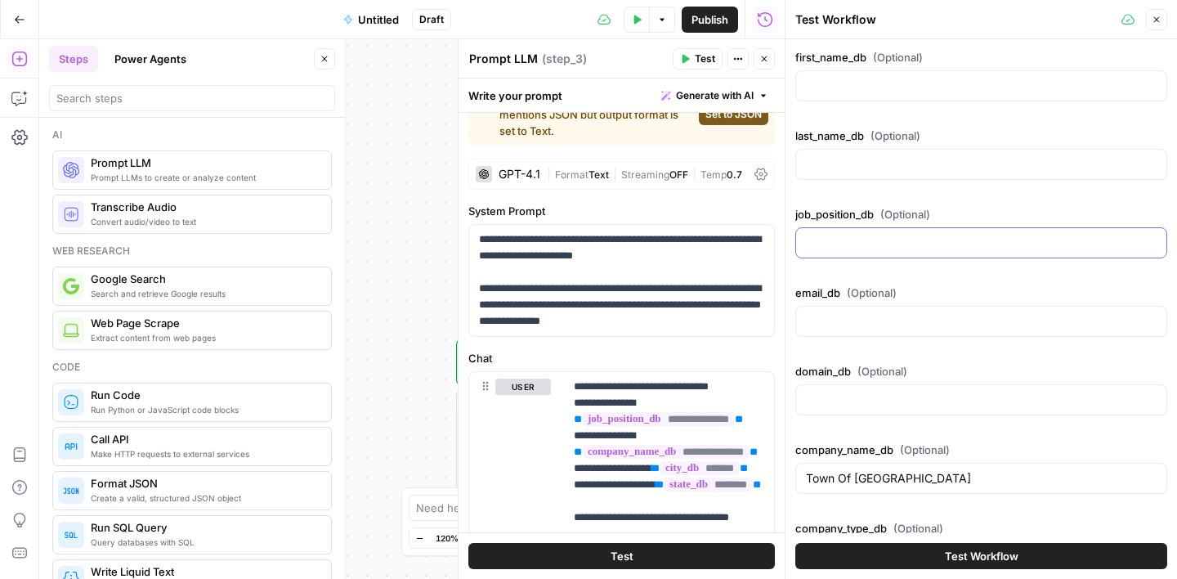
click at [876, 247] on input "job_position_db (Optional)" at bounding box center [981, 243] width 351 height 16
paste input "Public Works Director"
type input "Public Works Director"
click at [987, 559] on span "Test Workflow" at bounding box center [982, 556] width 74 height 16
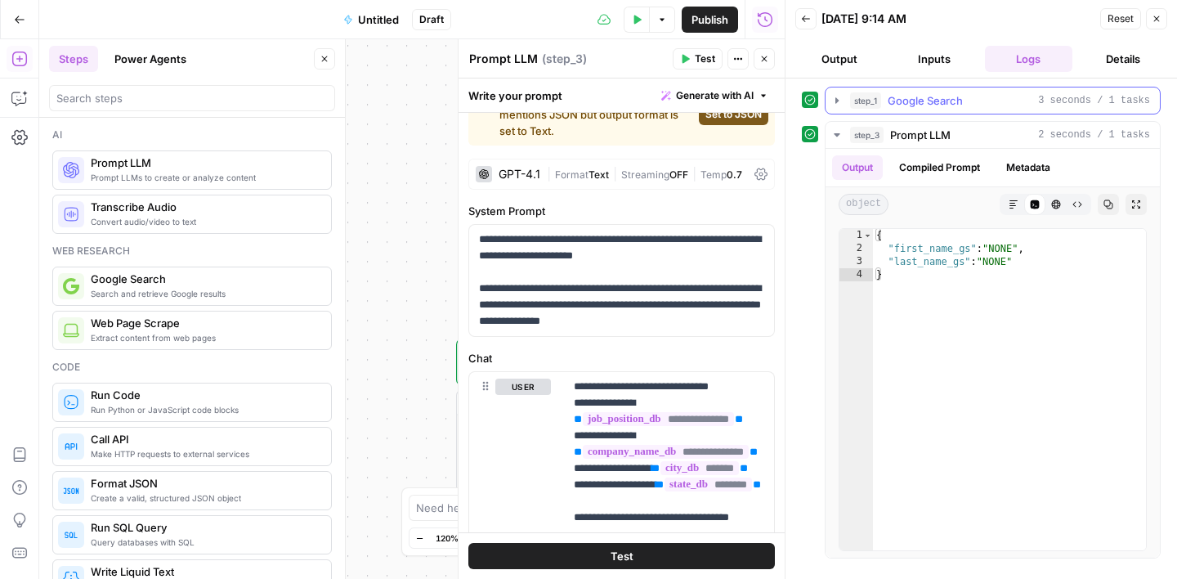
click at [937, 110] on button "step_1 Google Search 3 seconds / 1 tasks" at bounding box center [993, 100] width 334 height 26
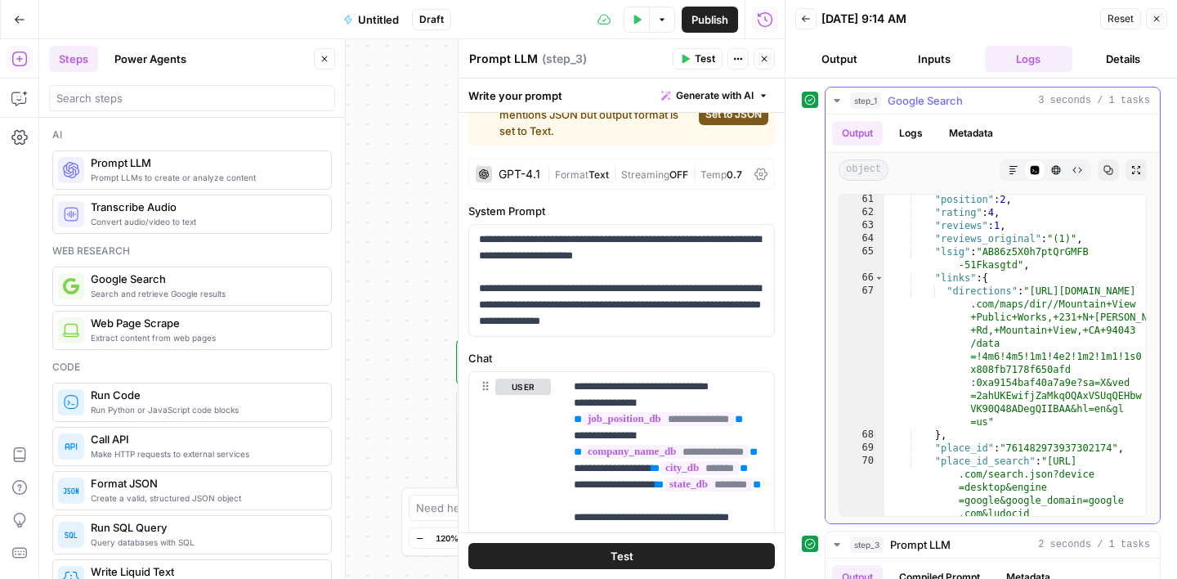
scroll to position [1627, 0]
